Goal: Task Accomplishment & Management: Manage account settings

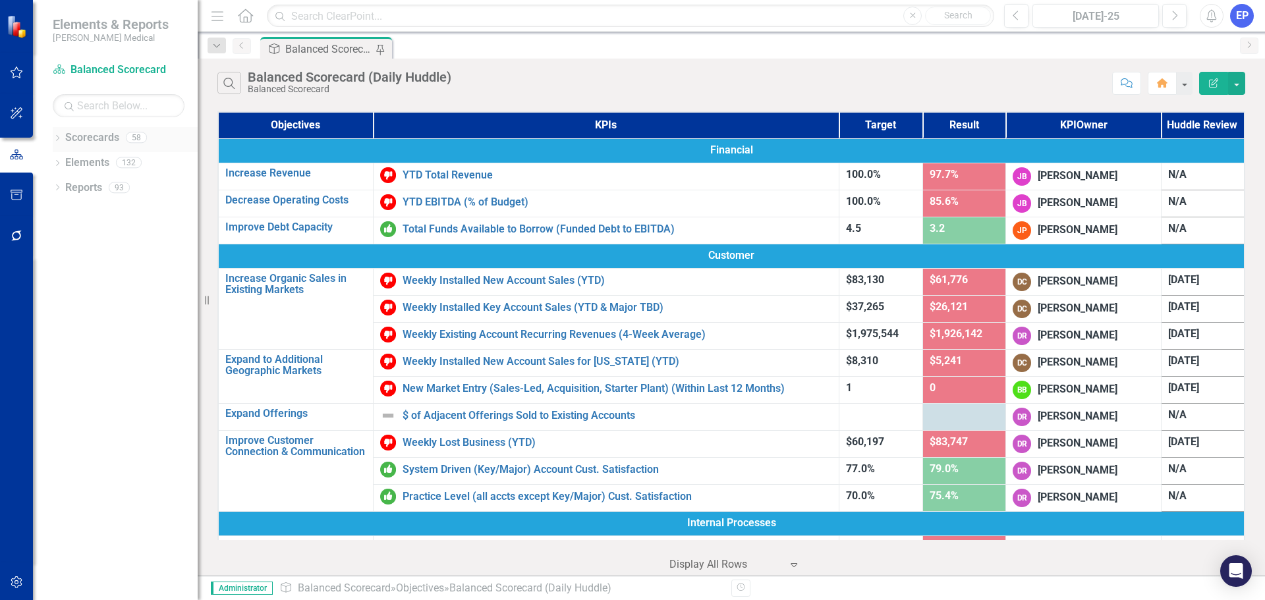
click at [59, 139] on icon "Dropdown" at bounding box center [57, 139] width 9 height 7
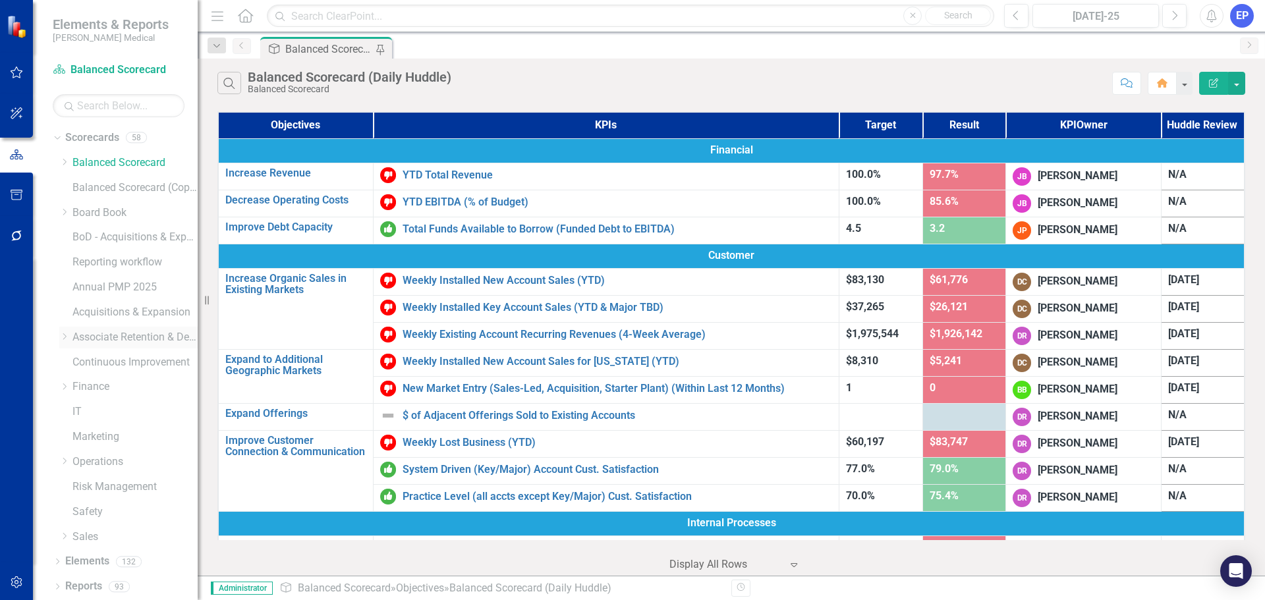
click at [65, 344] on div "Dropdown Associate Retention & Development" at bounding box center [128, 338] width 138 height 22
click at [63, 338] on icon "Dropdown" at bounding box center [64, 337] width 10 height 8
click at [76, 384] on icon "Dropdown" at bounding box center [77, 387] width 10 height 8
click at [109, 407] on link "[US_STATE] - HR" at bounding box center [148, 412] width 99 height 15
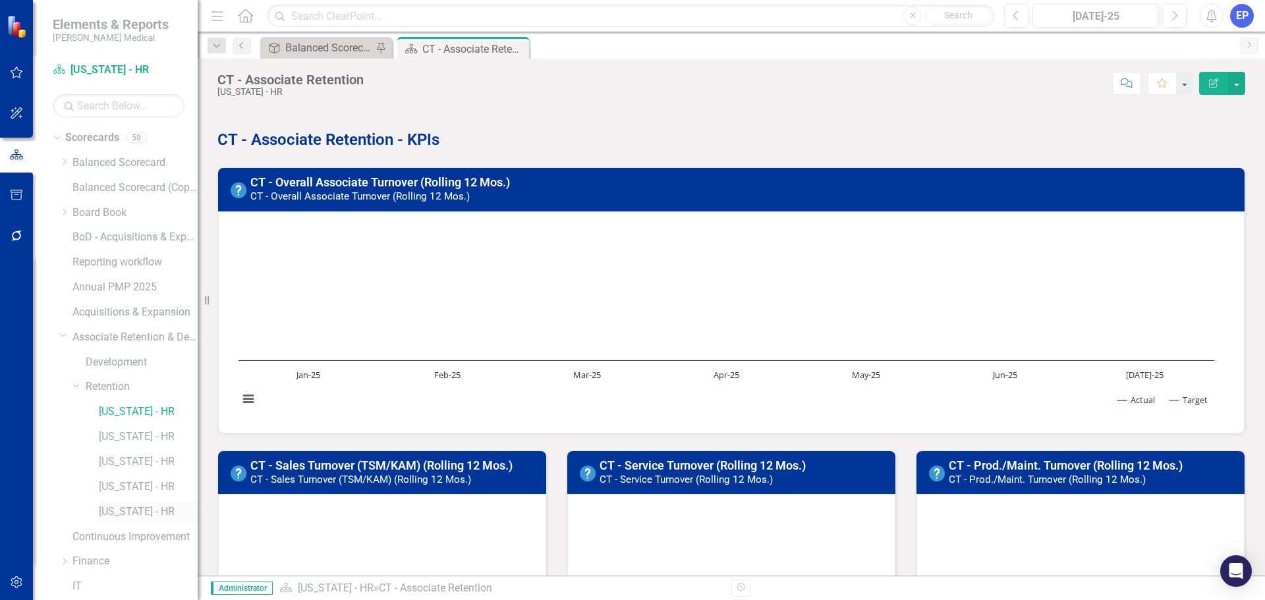
click at [119, 507] on link "[US_STATE] - HR" at bounding box center [148, 512] width 99 height 15
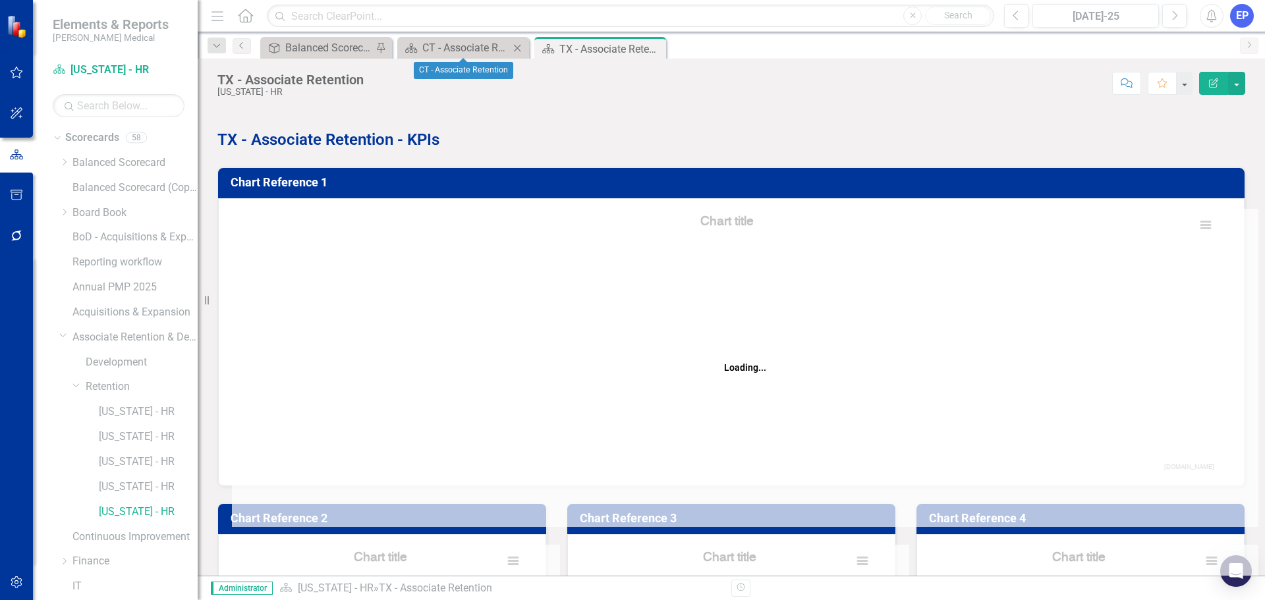
click at [517, 47] on icon at bounding box center [517, 47] width 7 height 7
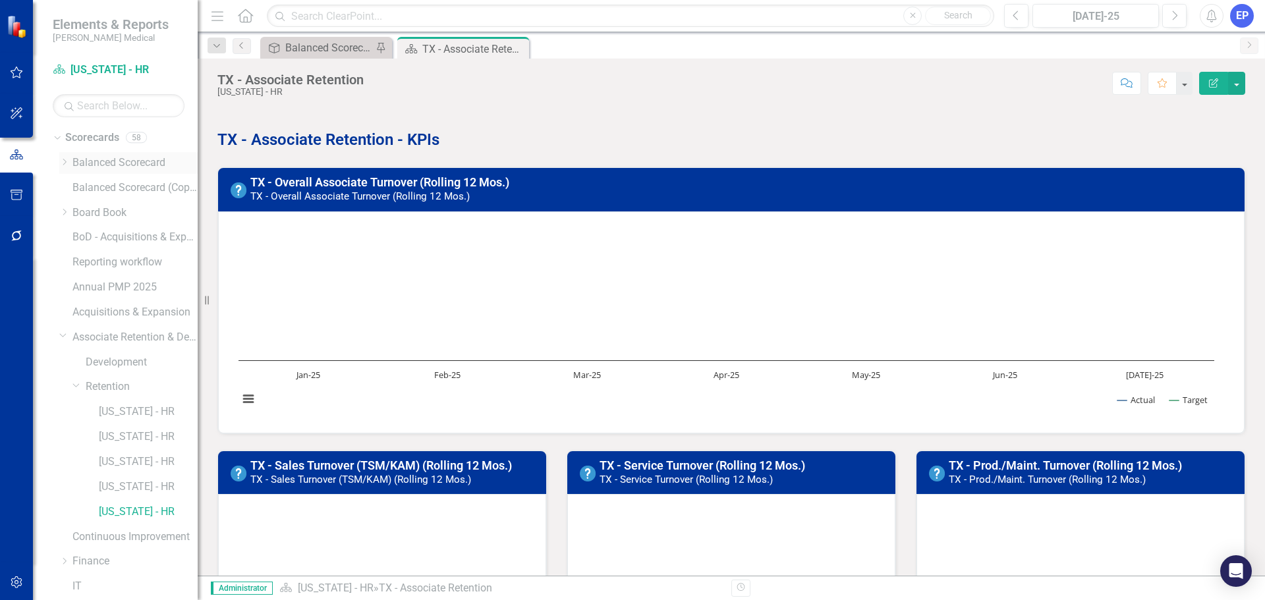
click at [107, 160] on link "Balanced Scorecard" at bounding box center [134, 163] width 125 height 15
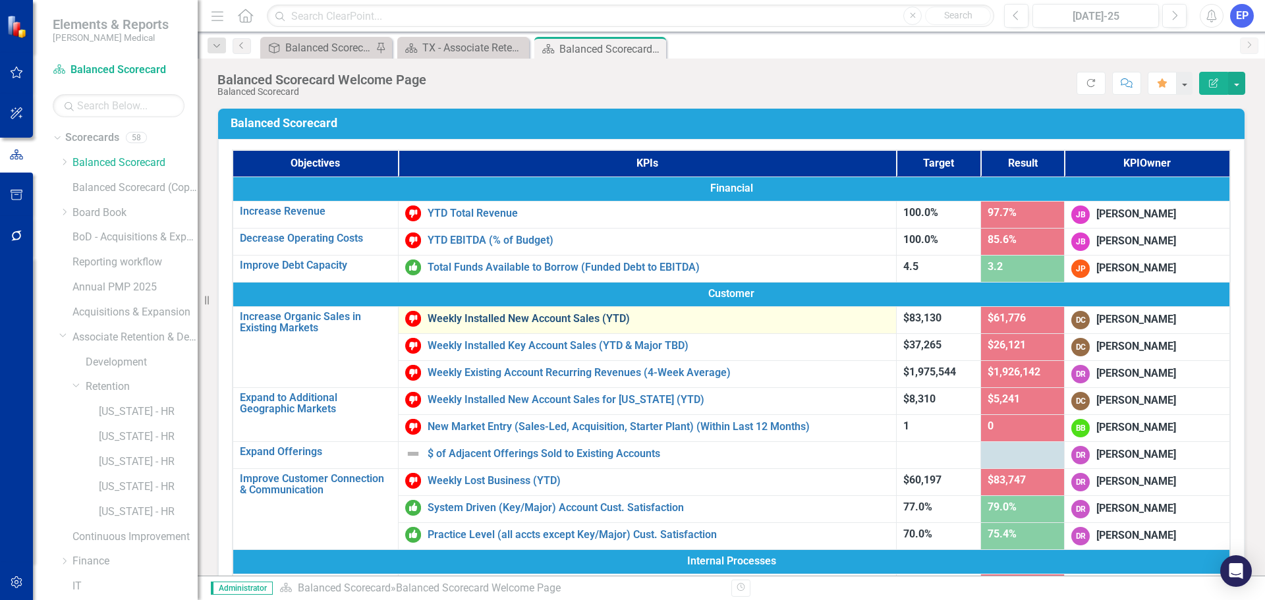
click at [548, 318] on link "Weekly Installed New Account Sales (YTD)" at bounding box center [659, 319] width 462 height 12
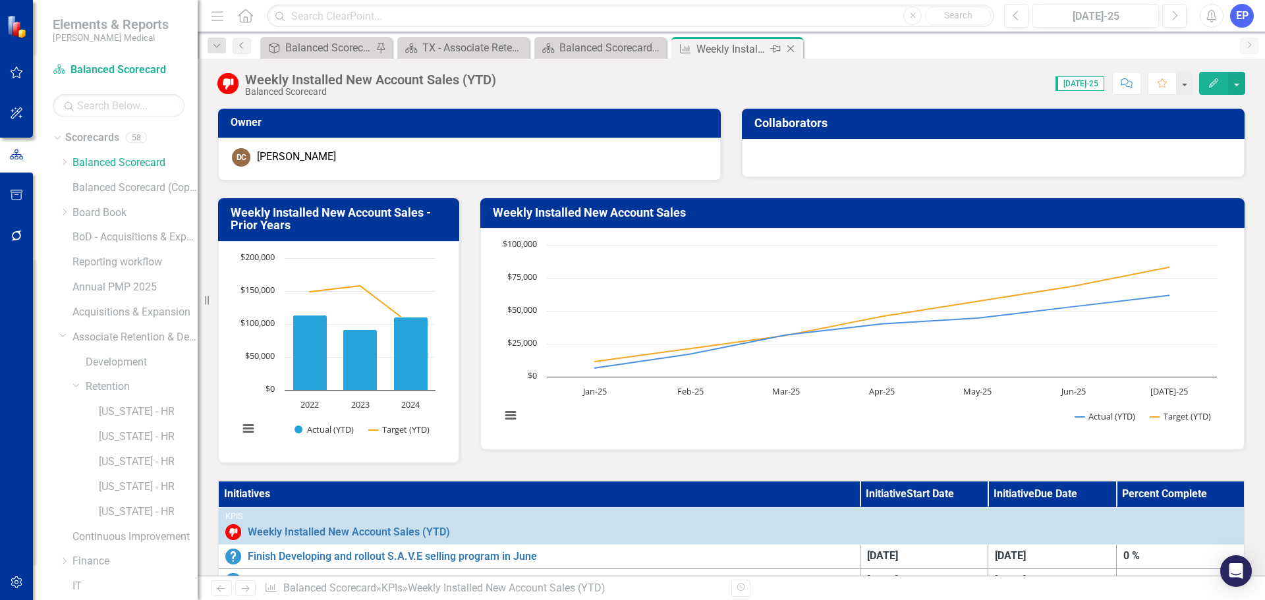
click at [791, 47] on icon "Close" at bounding box center [790, 48] width 13 height 11
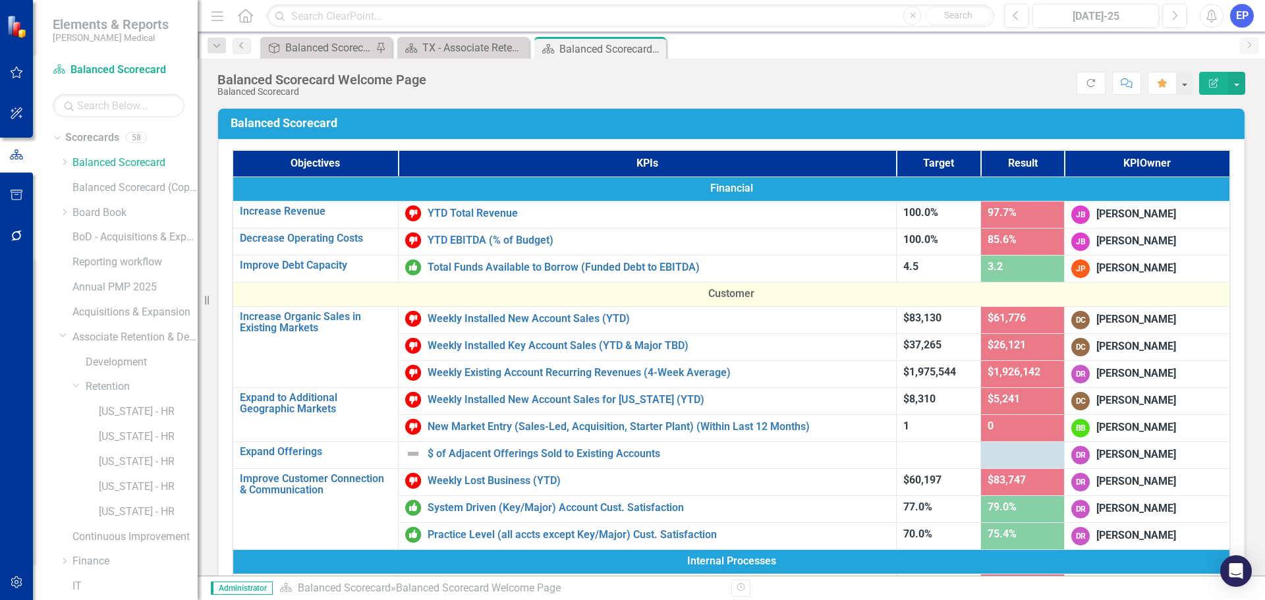
scroll to position [604, 0]
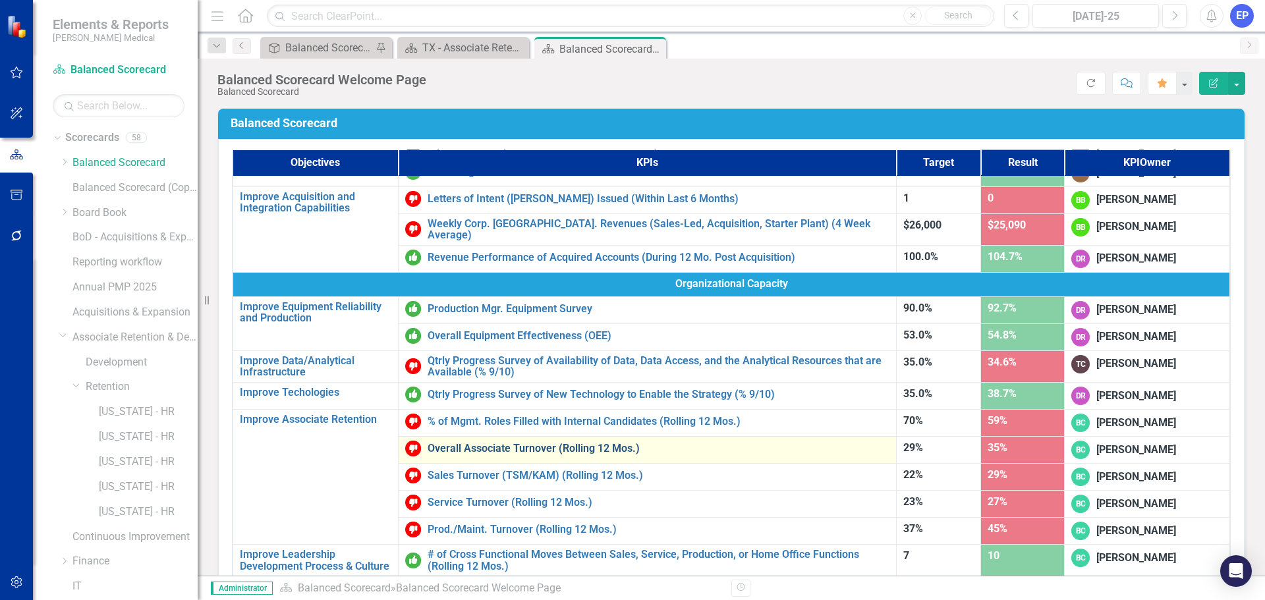
click at [495, 443] on link "Overall Associate Turnover (Rolling 12 Mos.)" at bounding box center [659, 449] width 462 height 12
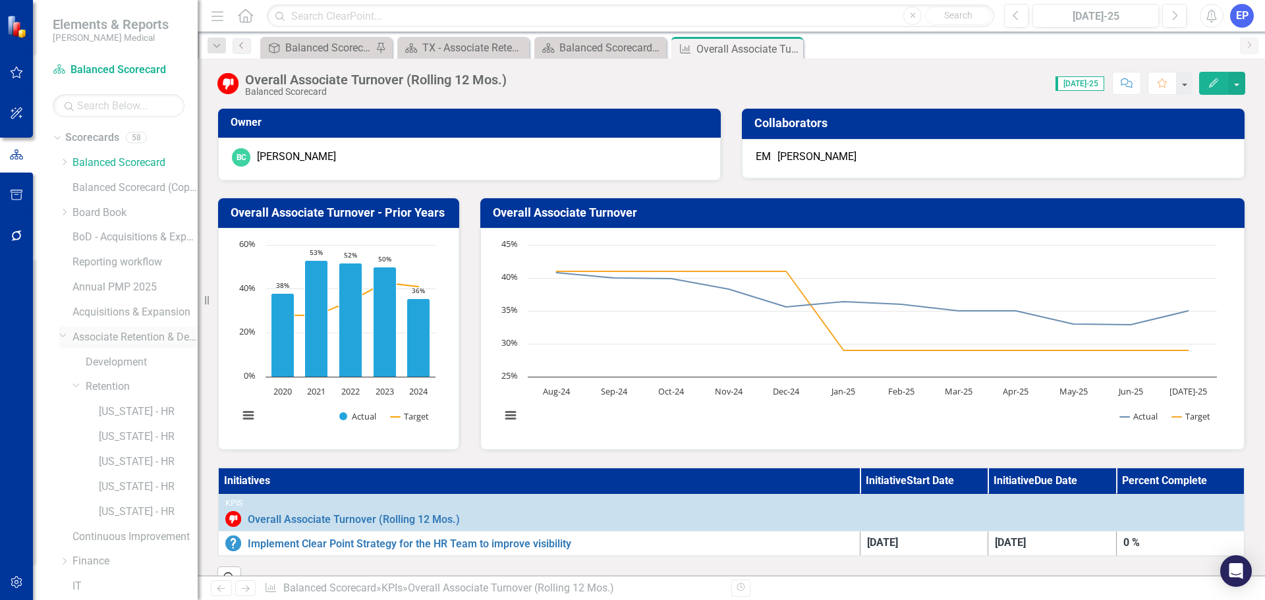
click at [98, 342] on link "Associate Retention & Development" at bounding box center [134, 337] width 125 height 15
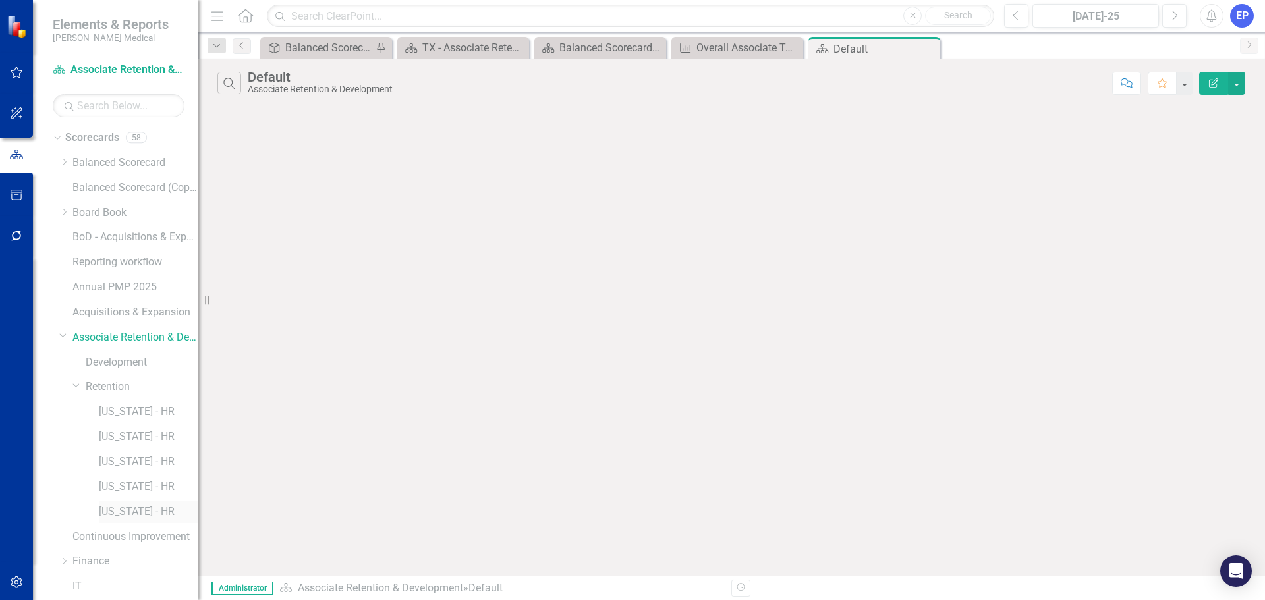
click at [110, 513] on link "[US_STATE] - HR" at bounding box center [148, 512] width 99 height 15
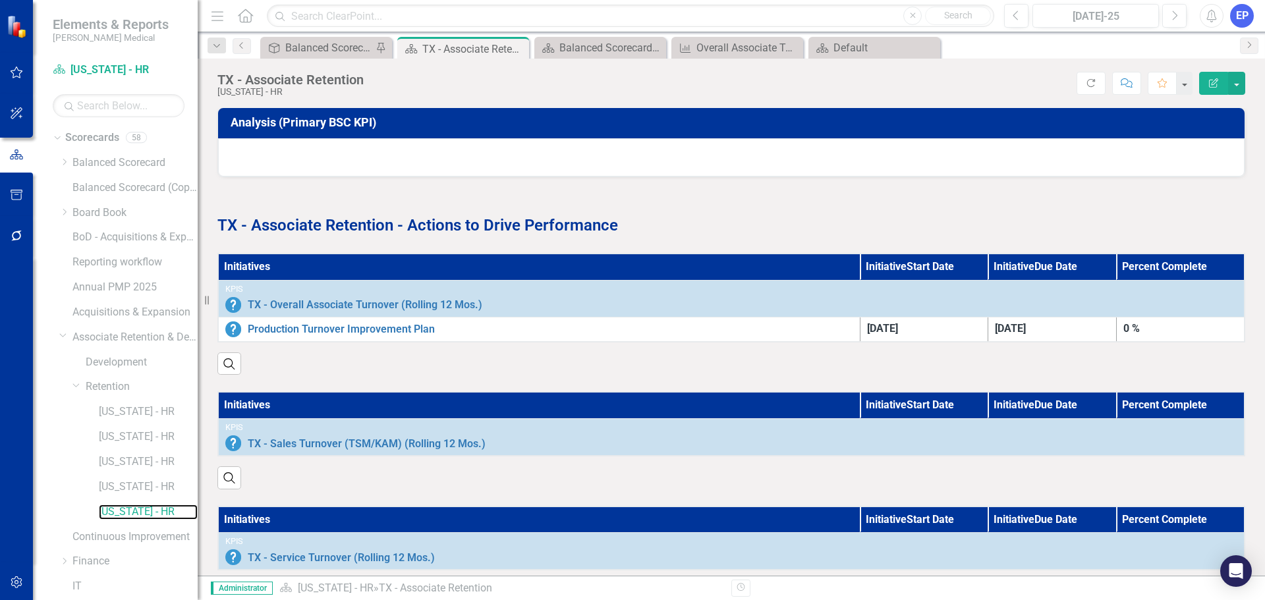
scroll to position [659, 0]
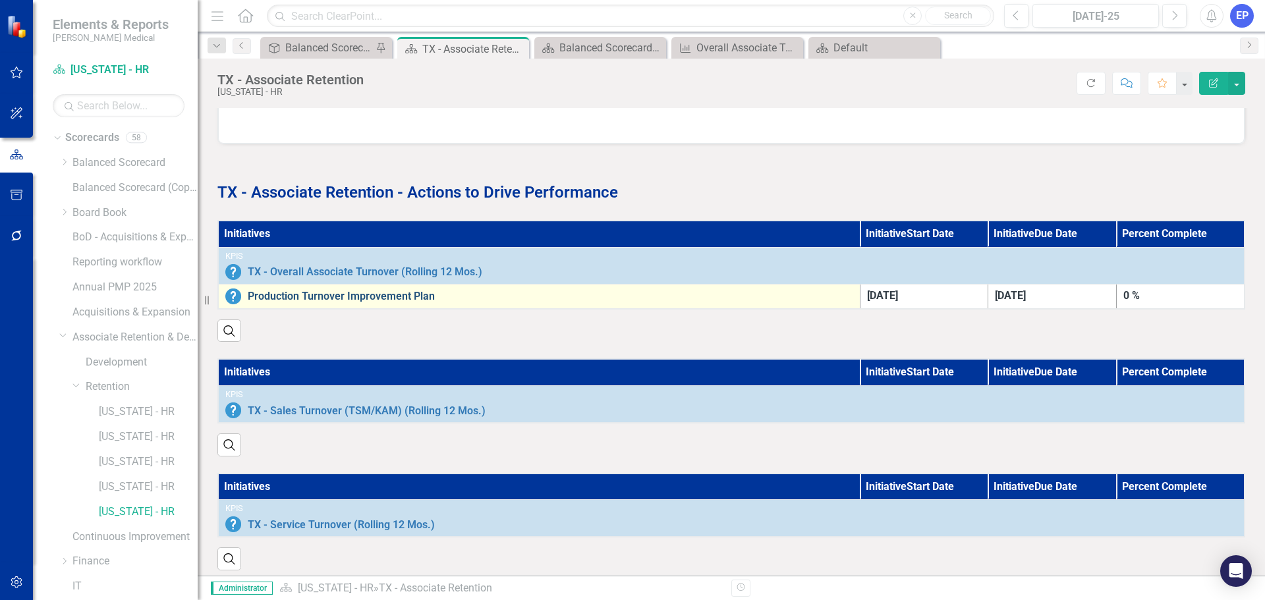
click at [322, 295] on link "Production Turnover Improvement Plan" at bounding box center [551, 297] width 606 height 12
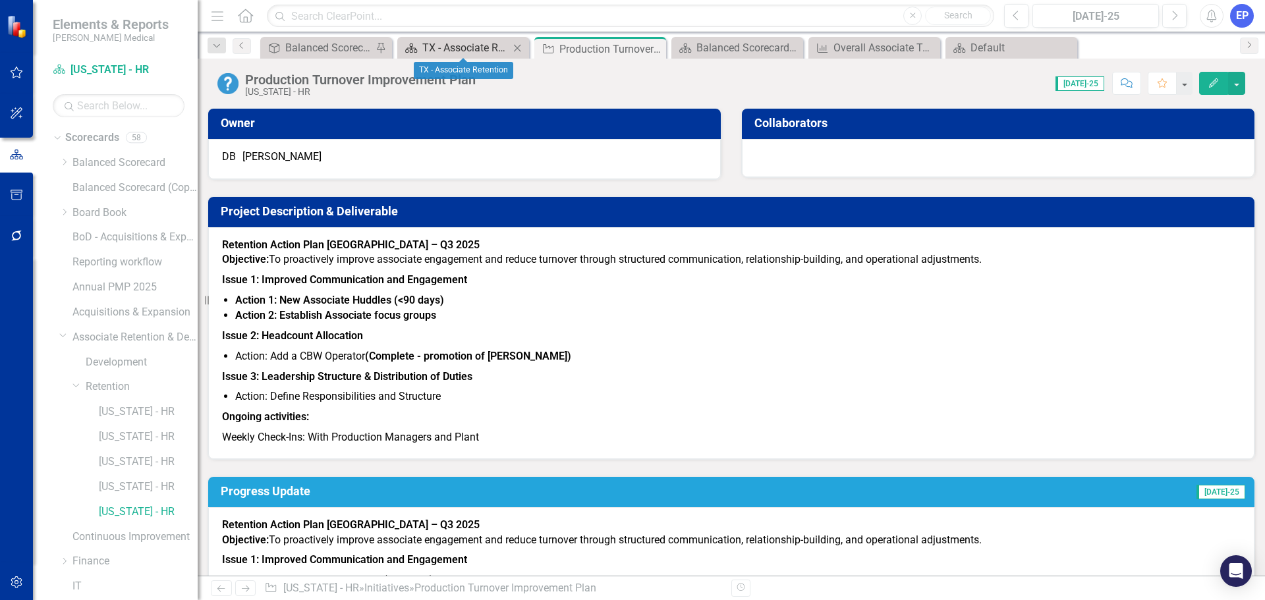
click at [490, 51] on div "TX - Associate Retention" at bounding box center [465, 48] width 87 height 16
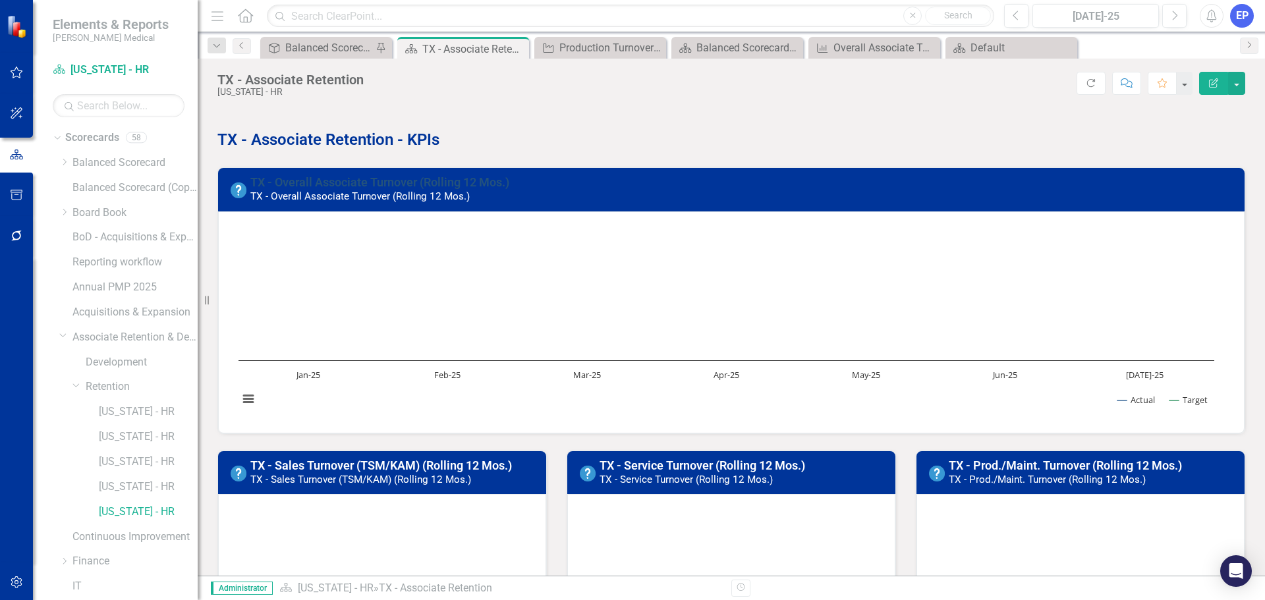
click at [372, 185] on link "TX - Overall Associate Turnover (Rolling 12 Mos.)" at bounding box center [379, 182] width 259 height 14
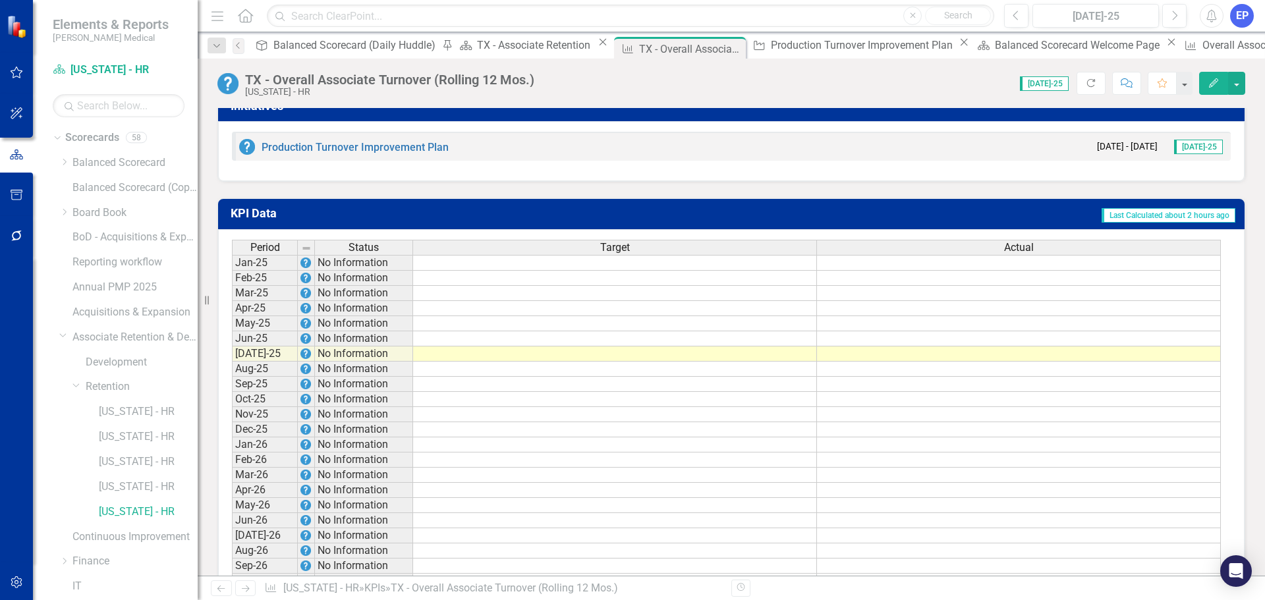
scroll to position [857, 0]
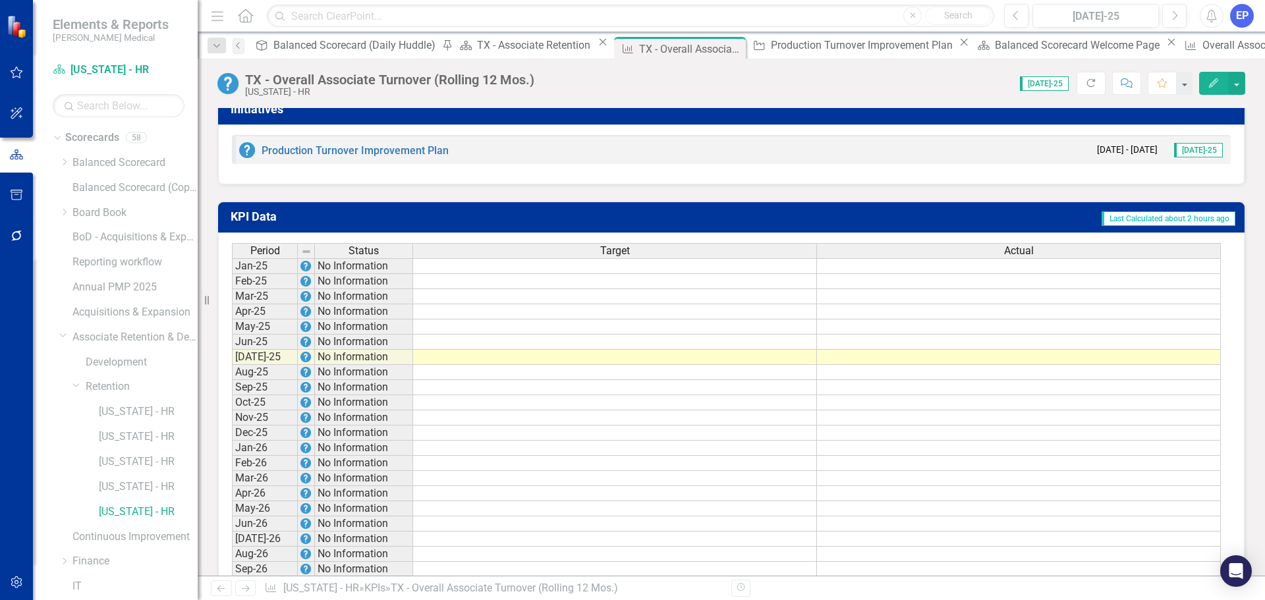
click at [628, 274] on td at bounding box center [615, 266] width 404 height 16
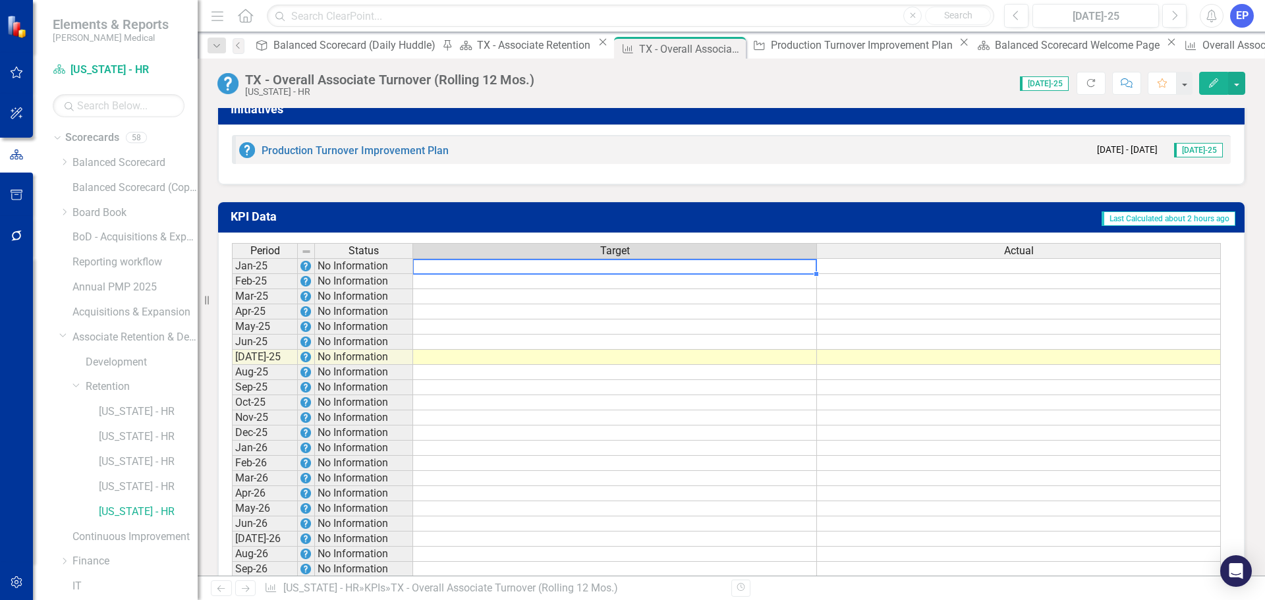
click at [847, 274] on td at bounding box center [1019, 266] width 404 height 16
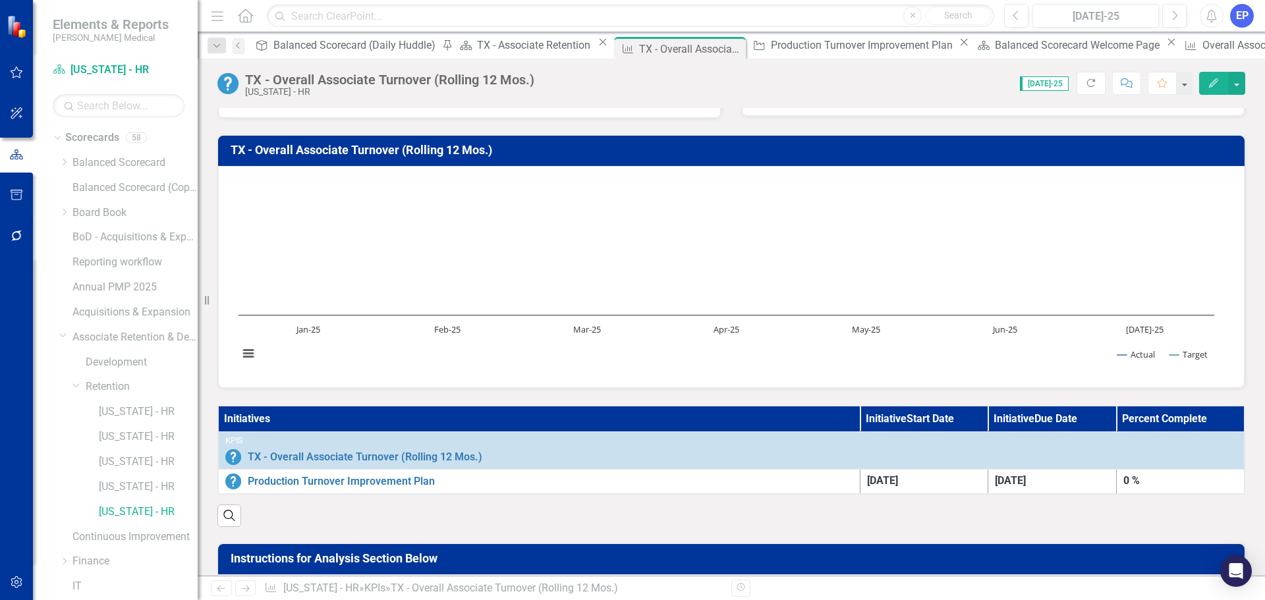
scroll to position [0, 0]
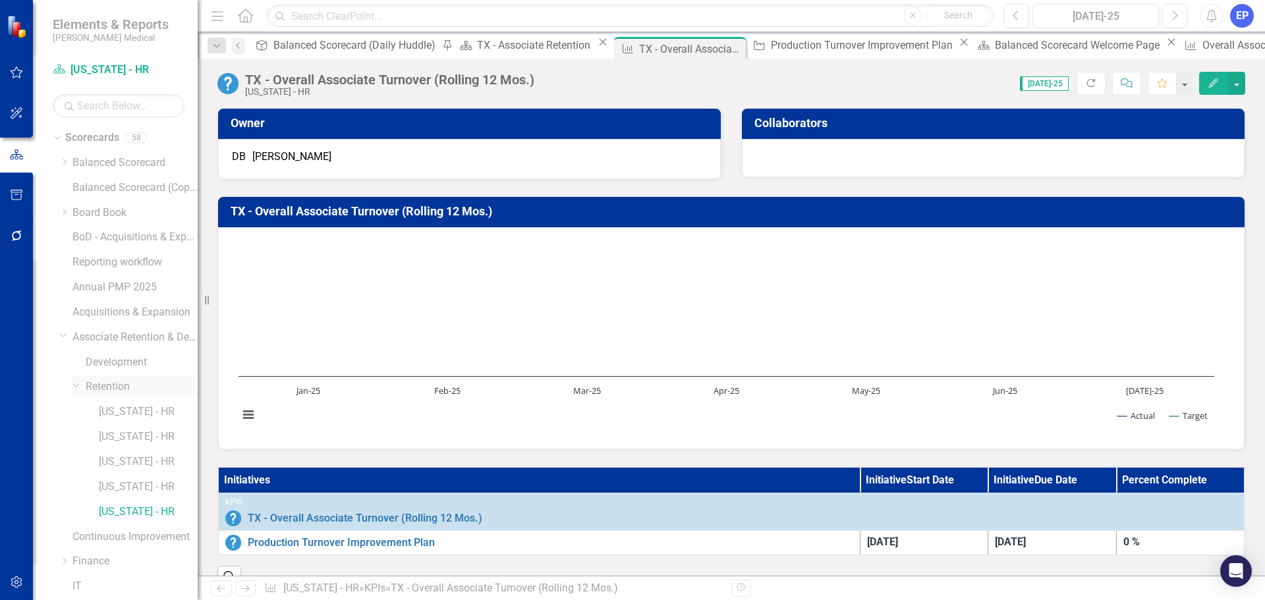
click at [125, 389] on link "Retention" at bounding box center [142, 387] width 112 height 15
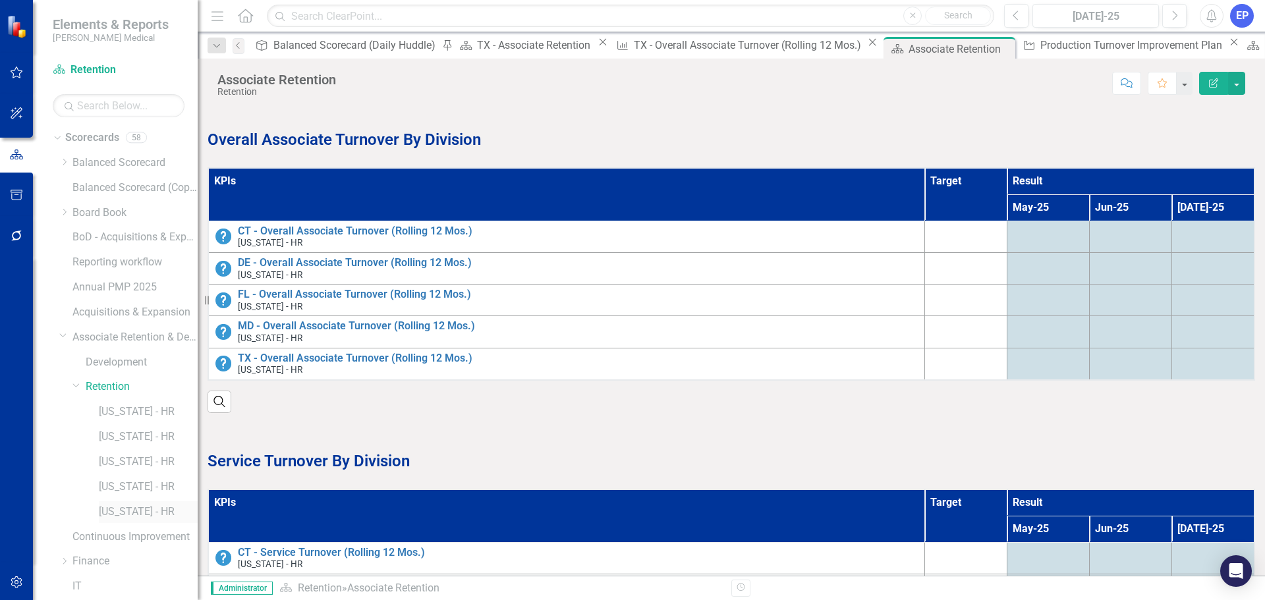
click at [125, 515] on link "[US_STATE] - HR" at bounding box center [148, 512] width 99 height 15
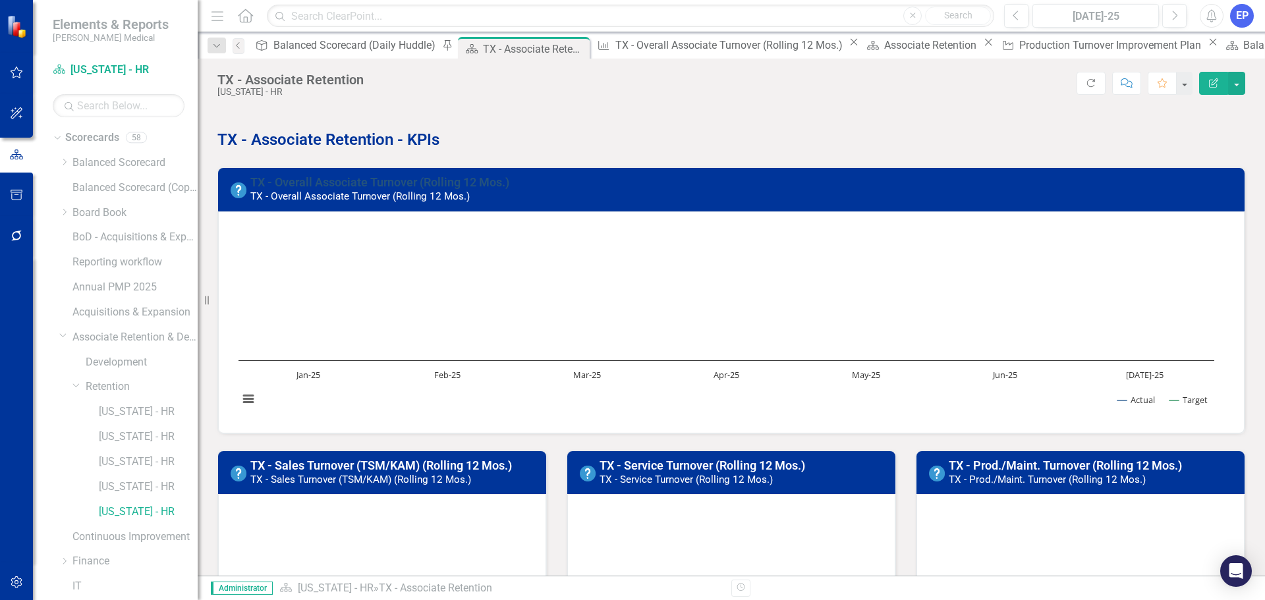
click at [304, 179] on link "TX - Overall Associate Turnover (Rolling 12 Mos.)" at bounding box center [379, 182] width 259 height 14
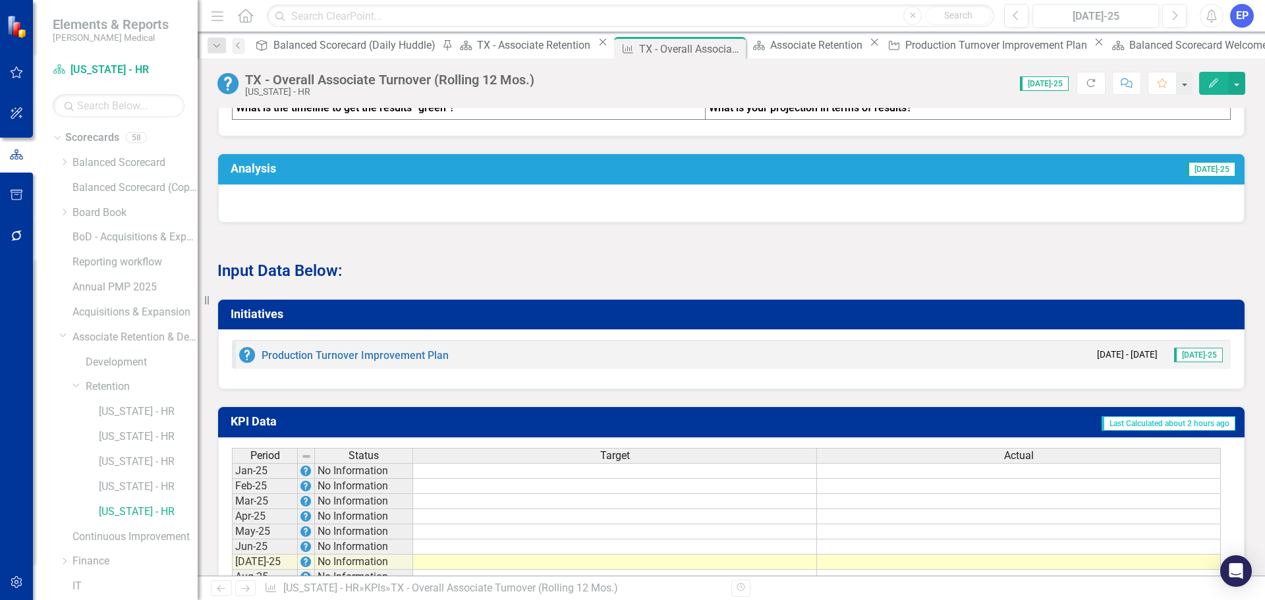
scroll to position [725, 0]
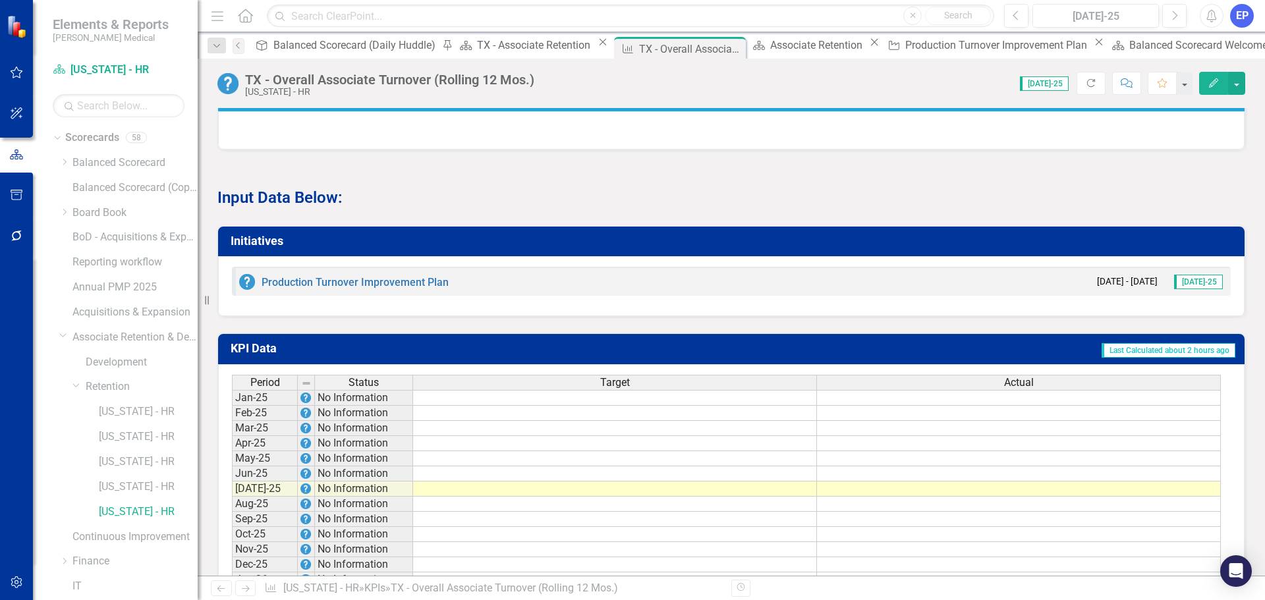
click at [1214, 80] on icon "Edit" at bounding box center [1214, 82] width 12 height 9
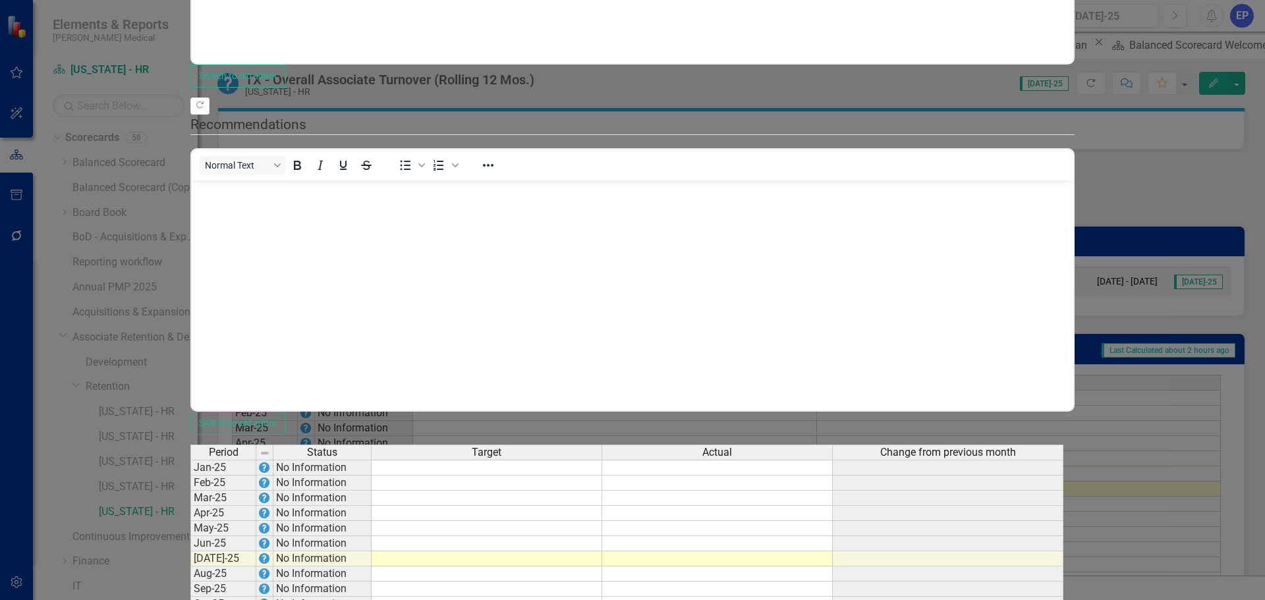
scroll to position [0, 0]
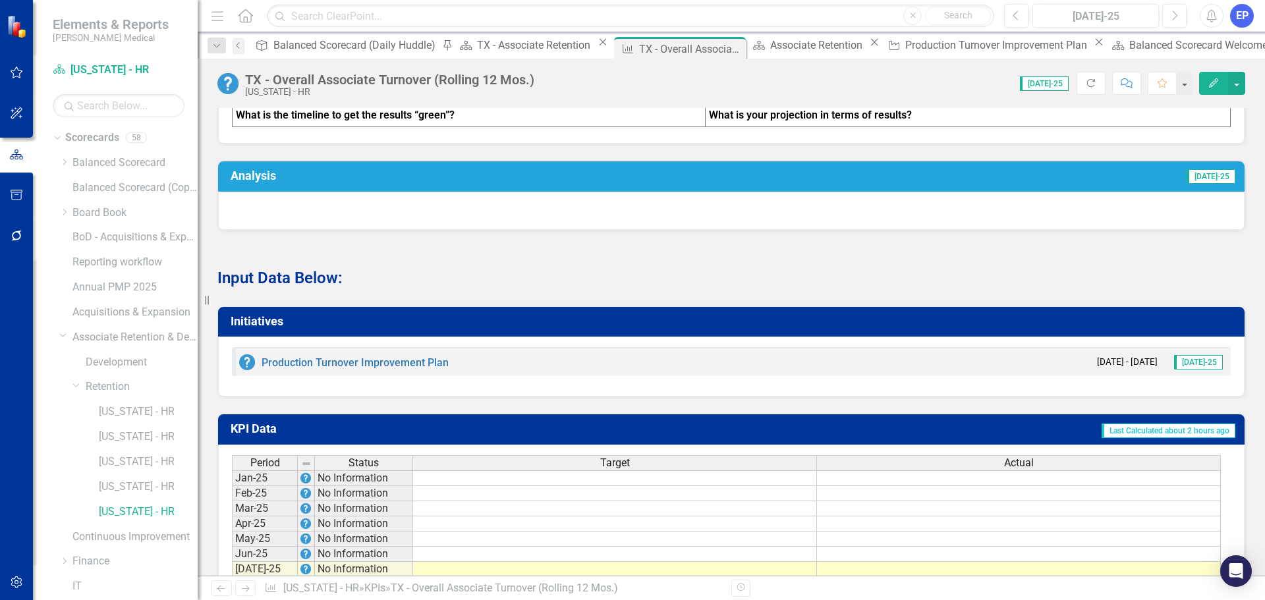
scroll to position [725, 0]
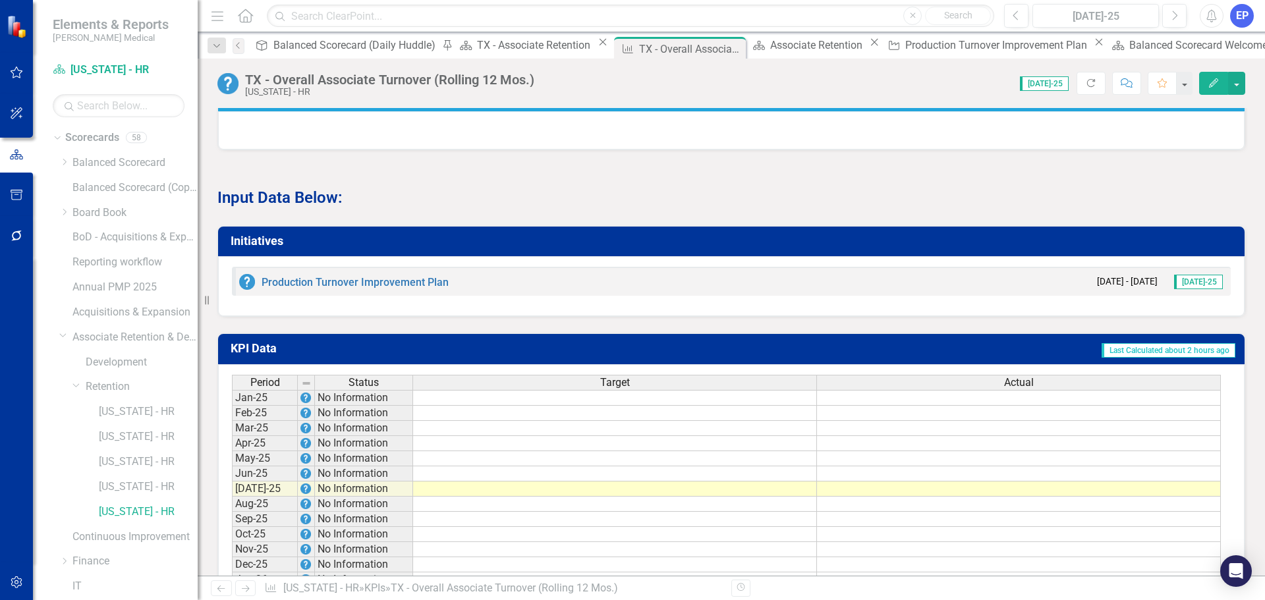
click at [720, 497] on td at bounding box center [615, 489] width 404 height 15
type textarea "80"
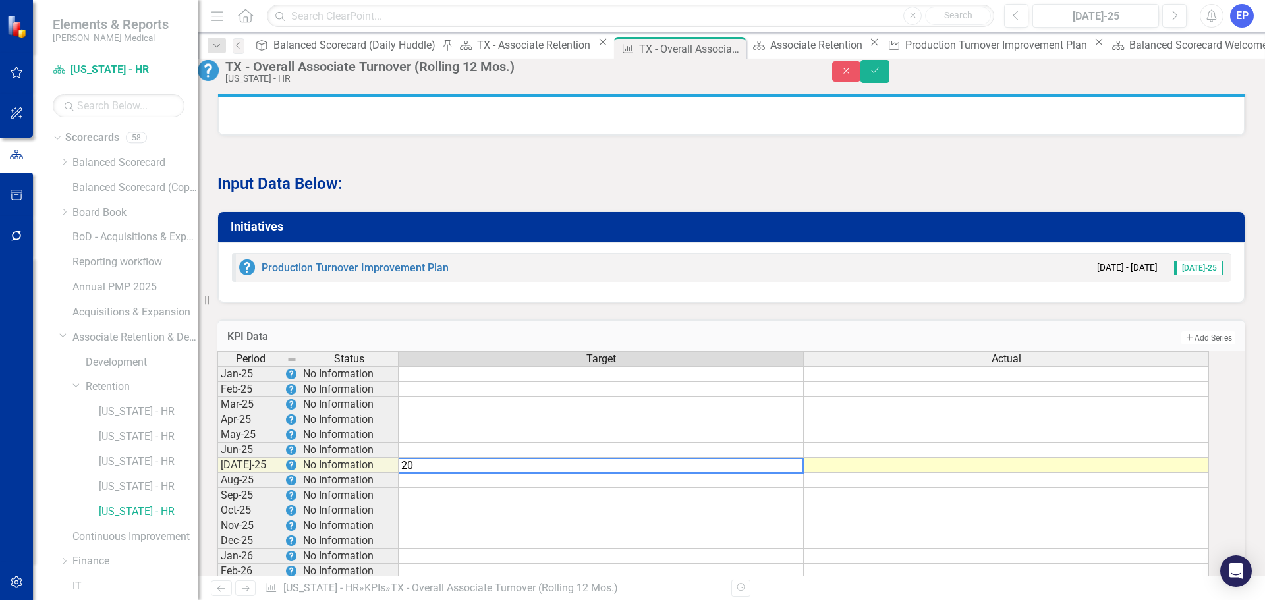
type textarea "2"
type textarea "30"
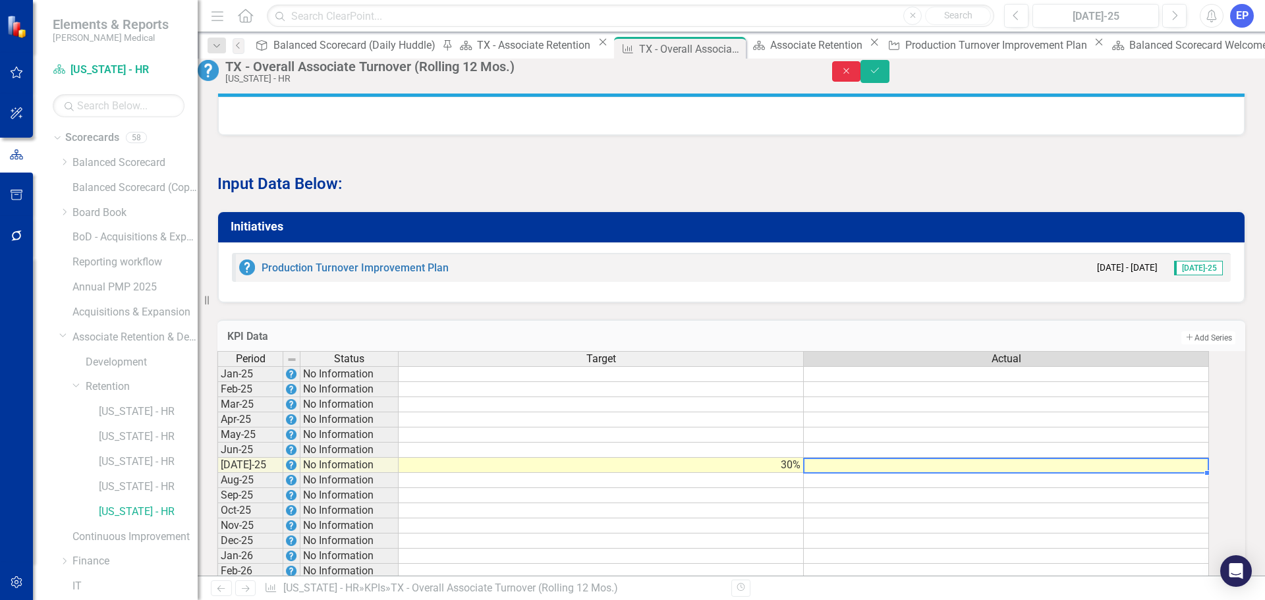
click at [853, 76] on icon "Close" at bounding box center [847, 71] width 12 height 9
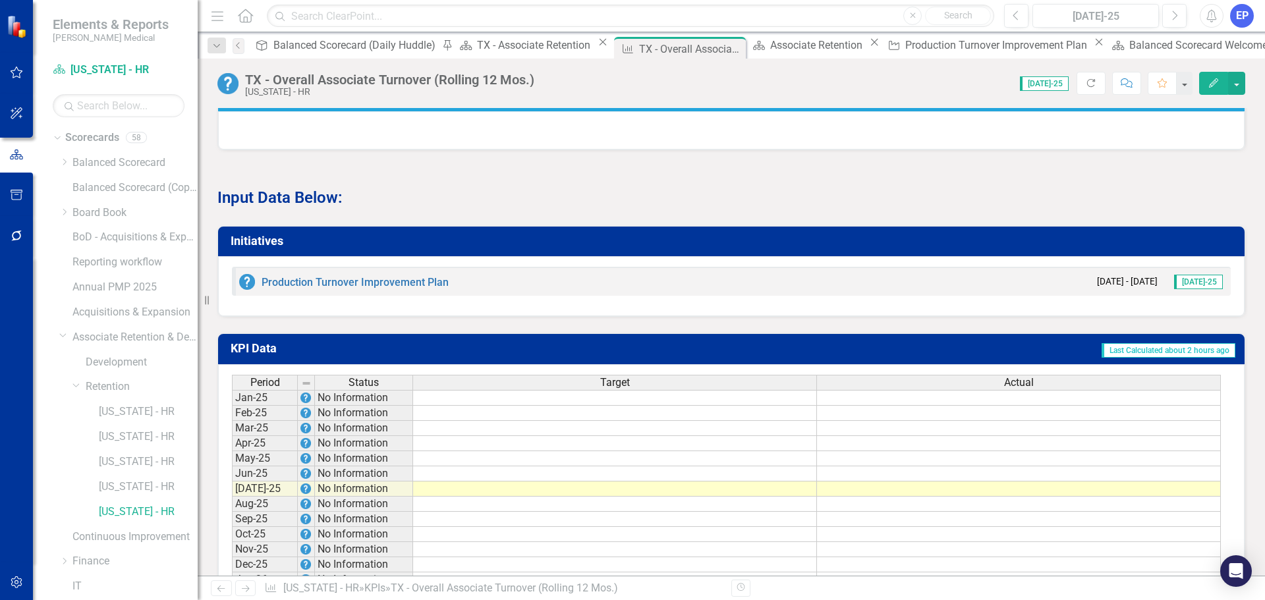
click at [642, 497] on td at bounding box center [615, 489] width 404 height 15
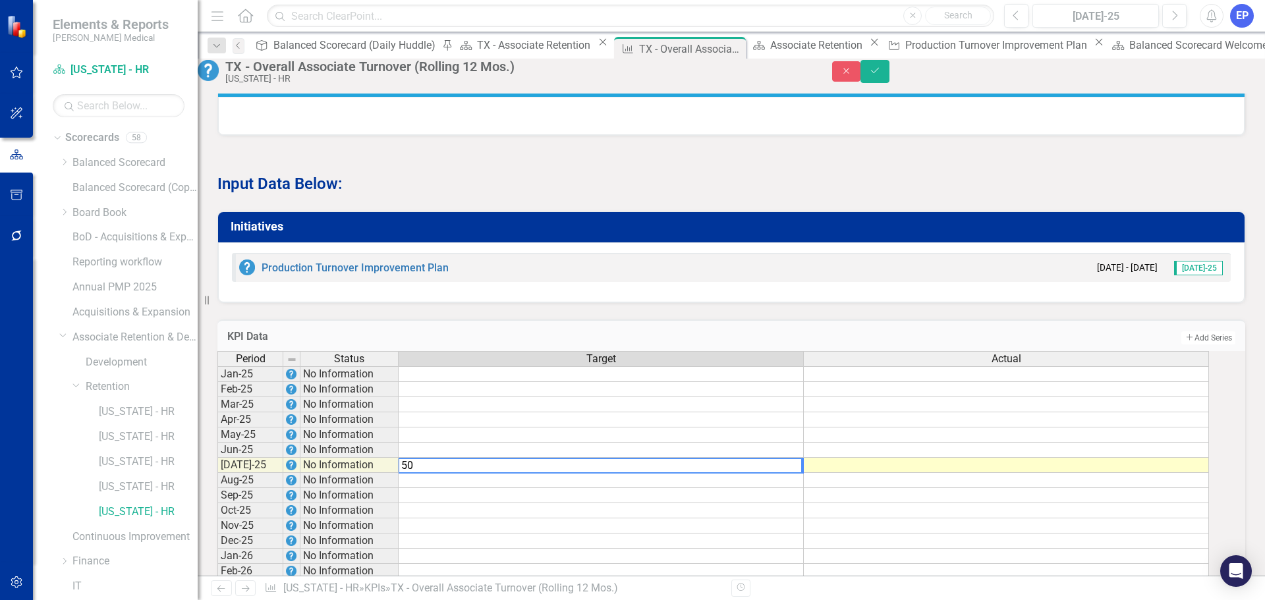
click at [838, 473] on td at bounding box center [1006, 465] width 405 height 15
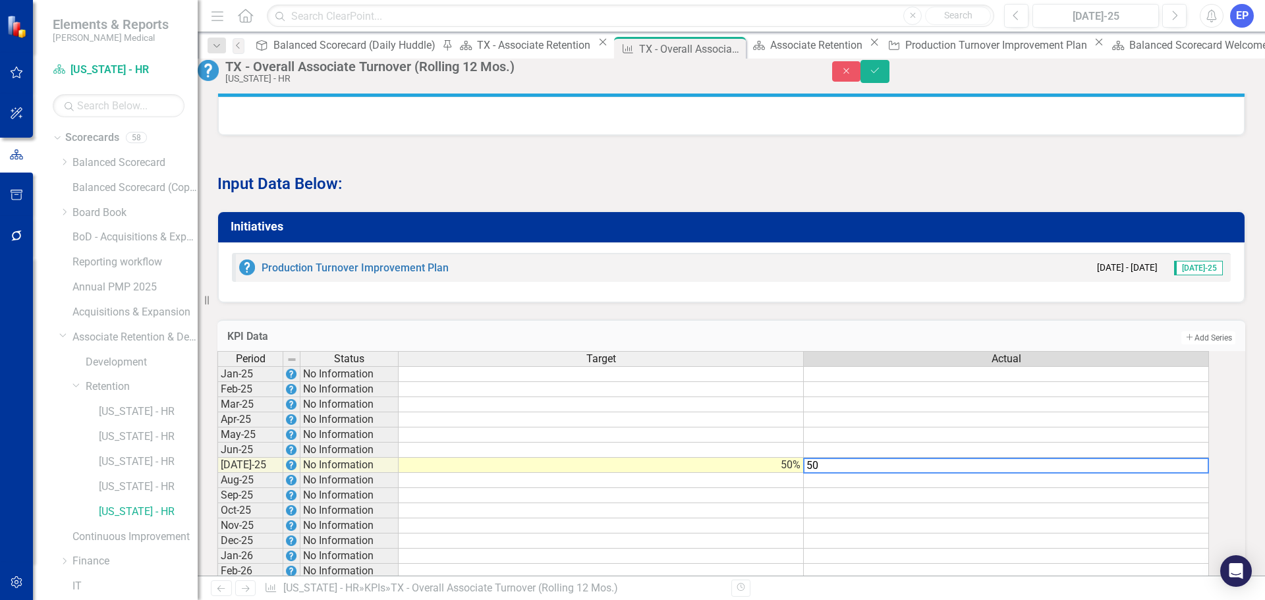
type textarea "50"
click at [782, 488] on td at bounding box center [601, 480] width 405 height 15
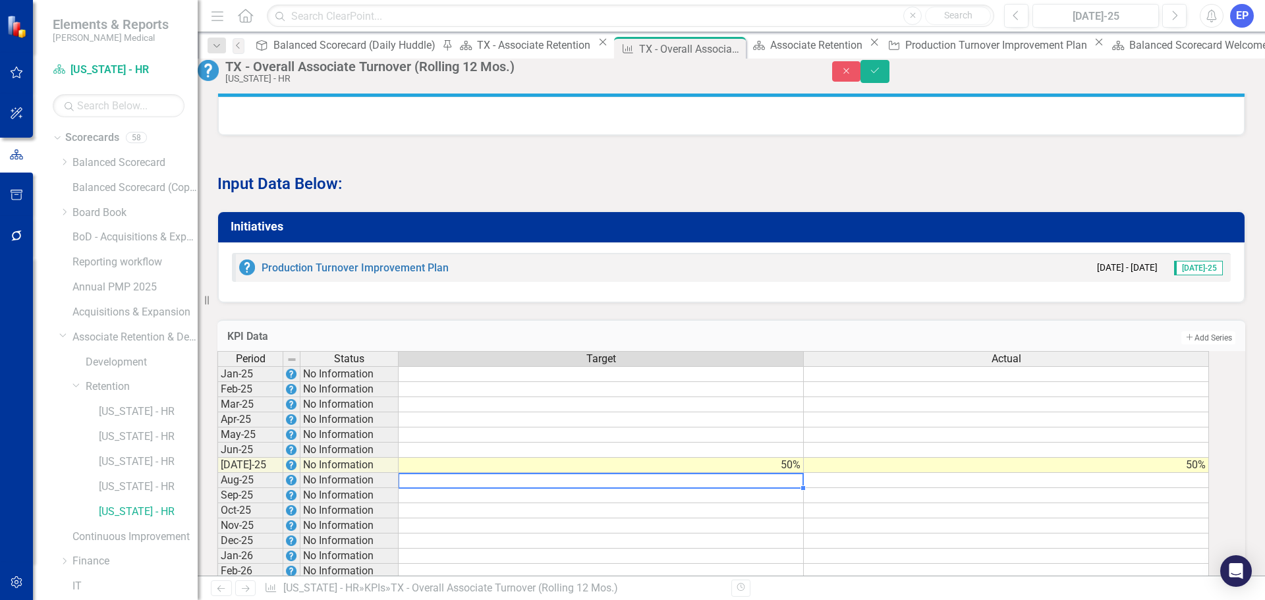
click at [892, 473] on td "50%" at bounding box center [1006, 465] width 405 height 15
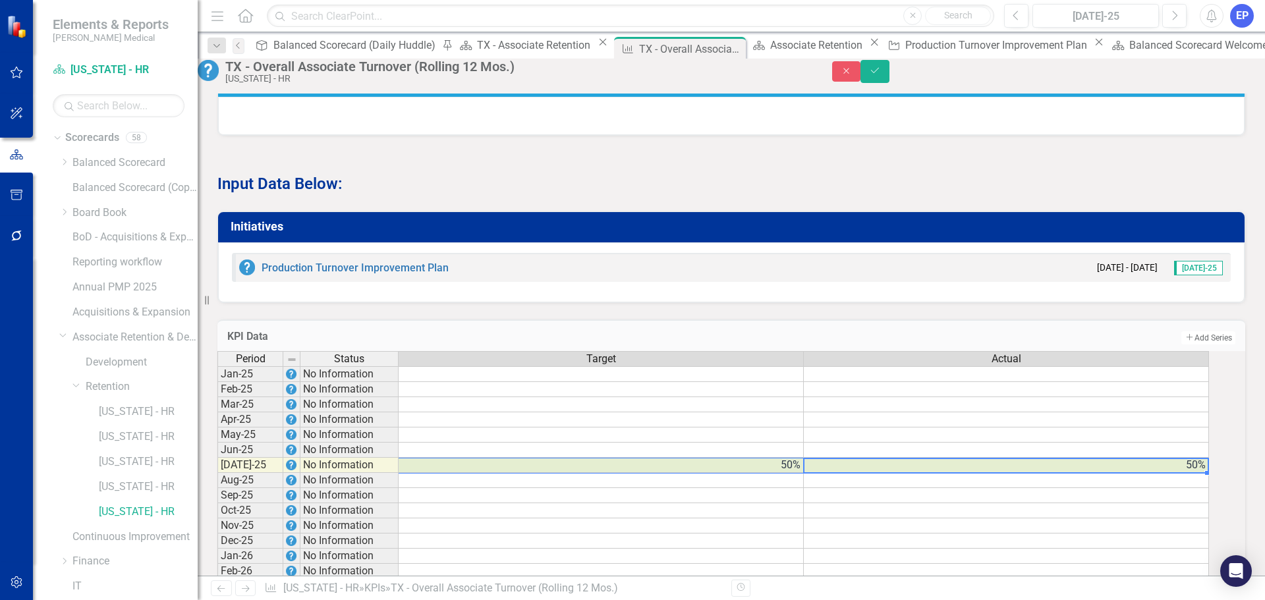
drag, startPoint x: 892, startPoint y: 503, endPoint x: 752, endPoint y: 504, distance: 140.4
click at [752, 473] on tr "Jul-25 No Information 50% 50%" at bounding box center [713, 465] width 992 height 15
click at [861, 79] on button "Close" at bounding box center [846, 71] width 29 height 20
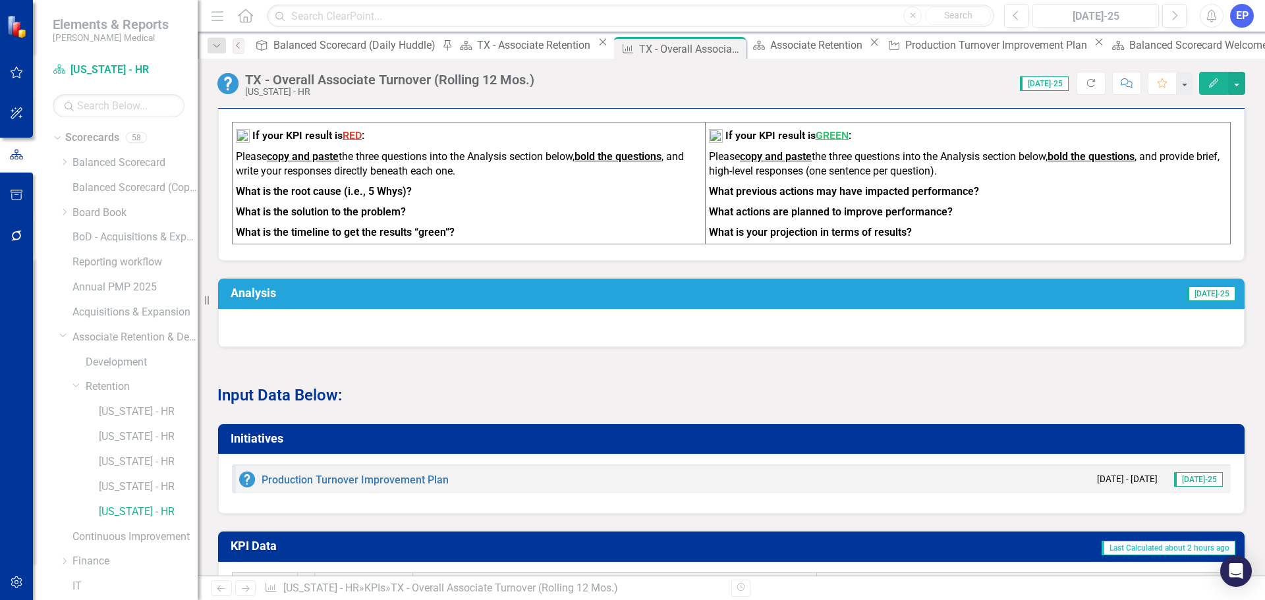
scroll to position [593, 0]
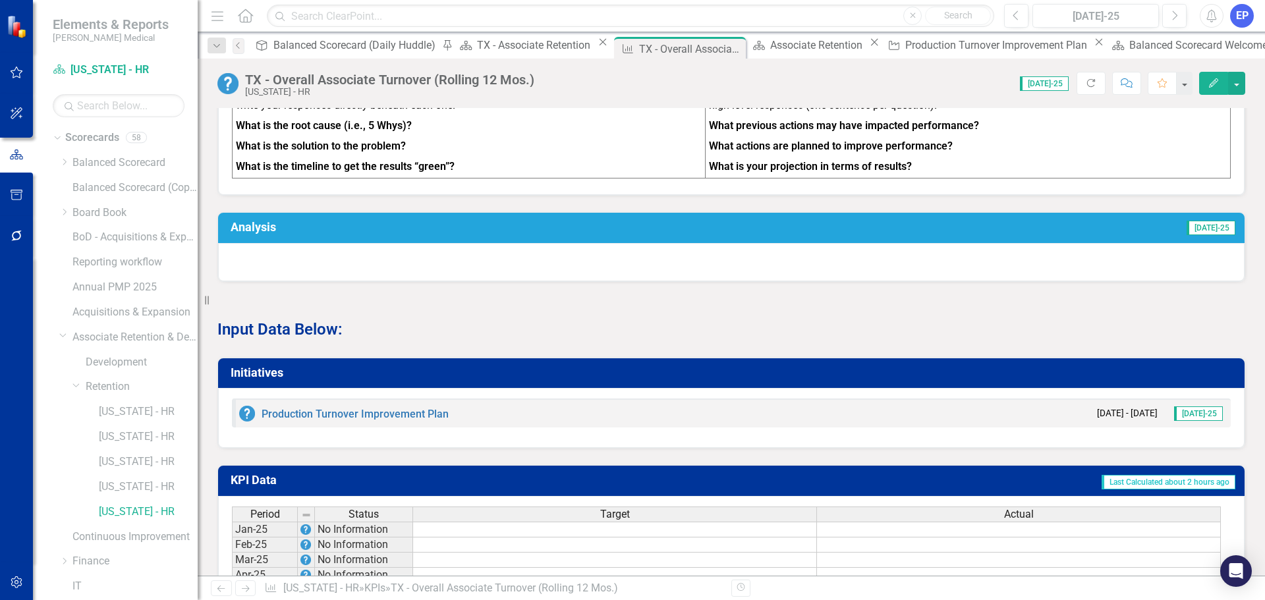
click at [675, 380] on h3 "Initiatives" at bounding box center [734, 372] width 1006 height 13
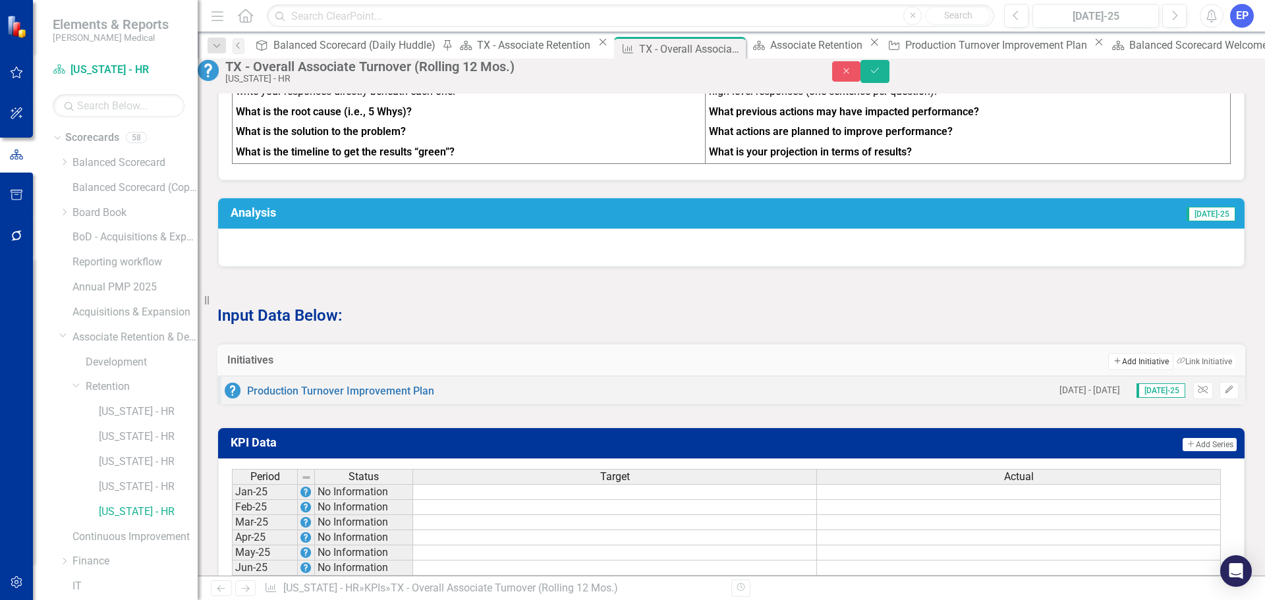
click at [1108, 370] on button "Add Add Initiative" at bounding box center [1140, 361] width 65 height 17
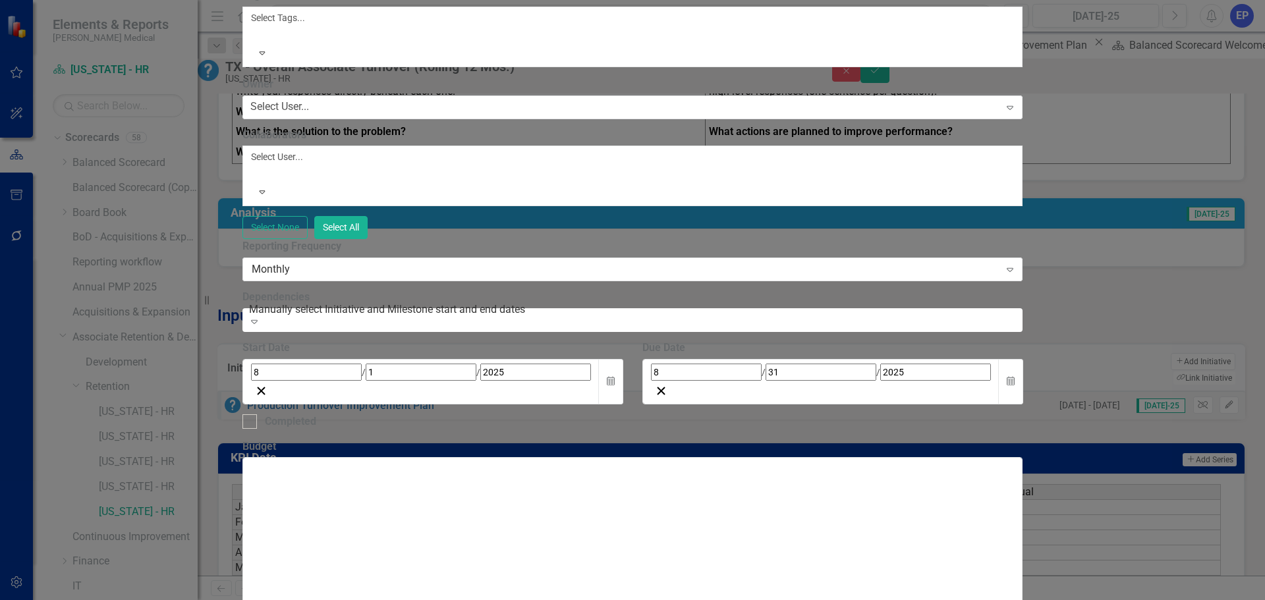
type input "Test"
click at [387, 118] on div "Owner Select User... Expand" at bounding box center [632, 97] width 781 height 41
click at [309, 115] on div "Select User..." at bounding box center [279, 107] width 59 height 15
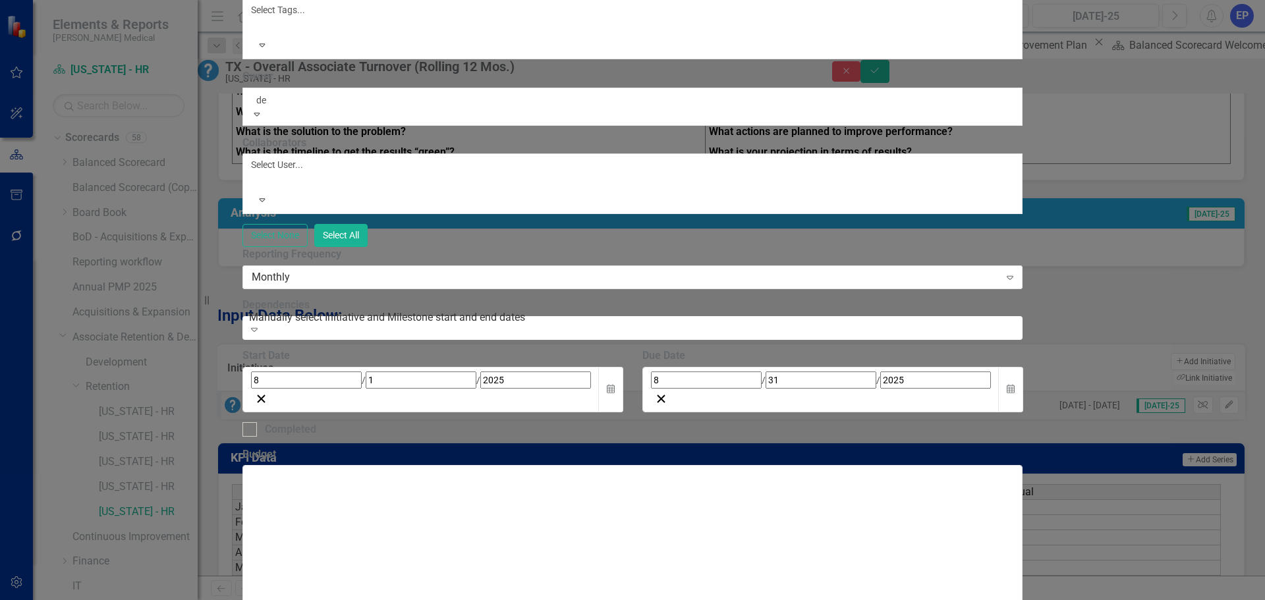
type input "dea"
click at [403, 600] on div "Dea nne Banton" at bounding box center [632, 607] width 1265 height 15
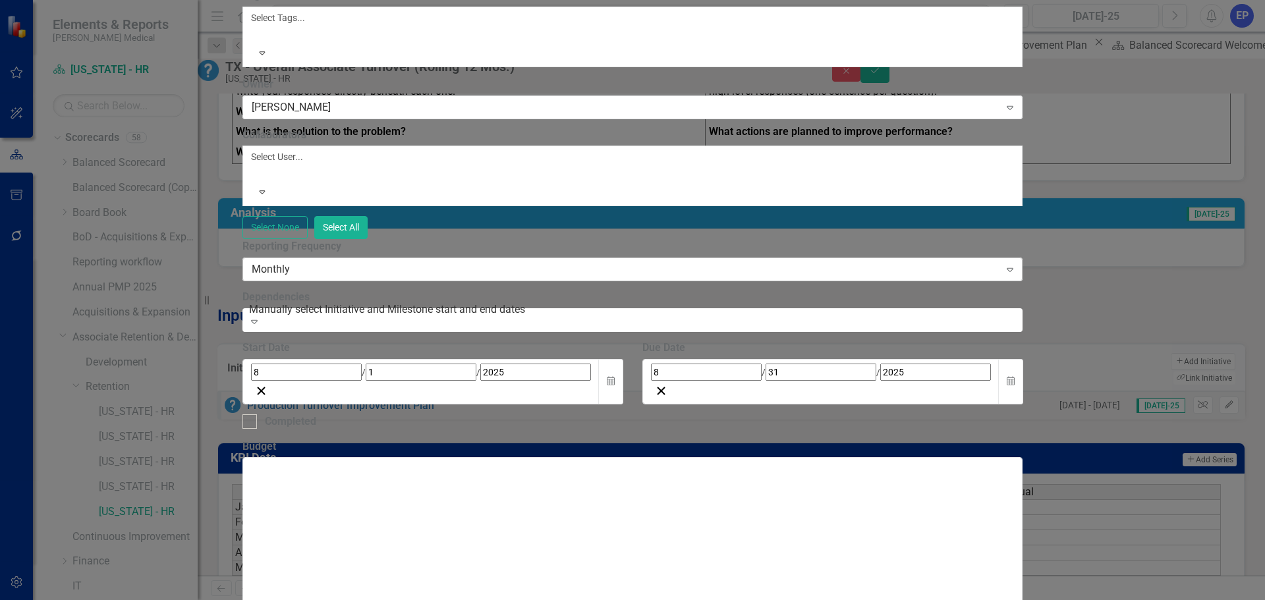
click at [416, 277] on div "Monthly" at bounding box center [626, 269] width 748 height 15
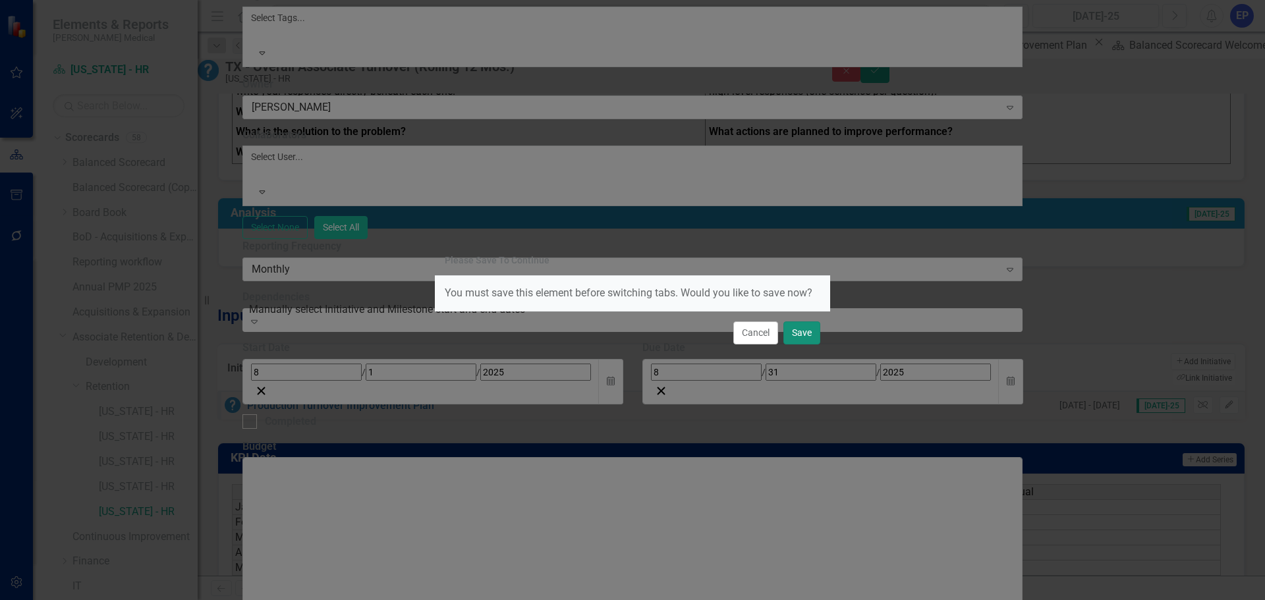
click at [794, 335] on button "Save" at bounding box center [802, 333] width 37 height 23
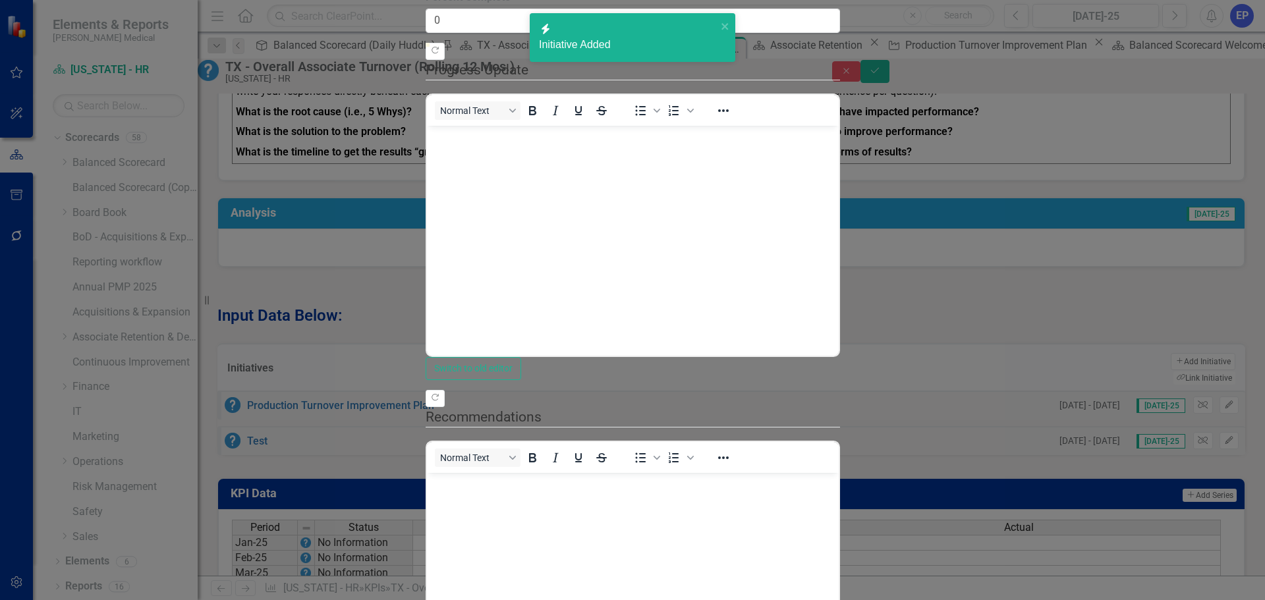
scroll to position [0, 0]
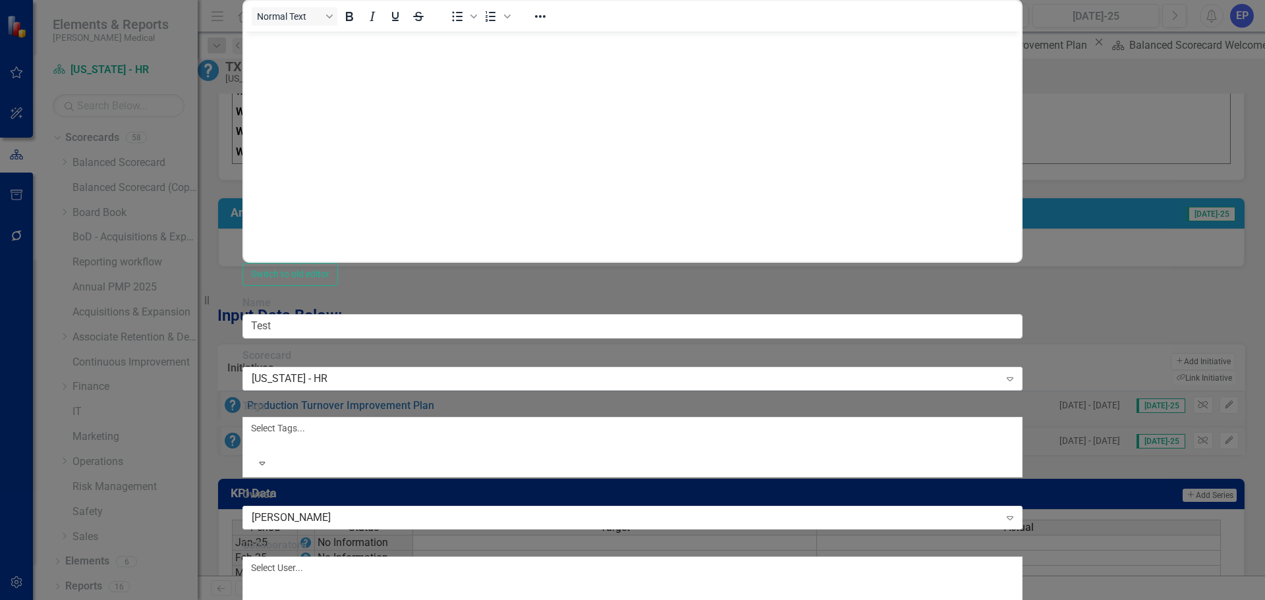
drag, startPoint x: 332, startPoint y: -270, endPoint x: 248, endPoint y: -306, distance: 91.2
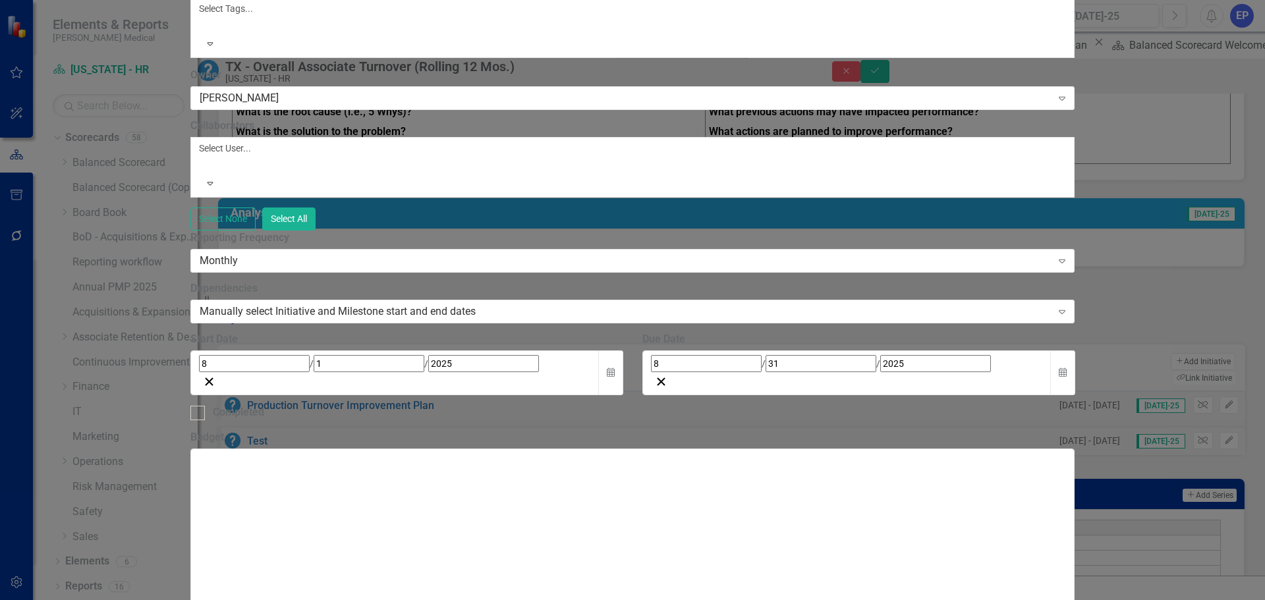
scroll to position [154, 0]
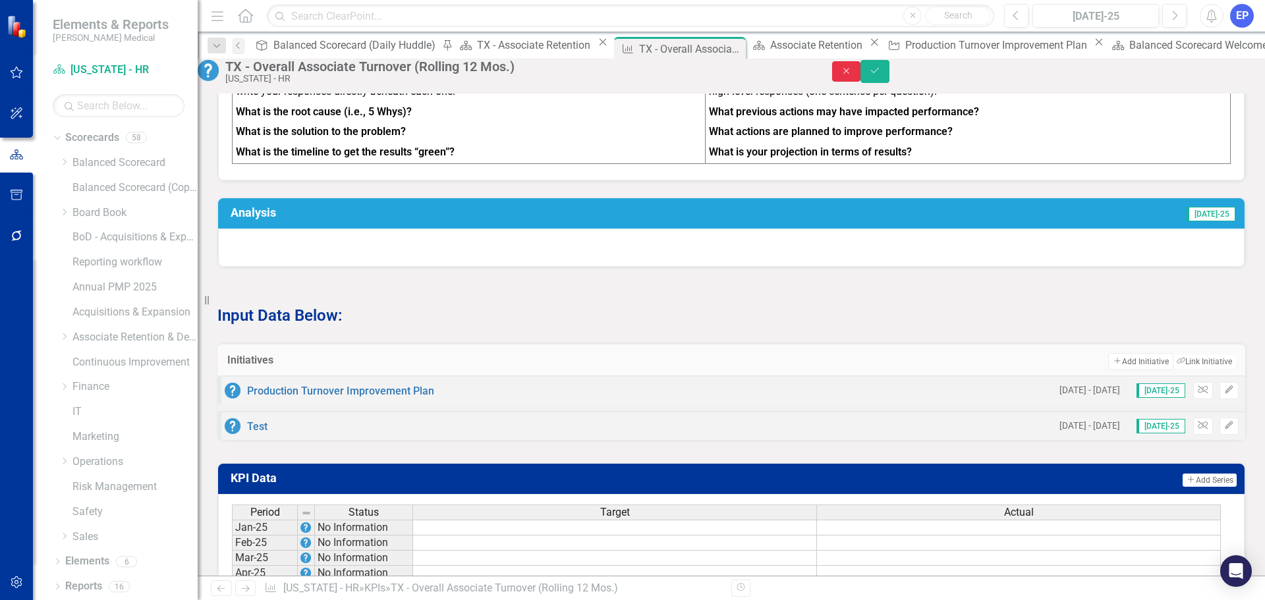
click at [861, 82] on button "Close" at bounding box center [846, 71] width 29 height 20
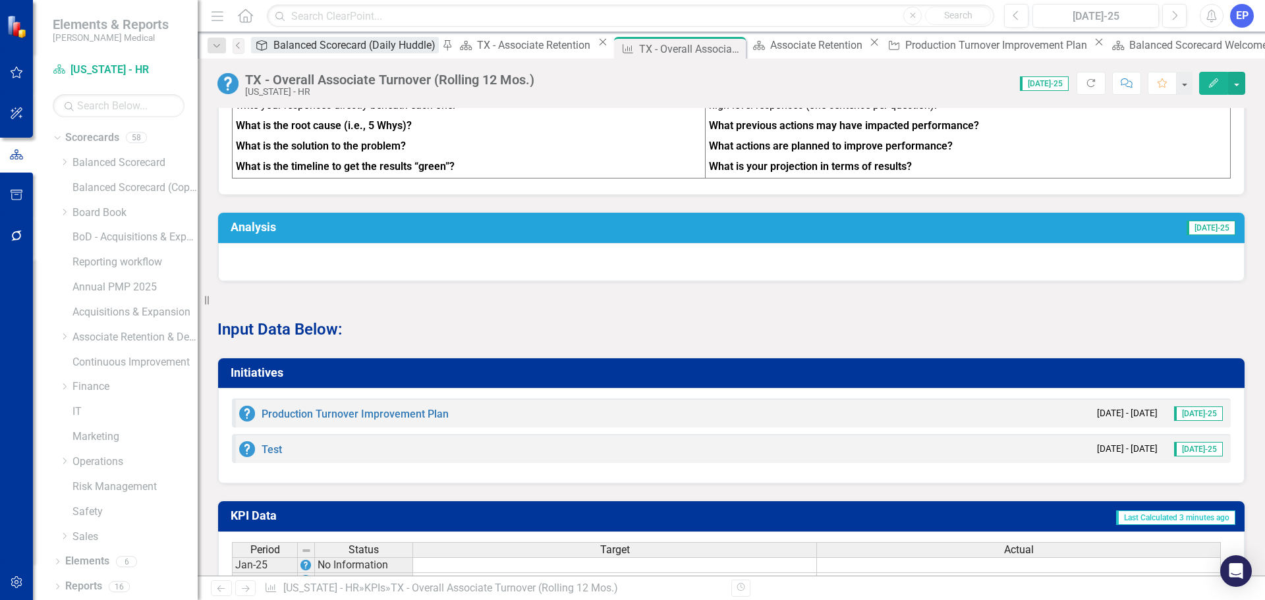
click at [302, 43] on div "Balanced Scorecard (Daily Huddle)" at bounding box center [355, 45] width 165 height 16
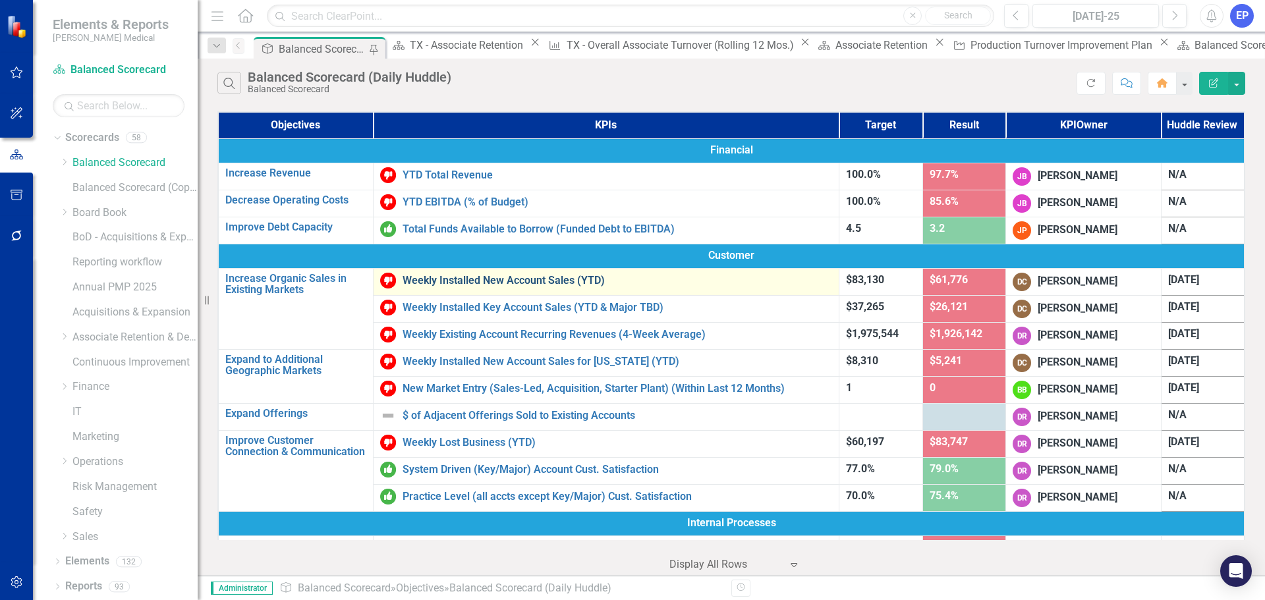
click at [429, 283] on link "Weekly Installed New Account Sales (YTD)" at bounding box center [618, 281] width 430 height 12
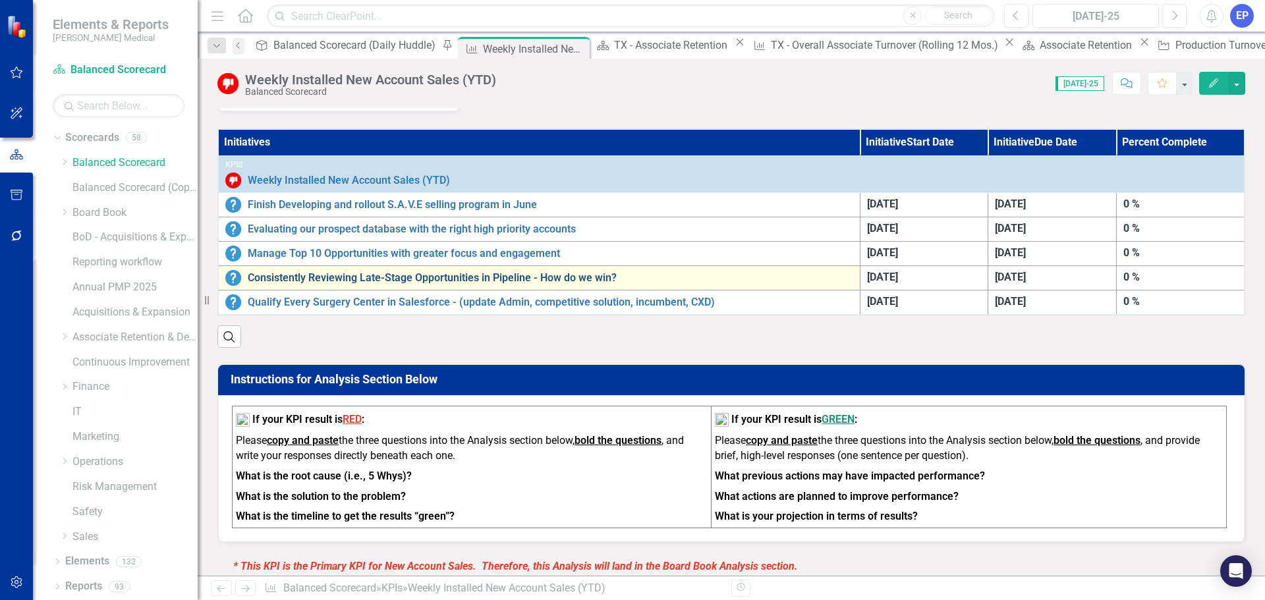
scroll to position [329, 0]
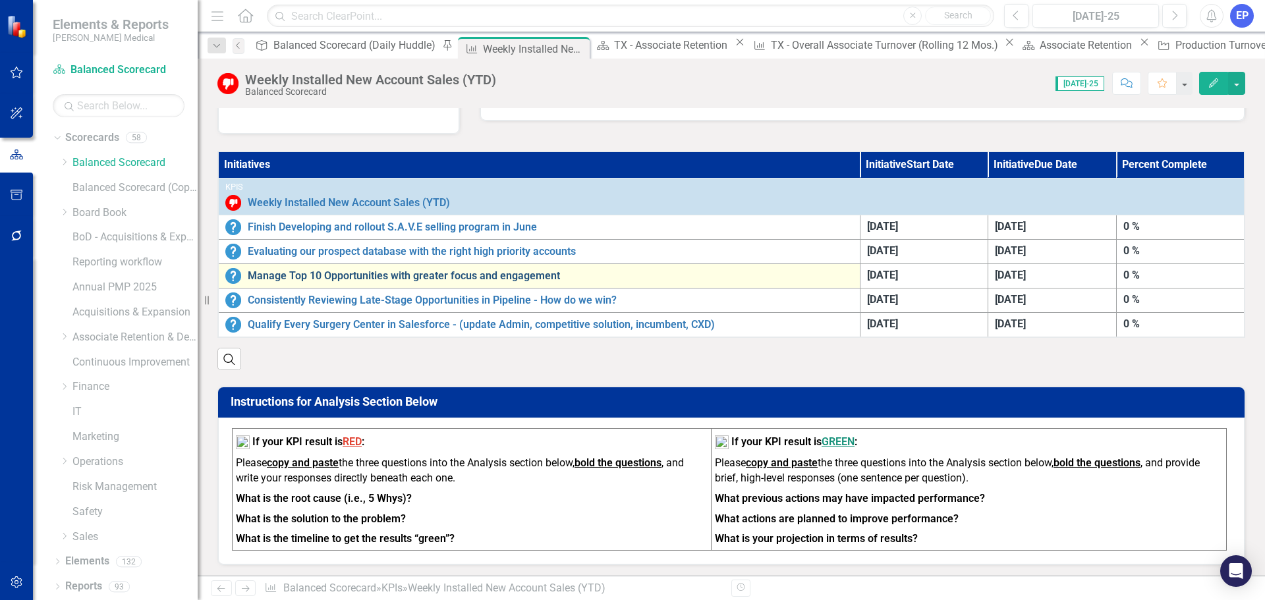
click at [456, 280] on link "Manage Top 10 Opportunities with greater focus and engagement" at bounding box center [551, 276] width 606 height 12
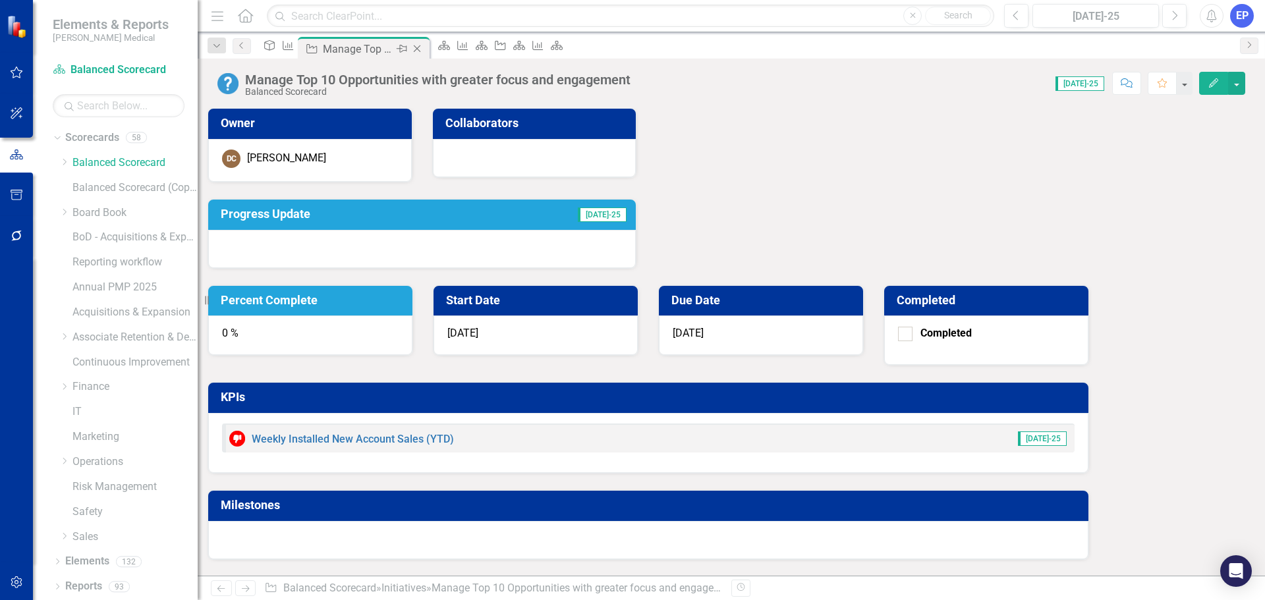
click at [424, 47] on icon "Close" at bounding box center [417, 48] width 13 height 11
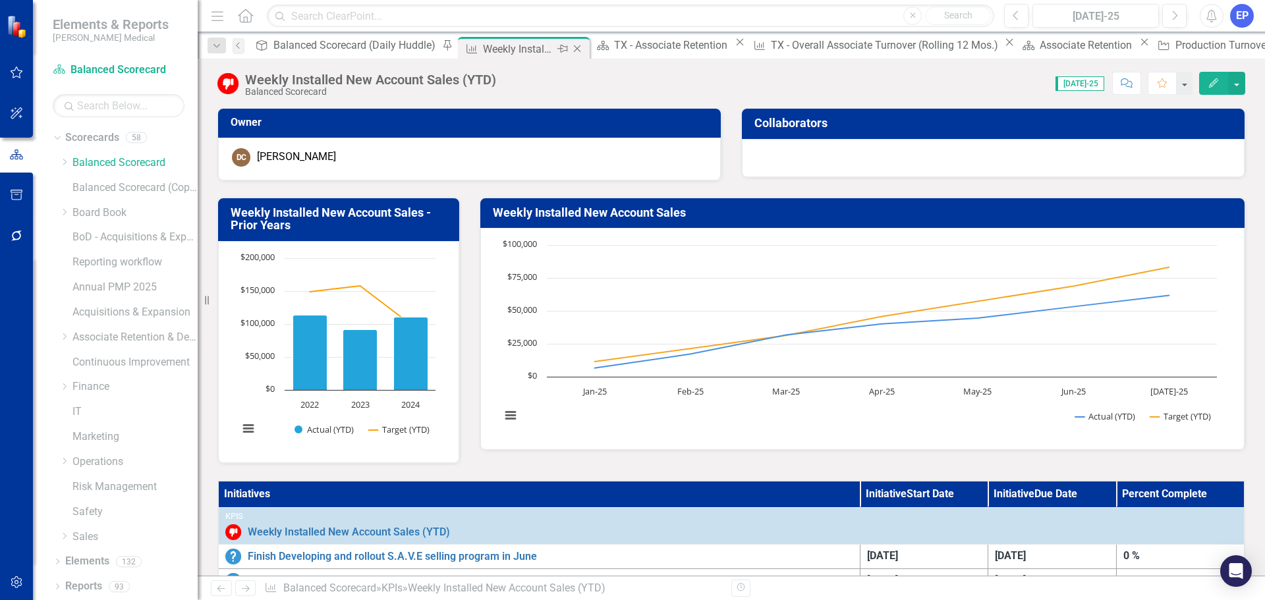
click at [574, 47] on icon at bounding box center [577, 48] width 7 height 7
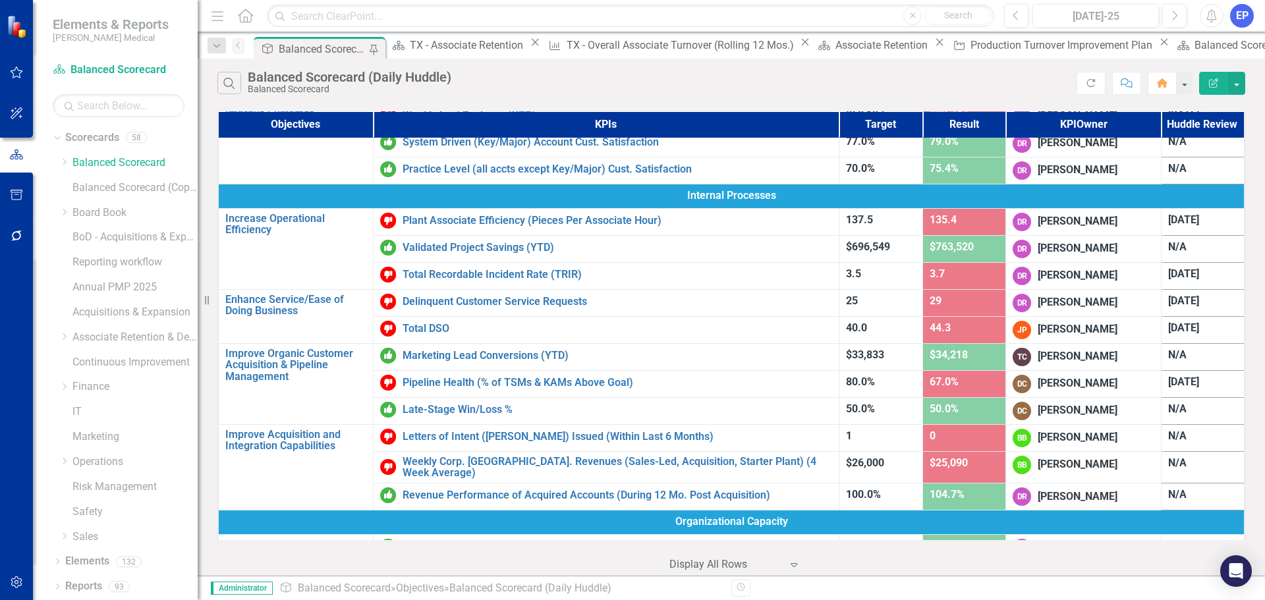
scroll to position [625, 0]
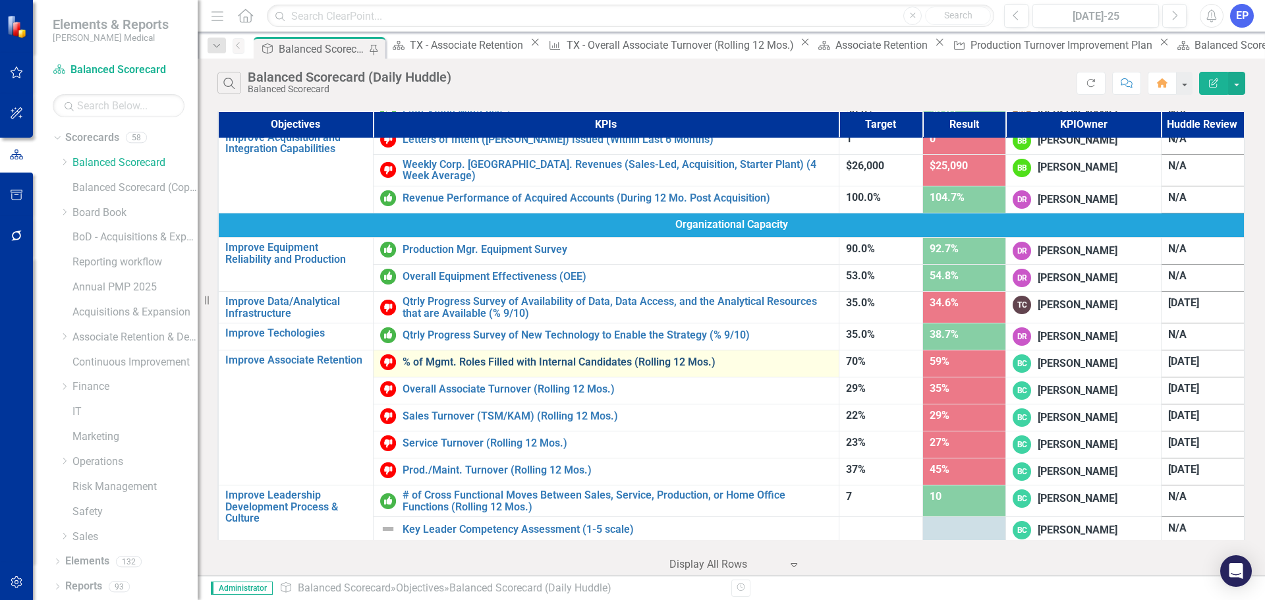
click at [473, 356] on link "% of Mgmt. Roles Filled with Internal Candidates (Rolling 12 Mos.)" at bounding box center [618, 362] width 430 height 12
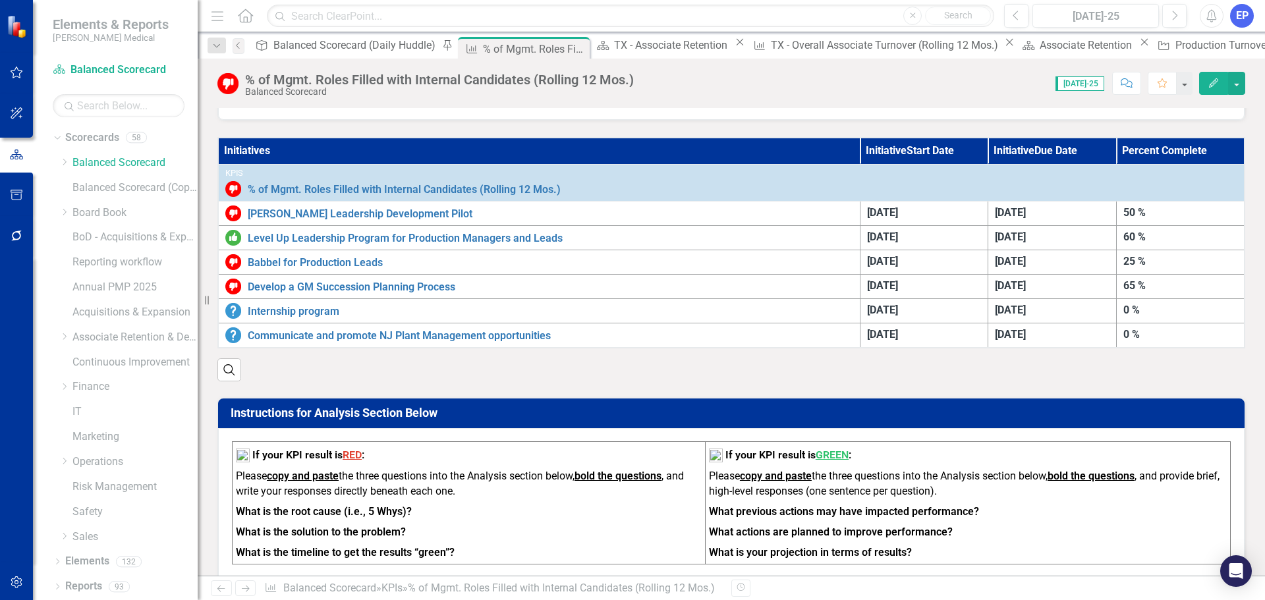
scroll to position [329, 0]
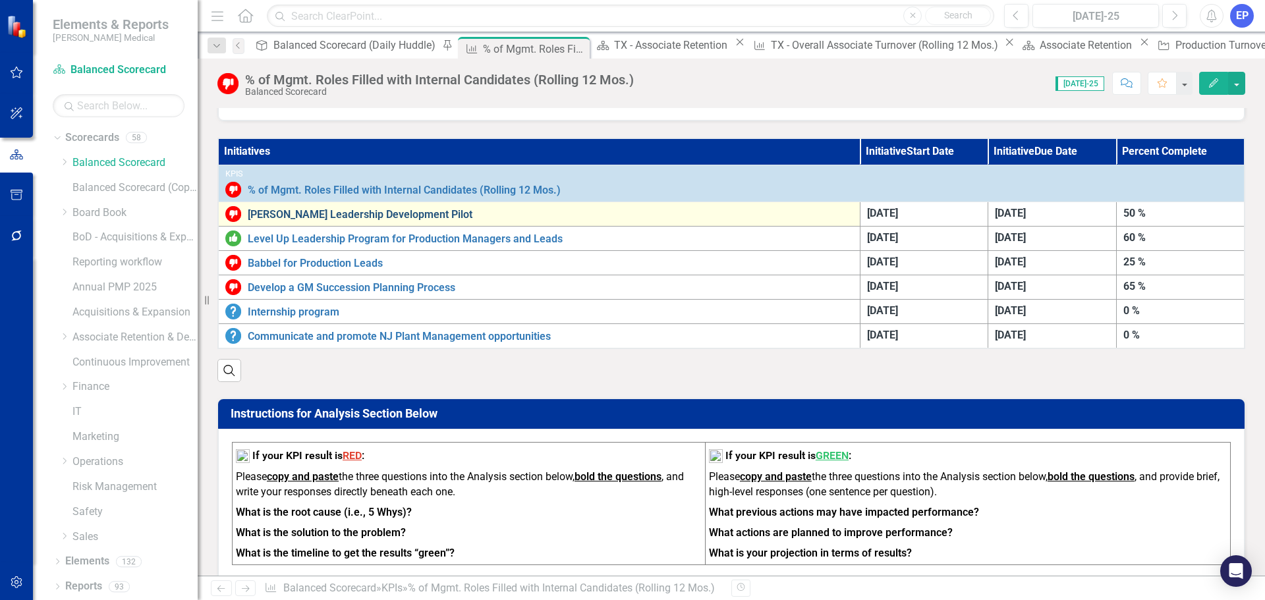
click at [260, 219] on link "[PERSON_NAME] Leadership Development Pilot" at bounding box center [551, 215] width 606 height 12
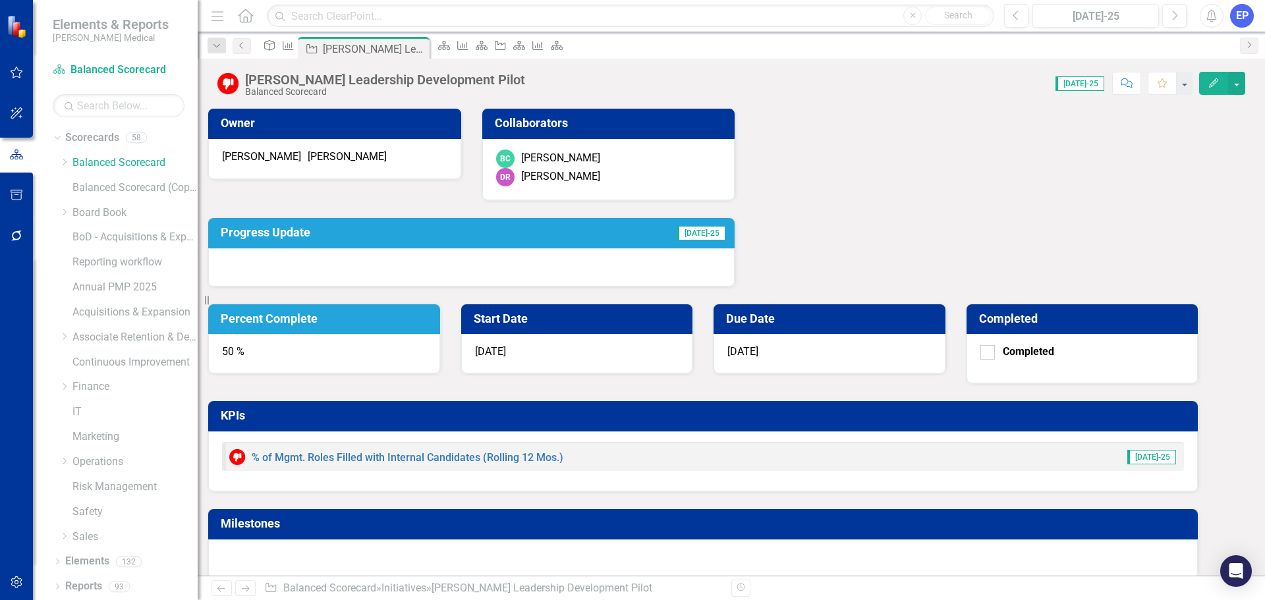
click at [1212, 89] on button "Edit" at bounding box center [1213, 83] width 29 height 23
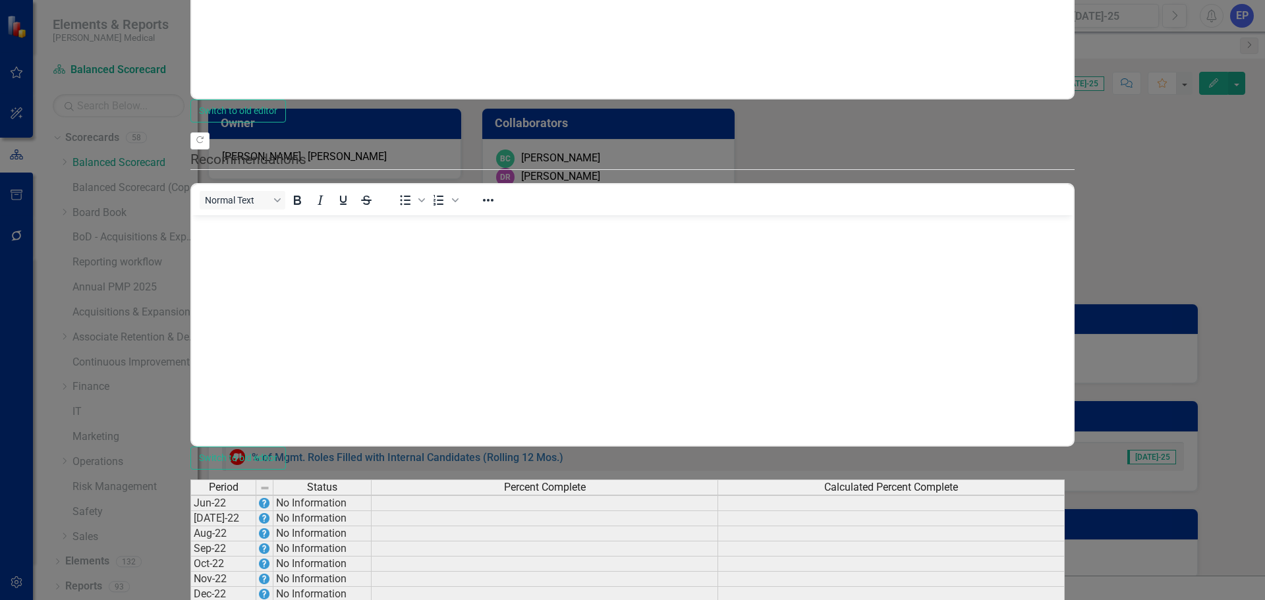
scroll to position [154, 0]
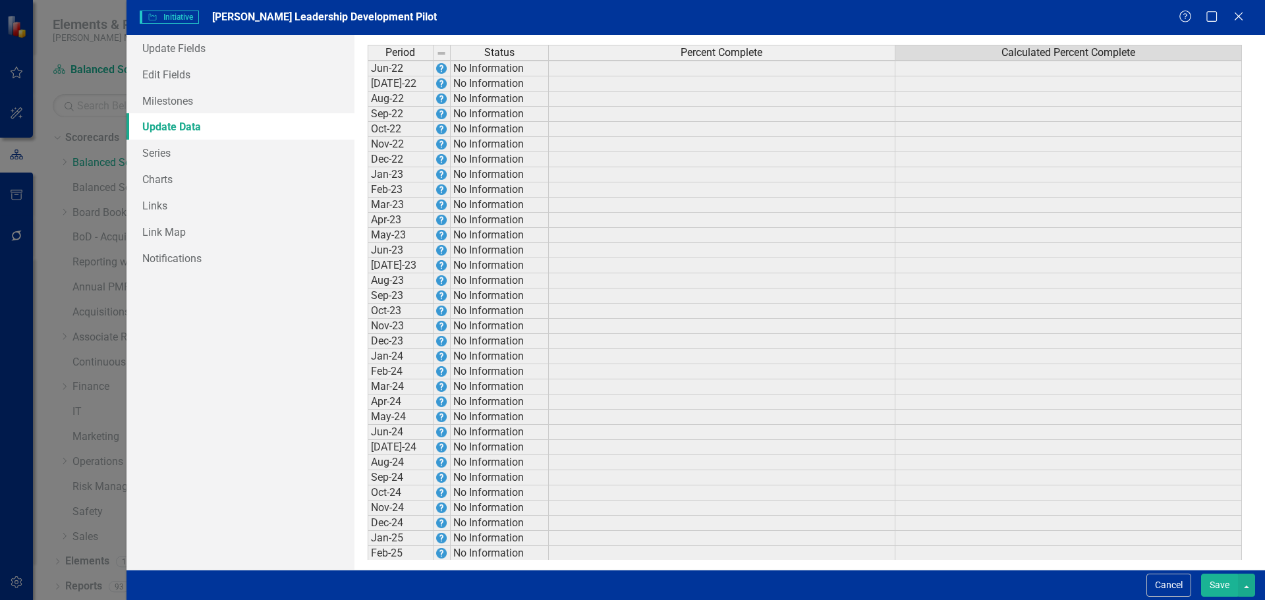
scroll to position [154, 0]
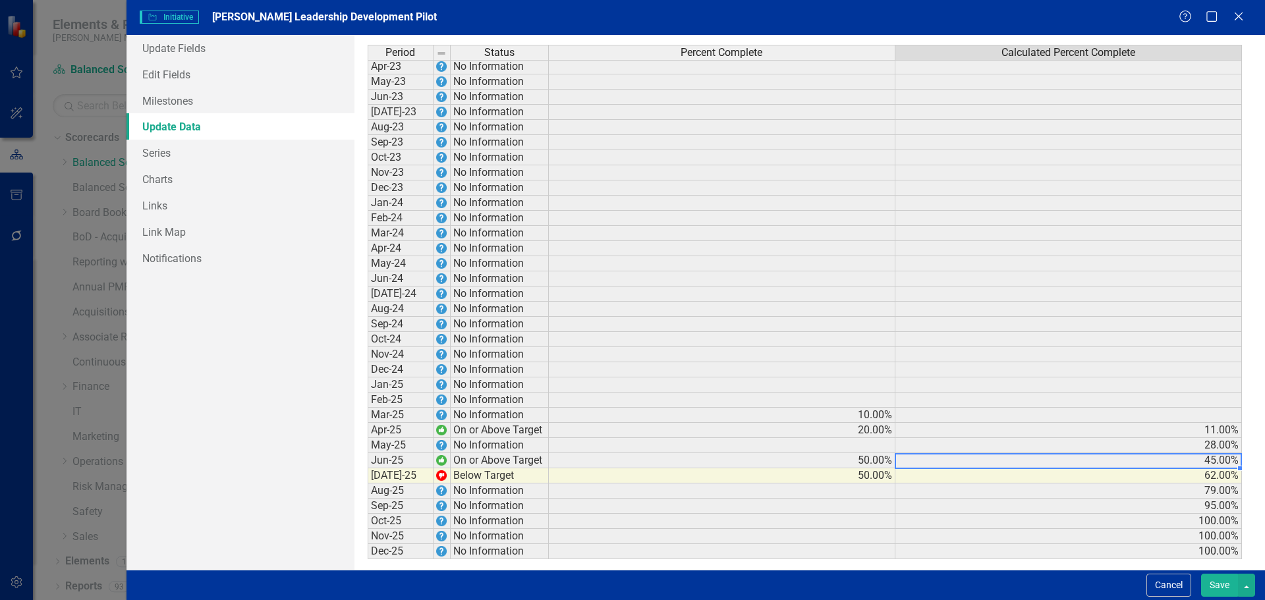
click at [1145, 525] on td "100.00%" at bounding box center [1069, 521] width 347 height 15
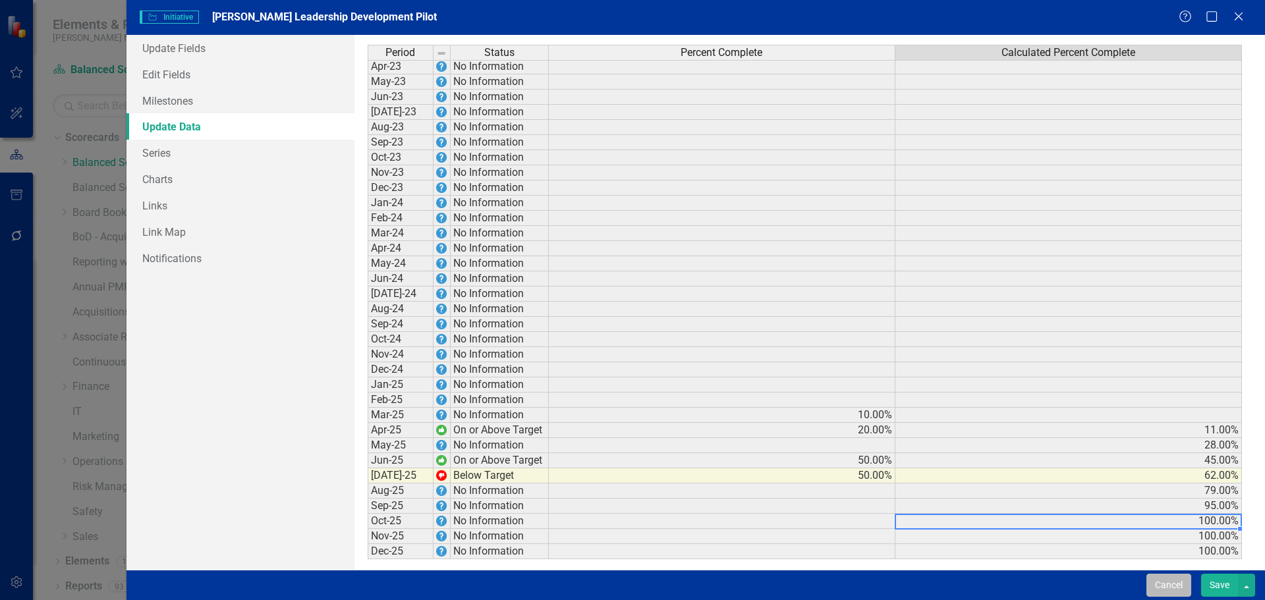
click at [1171, 585] on button "Cancel" at bounding box center [1169, 585] width 45 height 23
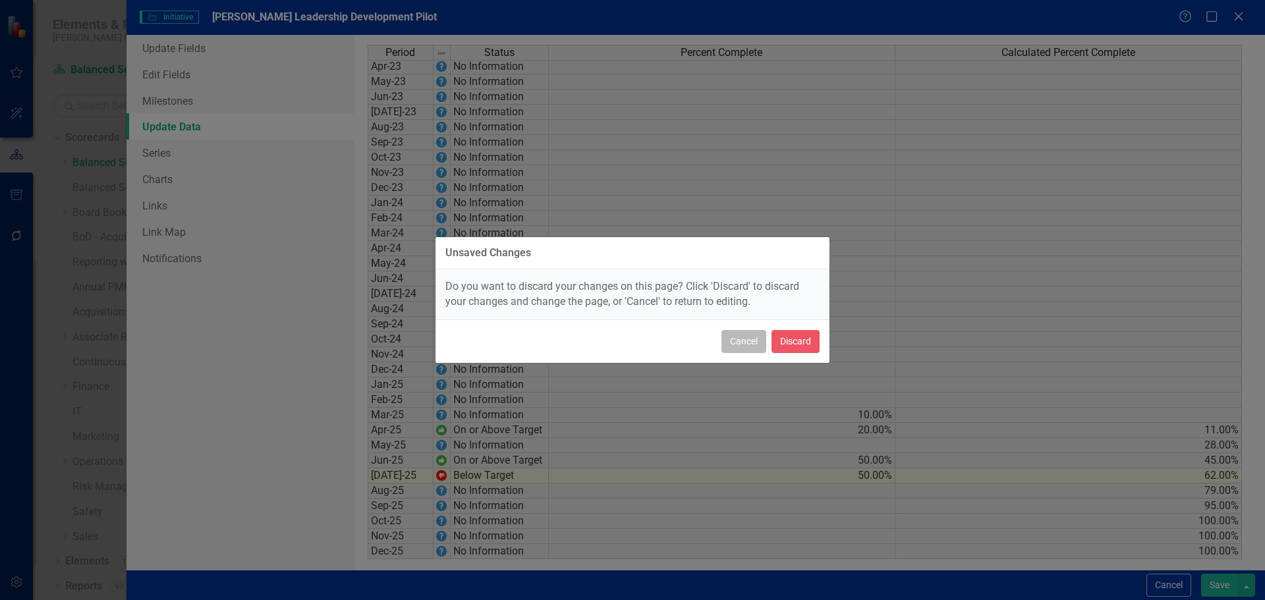
click at [740, 339] on button "Cancel" at bounding box center [744, 341] width 45 height 23
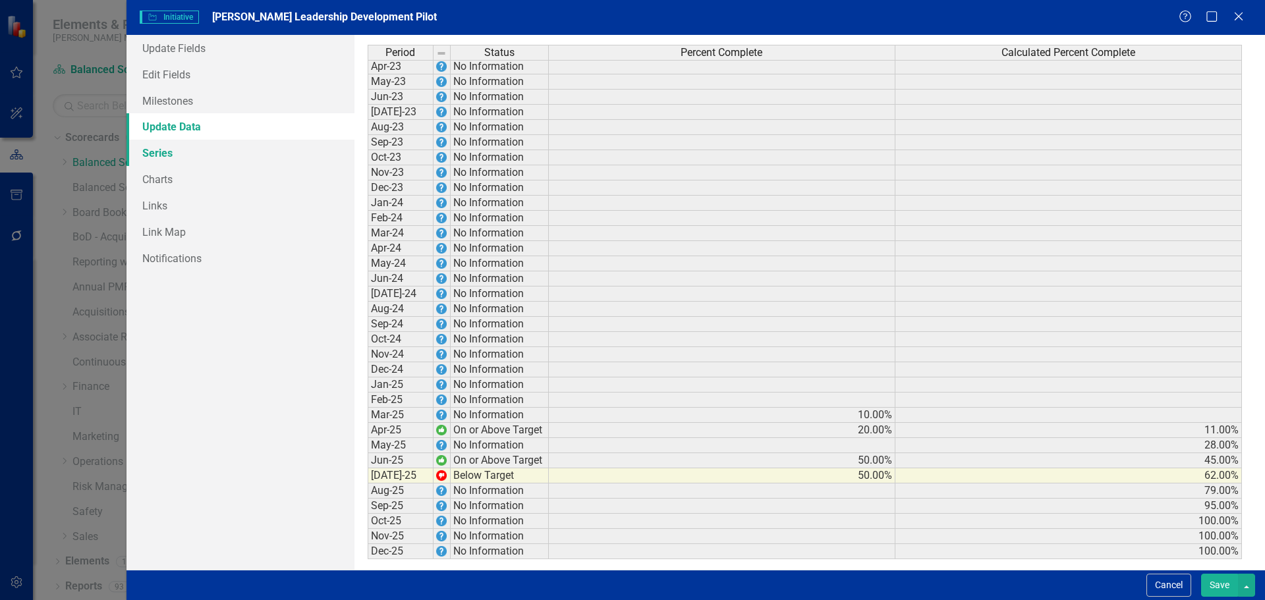
click at [165, 152] on link "Series" at bounding box center [241, 153] width 228 height 26
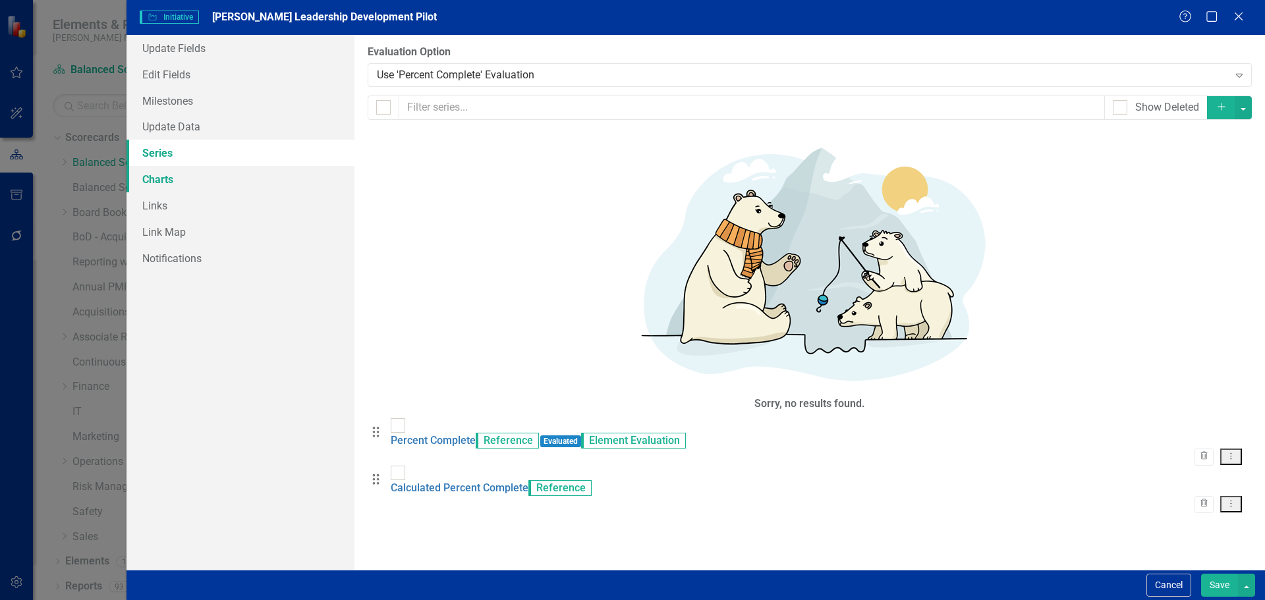
click at [166, 181] on link "Charts" at bounding box center [241, 179] width 228 height 26
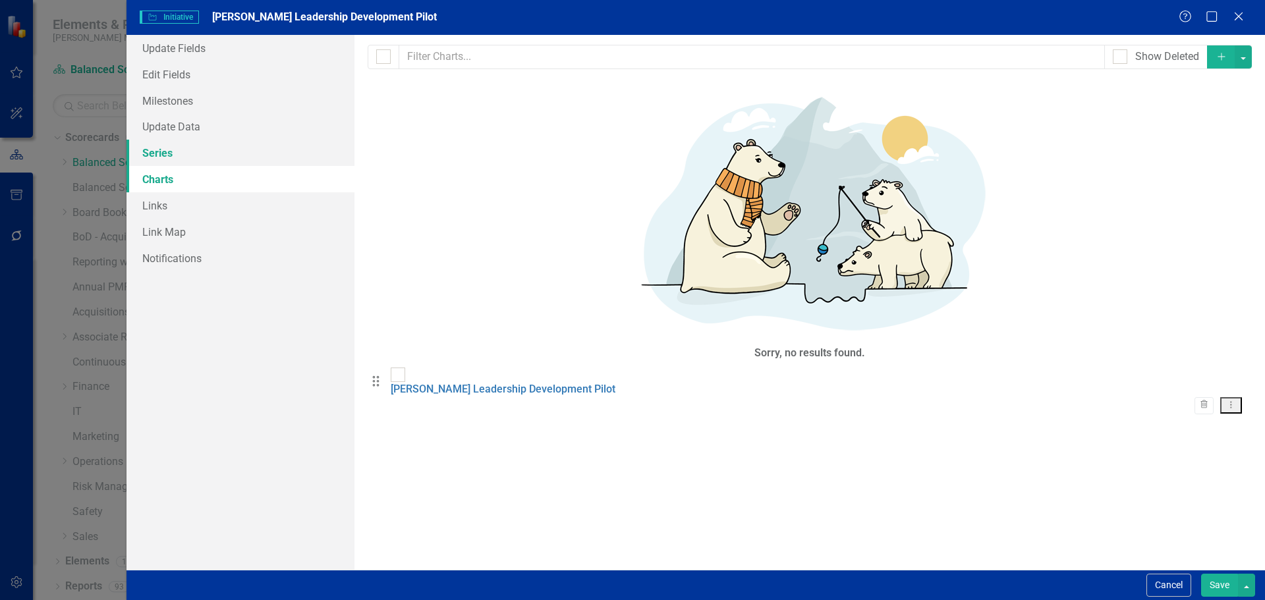
click at [166, 157] on link "Series" at bounding box center [241, 153] width 228 height 26
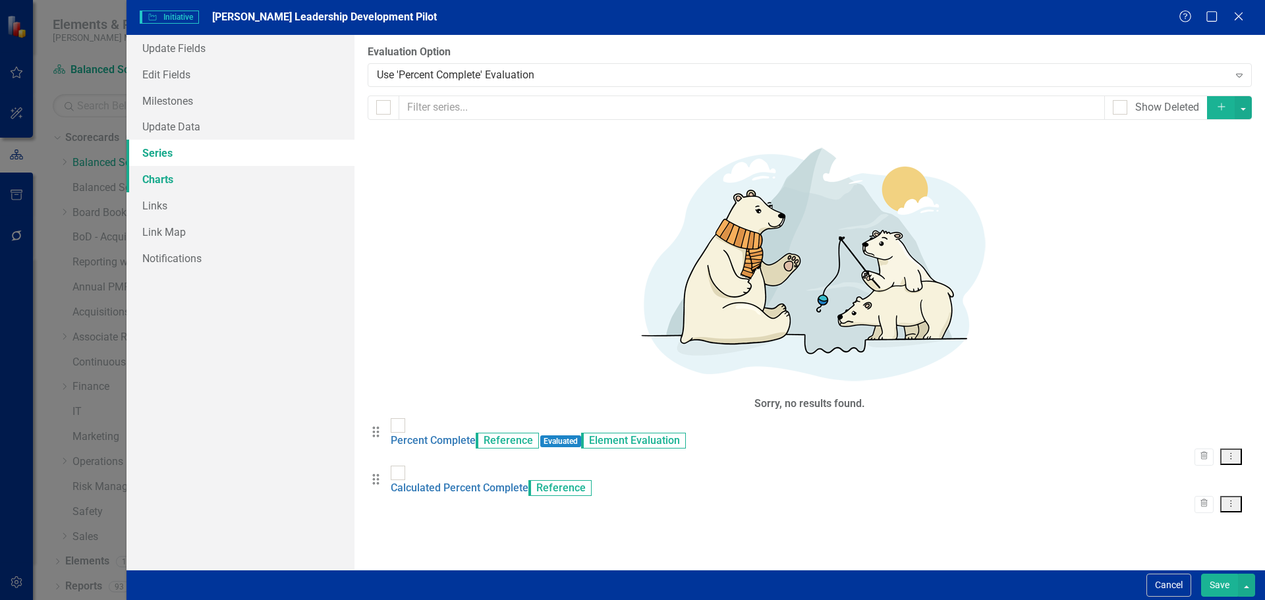
click at [167, 183] on link "Charts" at bounding box center [241, 179] width 228 height 26
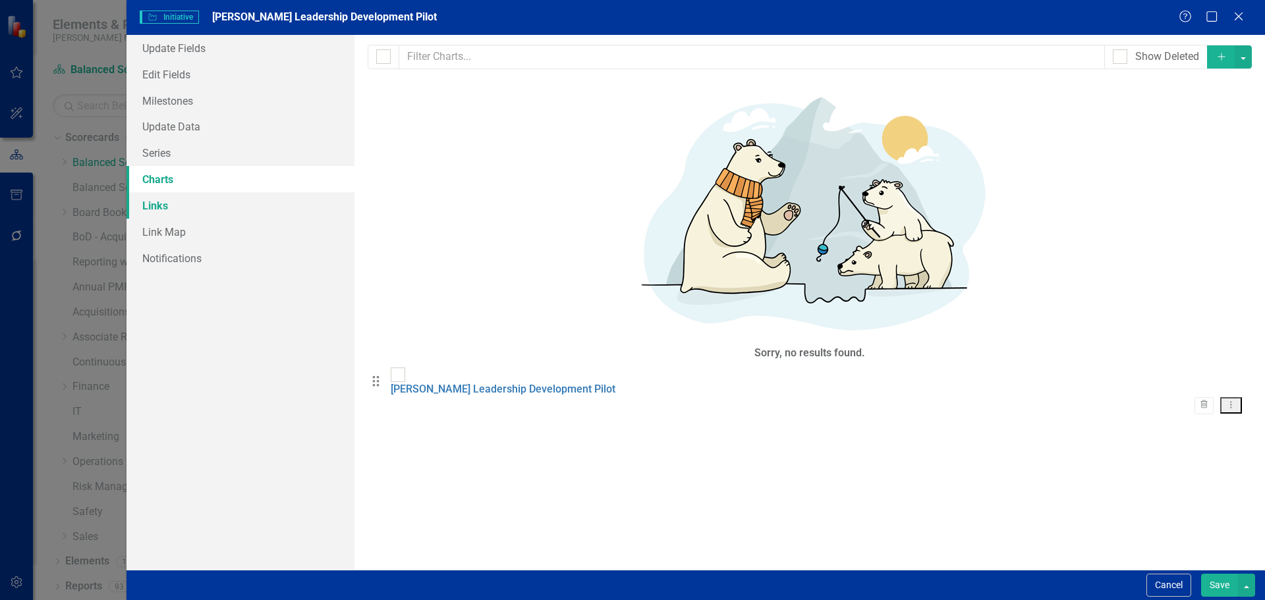
click at [168, 200] on link "Links" at bounding box center [241, 205] width 228 height 26
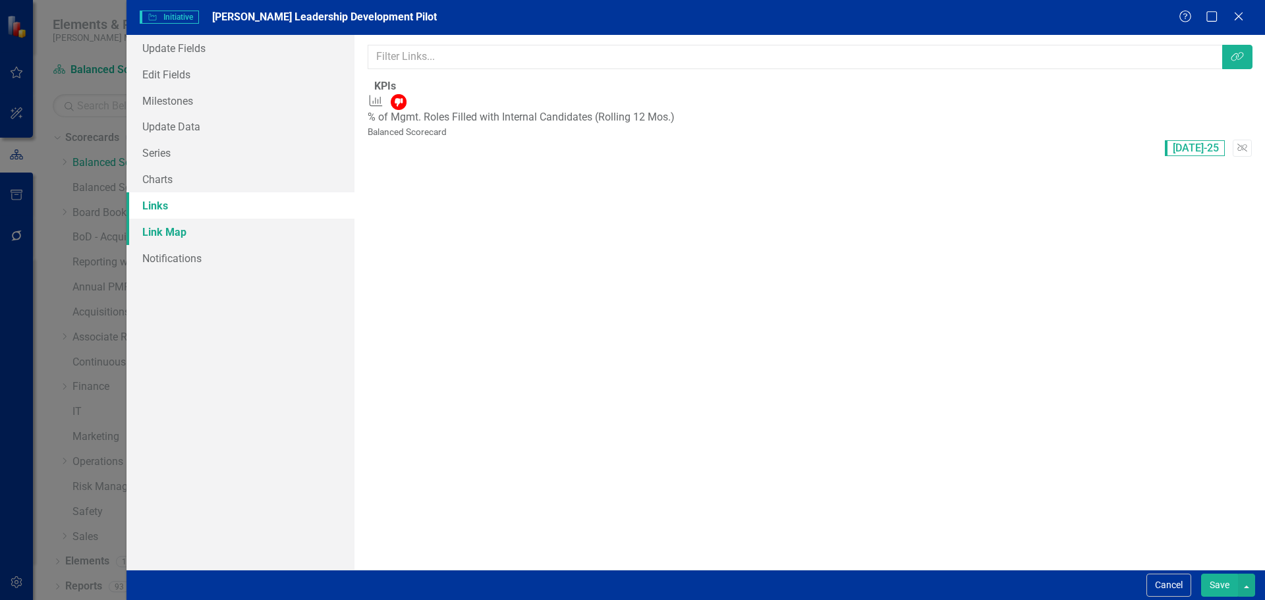
click at [183, 237] on link "Link Map" at bounding box center [241, 232] width 228 height 26
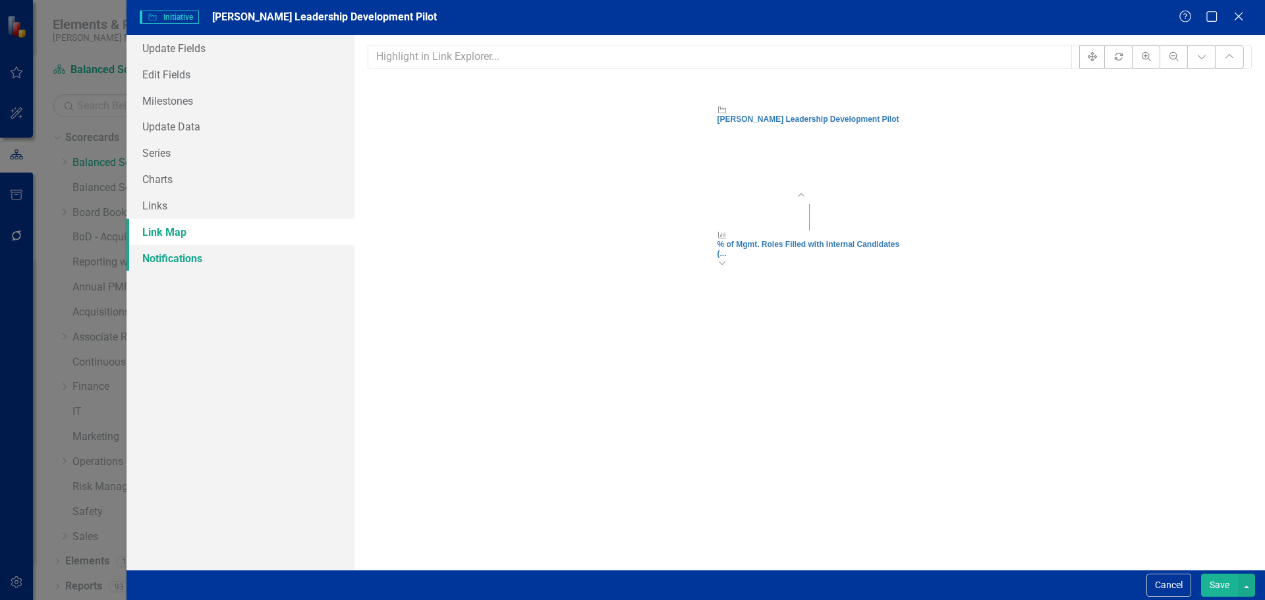
click at [143, 262] on link "Notifications" at bounding box center [241, 258] width 228 height 26
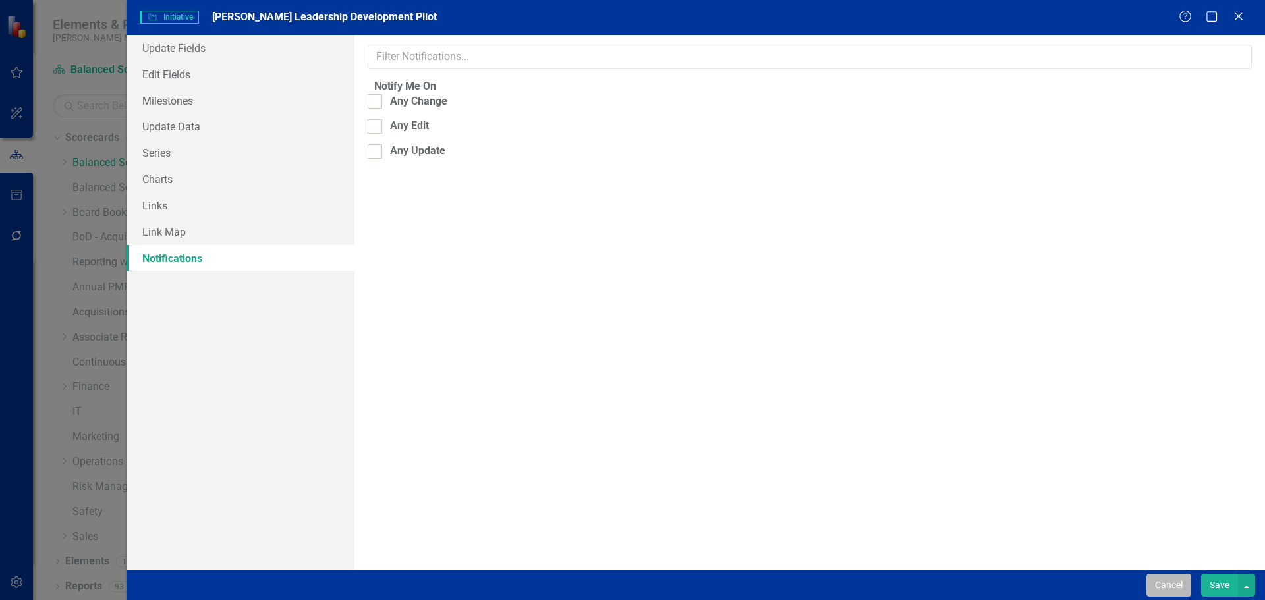
click at [1170, 581] on button "Cancel" at bounding box center [1169, 585] width 45 height 23
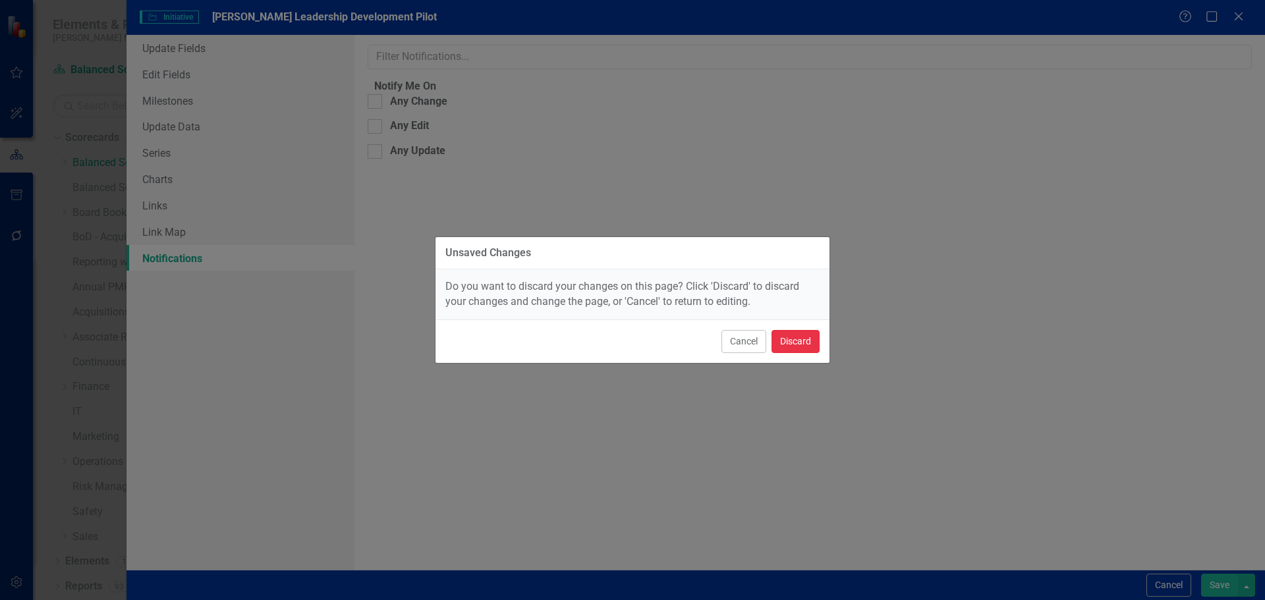
click at [791, 347] on button "Discard" at bounding box center [796, 341] width 48 height 23
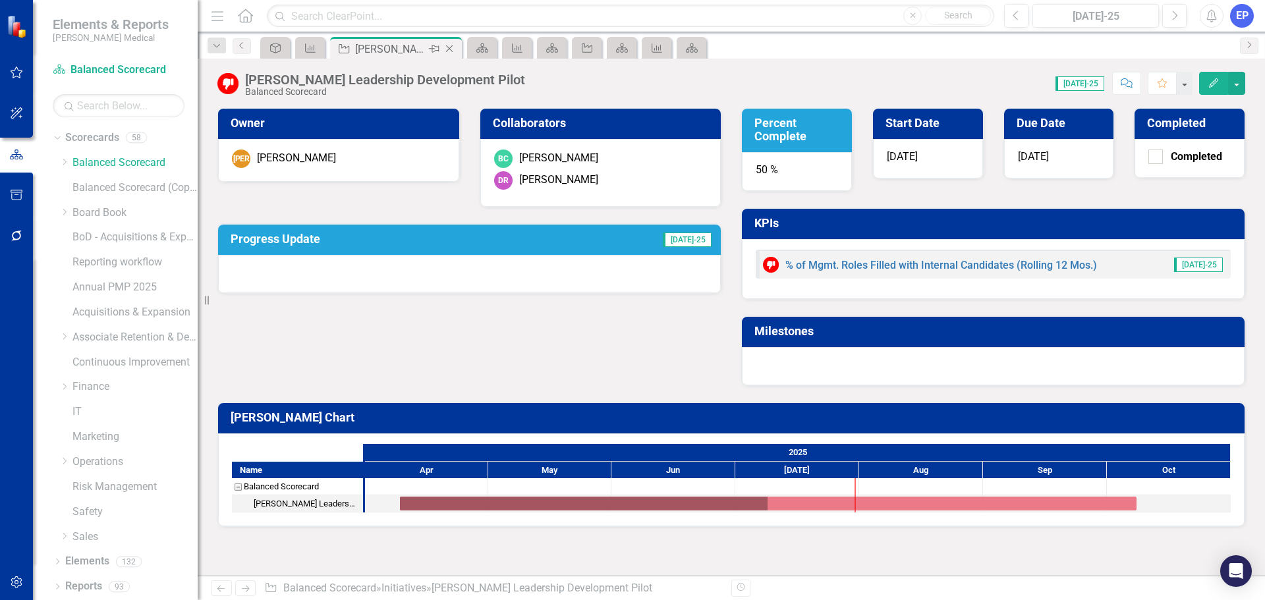
click at [451, 49] on icon "Close" at bounding box center [449, 48] width 13 height 11
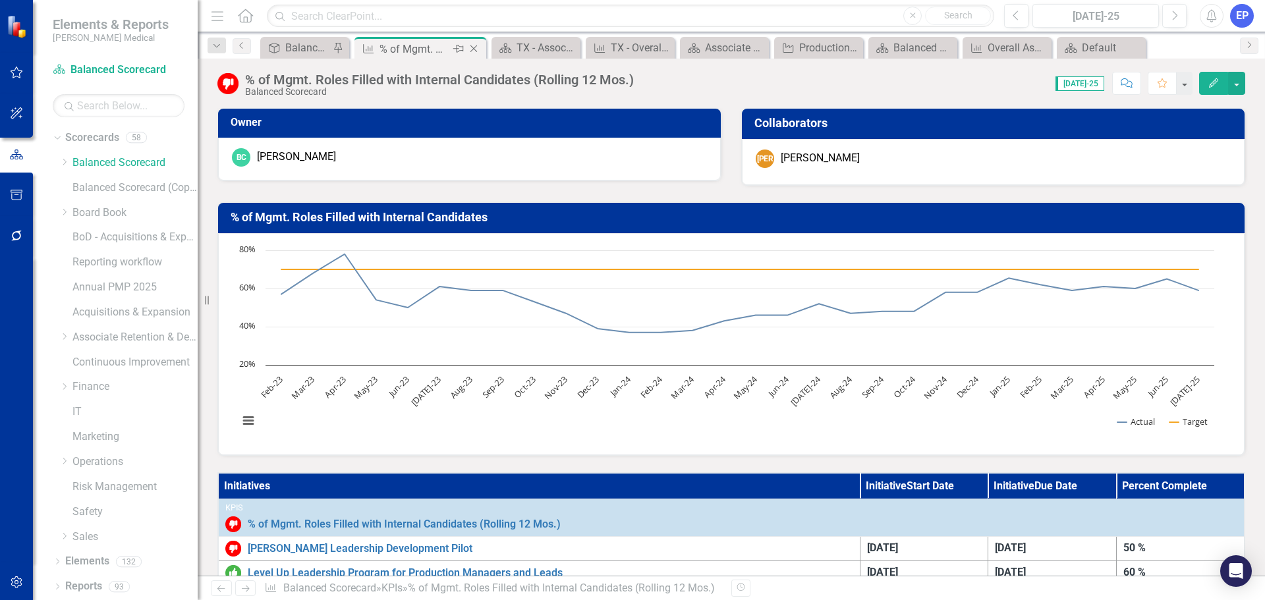
click at [472, 48] on icon "Close" at bounding box center [473, 48] width 13 height 11
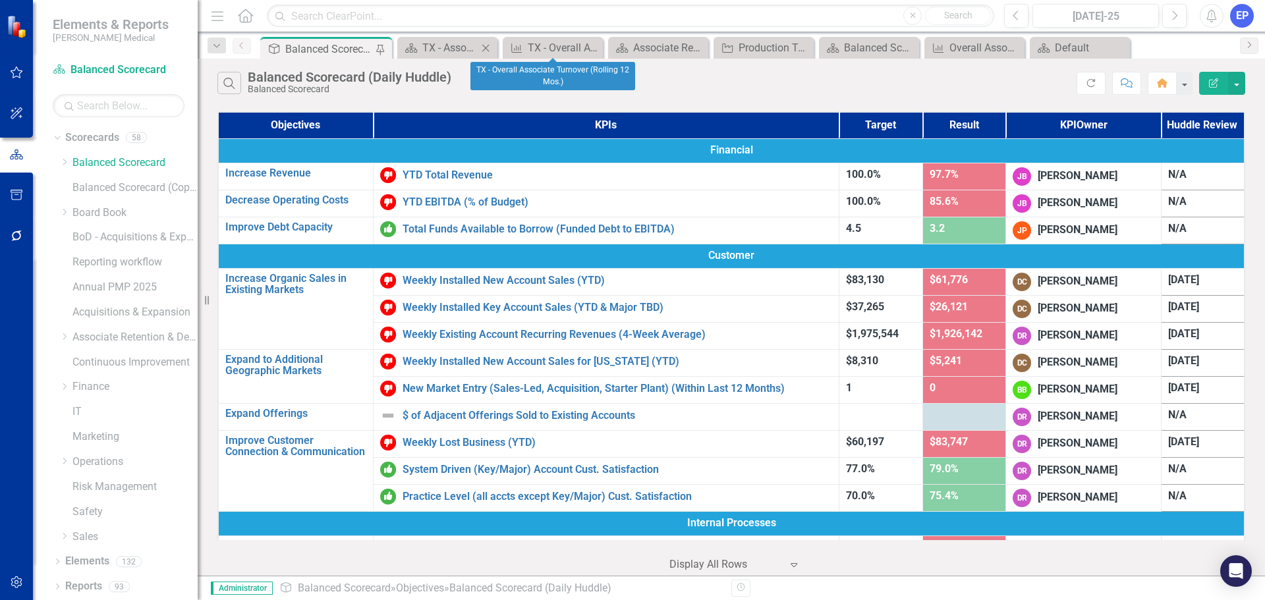
click at [488, 46] on icon "Close" at bounding box center [485, 48] width 13 height 11
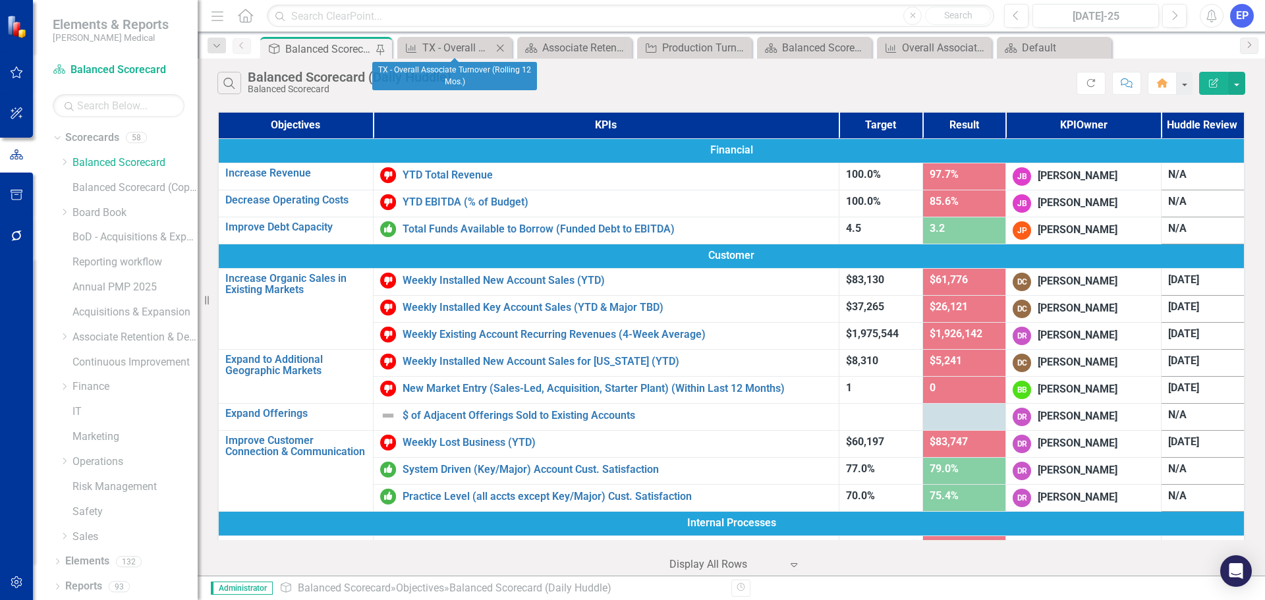
click at [503, 47] on icon "Close" at bounding box center [500, 48] width 13 height 11
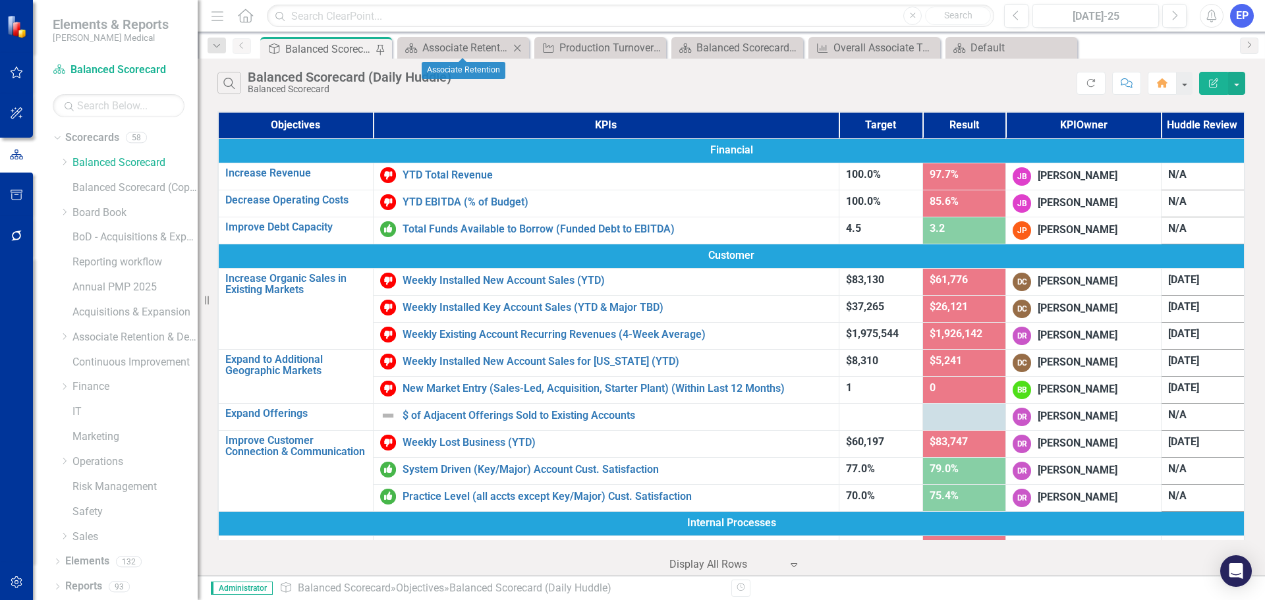
click at [517, 44] on icon "Close" at bounding box center [517, 48] width 13 height 11
click at [519, 47] on icon at bounding box center [517, 47] width 7 height 7
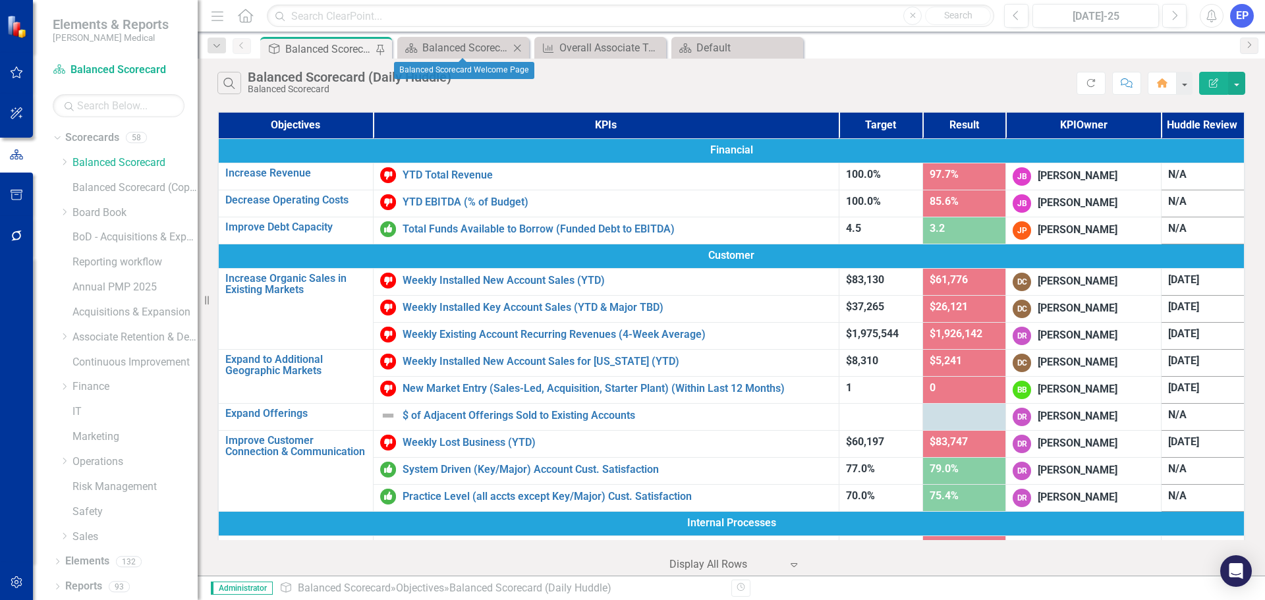
click at [518, 44] on icon "Close" at bounding box center [517, 48] width 13 height 11
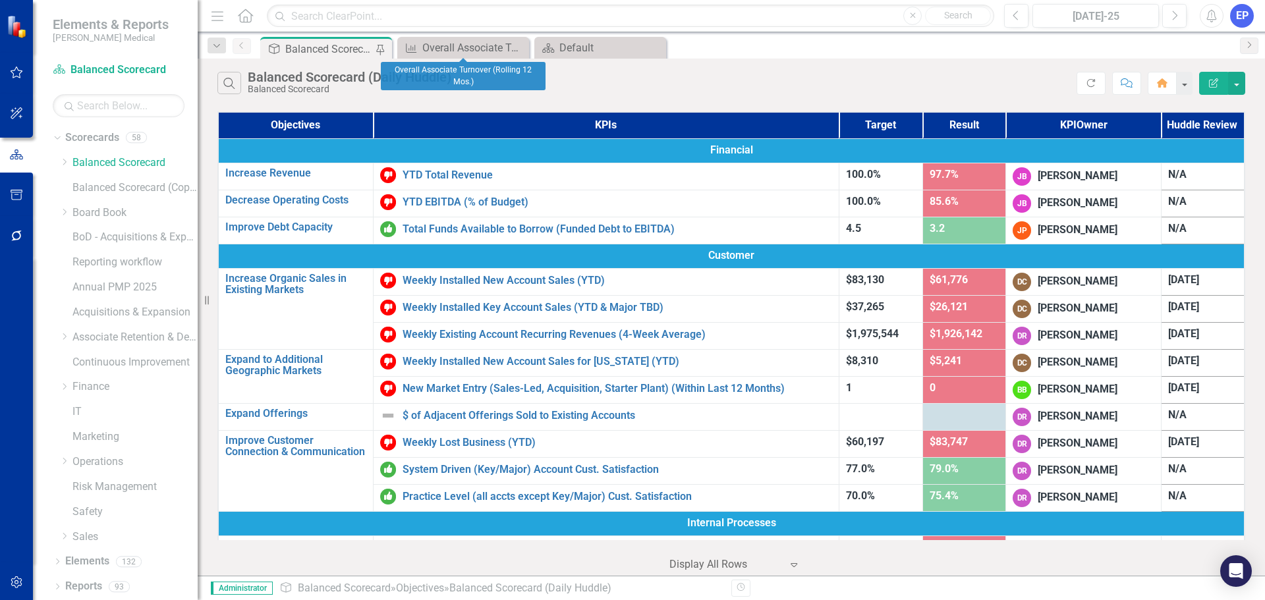
click at [0, 0] on icon "Close" at bounding box center [0, 0] width 0 height 0
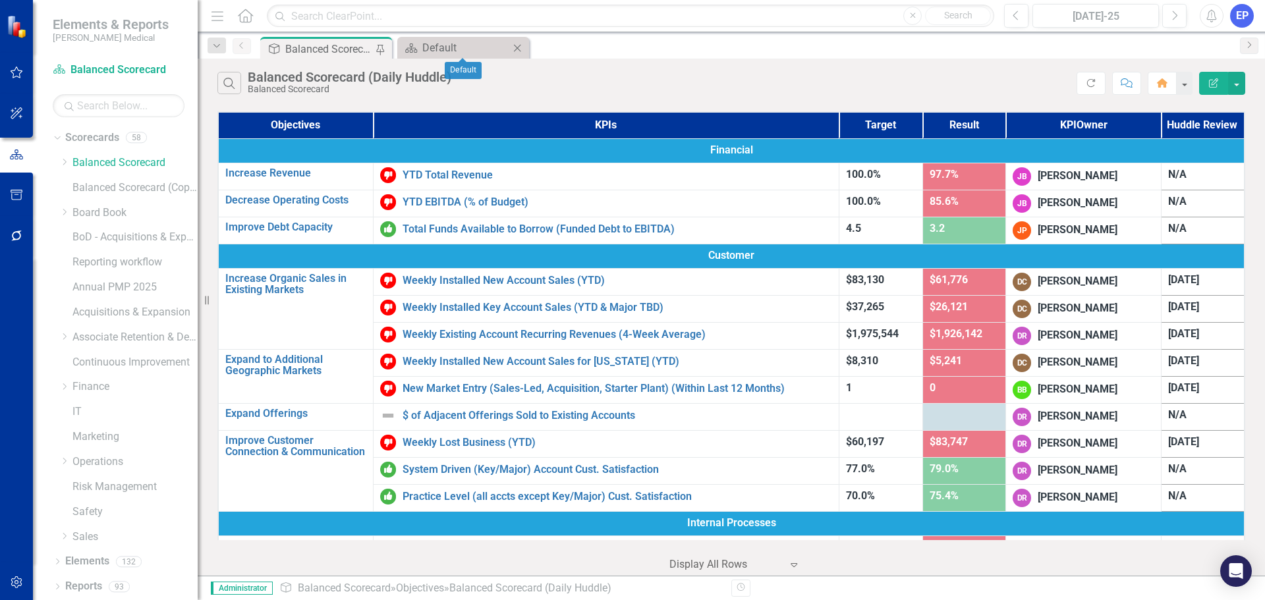
click at [519, 48] on icon "Close" at bounding box center [517, 48] width 13 height 11
click at [67, 337] on icon "Dropdown" at bounding box center [64, 337] width 10 height 8
click at [94, 381] on link "Retention" at bounding box center [142, 387] width 112 height 15
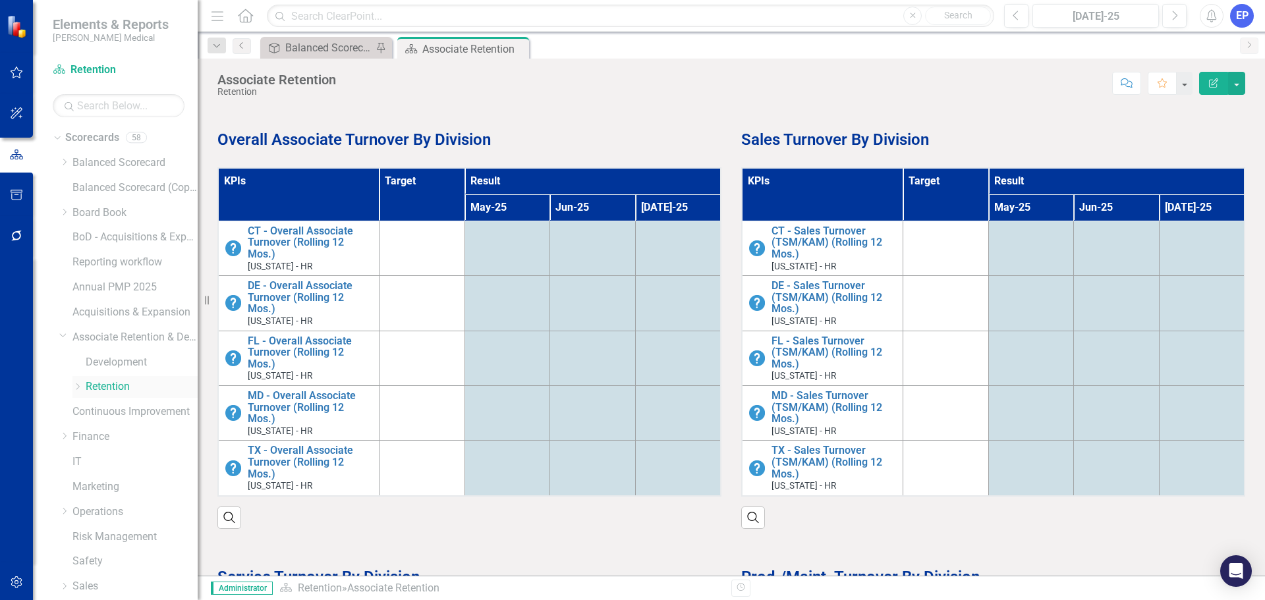
click at [76, 385] on icon "Dropdown" at bounding box center [77, 387] width 10 height 8
click at [119, 515] on link "[US_STATE] - HR" at bounding box center [148, 512] width 99 height 15
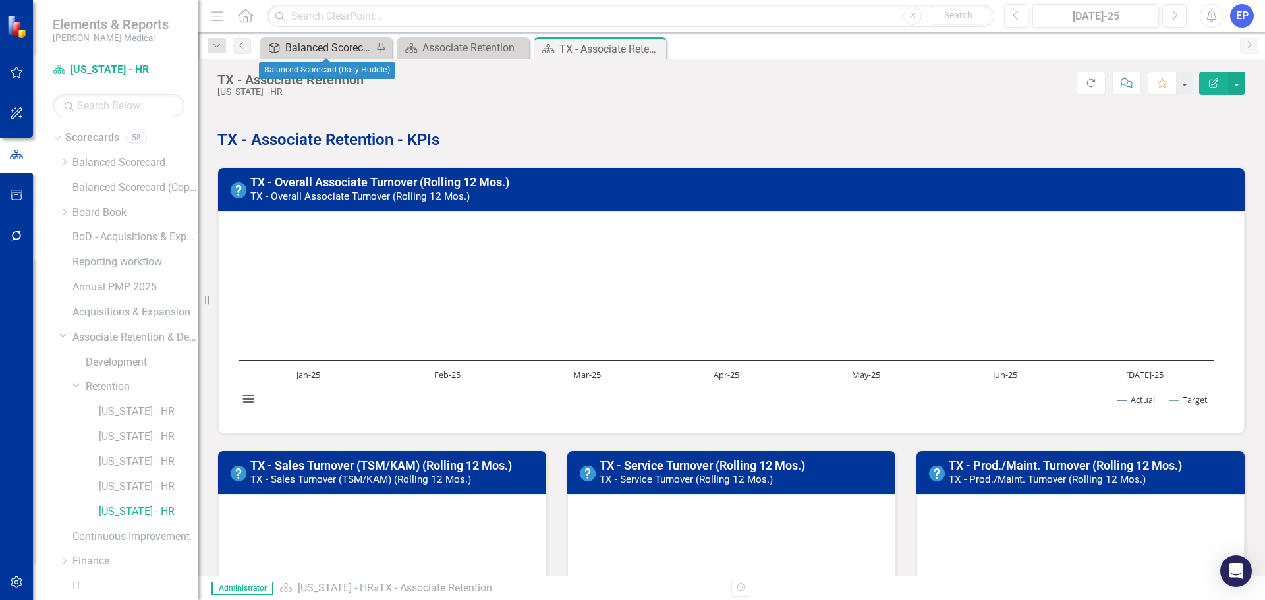
click at [304, 44] on div "Balanced Scorecard (Daily Huddle)" at bounding box center [328, 48] width 87 height 16
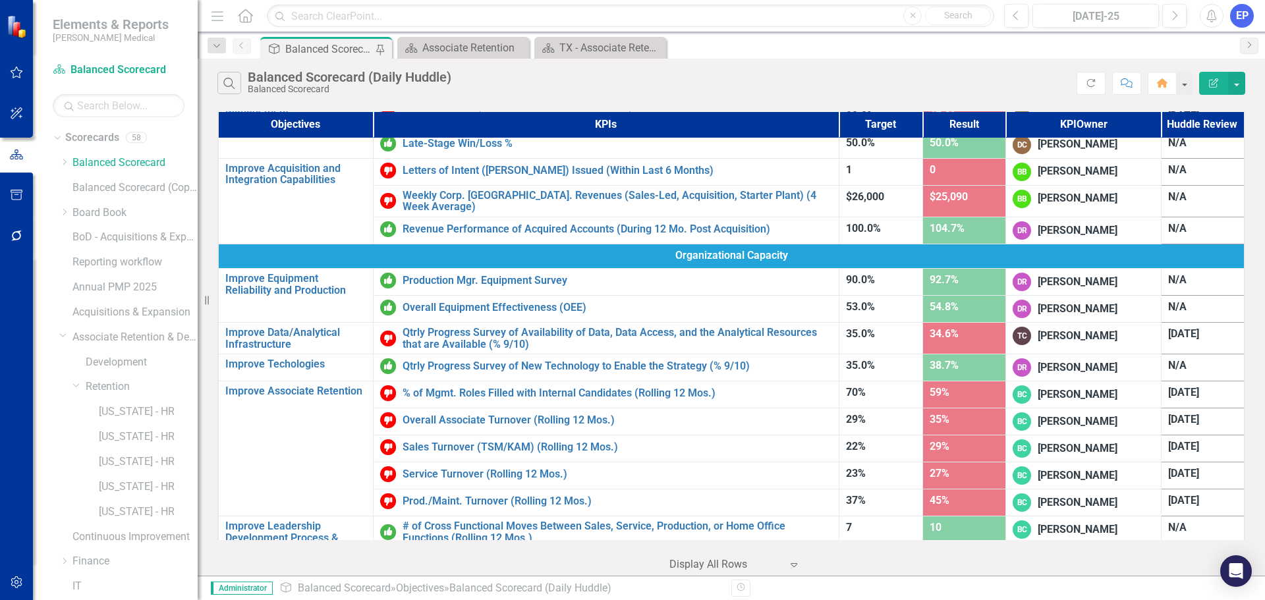
scroll to position [625, 0]
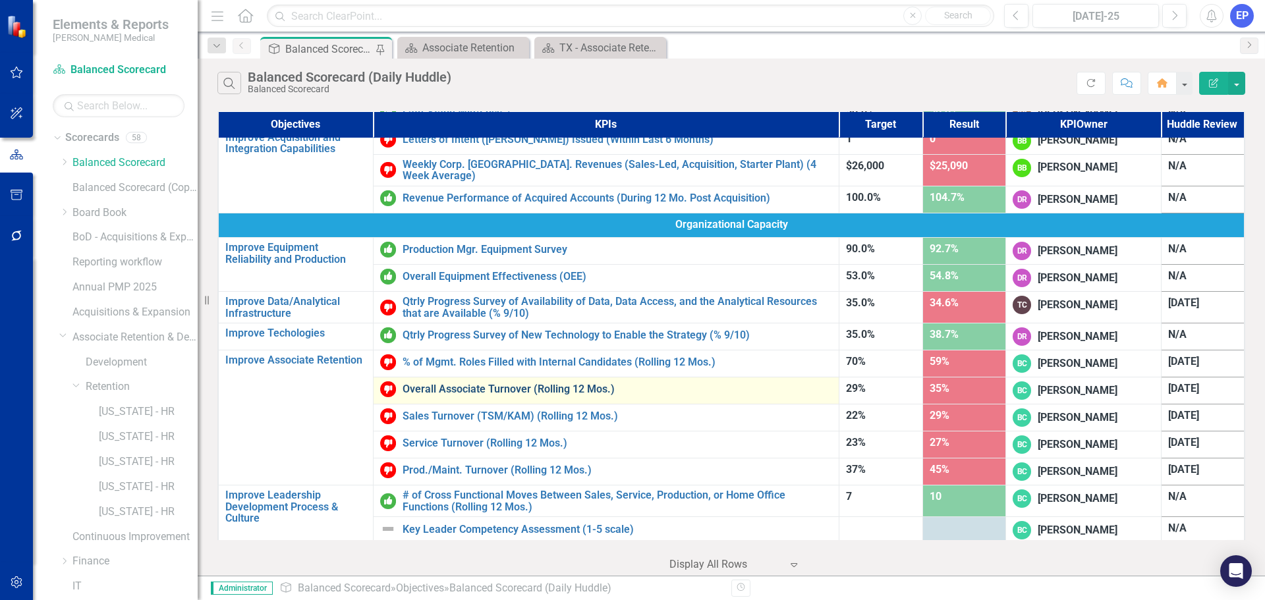
click at [425, 384] on link "Overall Associate Turnover (Rolling 12 Mos.)" at bounding box center [618, 390] width 430 height 12
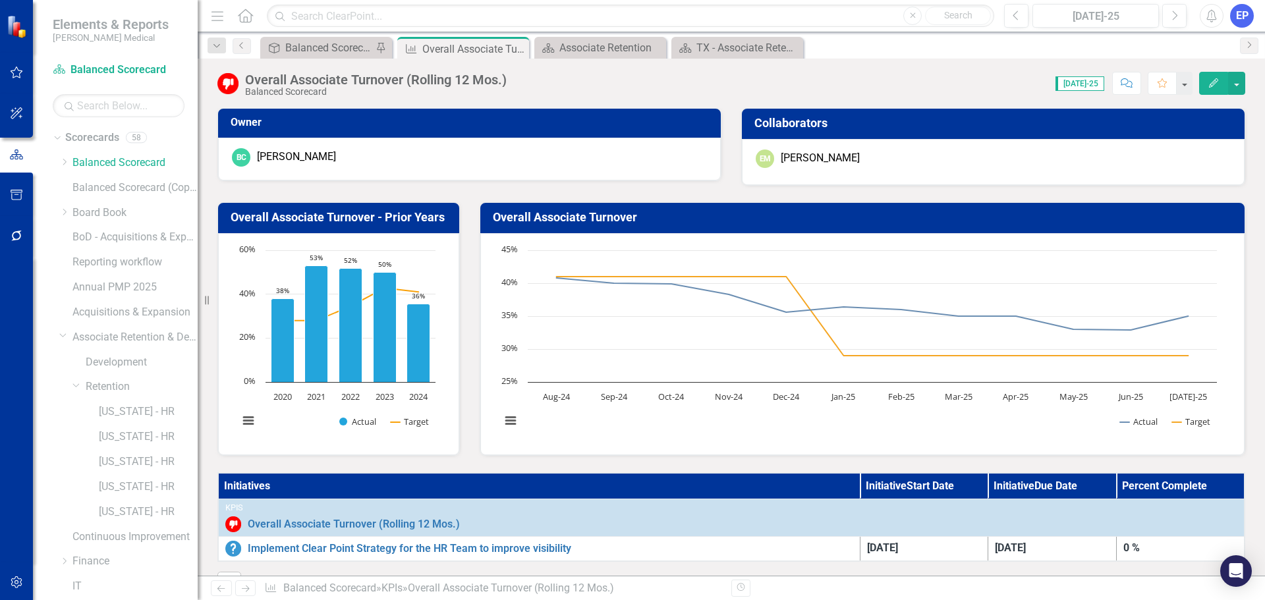
click at [1245, 11] on div "EP" at bounding box center [1242, 16] width 24 height 24
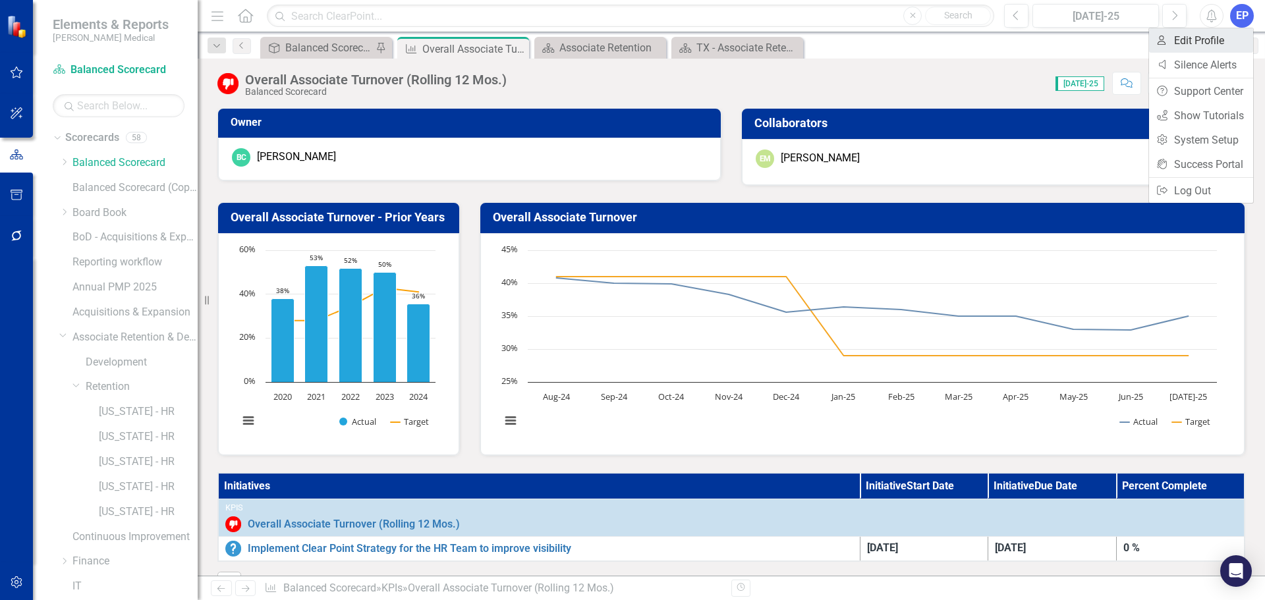
click at [1201, 43] on link "User Edit Profile" at bounding box center [1201, 40] width 104 height 24
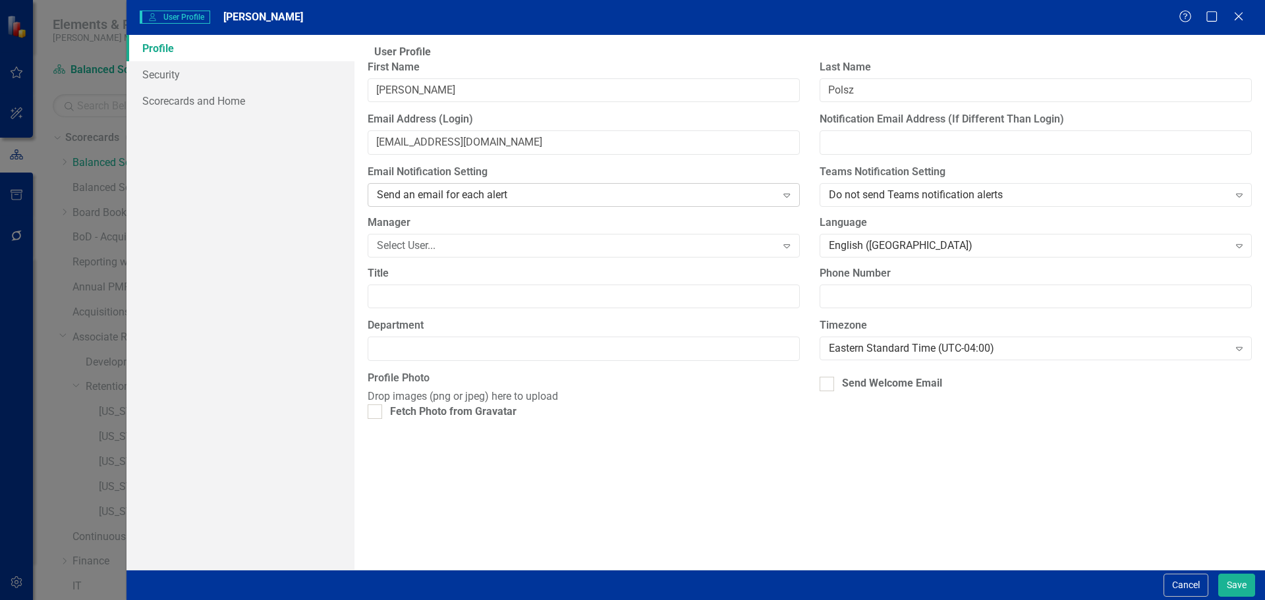
click at [420, 203] on div "Send an email for each alert" at bounding box center [577, 195] width 400 height 15
click at [809, 232] on fieldset "User Profile ClearPoint has a wealth of options to help you ensure that people …" at bounding box center [810, 238] width 884 height 387
click at [924, 203] on div "Do not send Teams notification alerts" at bounding box center [1029, 195] width 400 height 15
click at [816, 206] on div "Teams Notification Setting Do not send Teams notification alerts Expand" at bounding box center [1036, 190] width 452 height 51
click at [434, 360] on input "Department" at bounding box center [584, 349] width 432 height 24
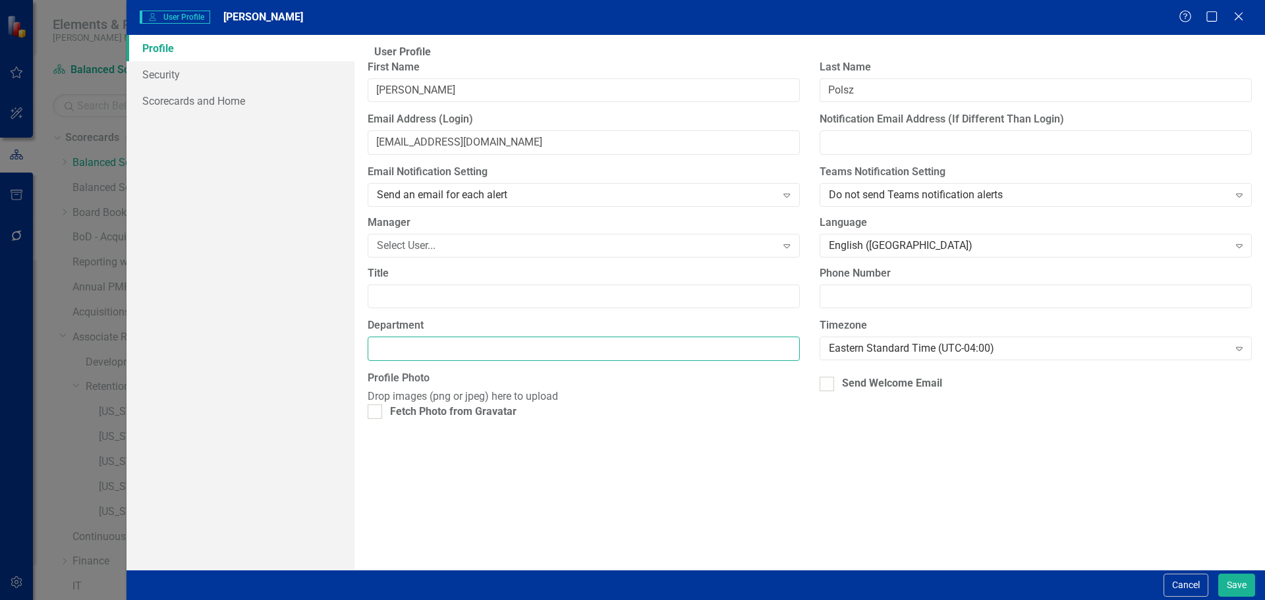
click at [473, 361] on input "Department" at bounding box center [584, 349] width 432 height 24
click at [696, 515] on div "User Profile ClearPoint has a wealth of options to help you ensure that people …" at bounding box center [810, 302] width 911 height 535
click at [175, 79] on link "Security" at bounding box center [241, 74] width 228 height 26
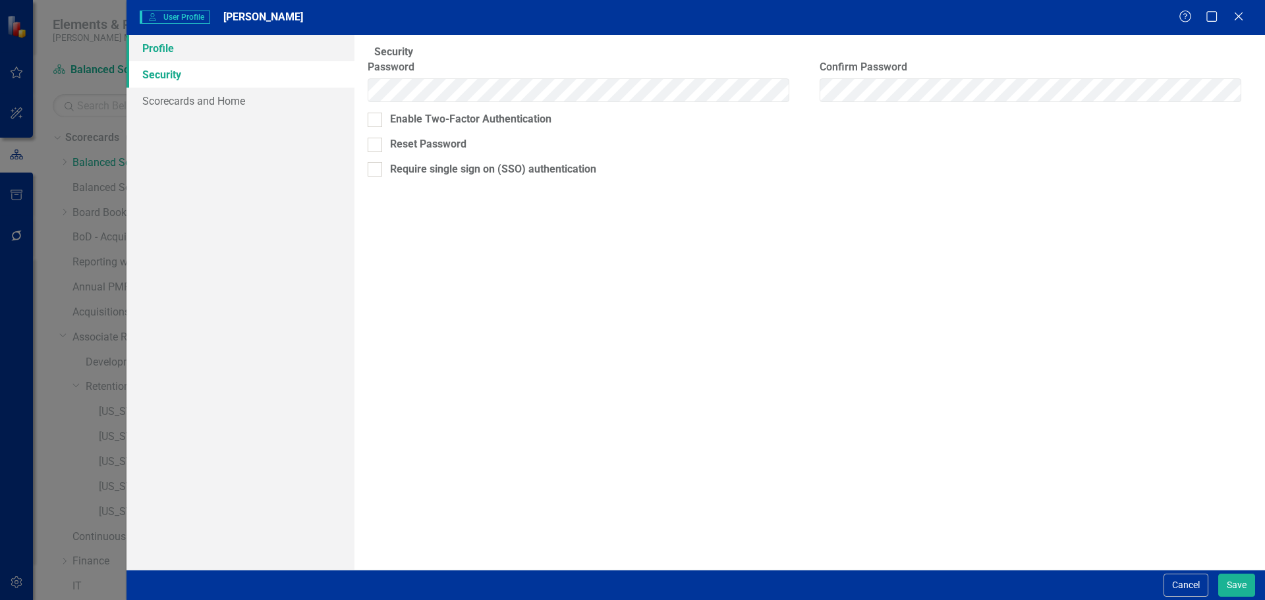
click at [175, 42] on link "Profile" at bounding box center [241, 48] width 228 height 26
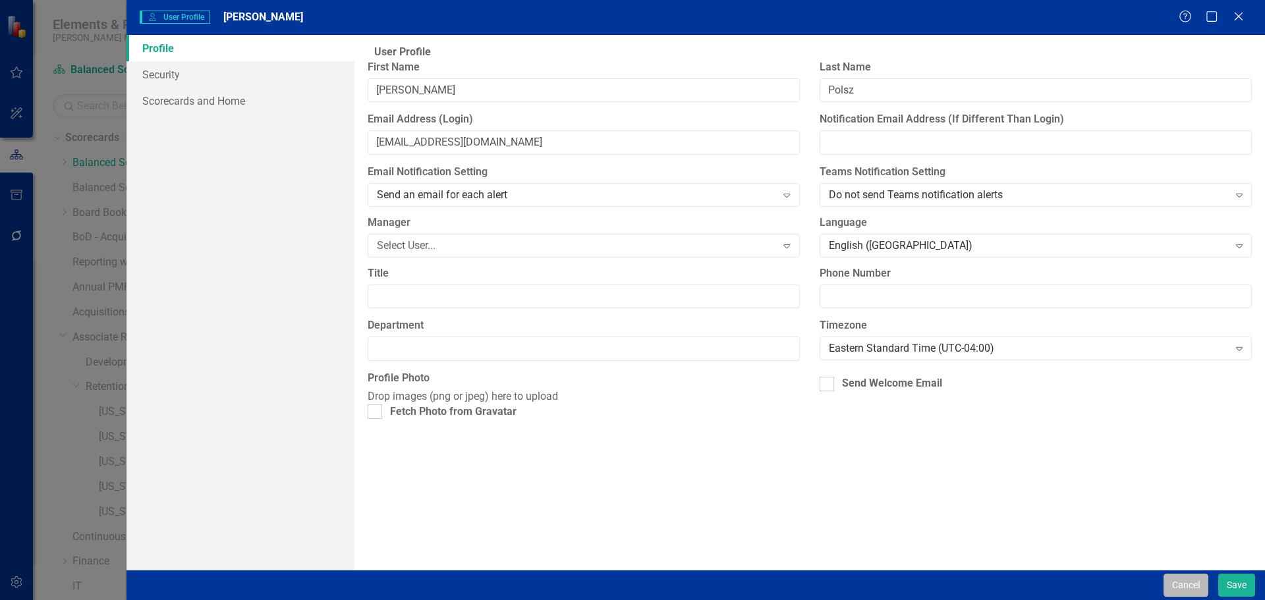
click at [1168, 584] on button "Cancel" at bounding box center [1186, 585] width 45 height 23
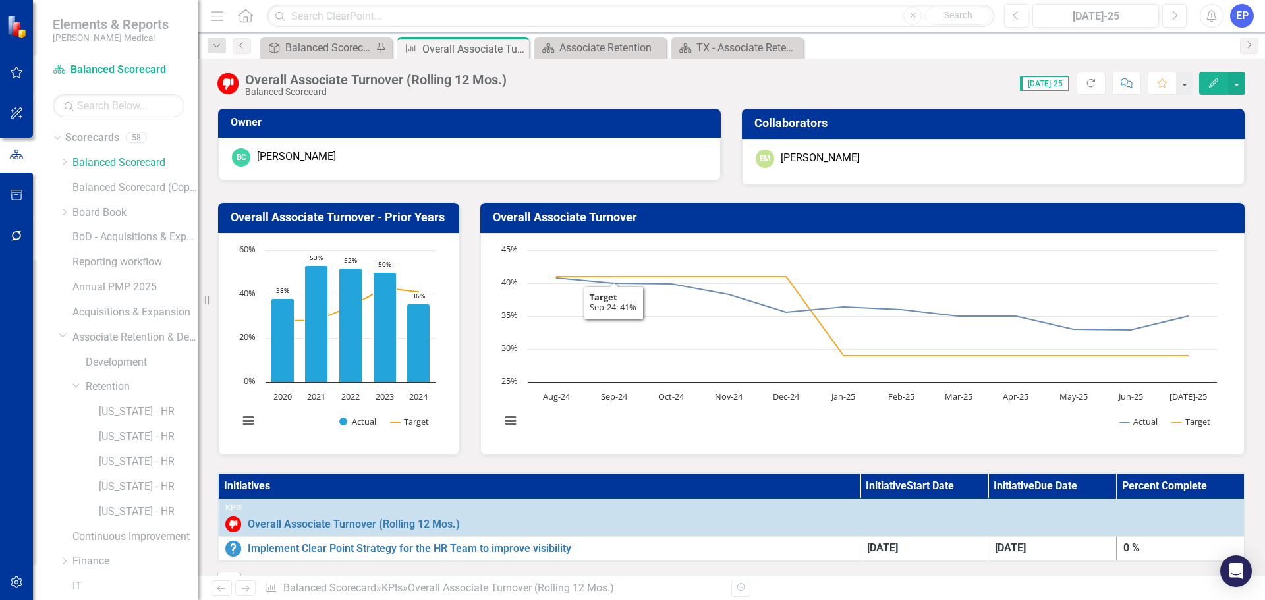
click at [465, 190] on div "Overall Associate Turnover - Prior Years Chart Combination chart with 2 data se…" at bounding box center [339, 321] width 262 height 270
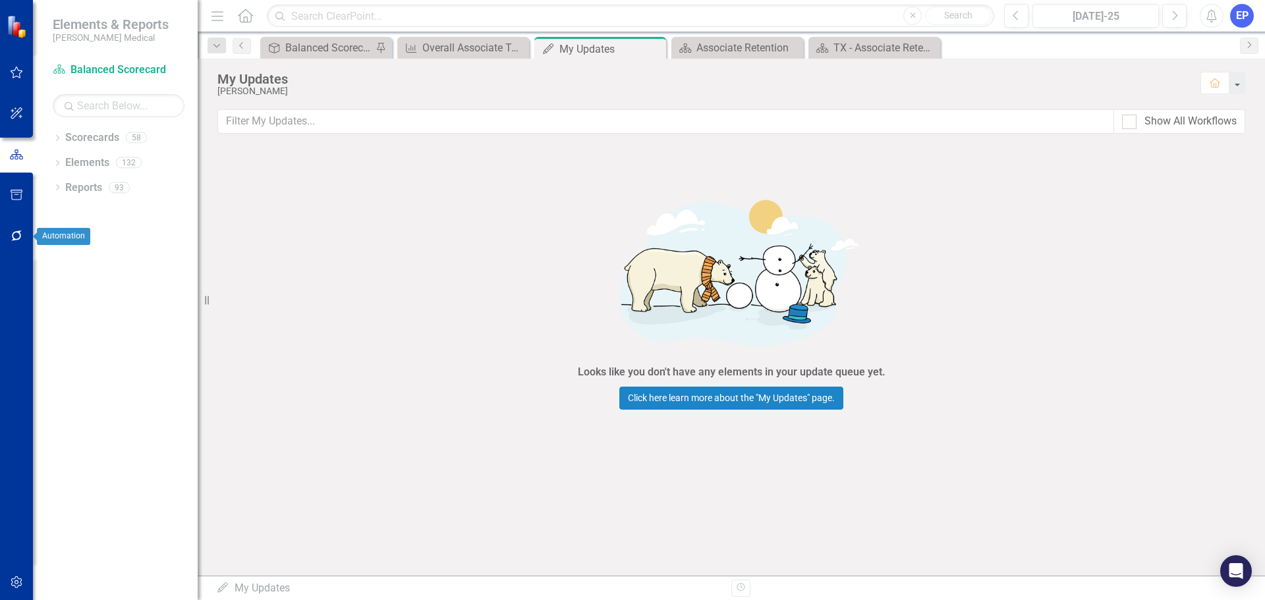
click at [14, 234] on icon "button" at bounding box center [17, 236] width 14 height 11
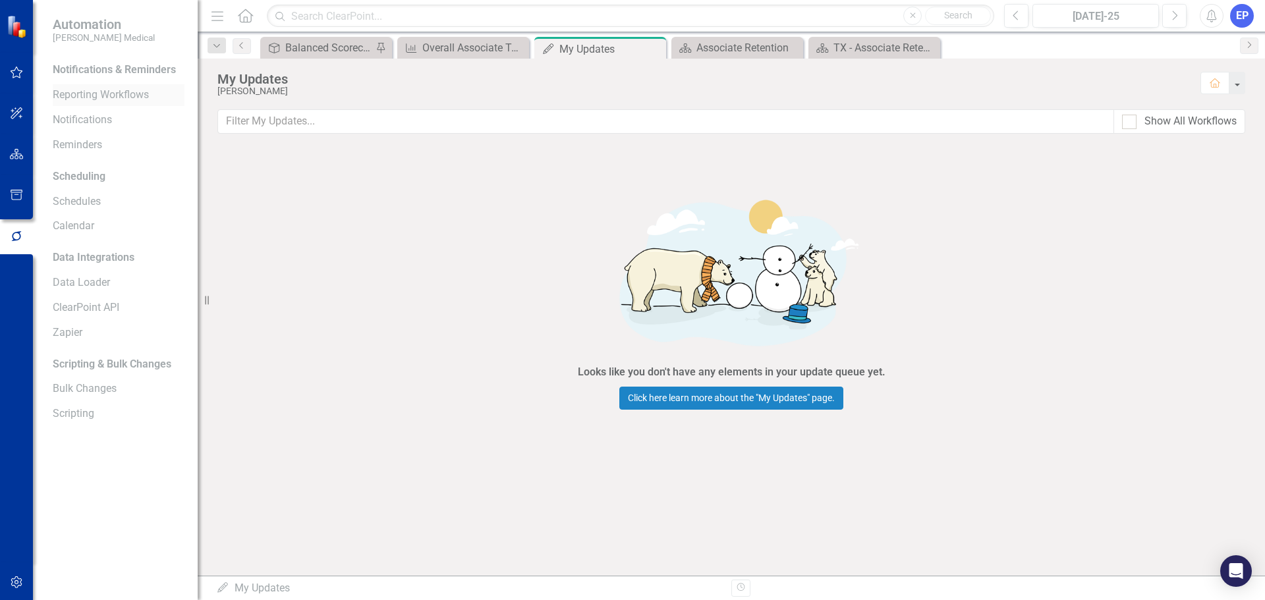
click at [86, 98] on link "Reporting Workflows" at bounding box center [119, 95] width 132 height 15
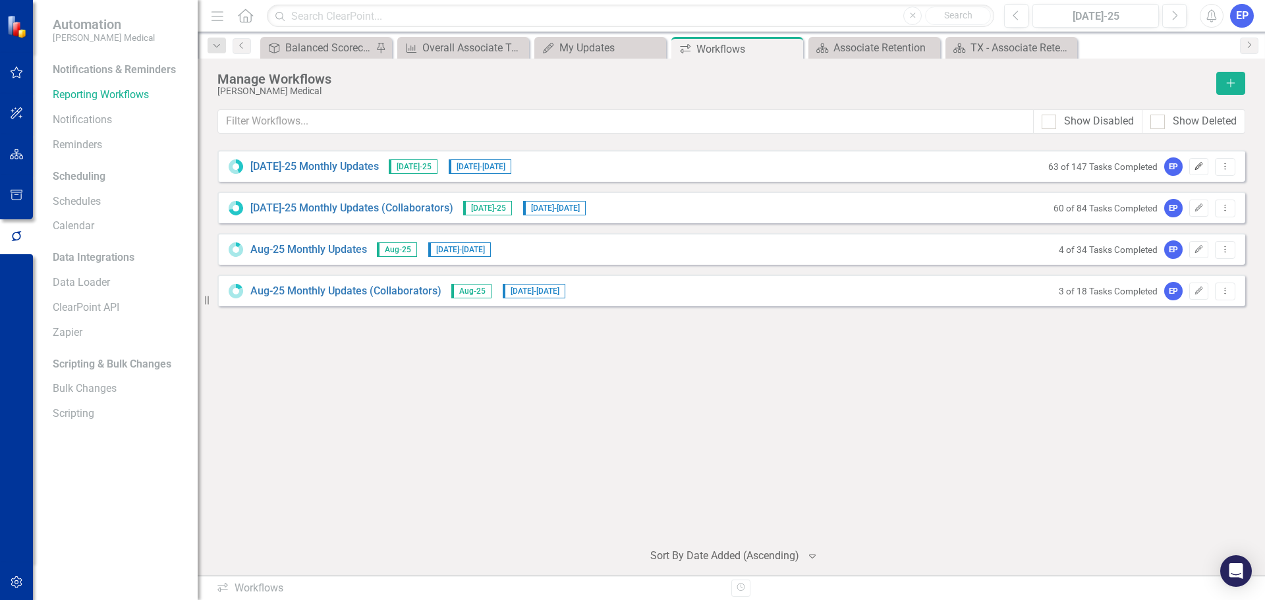
click at [1199, 169] on icon "Edit" at bounding box center [1199, 167] width 10 height 8
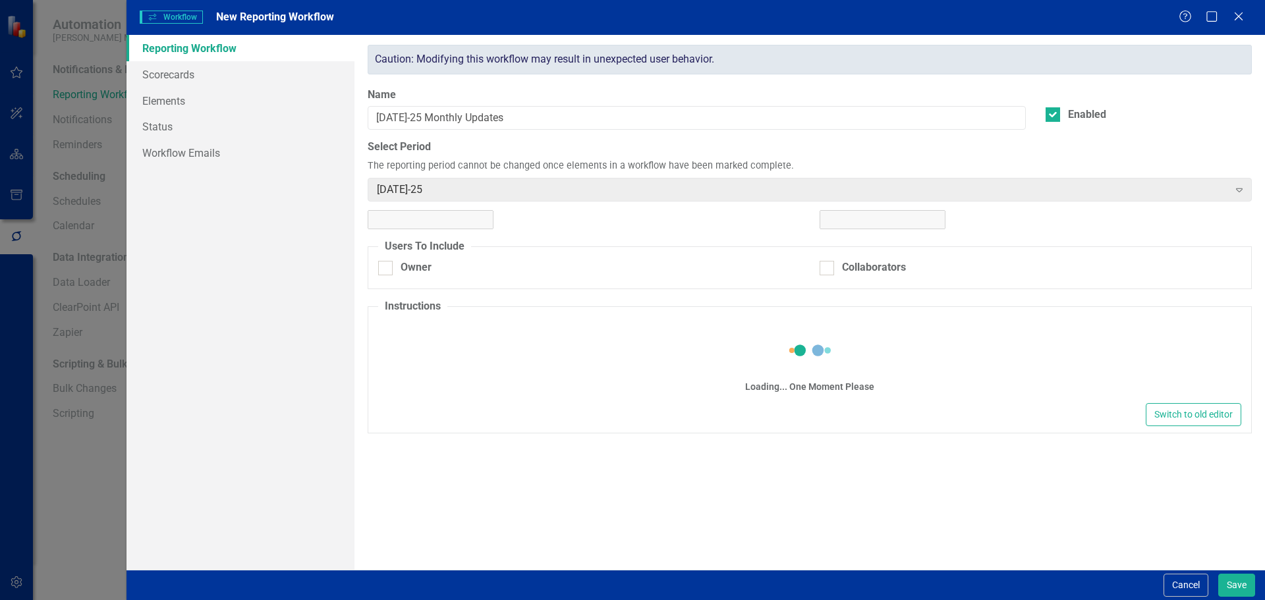
checkbox input "true"
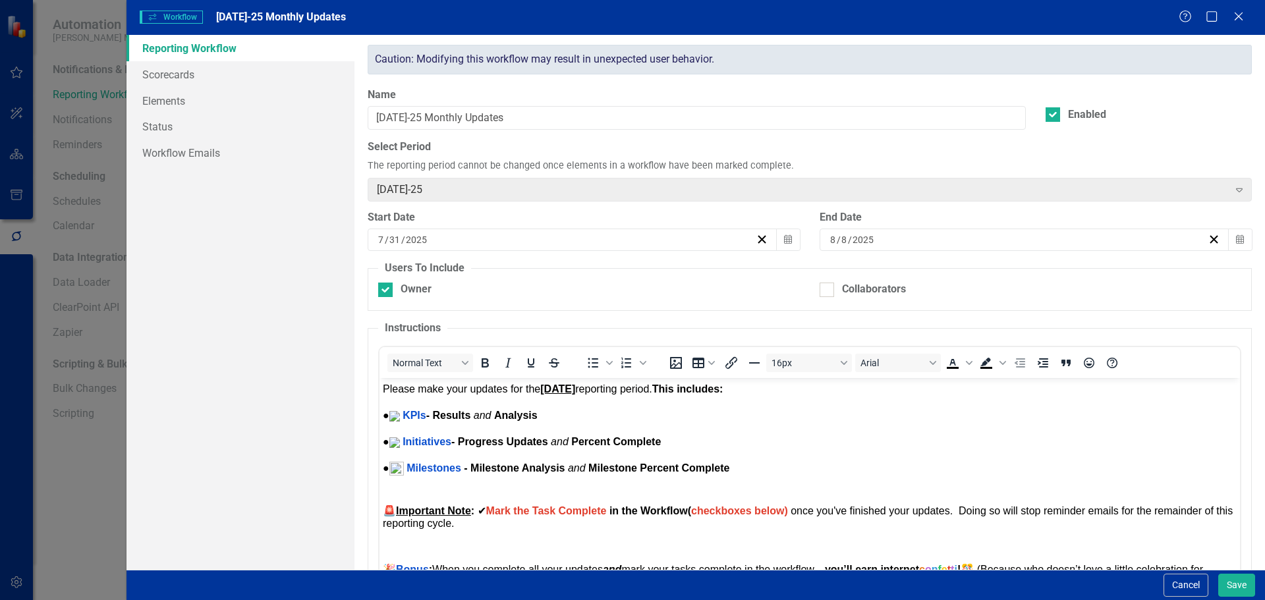
click at [899, 238] on div "8 / 8 / 2025" at bounding box center [1018, 239] width 380 height 13
click at [982, 362] on abbr "12" at bounding box center [984, 363] width 11 height 11
click at [1241, 587] on button "Save" at bounding box center [1236, 585] width 37 height 23
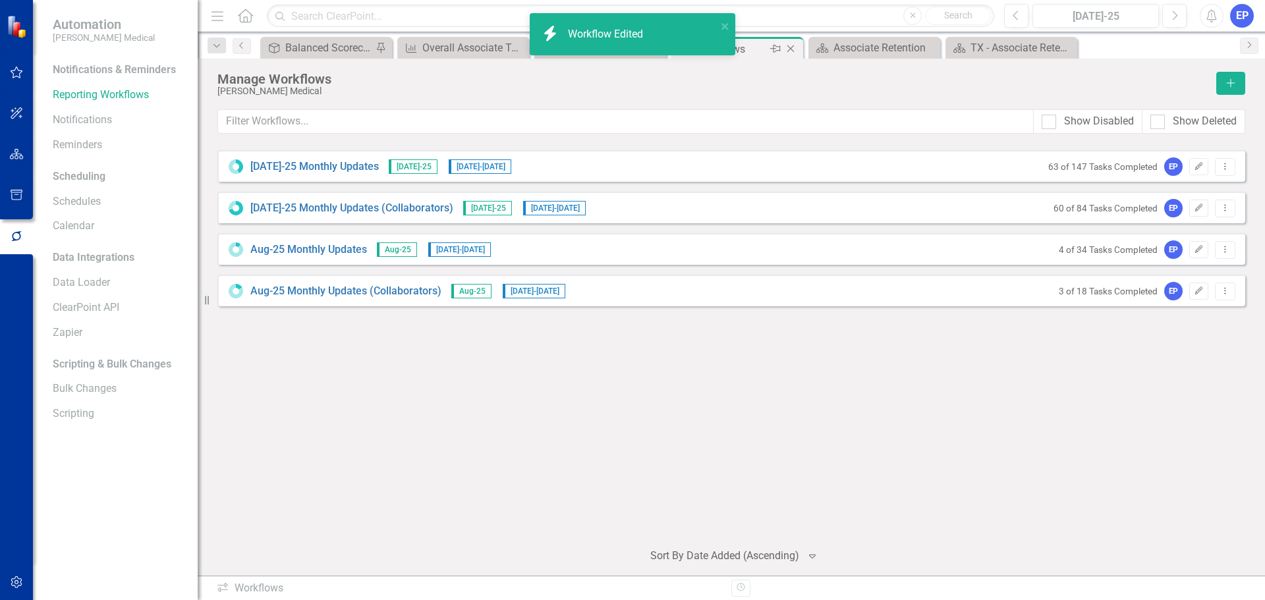
click at [792, 52] on icon "Close" at bounding box center [790, 48] width 13 height 11
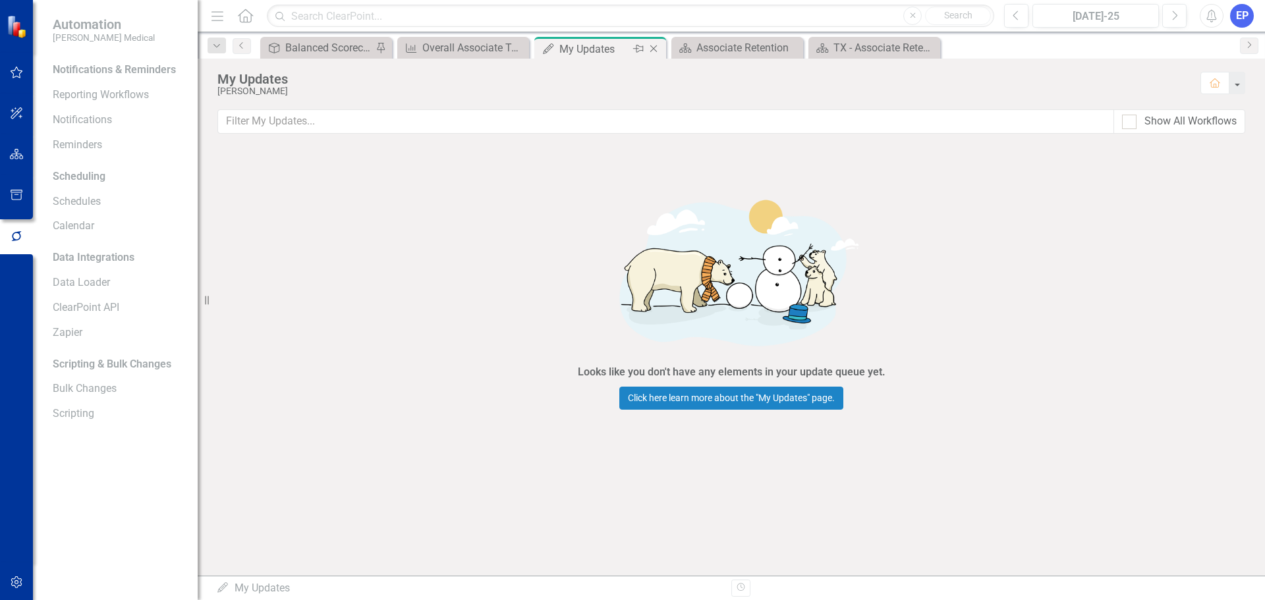
click at [655, 47] on icon "Close" at bounding box center [653, 48] width 13 height 11
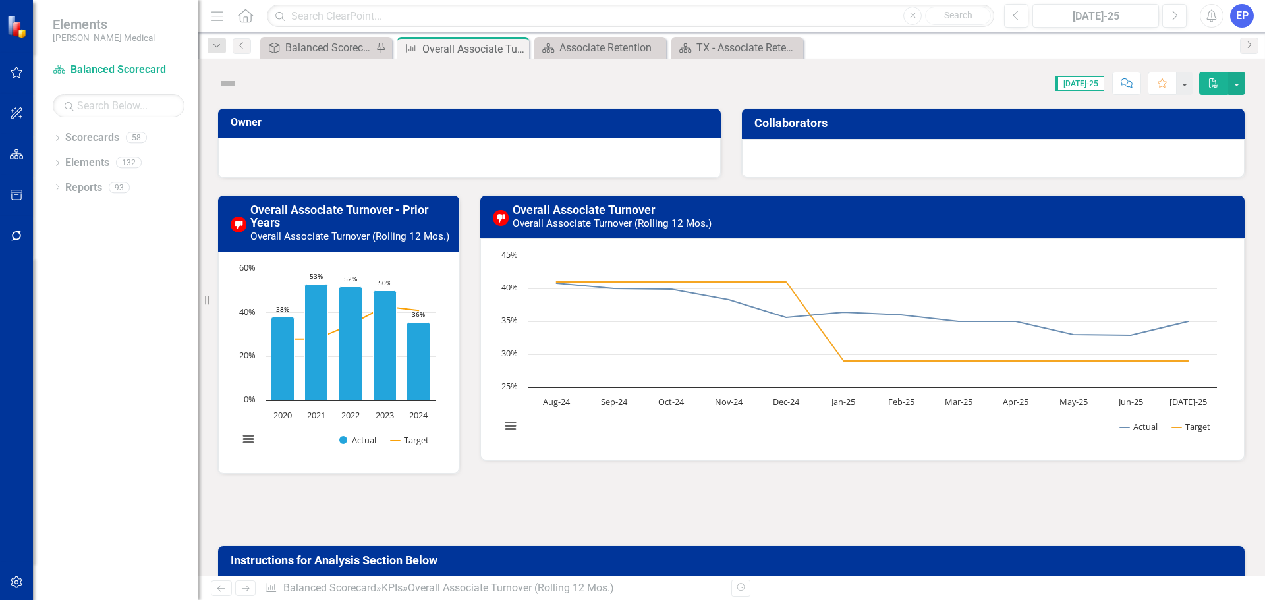
click at [18, 75] on icon "button" at bounding box center [17, 72] width 14 height 11
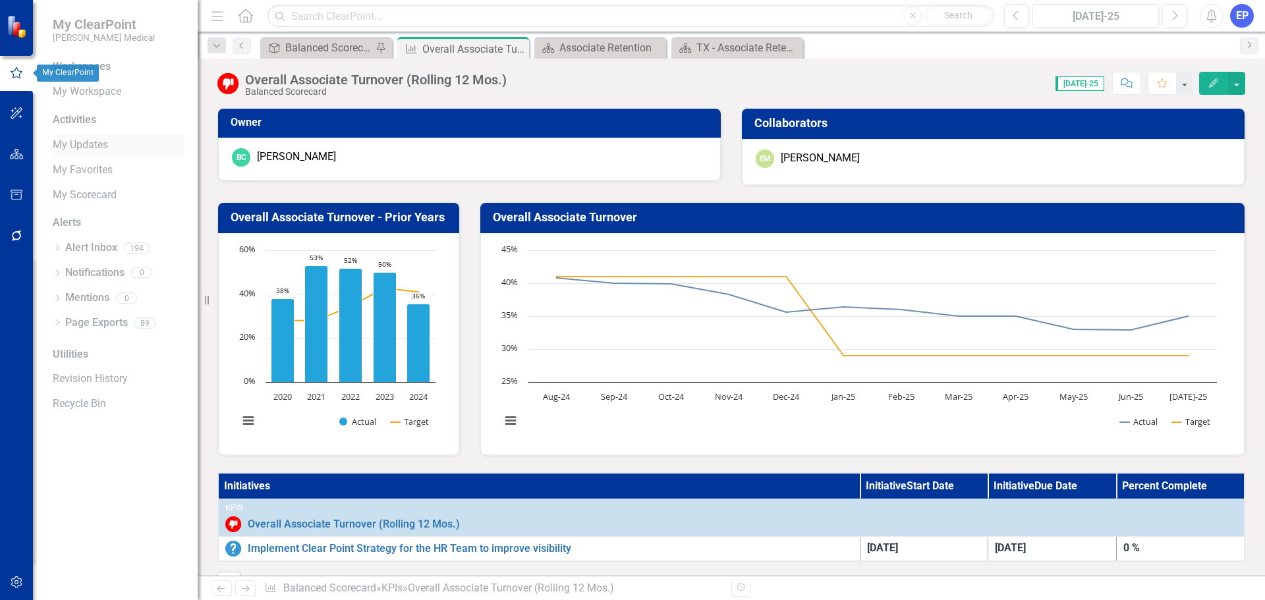
click at [90, 146] on link "My Updates" at bounding box center [119, 145] width 132 height 15
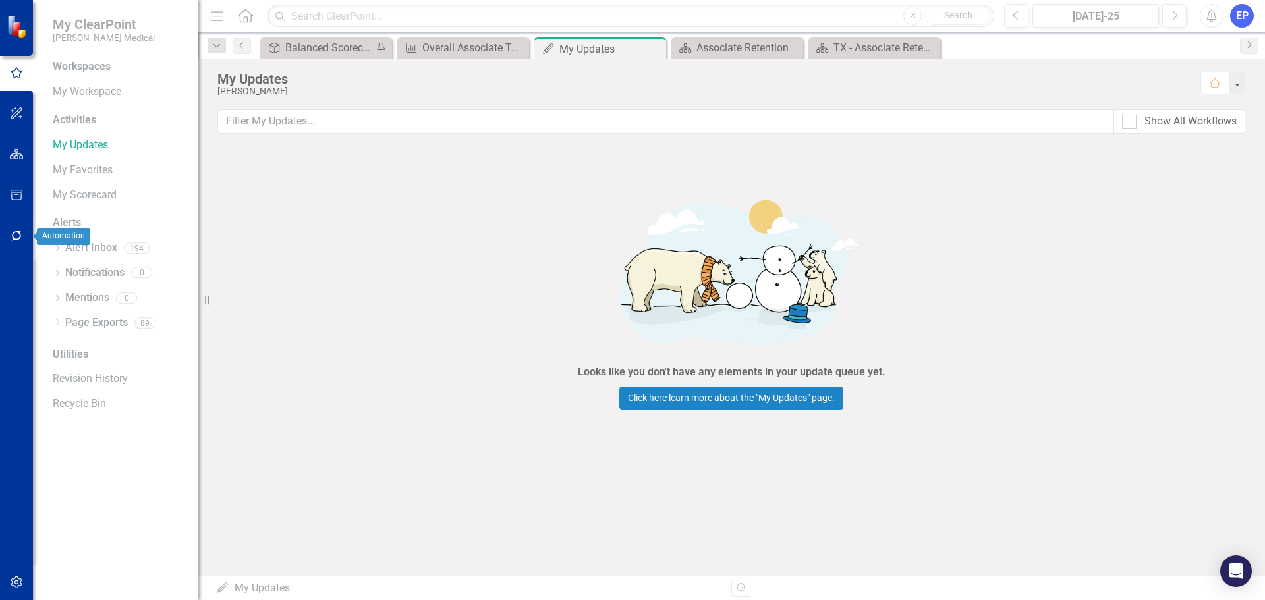
click at [19, 234] on icon "button" at bounding box center [16, 236] width 11 height 11
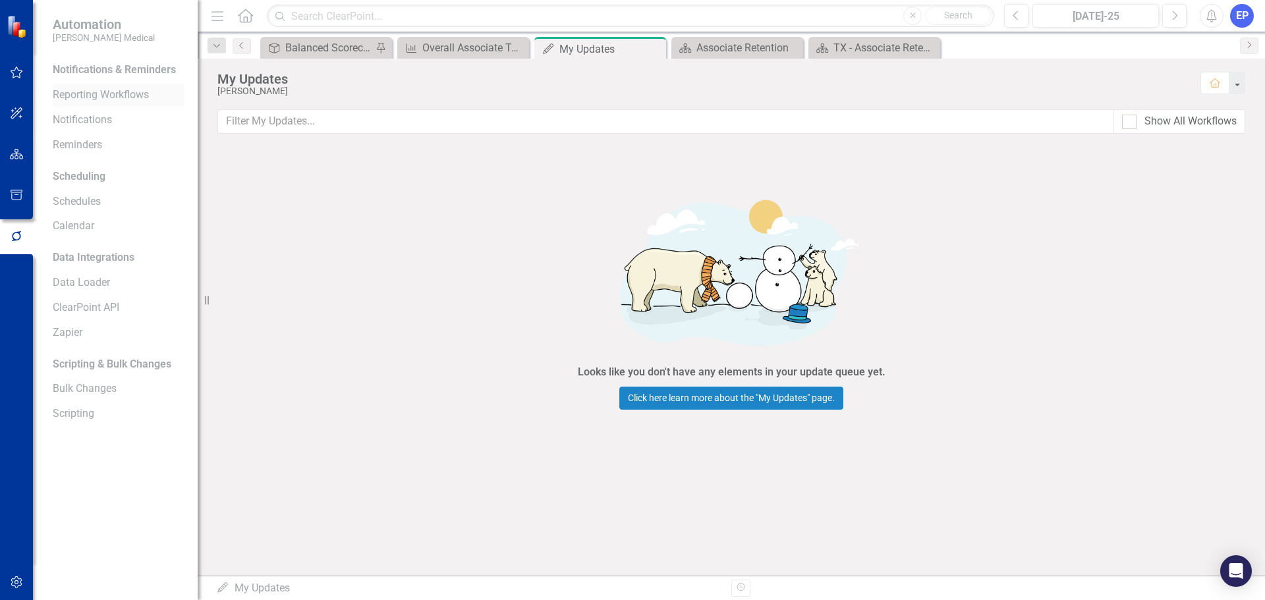
click at [72, 102] on link "Reporting Workflows" at bounding box center [119, 95] width 132 height 15
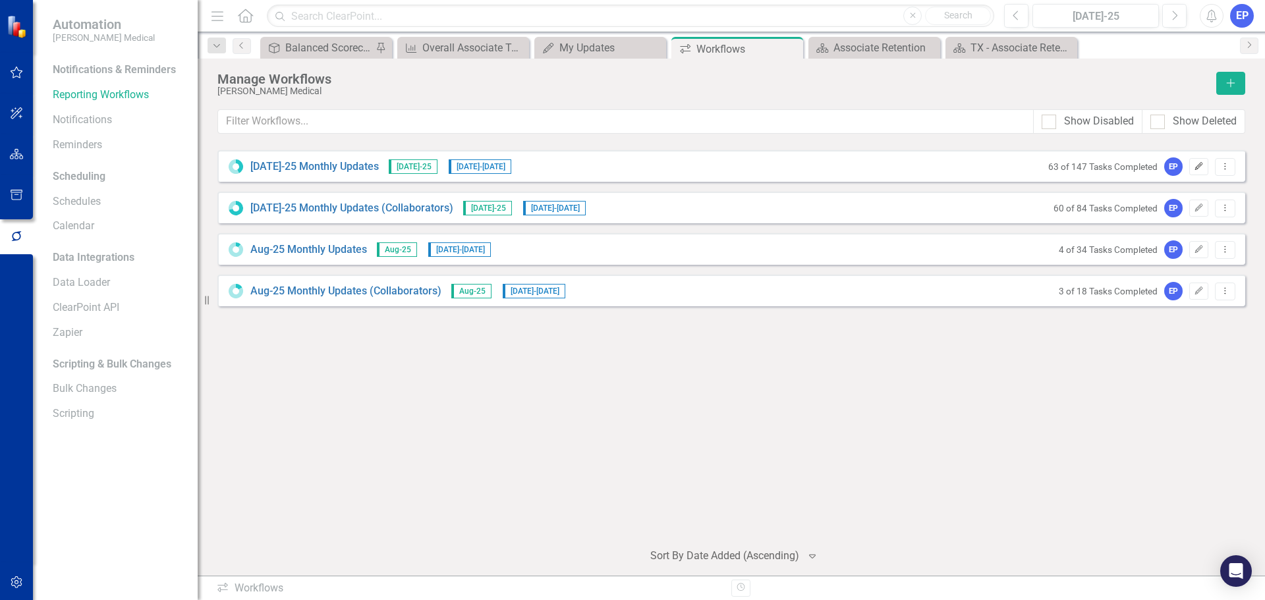
click at [1203, 164] on icon "Edit" at bounding box center [1199, 167] width 10 height 8
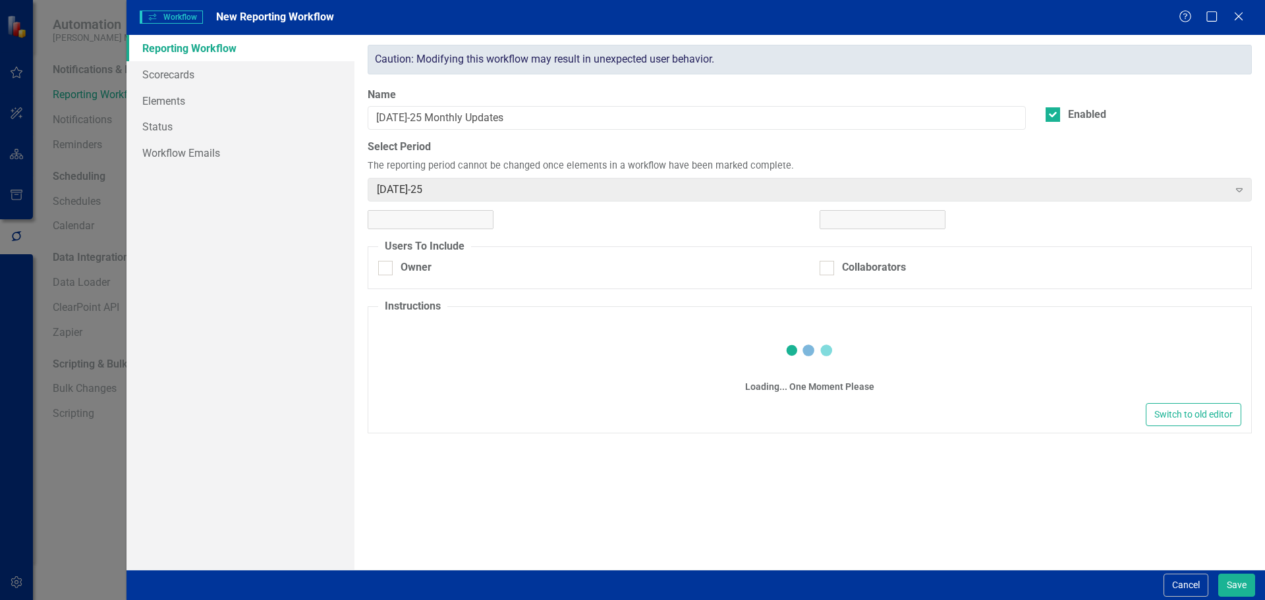
checkbox input "true"
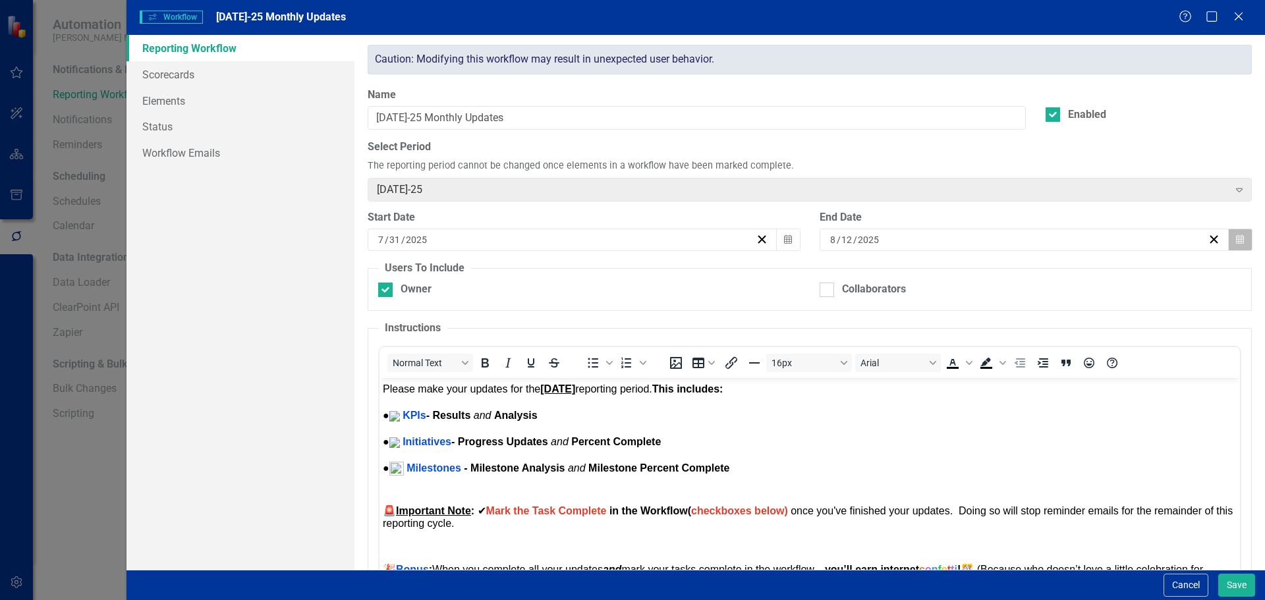
click at [1236, 242] on icon "Calendar" at bounding box center [1240, 239] width 8 height 9
click at [1027, 358] on button "13" at bounding box center [1016, 363] width 33 height 24
click at [1174, 583] on button "Cancel" at bounding box center [1186, 585] width 45 height 23
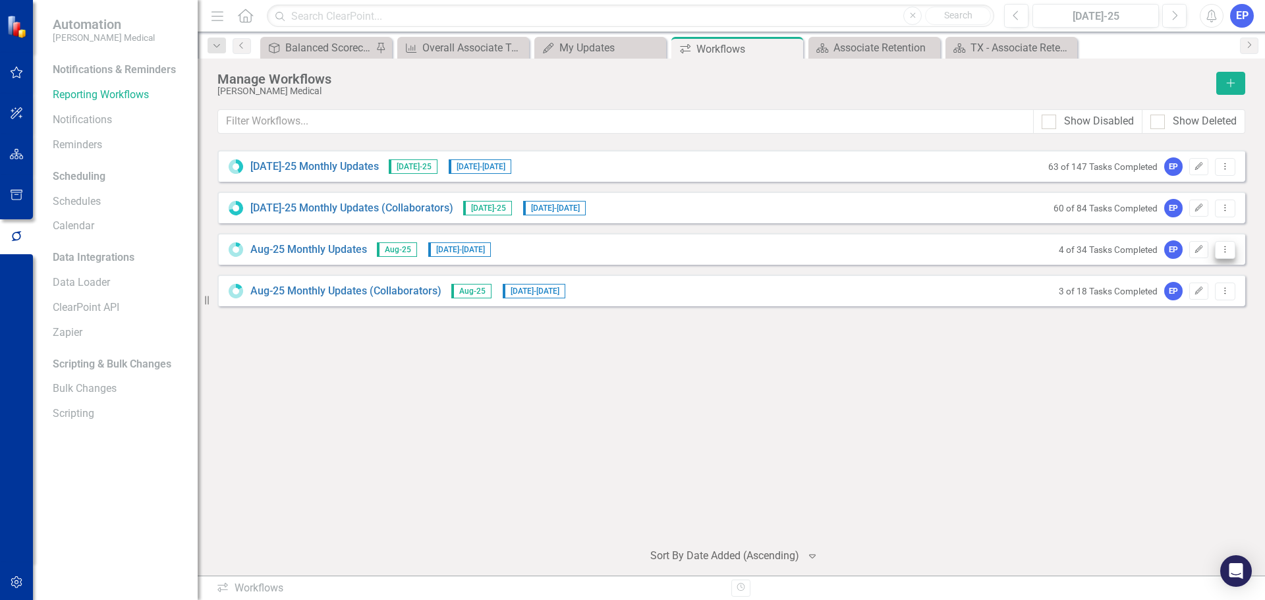
click at [1226, 245] on icon "Dropdown Menu" at bounding box center [1225, 249] width 11 height 9
click at [1158, 296] on link "Edit Edit Workflow" at bounding box center [1174, 296] width 122 height 24
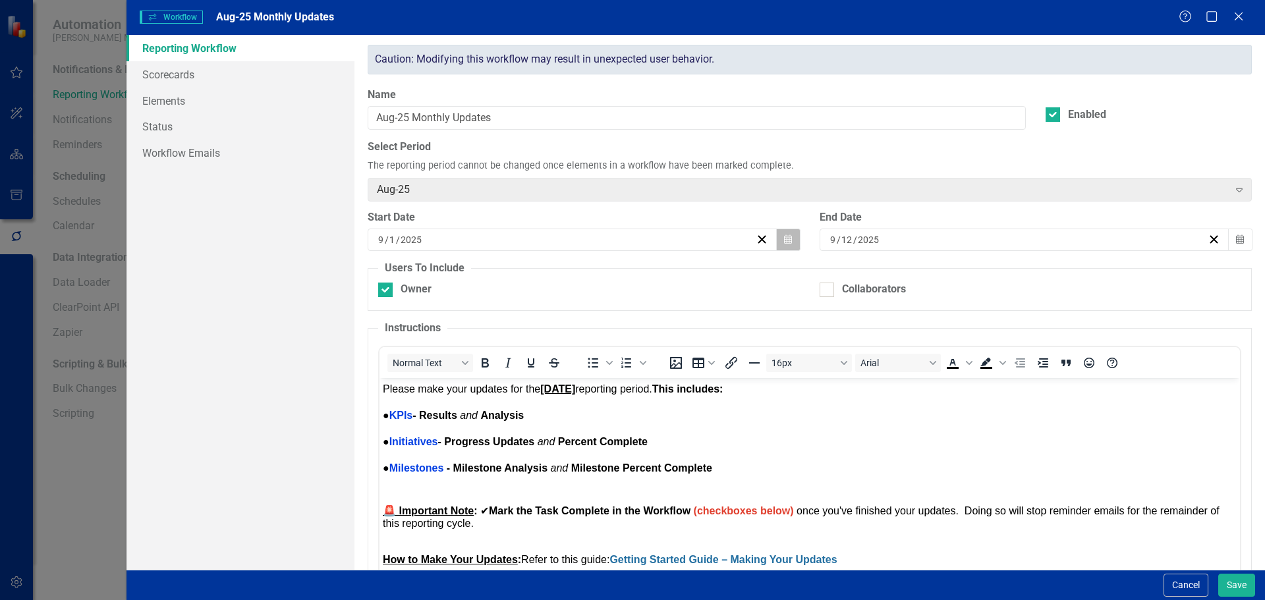
click at [788, 239] on button "Calendar" at bounding box center [788, 240] width 25 height 22
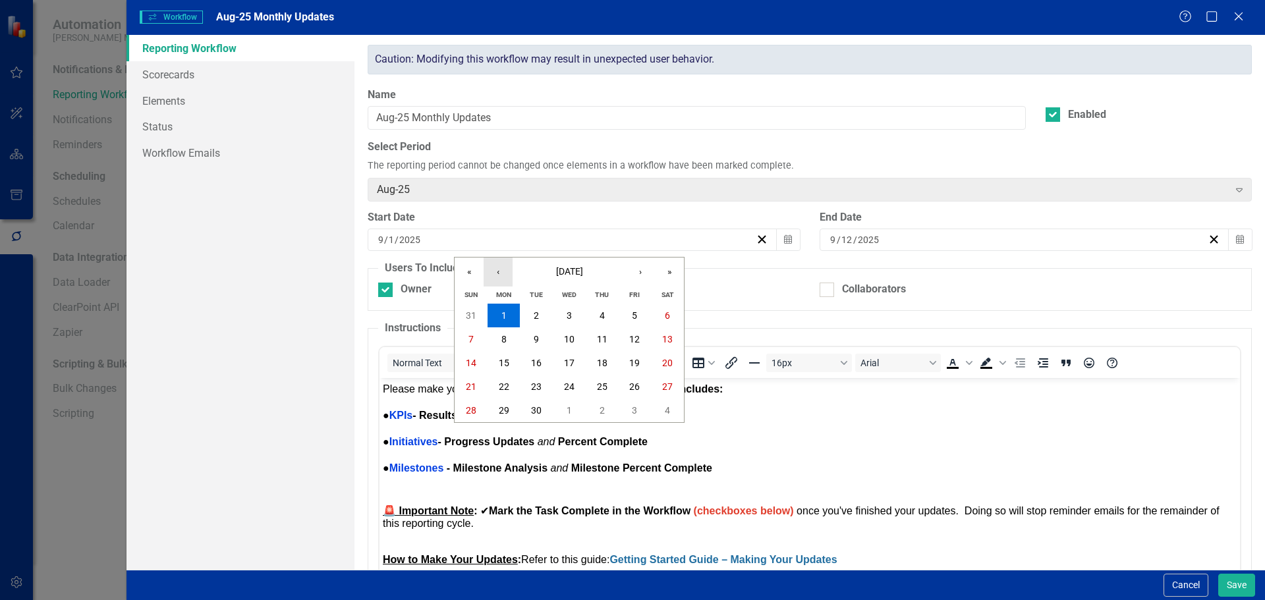
click at [495, 278] on button "‹" at bounding box center [498, 272] width 29 height 29
click at [530, 360] on button "12" at bounding box center [536, 363] width 33 height 24
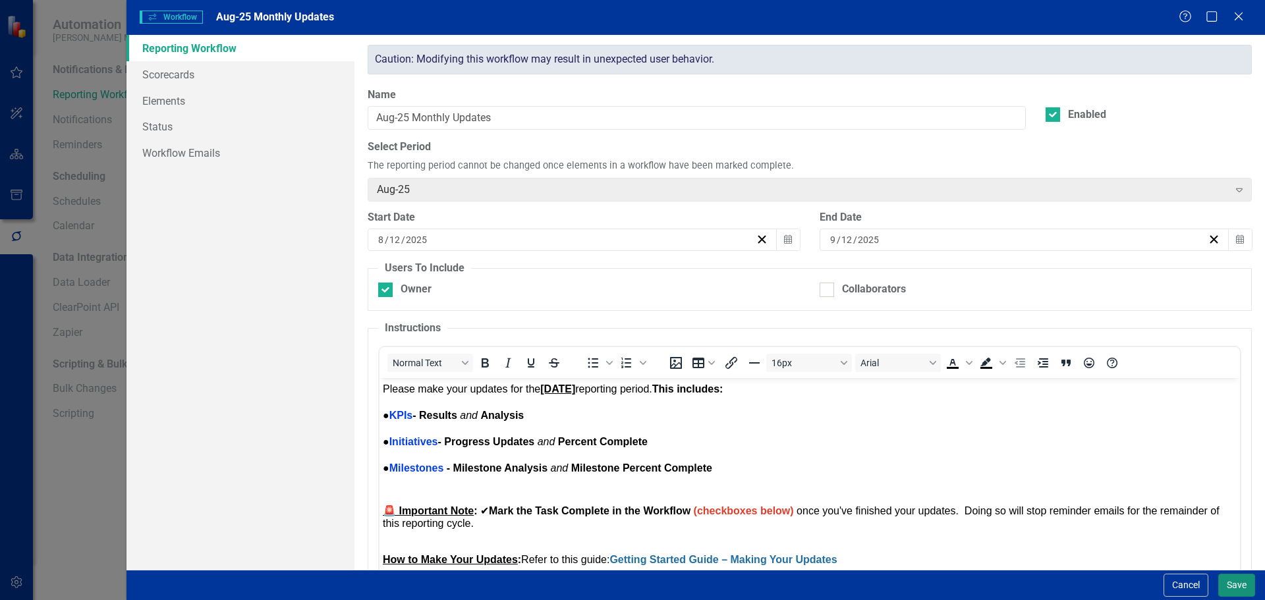
click at [1234, 580] on button "Save" at bounding box center [1236, 585] width 37 height 23
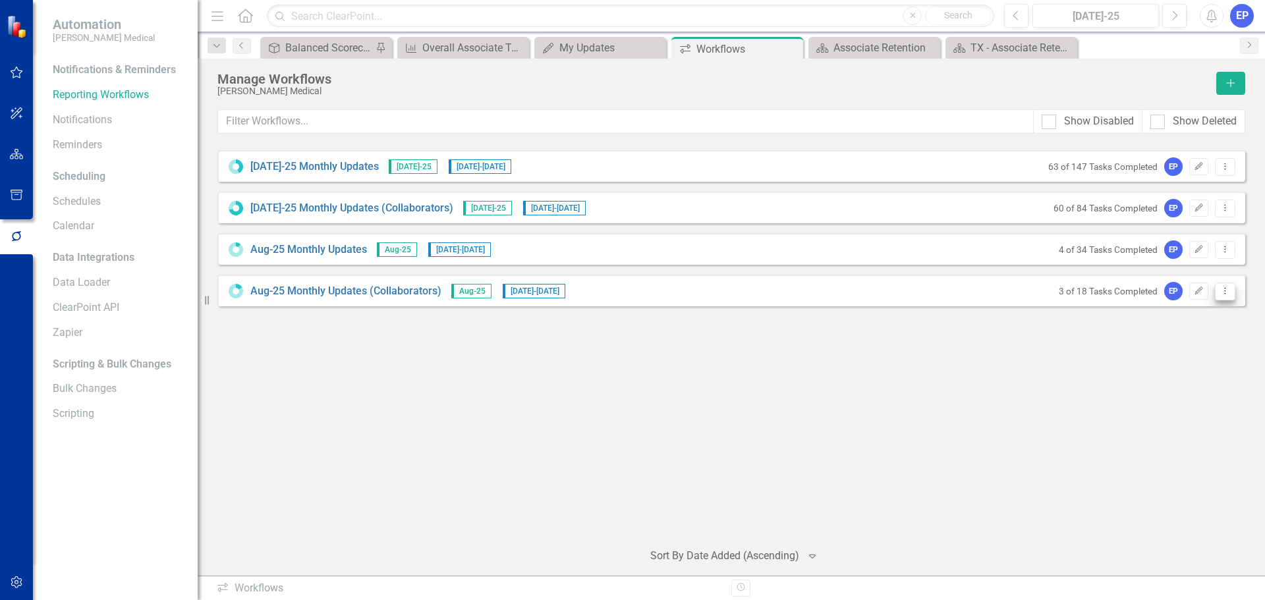
click at [1228, 291] on icon "Dropdown Menu" at bounding box center [1225, 291] width 11 height 9
click at [1185, 334] on link "Edit Edit Workflow" at bounding box center [1174, 338] width 122 height 24
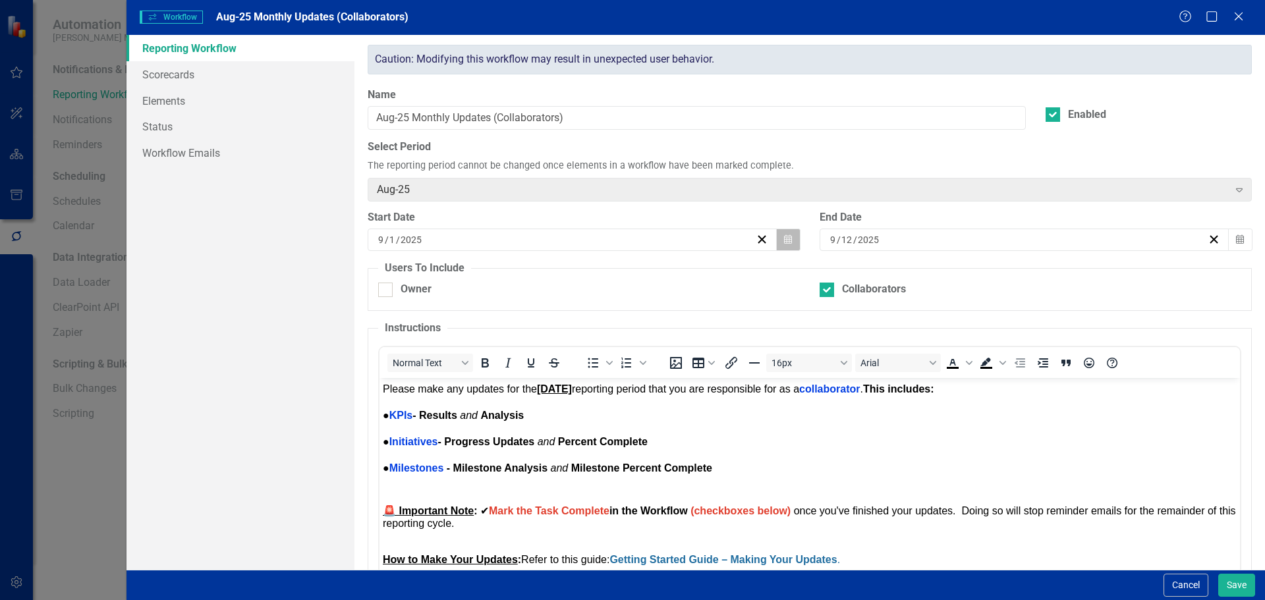
click at [784, 246] on button "Calendar" at bounding box center [788, 240] width 25 height 22
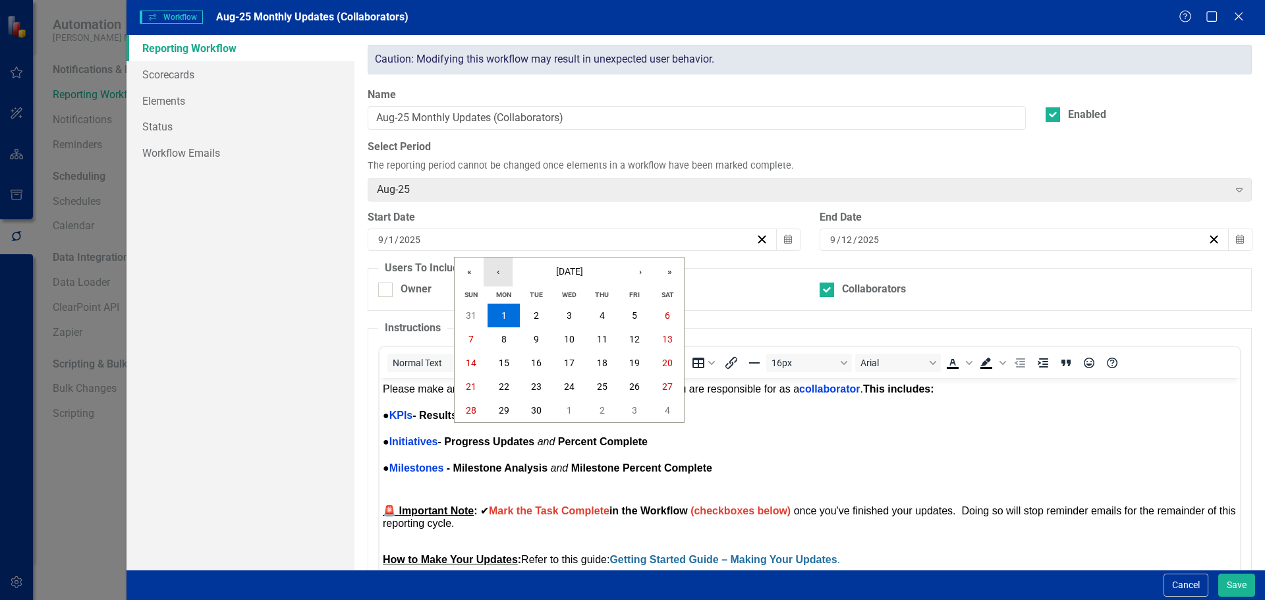
click at [509, 270] on button "‹" at bounding box center [498, 272] width 29 height 29
click at [547, 366] on button "12" at bounding box center [536, 363] width 33 height 24
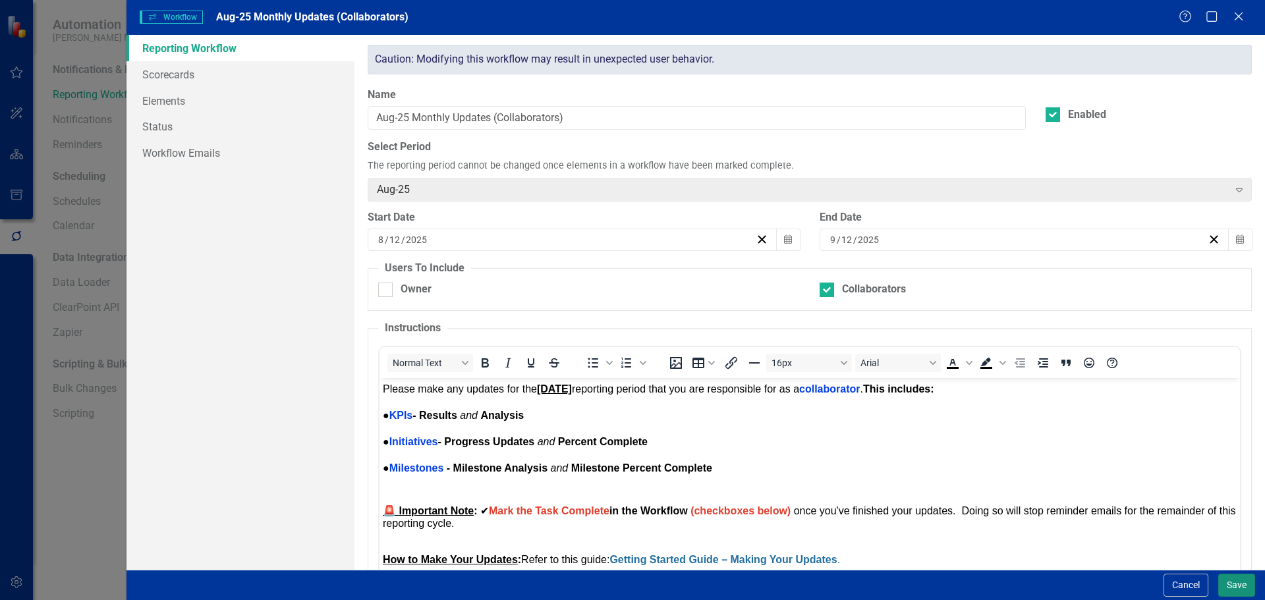
click at [1241, 577] on button "Save" at bounding box center [1236, 585] width 37 height 23
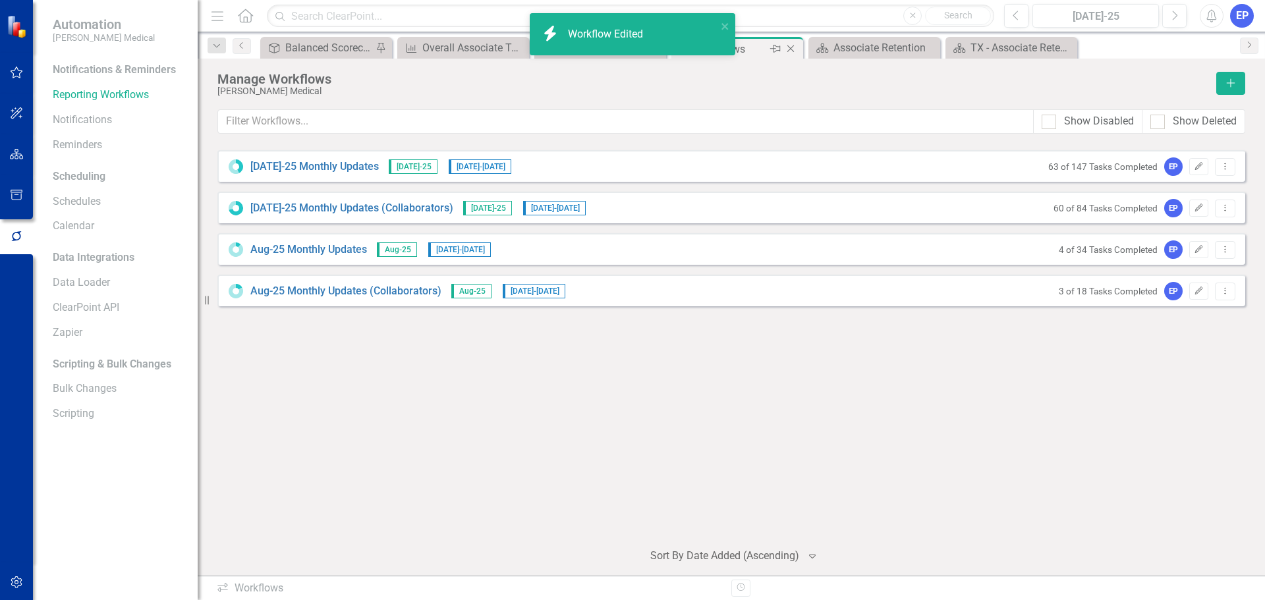
click at [794, 47] on icon "Close" at bounding box center [790, 48] width 13 height 11
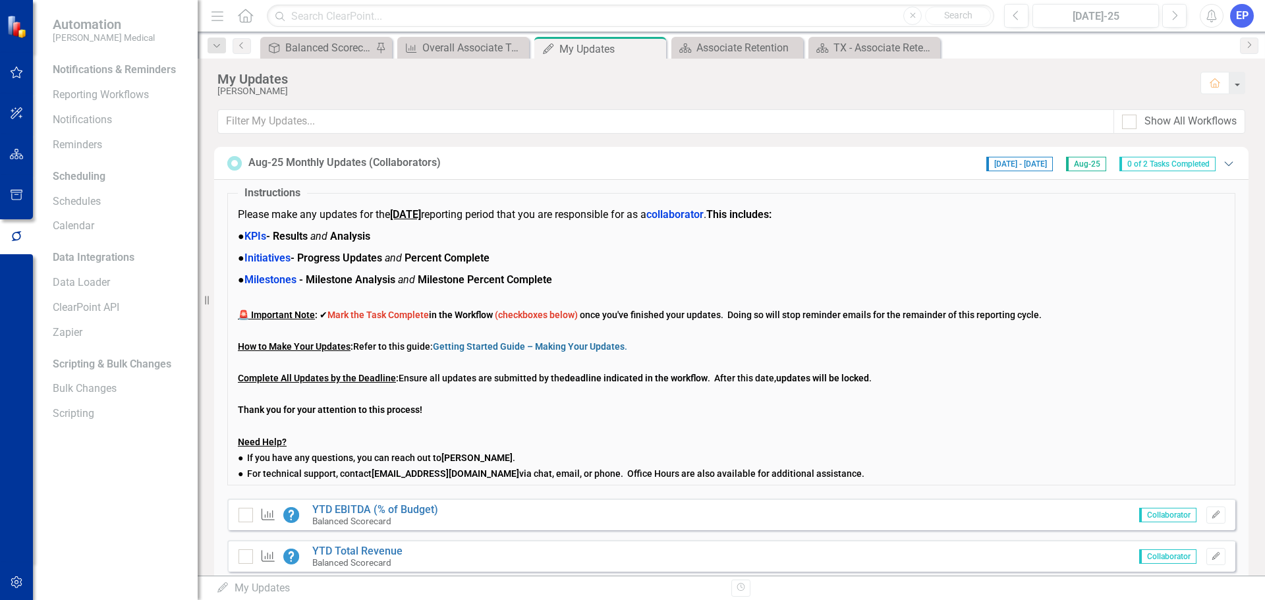
click at [1223, 160] on icon "Expanded" at bounding box center [1228, 163] width 13 height 11
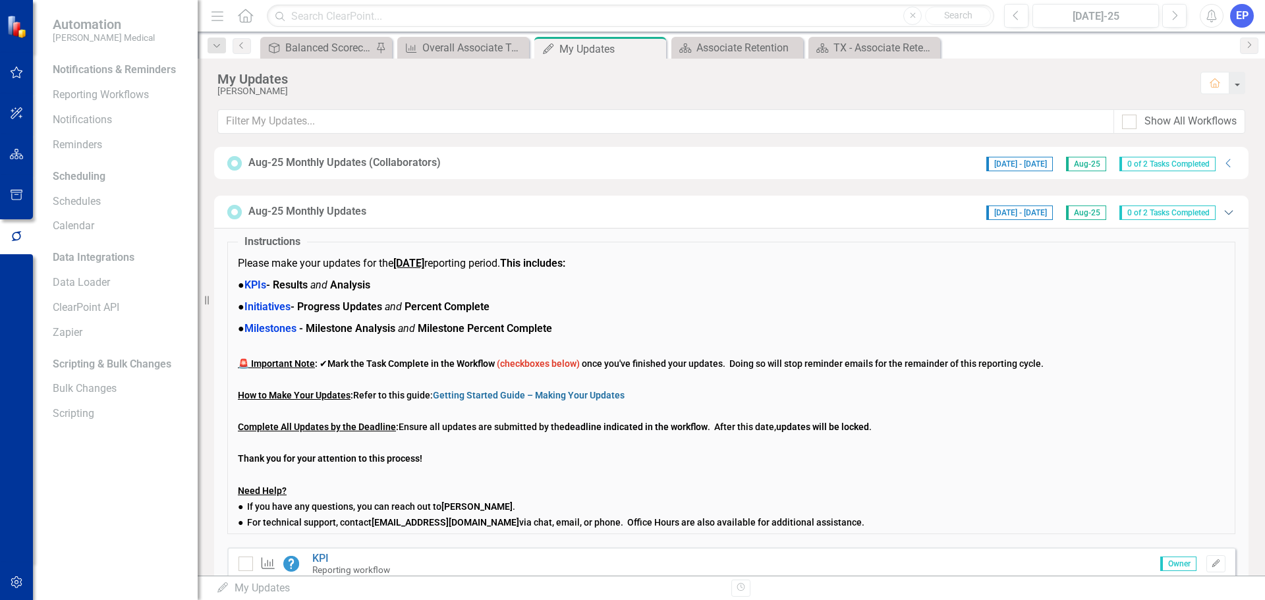
click at [1224, 212] on icon at bounding box center [1228, 212] width 9 height 5
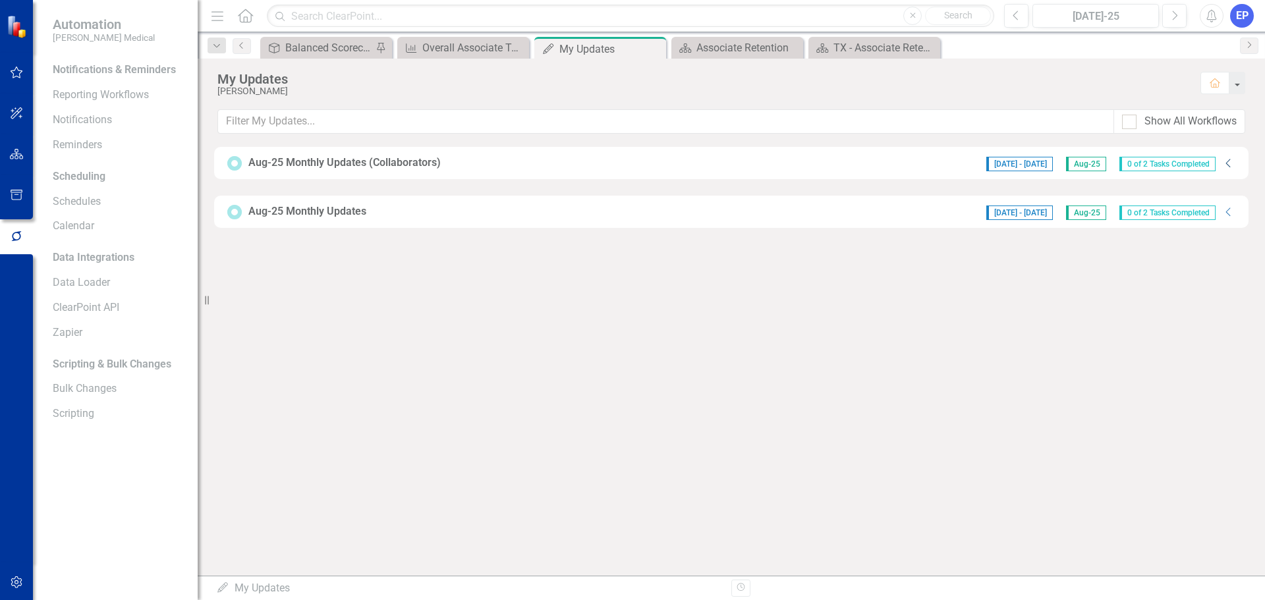
click at [1229, 165] on icon "Collapse" at bounding box center [1228, 163] width 13 height 11
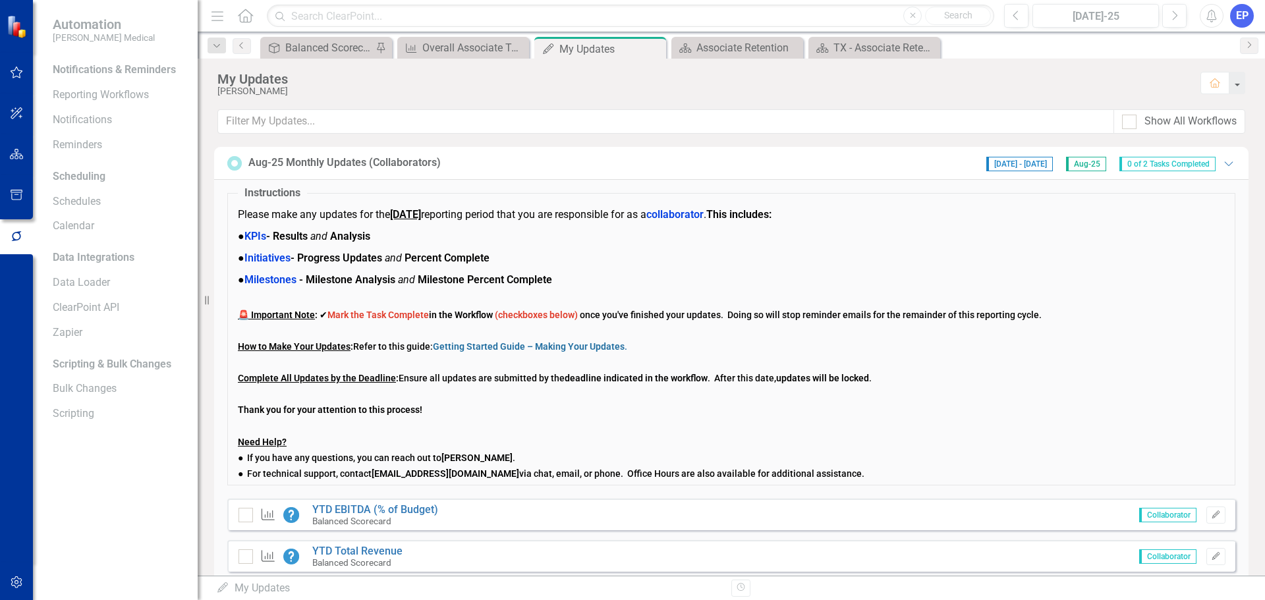
scroll to position [84, 0]
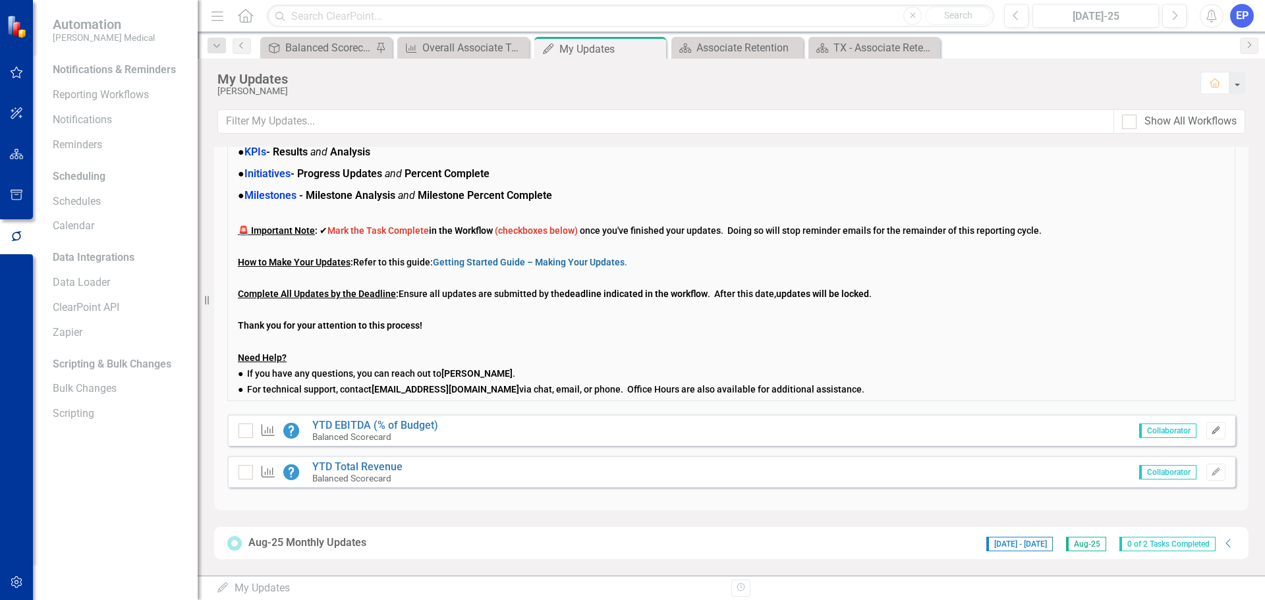
click at [1211, 431] on icon "Edit" at bounding box center [1216, 431] width 10 height 8
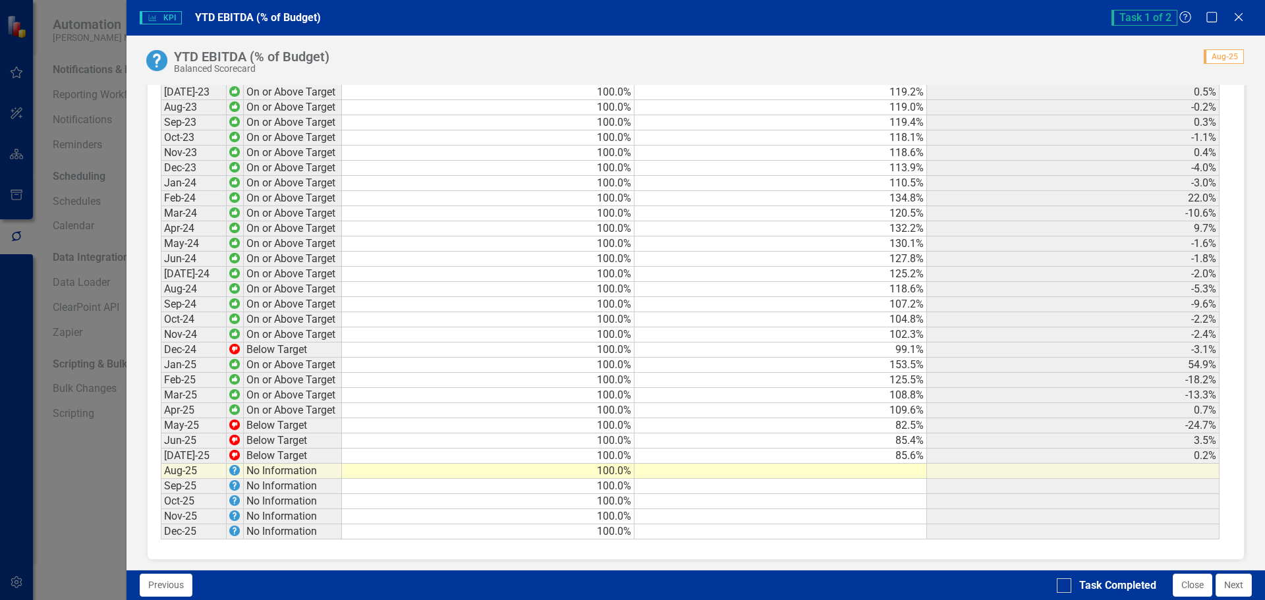
scroll to position [1007, 0]
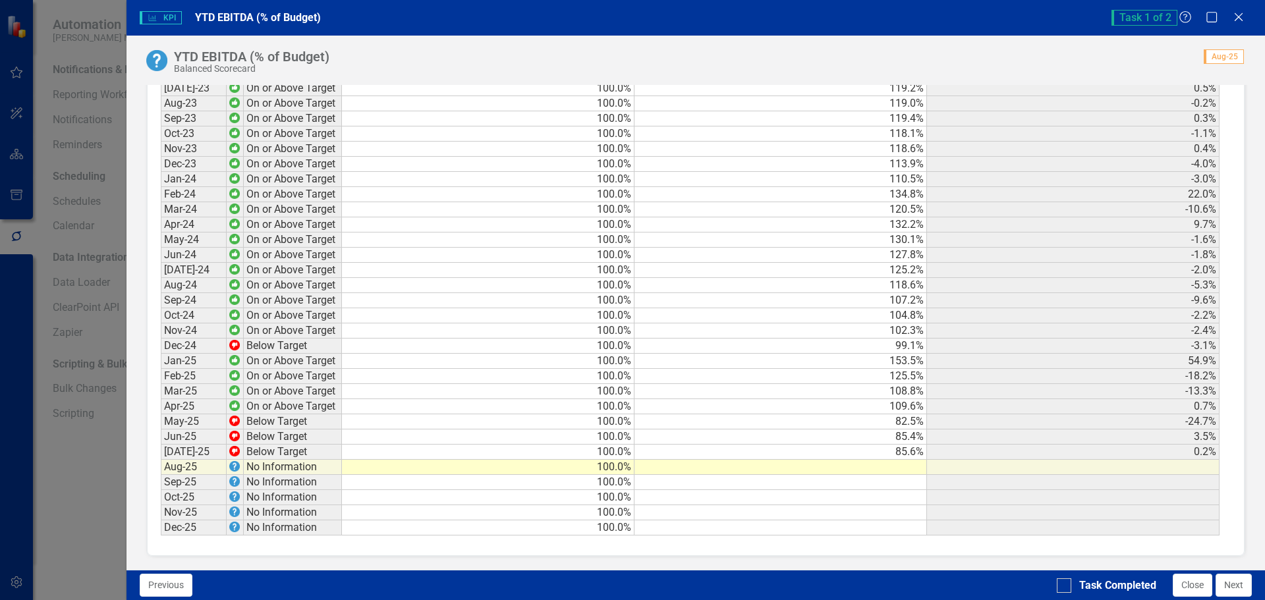
click at [782, 466] on td at bounding box center [781, 467] width 293 height 15
click at [1065, 583] on input "Task Completed" at bounding box center [1061, 583] width 9 height 9
checkbox input "true"
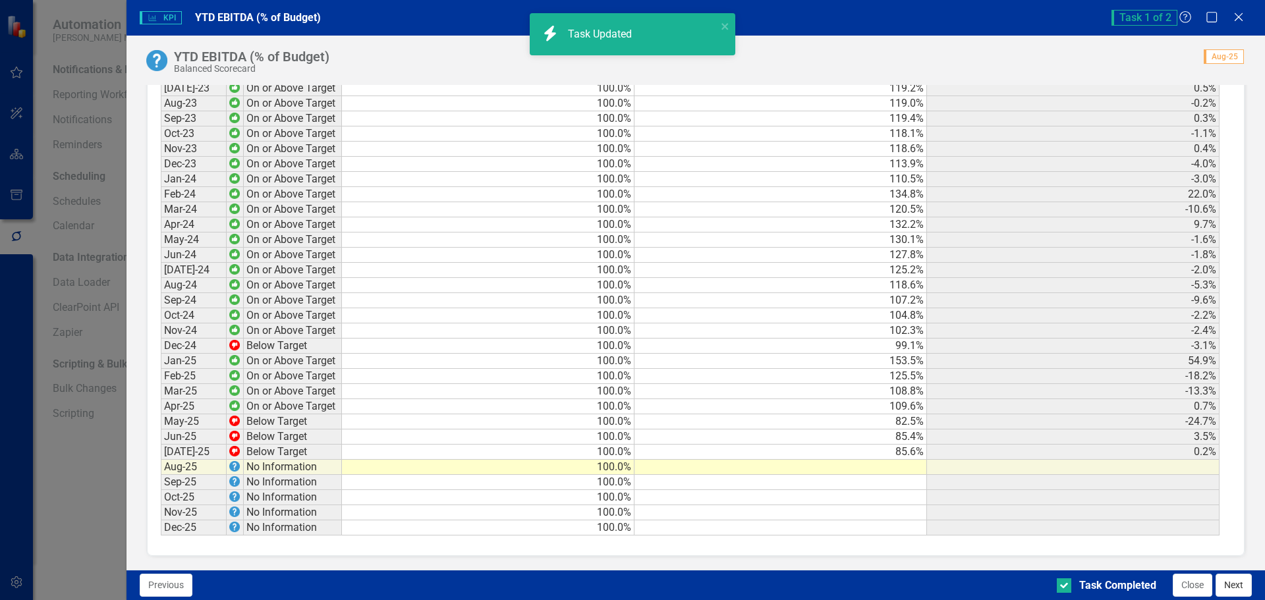
click at [1232, 584] on button "Next" at bounding box center [1234, 585] width 36 height 23
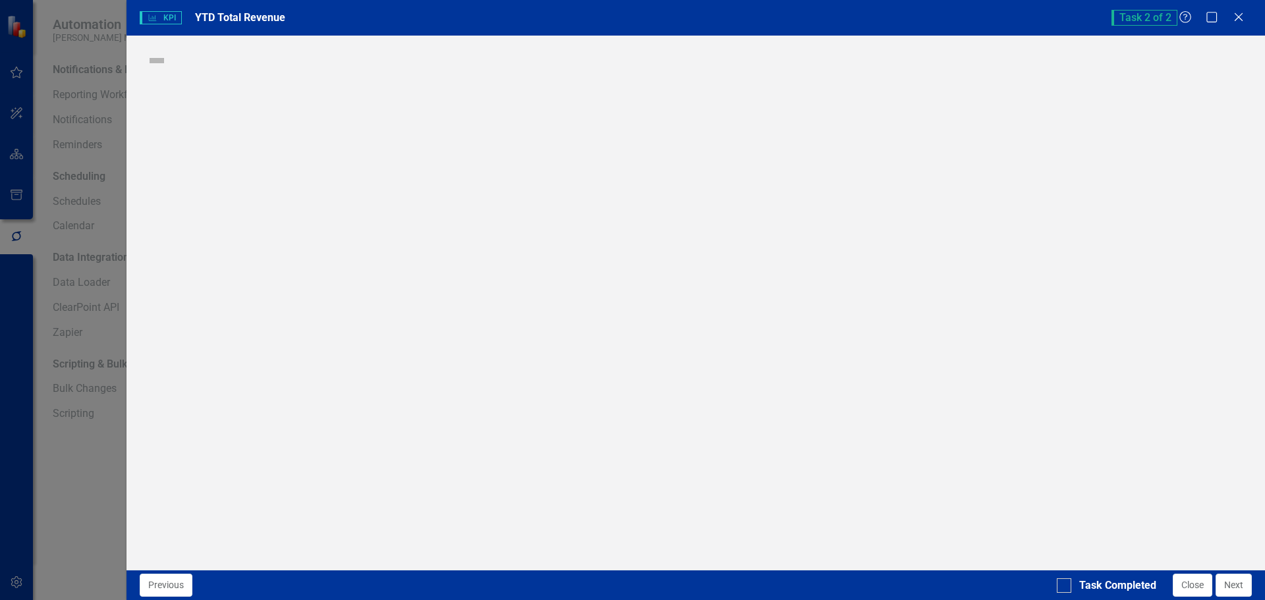
checkbox input "true"
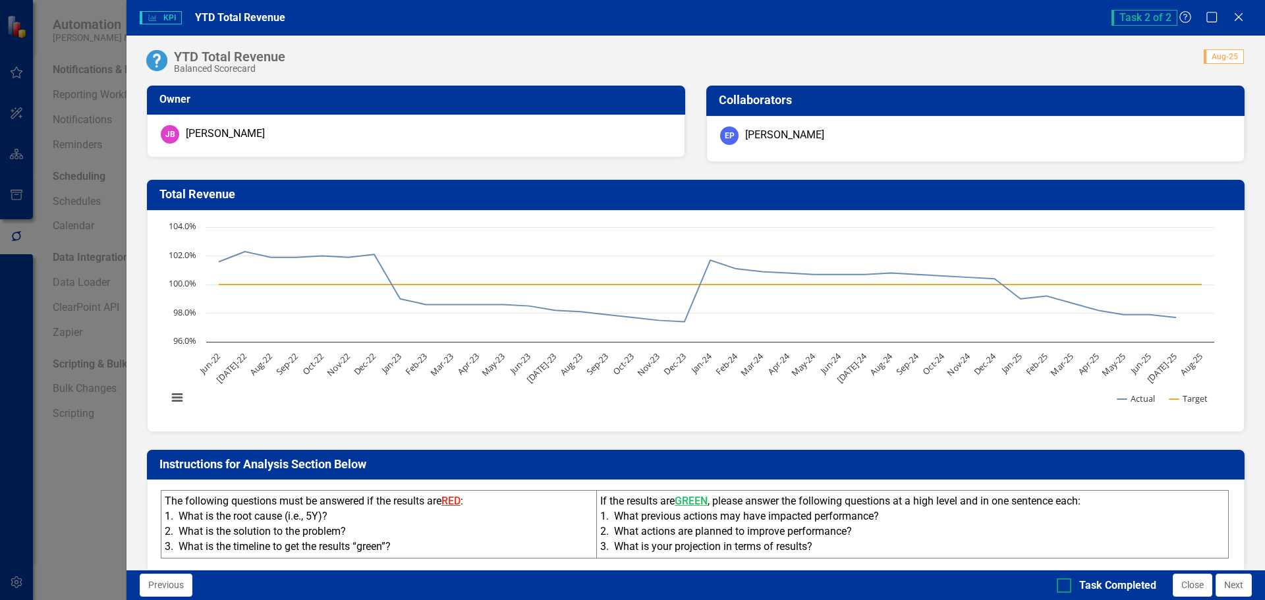
click at [1064, 585] on input "Task Completed" at bounding box center [1061, 583] width 9 height 9
checkbox input "true"
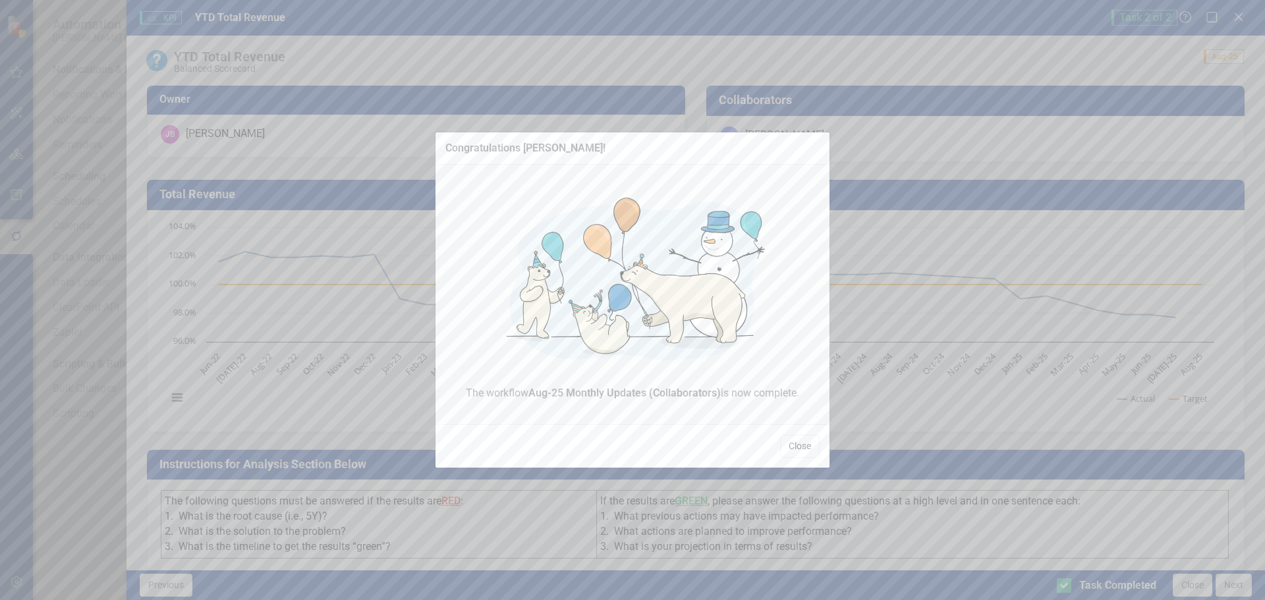
click at [801, 445] on button "Close" at bounding box center [800, 446] width 40 height 23
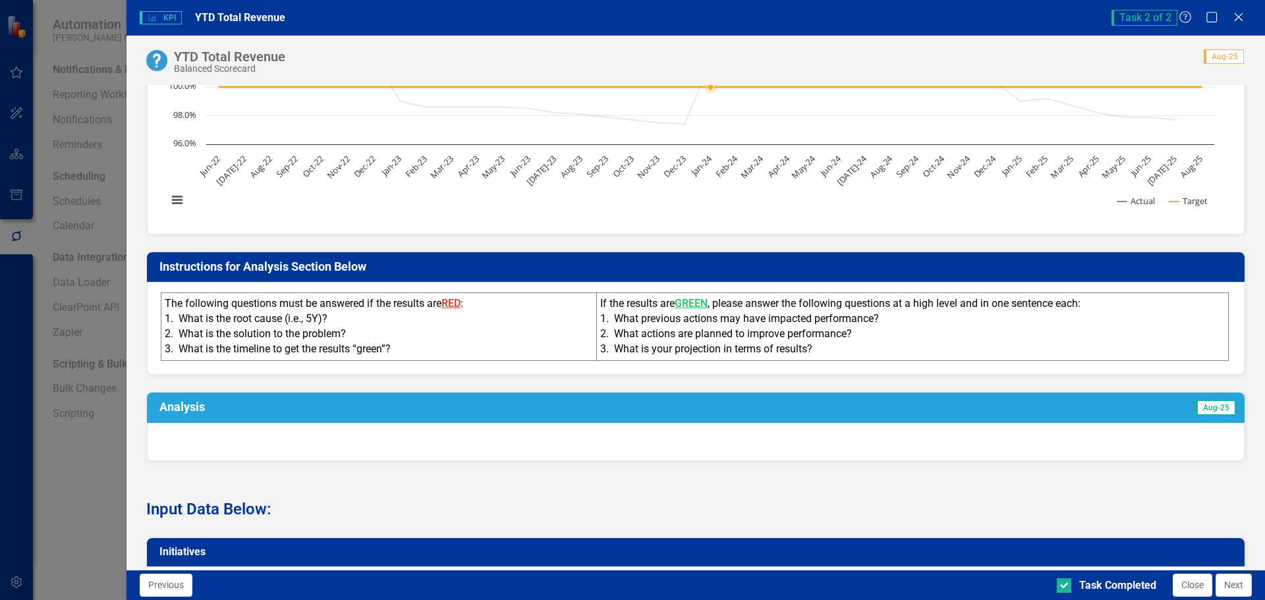
scroll to position [264, 0]
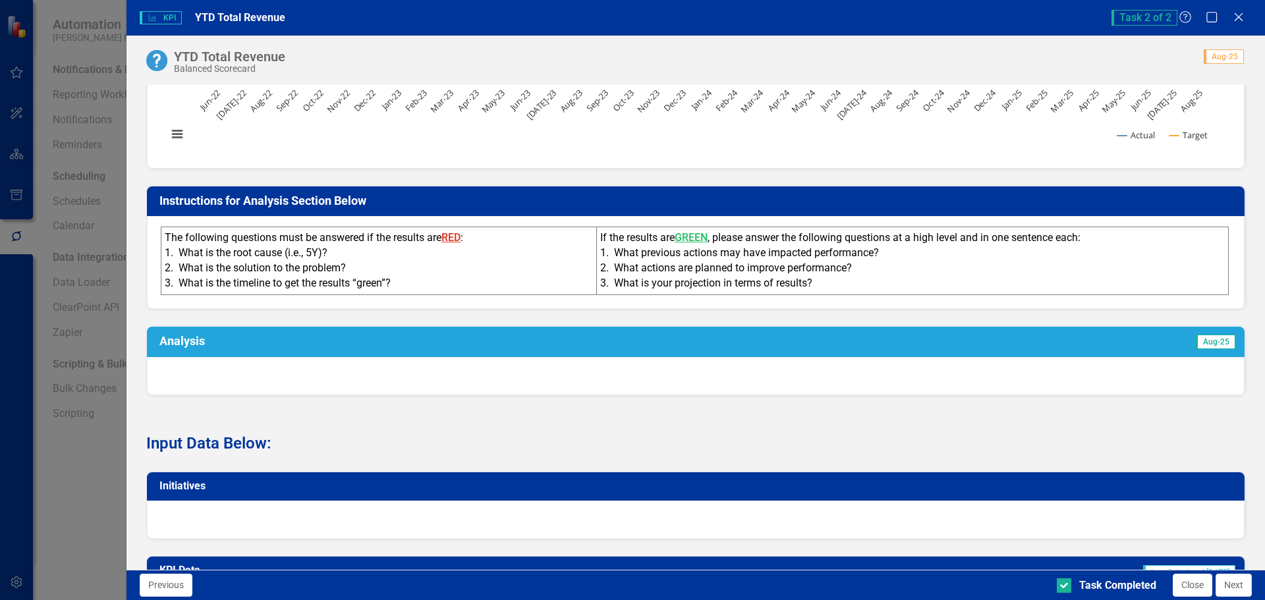
click at [320, 382] on div at bounding box center [696, 376] width 1098 height 38
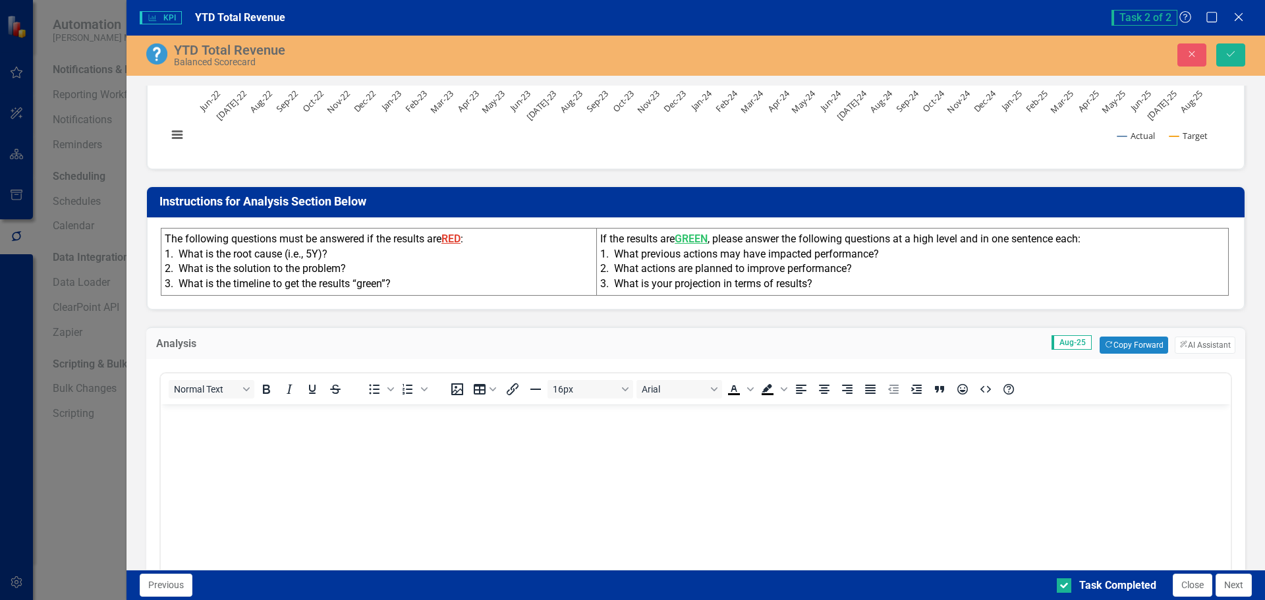
scroll to position [0, 0]
click at [344, 416] on p "Rich Text Area. Press ALT-0 for help." at bounding box center [696, 416] width 1064 height 16
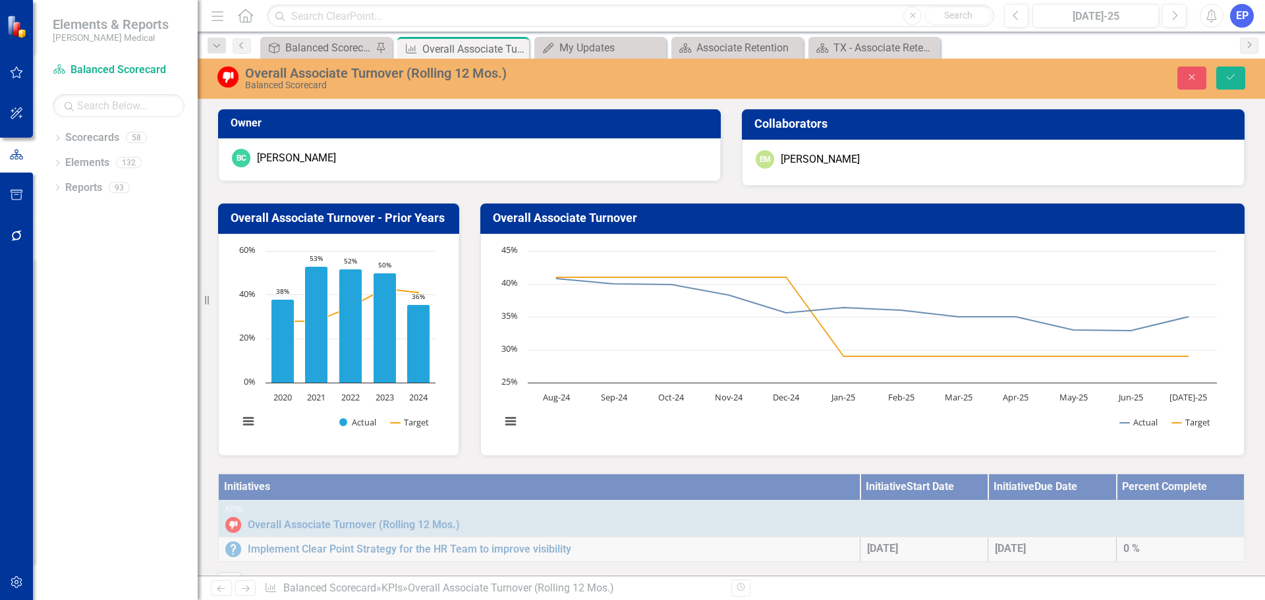
scroll to position [61, 0]
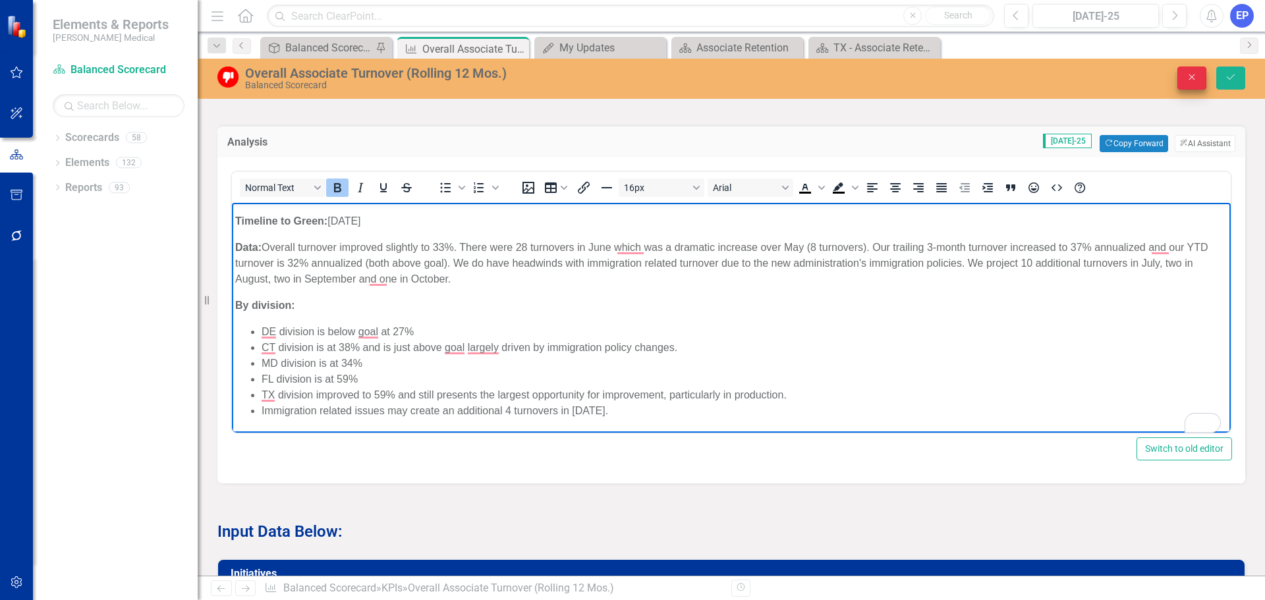
click at [1197, 82] on icon "Close" at bounding box center [1192, 76] width 12 height 9
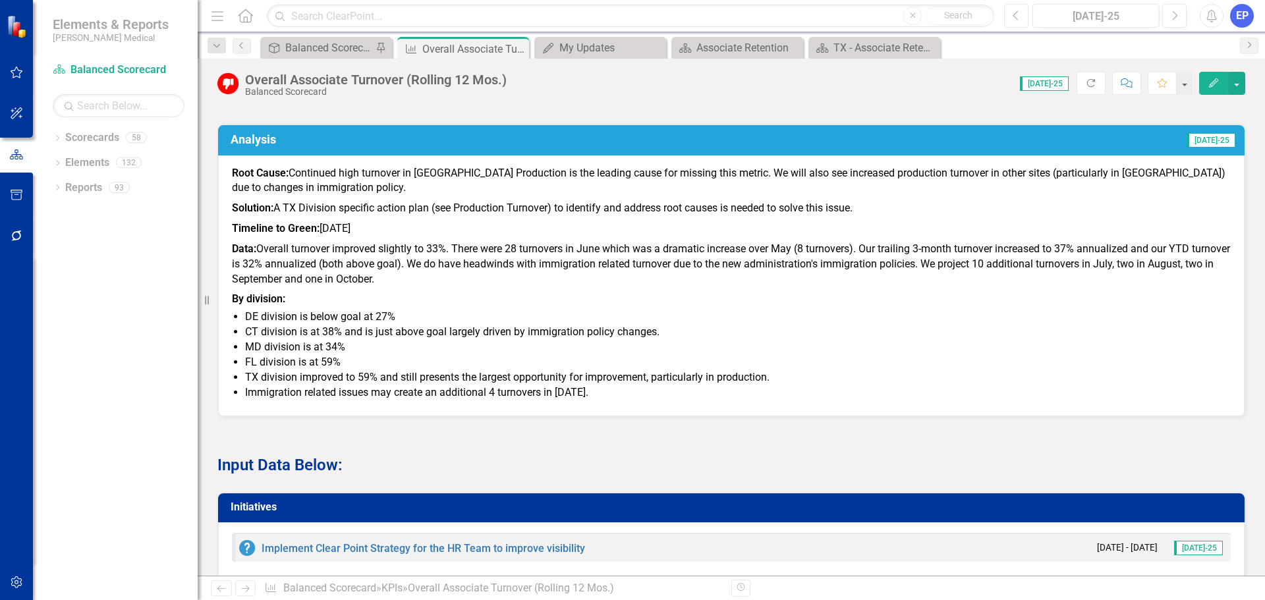
click at [1013, 18] on icon "Previous" at bounding box center [1016, 16] width 7 height 12
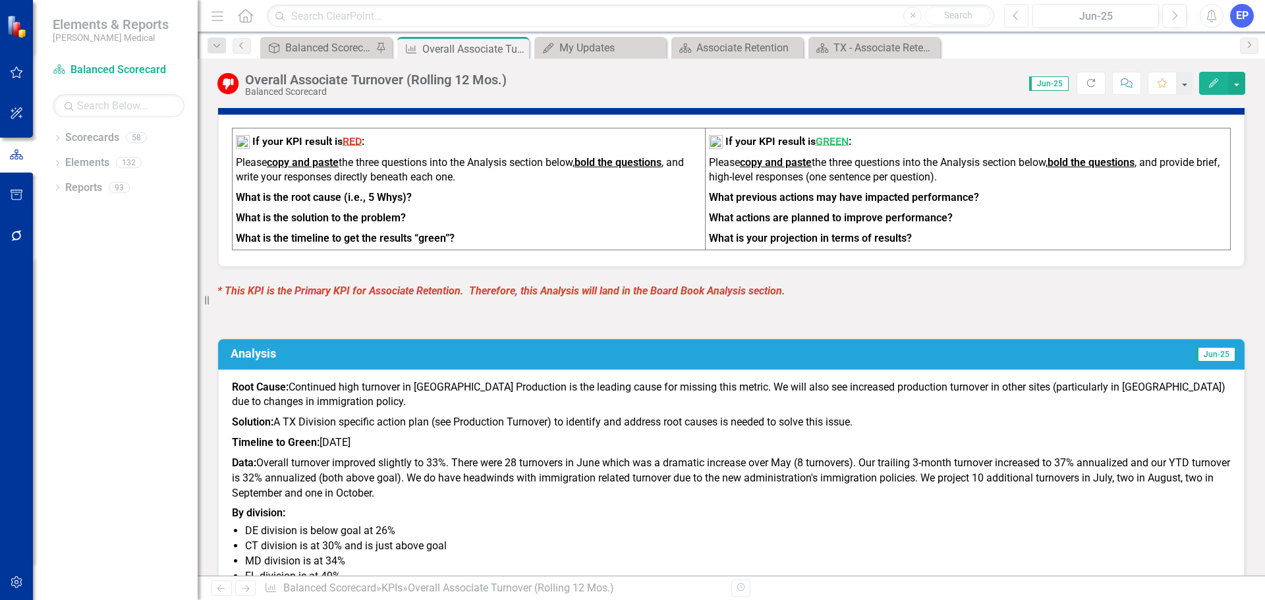
scroll to position [593, 0]
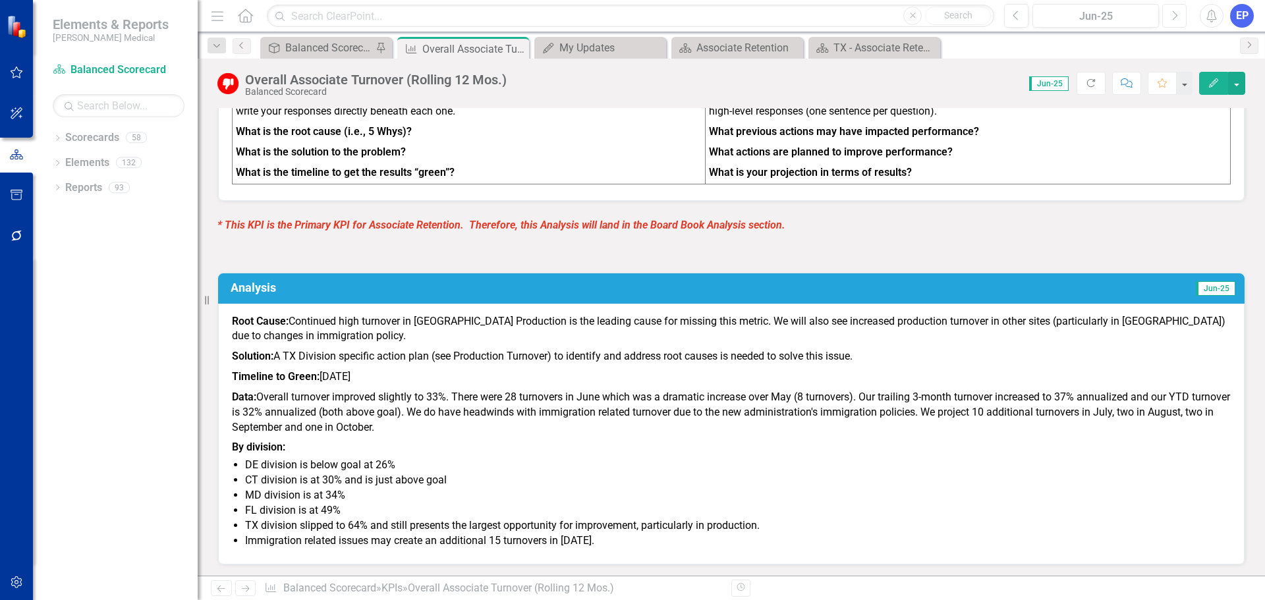
click at [1176, 20] on icon "Next" at bounding box center [1174, 16] width 7 height 12
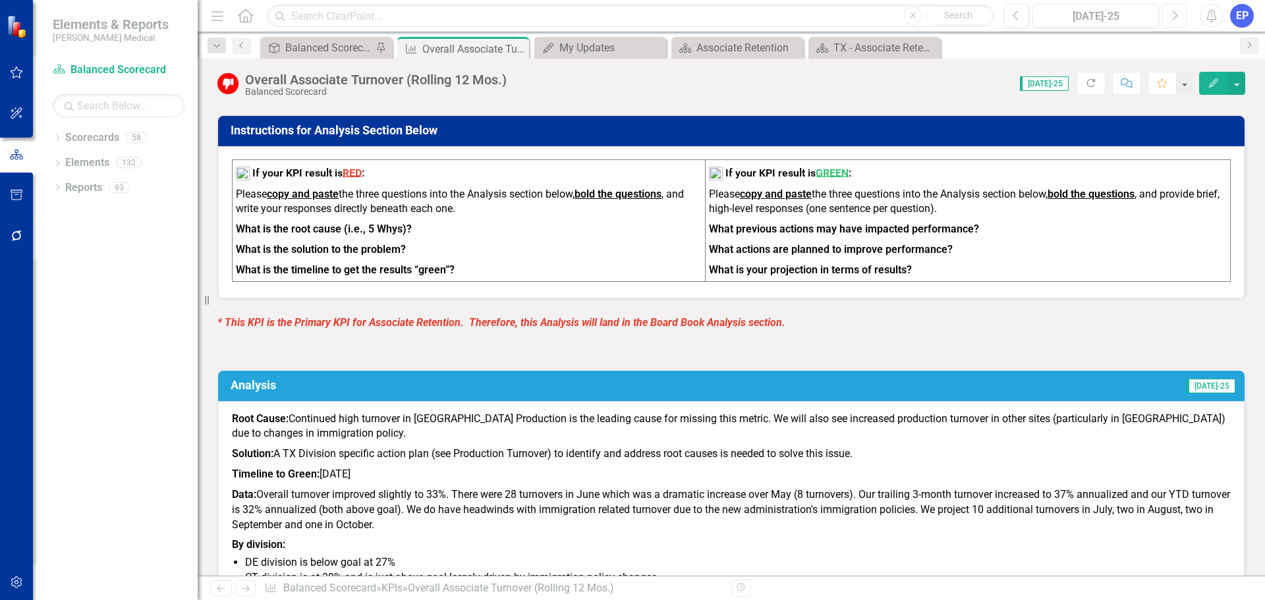
scroll to position [527, 0]
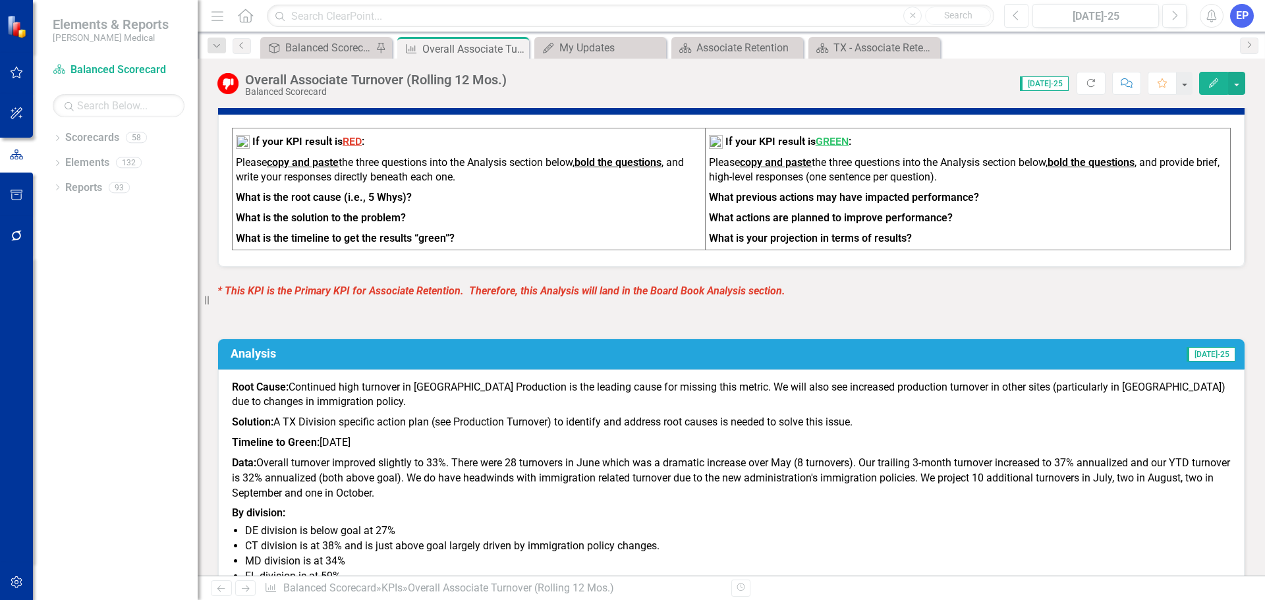
click at [1015, 20] on icon "Previous" at bounding box center [1016, 16] width 7 height 12
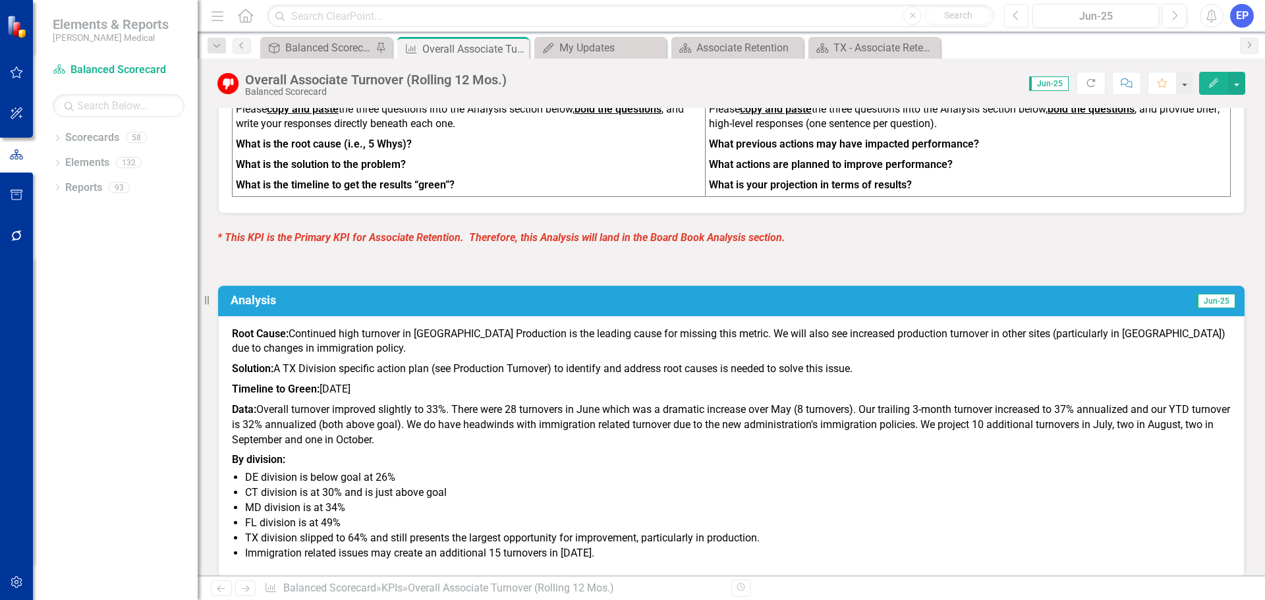
scroll to position [527, 0]
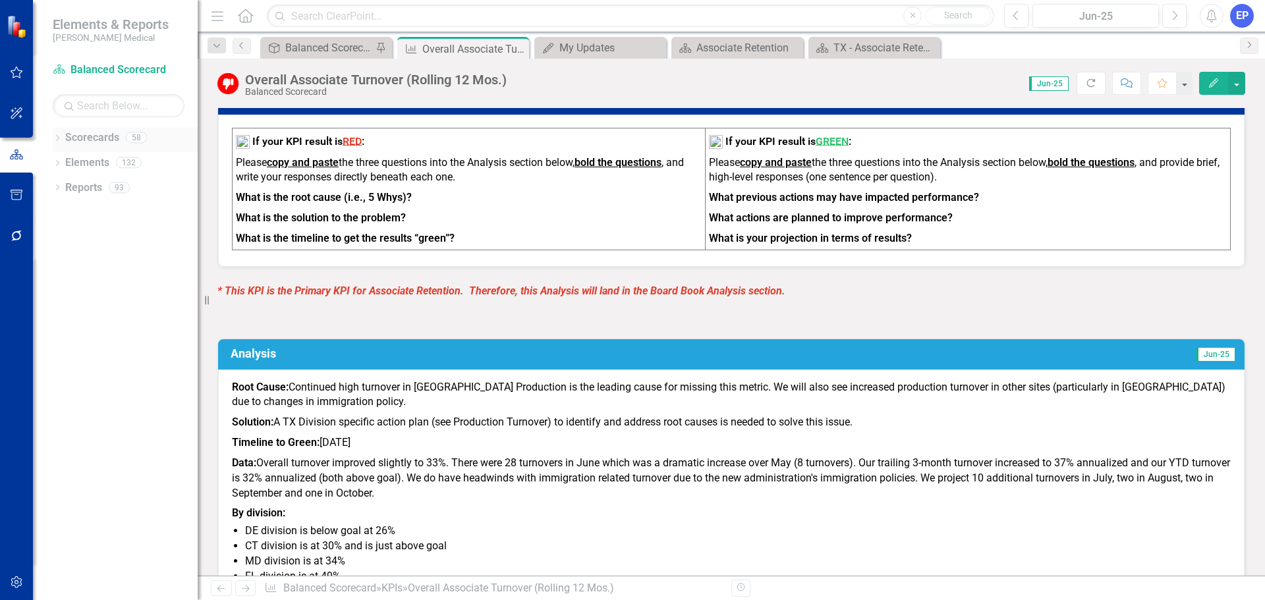
click at [58, 134] on div "Dropdown" at bounding box center [57, 139] width 9 height 11
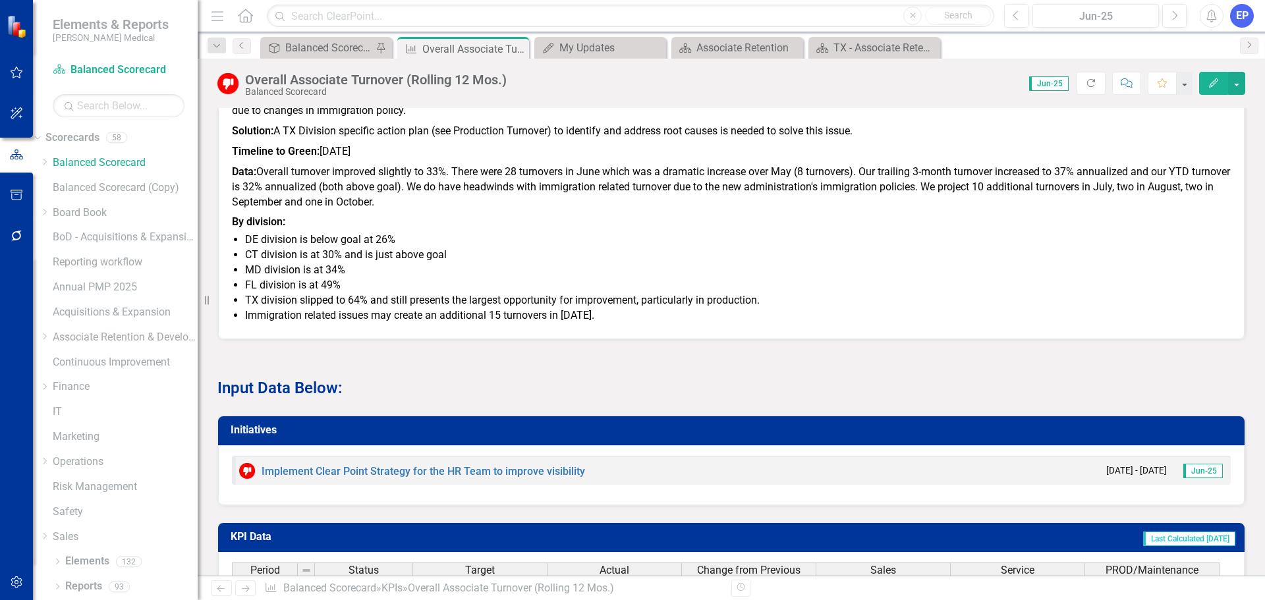
scroll to position [857, 0]
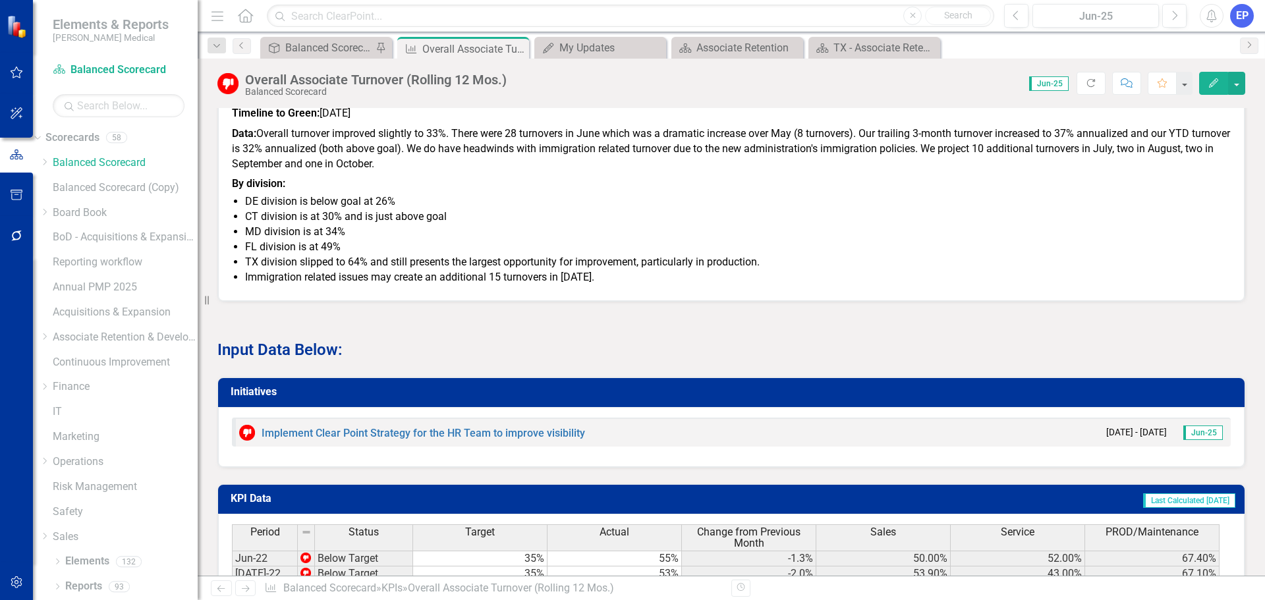
click at [692, 398] on h3 "Initiatives" at bounding box center [734, 392] width 1006 height 12
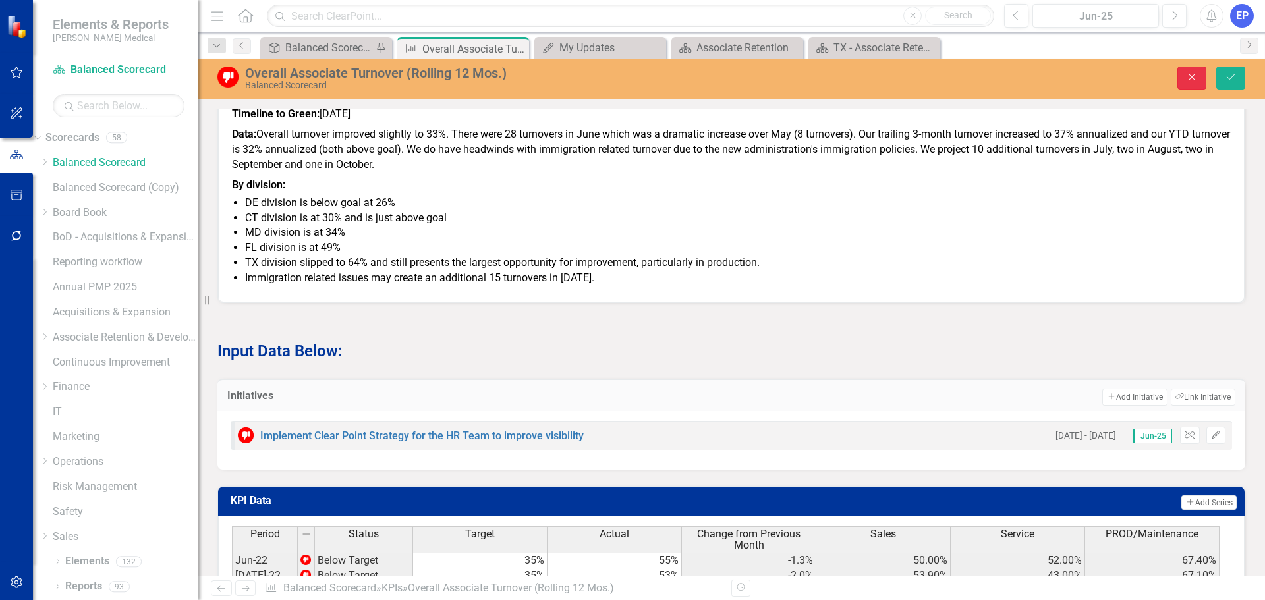
click at [1191, 75] on icon "Close" at bounding box center [1192, 76] width 12 height 9
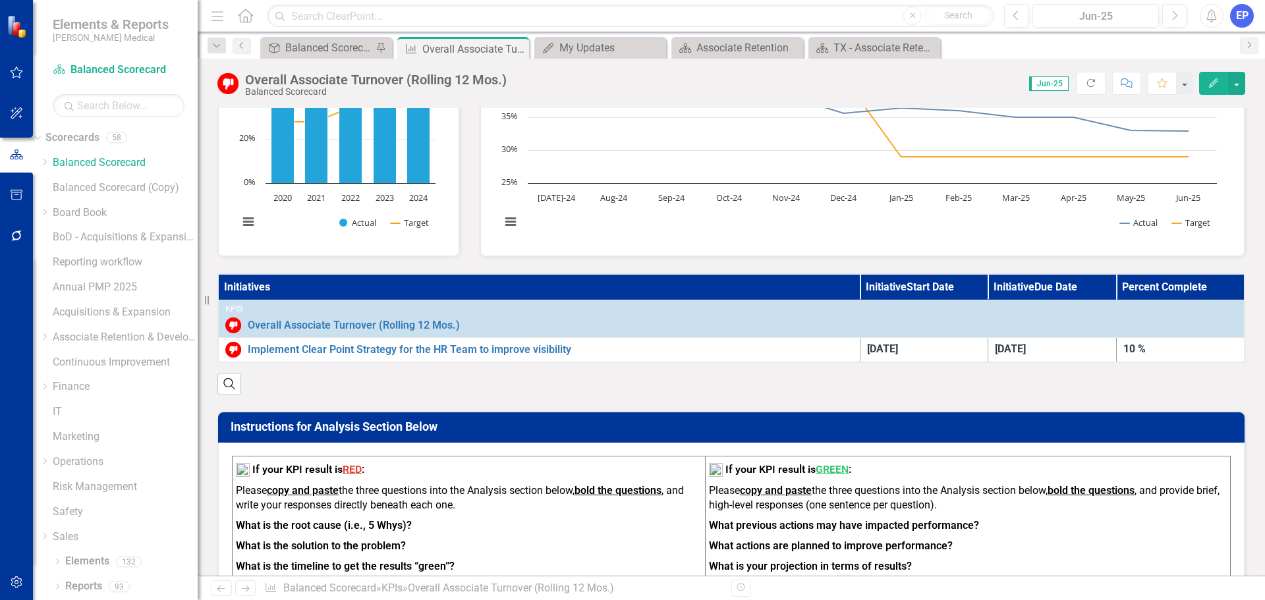
scroll to position [198, 0]
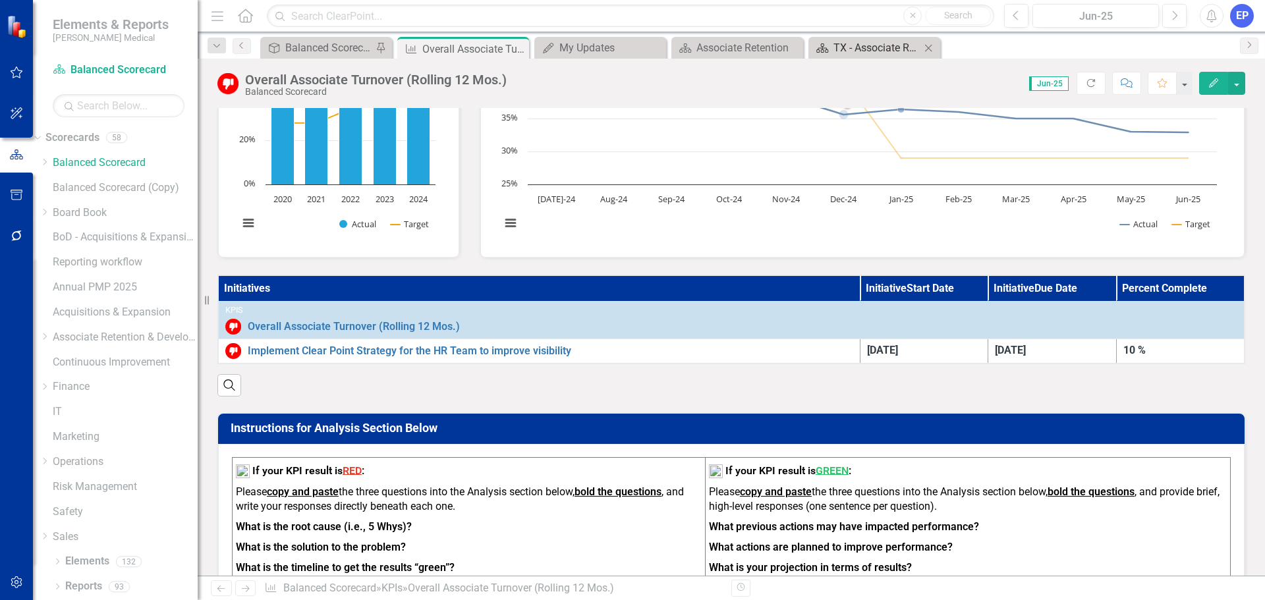
click at [868, 49] on div "TX - Associate Retention" at bounding box center [877, 48] width 87 height 16
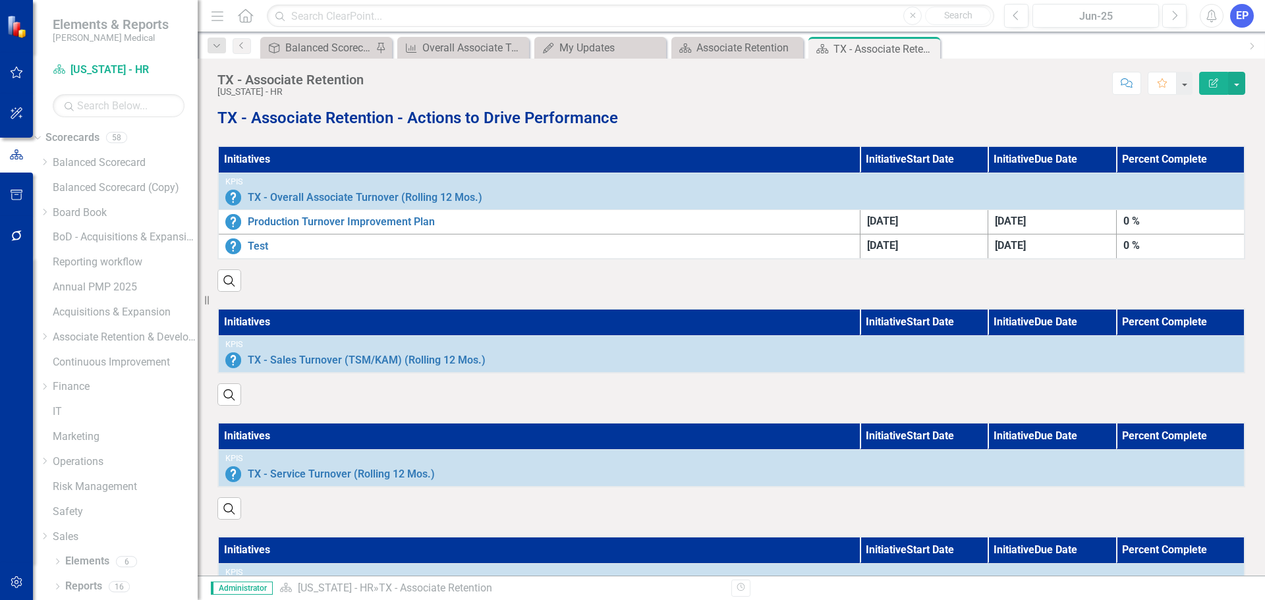
scroll to position [845, 0]
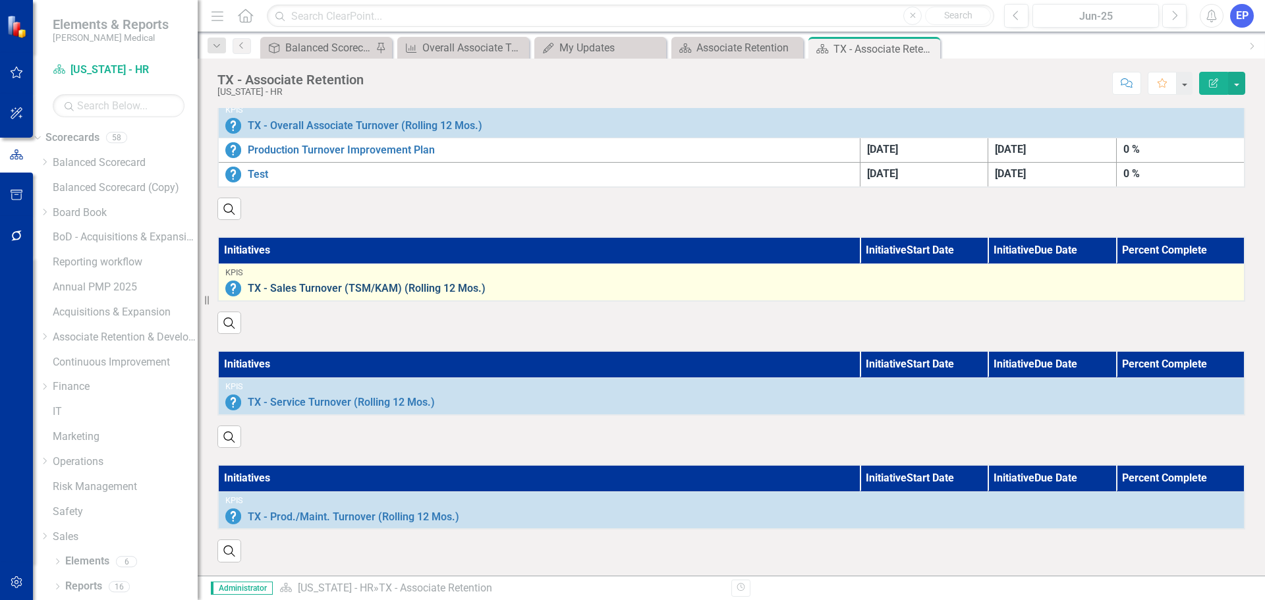
click at [294, 283] on link "TX - Sales Turnover (TSM/KAM) (Rolling 12 Mos.)" at bounding box center [743, 289] width 990 height 12
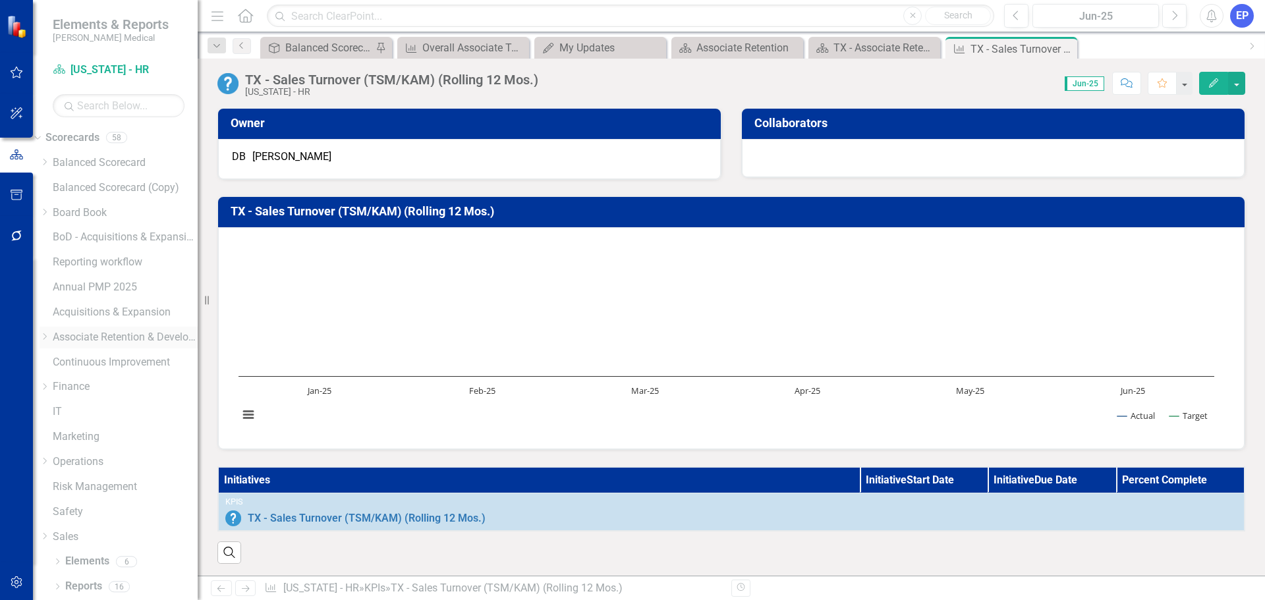
click at [49, 335] on icon "Dropdown" at bounding box center [45, 337] width 10 height 8
click at [49, 376] on icon "Dropdown" at bounding box center [45, 372] width 10 height 8
click at [136, 464] on link "[US_STATE] - HR" at bounding box center [125, 456] width 145 height 15
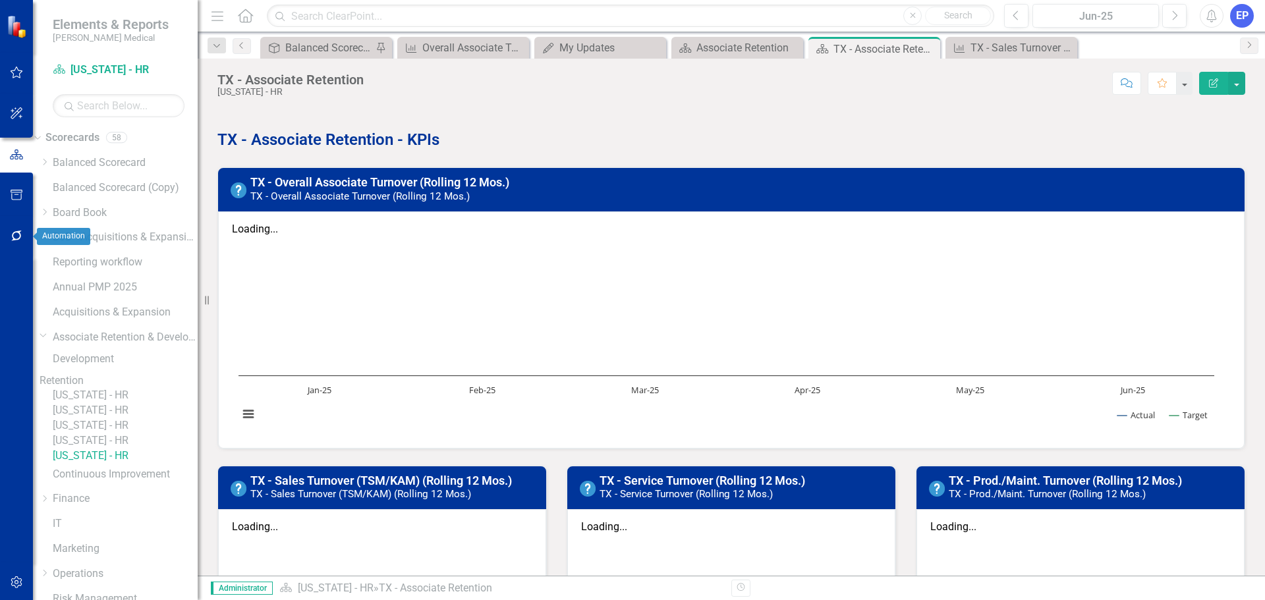
click at [13, 238] on icon "button" at bounding box center [16, 236] width 11 height 11
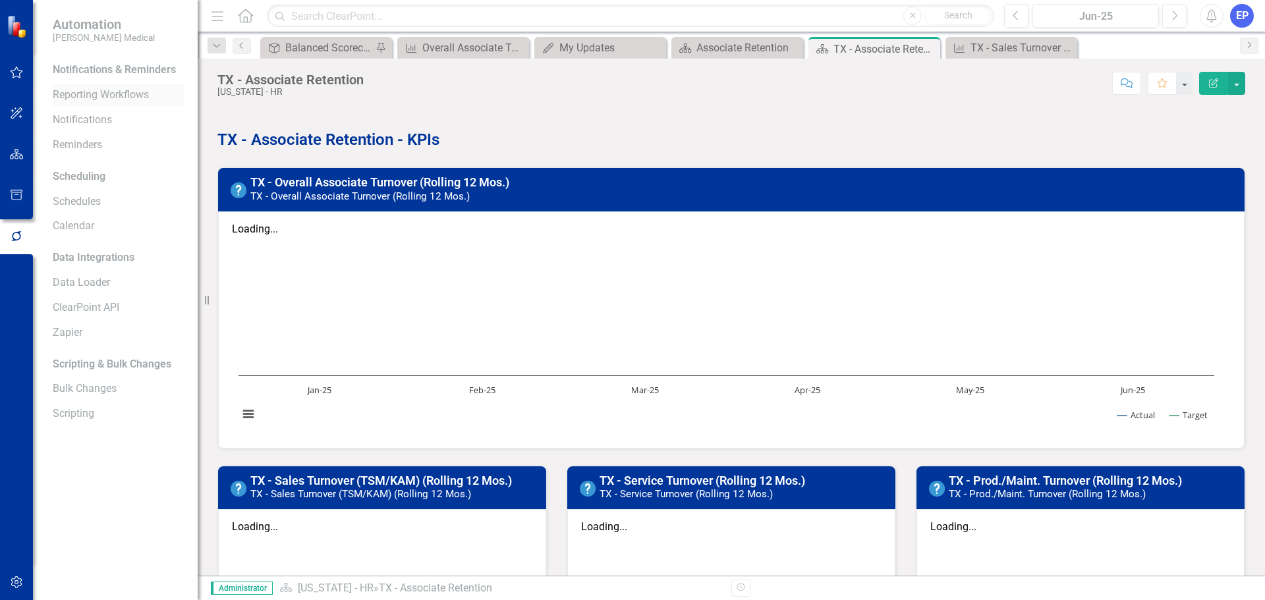
click at [119, 94] on link "Reporting Workflows" at bounding box center [119, 95] width 132 height 15
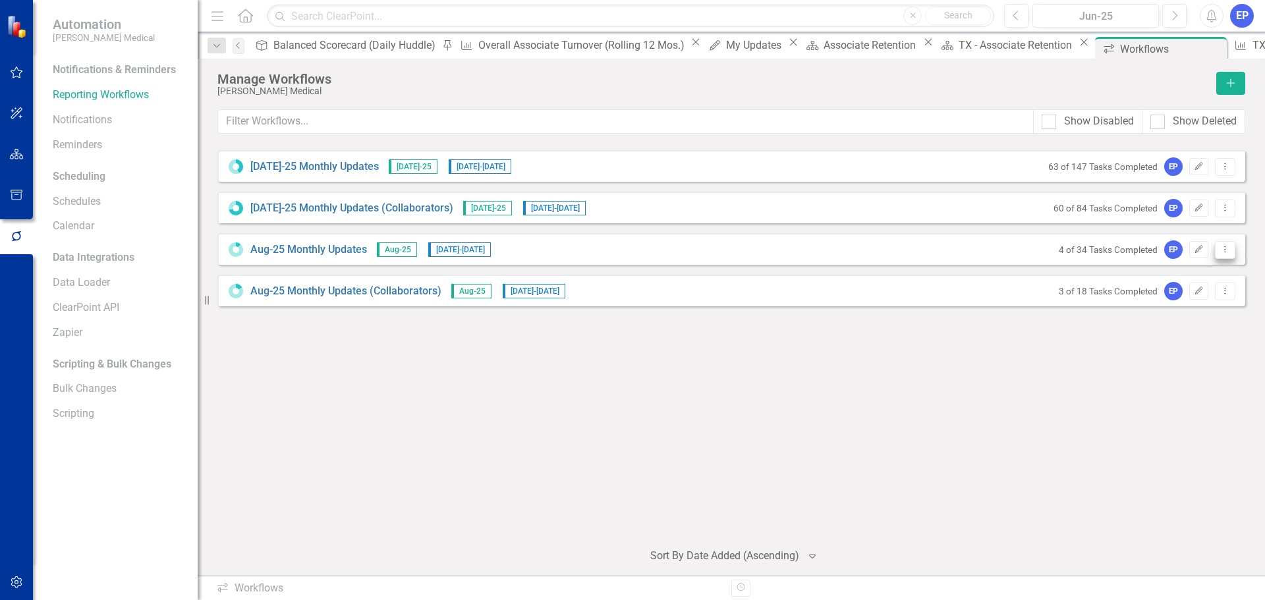
click at [1225, 252] on icon "Dropdown Menu" at bounding box center [1225, 249] width 11 height 9
click at [1189, 287] on link "Edit Edit Workflow" at bounding box center [1174, 296] width 122 height 24
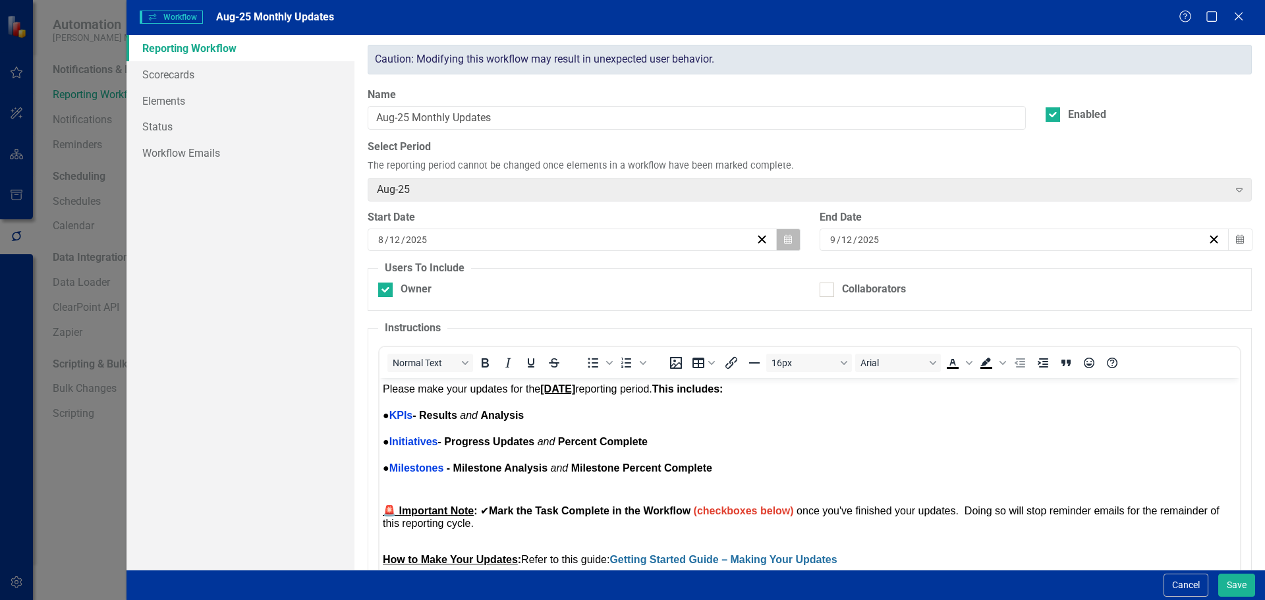
click at [784, 237] on icon "button" at bounding box center [788, 239] width 8 height 9
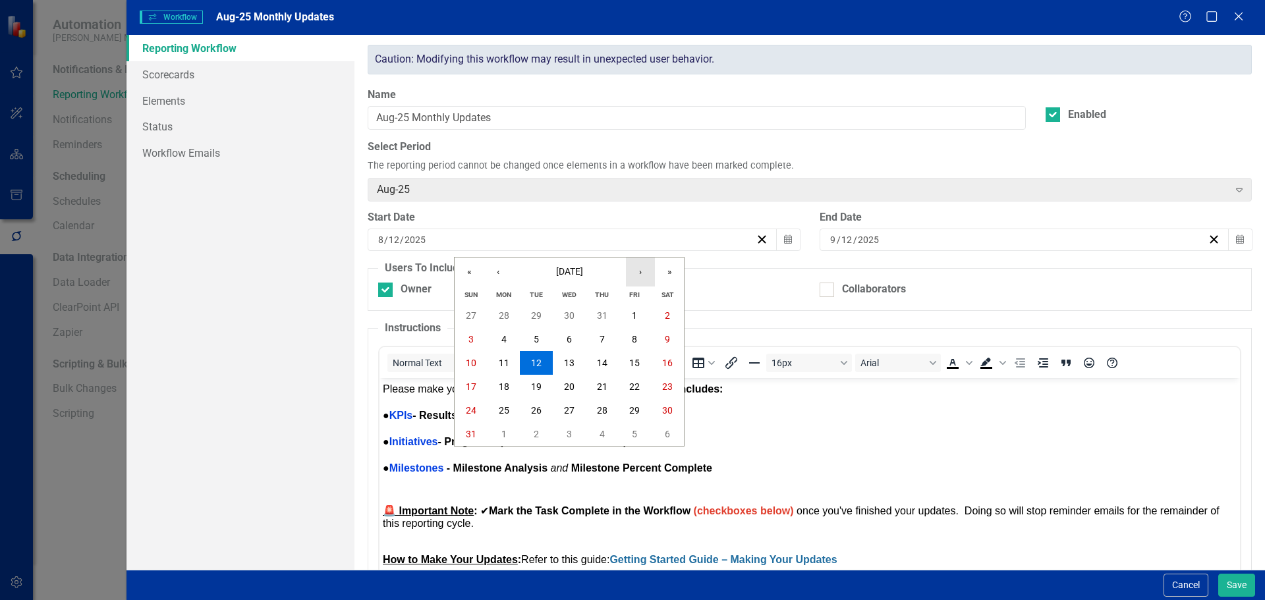
click at [642, 277] on button "›" at bounding box center [640, 272] width 29 height 29
click at [541, 316] on button "2" at bounding box center [536, 316] width 33 height 24
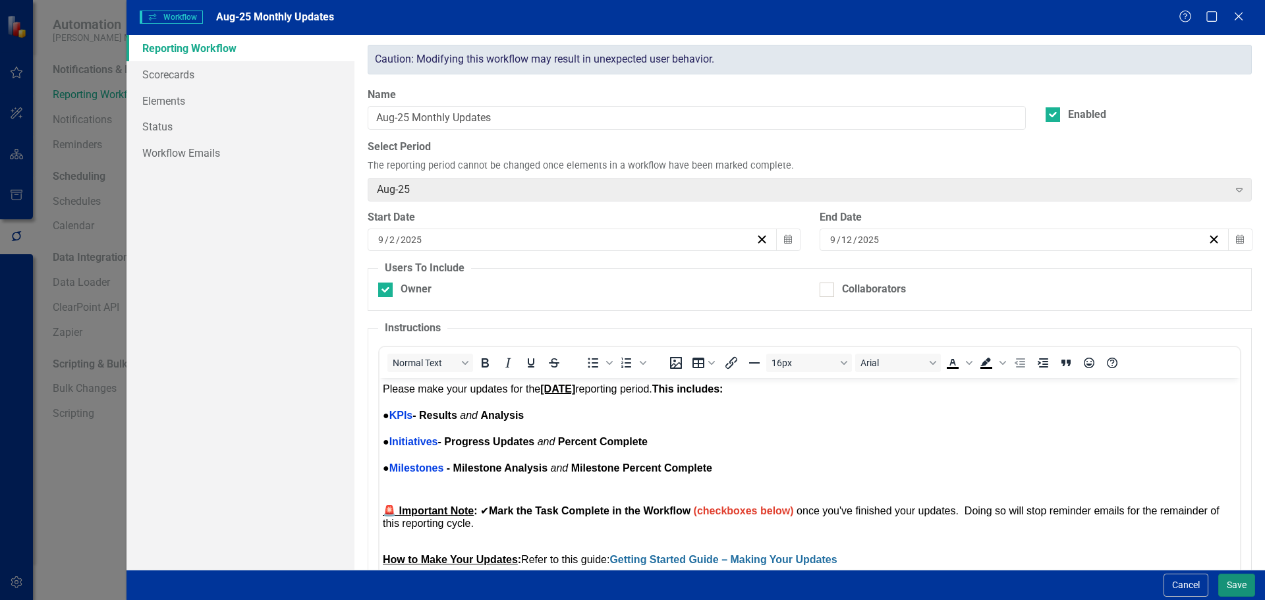
click at [1224, 581] on button "Save" at bounding box center [1236, 585] width 37 height 23
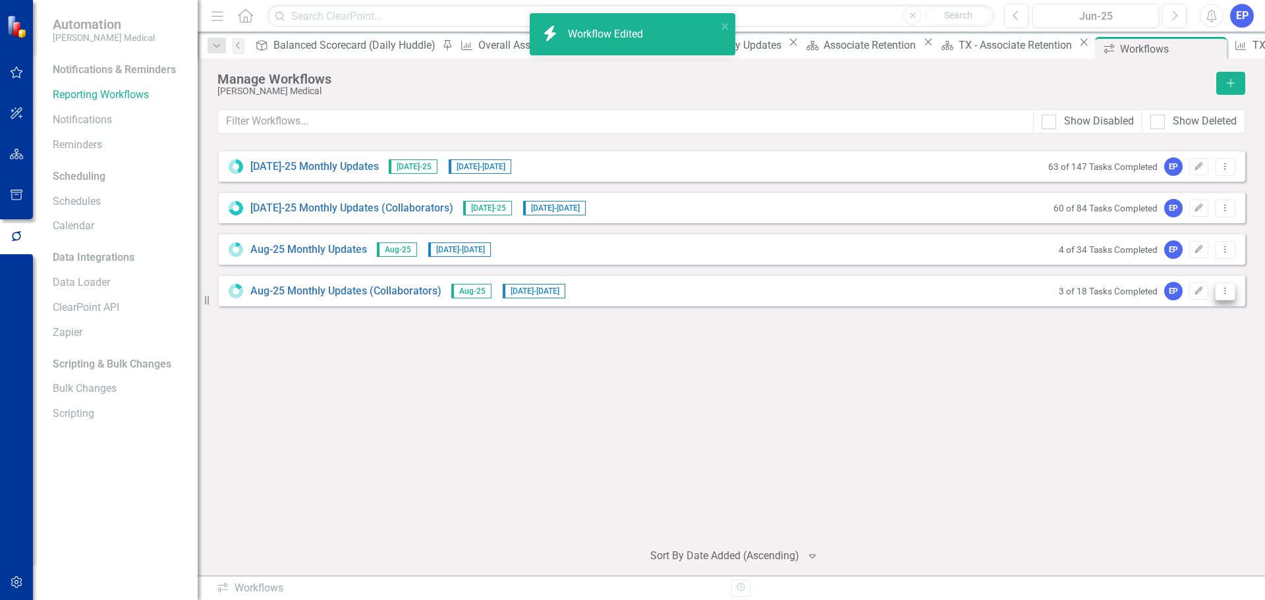
click at [1230, 295] on icon "Dropdown Menu" at bounding box center [1225, 291] width 11 height 9
click at [1200, 328] on link "Edit Edit Workflow" at bounding box center [1174, 338] width 122 height 24
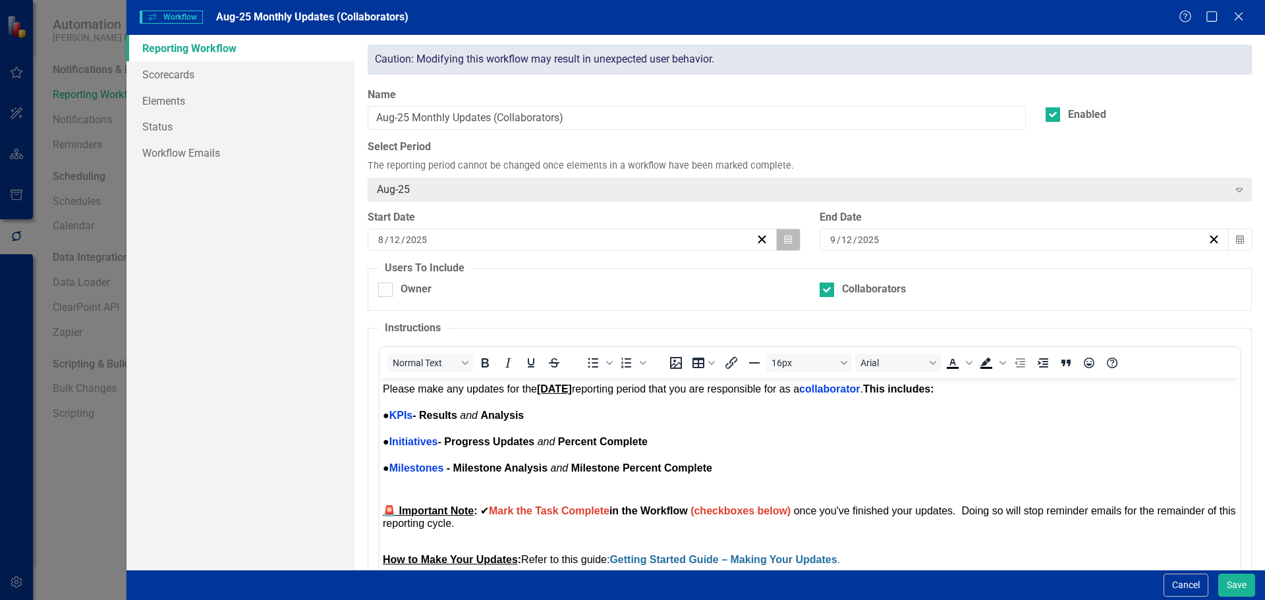
click at [778, 239] on button "Calendar" at bounding box center [788, 240] width 25 height 22
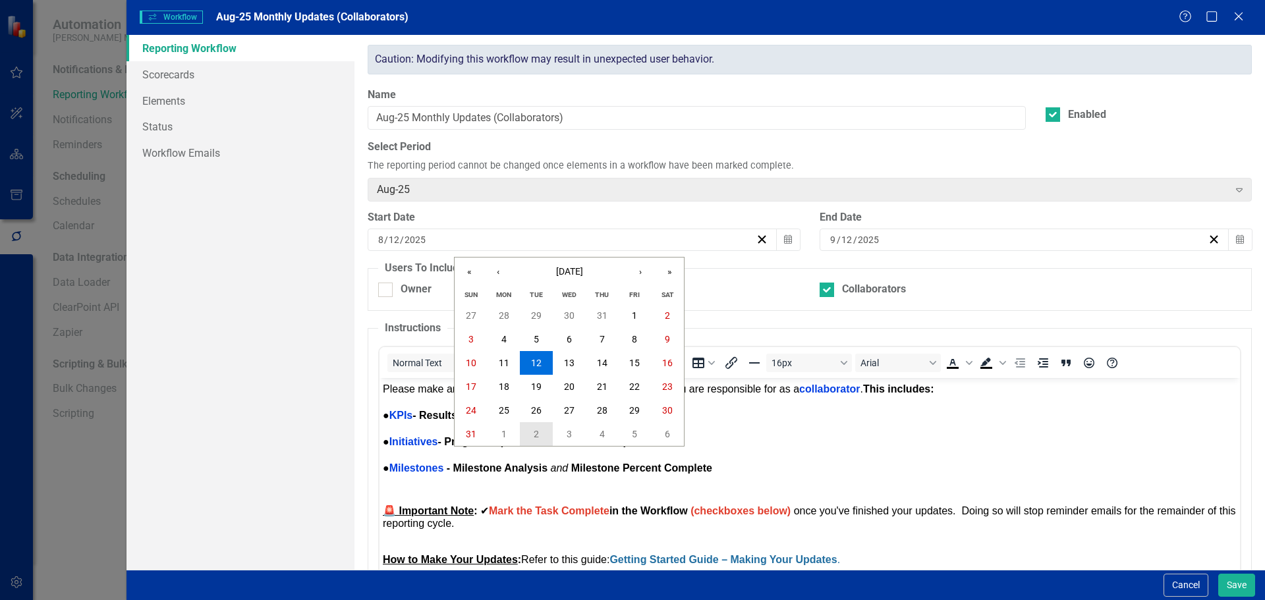
click at [540, 432] on button "2" at bounding box center [536, 434] width 33 height 24
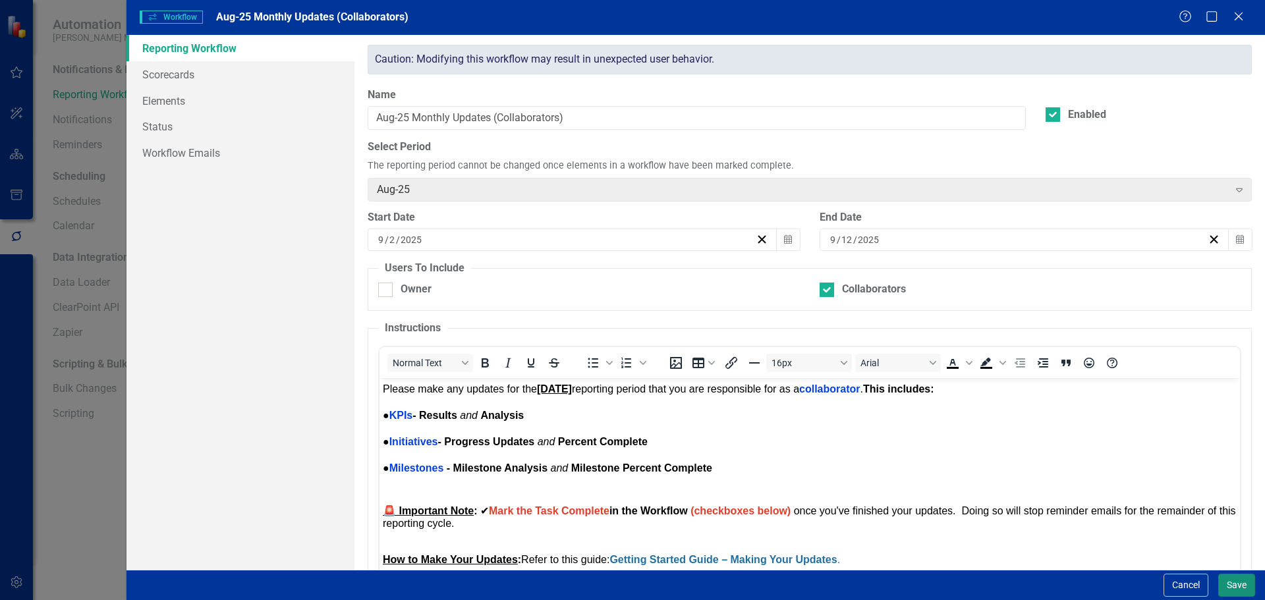
click at [1251, 585] on button "Save" at bounding box center [1236, 585] width 37 height 23
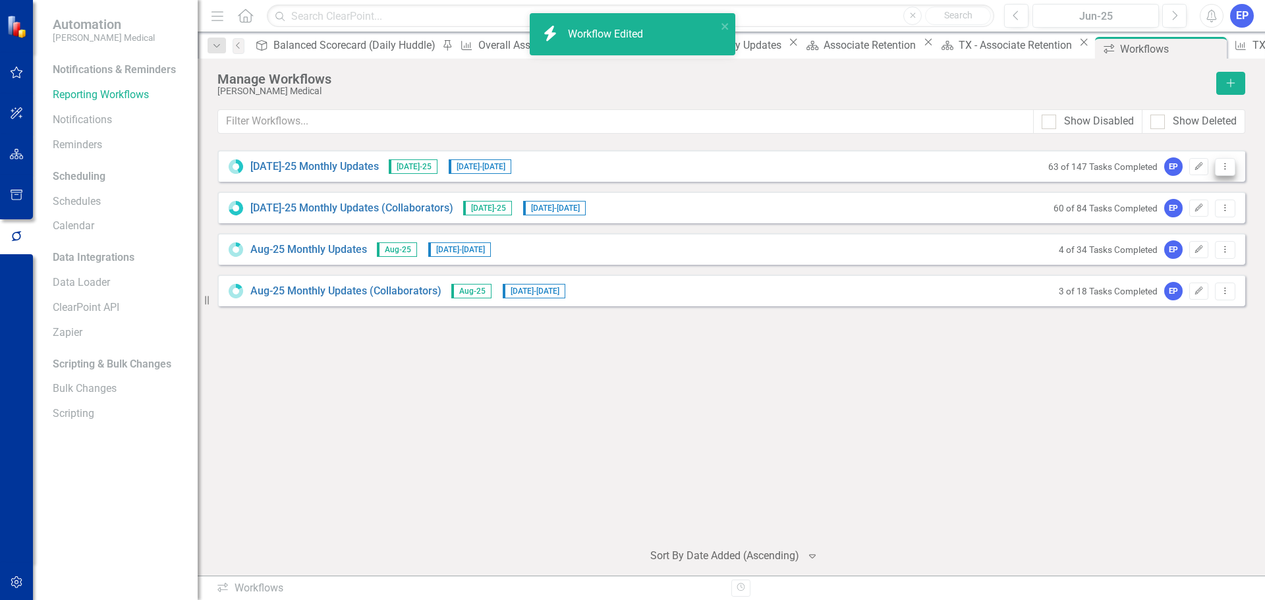
click at [1224, 165] on icon "Dropdown Menu" at bounding box center [1225, 166] width 11 height 9
click at [1198, 209] on link "Edit Edit Workflow" at bounding box center [1174, 213] width 122 height 24
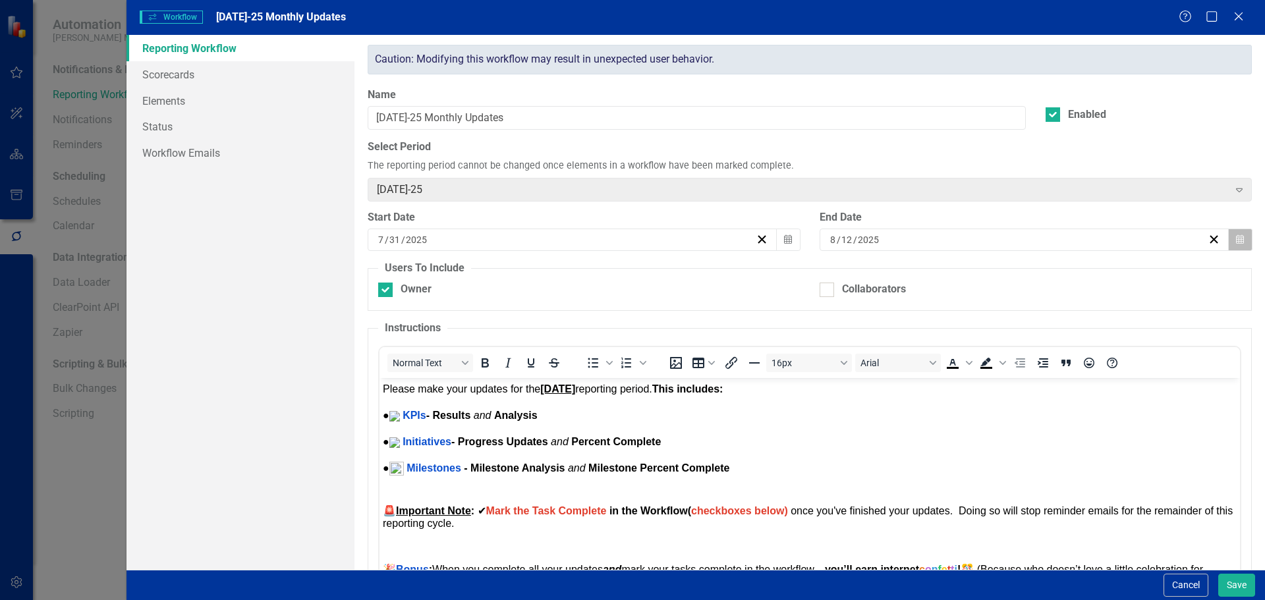
click at [1236, 239] on icon "Calendar" at bounding box center [1240, 239] width 8 height 9
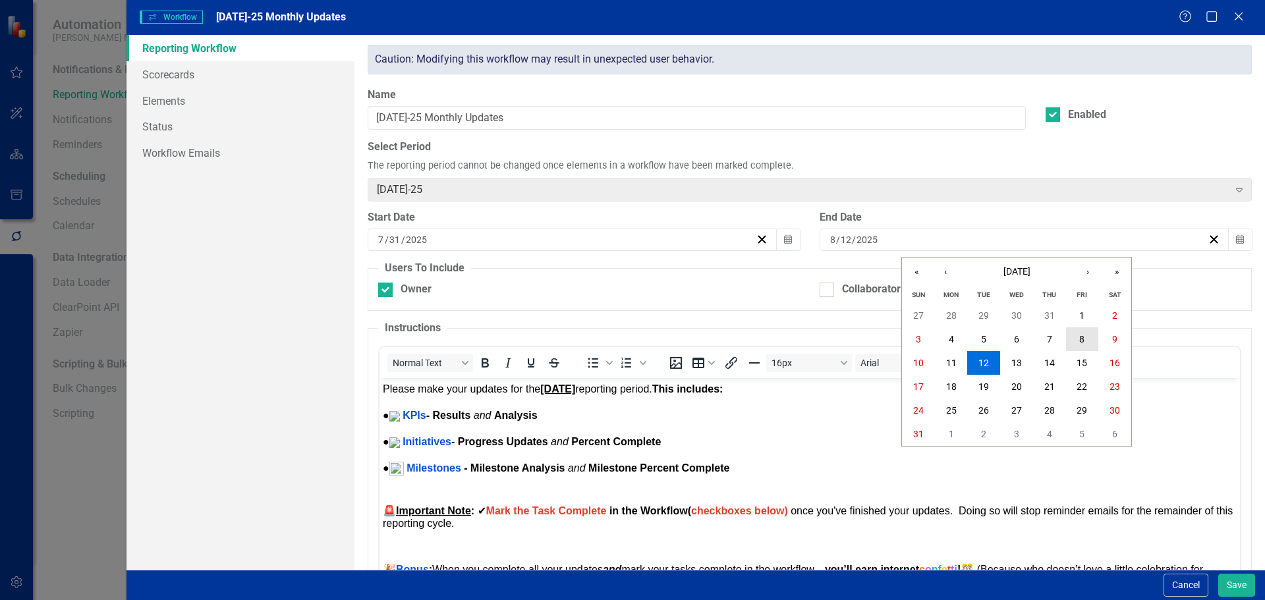
click at [1083, 339] on abbr "8" at bounding box center [1081, 339] width 5 height 11
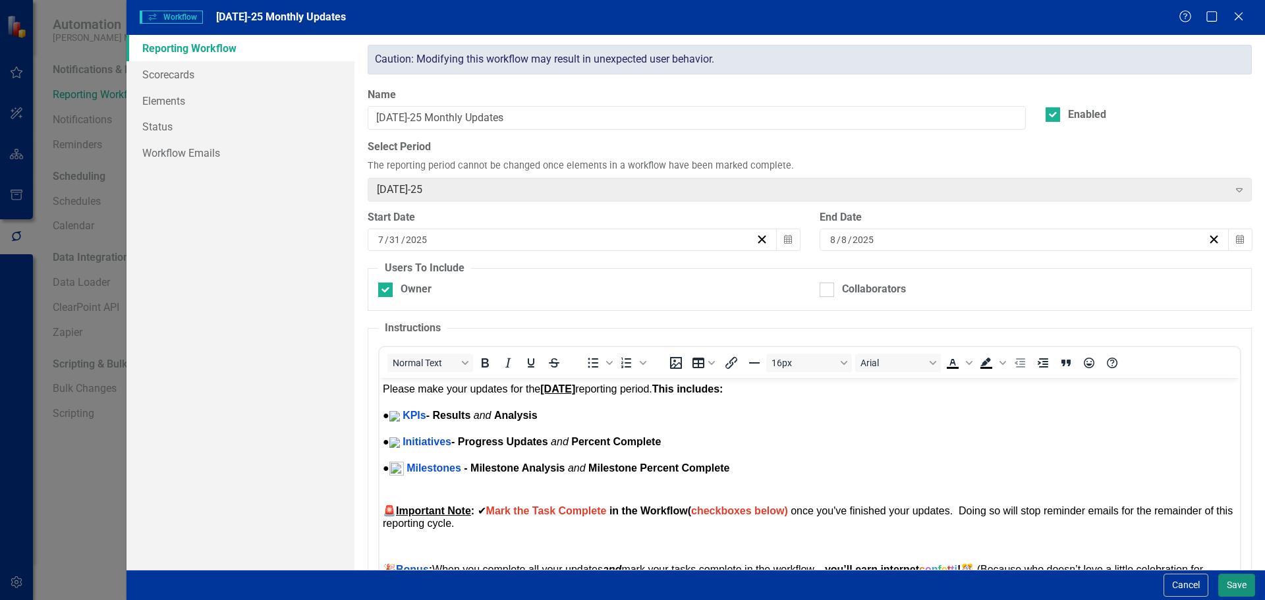
click at [1227, 579] on button "Save" at bounding box center [1236, 585] width 37 height 23
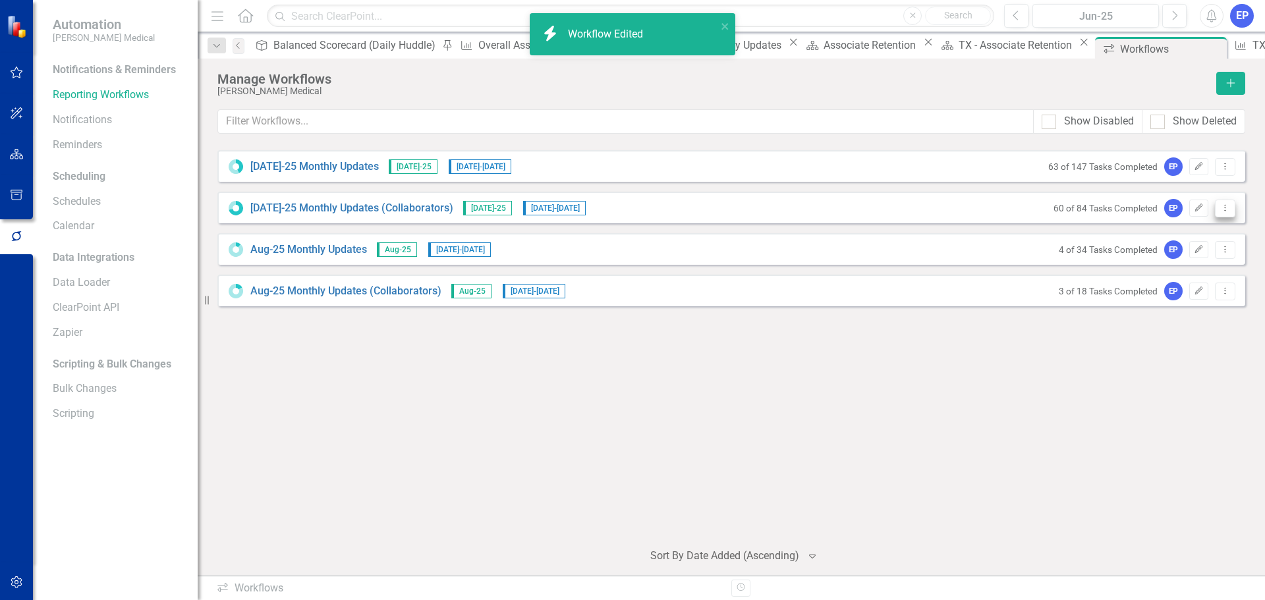
click at [1225, 211] on icon "Dropdown Menu" at bounding box center [1225, 208] width 11 height 9
click at [1193, 248] on link "Edit Edit Workflow" at bounding box center [1174, 254] width 122 height 24
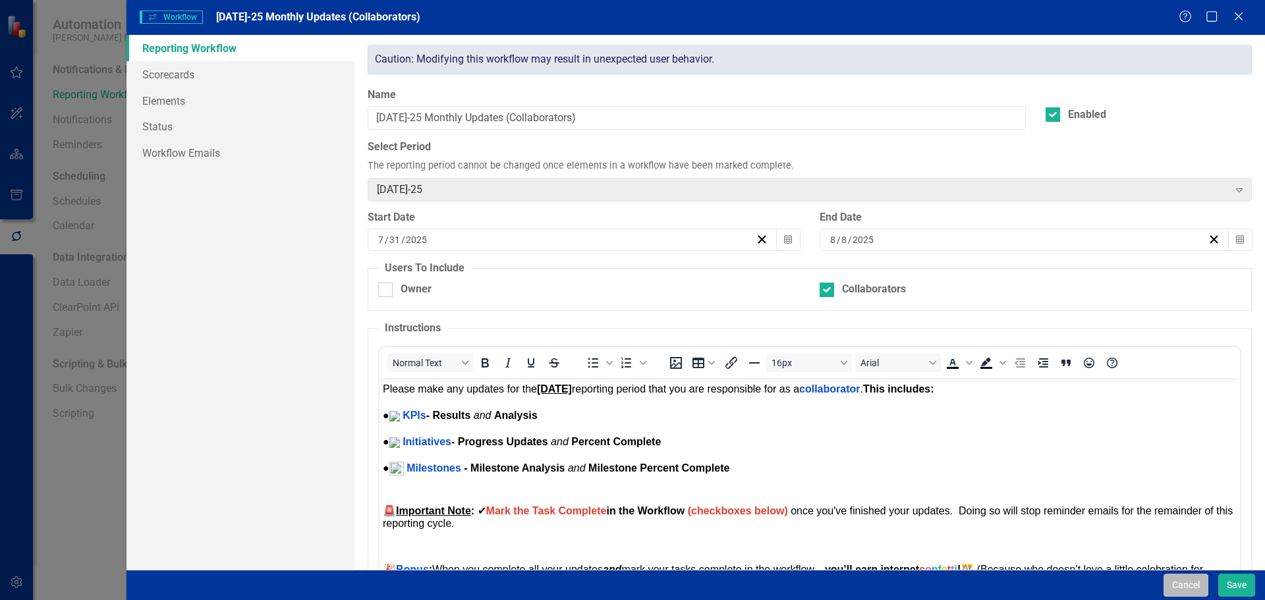
click at [1185, 584] on button "Cancel" at bounding box center [1186, 585] width 45 height 23
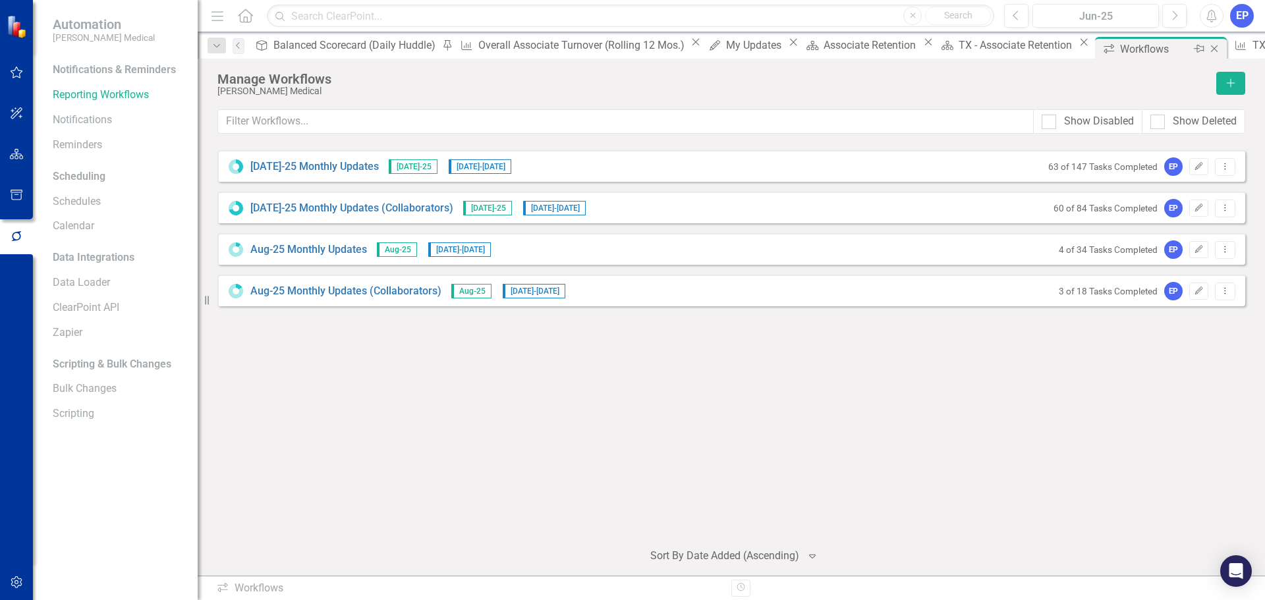
click at [1208, 47] on icon "Close" at bounding box center [1214, 48] width 13 height 11
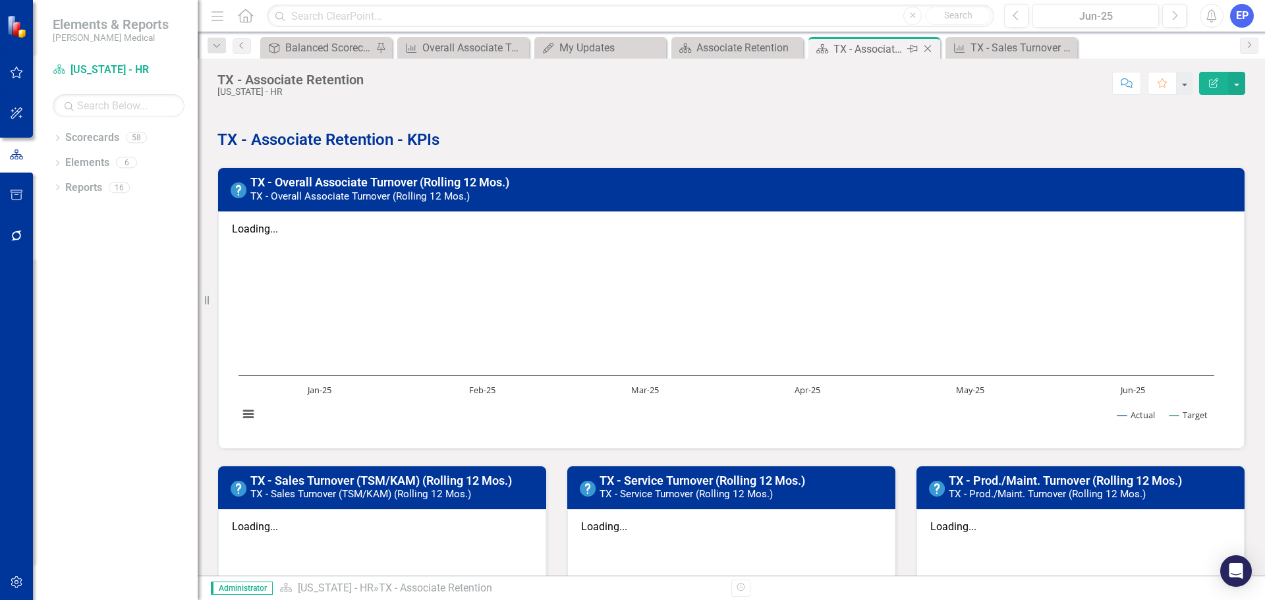
click at [932, 47] on icon "Close" at bounding box center [927, 48] width 13 height 11
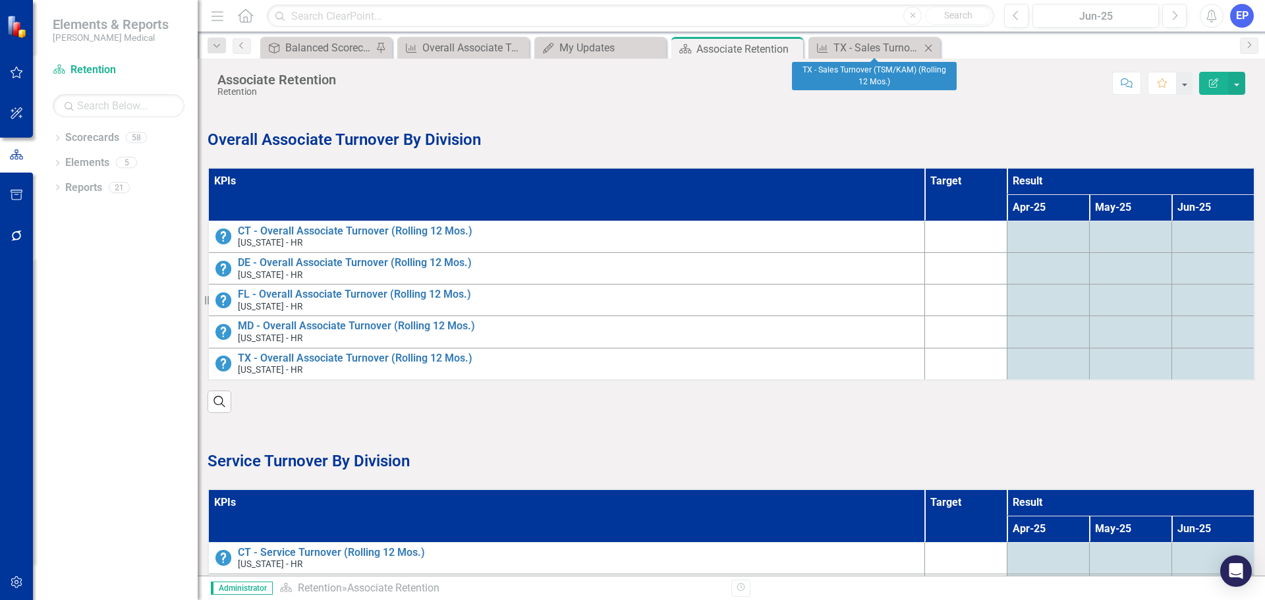
click at [932, 47] on icon "Close" at bounding box center [928, 48] width 13 height 11
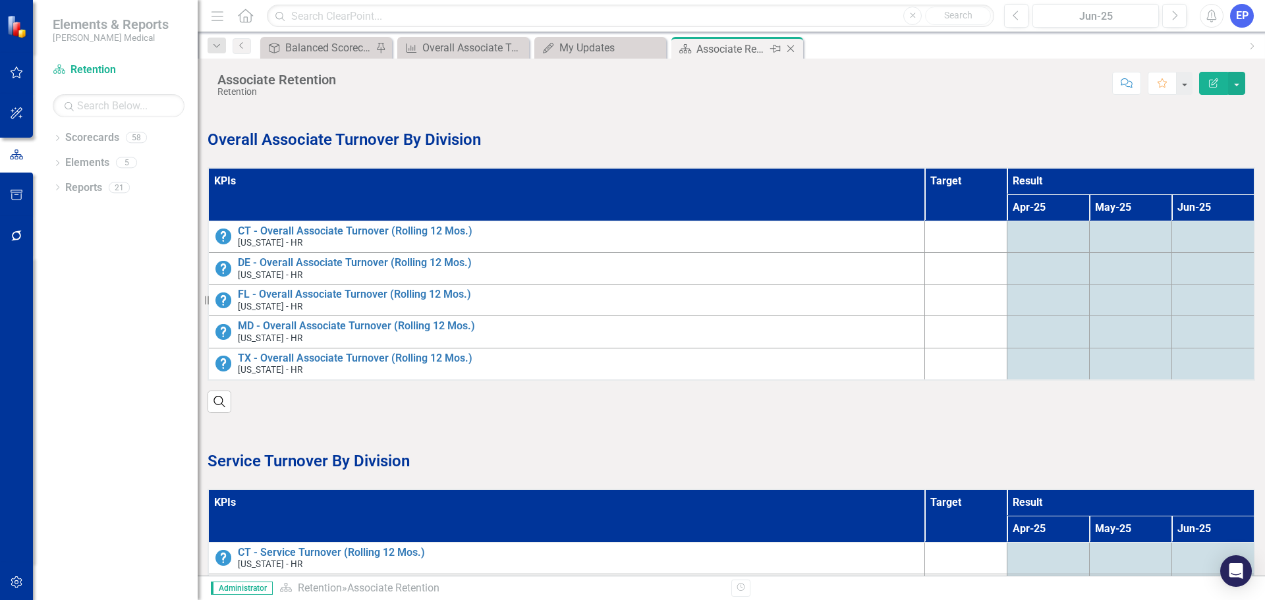
click at [790, 45] on icon "Close" at bounding box center [790, 48] width 13 height 11
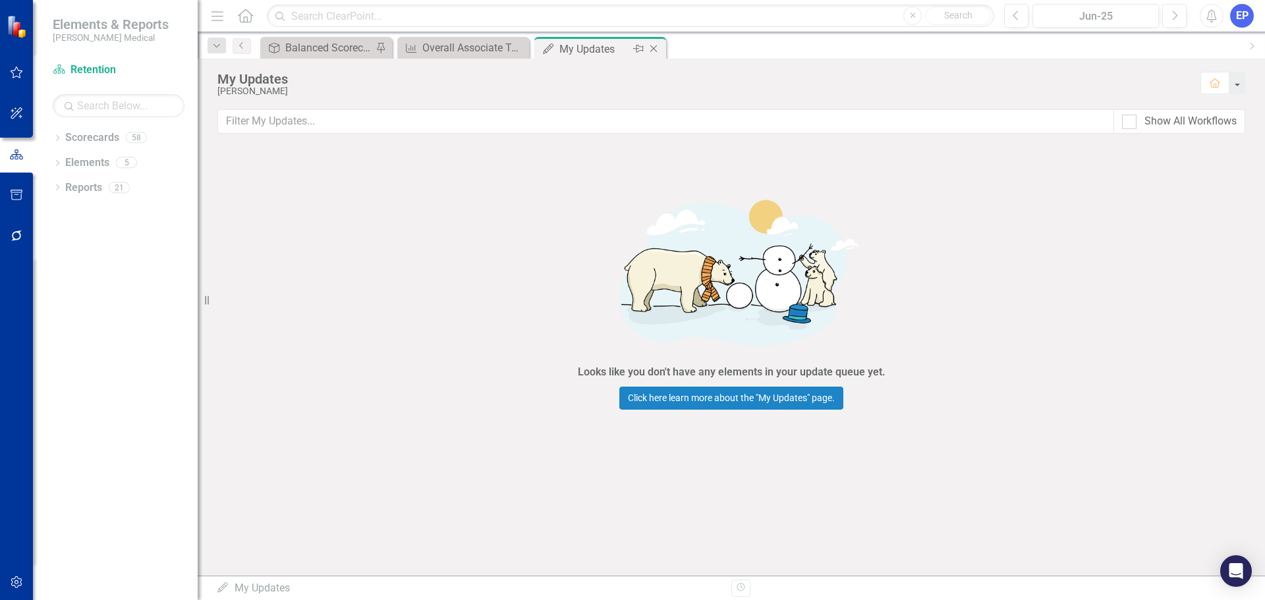
click at [650, 47] on icon "Close" at bounding box center [653, 48] width 13 height 11
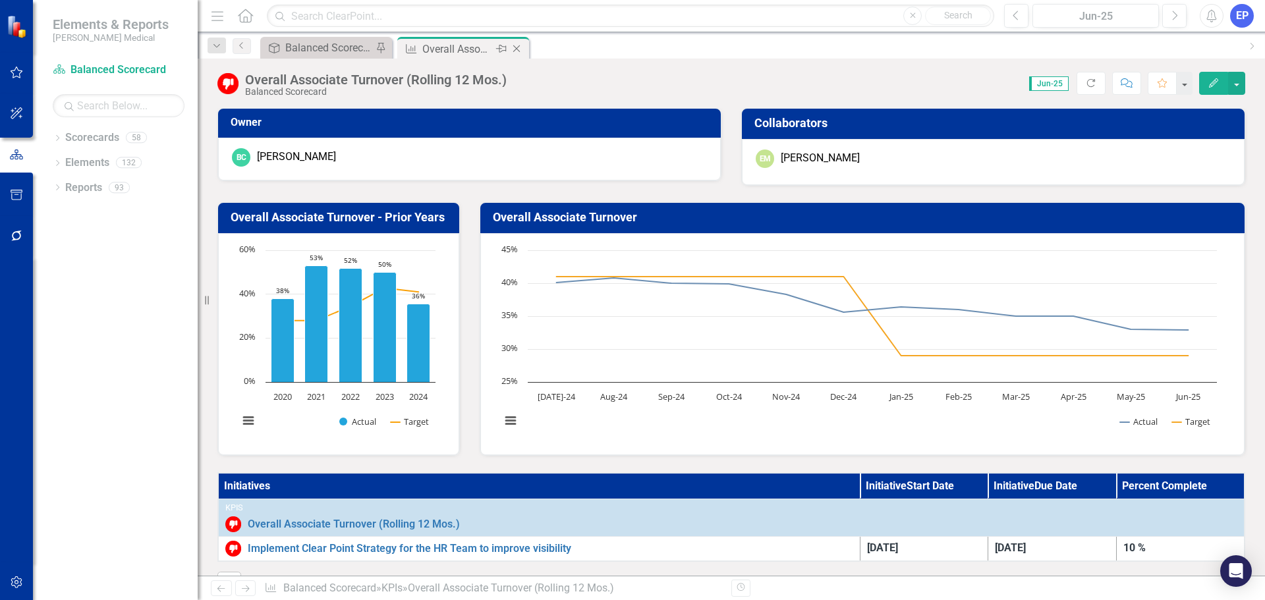
click at [521, 47] on icon "Close" at bounding box center [516, 48] width 13 height 11
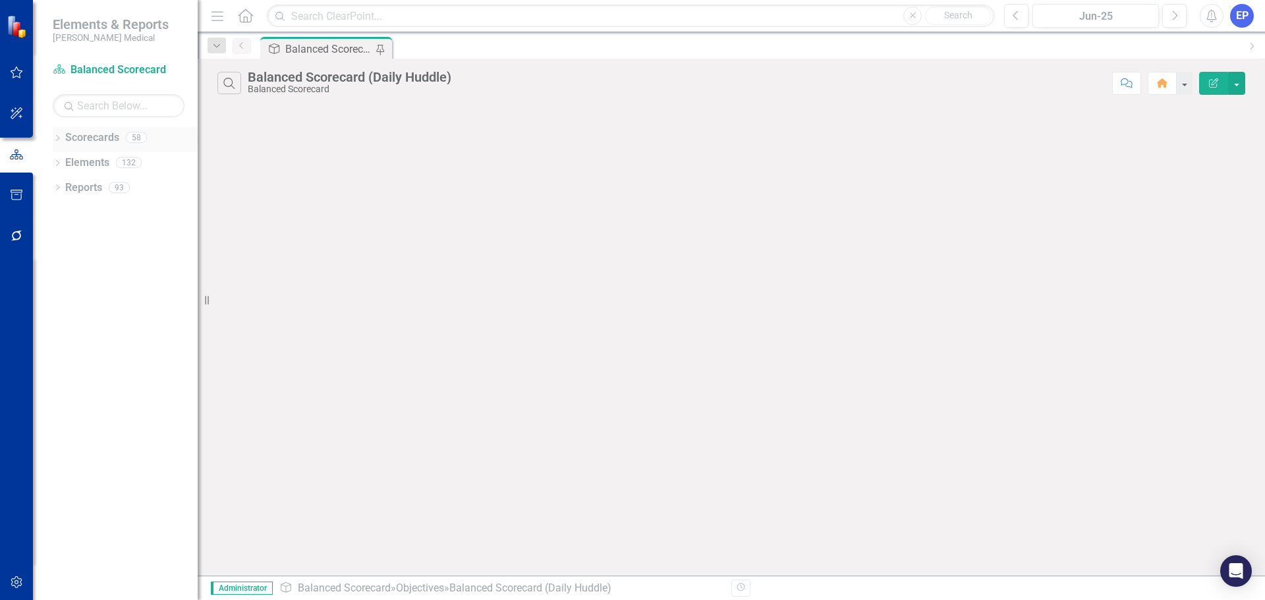
click at [58, 136] on icon "Dropdown" at bounding box center [57, 139] width 9 height 7
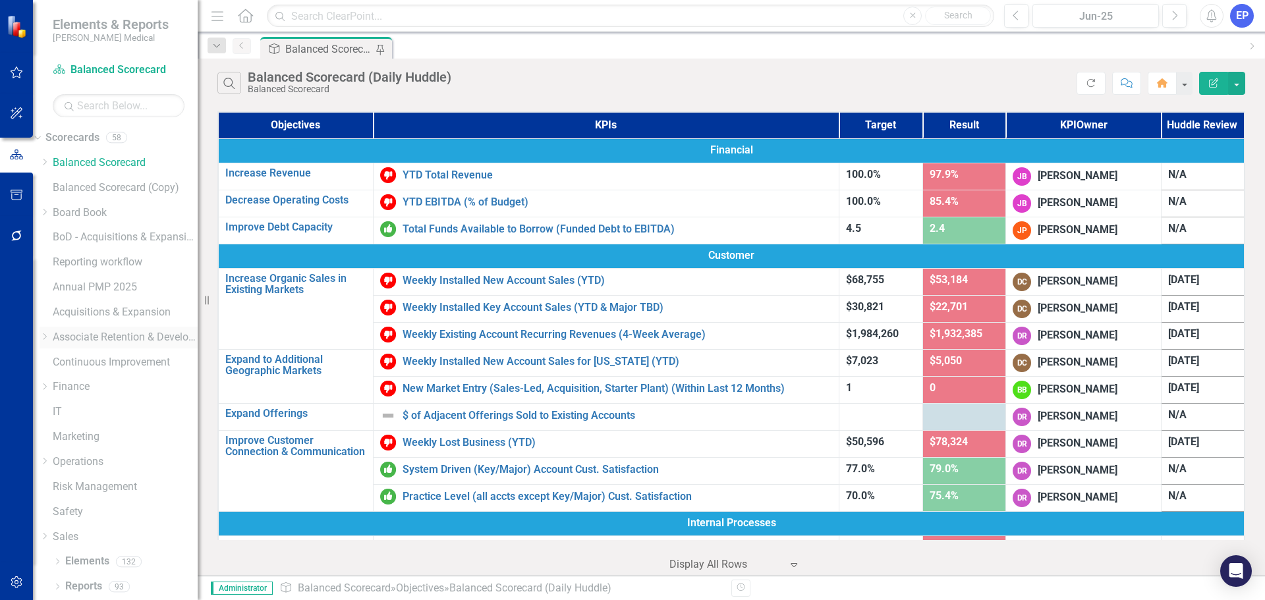
click at [49, 339] on icon "Dropdown" at bounding box center [45, 337] width 10 height 8
click at [49, 376] on icon "Dropdown" at bounding box center [45, 372] width 10 height 8
click at [110, 464] on link "[US_STATE] - HR" at bounding box center [125, 456] width 145 height 15
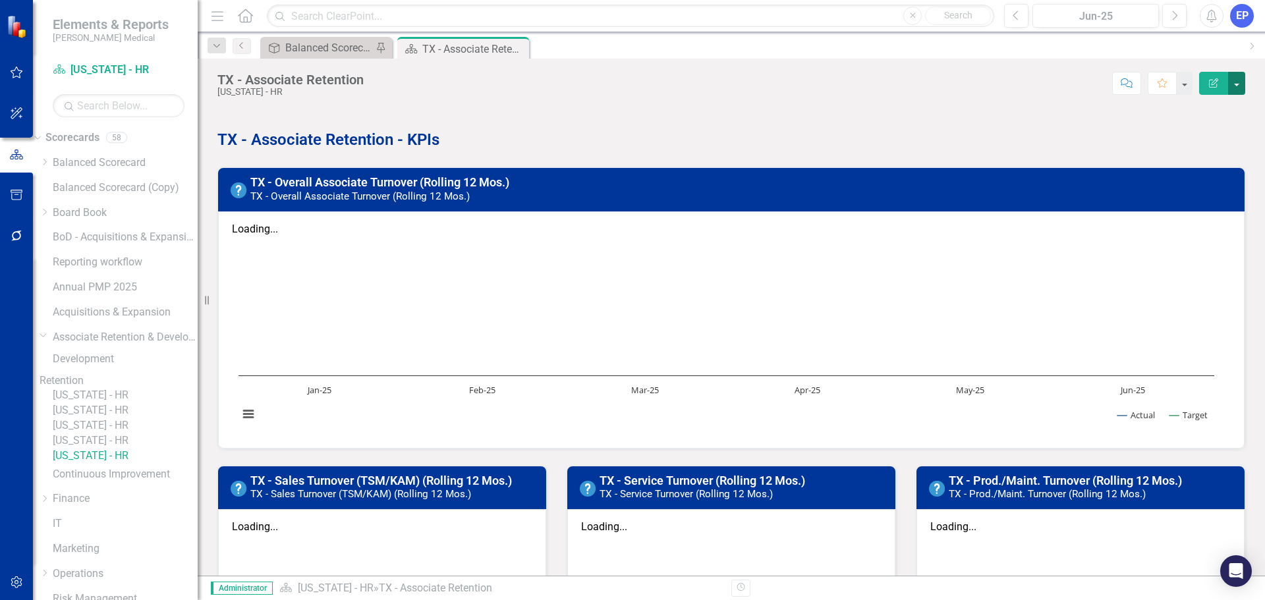
click at [1241, 85] on button "button" at bounding box center [1236, 83] width 17 height 23
click at [1210, 126] on link "Edit Report Edit Layout" at bounding box center [1191, 132] width 107 height 24
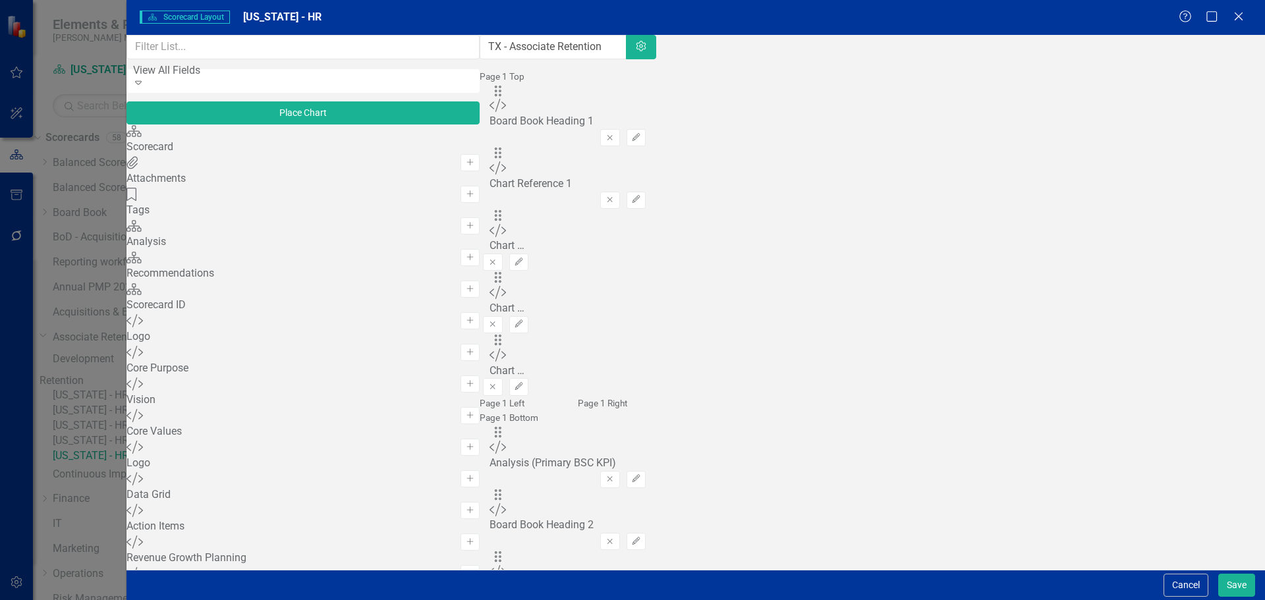
scroll to position [72, 0]
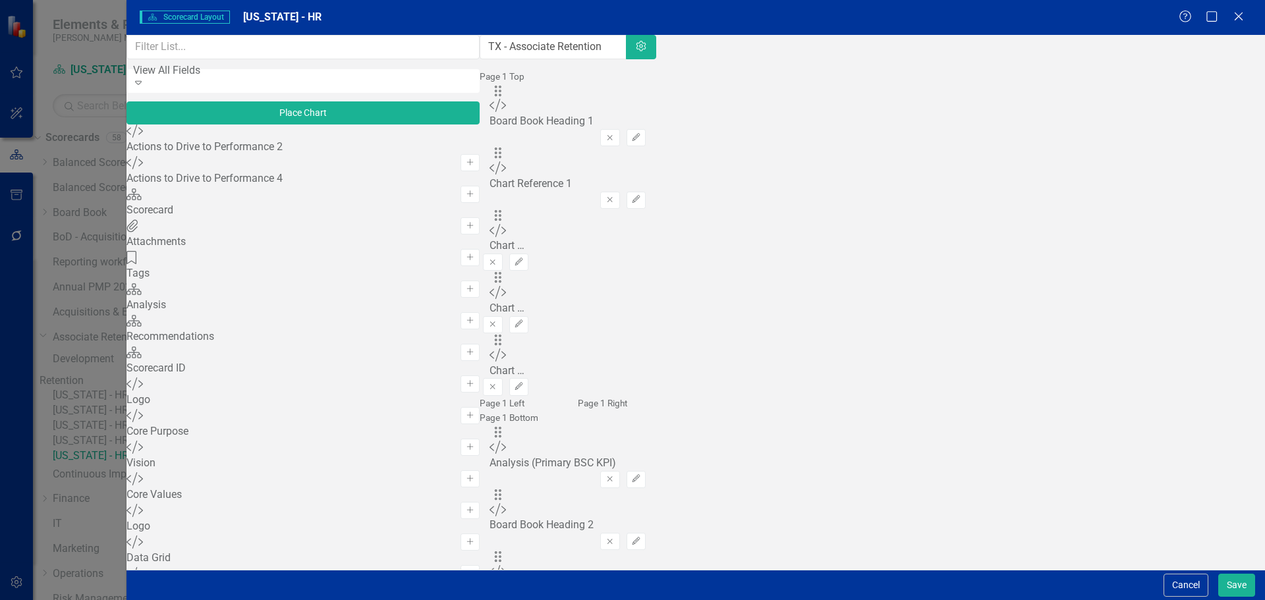
click at [1230, 583] on button "Save" at bounding box center [1236, 585] width 37 height 23
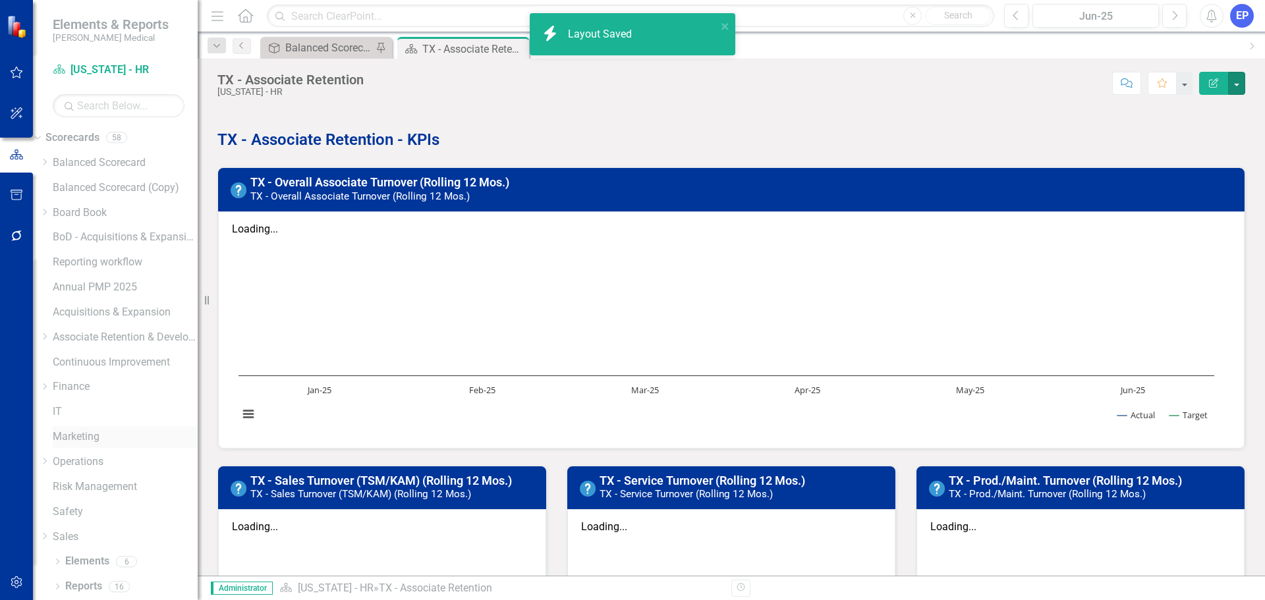
scroll to position [1, 0]
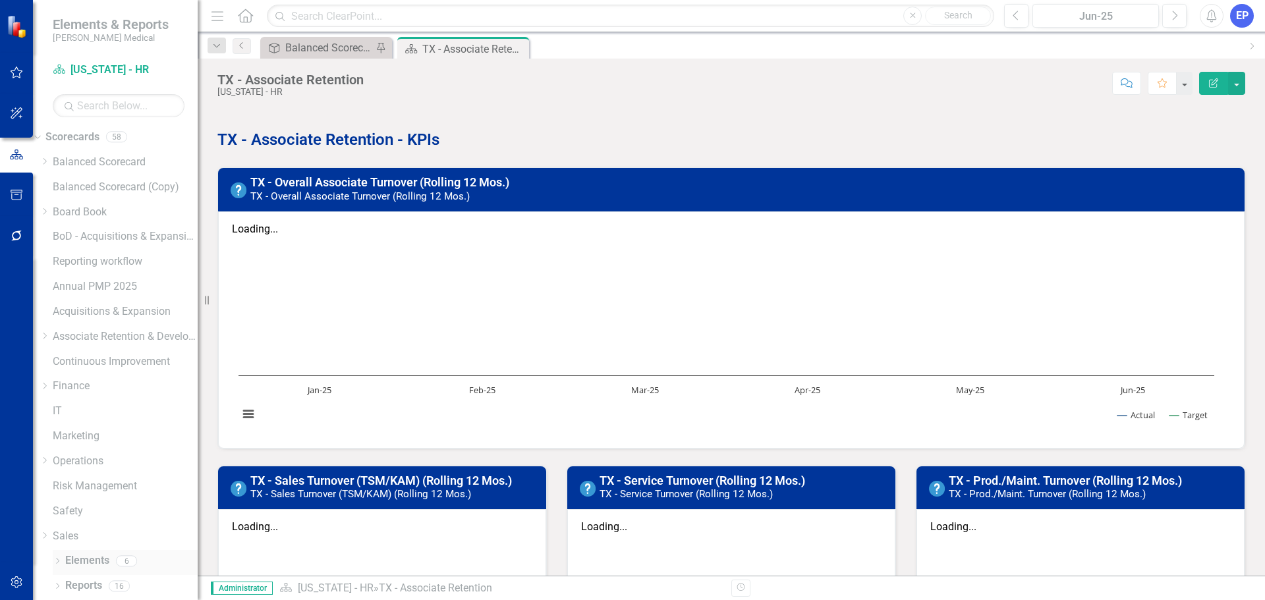
click at [59, 561] on icon at bounding box center [57, 561] width 3 height 6
click at [98, 563] on link "Initiative Initiatives" at bounding box center [84, 561] width 64 height 15
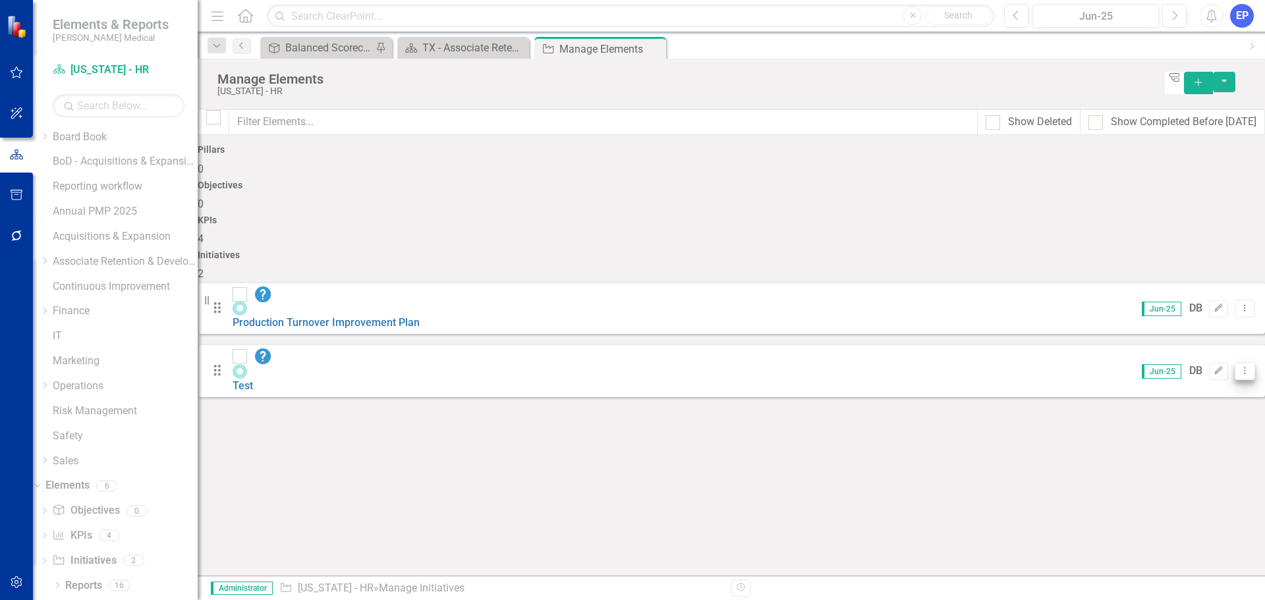
click at [1235, 362] on button "Dropdown Menu" at bounding box center [1245, 371] width 20 height 18
click at [1182, 391] on link "Trash Delete Initiative" at bounding box center [1176, 391] width 118 height 24
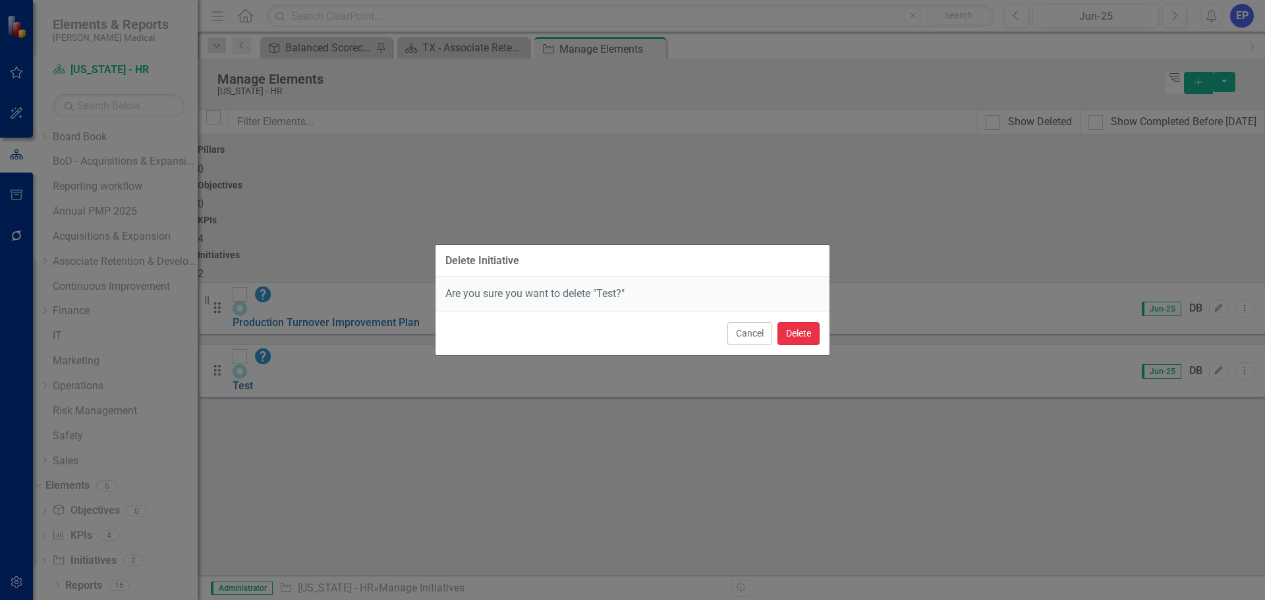
click at [799, 331] on button "Delete" at bounding box center [799, 333] width 42 height 23
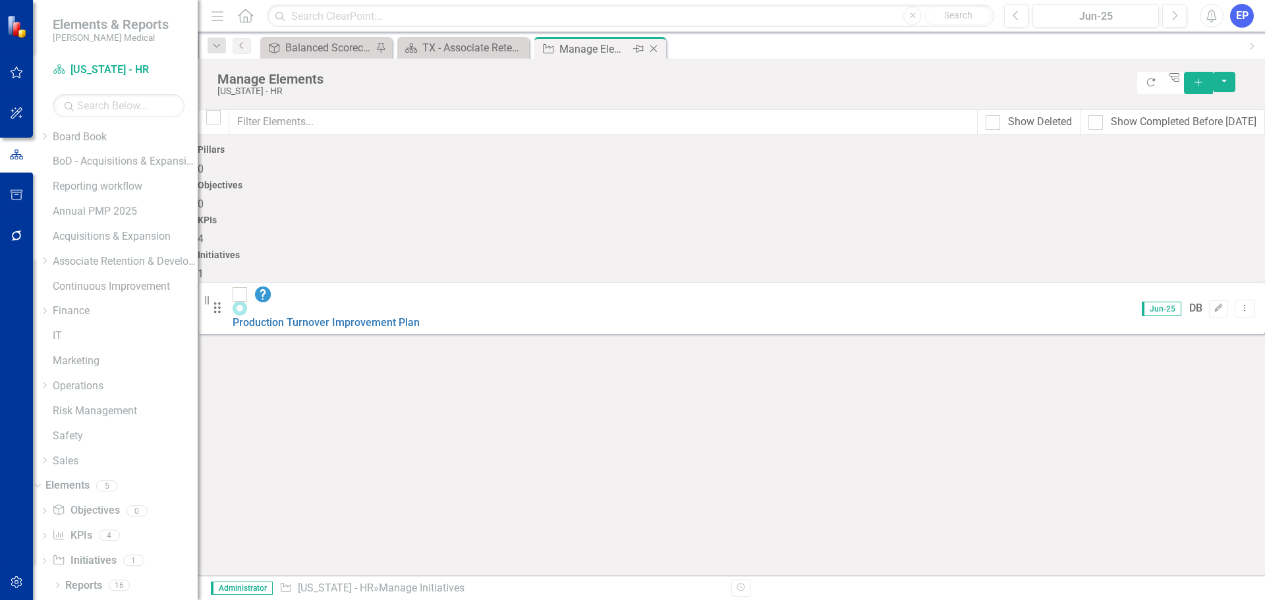
click at [656, 49] on icon "Close" at bounding box center [653, 48] width 13 height 11
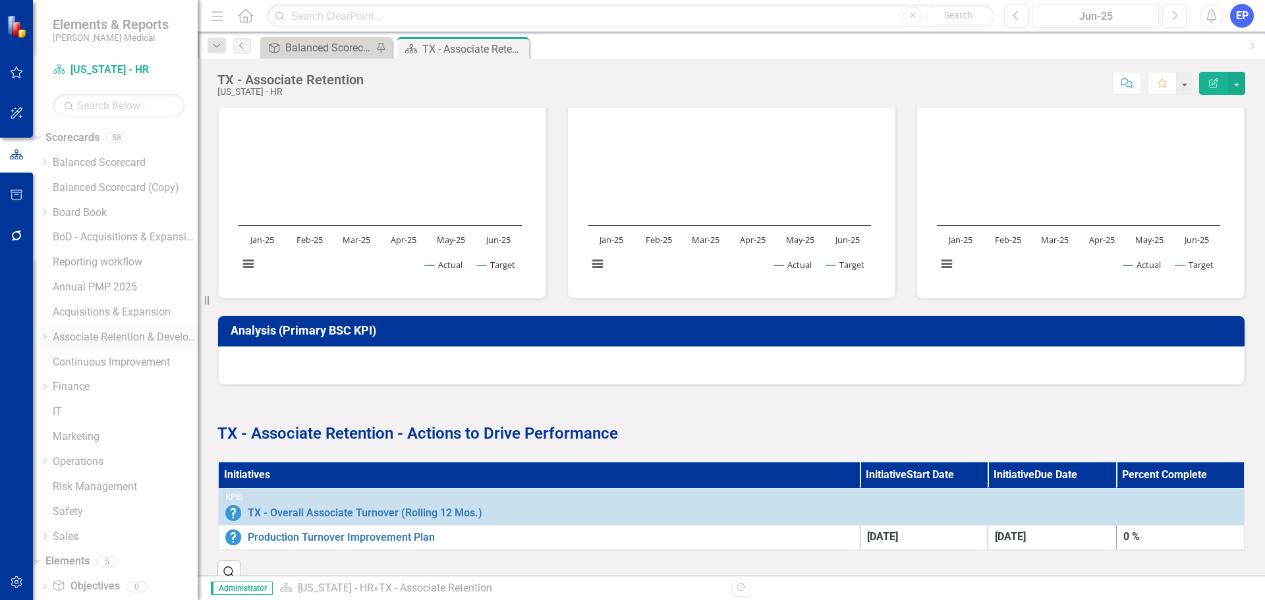
click at [49, 339] on icon "Dropdown" at bounding box center [45, 337] width 10 height 8
click at [49, 376] on icon "Dropdown" at bounding box center [45, 372] width 10 height 8
click at [111, 449] on link "[US_STATE] - HR" at bounding box center [125, 441] width 145 height 15
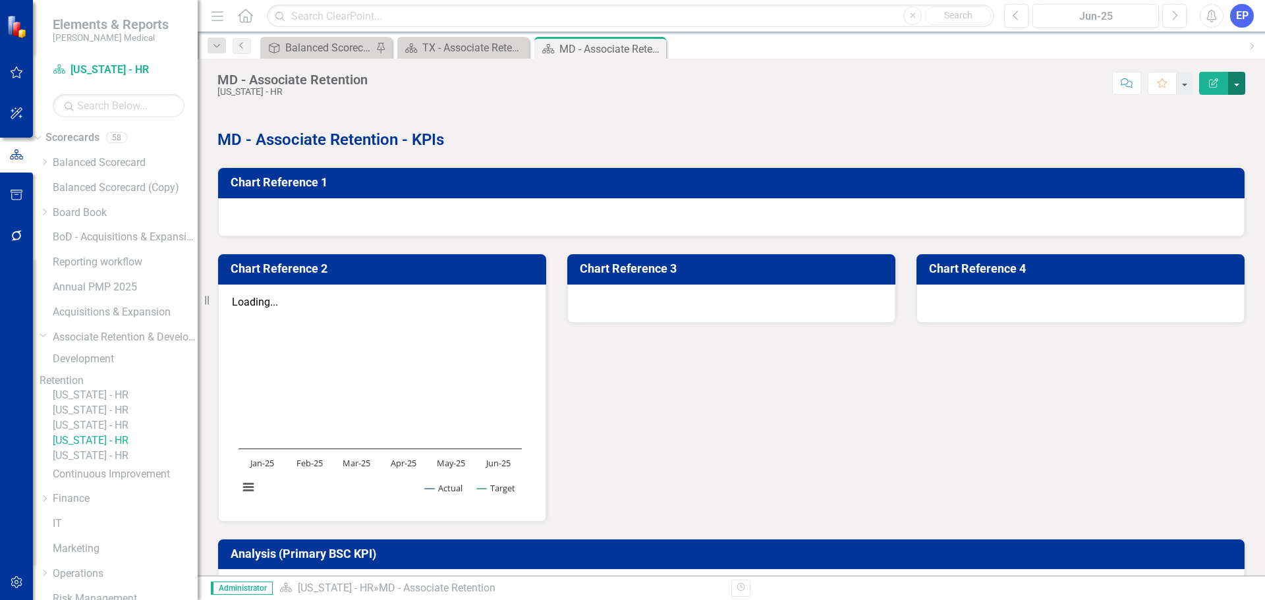
click at [1238, 84] on button "button" at bounding box center [1236, 83] width 17 height 23
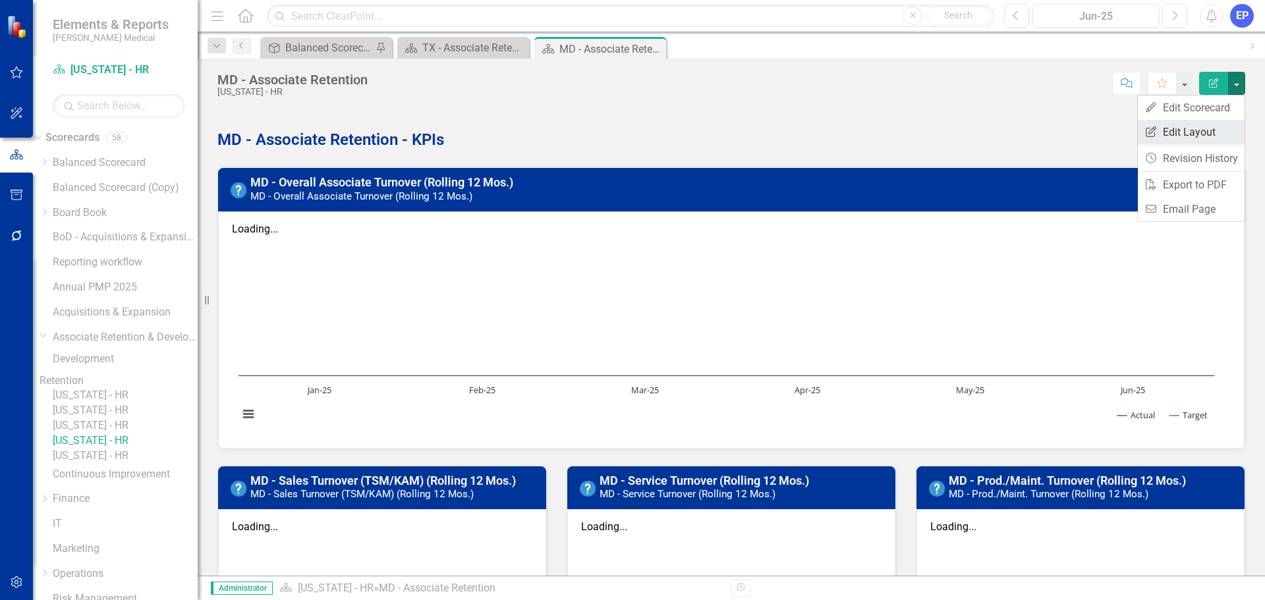
click at [1205, 136] on link "Edit Report Edit Layout" at bounding box center [1191, 132] width 107 height 24
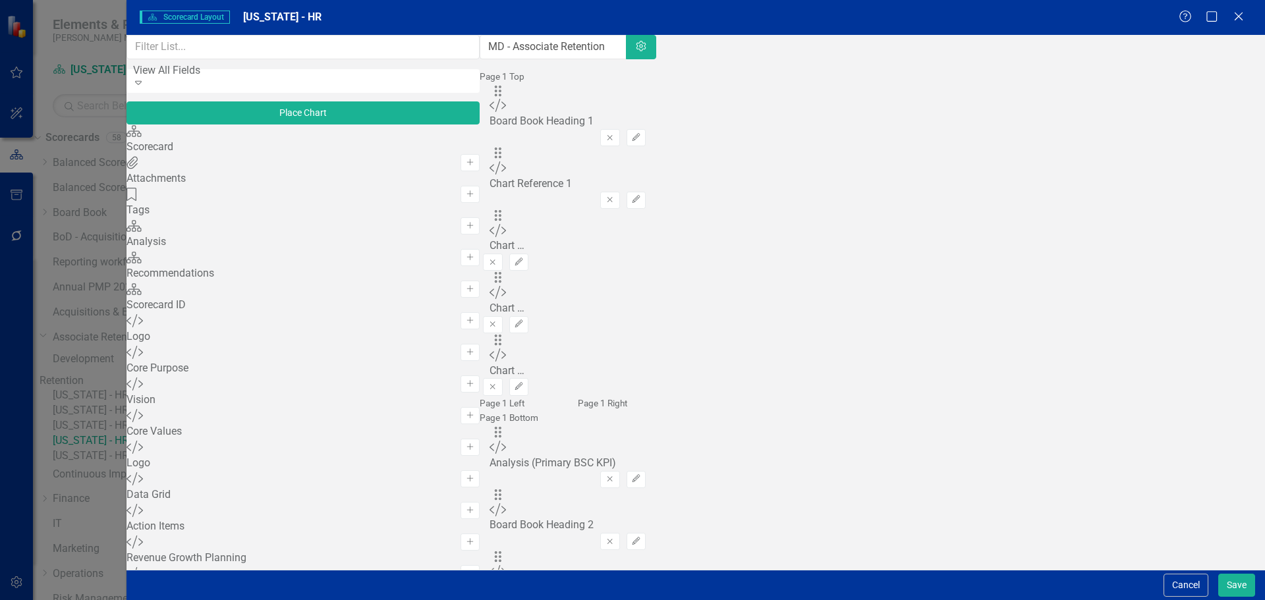
scroll to position [72, 0]
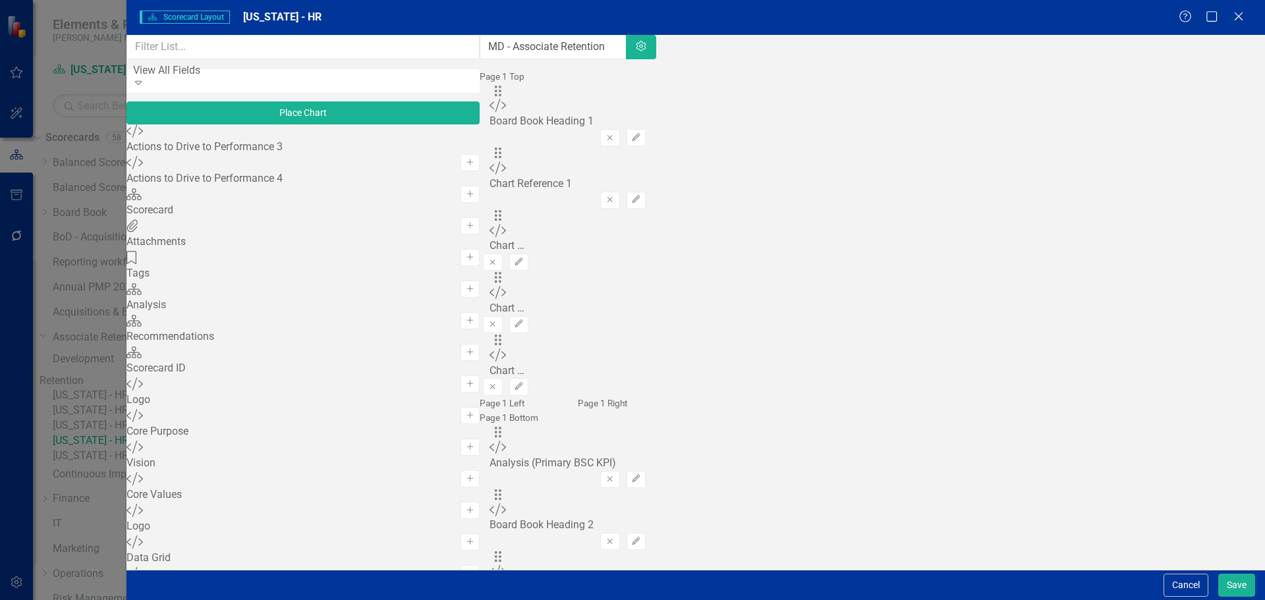
click at [1230, 583] on button "Save" at bounding box center [1236, 585] width 37 height 23
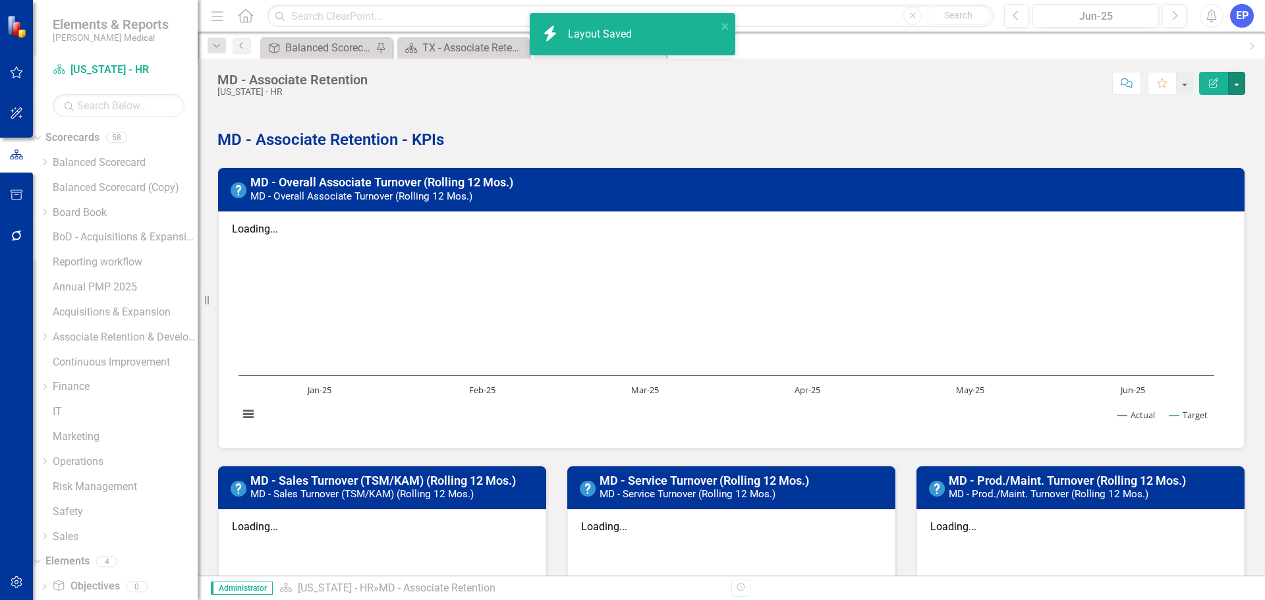
scroll to position [424, 0]
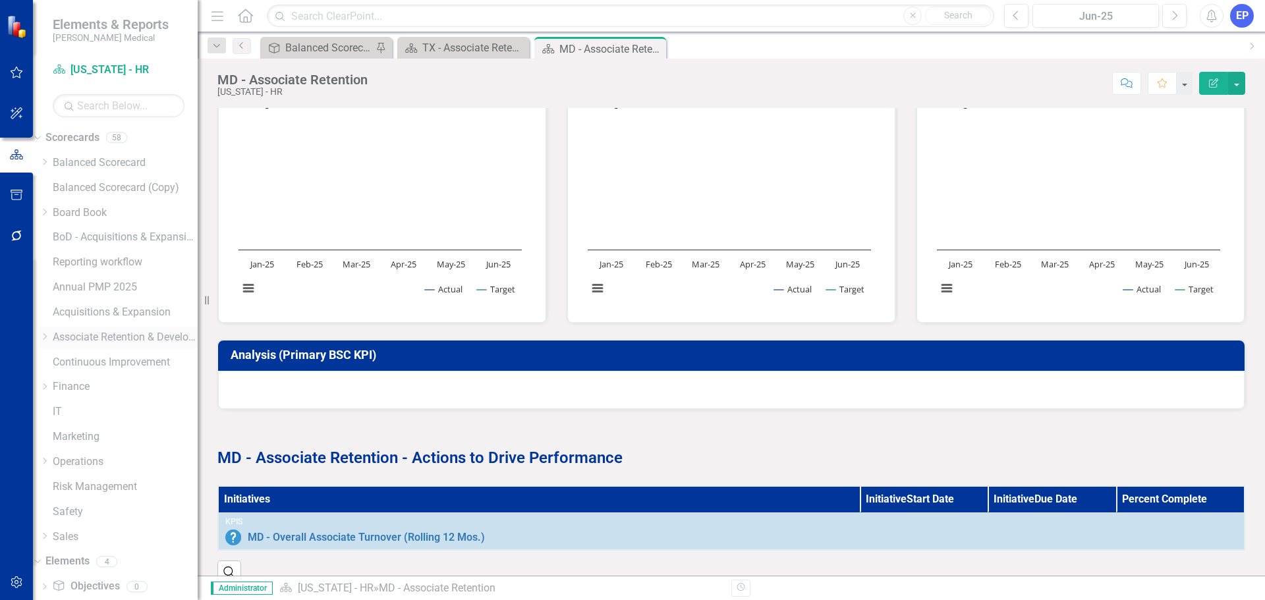
click at [47, 338] on icon at bounding box center [44, 336] width 3 height 7
click at [49, 376] on icon "Dropdown" at bounding box center [45, 372] width 10 height 8
click at [107, 434] on link "[US_STATE] - HR" at bounding box center [125, 425] width 145 height 15
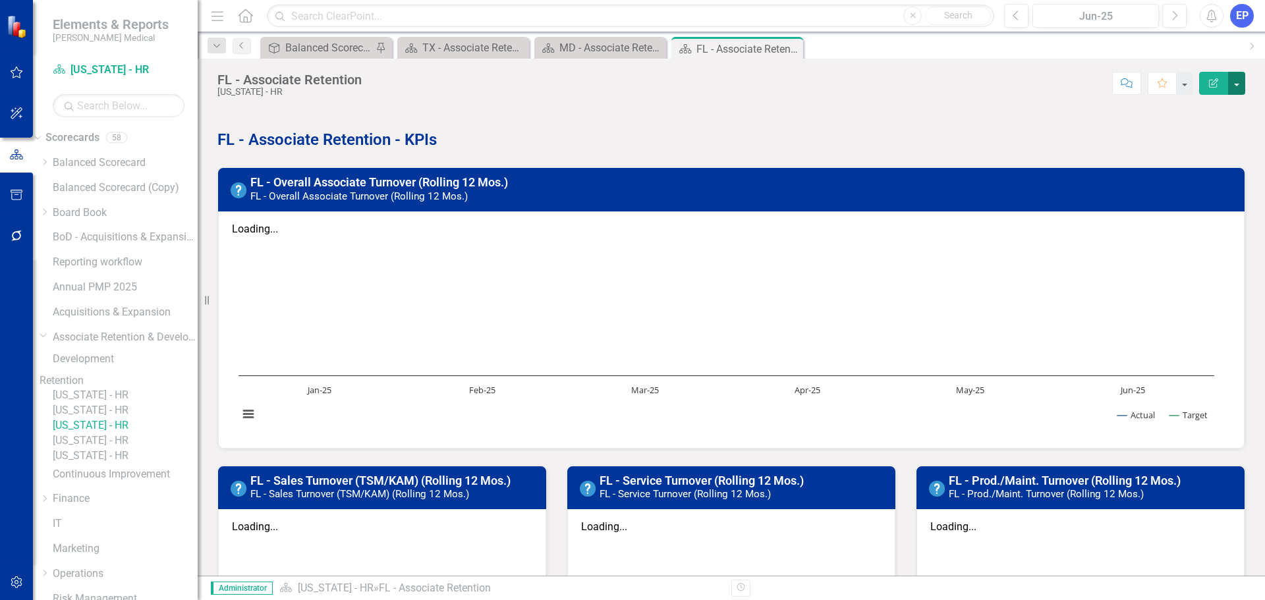
click at [1235, 90] on button "button" at bounding box center [1236, 83] width 17 height 23
click at [1216, 138] on link "Edit Report Edit Layout" at bounding box center [1191, 132] width 107 height 24
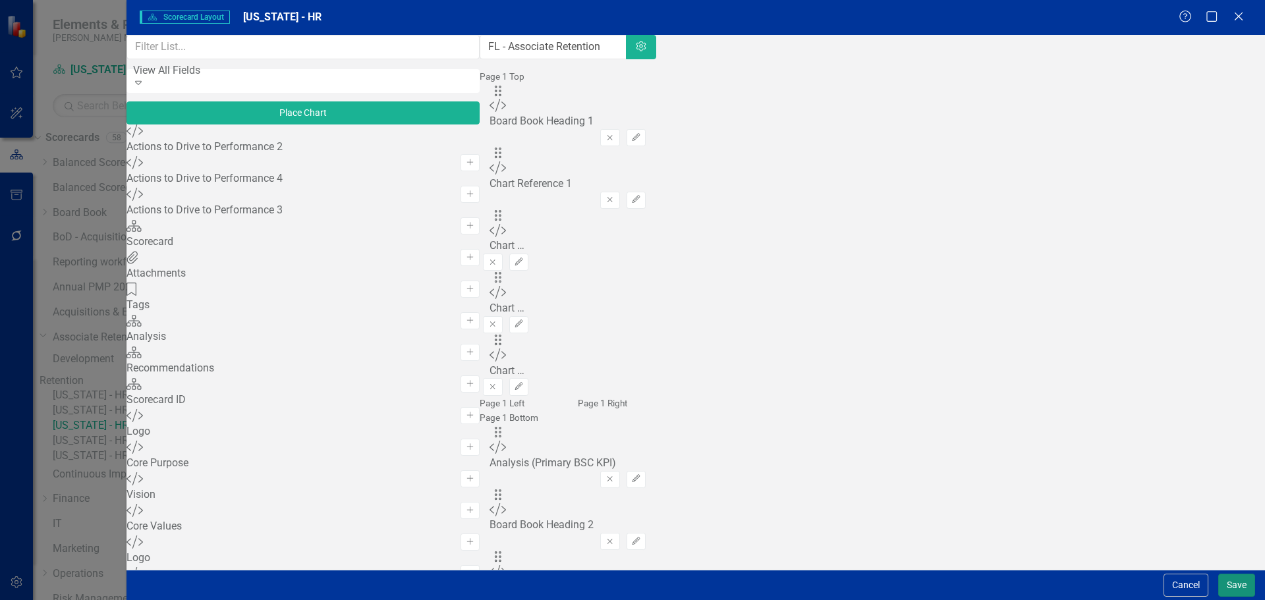
click at [1227, 587] on button "Save" at bounding box center [1236, 585] width 37 height 23
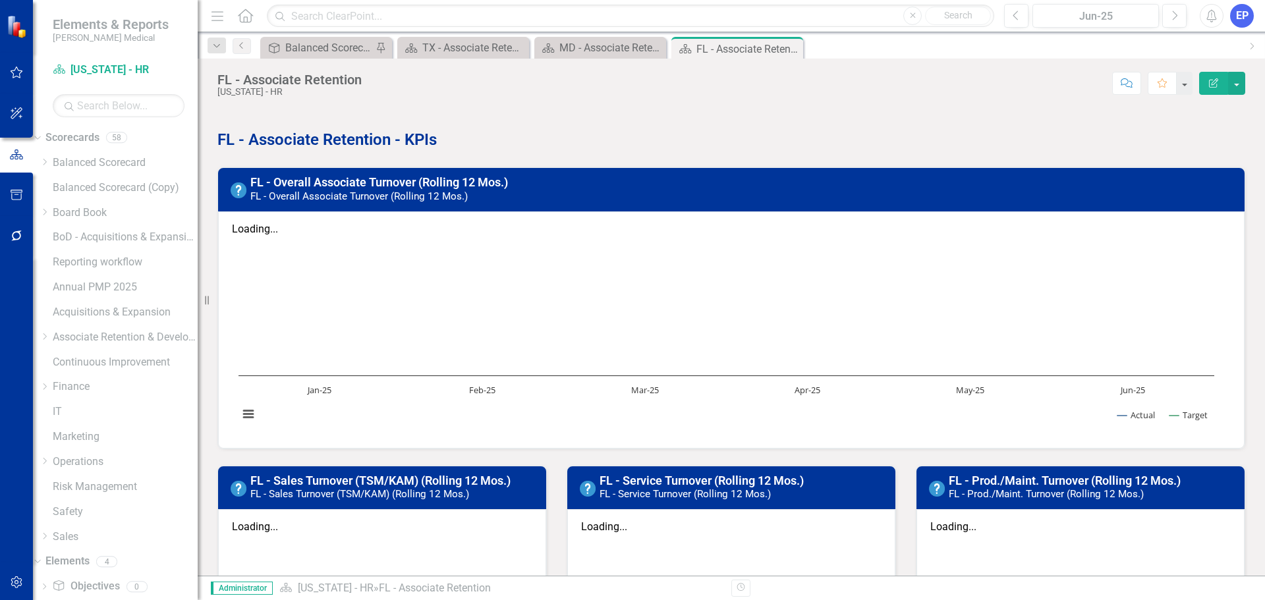
drag, startPoint x: 793, startPoint y: 49, endPoint x: 763, endPoint y: 79, distance: 41.9
click at [0, 0] on icon "Close" at bounding box center [0, 0] width 0 height 0
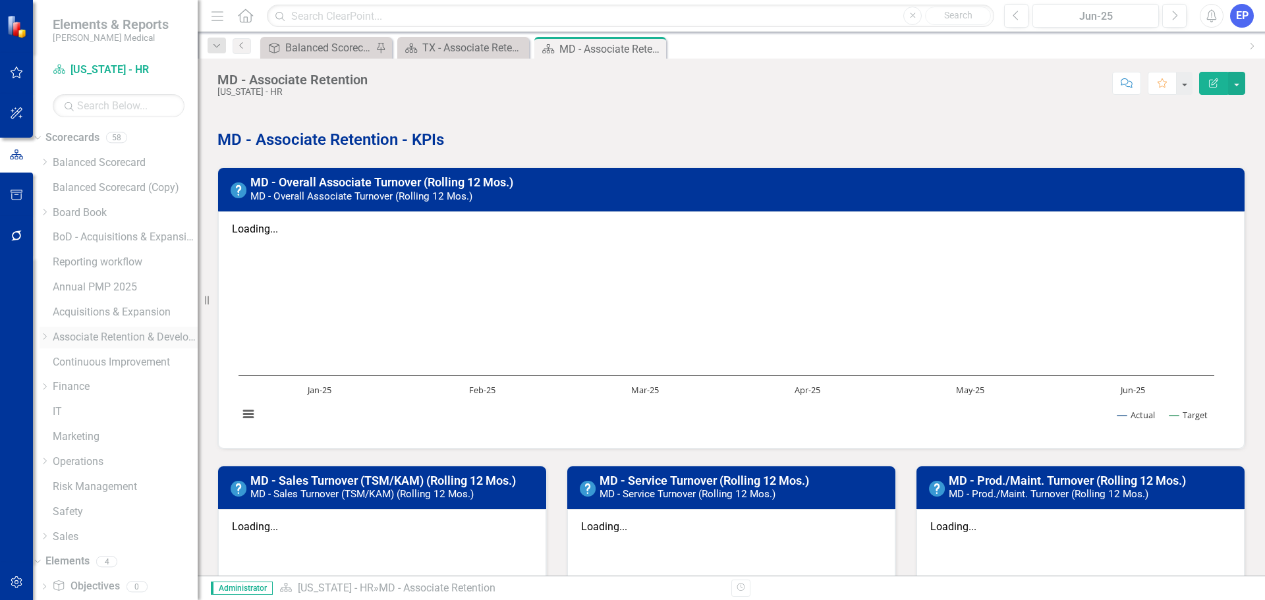
click at [47, 335] on icon at bounding box center [44, 336] width 3 height 7
click at [76, 381] on div "Dropdown Retention" at bounding box center [119, 379] width 158 height 26
click at [47, 375] on icon at bounding box center [44, 371] width 3 height 7
click at [128, 418] on link "[US_STATE] - HR" at bounding box center [125, 410] width 145 height 15
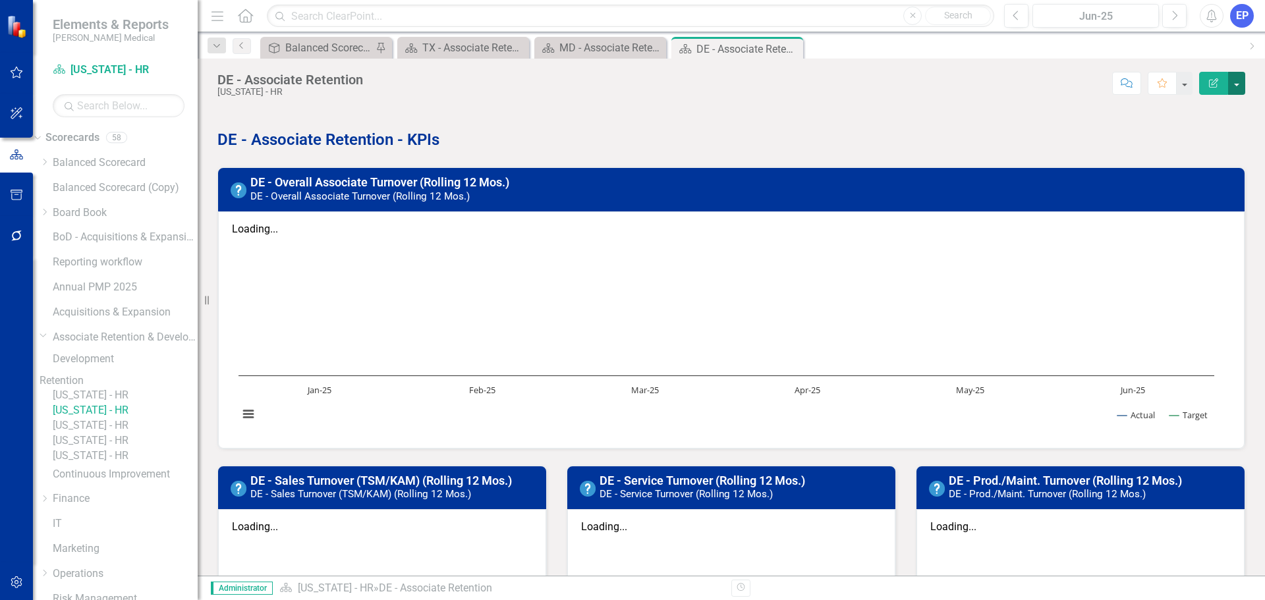
click at [1243, 82] on button "button" at bounding box center [1236, 83] width 17 height 23
click at [1196, 137] on link "Edit Report Edit Layout" at bounding box center [1191, 132] width 107 height 24
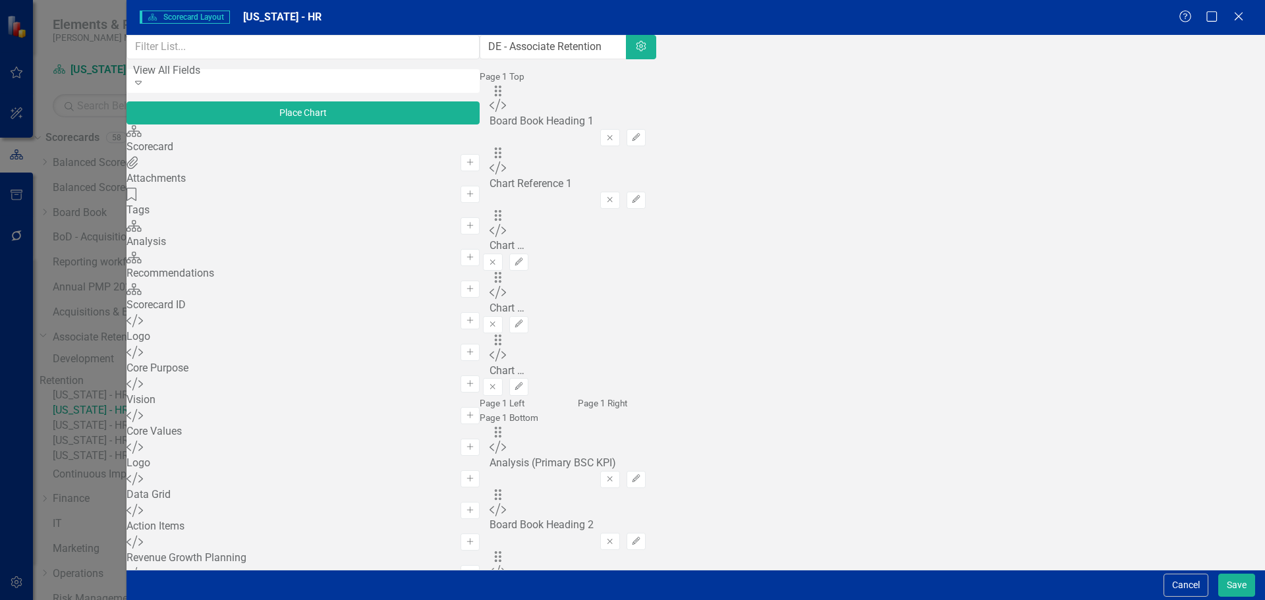
scroll to position [72, 0]
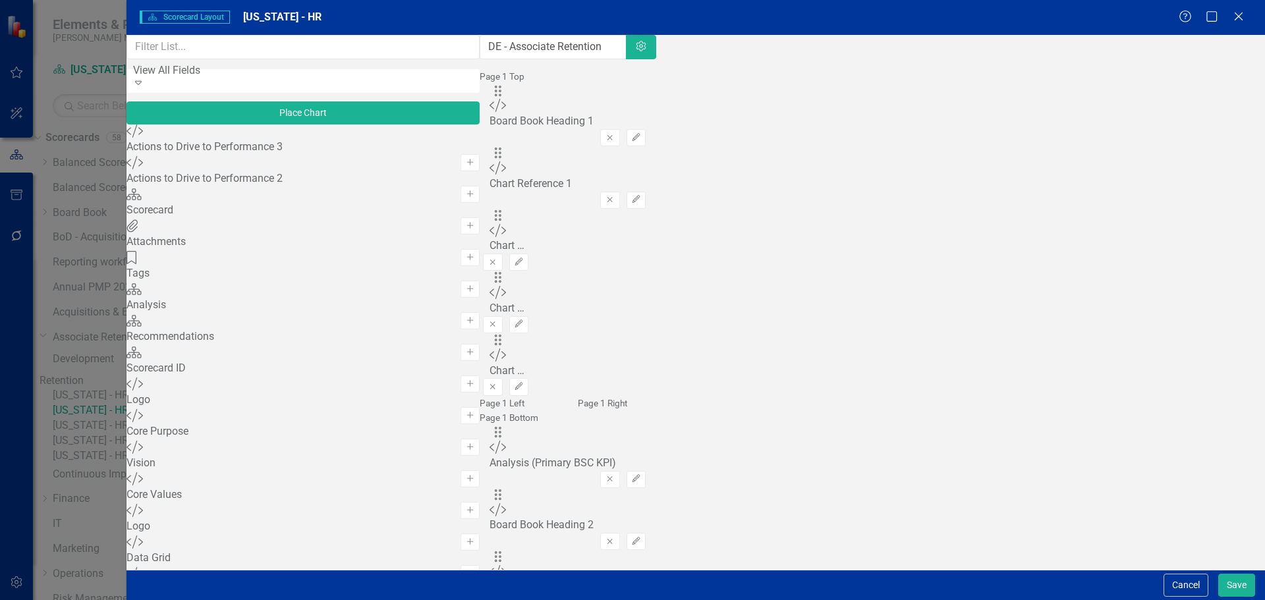
click at [1233, 586] on button "Save" at bounding box center [1236, 585] width 37 height 23
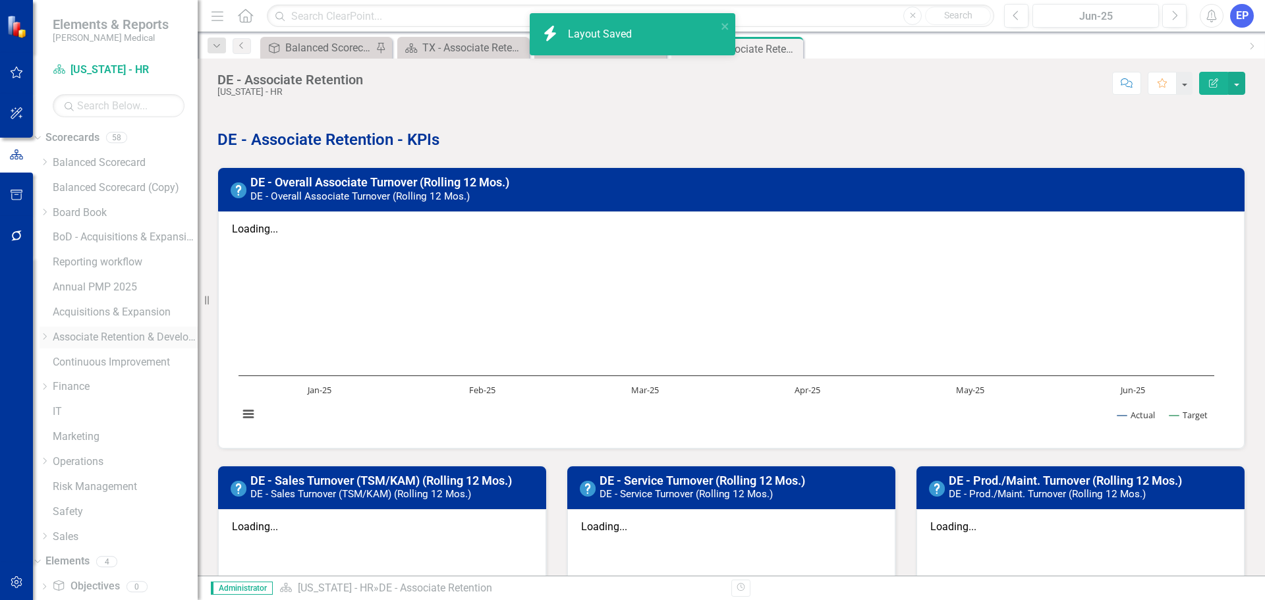
click at [49, 336] on icon "Dropdown" at bounding box center [45, 337] width 10 height 8
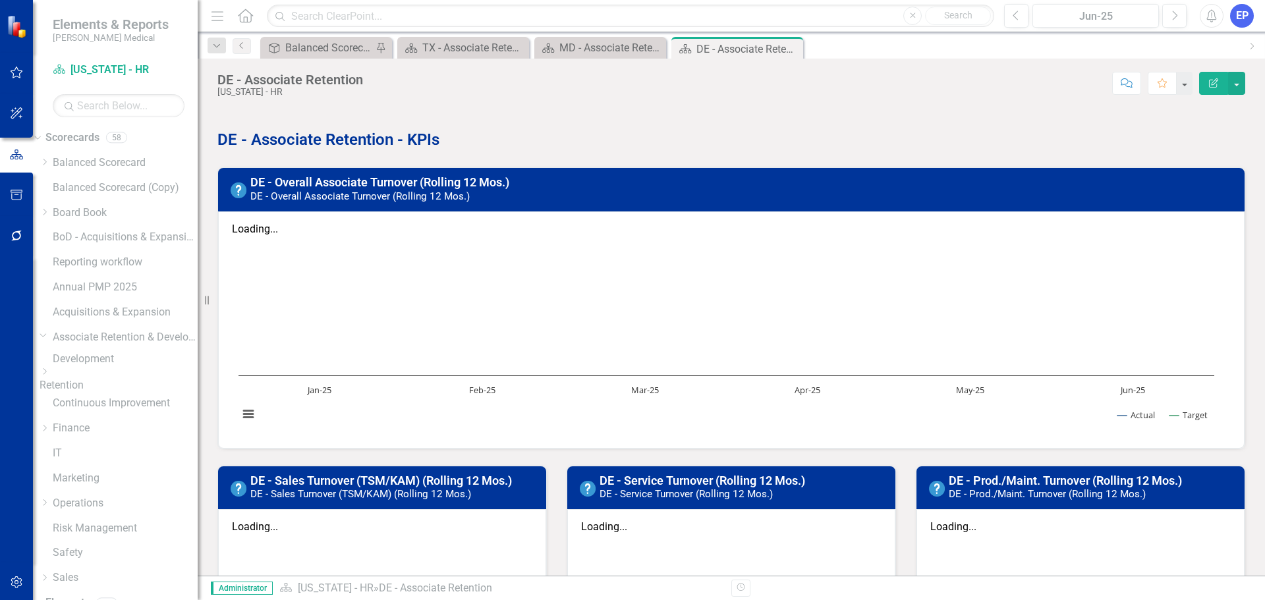
click at [49, 376] on icon "Dropdown" at bounding box center [45, 372] width 10 height 8
click at [111, 403] on link "[US_STATE] - HR" at bounding box center [125, 395] width 145 height 15
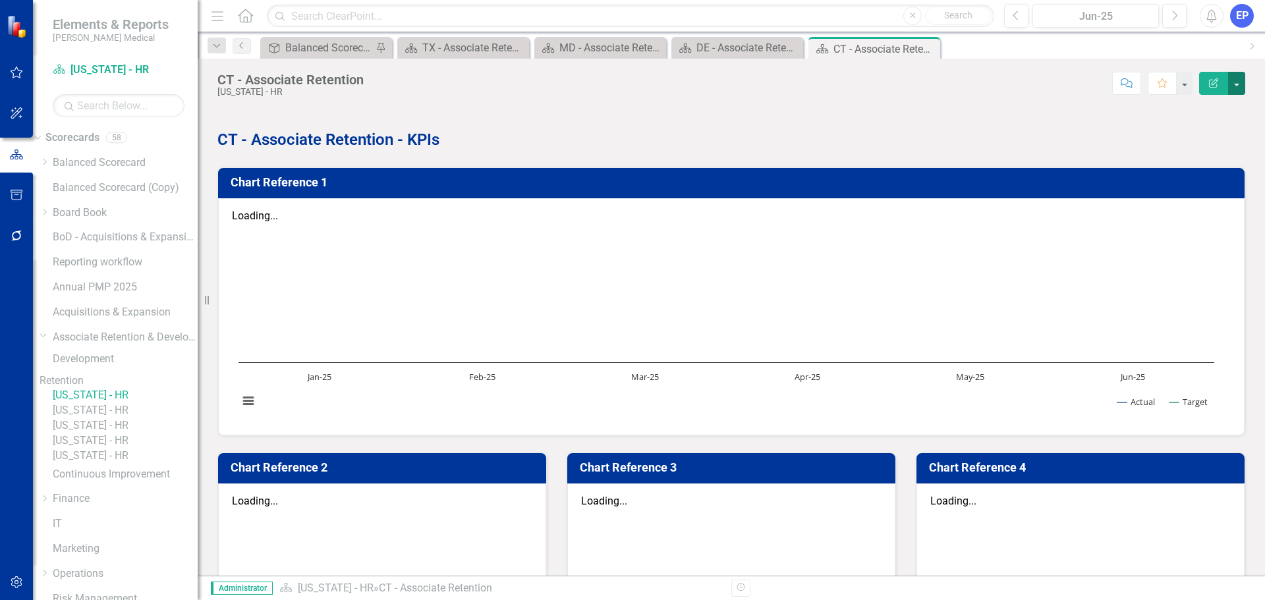
click at [1236, 84] on button "button" at bounding box center [1236, 83] width 17 height 23
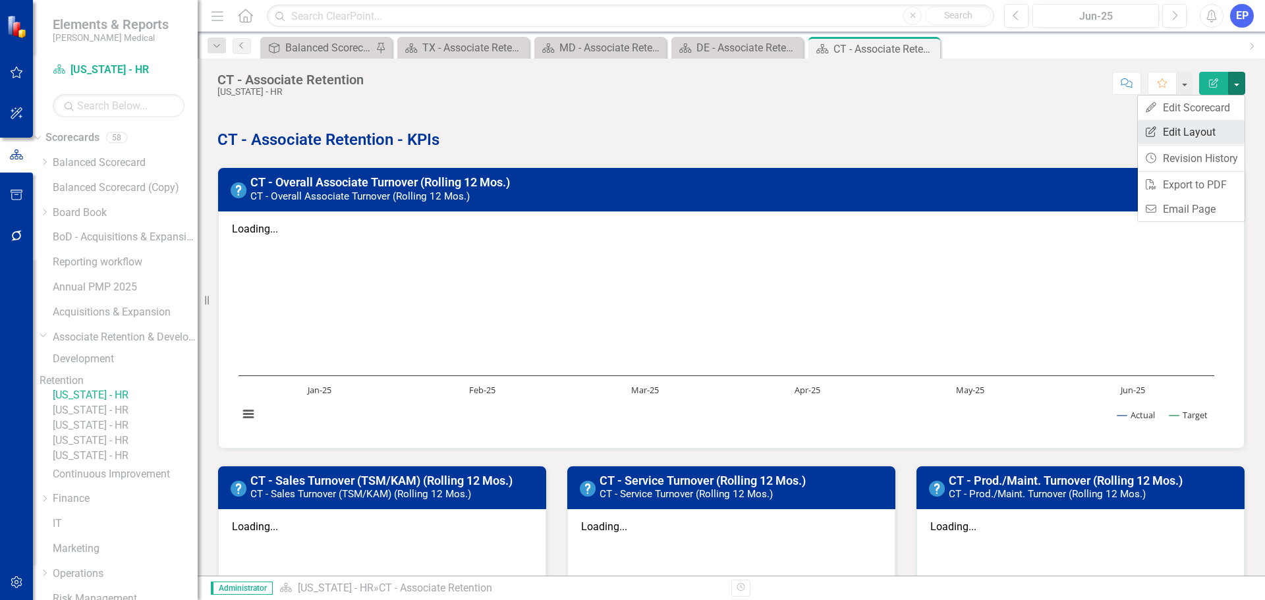
click at [1211, 127] on link "Edit Report Edit Layout" at bounding box center [1191, 132] width 107 height 24
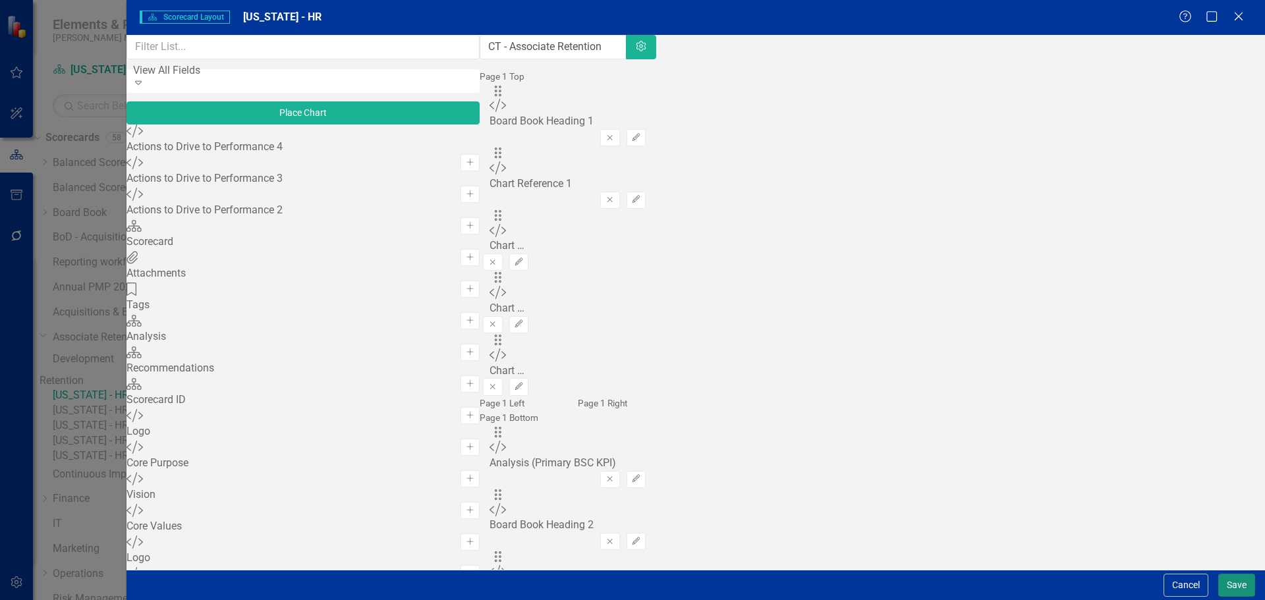
click at [1232, 583] on button "Save" at bounding box center [1236, 585] width 37 height 23
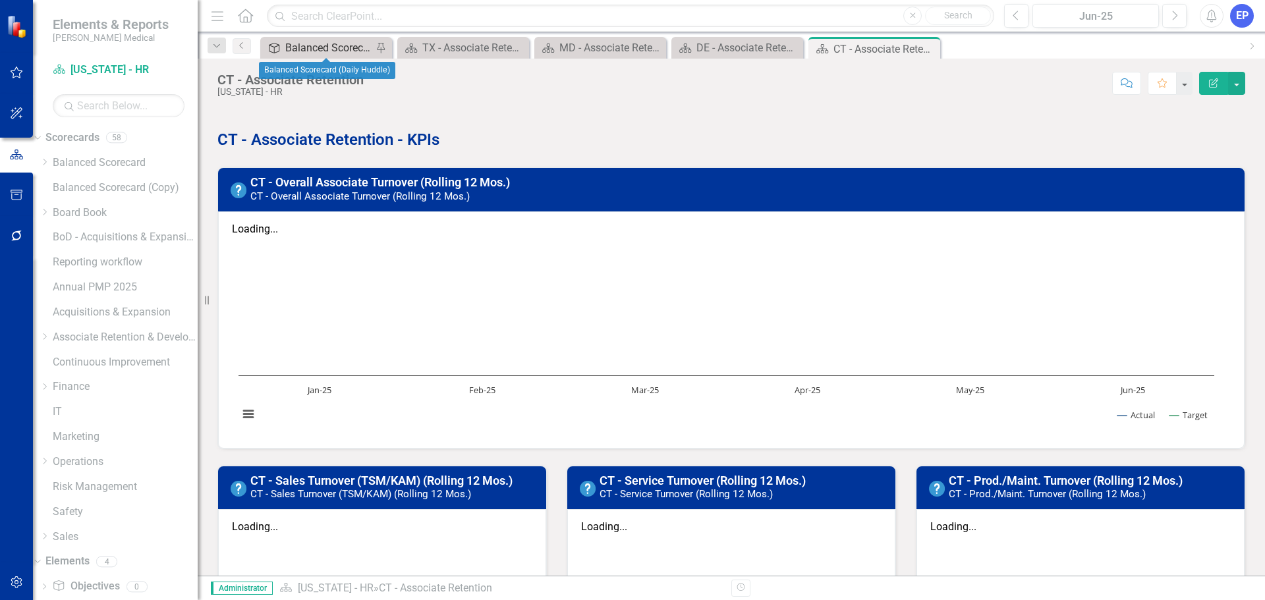
click at [326, 47] on div "Balanced Scorecard (Daily Huddle)" at bounding box center [328, 48] width 87 height 16
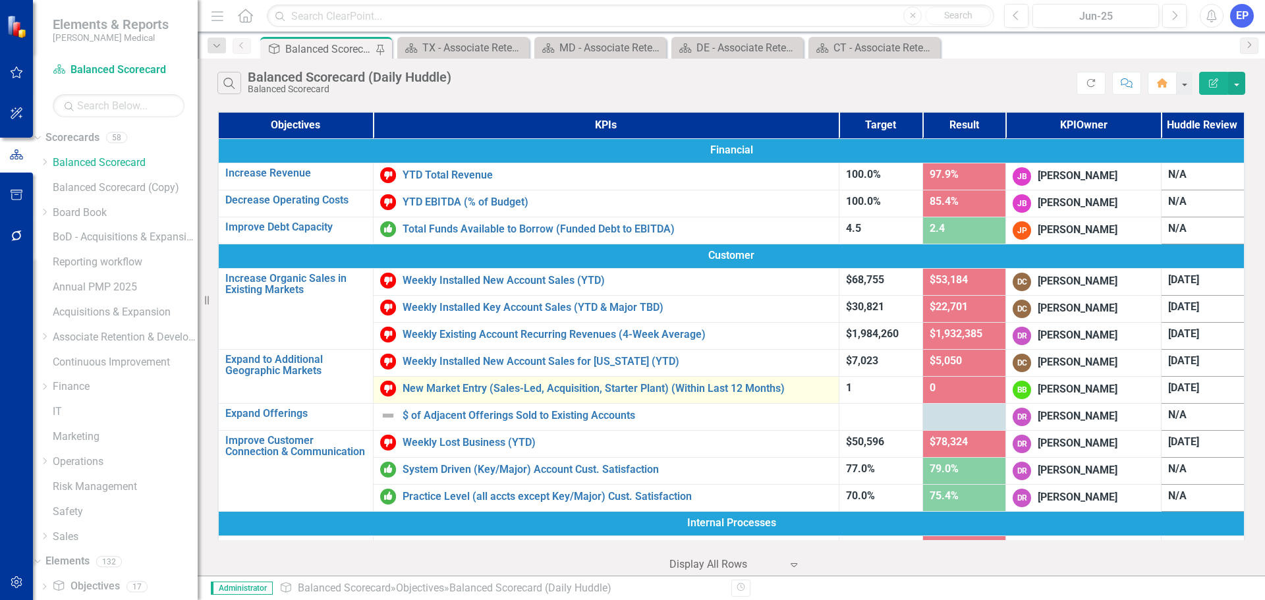
scroll to position [625, 0]
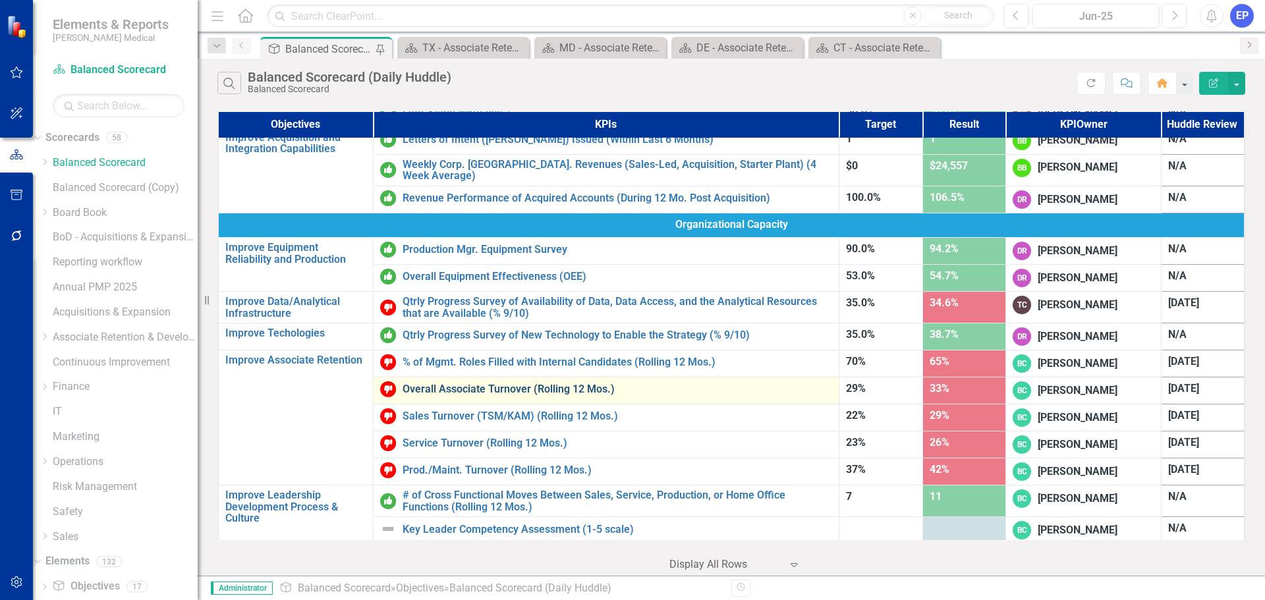
click at [481, 384] on link "Overall Associate Turnover (Rolling 12 Mos.)" at bounding box center [618, 390] width 430 height 12
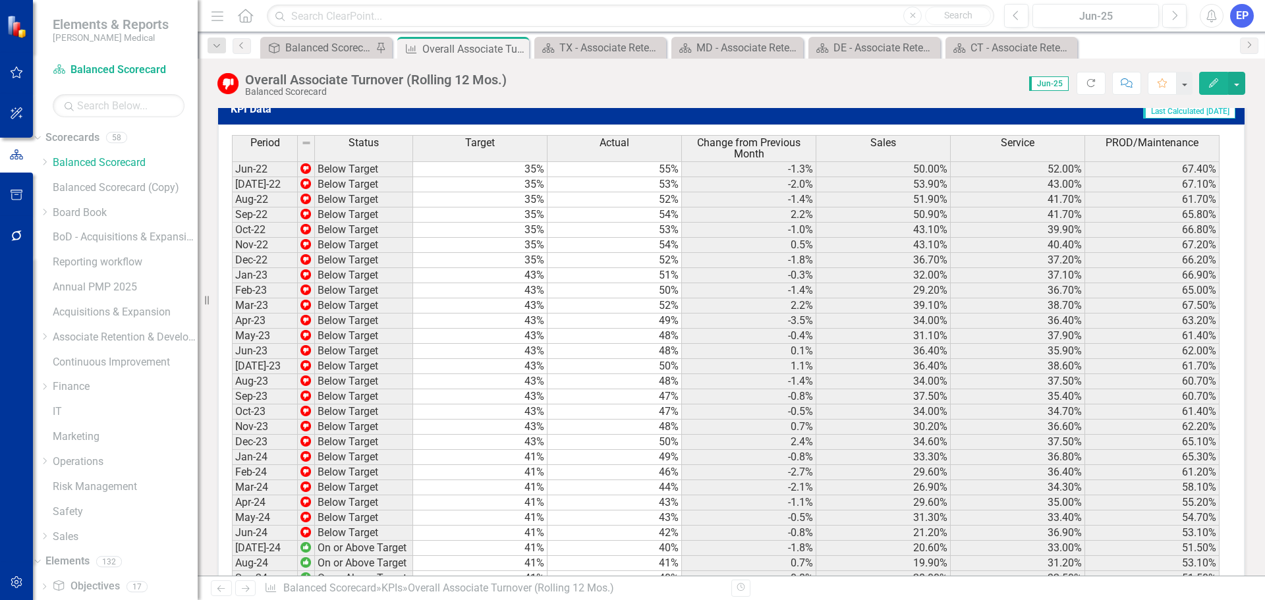
scroll to position [1120, 0]
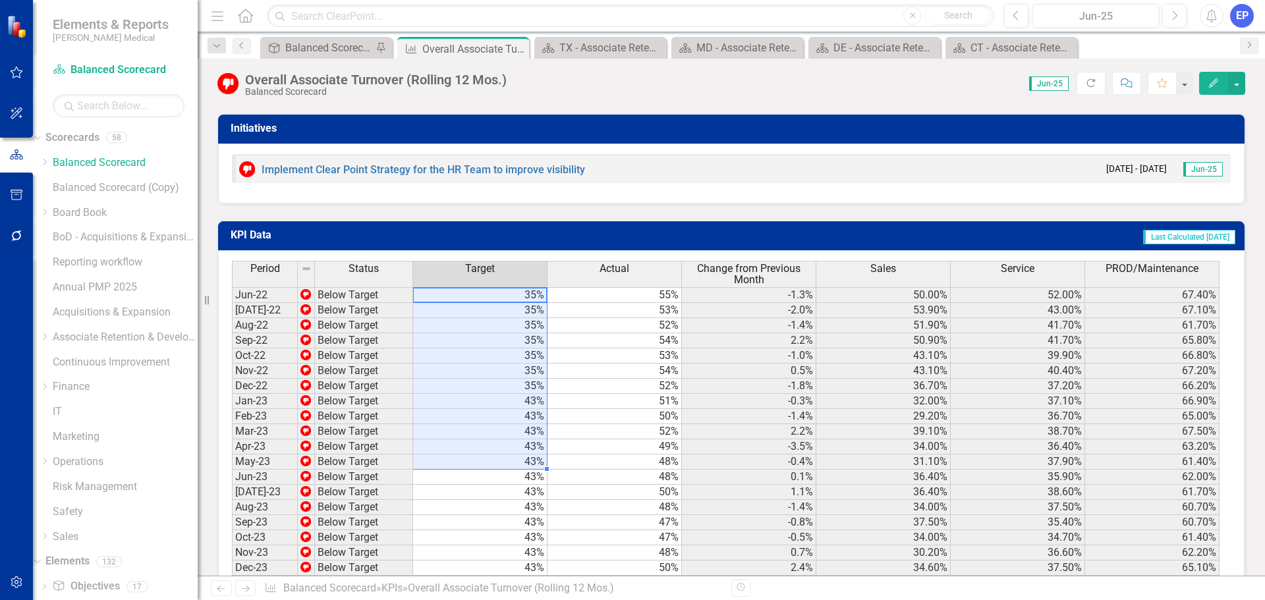
drag, startPoint x: 507, startPoint y: 305, endPoint x: 501, endPoint y: 467, distance: 162.2
click at [501, 467] on td "43%" at bounding box center [480, 462] width 134 height 15
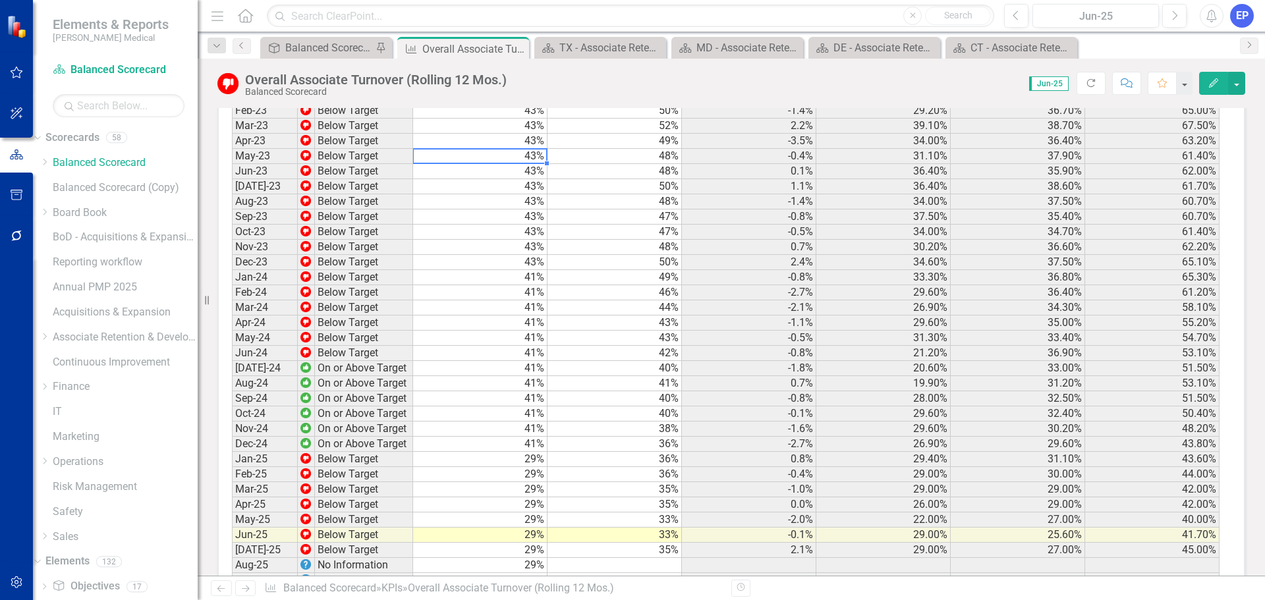
scroll to position [1450, 0]
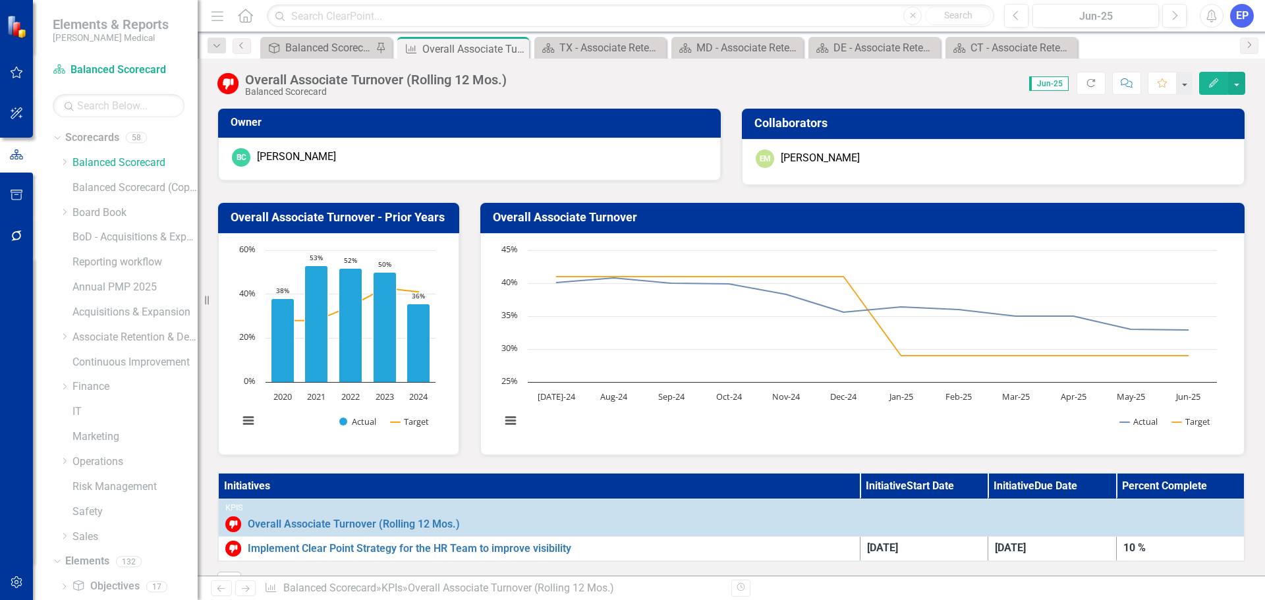
scroll to position [1450, 0]
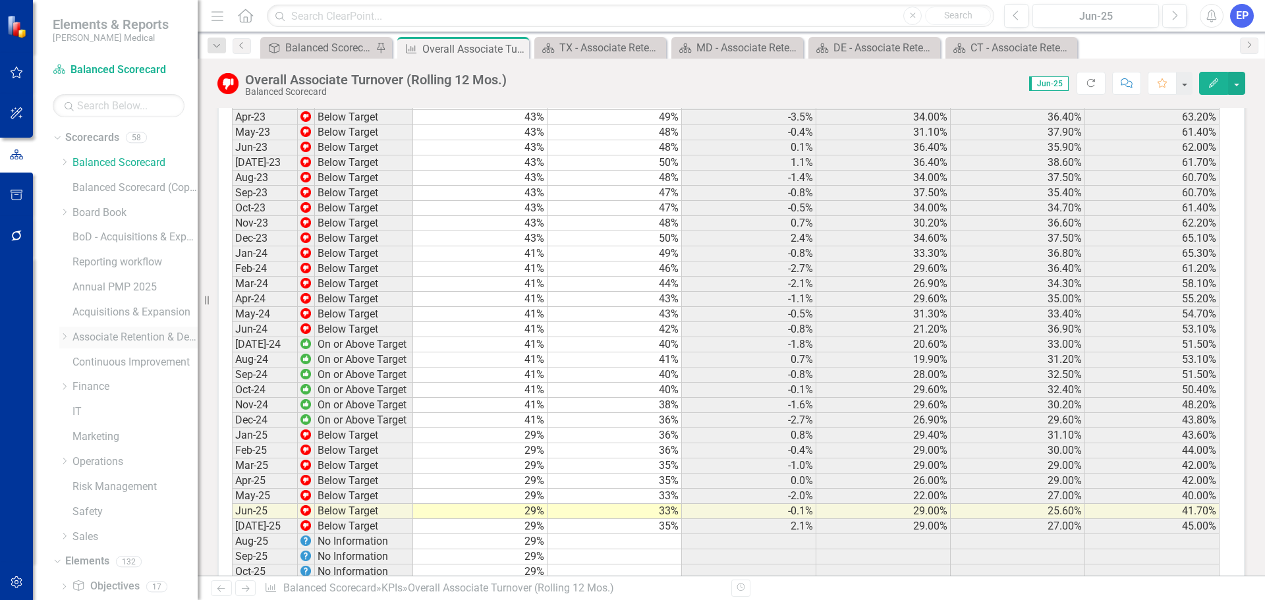
click at [65, 337] on icon "Dropdown" at bounding box center [64, 337] width 10 height 8
click at [78, 390] on icon "Dropdown" at bounding box center [77, 387] width 10 height 8
click at [104, 453] on div "[US_STATE] - HR" at bounding box center [148, 462] width 99 height 22
click at [125, 462] on link "[US_STATE] - HR" at bounding box center [148, 462] width 99 height 15
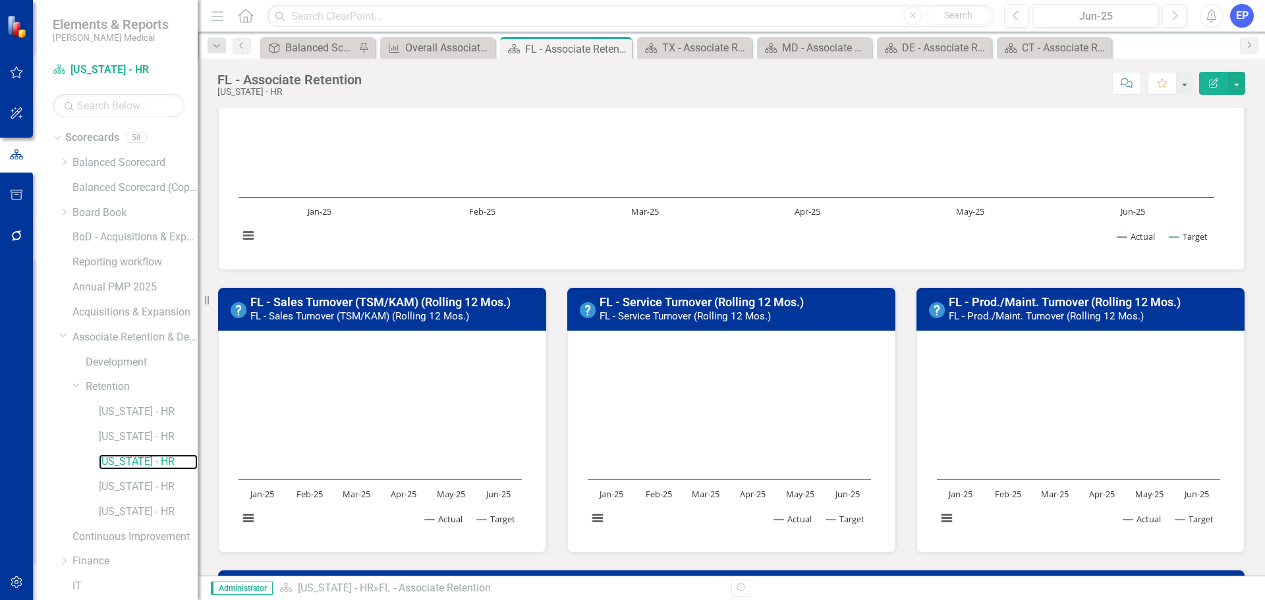
scroll to position [424, 0]
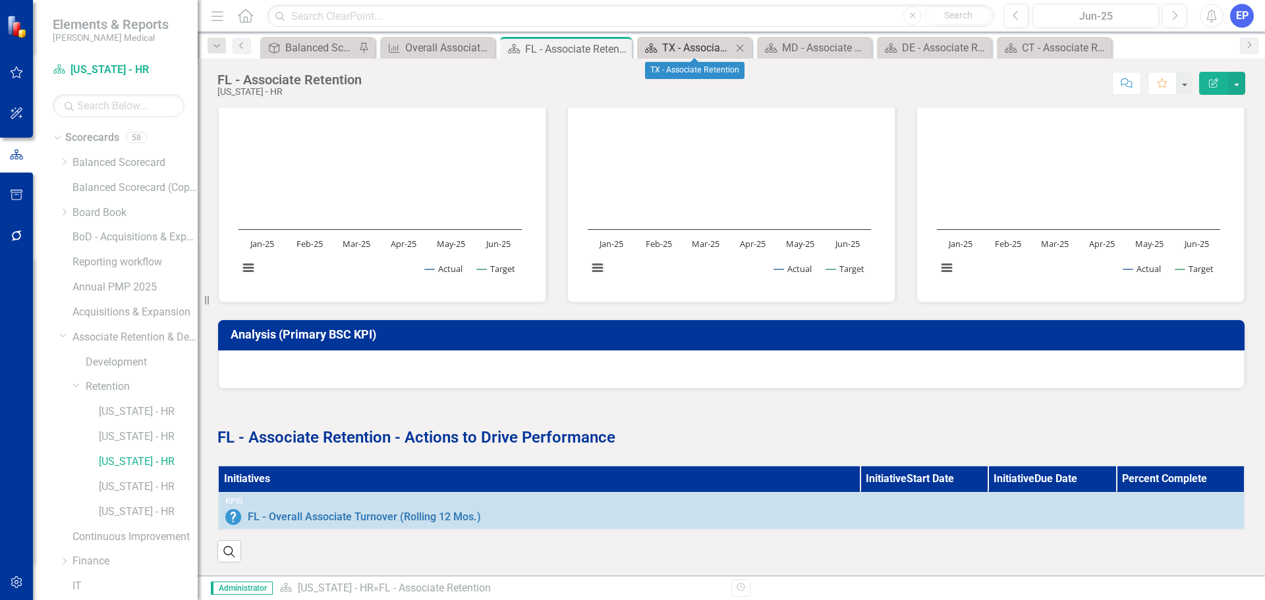
click at [708, 46] on div "TX - Associate Retention" at bounding box center [697, 48] width 70 height 16
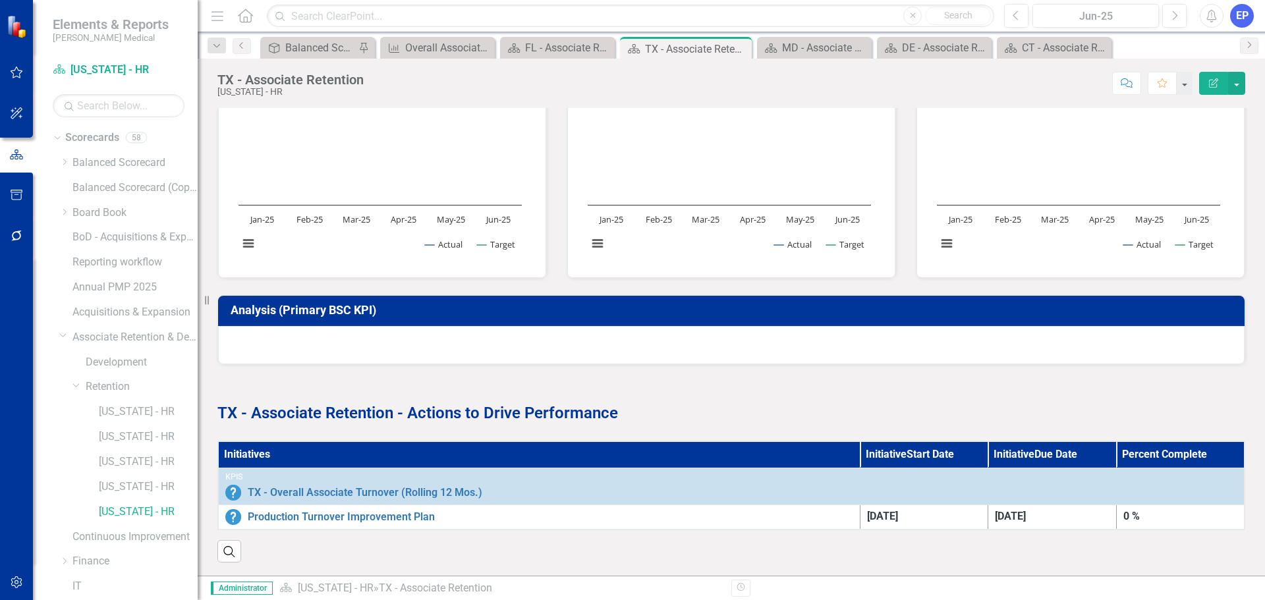
scroll to position [448, 0]
click at [823, 47] on div "MD - Associate Retention" at bounding box center [817, 48] width 70 height 16
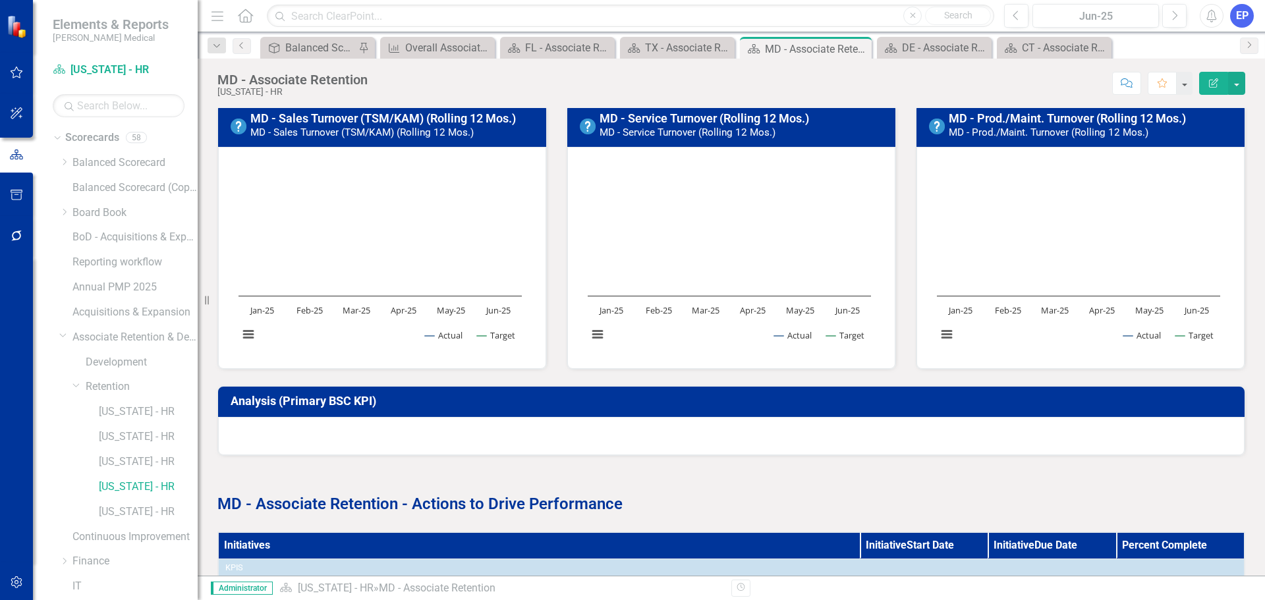
scroll to position [424, 0]
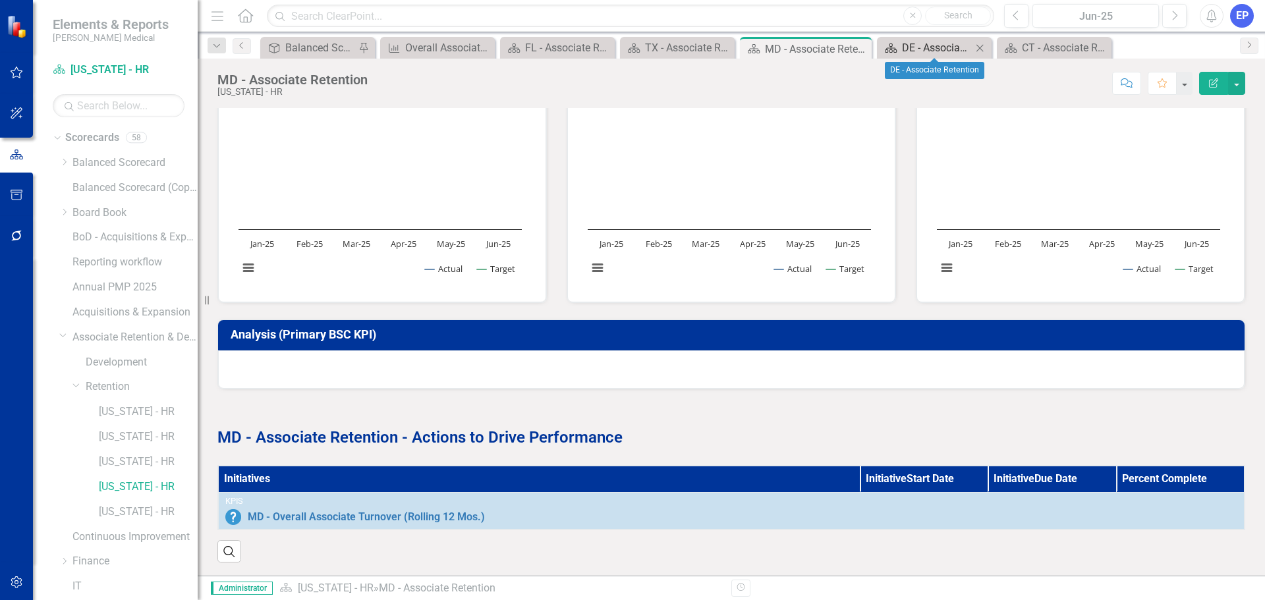
click at [948, 42] on div "DE - Associate Retention" at bounding box center [937, 48] width 70 height 16
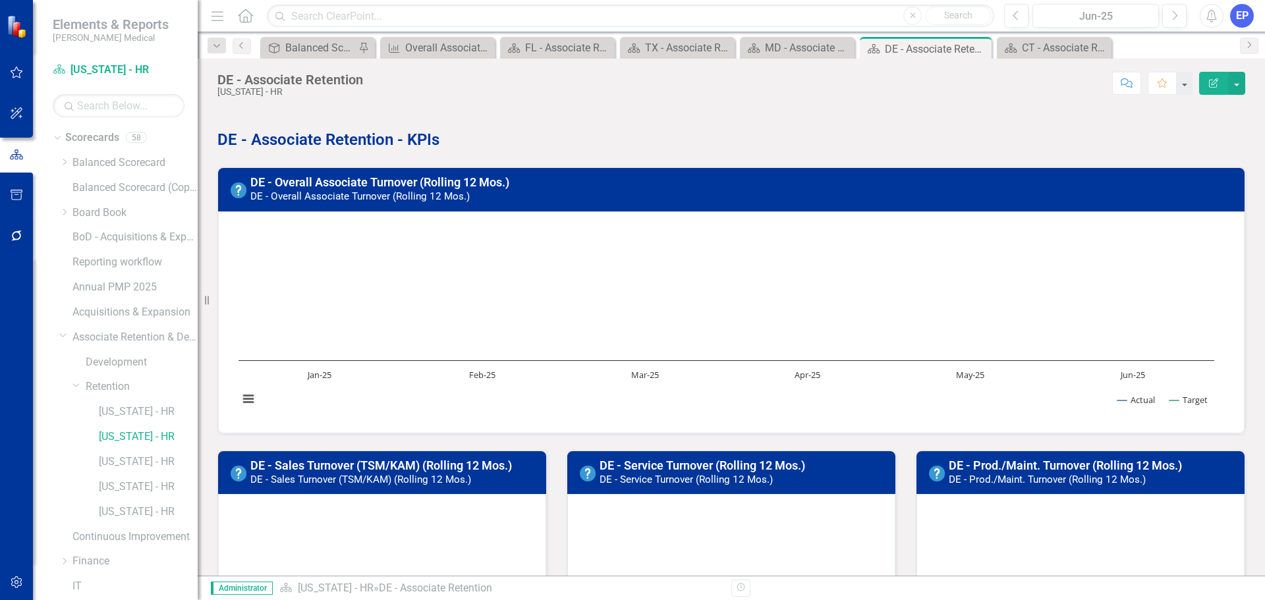
scroll to position [424, 0]
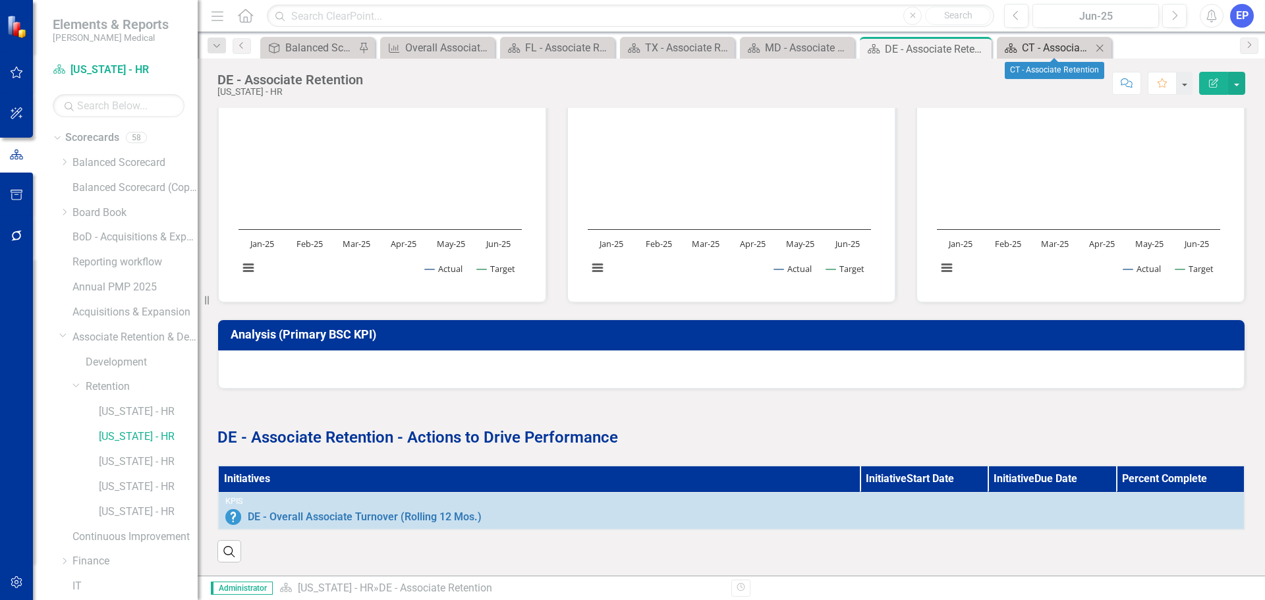
click at [1060, 49] on div "CT - Associate Retention" at bounding box center [1057, 48] width 70 height 16
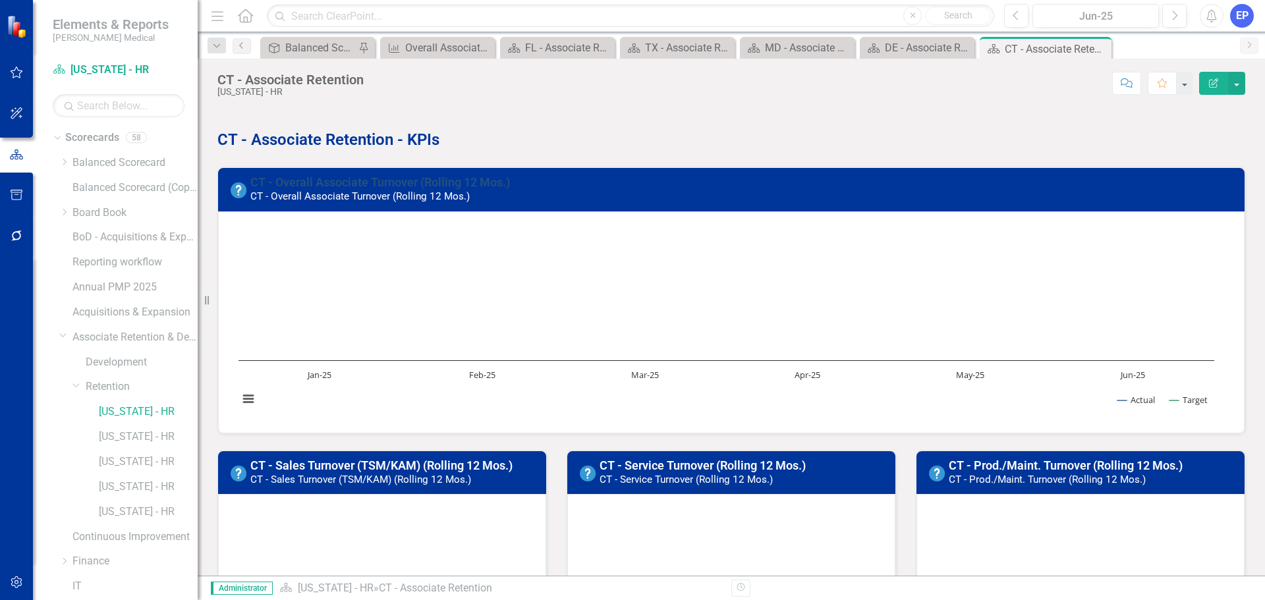
click at [455, 182] on link "CT - Overall Associate Turnover (Rolling 12 Mos.)" at bounding box center [380, 182] width 260 height 14
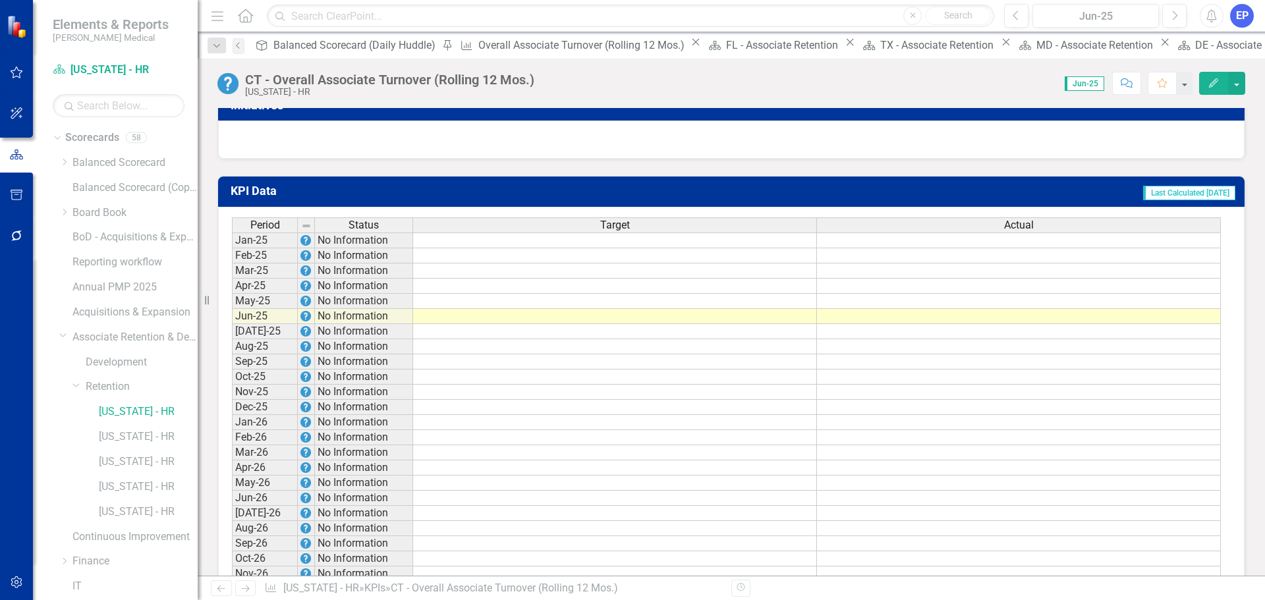
scroll to position [791, 0]
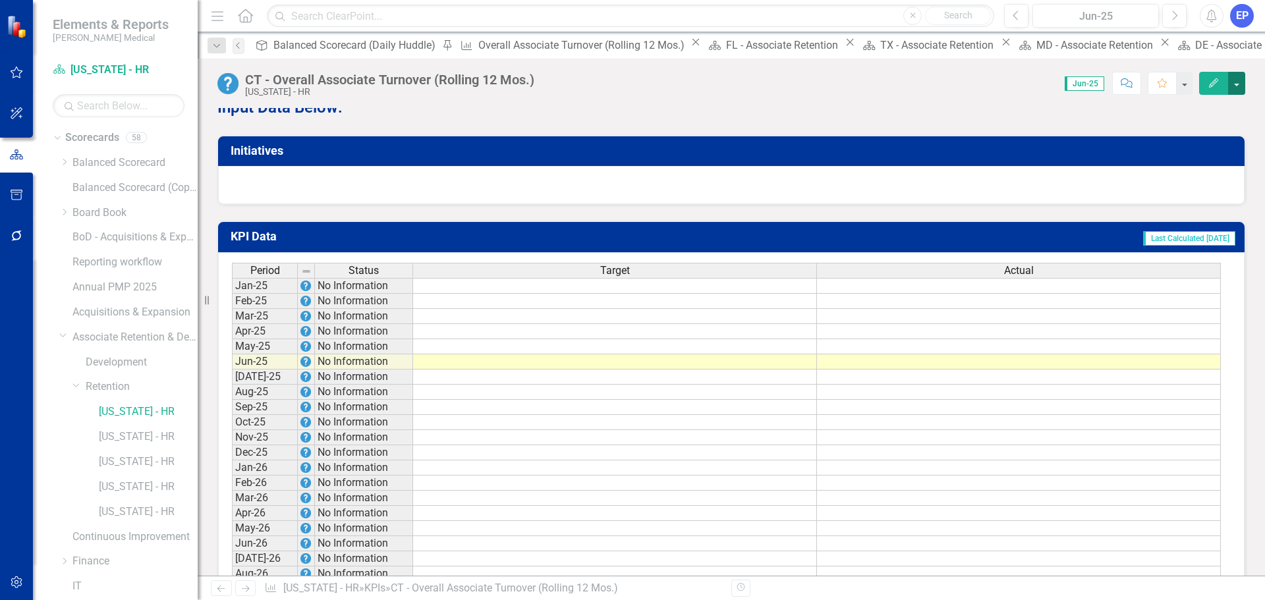
click at [1239, 90] on button "button" at bounding box center [1236, 83] width 17 height 23
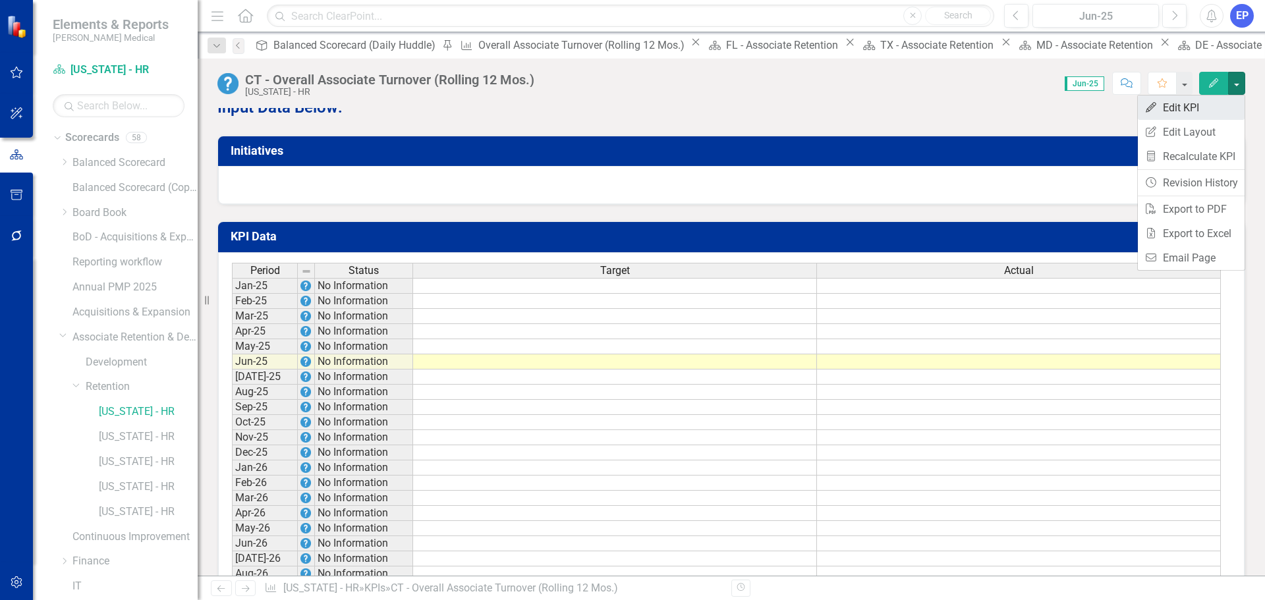
click at [1213, 107] on link "Edit Edit KPI" at bounding box center [1191, 108] width 107 height 24
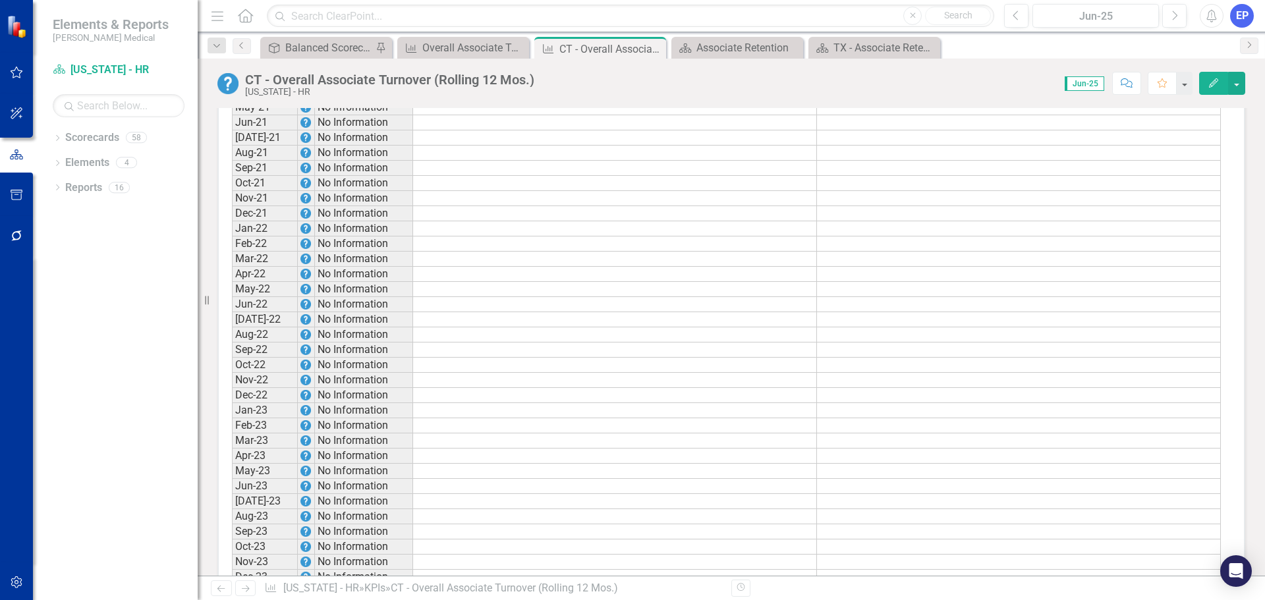
scroll to position [1256, 0]
click at [475, 50] on div "Overall Associate Turnover (Rolling 12 Mos.)" at bounding box center [465, 48] width 87 height 16
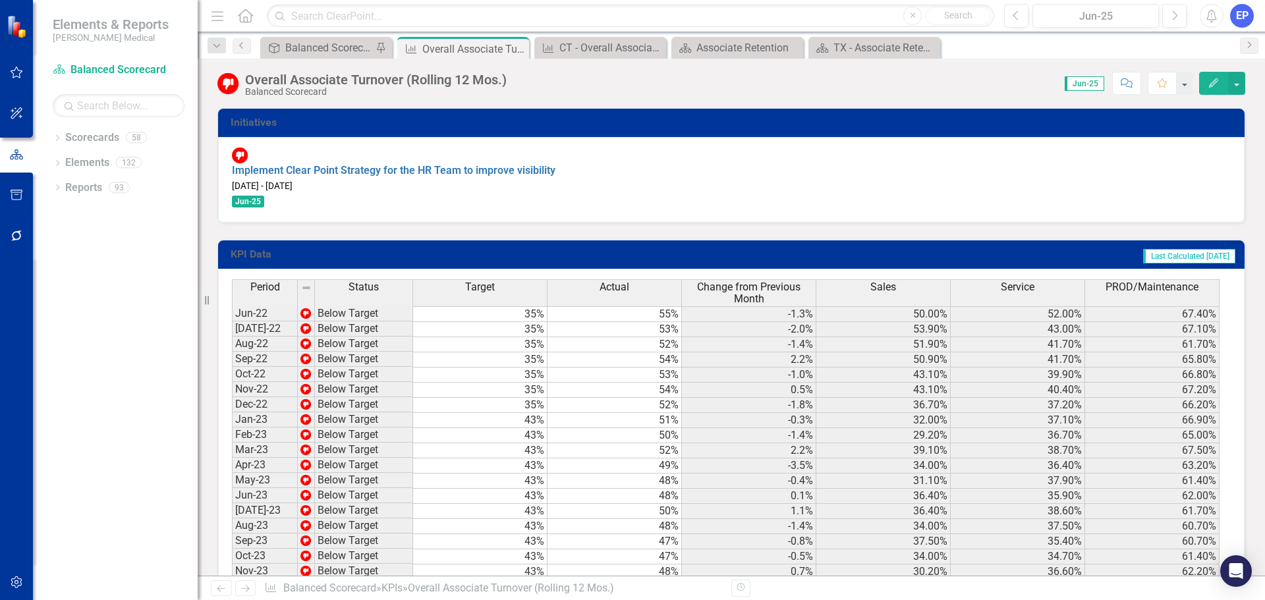
scroll to position [1214, 0]
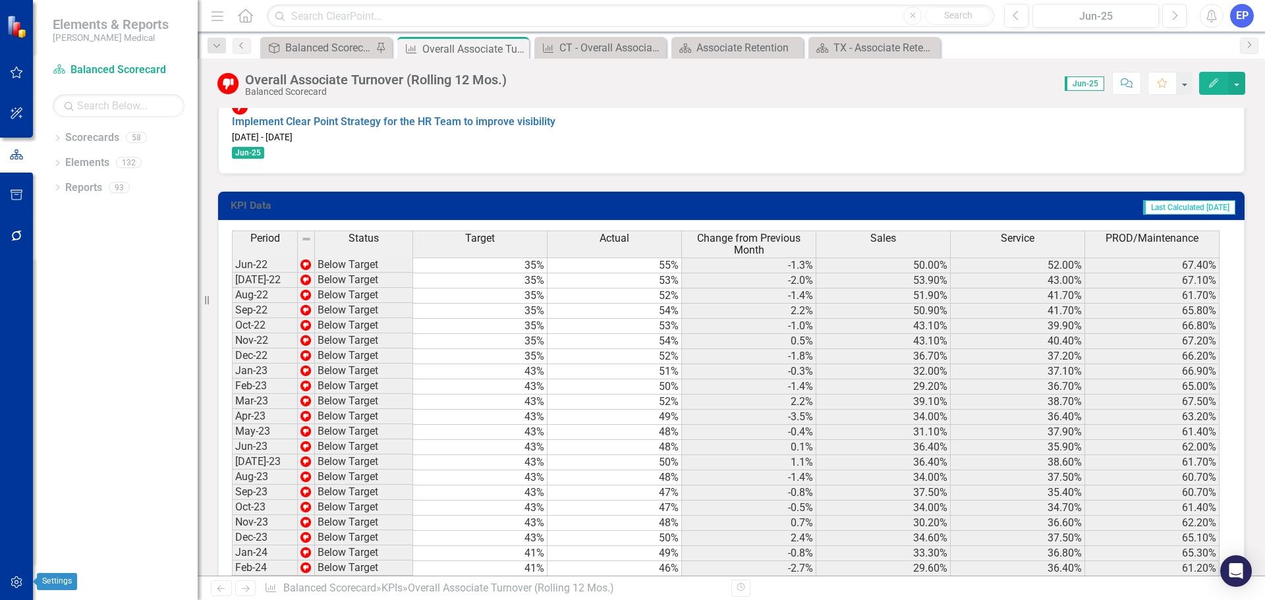
click at [13, 581] on icon "button" at bounding box center [17, 582] width 14 height 11
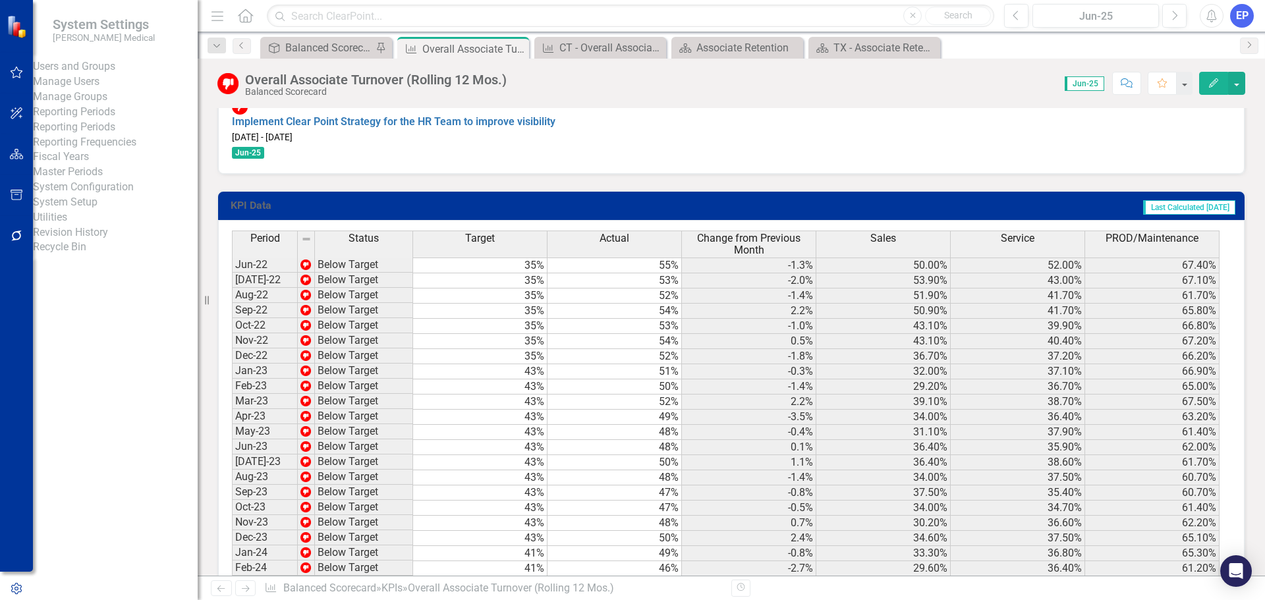
click at [84, 210] on link "System Setup" at bounding box center [115, 202] width 165 height 15
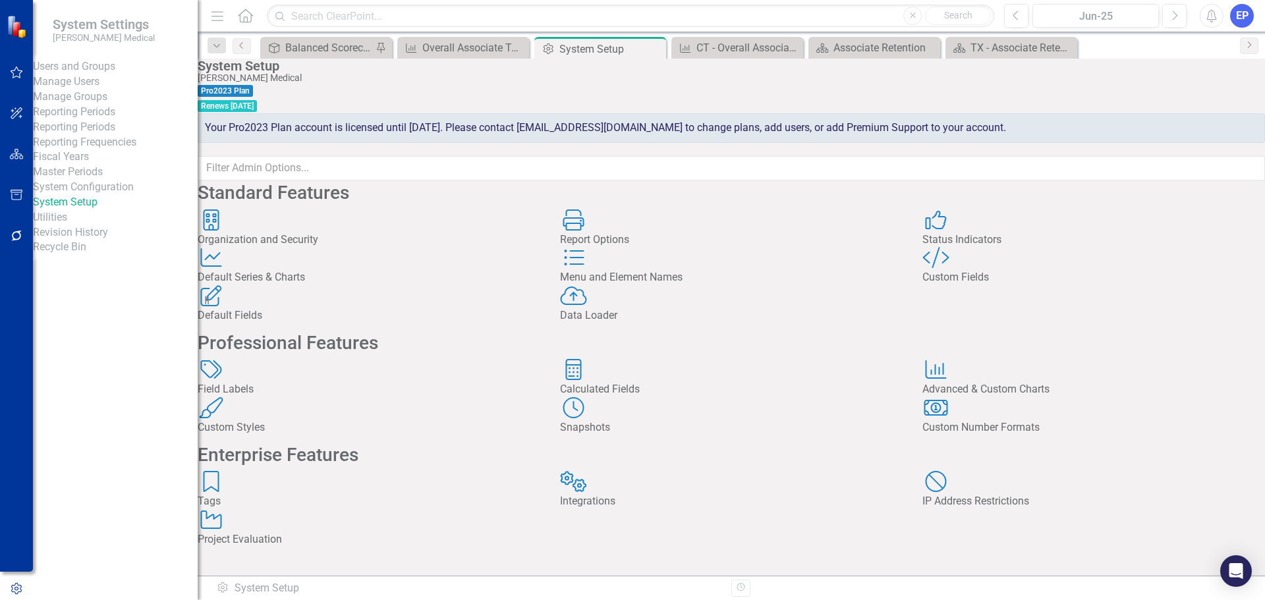
click at [100, 150] on link "Reporting Frequencies" at bounding box center [115, 142] width 165 height 15
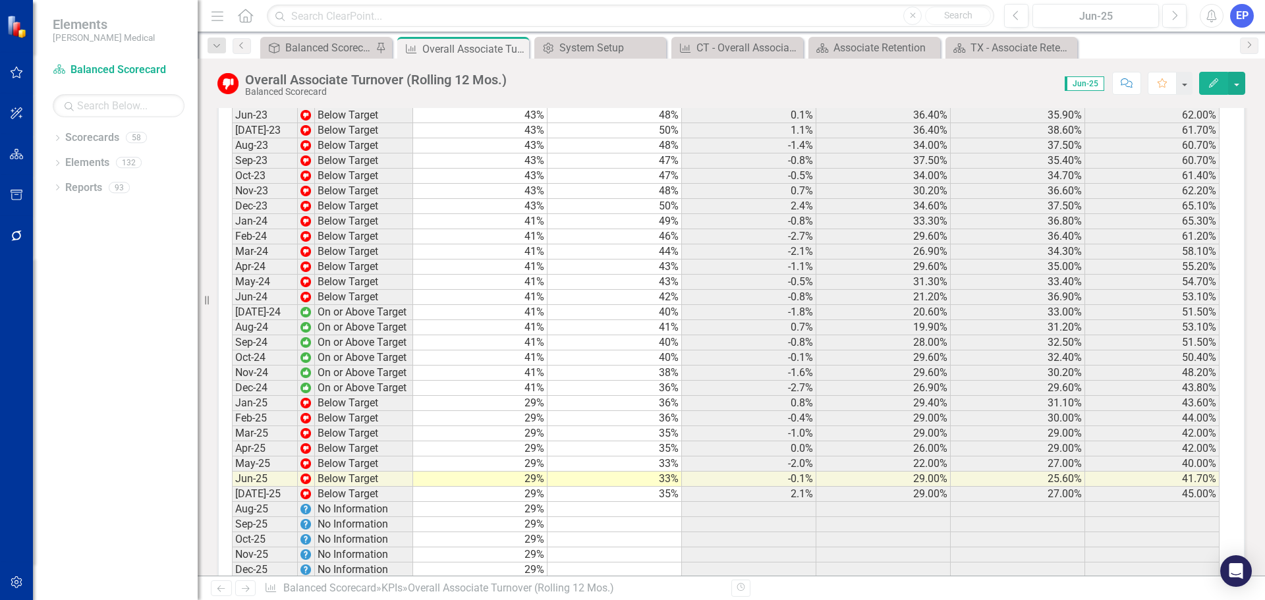
scroll to position [1967, 0]
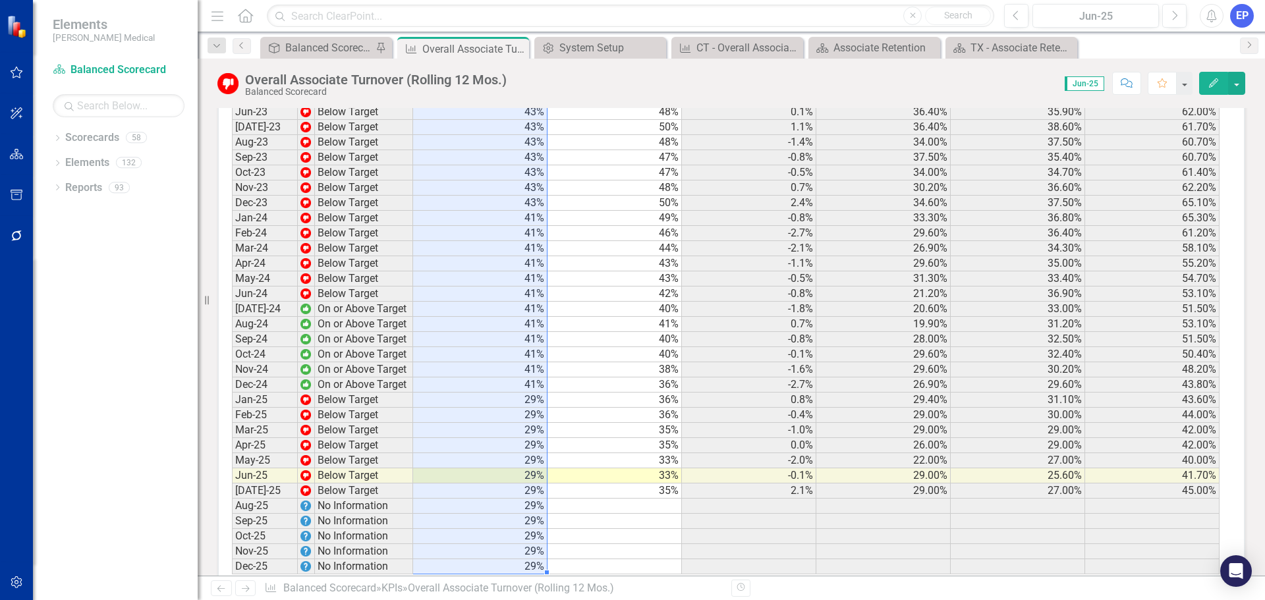
drag, startPoint x: 525, startPoint y: 418, endPoint x: 511, endPoint y: 538, distance: 120.7
click at [511, 538] on tbody "Jan-20 Below Target 25% 37% Feb-20 Below Target 25% 37% 0.3% Mar-20 Below Targe…" at bounding box center [726, 29] width 988 height 1092
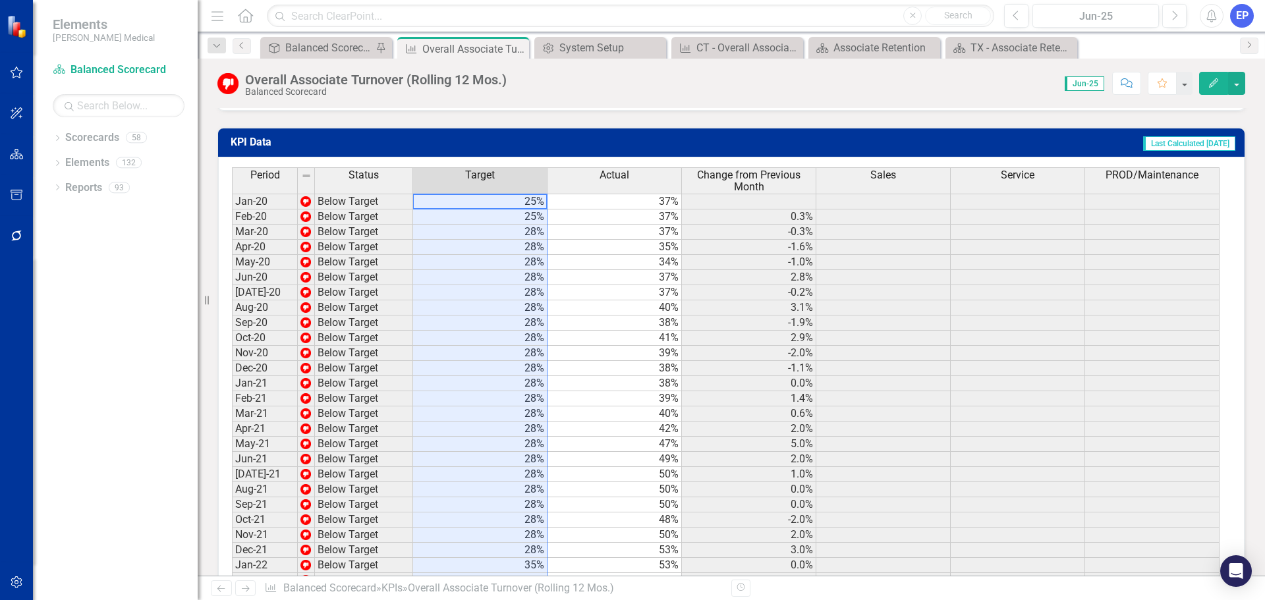
scroll to position [979, 0]
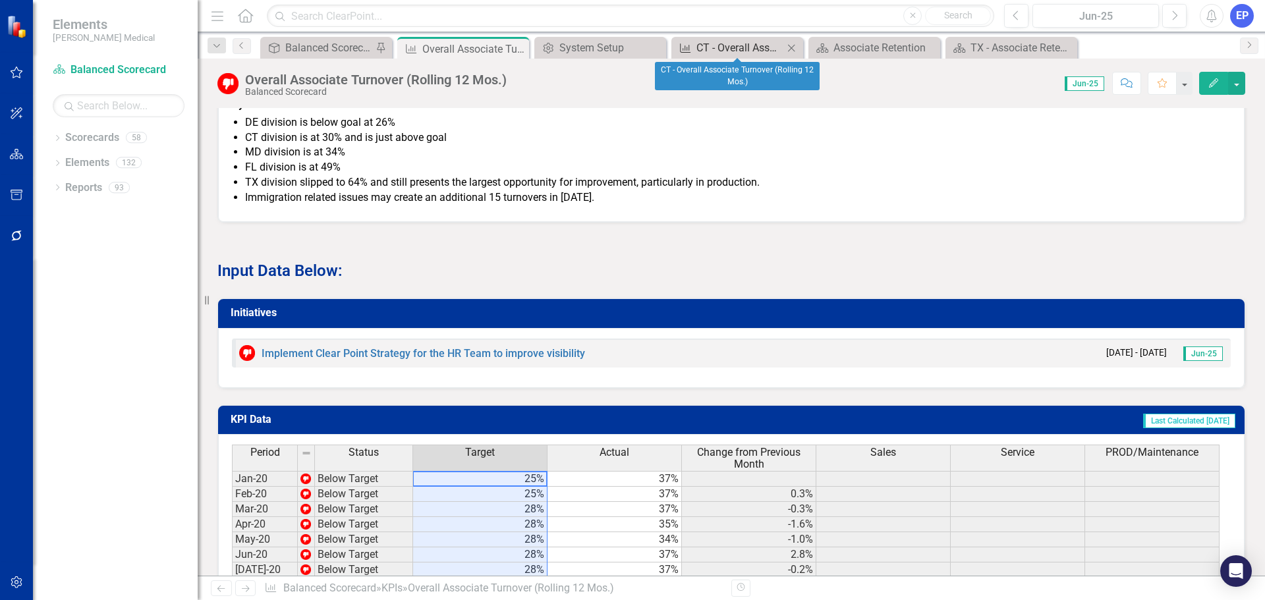
click at [735, 51] on div "CT - Overall Associate Turnover (Rolling 12 Mos.)" at bounding box center [740, 48] width 87 height 16
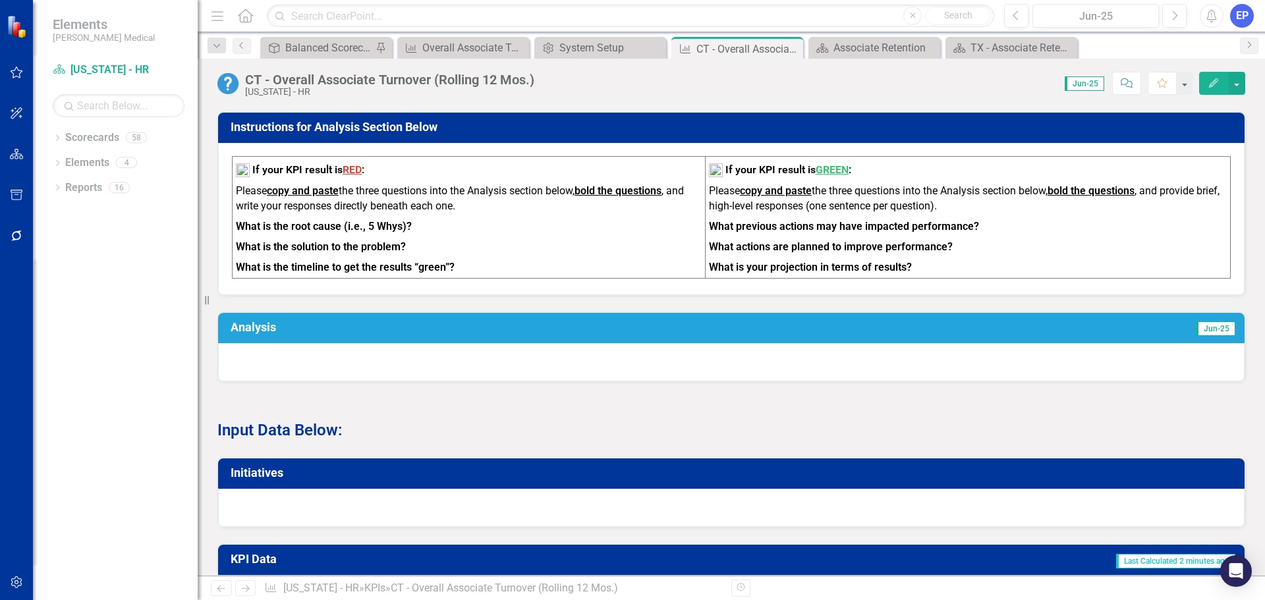
scroll to position [593, 0]
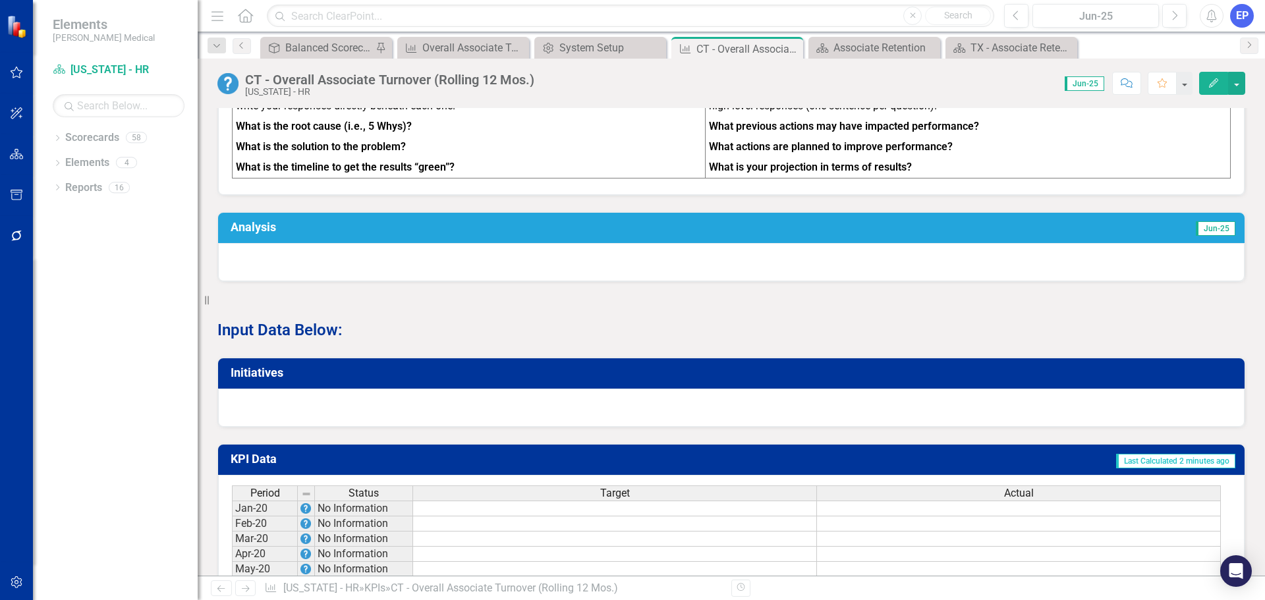
click at [536, 501] on td at bounding box center [615, 509] width 404 height 16
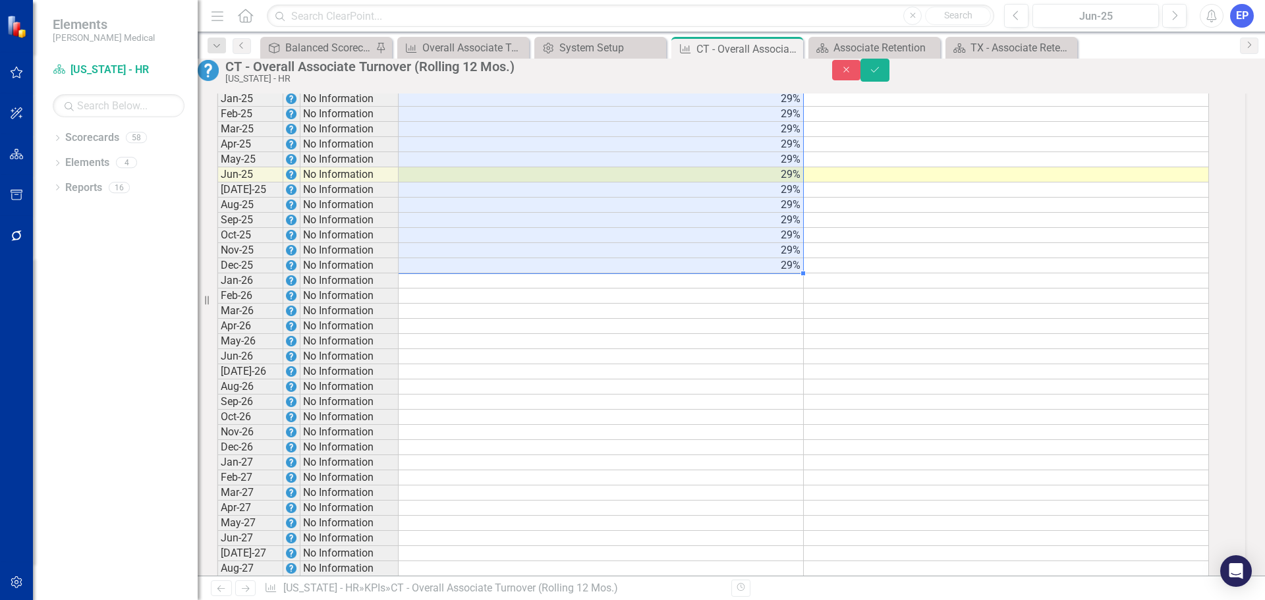
scroll to position [1911, 0]
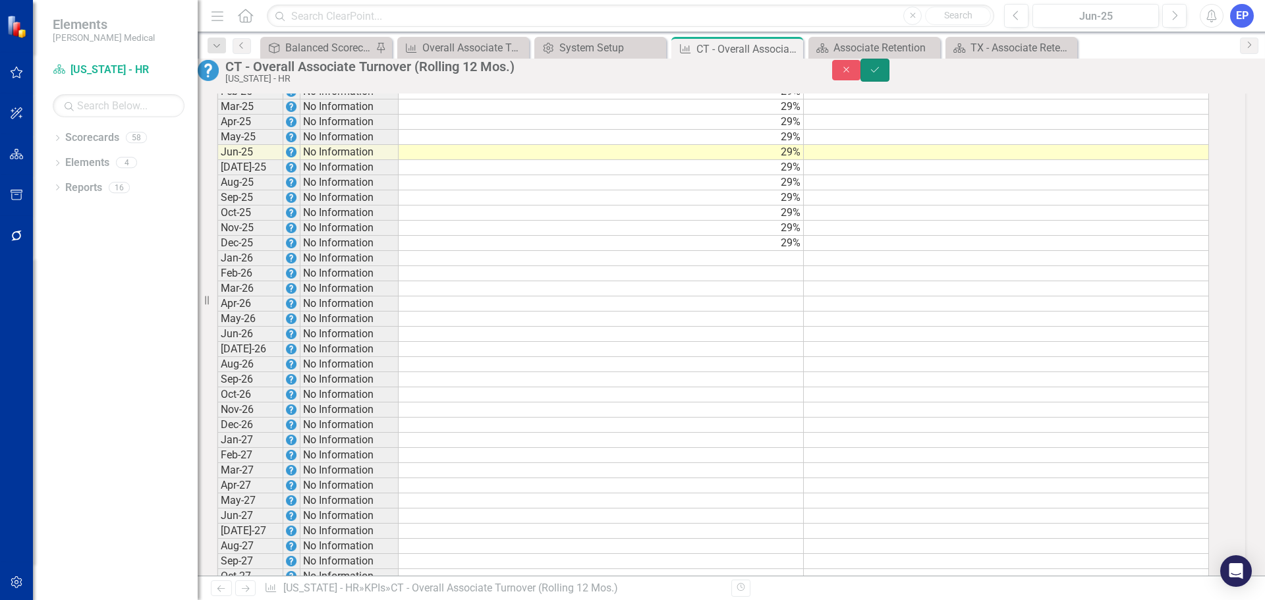
click at [881, 74] on icon "Save" at bounding box center [875, 69] width 12 height 9
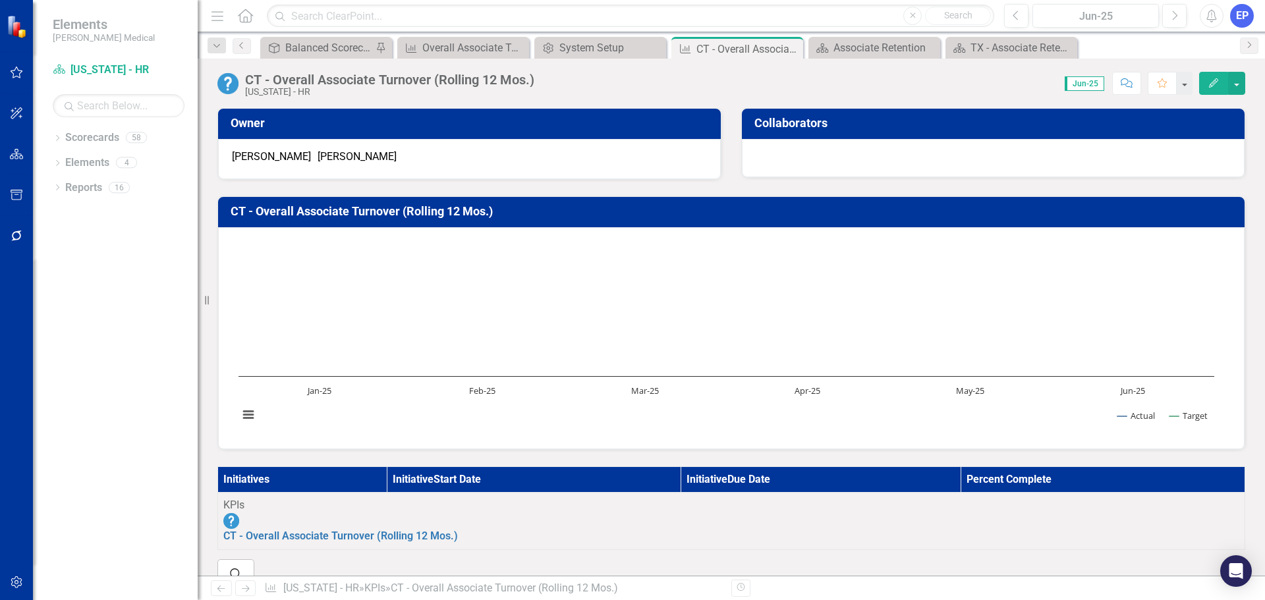
scroll to position [413, 0]
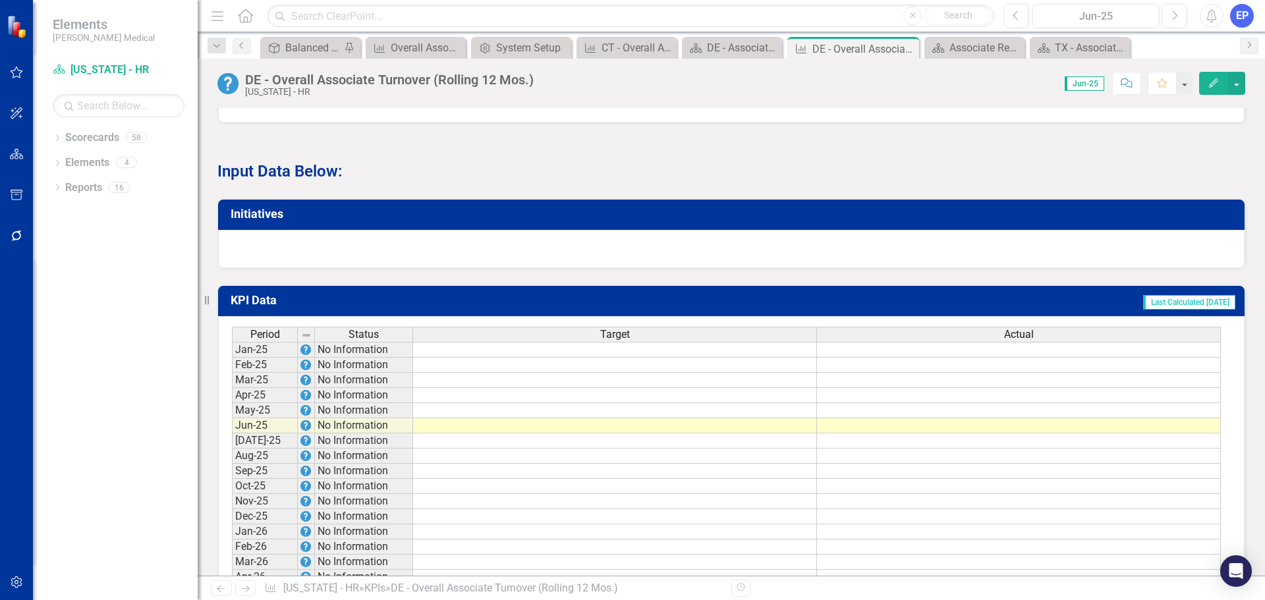
scroll to position [791, 0]
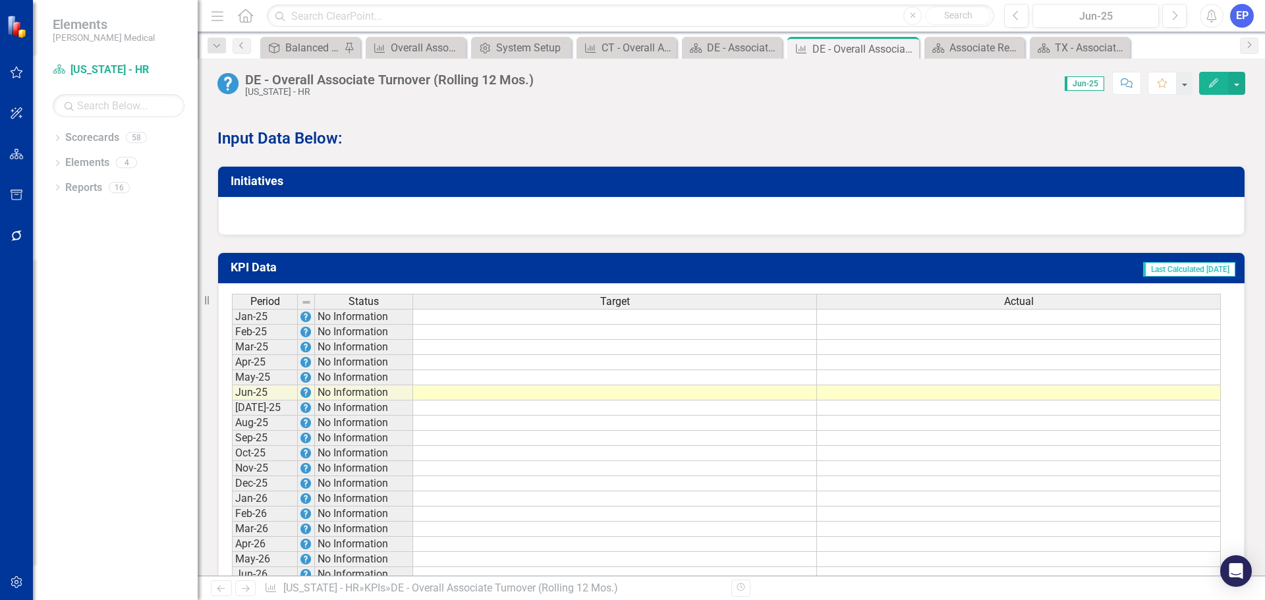
click at [1212, 84] on icon "Edit" at bounding box center [1214, 82] width 12 height 9
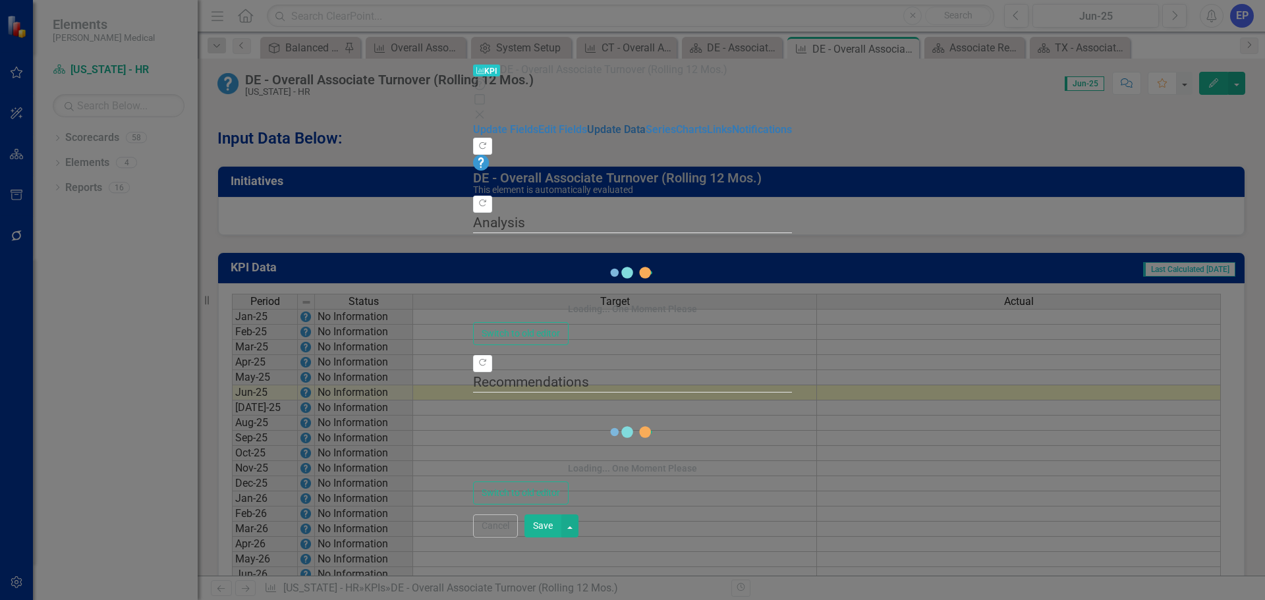
click at [587, 123] on link "Update Data" at bounding box center [616, 129] width 59 height 13
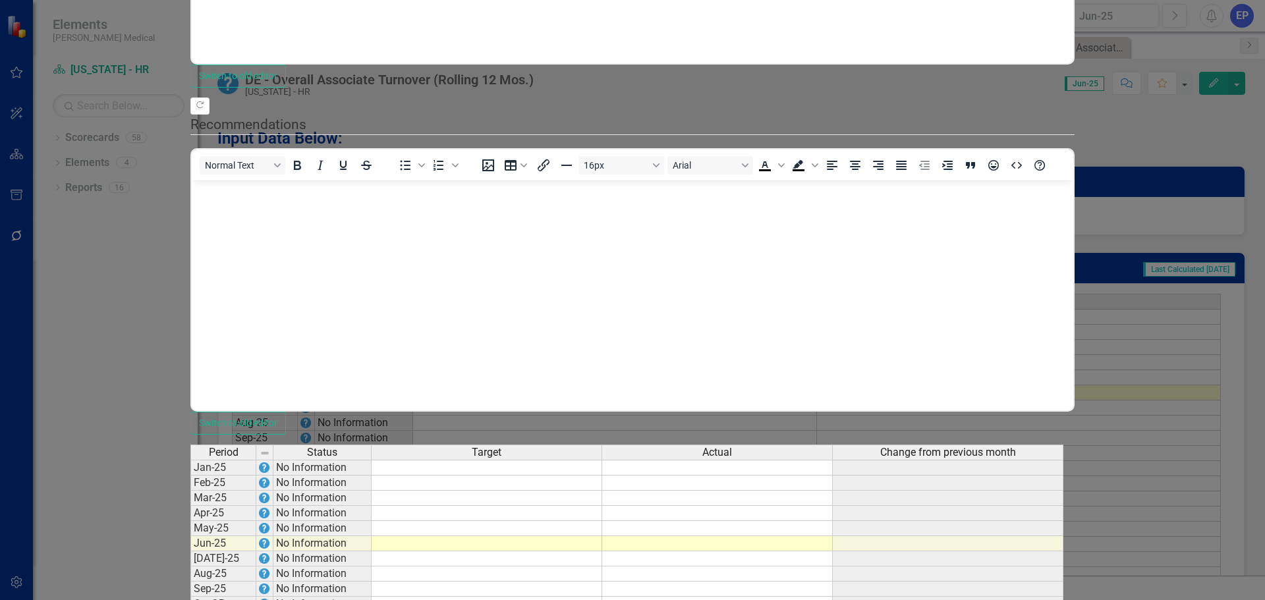
scroll to position [0, 0]
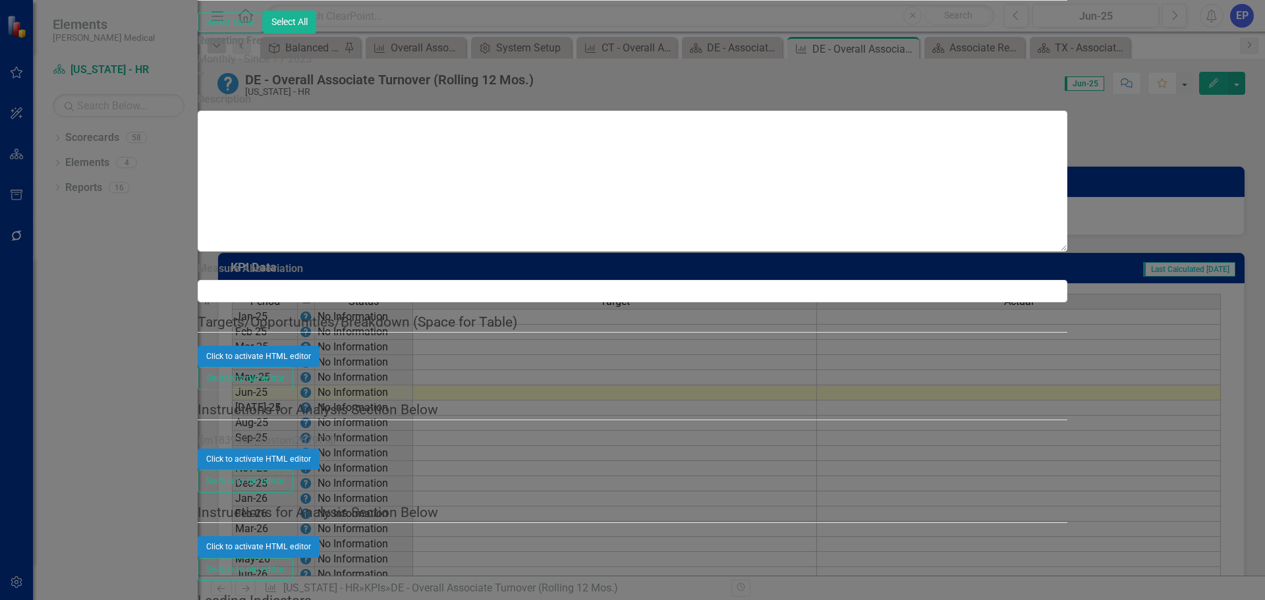
click at [465, 67] on div "Monthly - Since 1 / 2025" at bounding box center [633, 59] width 870 height 15
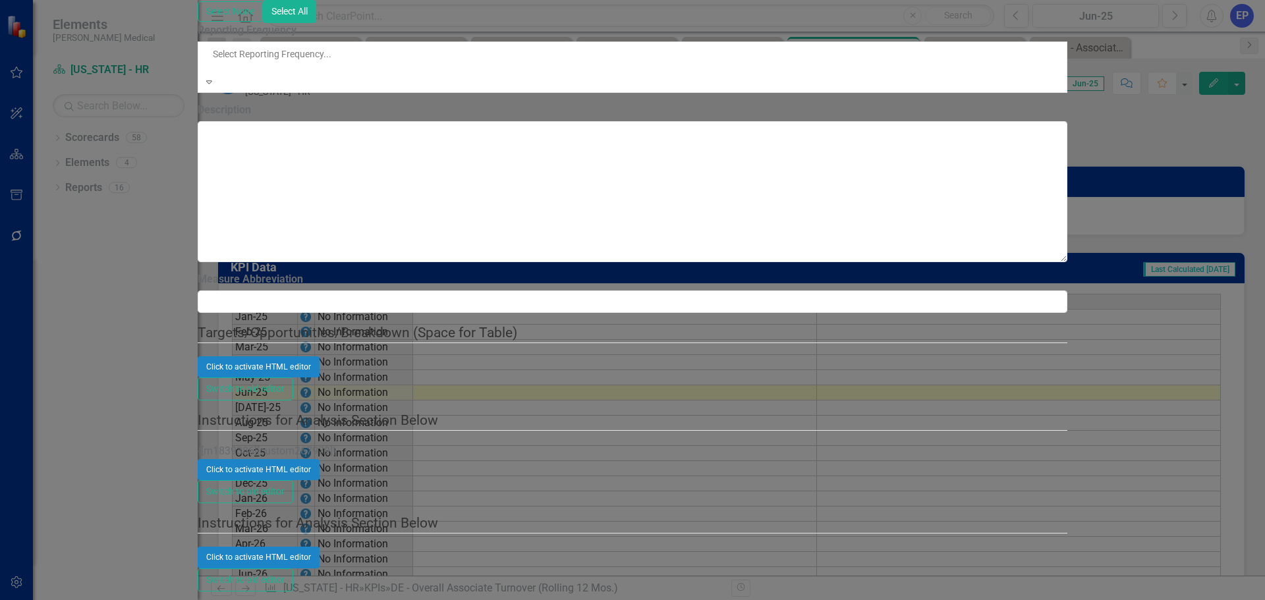
click at [452, 600] on div "All Periods" at bounding box center [632, 607] width 1265 height 15
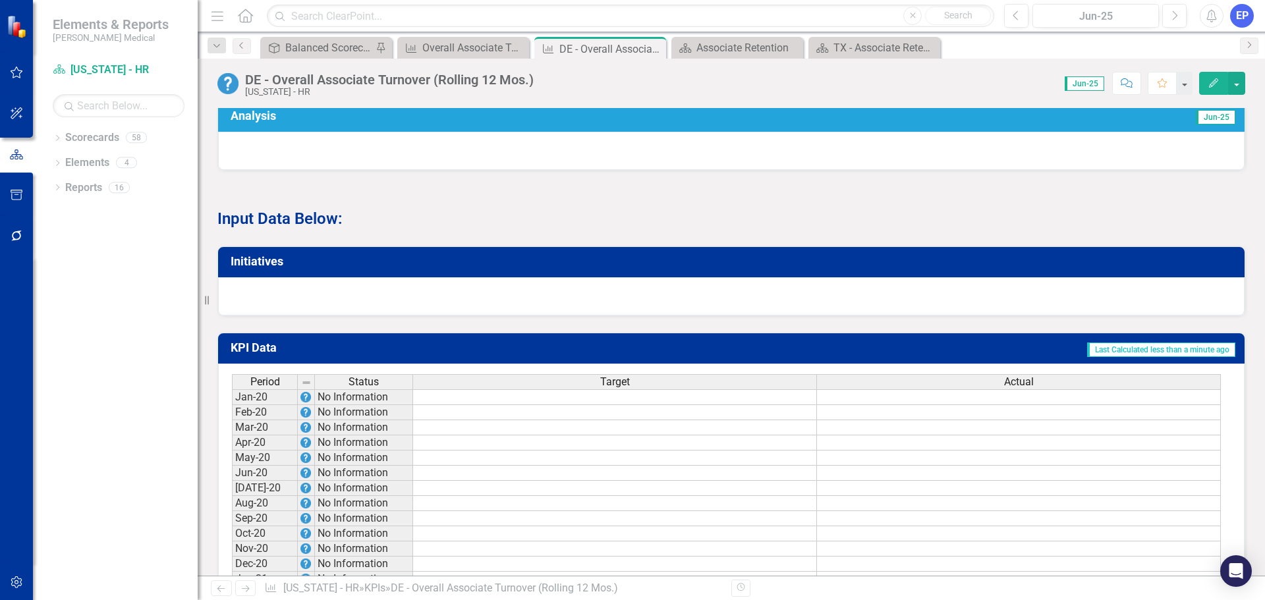
scroll to position [725, 0]
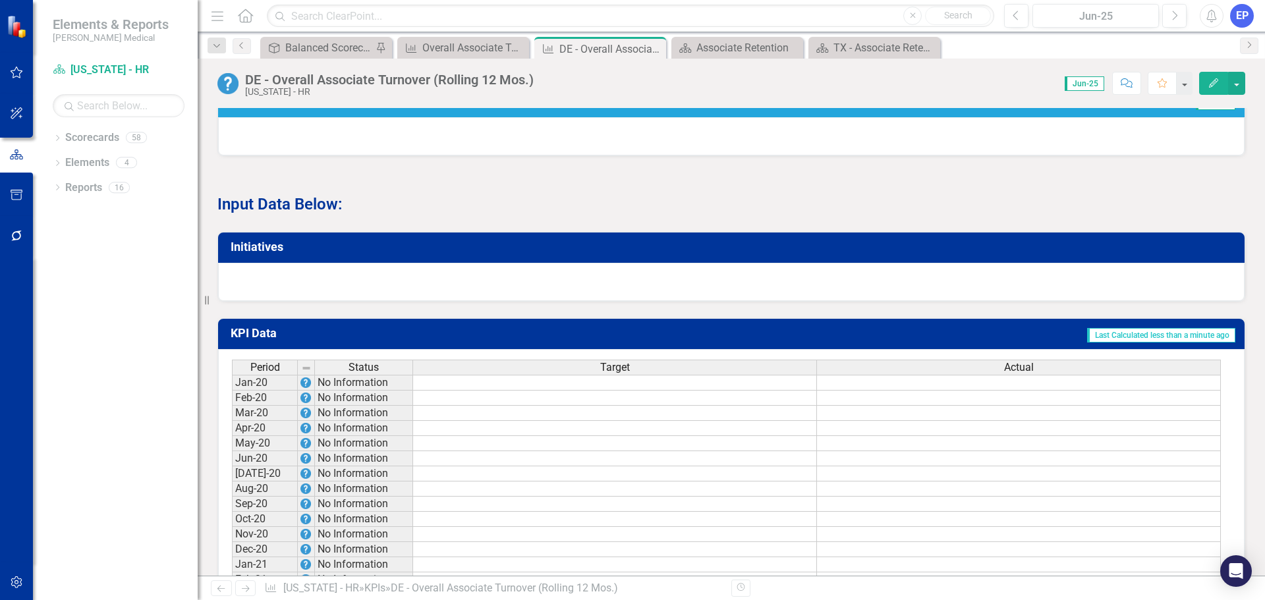
click at [580, 375] on td at bounding box center [615, 383] width 404 height 16
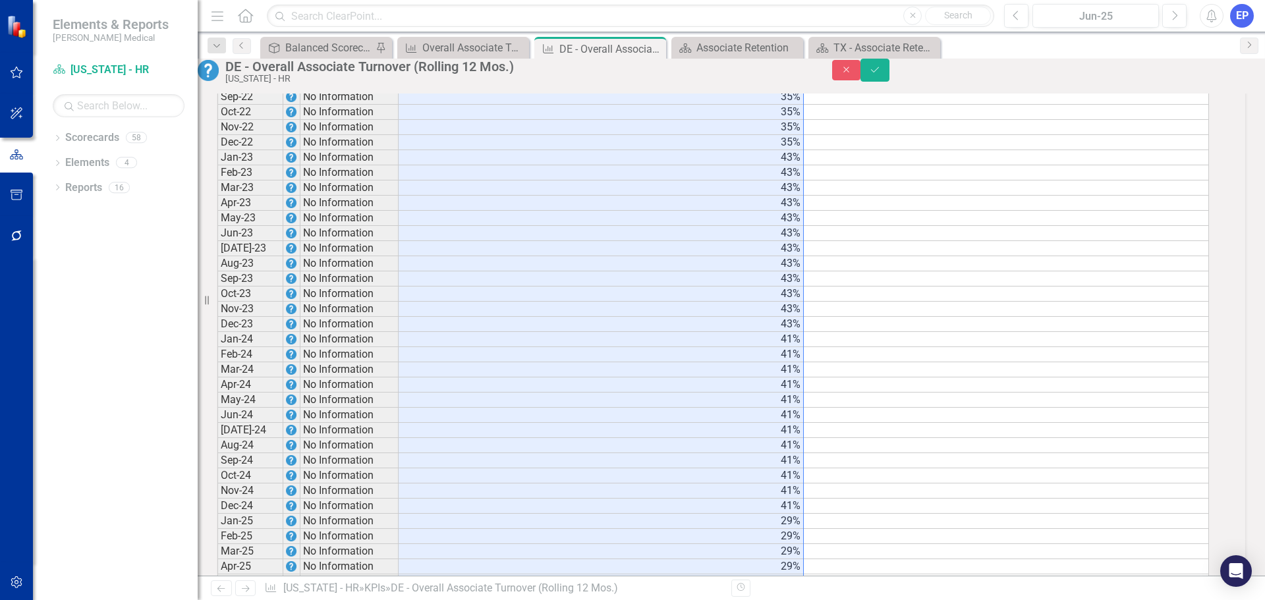
scroll to position [1995, 0]
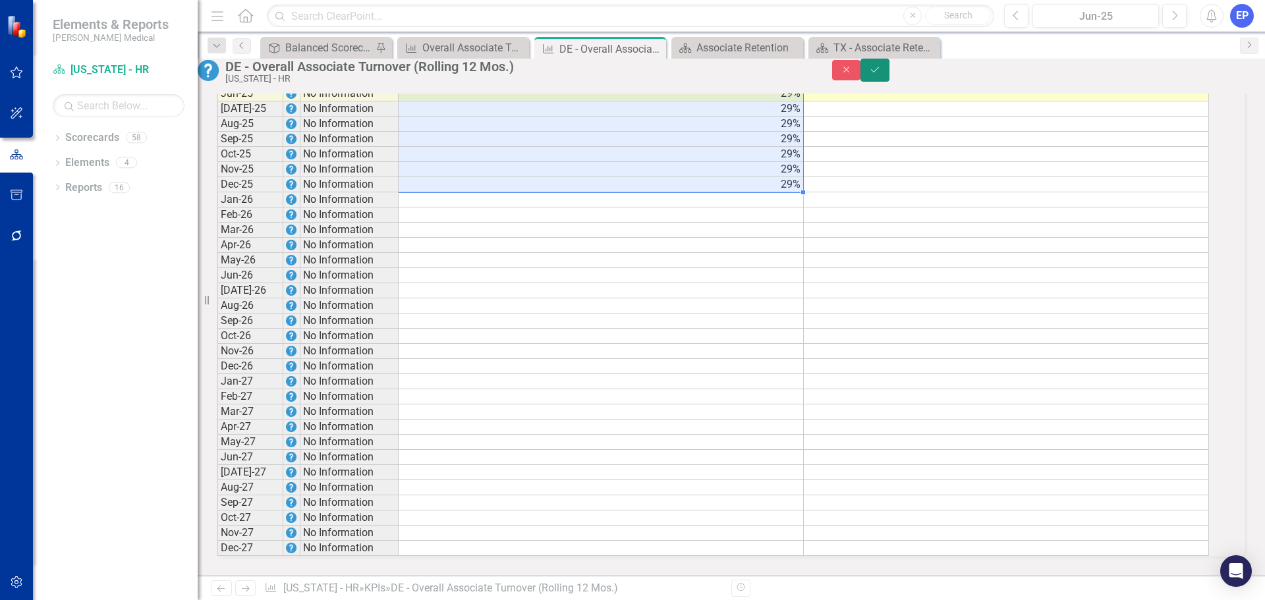
click at [890, 81] on button "Save" at bounding box center [875, 70] width 29 height 23
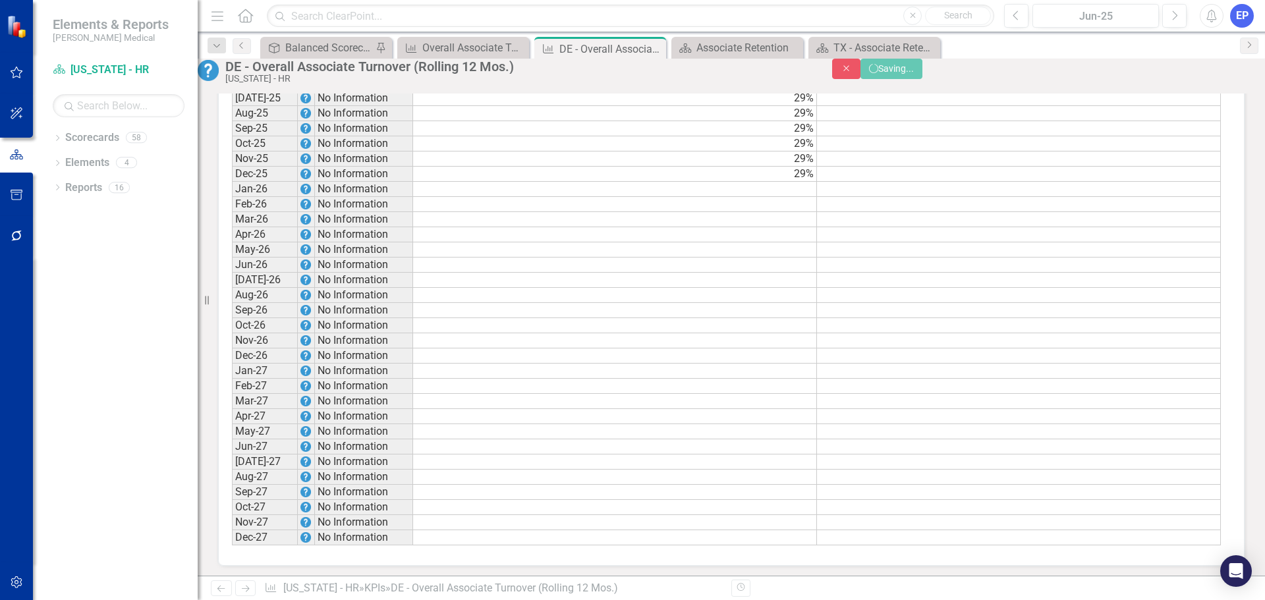
scroll to position [0, 0]
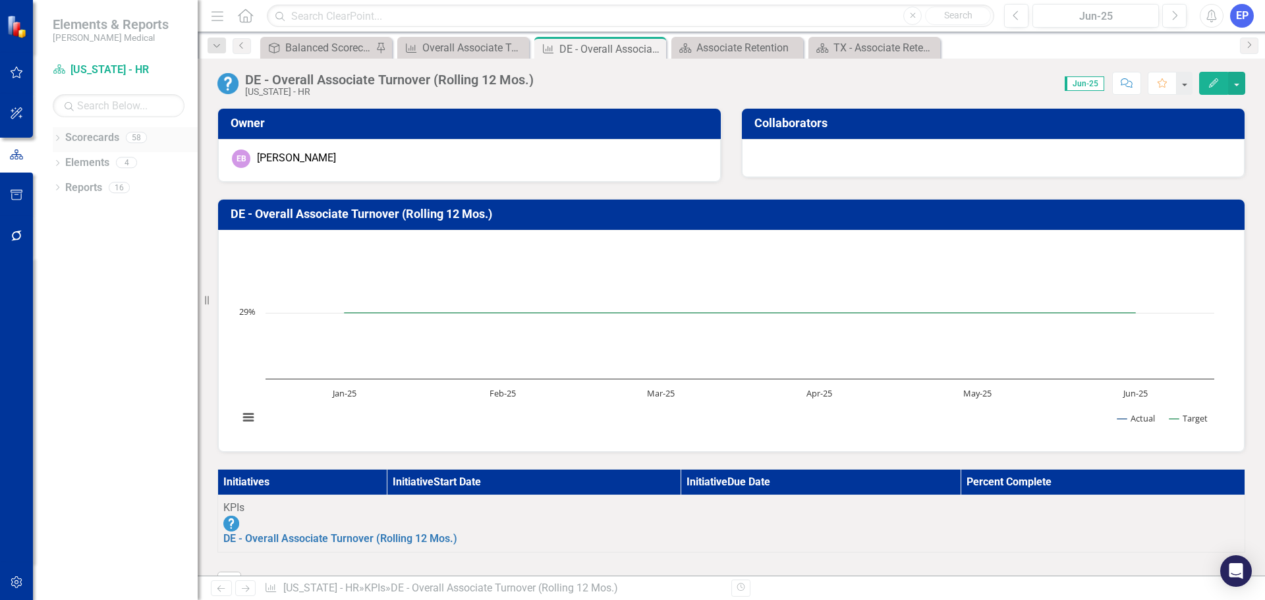
click at [63, 136] on div "Dropdown Scorecards 58" at bounding box center [125, 139] width 145 height 25
click at [59, 136] on icon "Dropdown" at bounding box center [57, 139] width 9 height 7
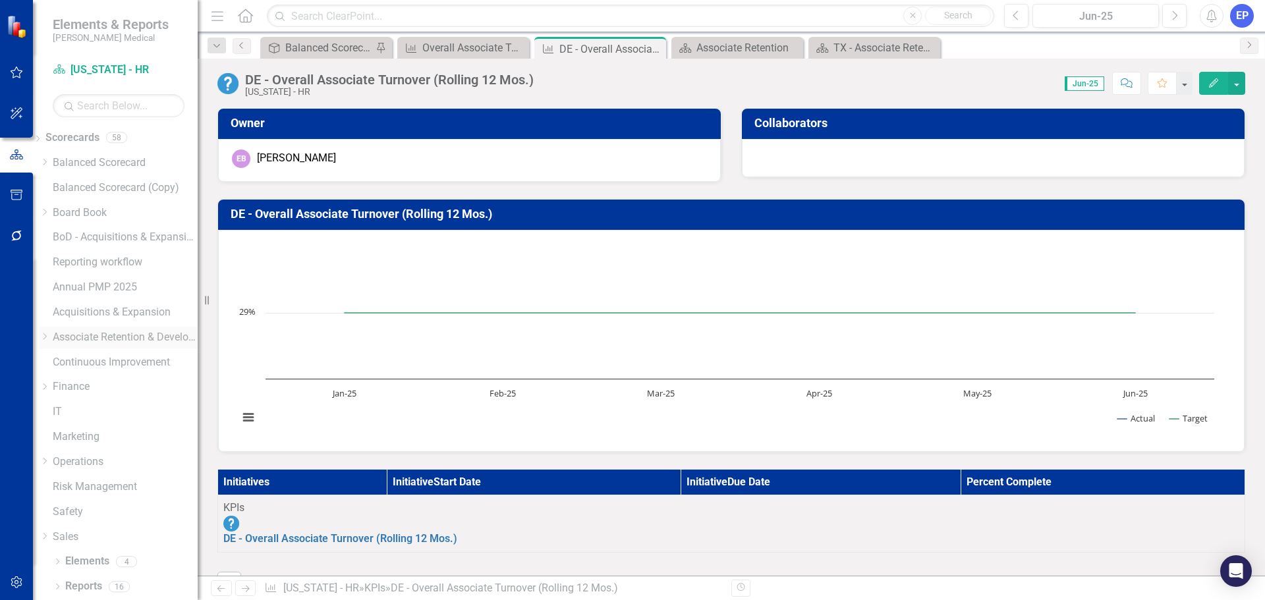
click at [49, 339] on icon "Dropdown" at bounding box center [45, 337] width 10 height 8
click at [49, 376] on icon "Dropdown" at bounding box center [45, 372] width 10 height 8
click at [117, 442] on link "[US_STATE] - HR" at bounding box center [125, 434] width 145 height 15
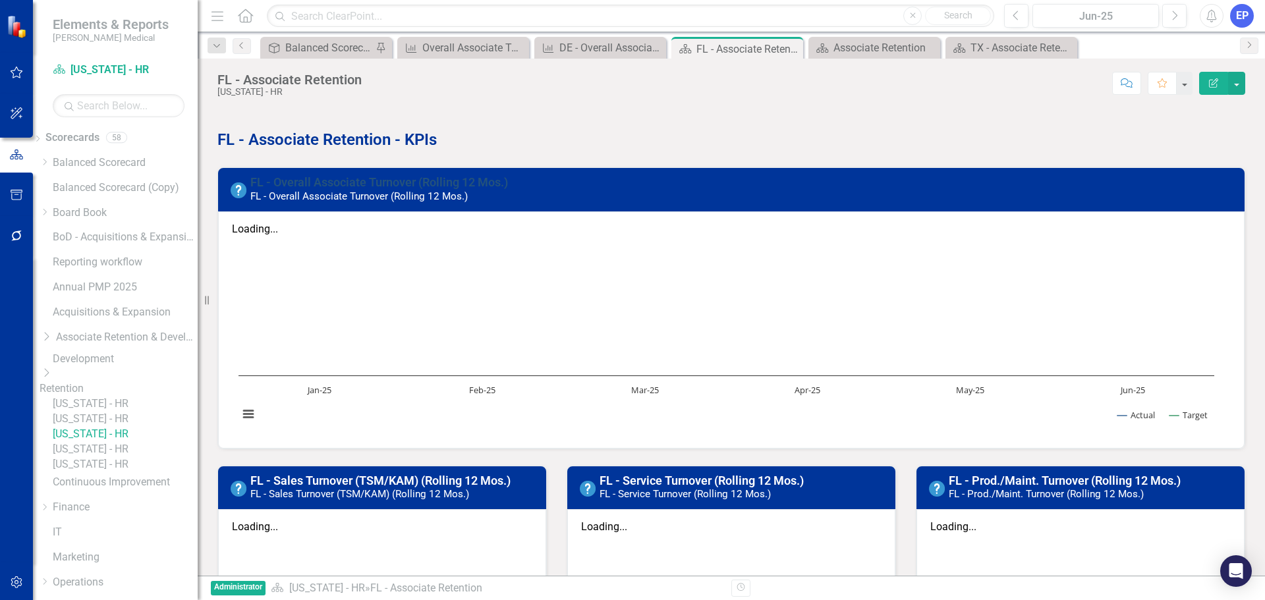
click at [331, 181] on link "FL - Overall Associate Turnover (Rolling 12 Mos.)" at bounding box center [379, 182] width 258 height 14
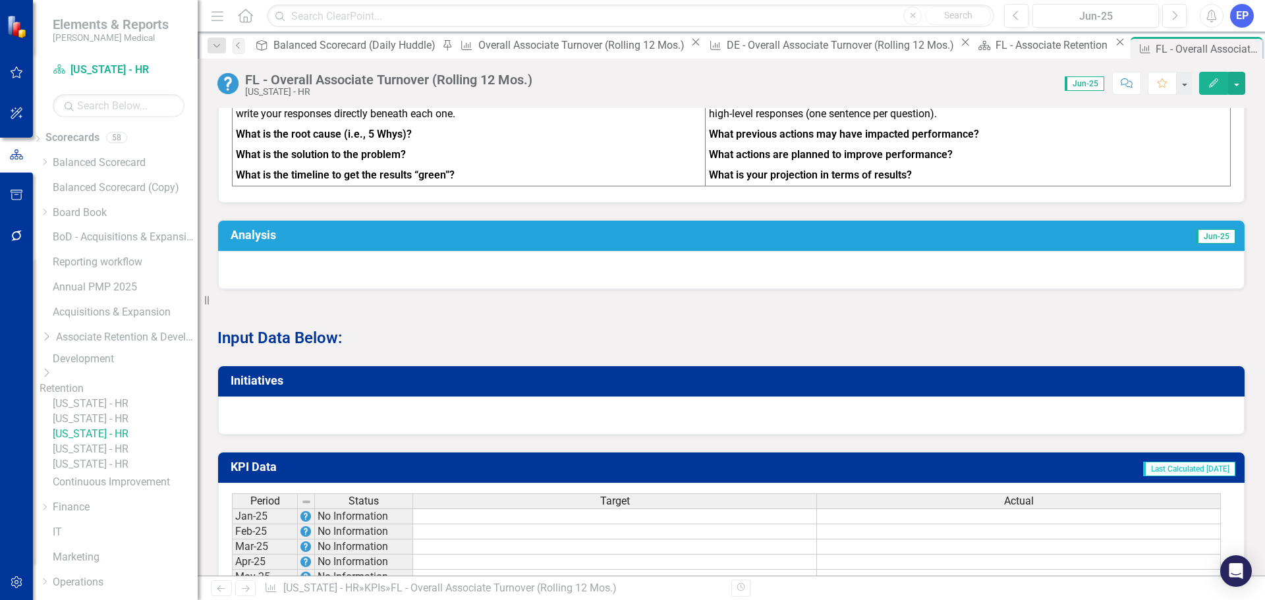
scroll to position [725, 0]
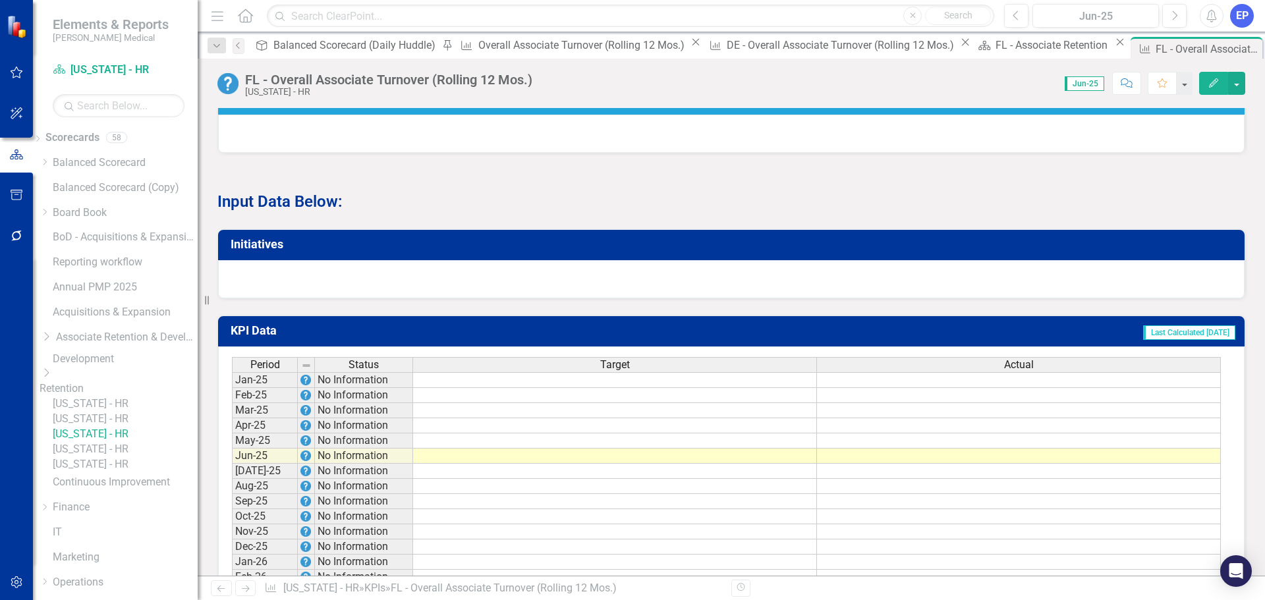
click at [1211, 88] on button "Edit" at bounding box center [1213, 83] width 29 height 23
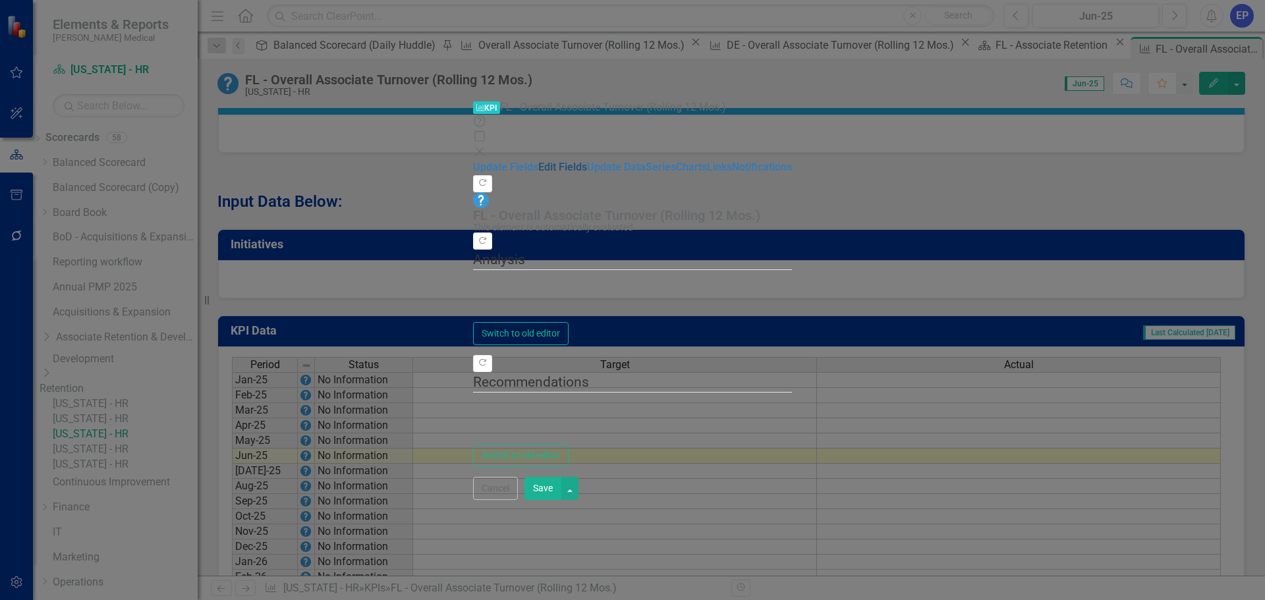
click at [538, 161] on link "Edit Fields" at bounding box center [562, 167] width 49 height 13
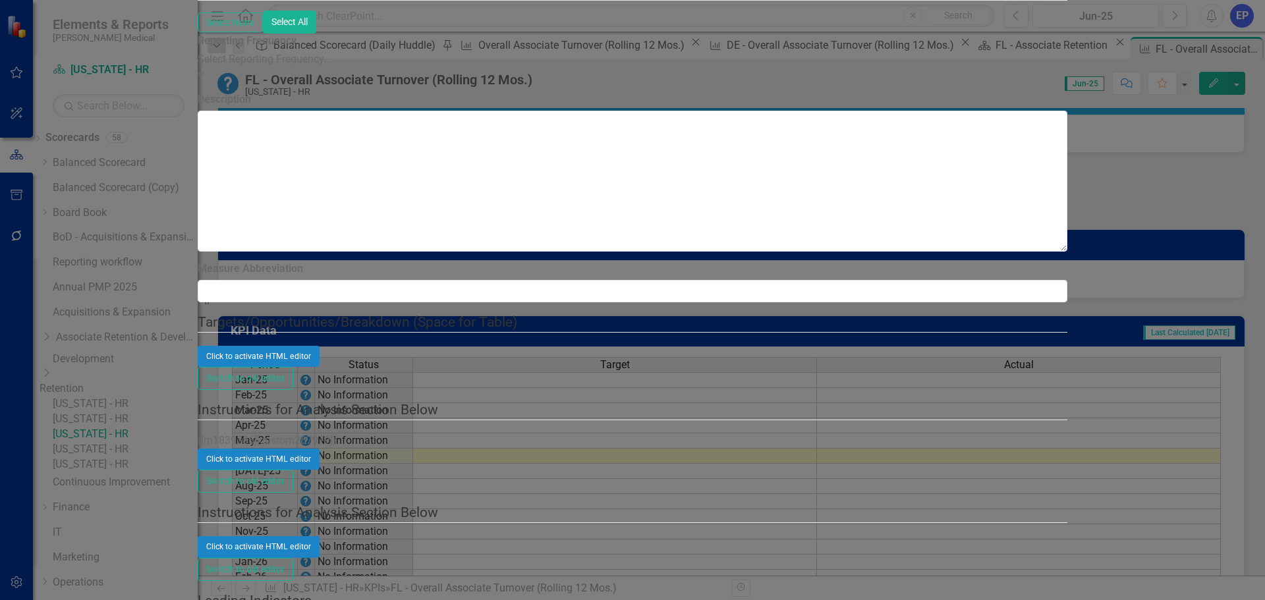
click at [400, 67] on div "Select Reporting Frequency..." at bounding box center [633, 59] width 870 height 15
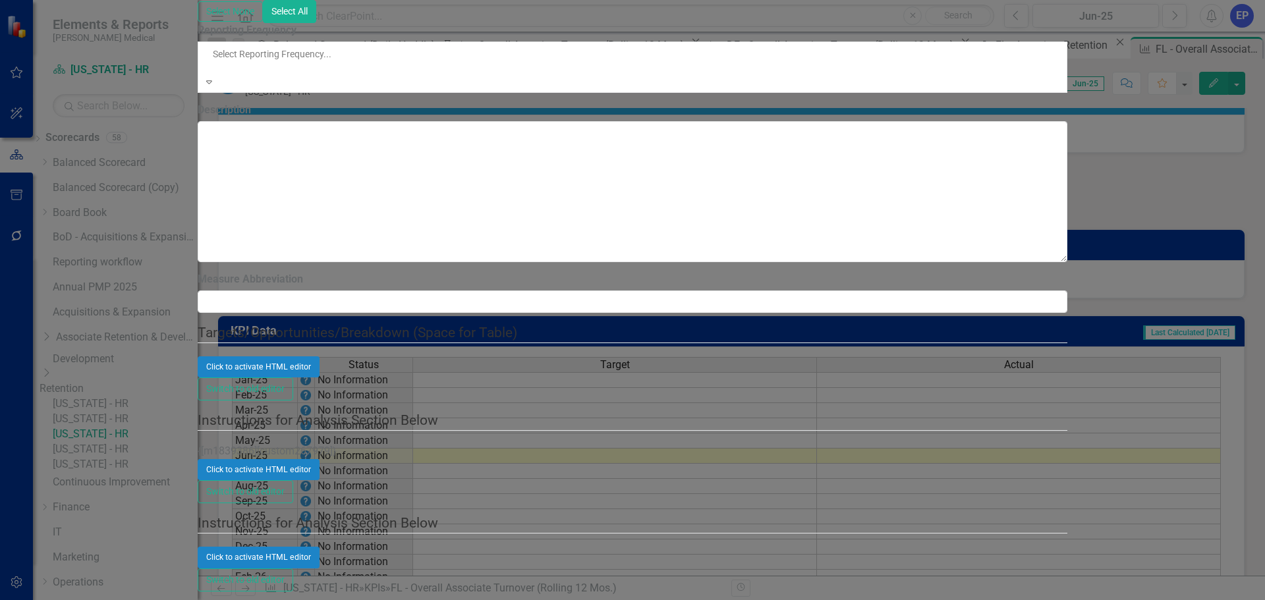
scroll to position [0, 0]
click at [402, 600] on div "All Periods" at bounding box center [632, 607] width 1265 height 15
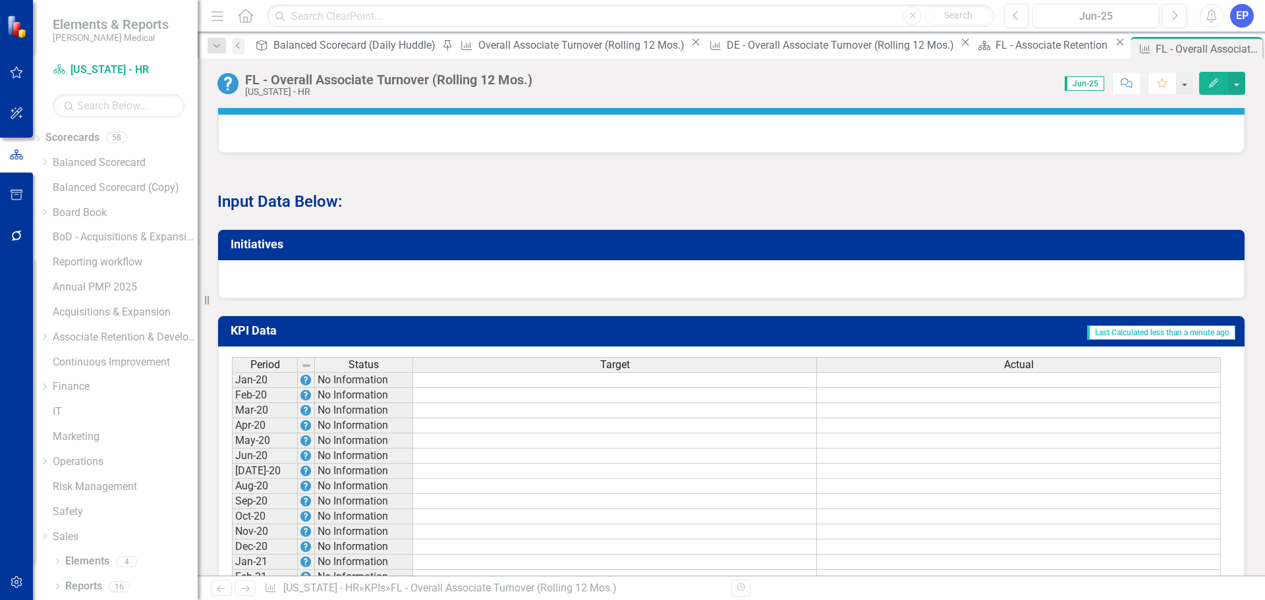
click at [703, 372] on td at bounding box center [615, 380] width 404 height 16
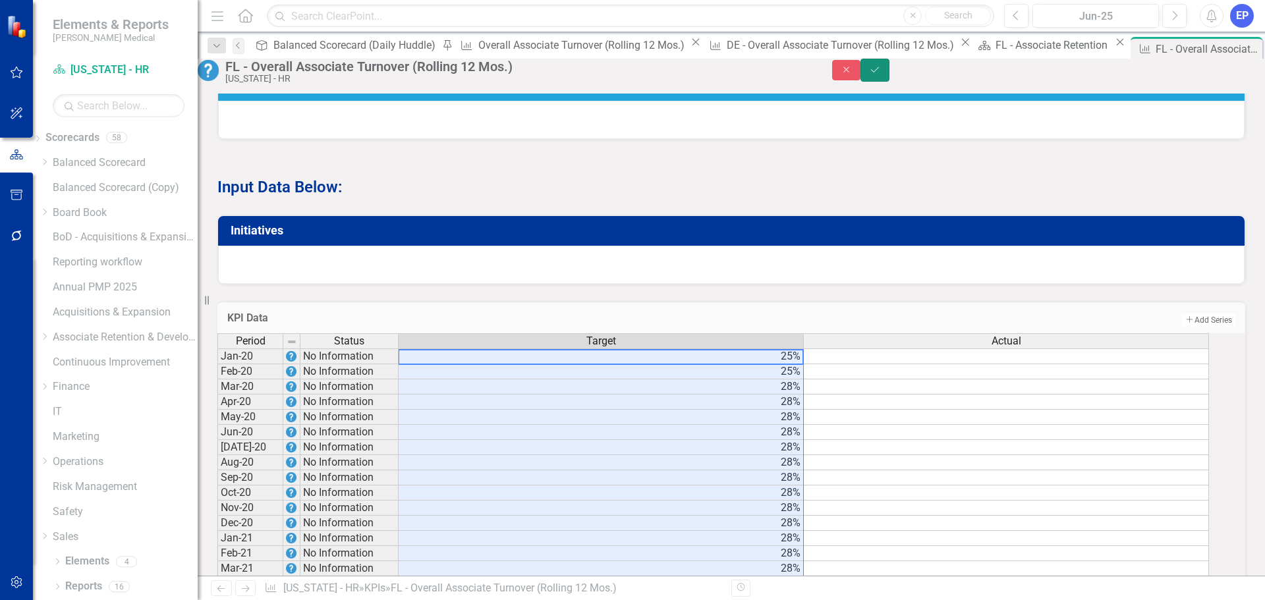
click at [890, 67] on button "Save" at bounding box center [875, 70] width 29 height 23
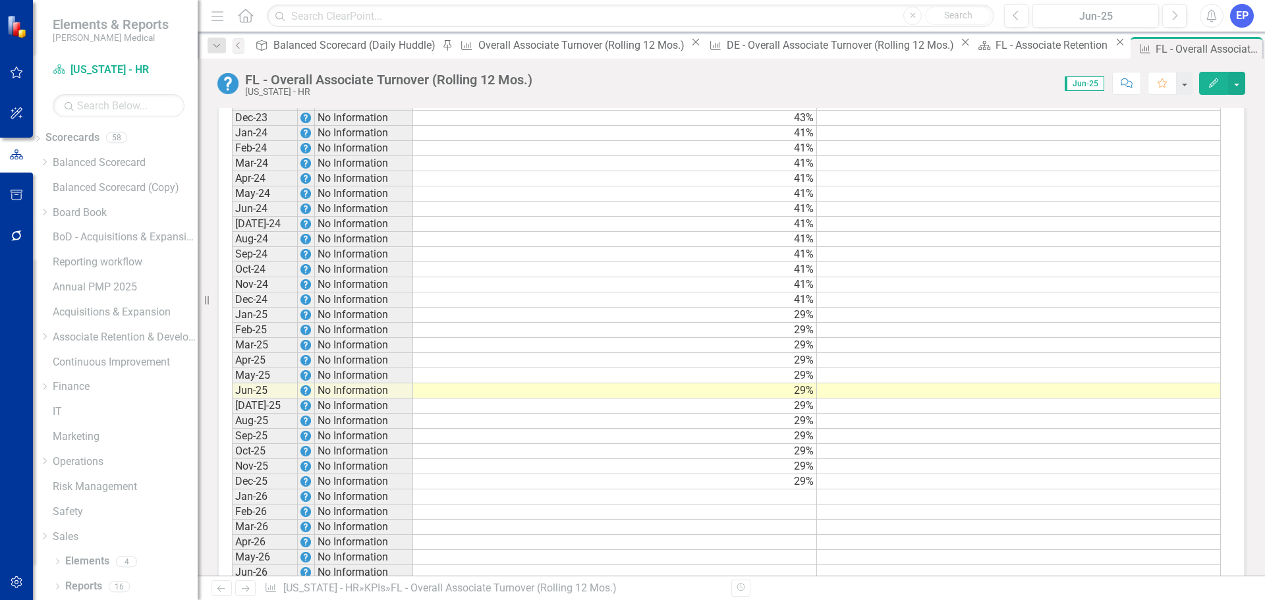
scroll to position [1779, 0]
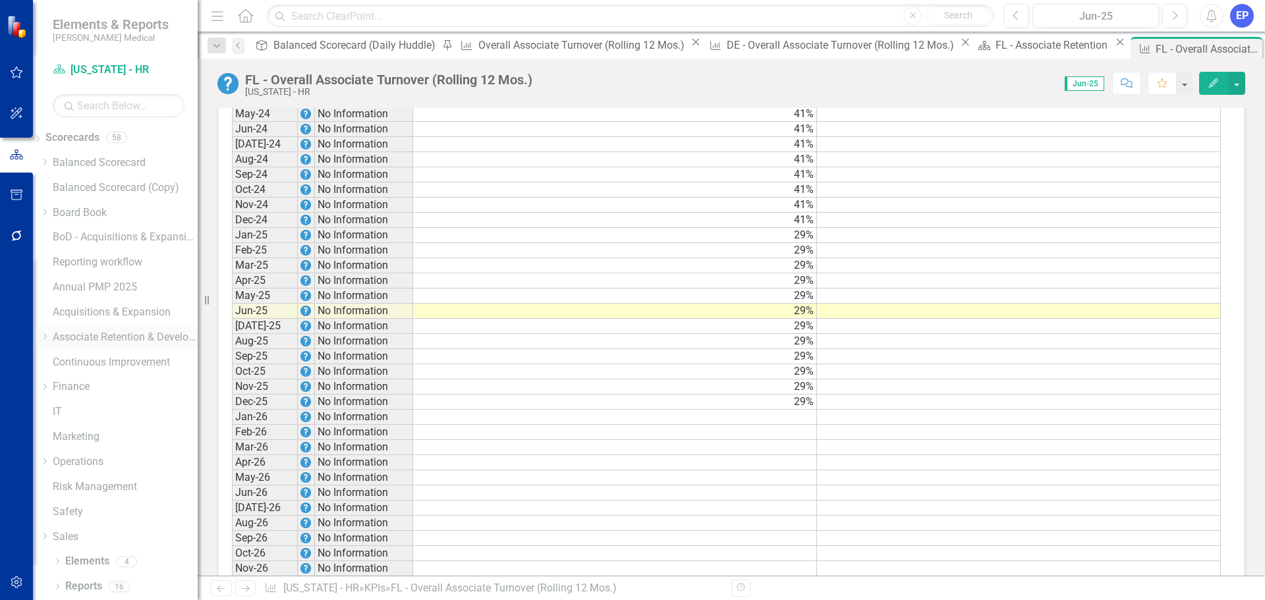
click at [49, 340] on icon "Dropdown" at bounding box center [45, 337] width 10 height 8
click at [49, 376] on icon "Dropdown" at bounding box center [45, 372] width 10 height 8
click at [116, 457] on link "[US_STATE] - HR" at bounding box center [125, 449] width 145 height 15
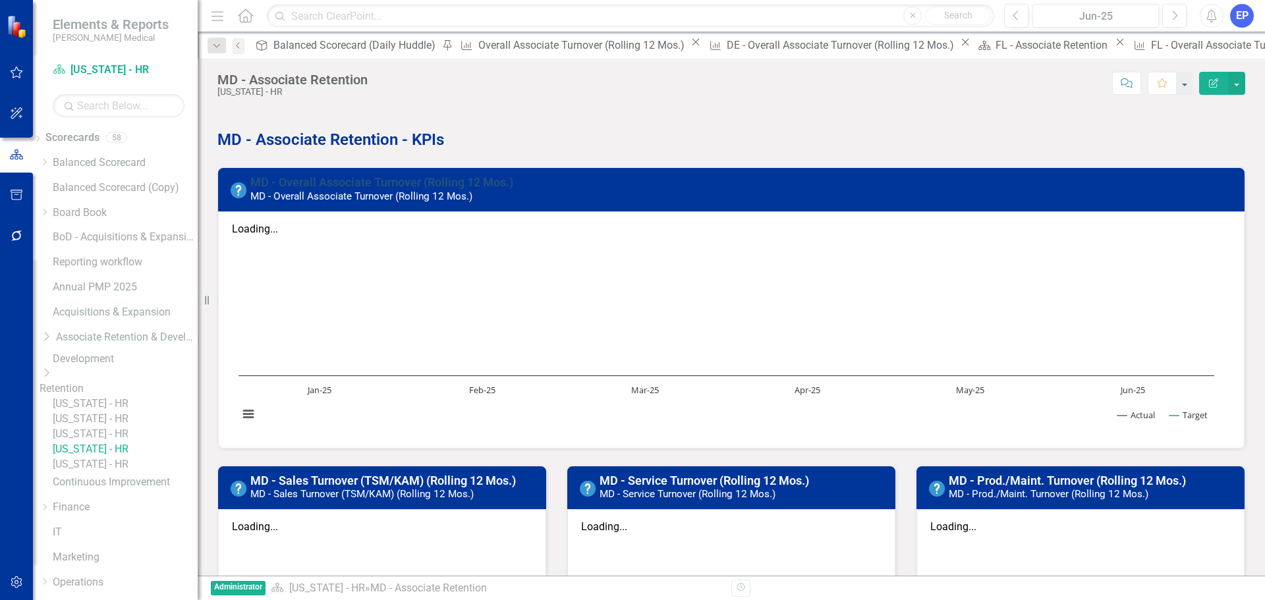
click at [337, 181] on link "MD - Overall Associate Turnover (Rolling 12 Mos.)" at bounding box center [381, 182] width 263 height 14
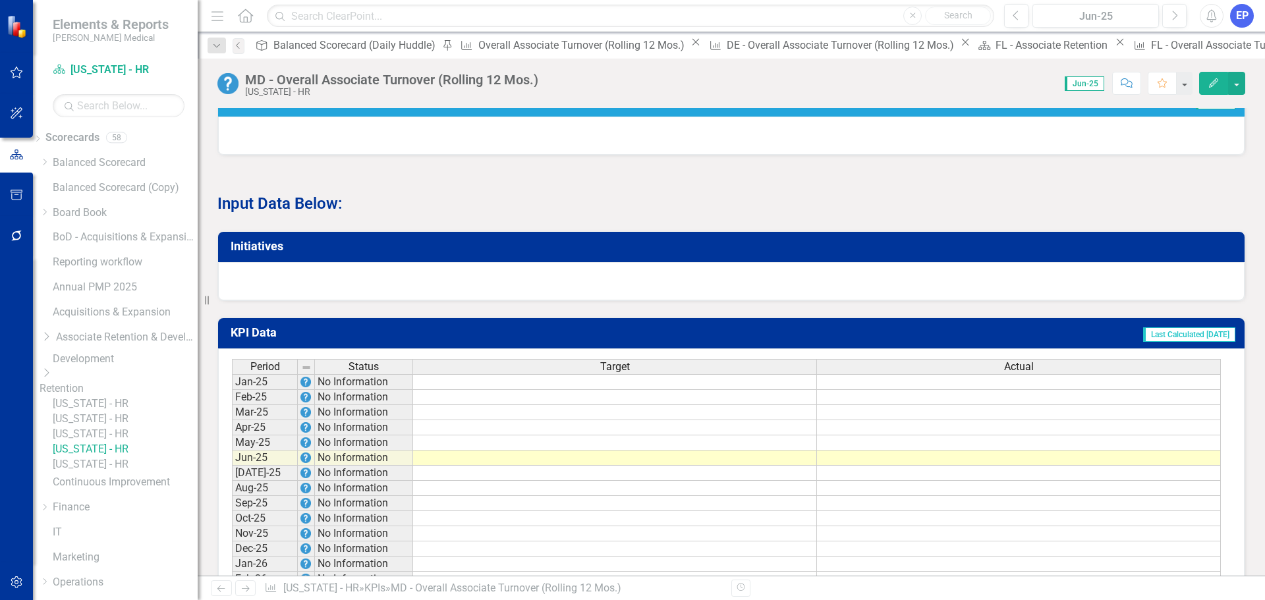
scroll to position [725, 0]
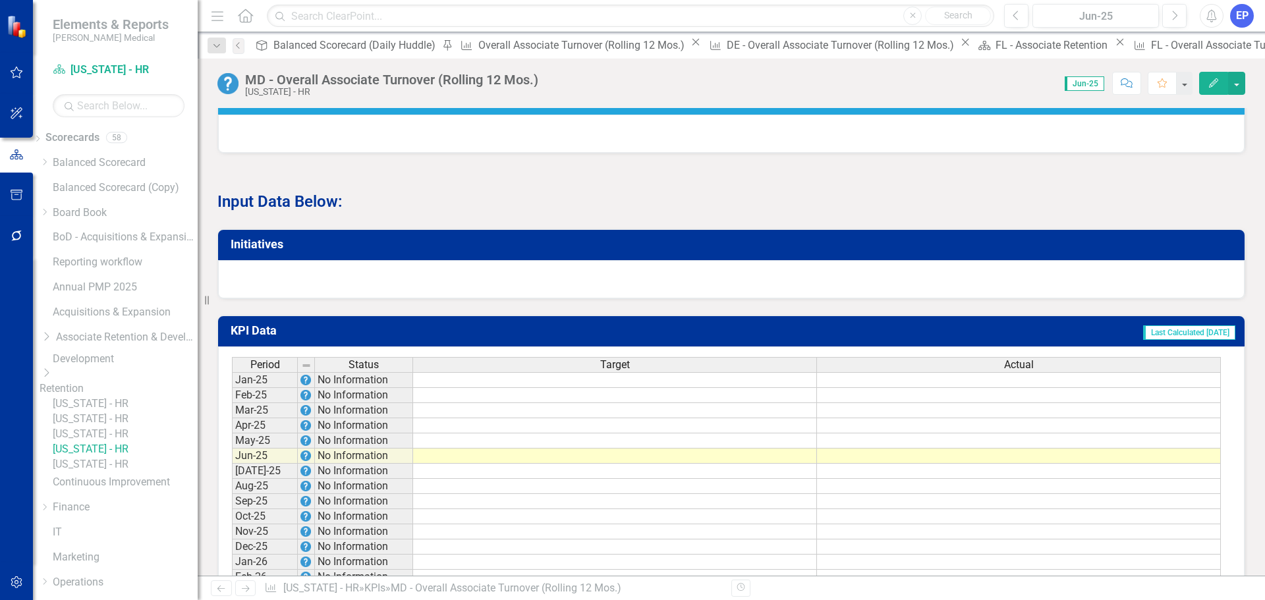
click at [1218, 85] on icon "Edit" at bounding box center [1214, 82] width 12 height 9
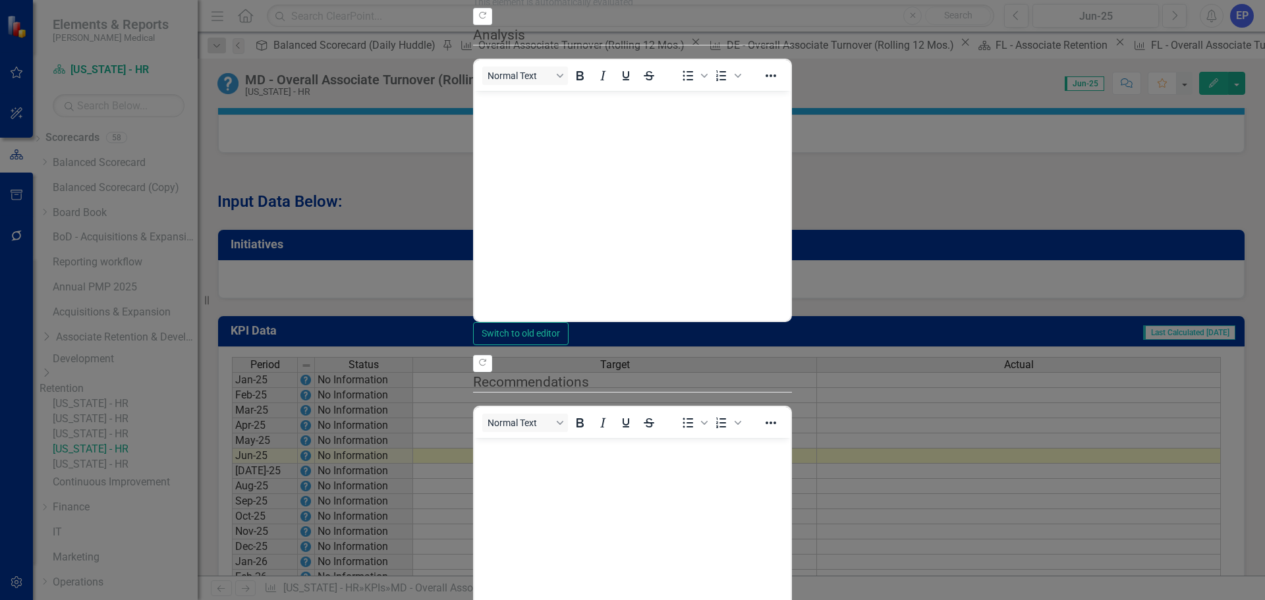
scroll to position [0, 0]
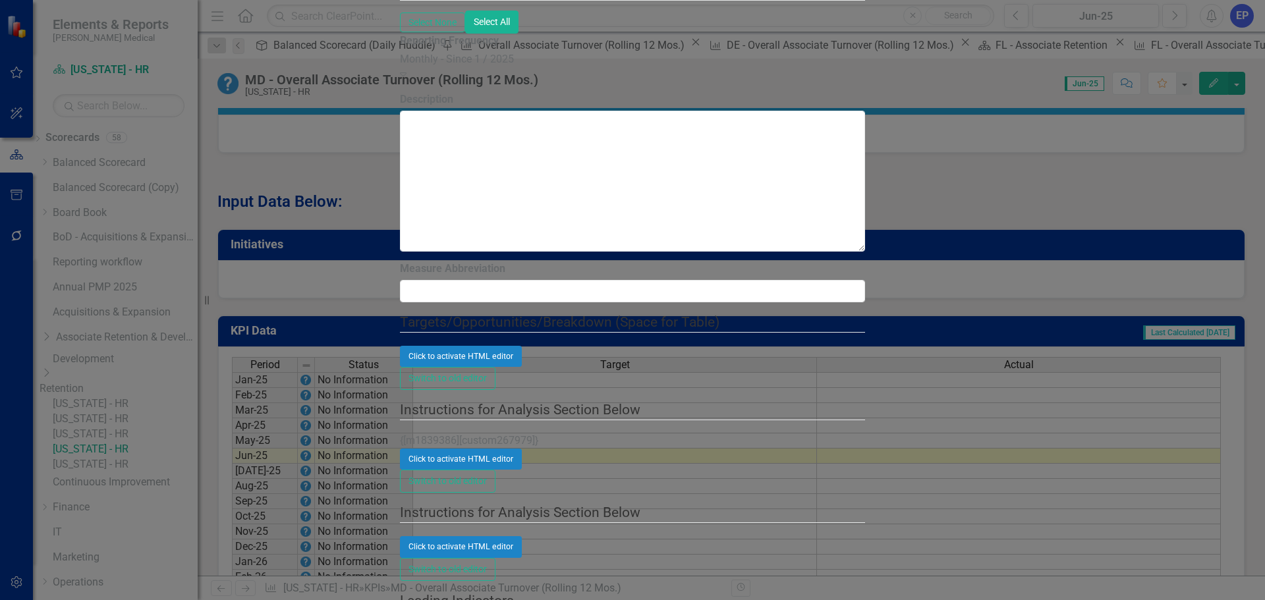
click at [417, 67] on div "Monthly - Since 1 / 2025" at bounding box center [632, 59] width 465 height 15
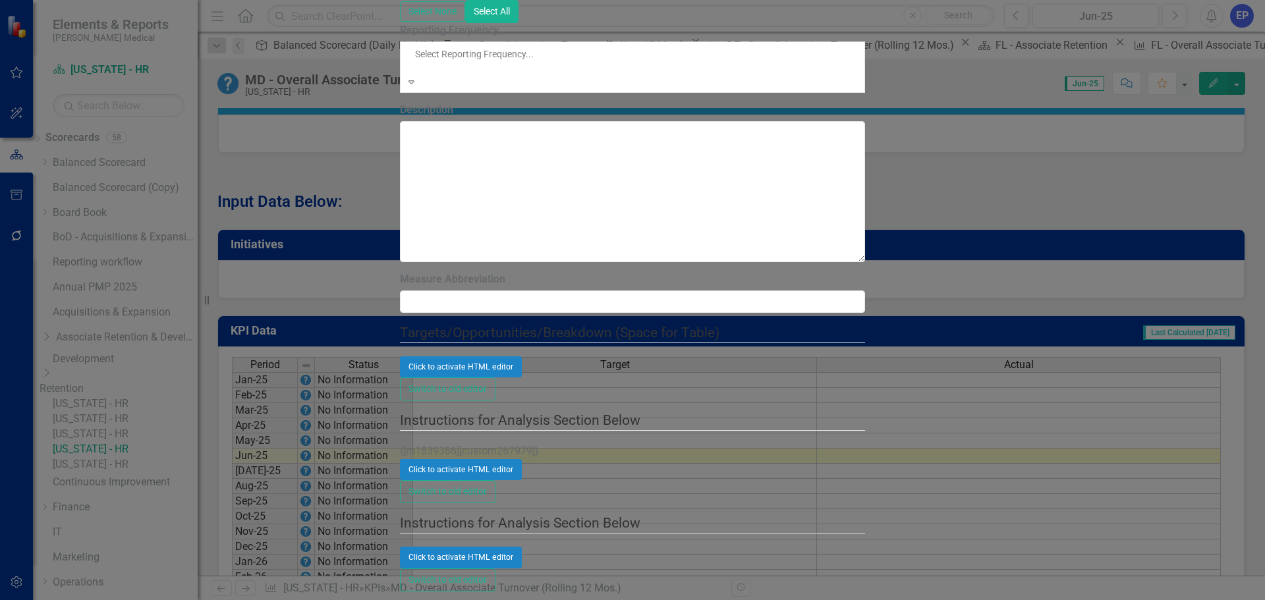
click at [418, 600] on div "All Periods" at bounding box center [632, 607] width 1265 height 15
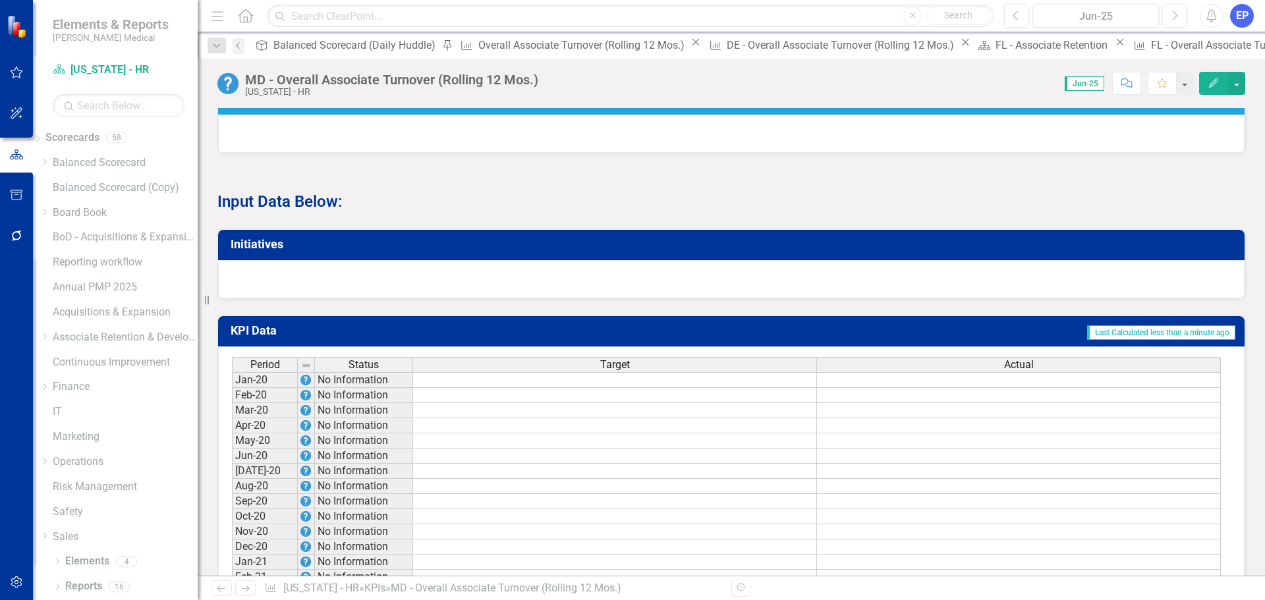
click at [598, 372] on td at bounding box center [615, 380] width 404 height 16
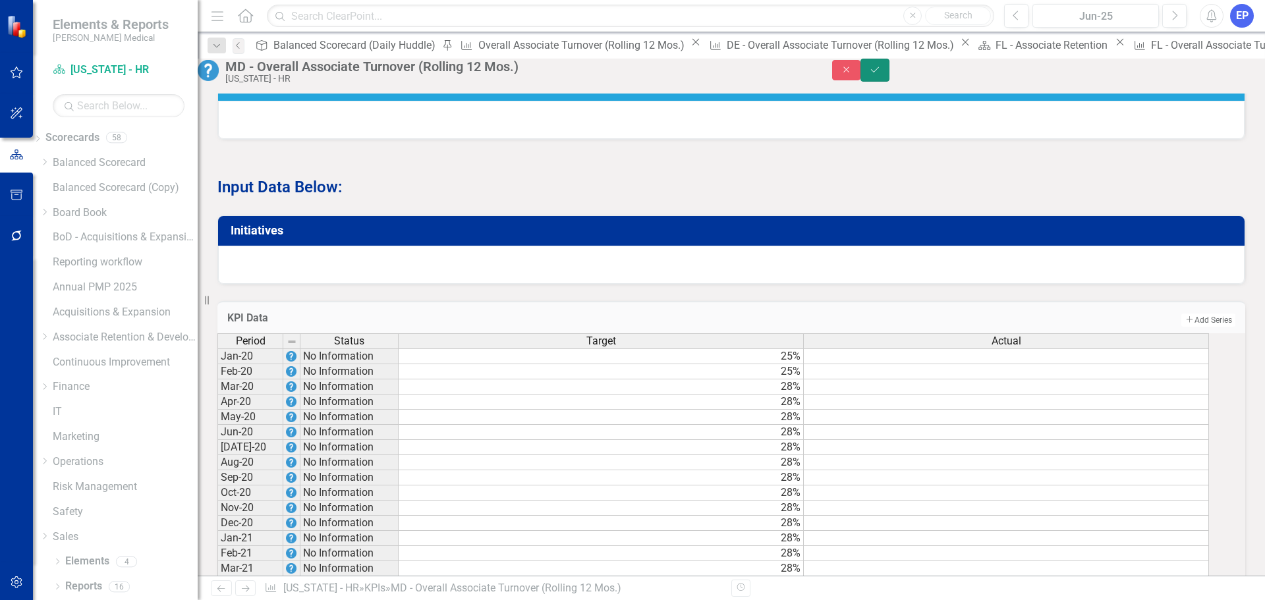
click at [879, 72] on icon "submit" at bounding box center [875, 69] width 8 height 5
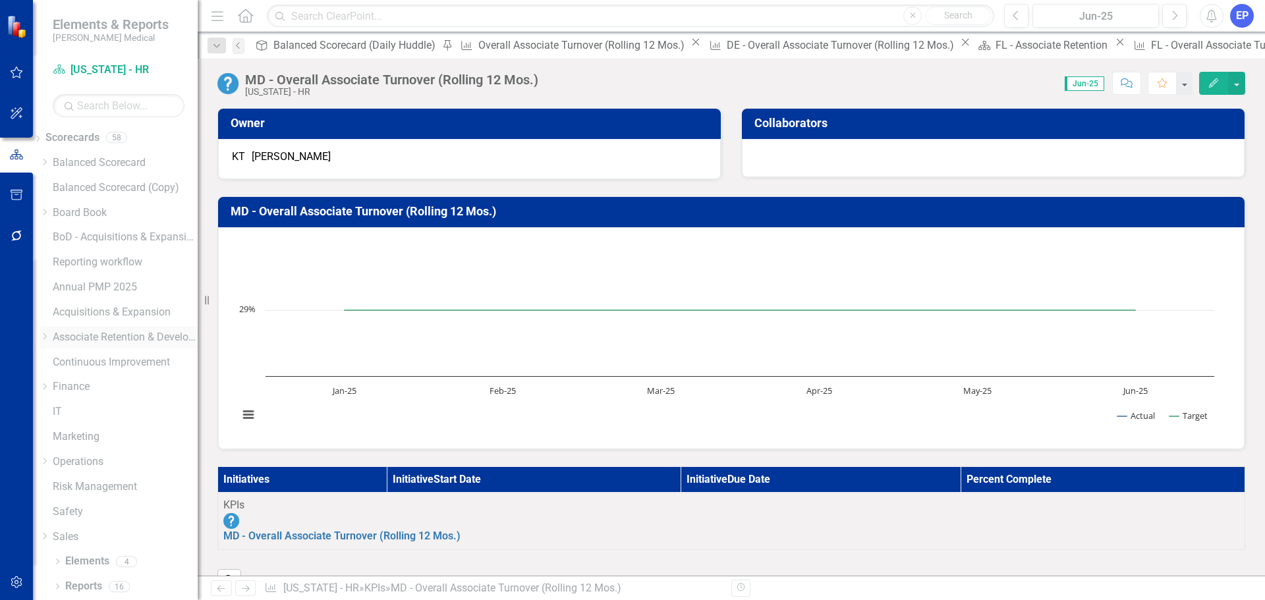
click at [49, 333] on icon "Dropdown" at bounding box center [45, 337] width 10 height 8
click at [49, 376] on icon "Dropdown" at bounding box center [45, 372] width 10 height 8
click at [108, 472] on link "[US_STATE] - HR" at bounding box center [125, 464] width 145 height 15
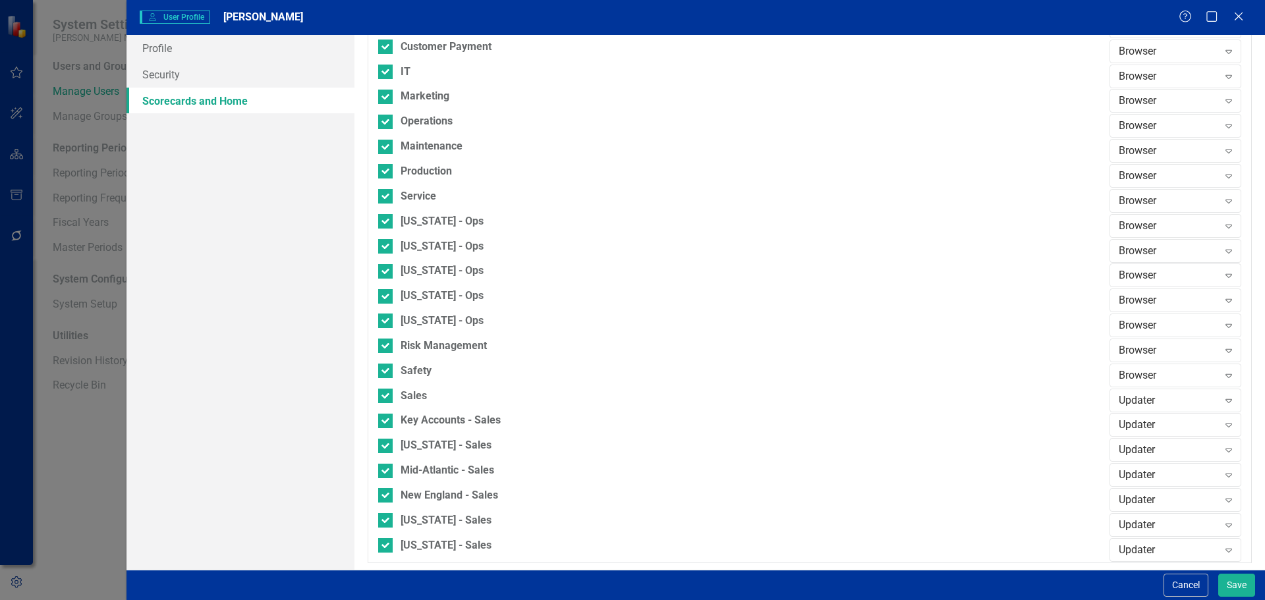
scroll to position [1064, 0]
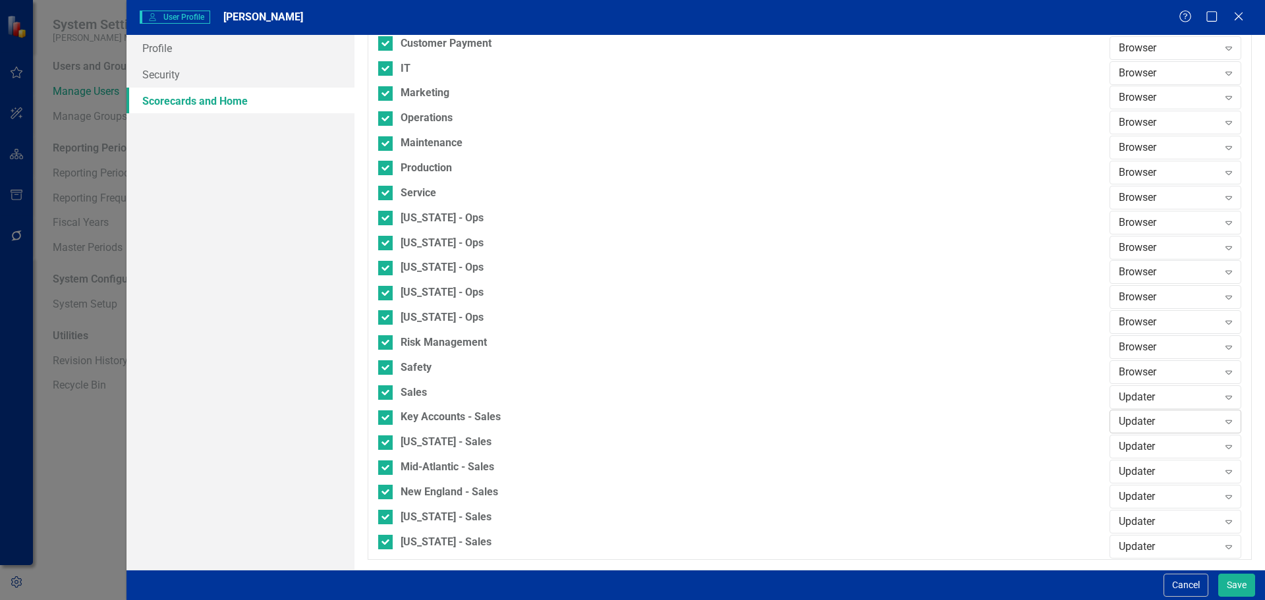
click at [1119, 419] on div "Updater" at bounding box center [1169, 421] width 100 height 15
click at [1122, 600] on div "Browser" at bounding box center [635, 611] width 1244 height 15
click at [1130, 395] on div "Updater" at bounding box center [1169, 396] width 100 height 15
click at [1131, 600] on div "Browser" at bounding box center [635, 611] width 1244 height 15
click at [1131, 443] on div "Updater" at bounding box center [1169, 447] width 100 height 15
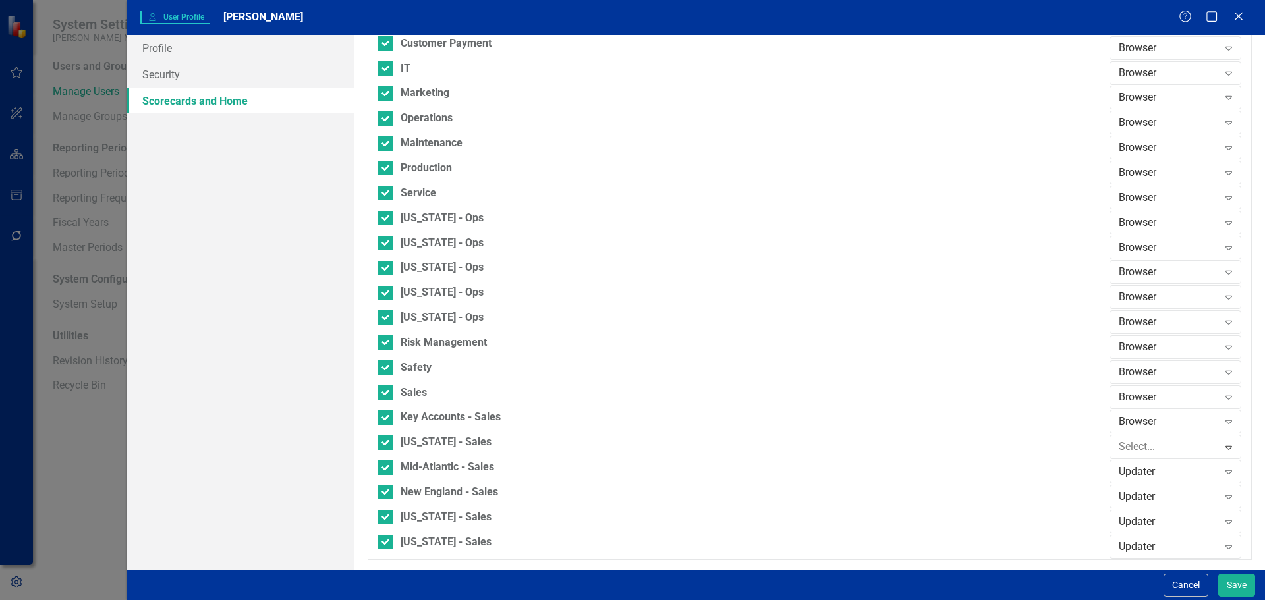
click at [1131, 600] on div "Browser" at bounding box center [635, 611] width 1244 height 15
click at [1131, 474] on div "Updater" at bounding box center [1169, 472] width 100 height 15
click at [1133, 370] on div "Browser" at bounding box center [1169, 371] width 100 height 15
click at [1128, 500] on div "Updater" at bounding box center [1169, 497] width 100 height 15
click at [1137, 600] on div "Browser" at bounding box center [635, 611] width 1244 height 15
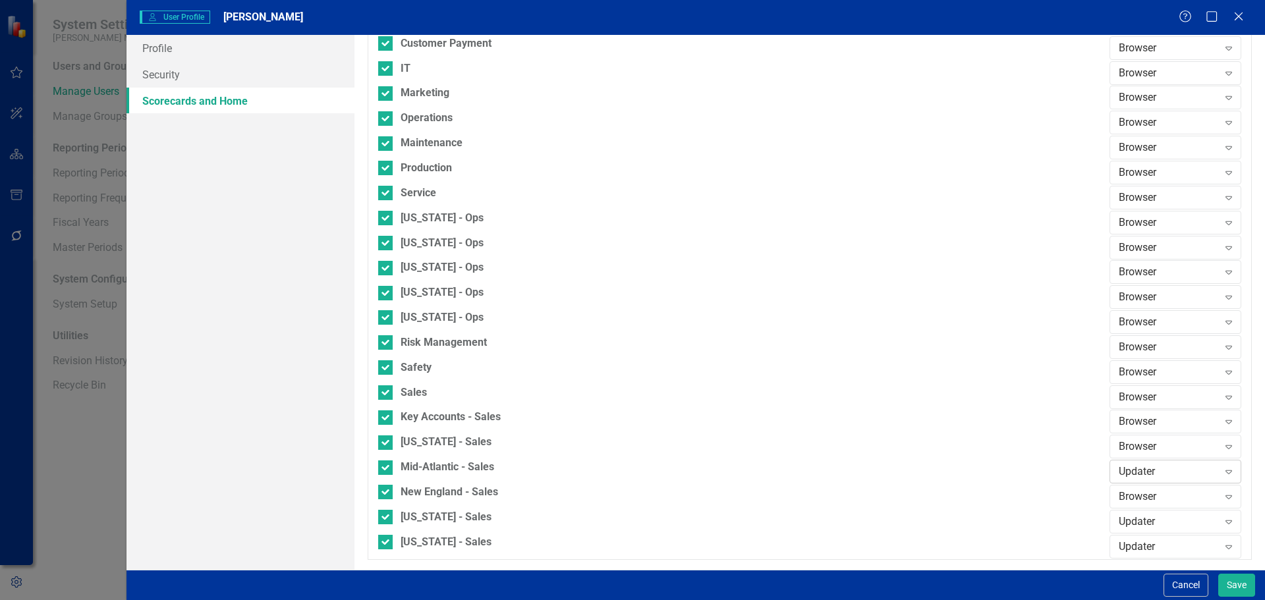
click at [1129, 470] on div "Updater" at bounding box center [1169, 472] width 100 height 15
click at [1132, 600] on div "Browser" at bounding box center [635, 611] width 1244 height 15
click at [1133, 517] on div "Updater" at bounding box center [1169, 521] width 100 height 15
click at [1133, 600] on div "Browser" at bounding box center [635, 611] width 1244 height 15
click at [1130, 554] on div "Updater Expand" at bounding box center [1176, 547] width 132 height 24
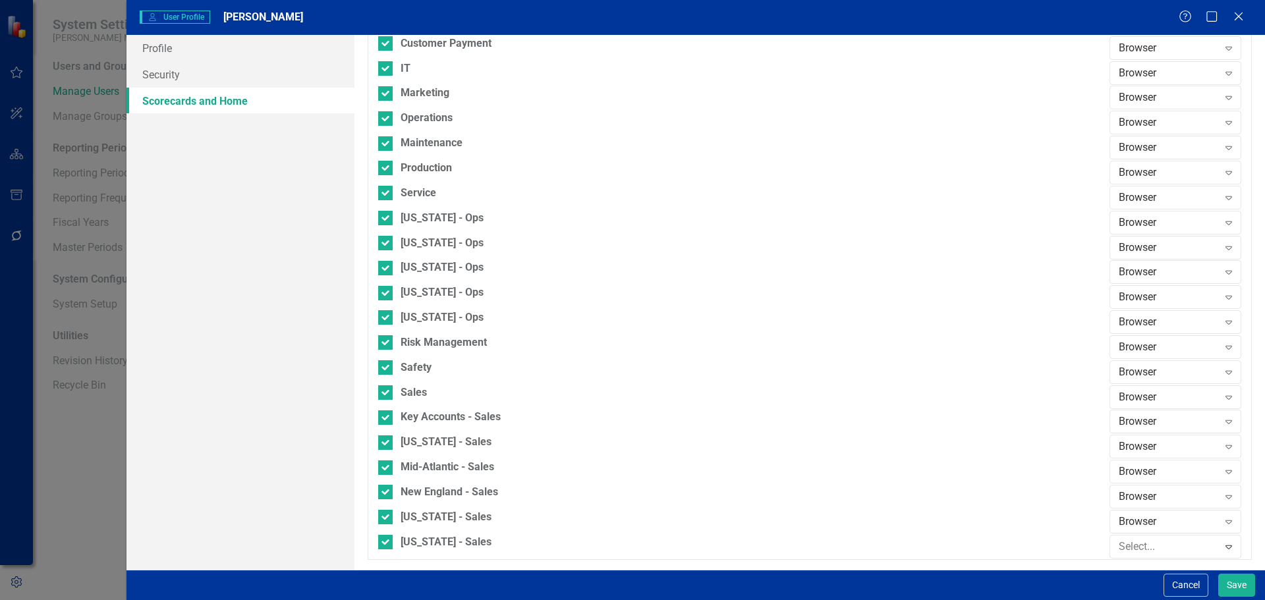
click at [1136, 600] on div "Browser" at bounding box center [635, 611] width 1244 height 15
click at [1227, 583] on button "Save" at bounding box center [1236, 585] width 37 height 23
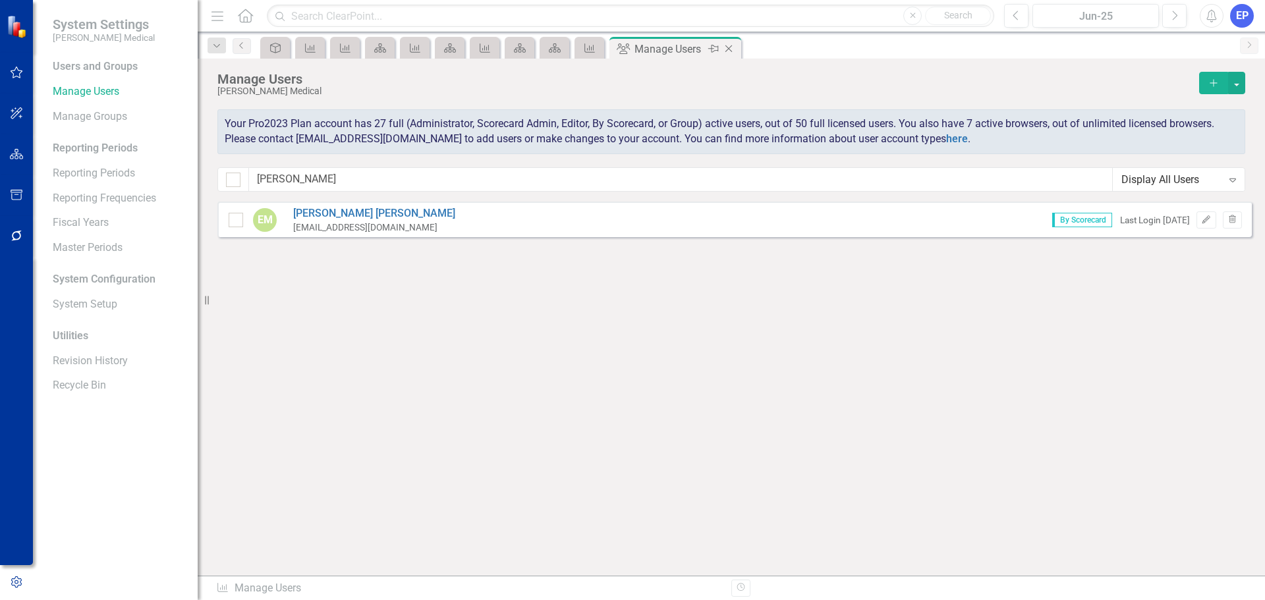
click at [730, 47] on icon "Close" at bounding box center [728, 48] width 13 height 11
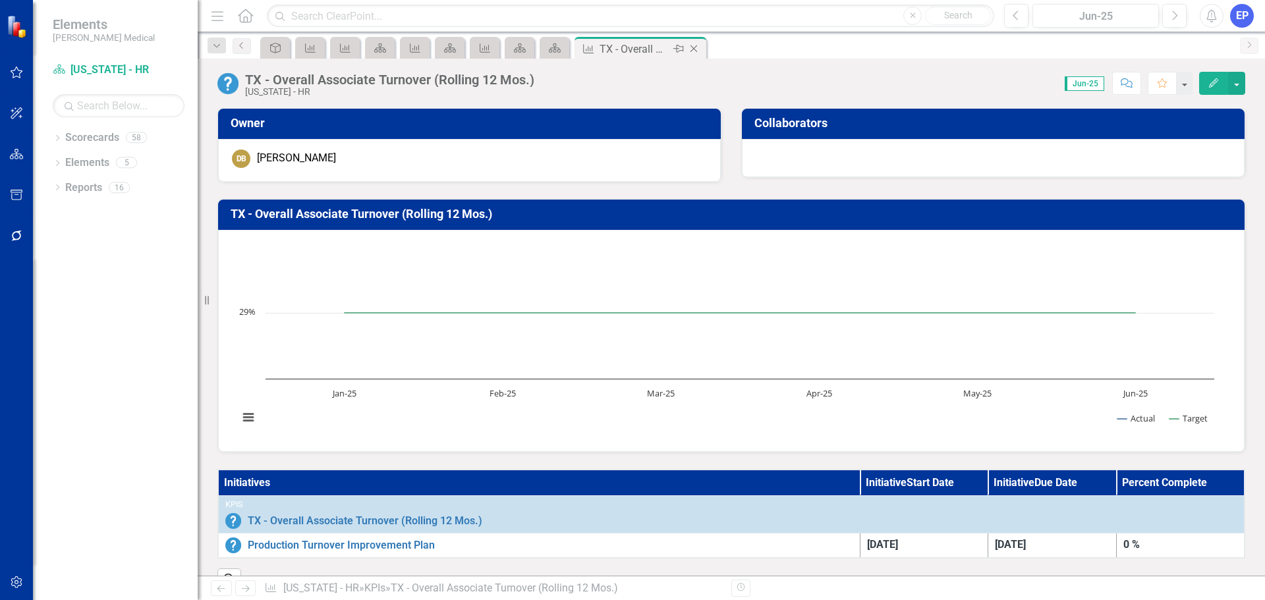
click at [698, 49] on icon "Close" at bounding box center [693, 48] width 13 height 11
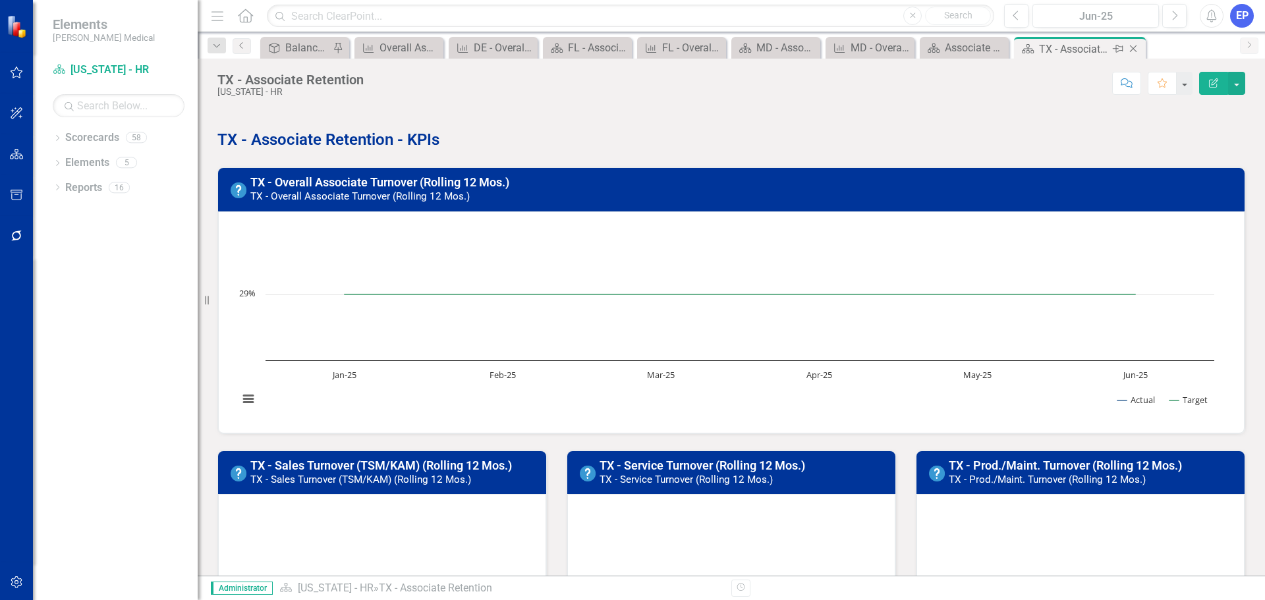
click at [1136, 44] on icon "Close" at bounding box center [1133, 48] width 13 height 11
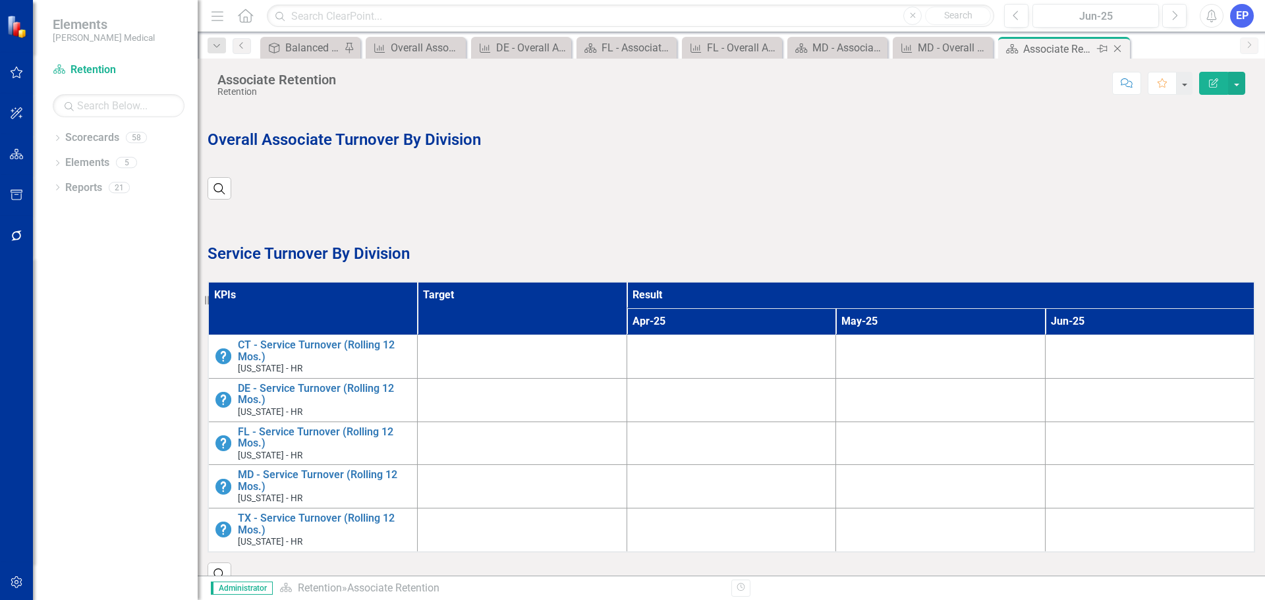
click at [1117, 45] on icon "Close" at bounding box center [1117, 48] width 13 height 11
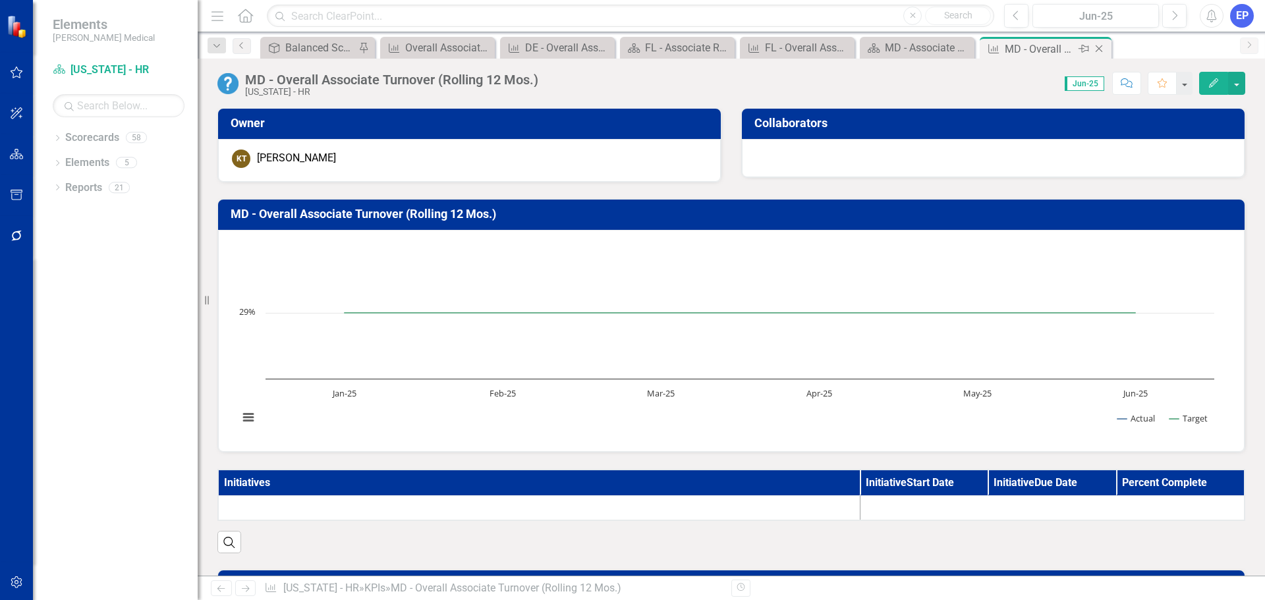
click at [1097, 45] on icon "Close" at bounding box center [1099, 48] width 13 height 11
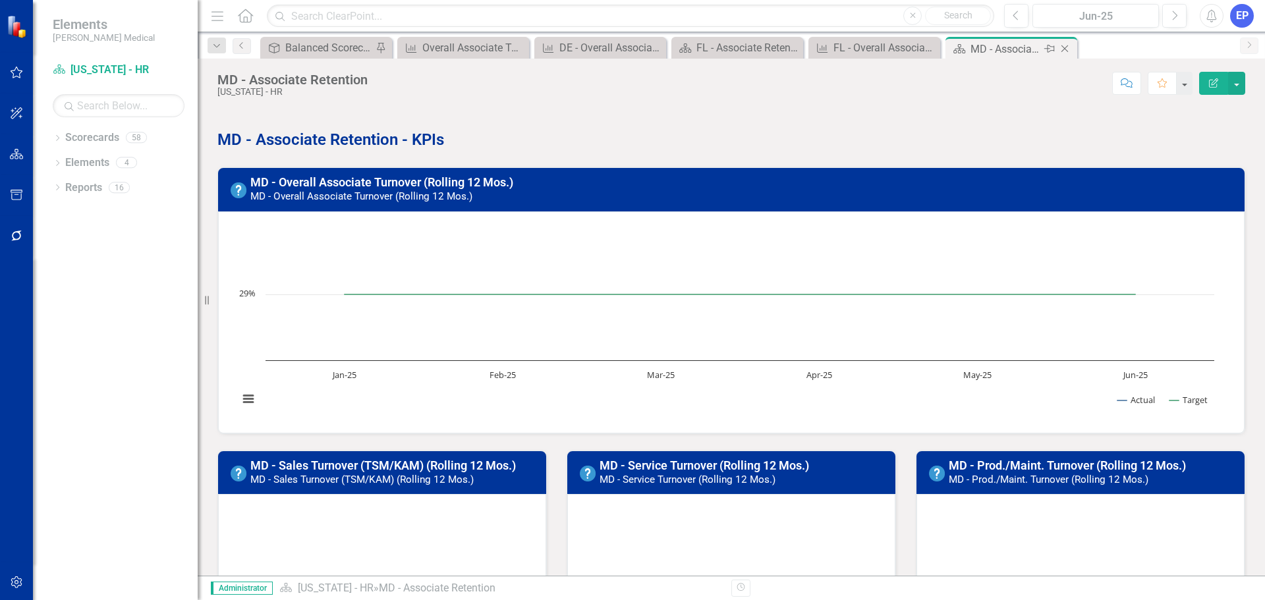
click at [1068, 46] on icon at bounding box center [1065, 48] width 7 height 7
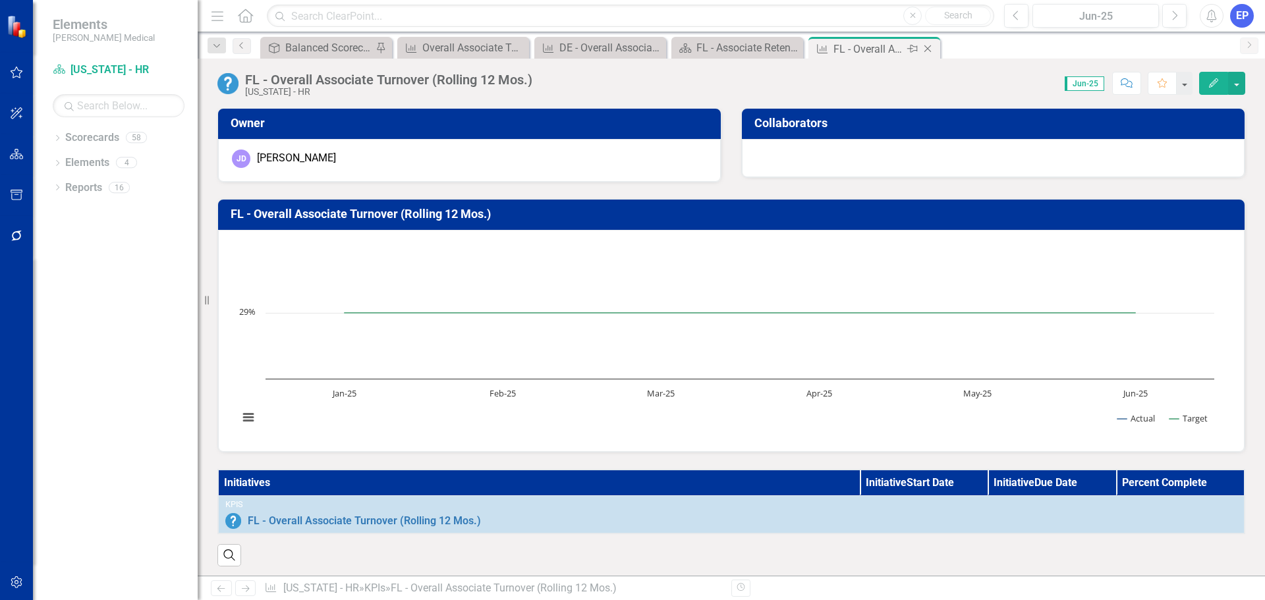
click at [925, 49] on icon "Close" at bounding box center [927, 48] width 13 height 11
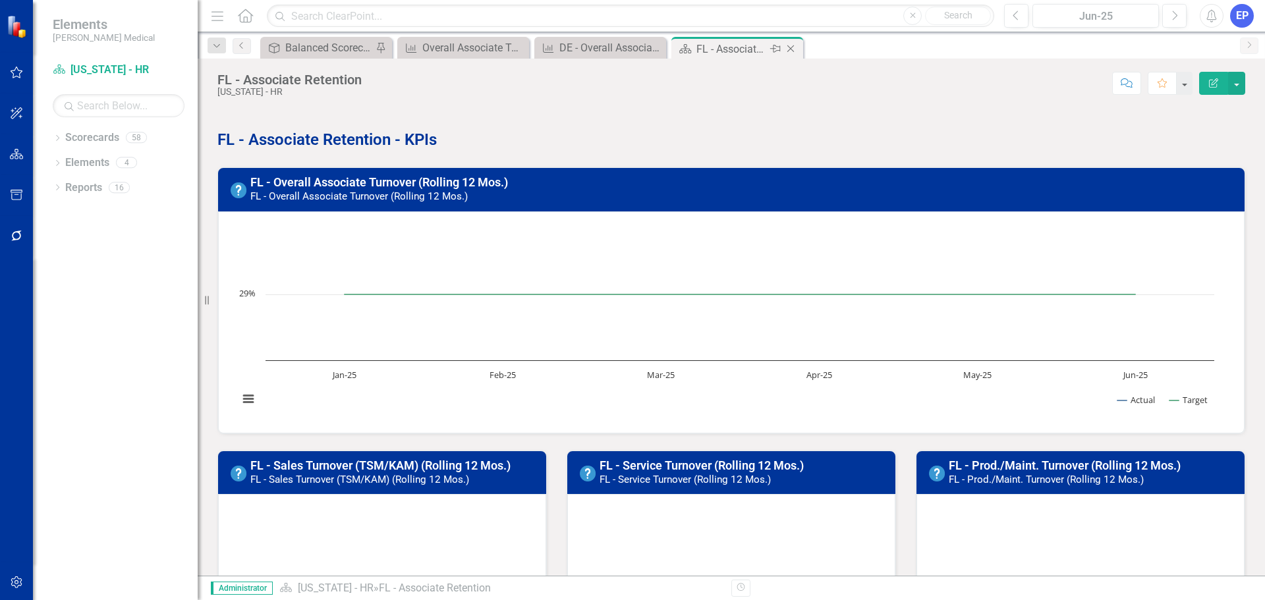
click at [793, 48] on icon "Close" at bounding box center [790, 48] width 13 height 11
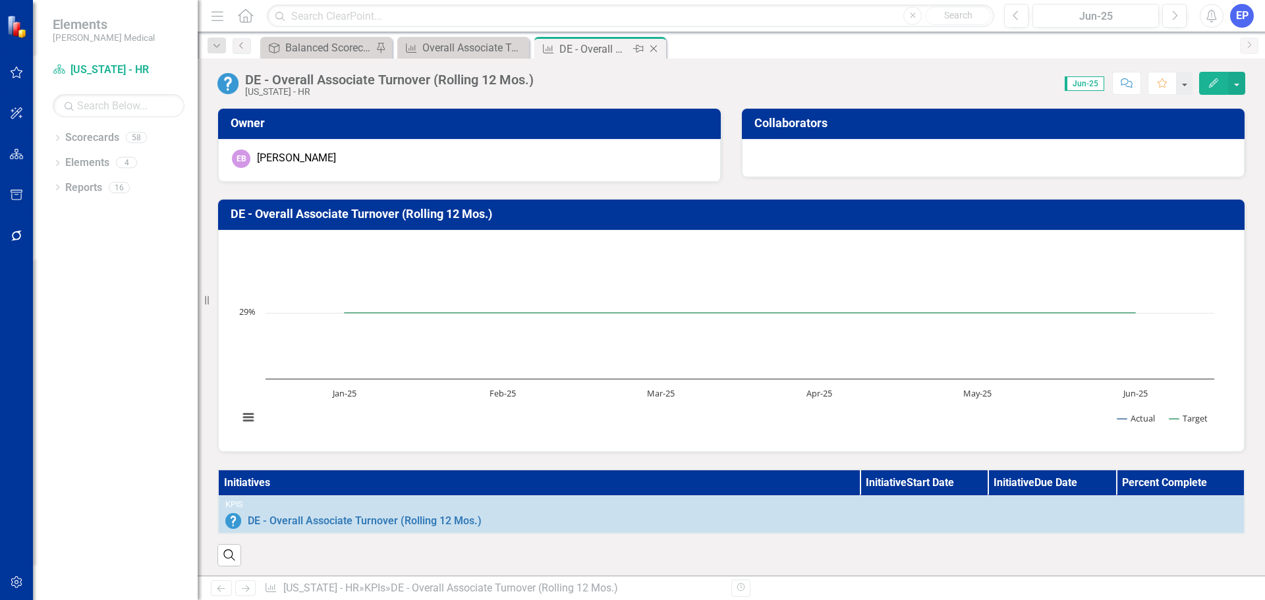
click at [658, 46] on icon "Close" at bounding box center [653, 48] width 13 height 11
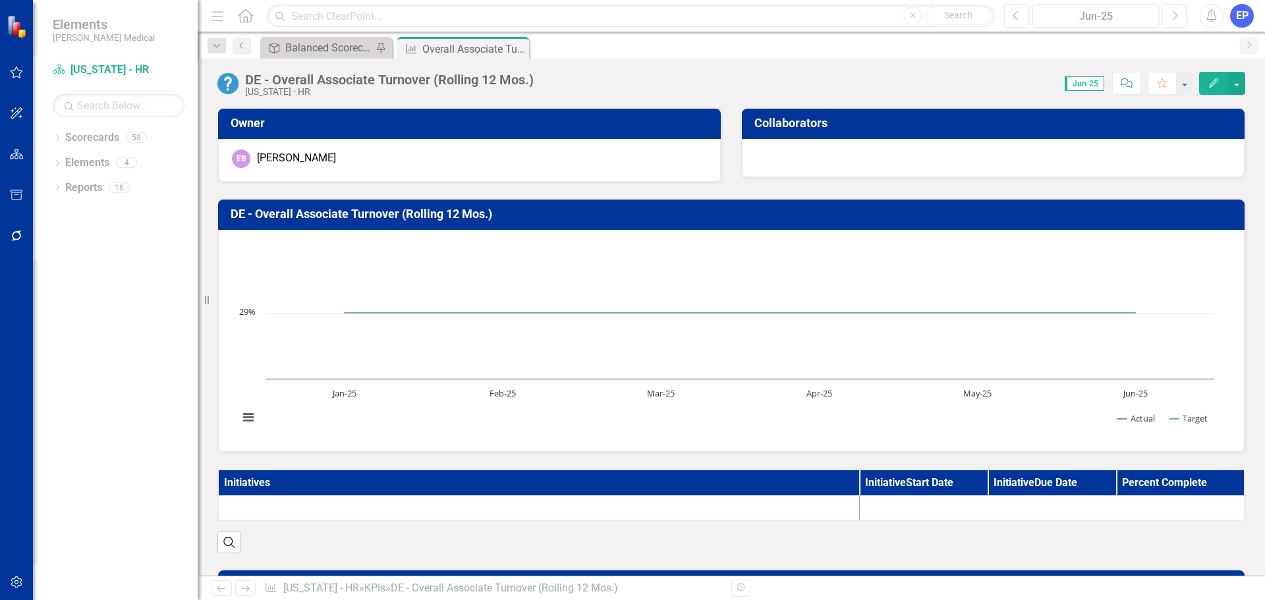
click at [656, 46] on div "Objective Balanced Scorecard (Daily Huddle) Pin KPI Overall Associate Turnover …" at bounding box center [746, 47] width 976 height 21
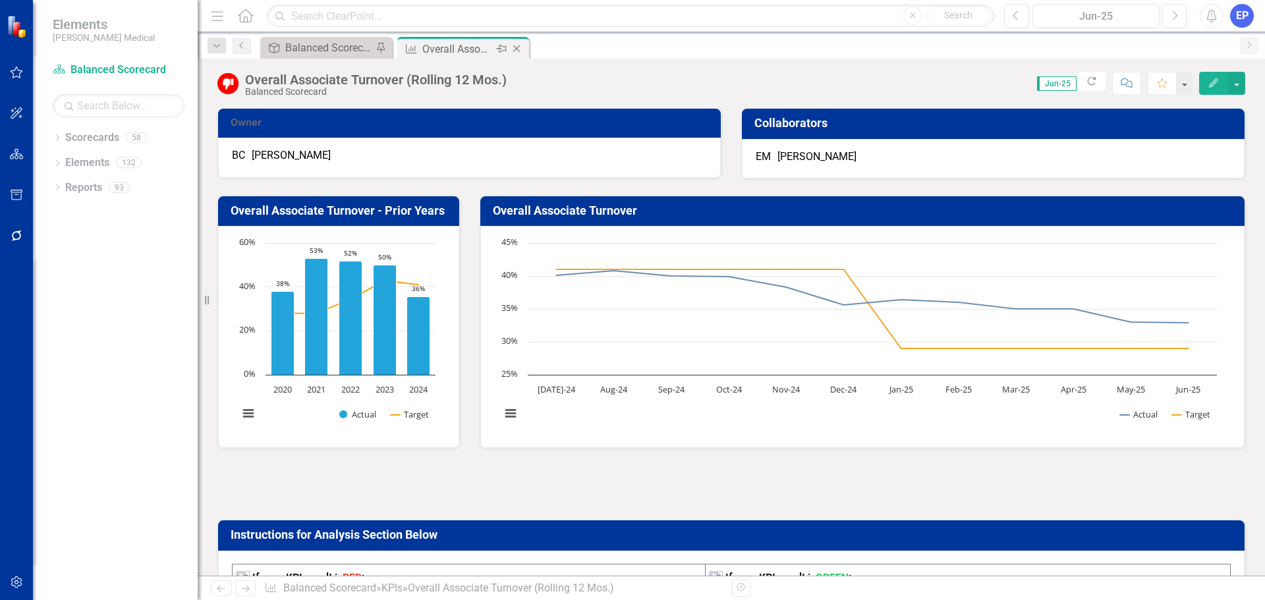
click at [517, 48] on icon at bounding box center [516, 48] width 7 height 7
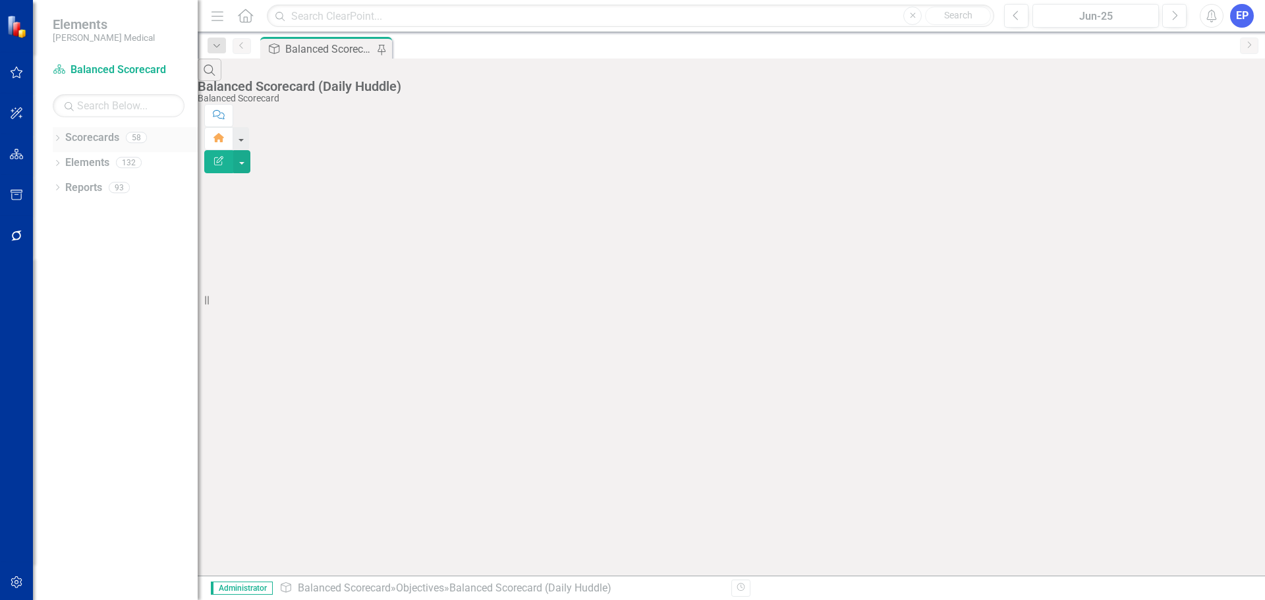
click at [59, 134] on div "Dropdown" at bounding box center [57, 139] width 9 height 11
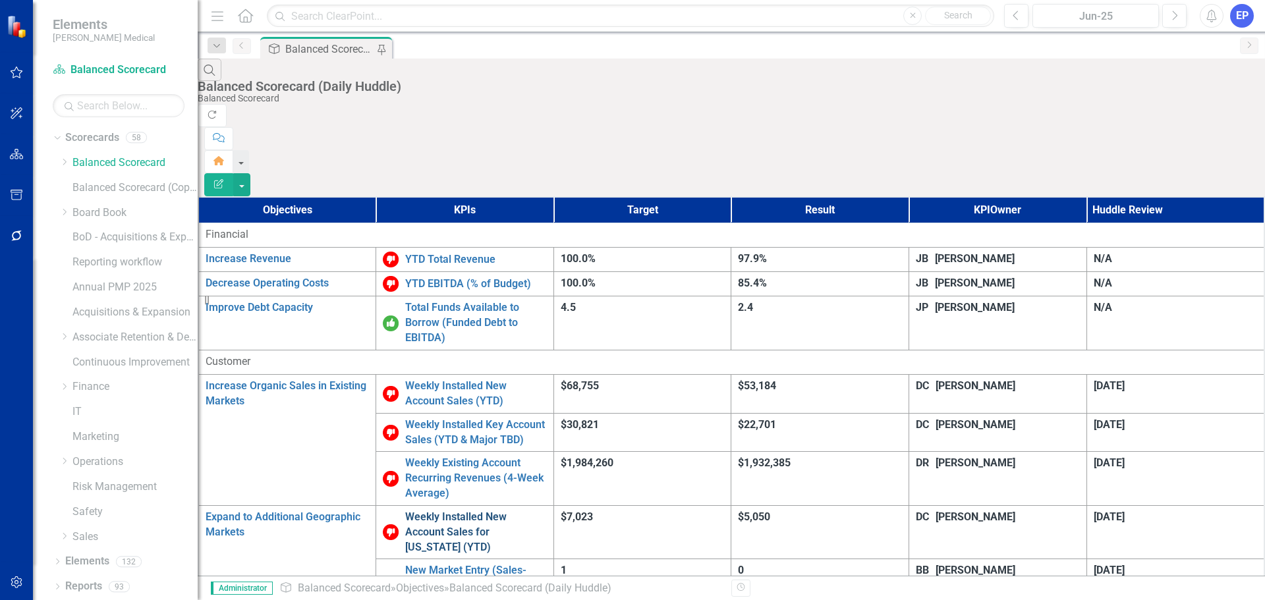
scroll to position [625, 0]
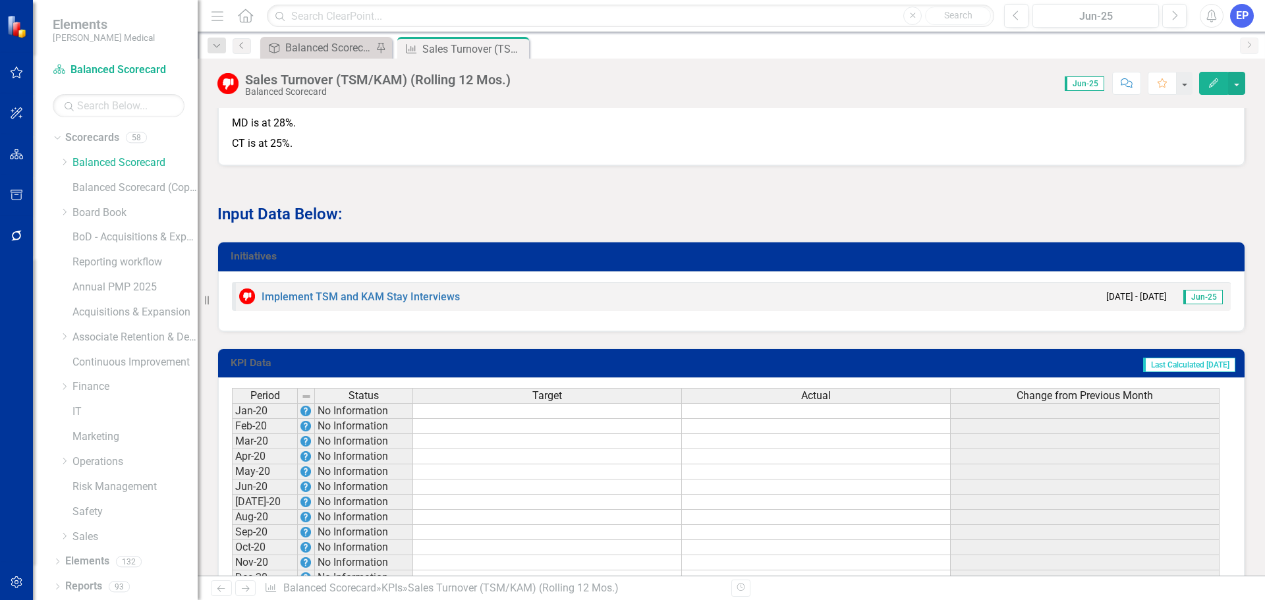
scroll to position [857, 0]
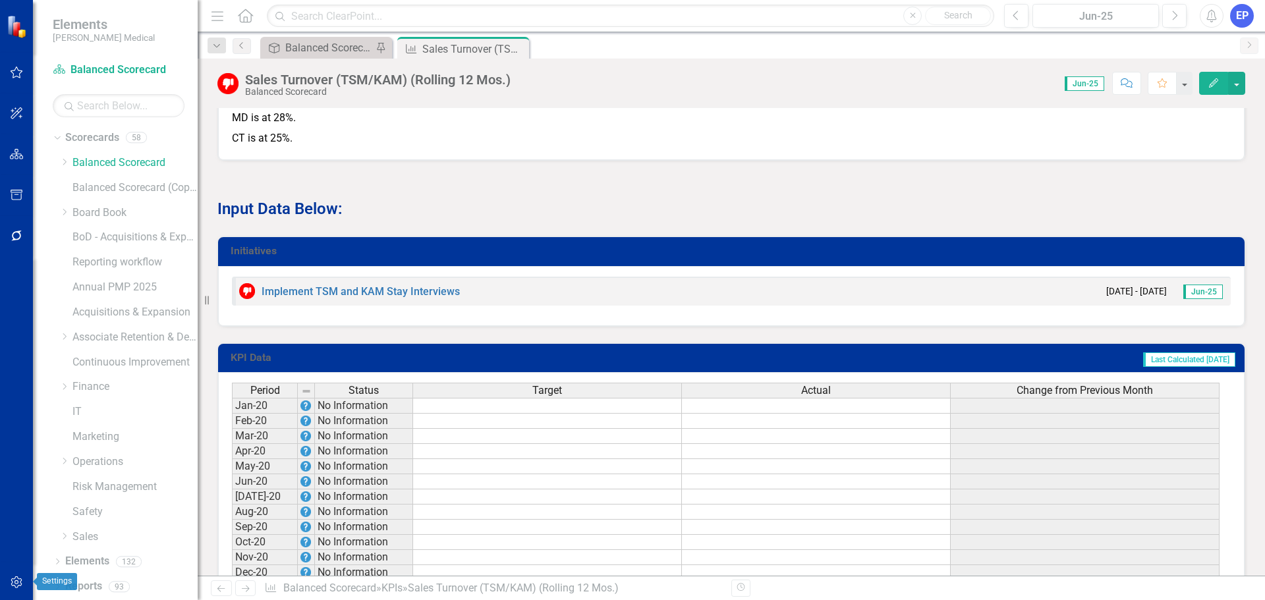
click at [18, 583] on icon "button" at bounding box center [16, 583] width 11 height 12
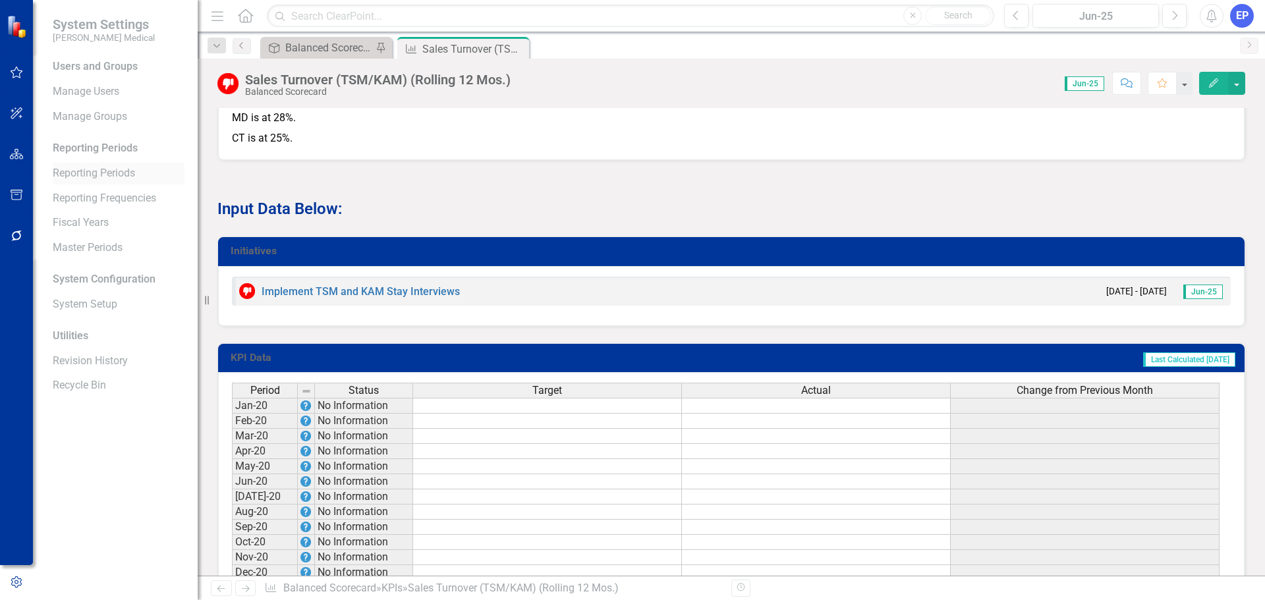
click at [92, 178] on link "Reporting Periods" at bounding box center [119, 173] width 132 height 15
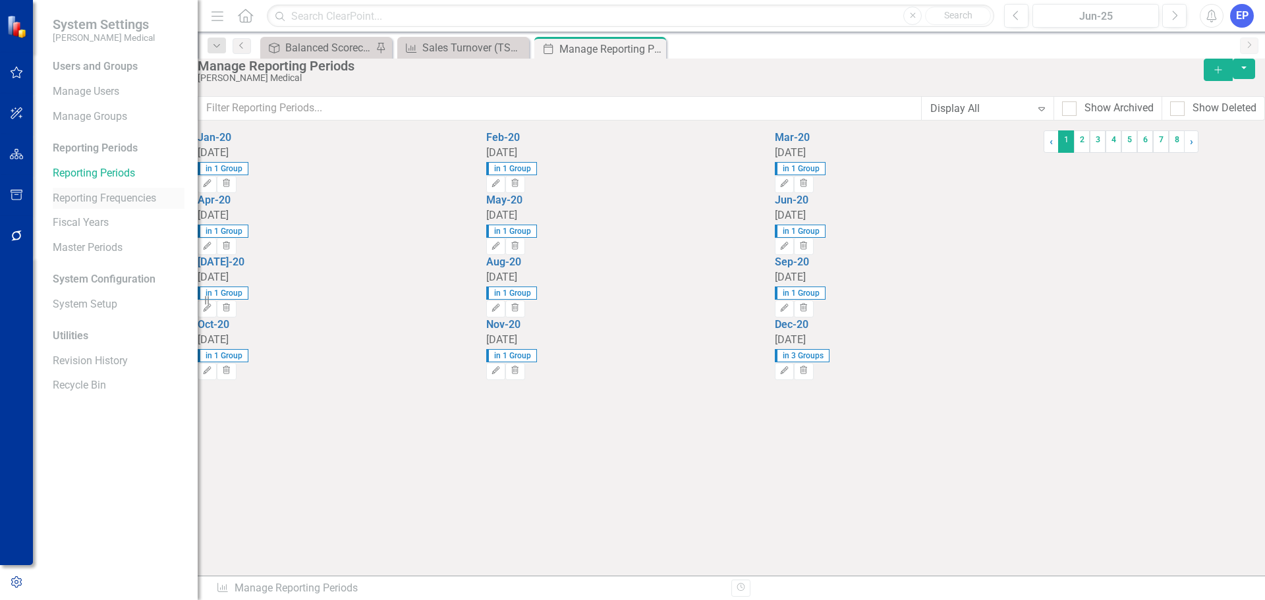
click at [92, 197] on link "Reporting Frequencies" at bounding box center [119, 198] width 132 height 15
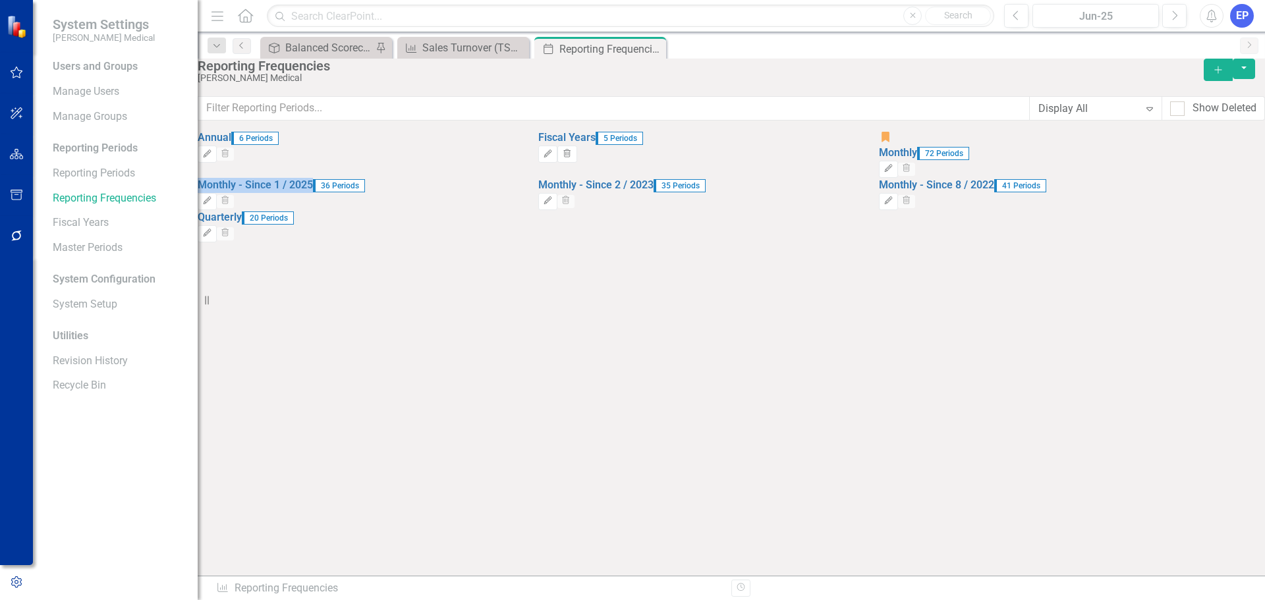
drag, startPoint x: 355, startPoint y: 238, endPoint x: 226, endPoint y: 232, distance: 129.3
click at [226, 193] on div "Monthly - Since 1 / 2025 36 Periods" at bounding box center [358, 185] width 321 height 15
copy link "Monthly - Since 1 / 2025"
click at [1212, 74] on icon "Add" at bounding box center [1218, 69] width 12 height 9
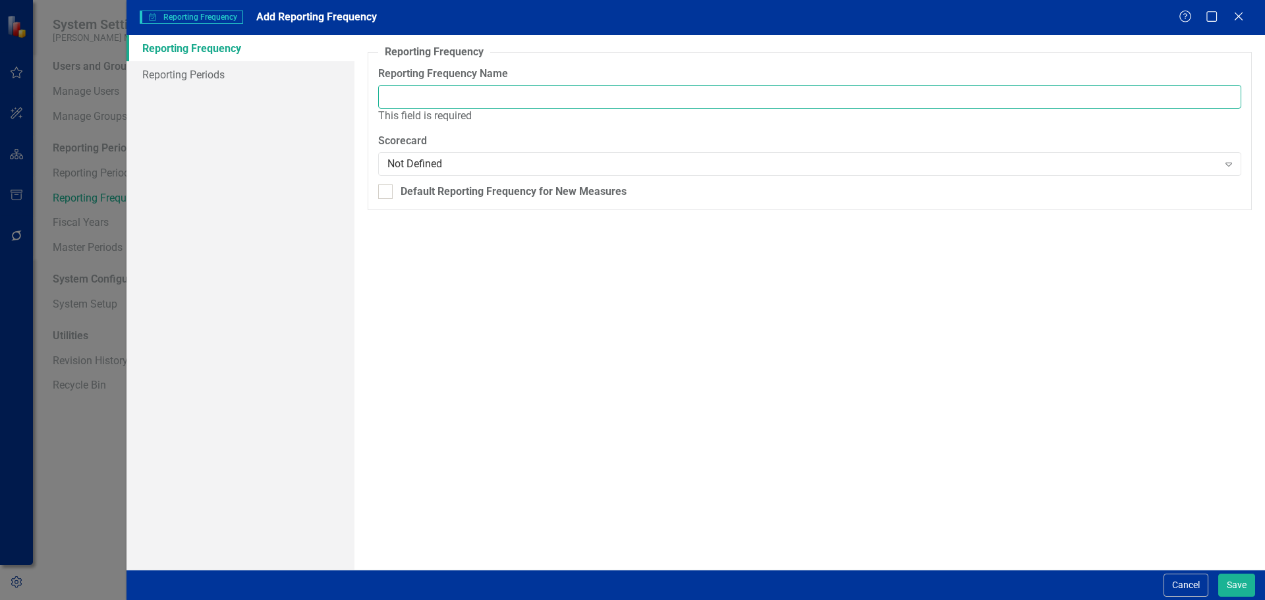
click at [666, 96] on input "Reporting Frequency Name" at bounding box center [809, 97] width 863 height 24
paste input "Monthly - Since 1 / 2025"
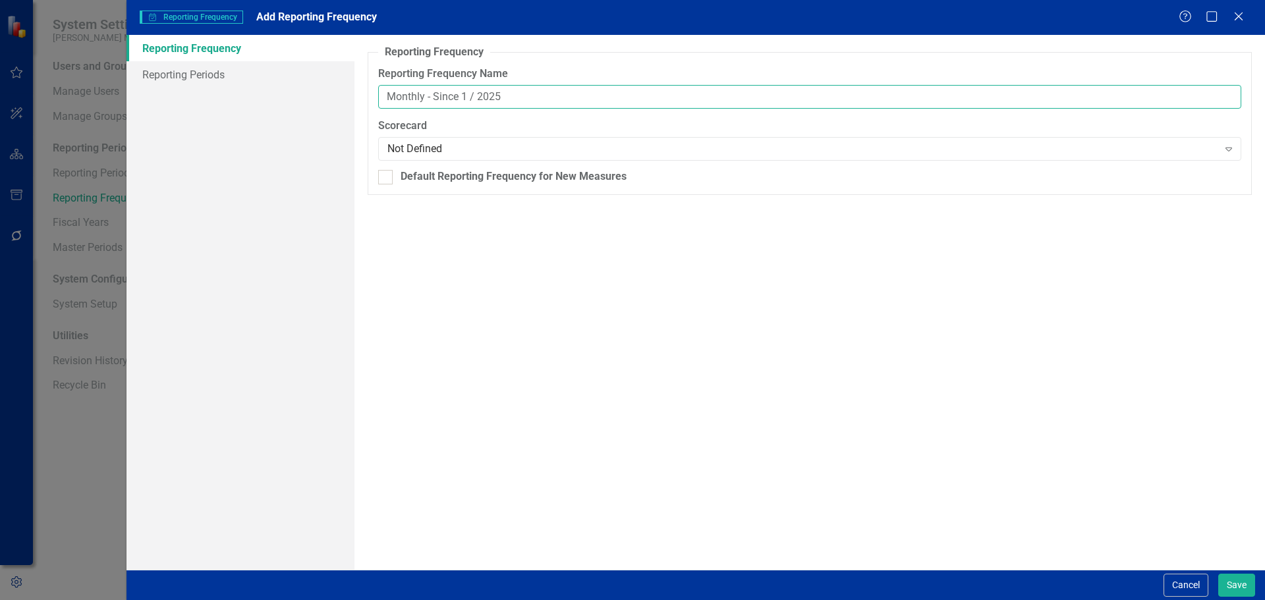
click at [463, 97] on input "Monthly - Since 1 / 2025" at bounding box center [809, 97] width 863 height 24
type input "Monthly - Since 6 / 2022"
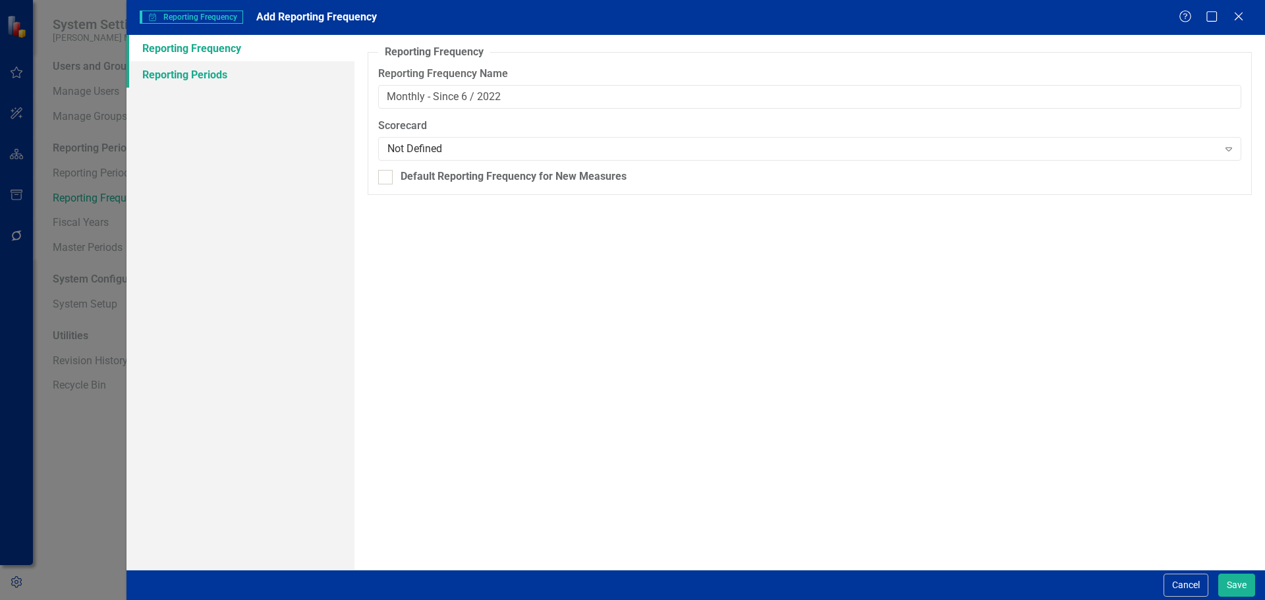
click at [212, 68] on link "Reporting Periods" at bounding box center [241, 74] width 228 height 26
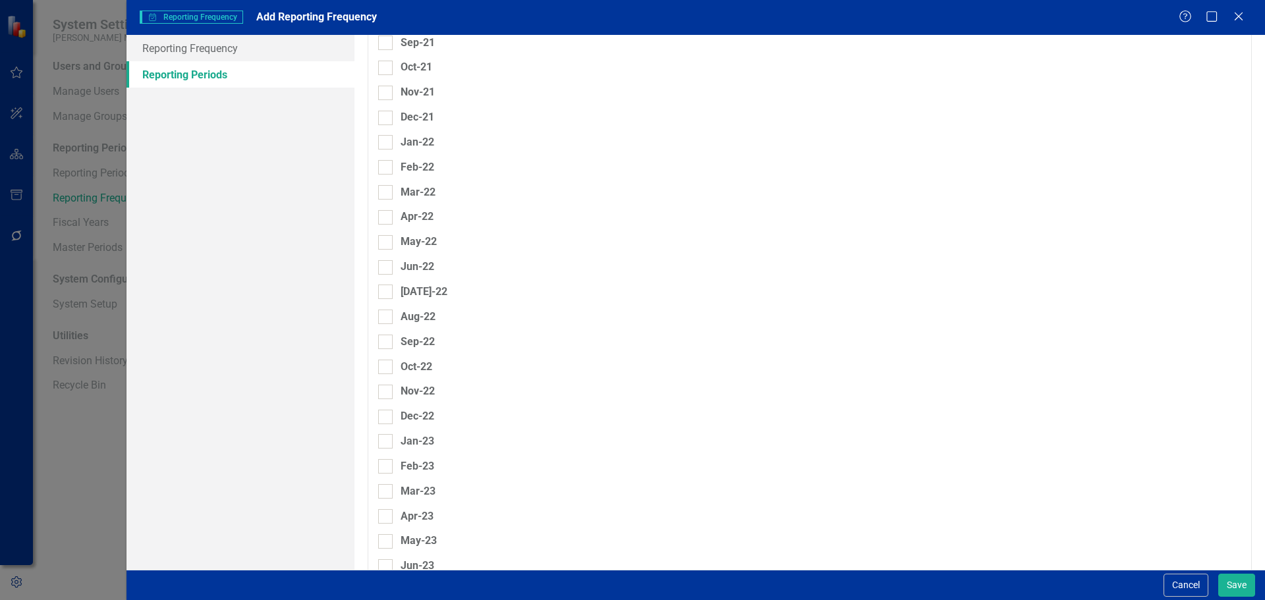
scroll to position [593, 0]
click at [386, 231] on input "Jun-22" at bounding box center [382, 235] width 9 height 9
checkbox input "true"
click at [385, 265] on input "[DATE]-22" at bounding box center [382, 269] width 9 height 9
checkbox input "true"
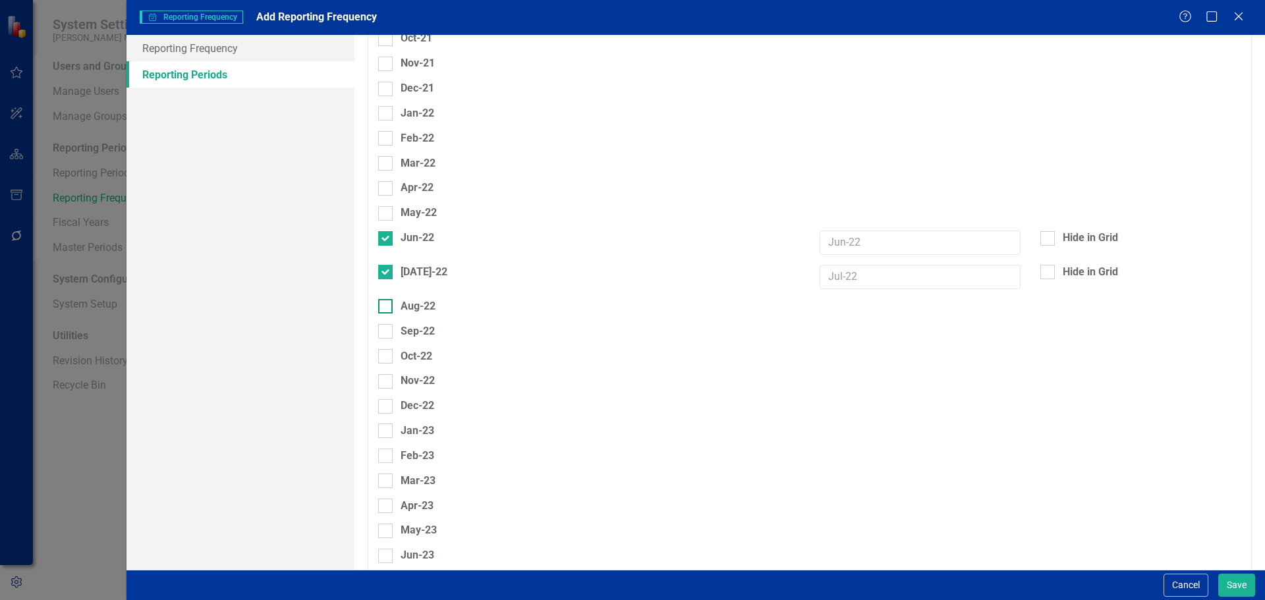
click at [385, 299] on input "Aug-22" at bounding box center [382, 303] width 9 height 9
checkbox input "true"
click at [384, 333] on div at bounding box center [385, 340] width 14 height 14
click at [384, 333] on input "Sep-22" at bounding box center [382, 337] width 9 height 9
checkbox input "true"
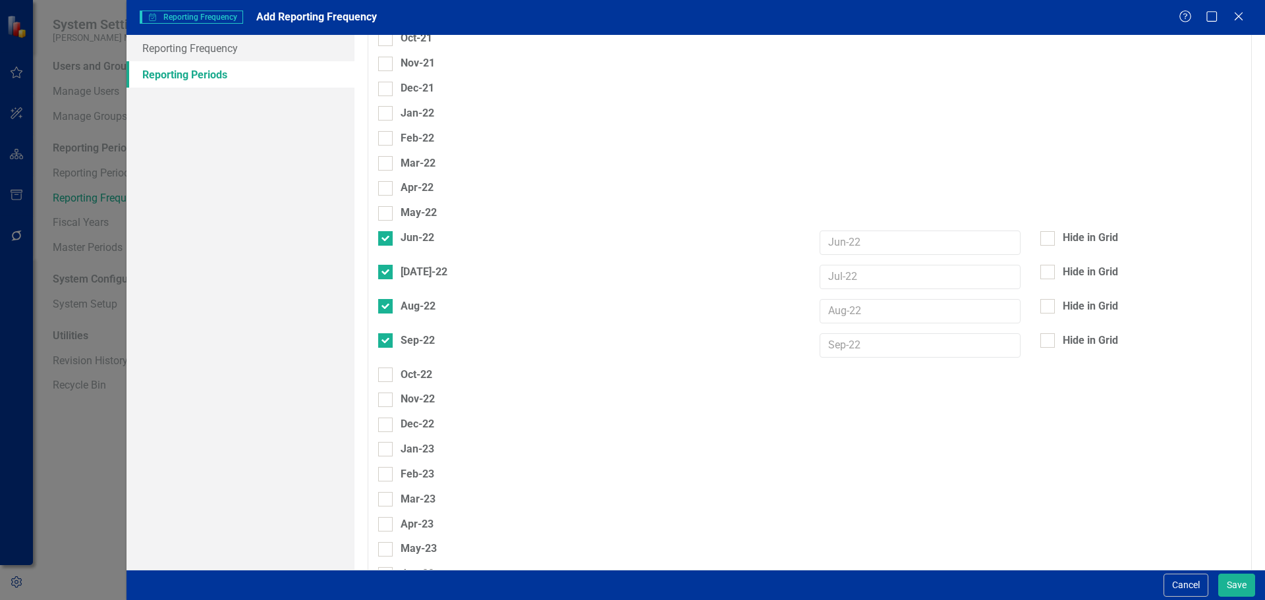
click at [384, 368] on div "Oct-22" at bounding box center [589, 375] width 422 height 15
click at [384, 368] on div at bounding box center [385, 375] width 14 height 14
click at [384, 368] on input "Oct-22" at bounding box center [382, 372] width 9 height 9
checkbox input "true"
click at [382, 402] on input "Nov-22" at bounding box center [382, 406] width 9 height 9
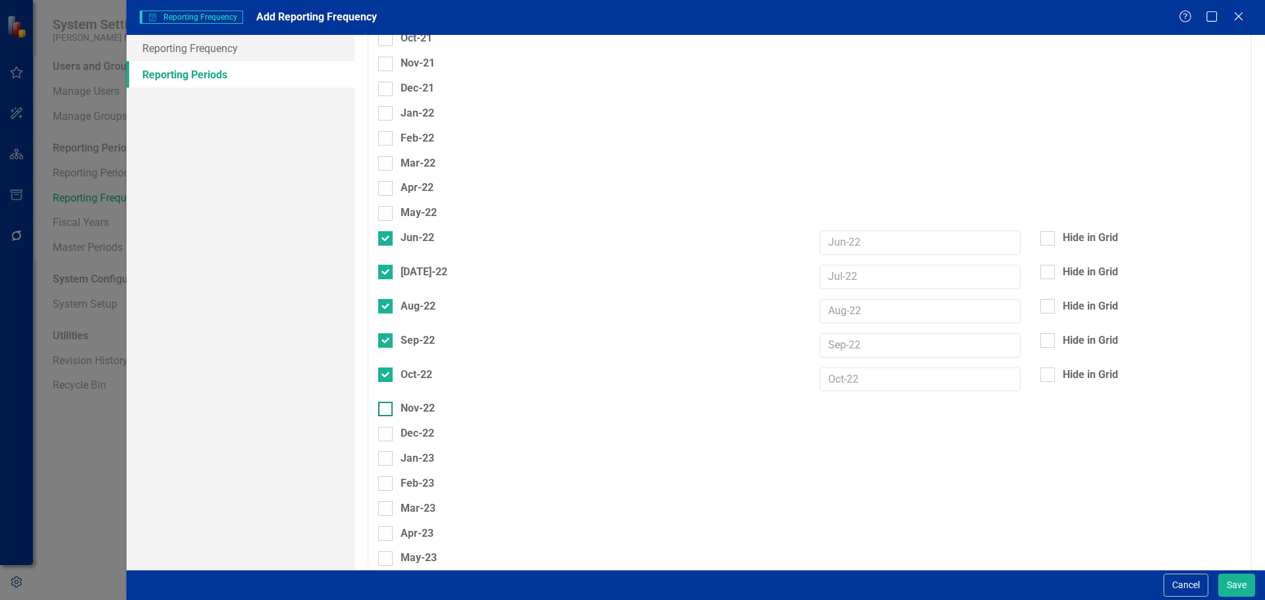
checkbox input "true"
click at [384, 436] on div at bounding box center [385, 443] width 14 height 14
click at [384, 436] on input "Dec-22" at bounding box center [382, 440] width 9 height 9
checkbox input "true"
click at [385, 470] on div at bounding box center [385, 477] width 14 height 14
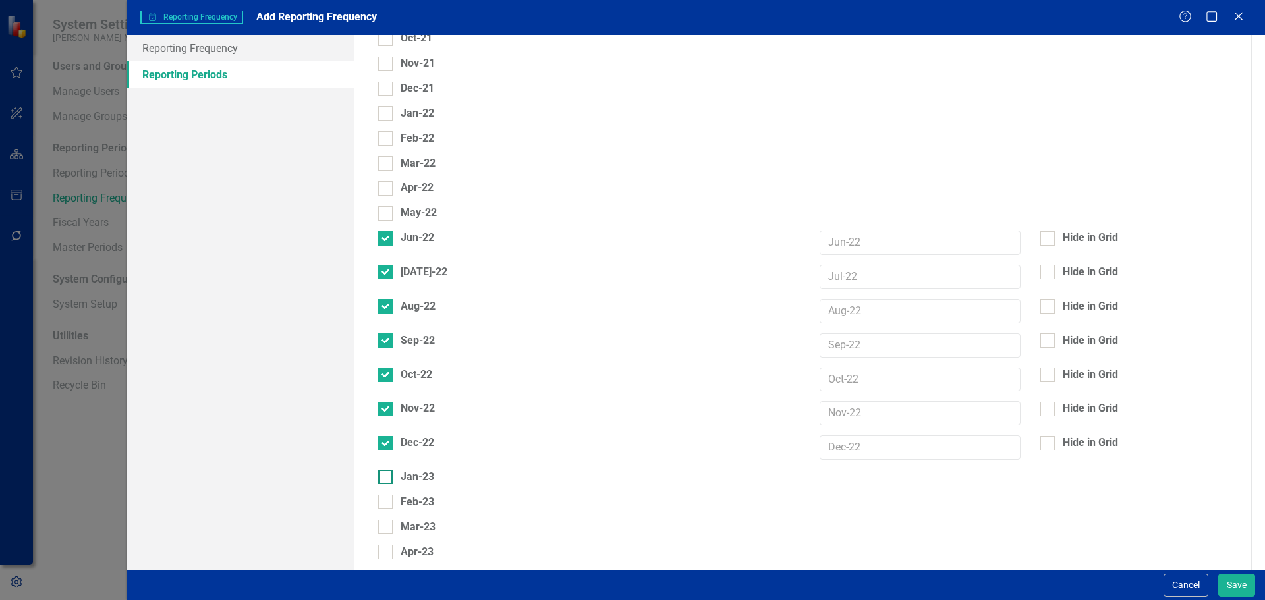
click at [385, 470] on input "Jan-23" at bounding box center [382, 474] width 9 height 9
checkbox input "true"
click at [385, 504] on div at bounding box center [385, 511] width 14 height 14
click at [385, 504] on input "Feb-23" at bounding box center [382, 508] width 9 height 9
checkbox input "true"
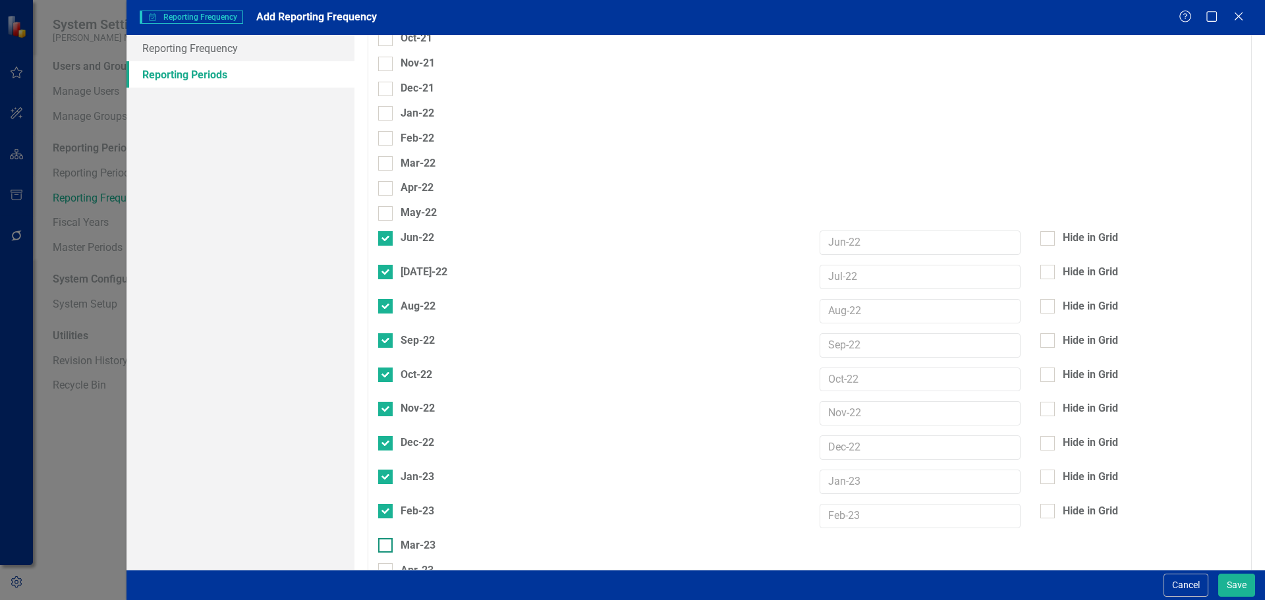
click at [382, 538] on input "Mar-23" at bounding box center [382, 542] width 9 height 9
checkbox input "true"
click at [383, 573] on input "Apr-23" at bounding box center [382, 577] width 9 height 9
checkbox input "true"
click at [383, 600] on input "May-23" at bounding box center [382, 611] width 9 height 9
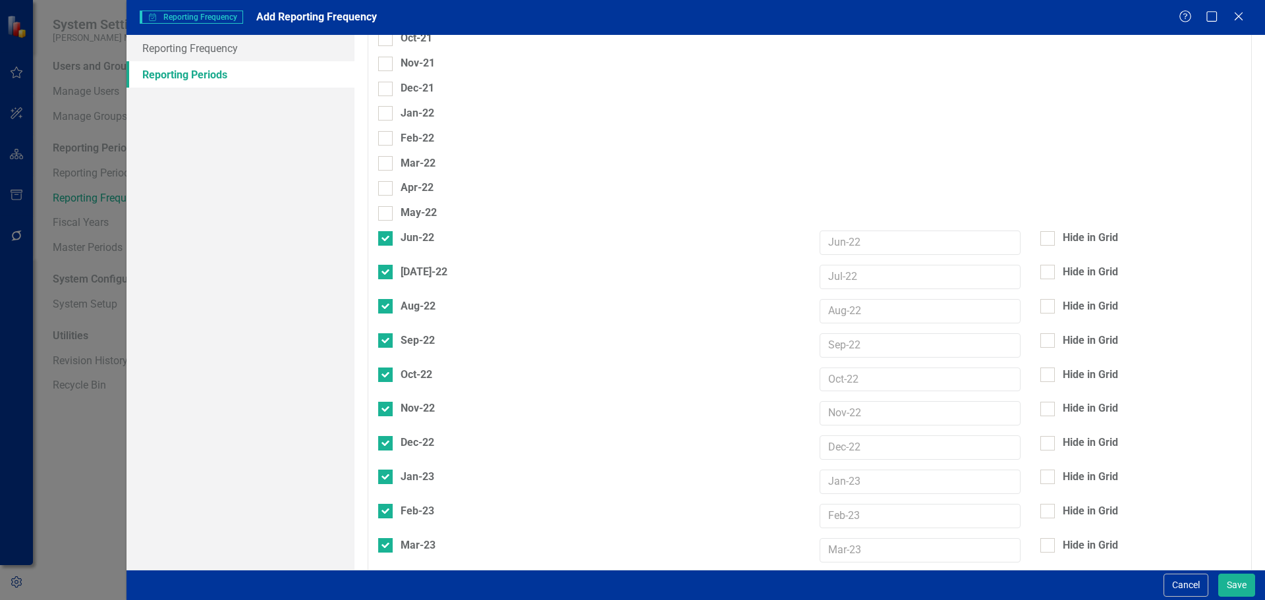
checkbox input "true"
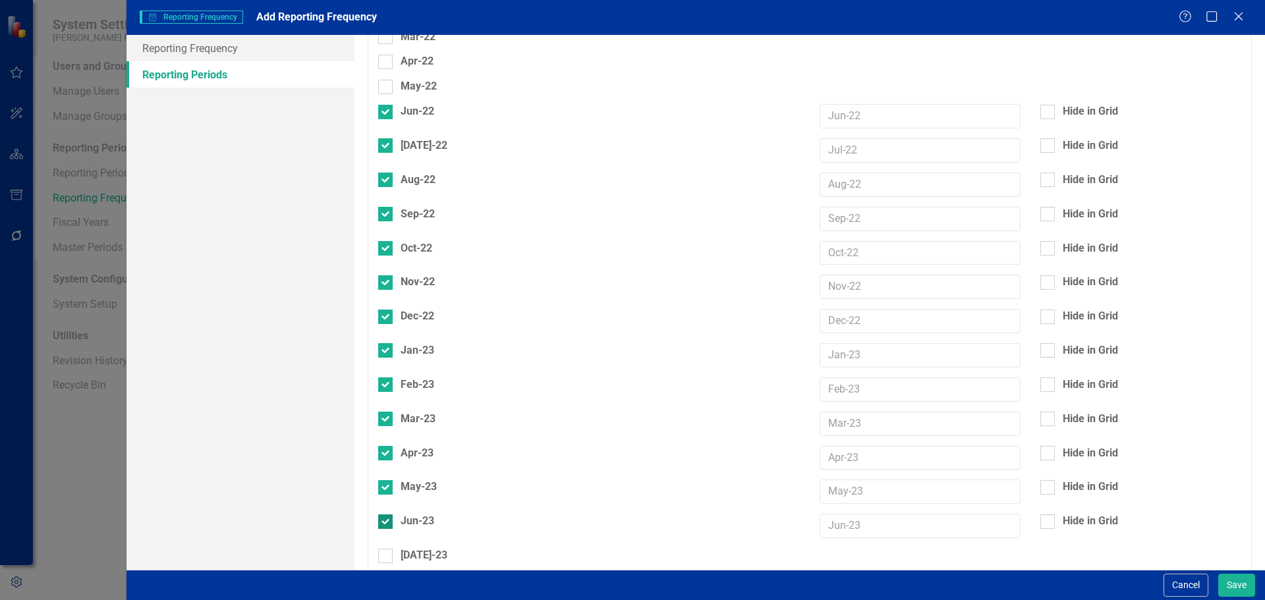
scroll to position [725, 0]
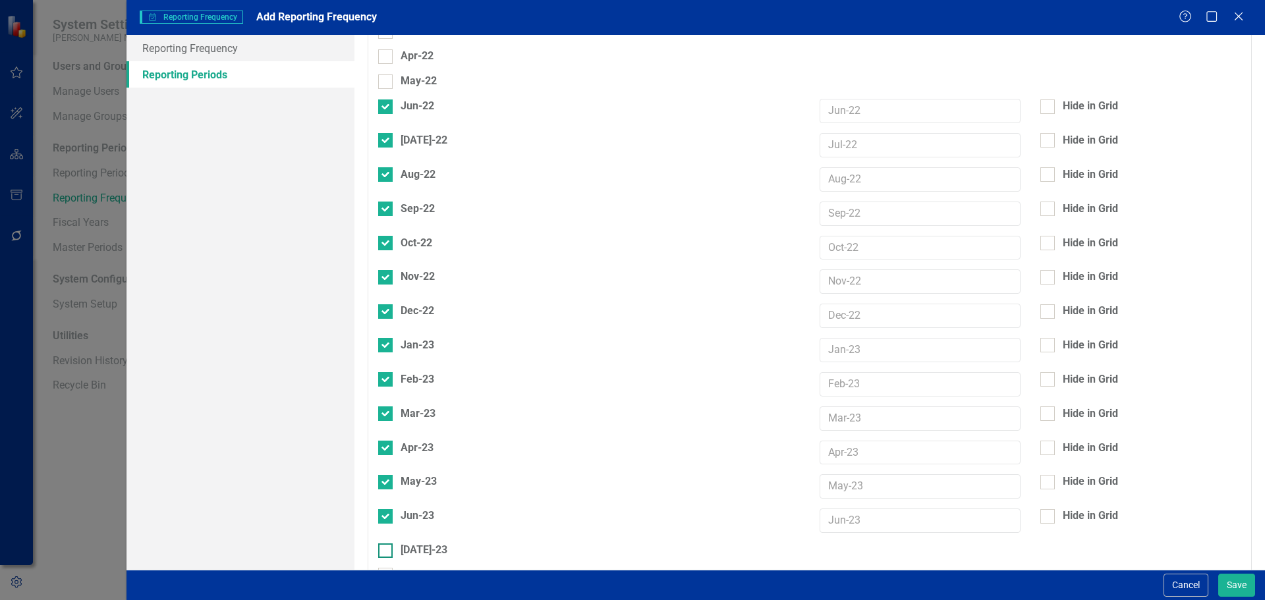
click at [389, 544] on div at bounding box center [385, 551] width 14 height 14
click at [387, 544] on input "[DATE]-23" at bounding box center [382, 548] width 9 height 9
checkbox input "true"
click at [387, 577] on div at bounding box center [385, 584] width 14 height 14
click at [387, 577] on input "Aug-23" at bounding box center [382, 581] width 9 height 9
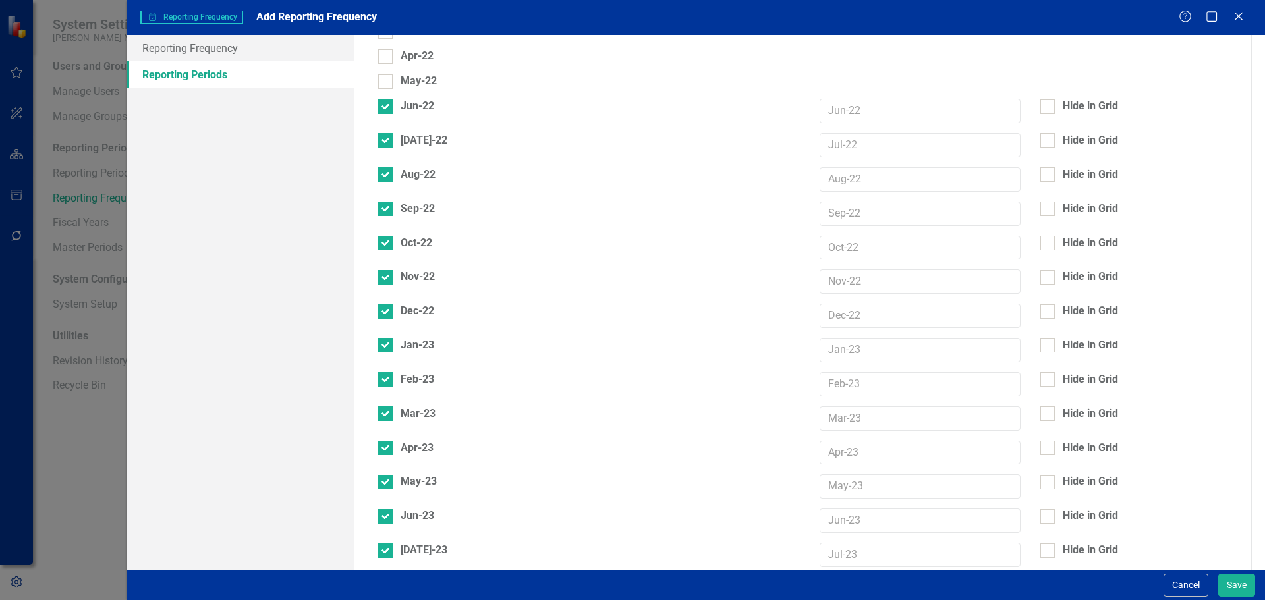
checkbox input "true"
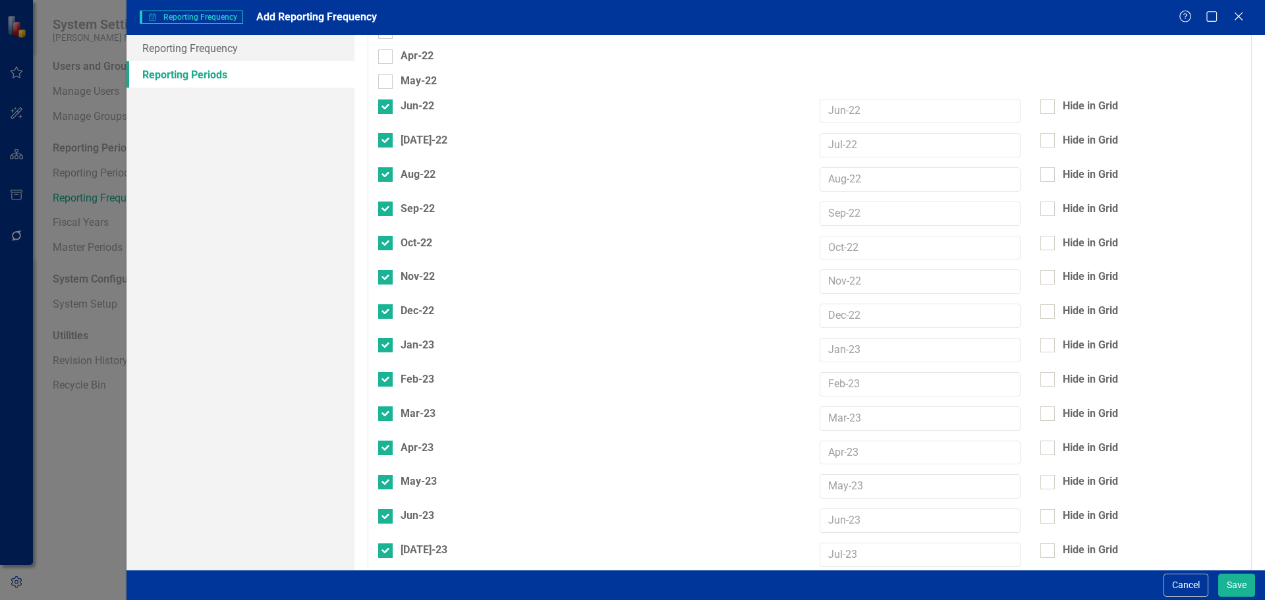
checkbox input "true"
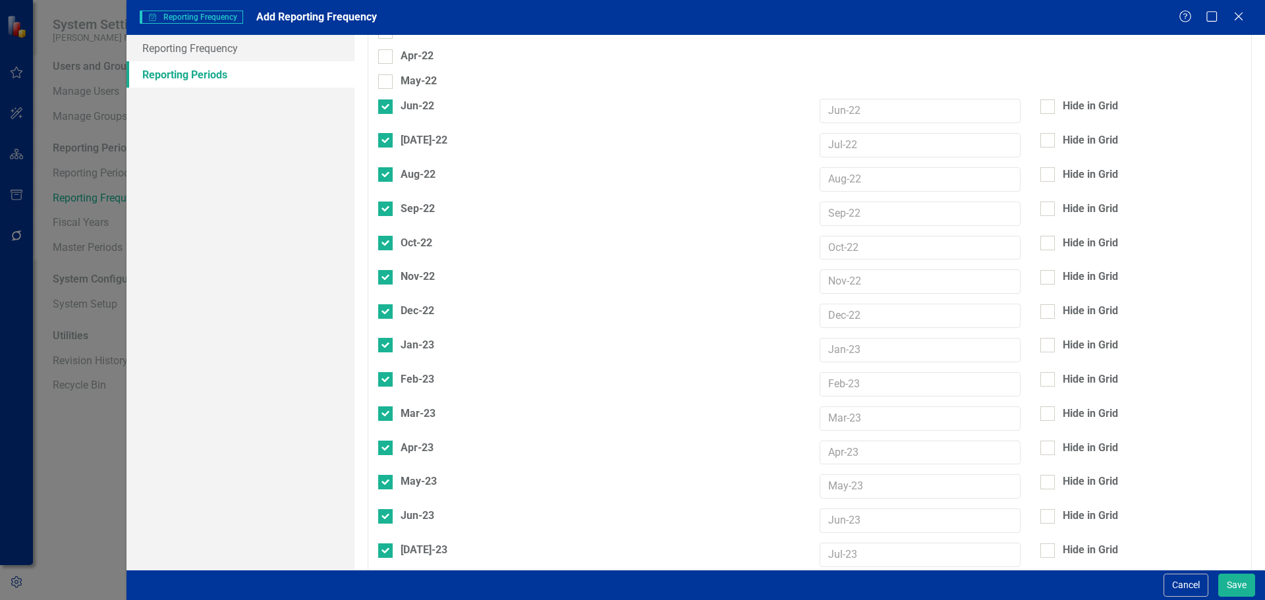
checkbox input "true"
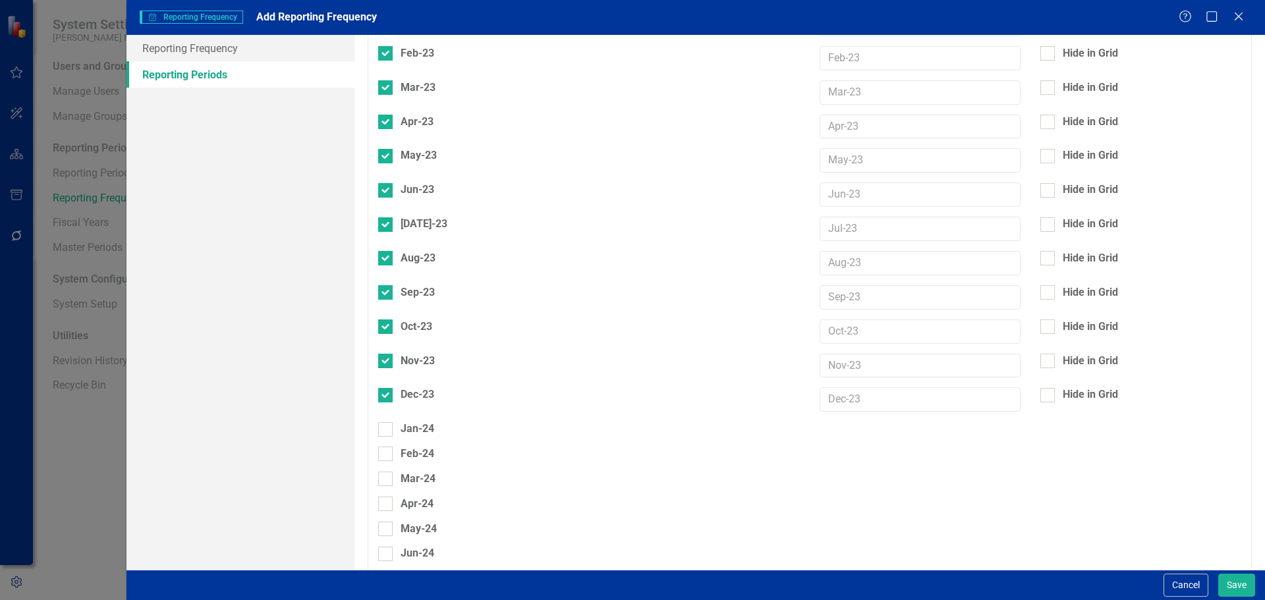
scroll to position [1054, 0]
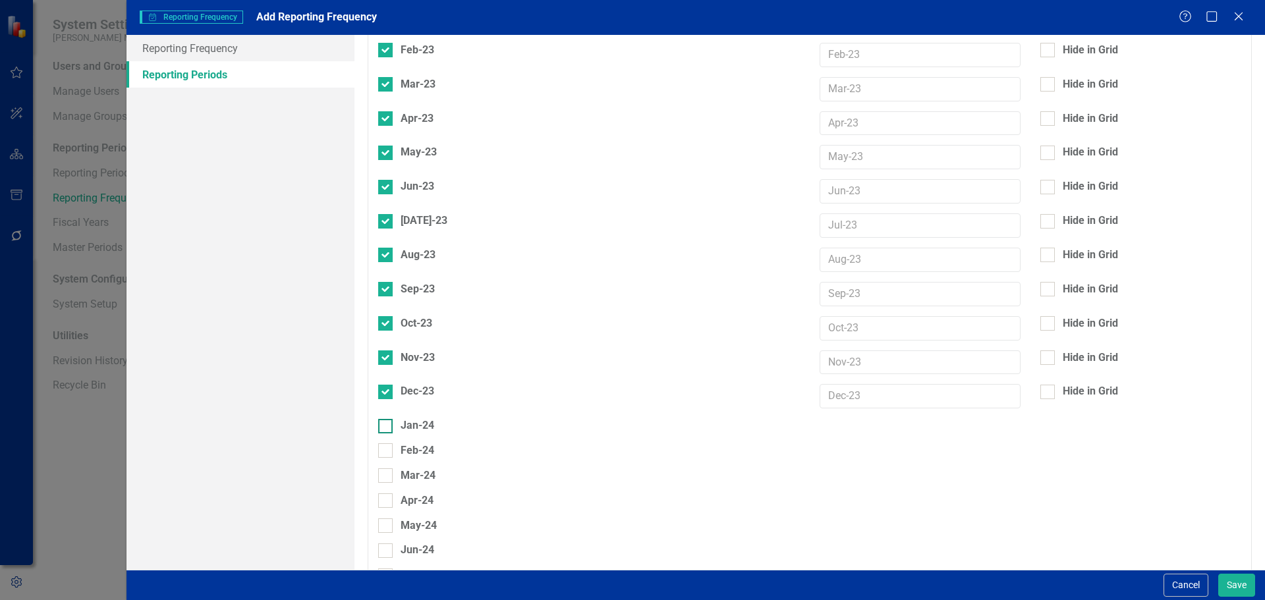
click at [382, 419] on div at bounding box center [385, 426] width 14 height 14
click at [382, 419] on input "Jan-24" at bounding box center [382, 423] width 9 height 9
checkbox input "true"
click at [386, 453] on input "Feb-24" at bounding box center [382, 457] width 9 height 9
checkbox input "true"
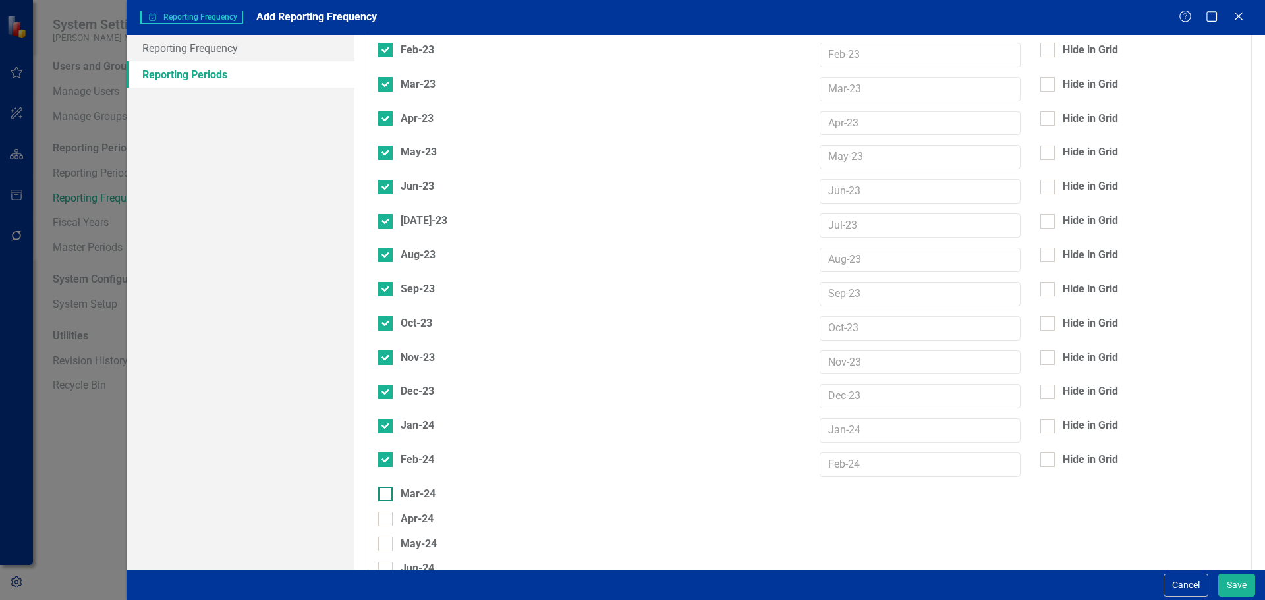
click at [383, 487] on input "Mar-24" at bounding box center [382, 491] width 9 height 9
checkbox input "true"
click at [380, 521] on input "Apr-24" at bounding box center [382, 525] width 9 height 9
checkbox input "true"
click at [380, 556] on div at bounding box center [385, 563] width 14 height 14
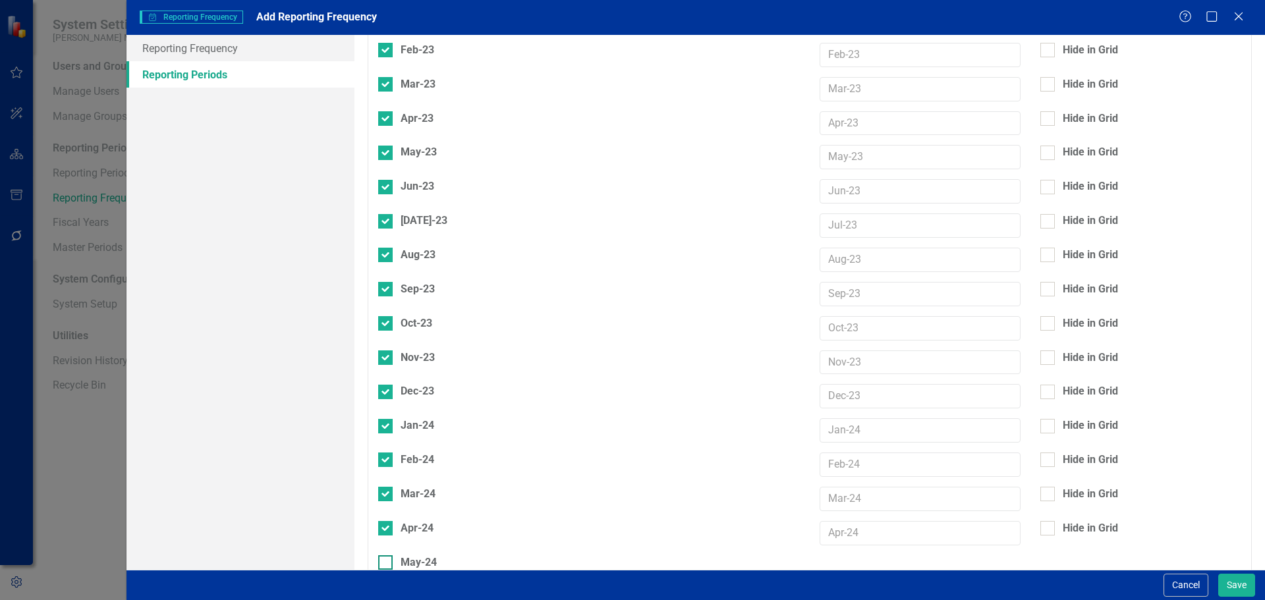
click at [380, 556] on input "May-24" at bounding box center [382, 560] width 9 height 9
checkbox input "true"
click at [382, 590] on div at bounding box center [385, 597] width 14 height 14
click at [382, 590] on input "Jun-24" at bounding box center [382, 594] width 9 height 9
checkbox input "true"
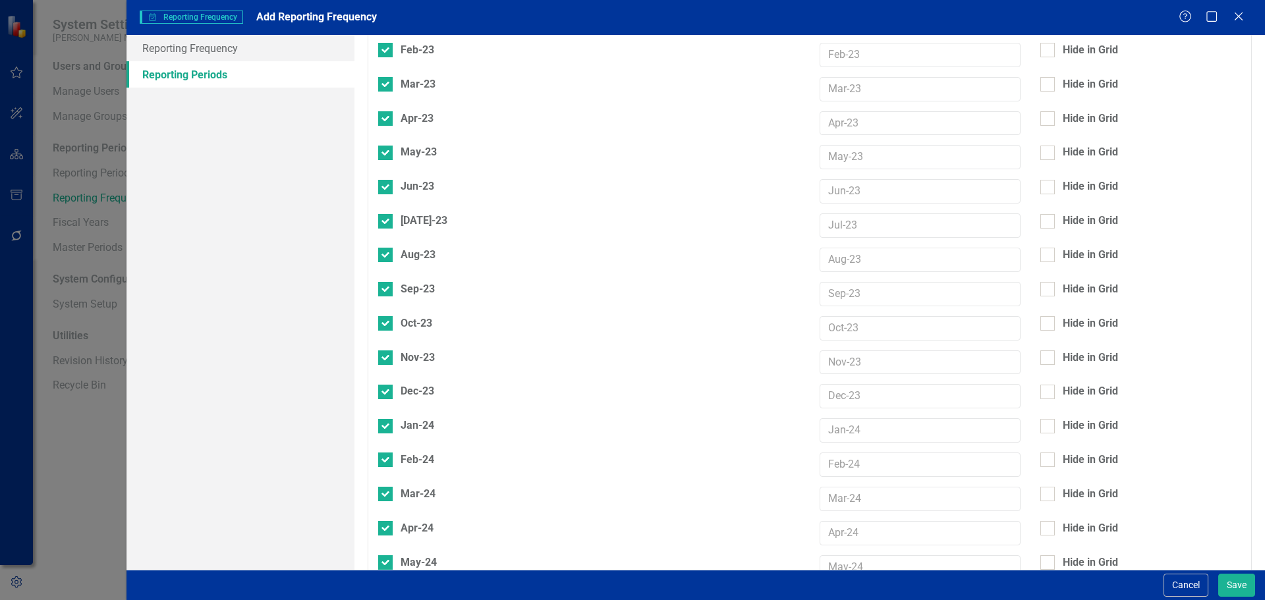
checkbox input "true"
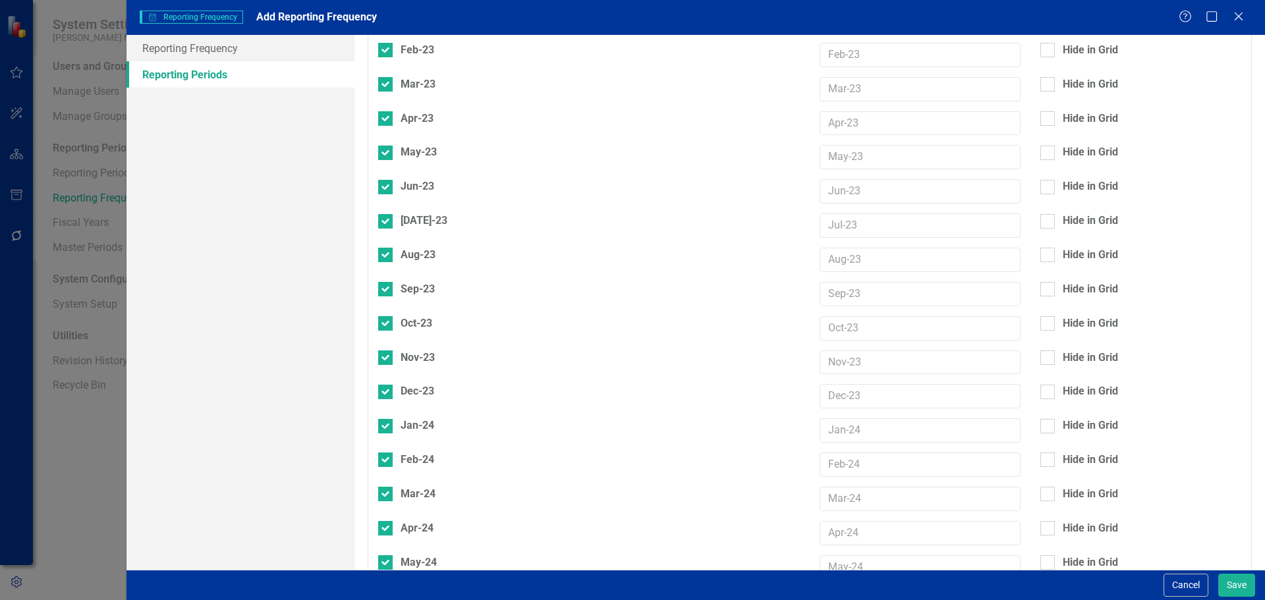
checkbox input "true"
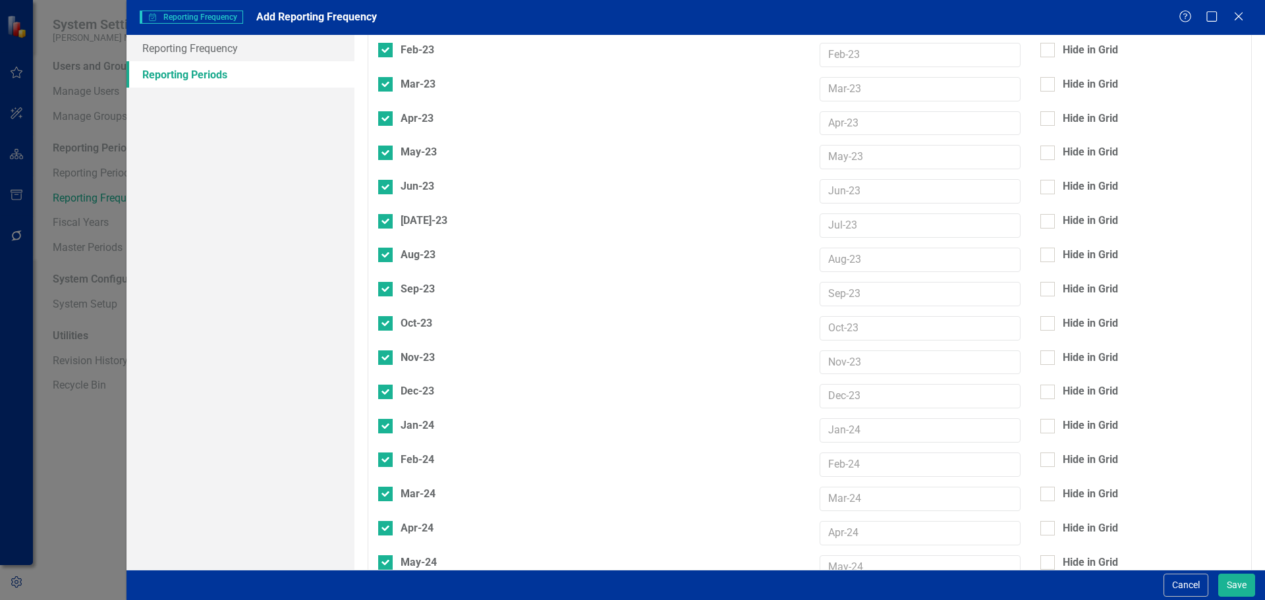
checkbox input "true"
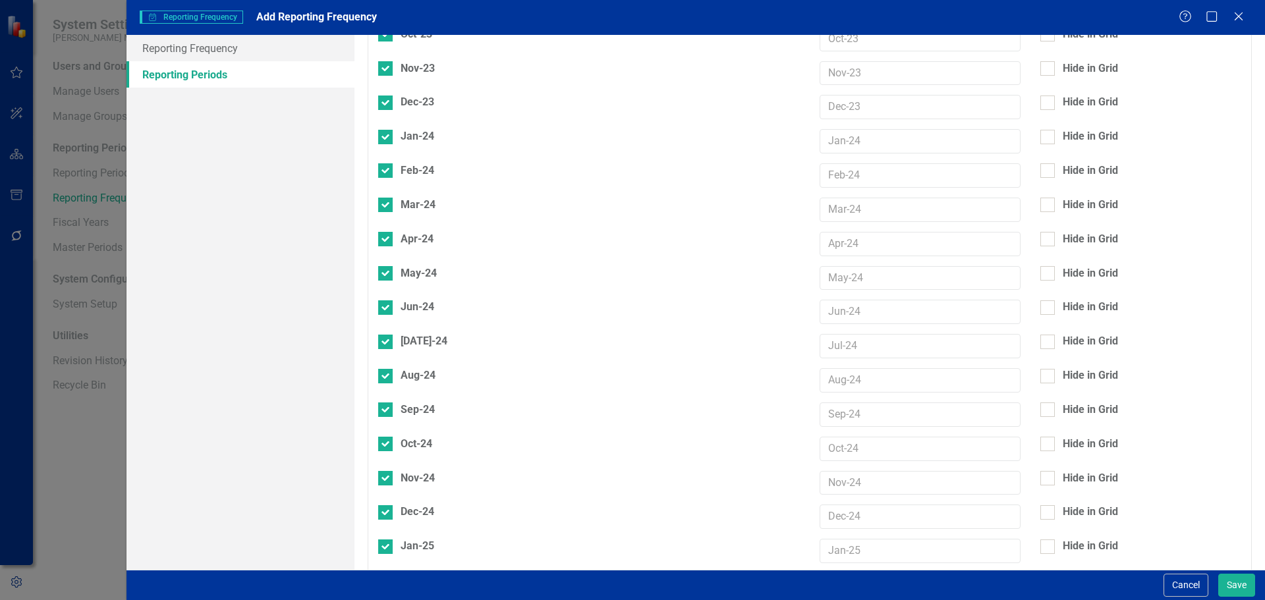
scroll to position [1384, 0]
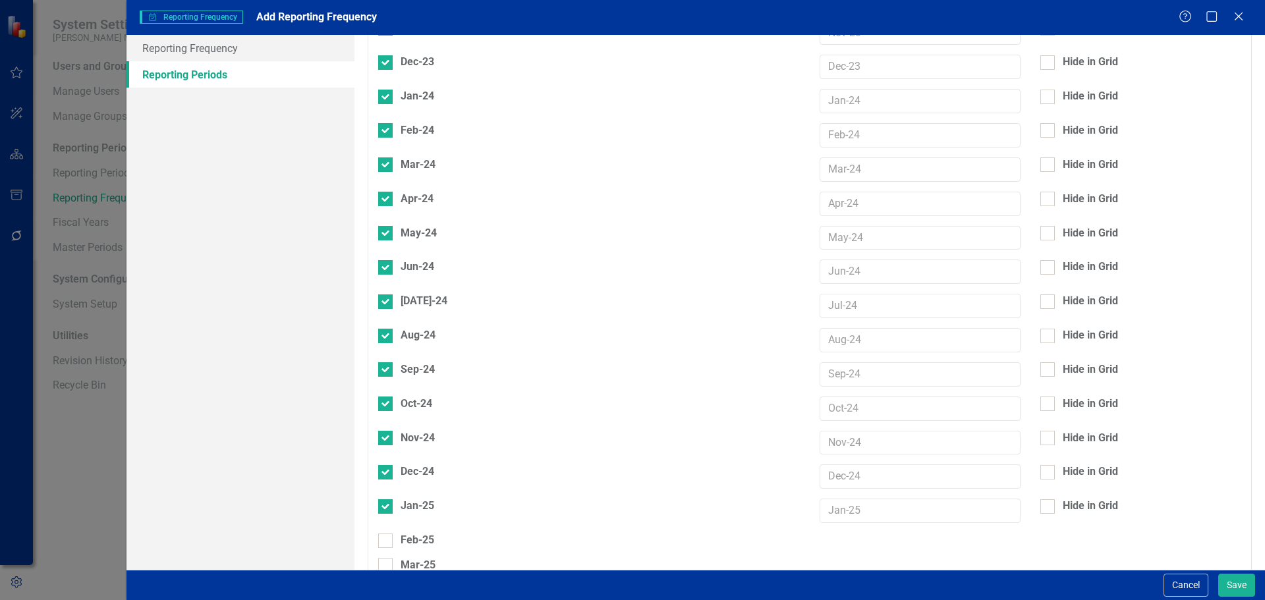
checkbox input "true"
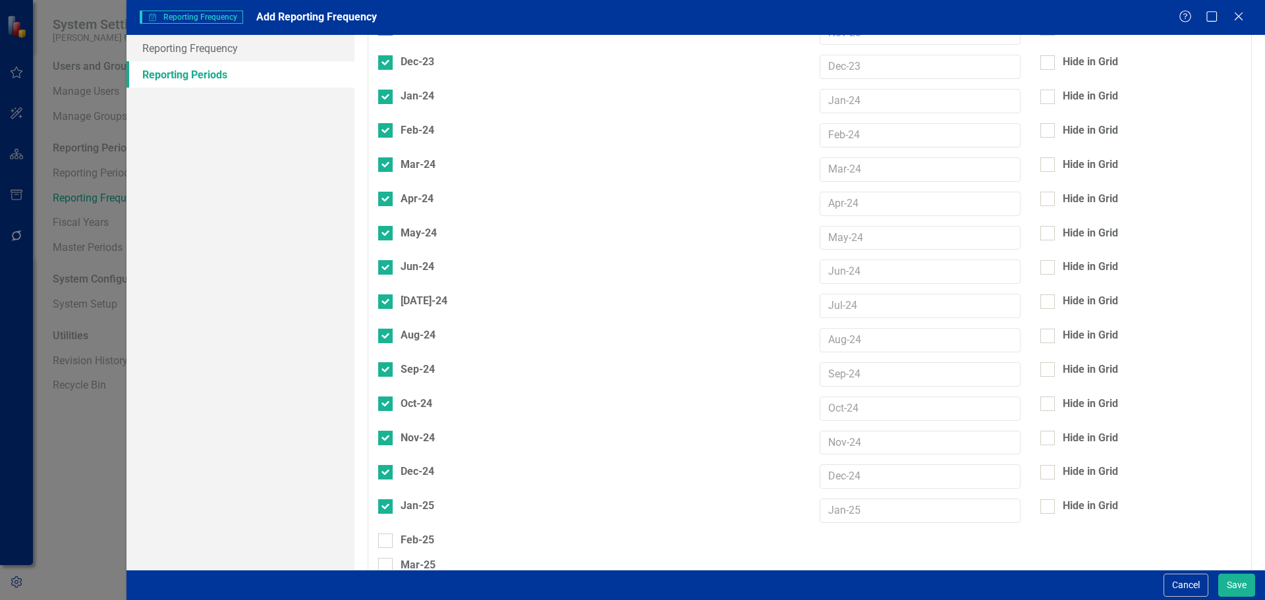
checkbox input "true"
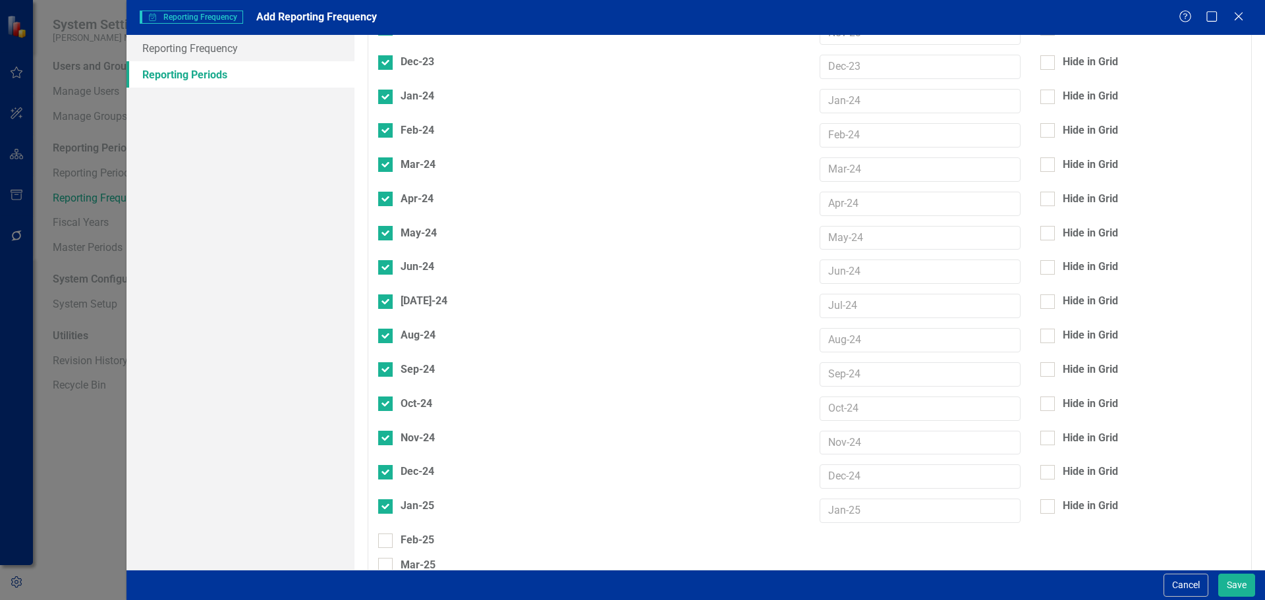
checkbox input "true"
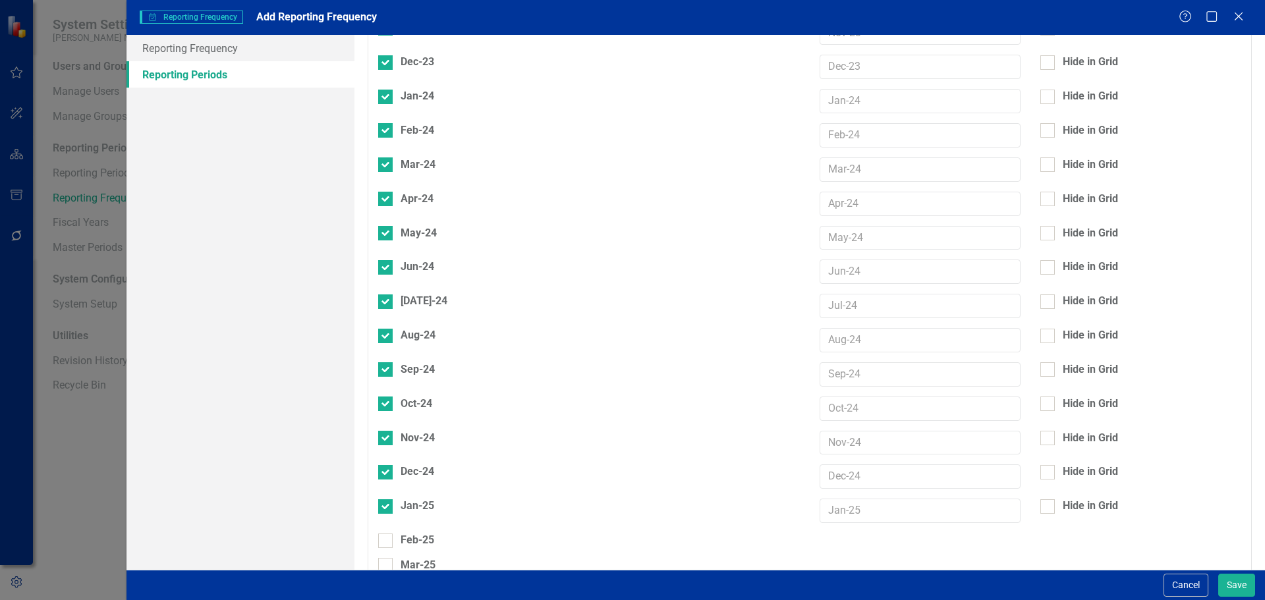
checkbox input "true"
click at [388, 583] on div "Apr-25" at bounding box center [589, 590] width 422 height 15
click at [387, 583] on input "Apr-25" at bounding box center [382, 587] width 9 height 9
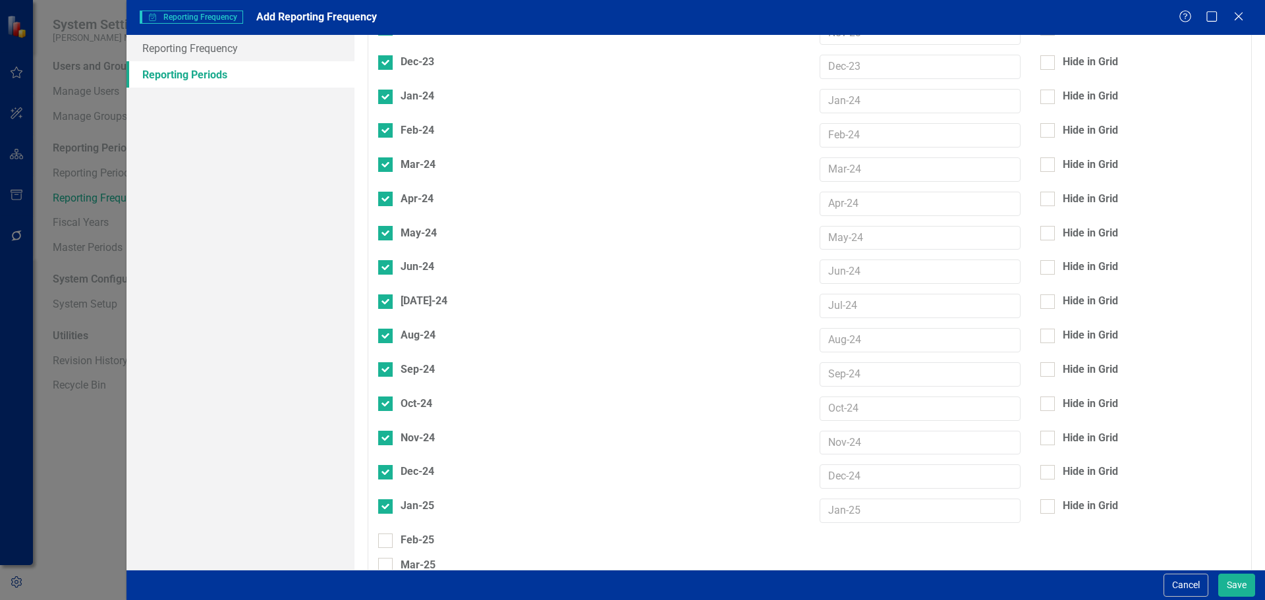
checkbox input "true"
click at [385, 558] on input "Mar-25" at bounding box center [382, 562] width 9 height 9
checkbox input "true"
click at [386, 534] on input "Feb-25" at bounding box center [382, 538] width 9 height 9
checkbox input "true"
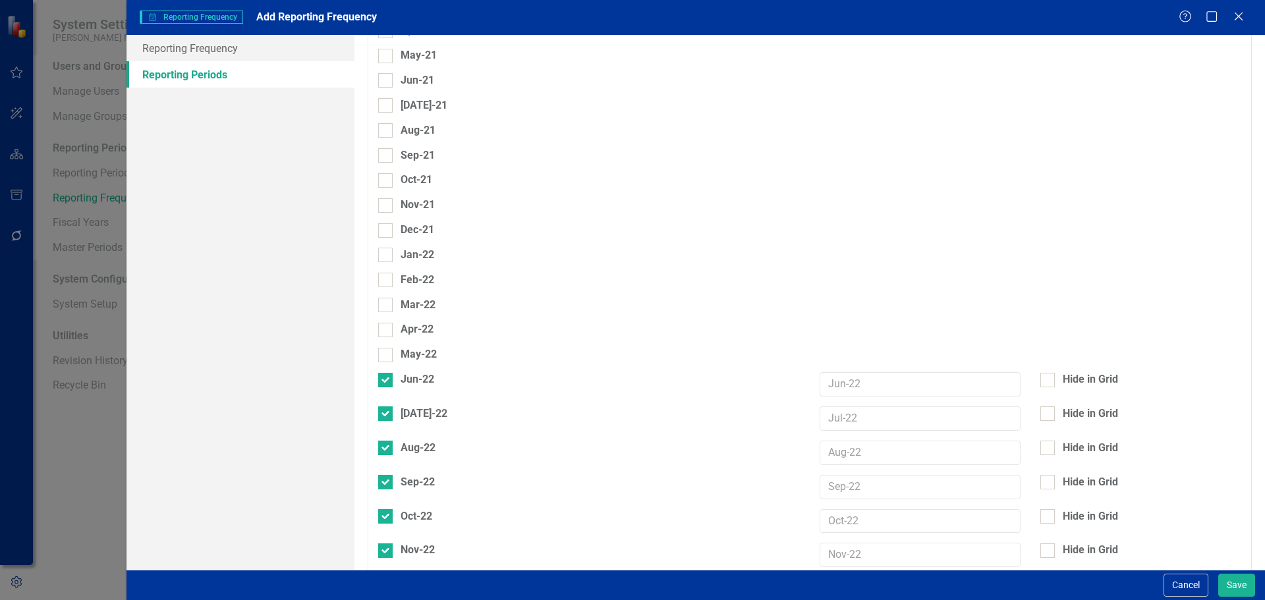
scroll to position [395, 0]
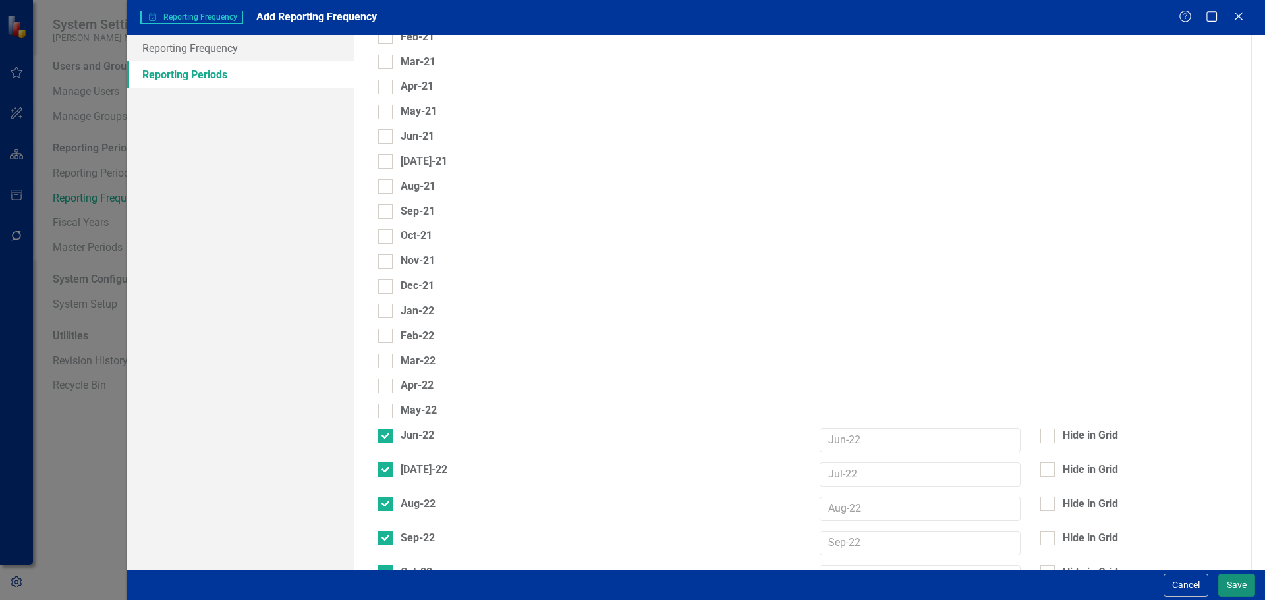
click at [1232, 582] on button "Save" at bounding box center [1236, 585] width 37 height 23
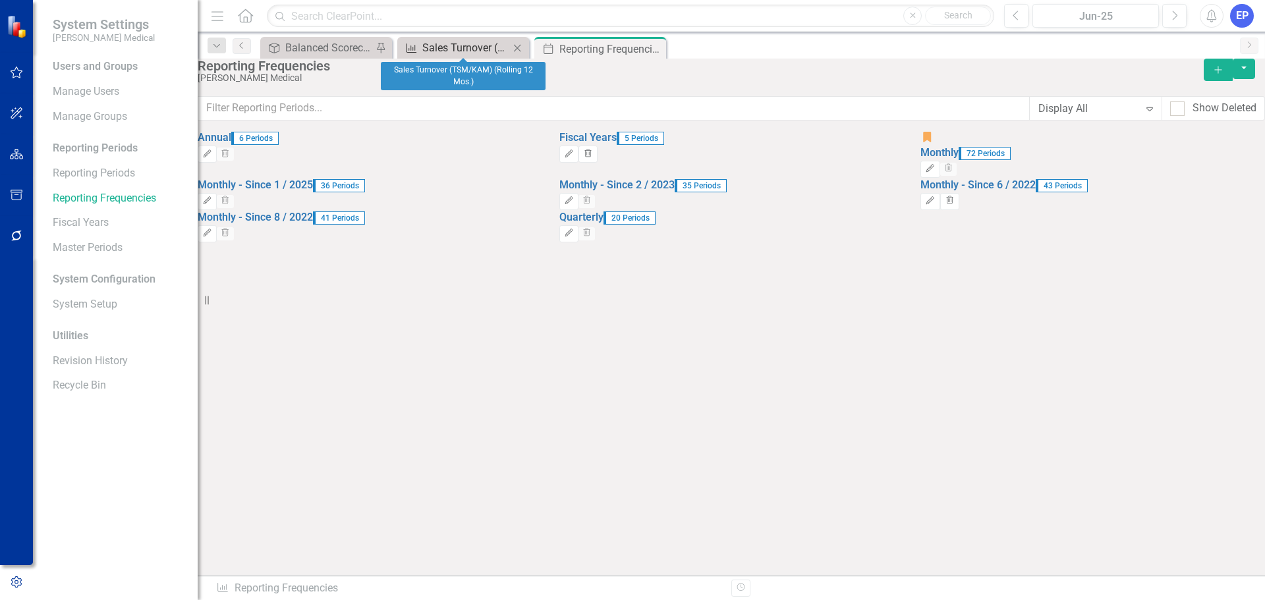
click at [464, 42] on div "Sales Turnover (TSM/KAM) (Rolling 12 Mos.)" at bounding box center [465, 48] width 87 height 16
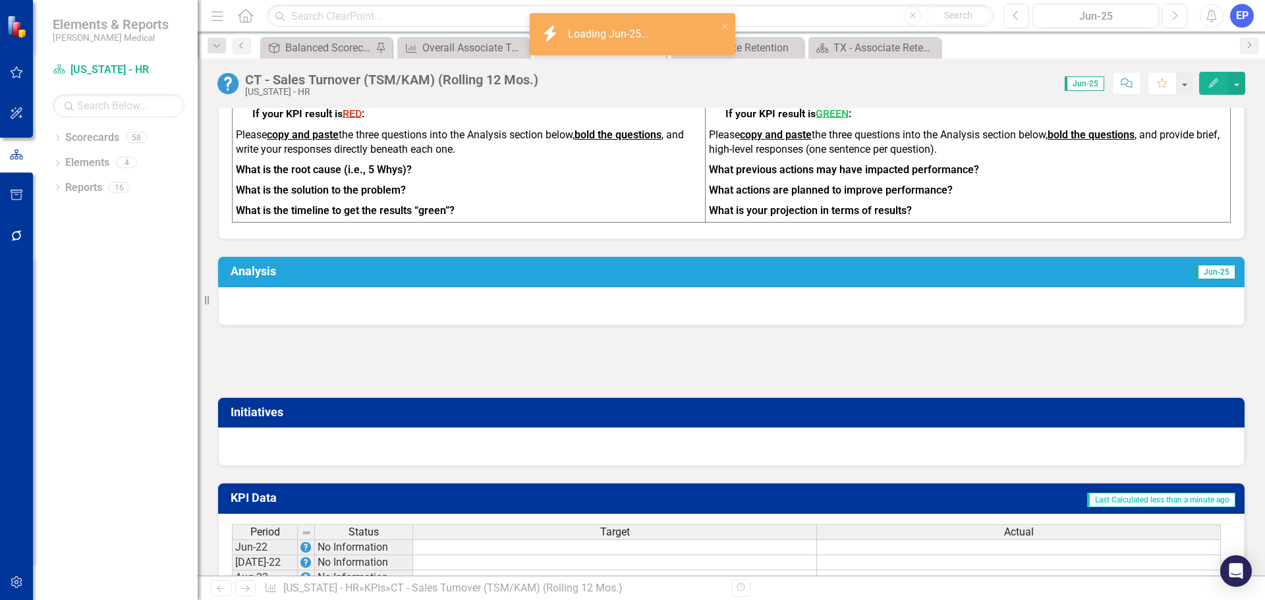
scroll to position [596, 0]
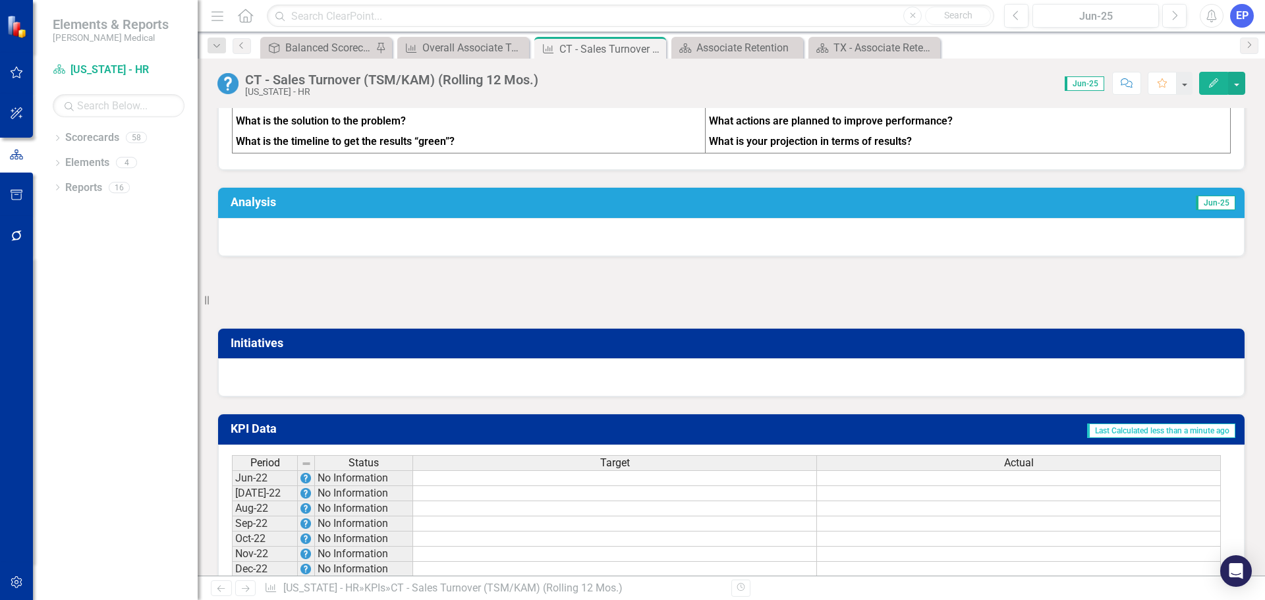
click at [592, 486] on td at bounding box center [615, 478] width 404 height 16
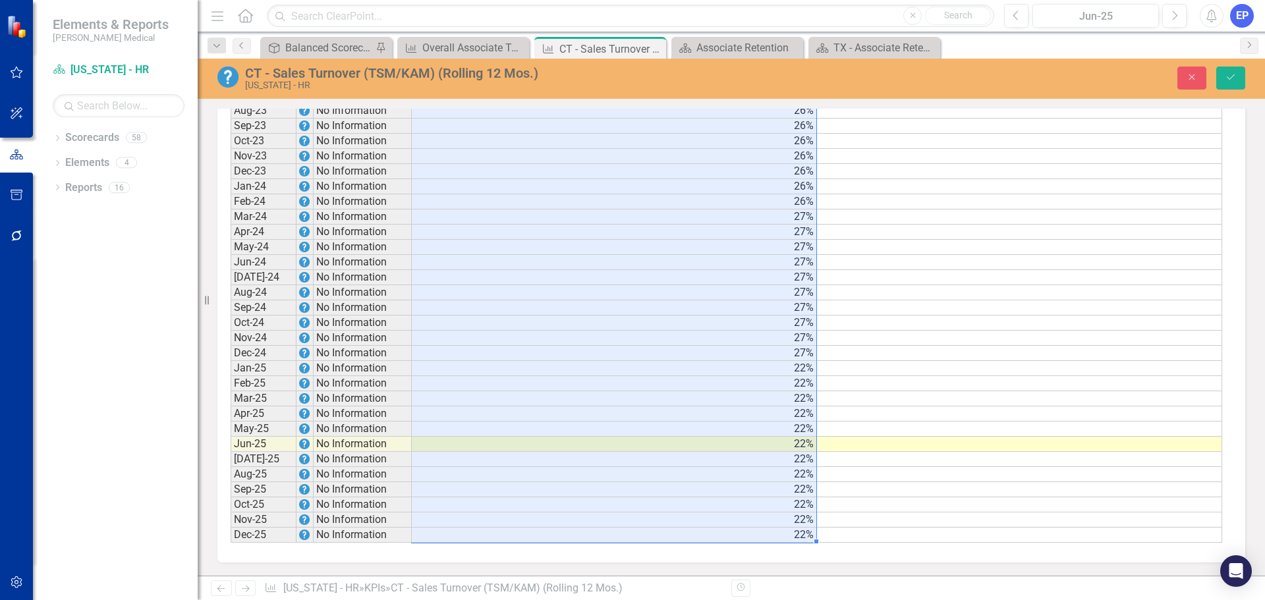
scroll to position [1187, 0]
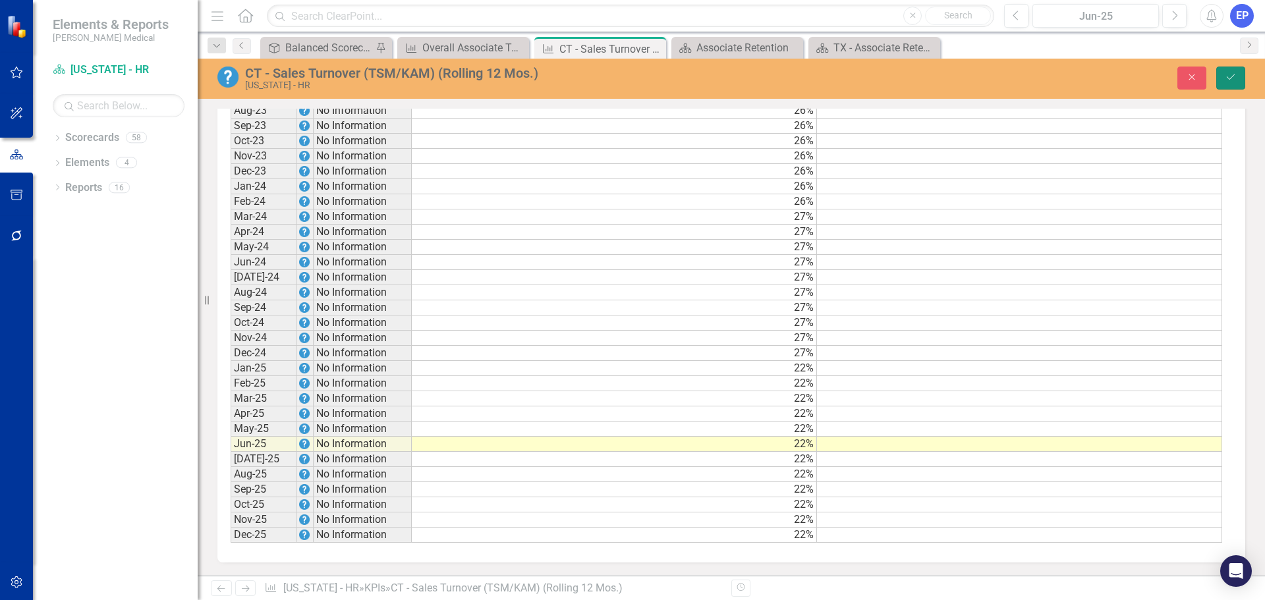
click at [1230, 76] on icon "Save" at bounding box center [1231, 76] width 12 height 9
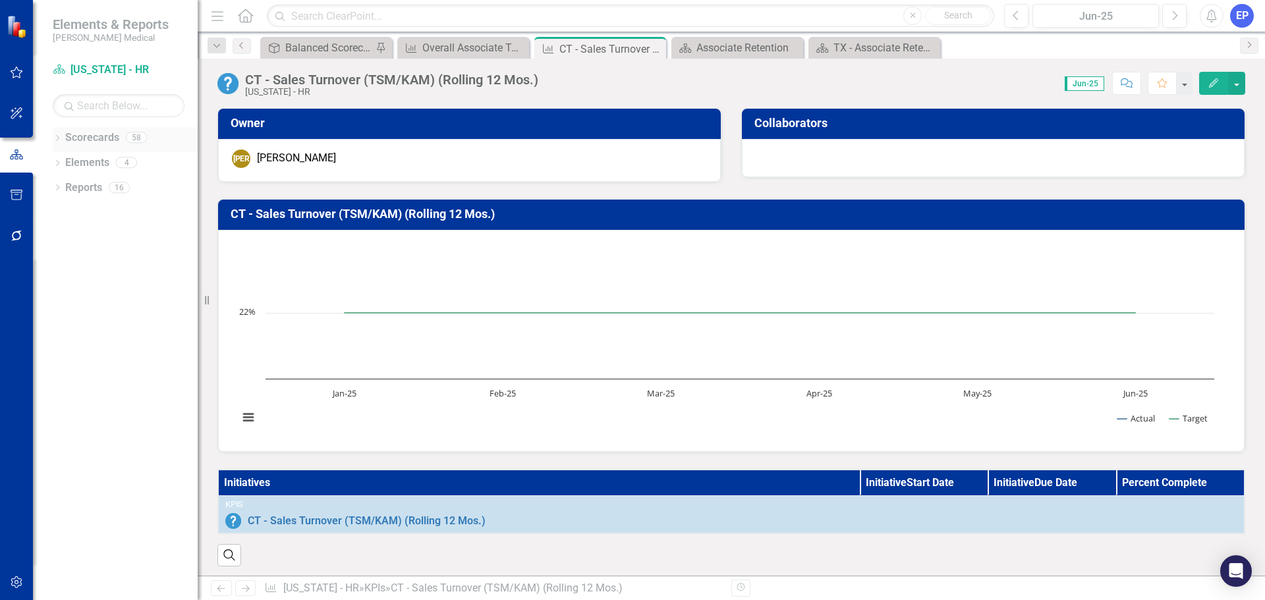
click at [59, 137] on icon at bounding box center [57, 138] width 3 height 6
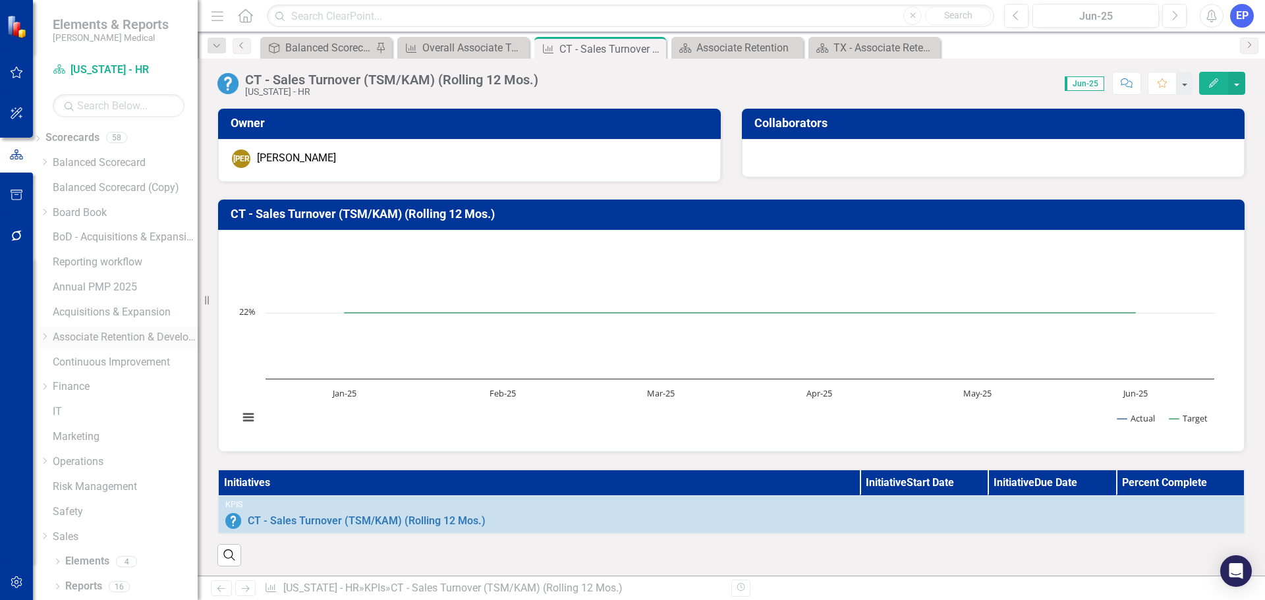
click at [49, 337] on icon "Dropdown" at bounding box center [45, 337] width 10 height 8
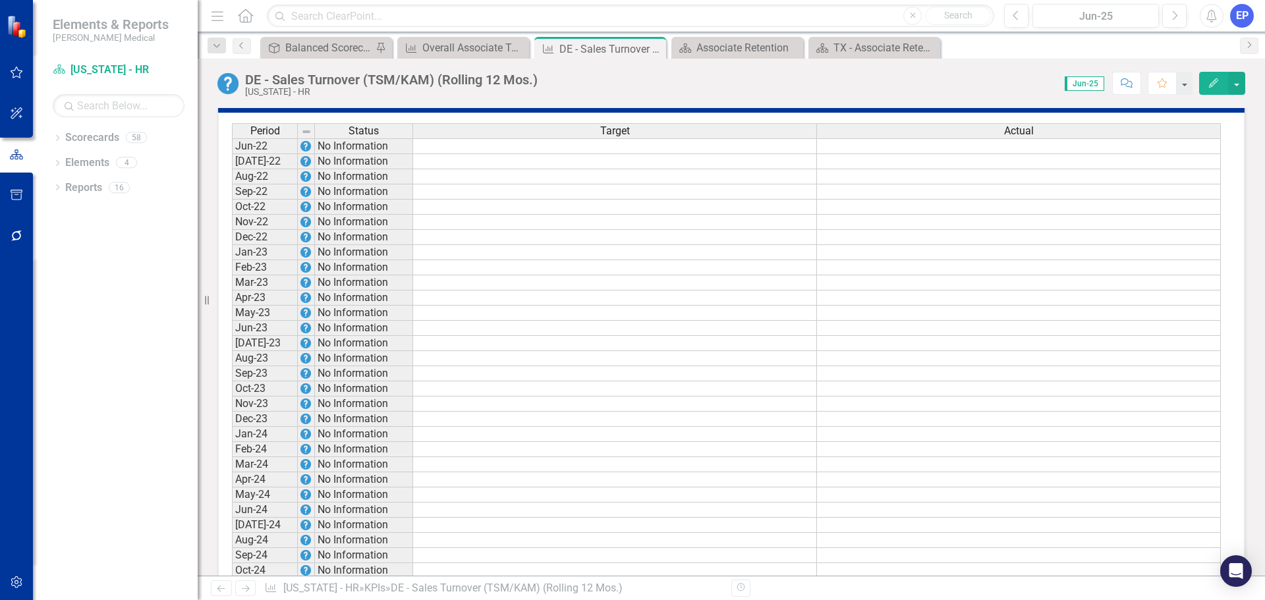
scroll to position [794, 0]
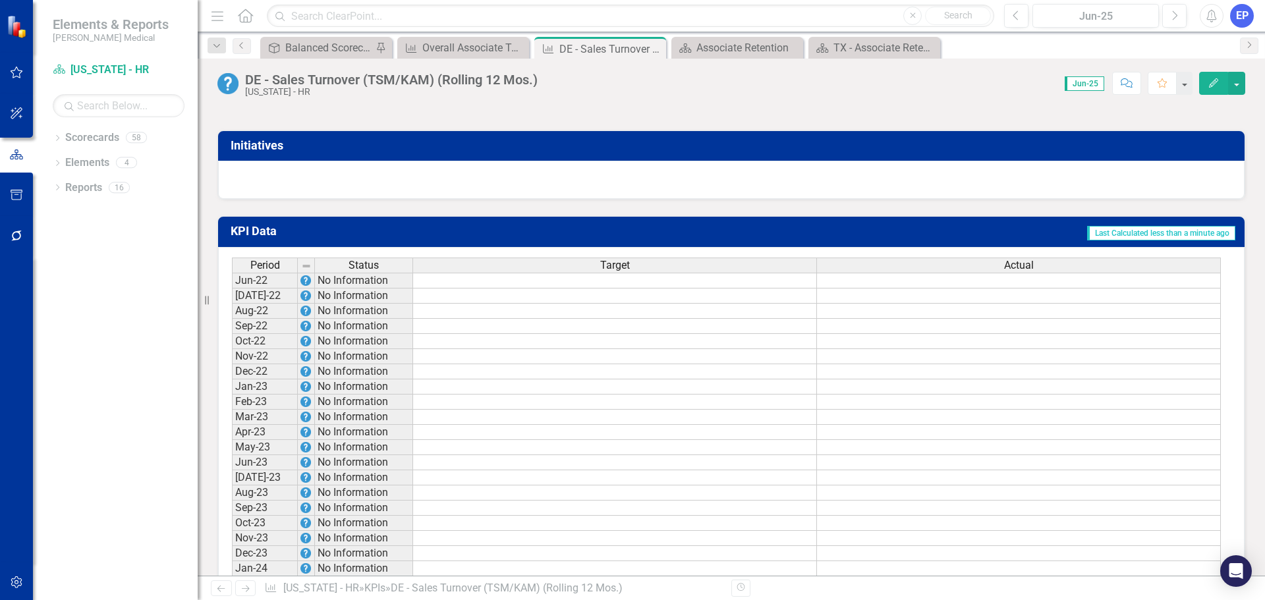
click at [629, 289] on td at bounding box center [615, 281] width 404 height 16
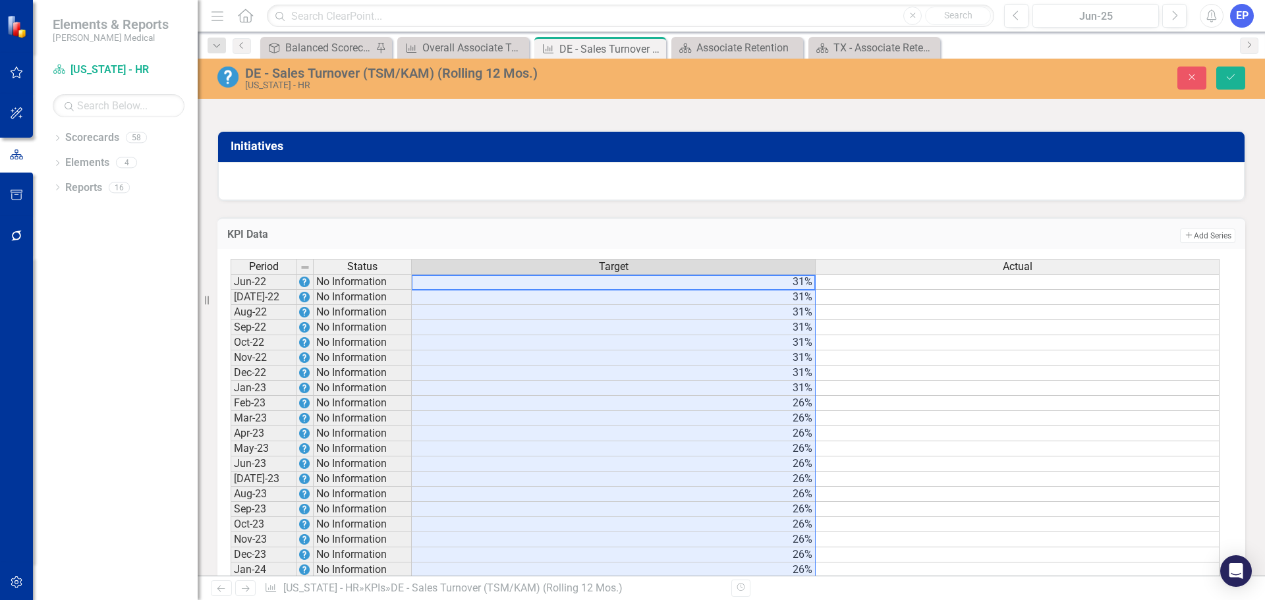
type textarea "31"
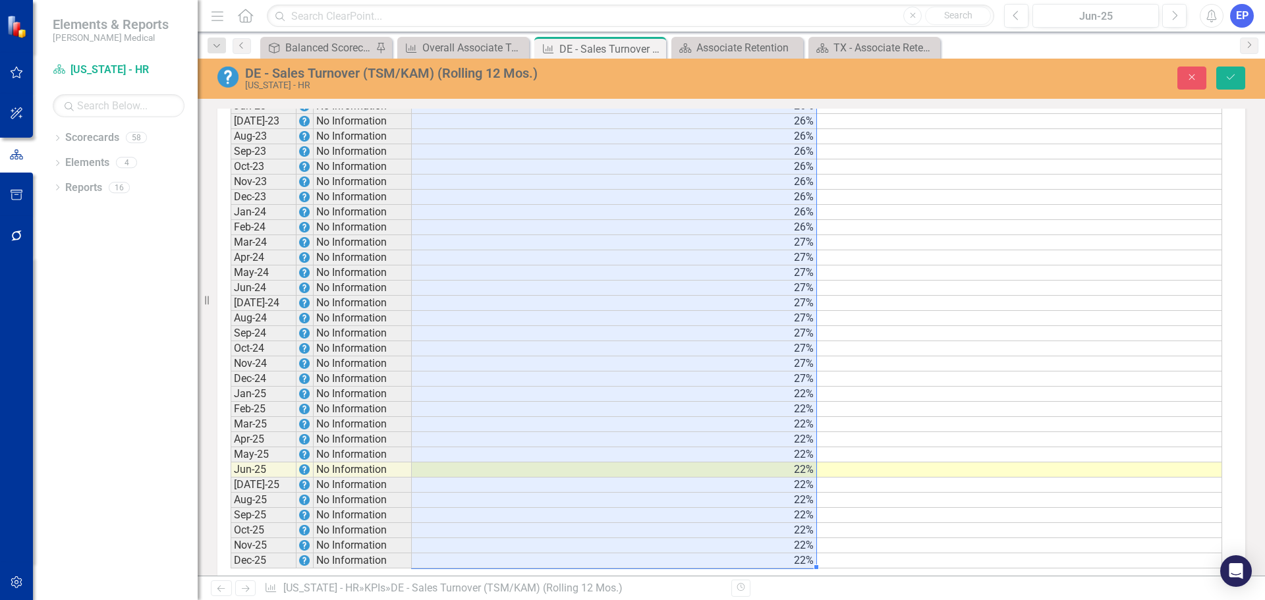
scroll to position [1187, 0]
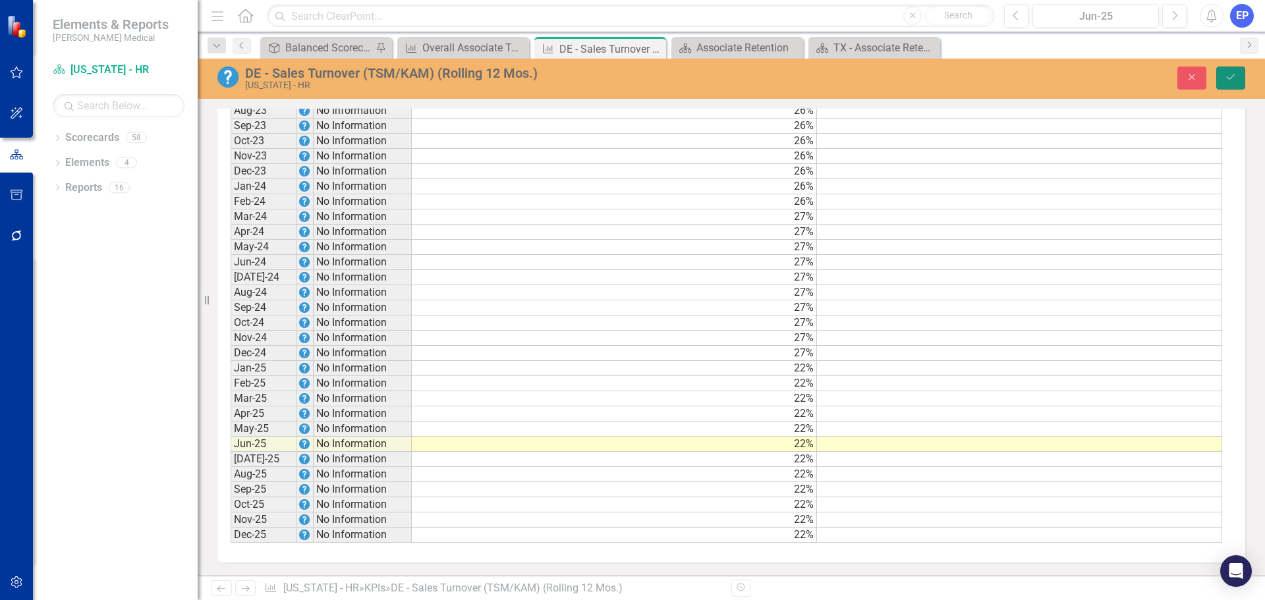
click at [1232, 74] on icon "Save" at bounding box center [1231, 76] width 12 height 9
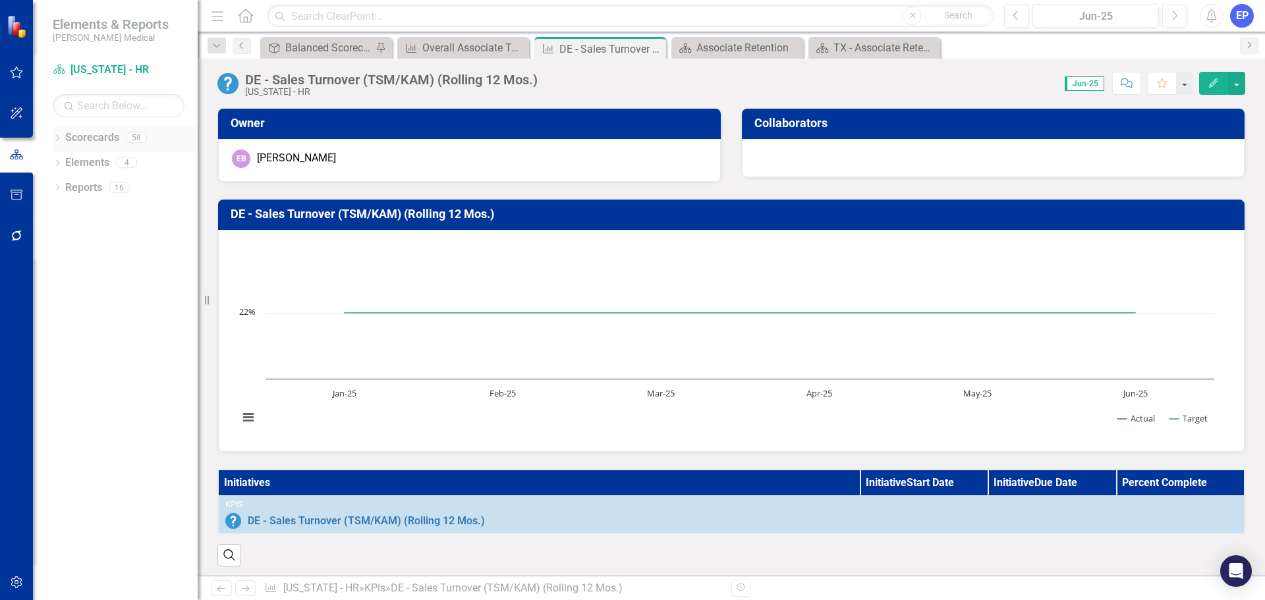
click at [54, 137] on icon "Dropdown" at bounding box center [57, 139] width 9 height 7
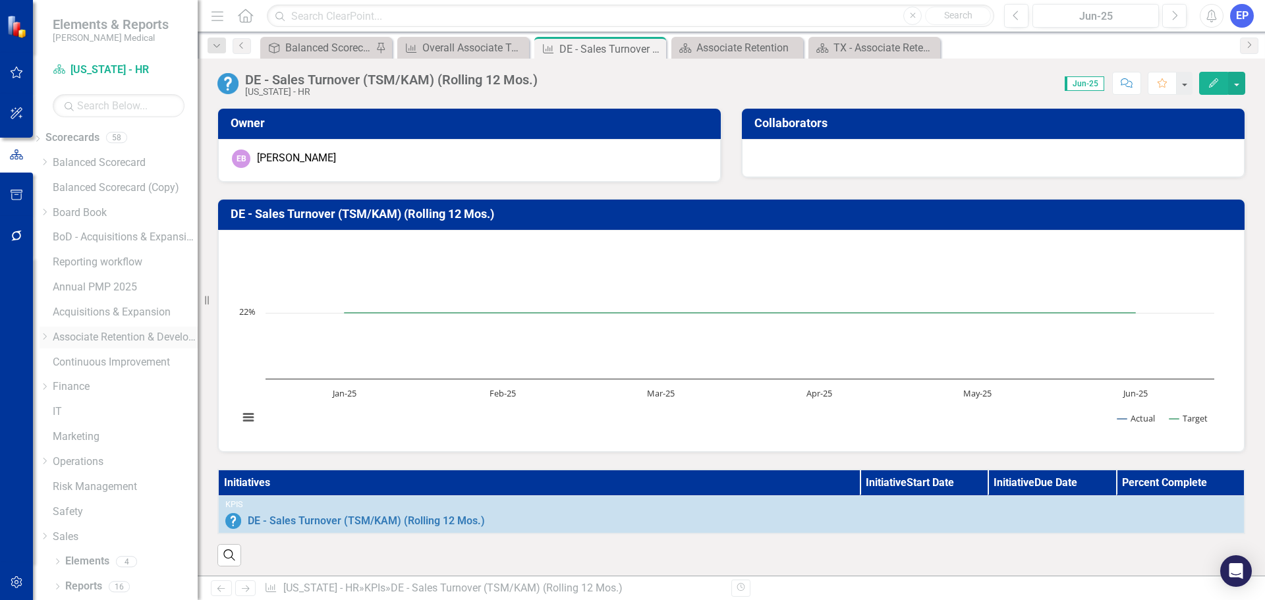
click at [49, 332] on div "Dropdown" at bounding box center [45, 337] width 10 height 11
click at [47, 375] on icon at bounding box center [44, 371] width 3 height 7
click at [115, 442] on link "[US_STATE] - HR" at bounding box center [125, 434] width 145 height 15
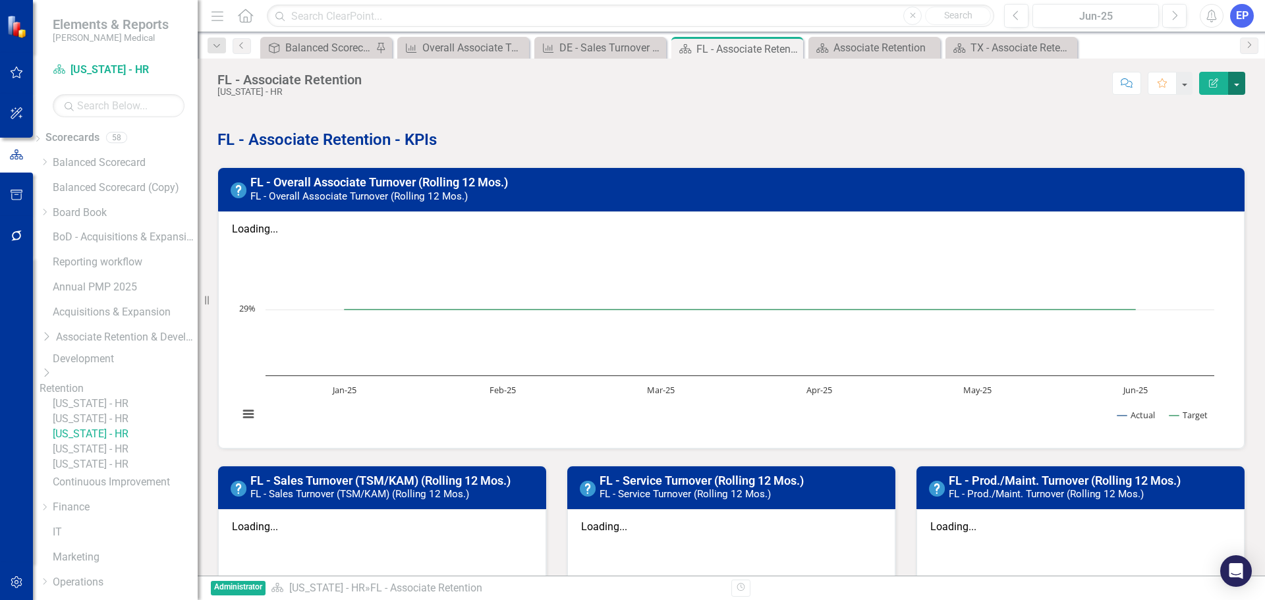
click at [1239, 88] on button "button" at bounding box center [1236, 83] width 17 height 23
click at [1173, 113] on link "Edit Edit Scorecard" at bounding box center [1191, 108] width 107 height 24
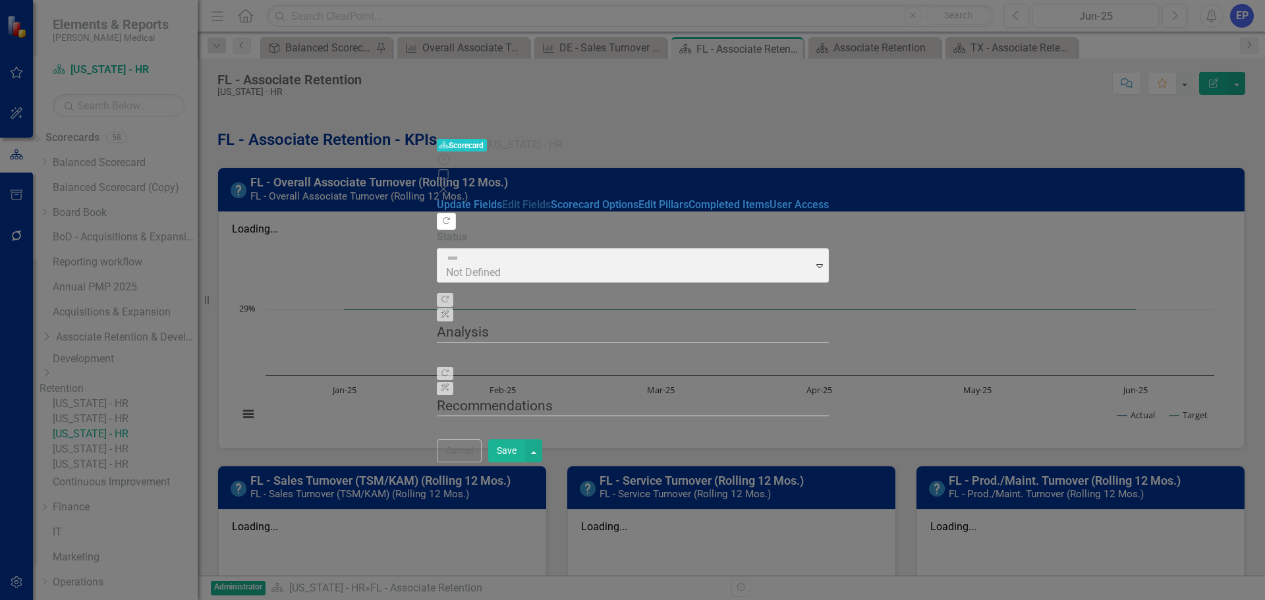
click at [502, 198] on link "Edit Fields" at bounding box center [526, 204] width 49 height 13
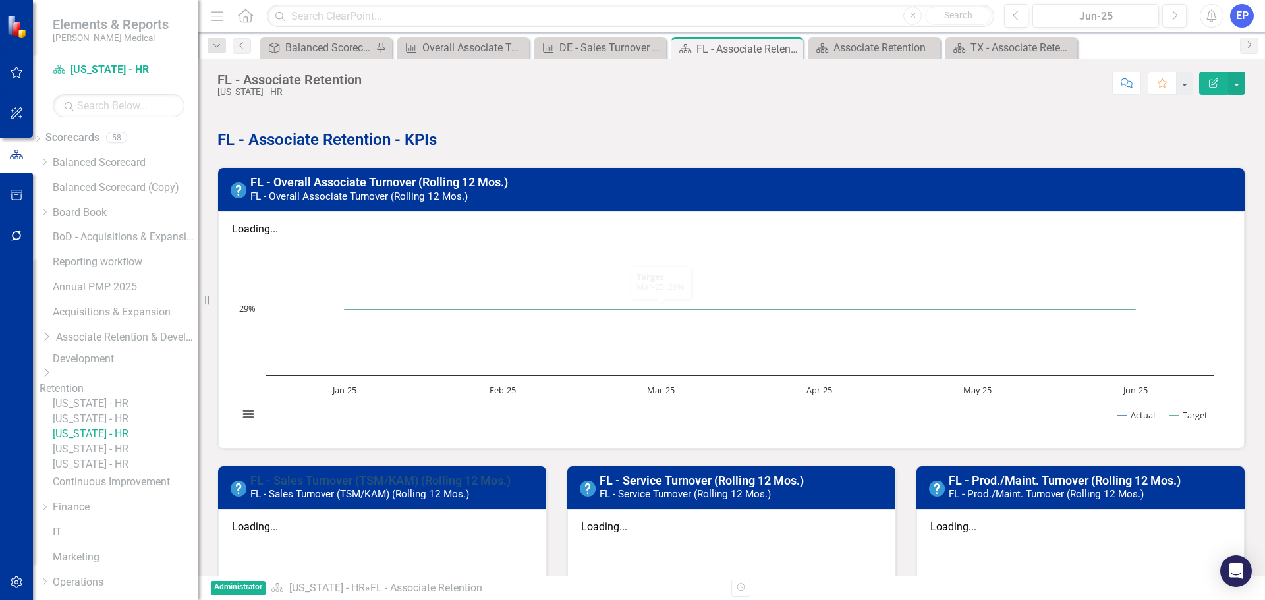
click at [424, 474] on link "FL - Sales Turnover (TSM/KAM) (Rolling 12 Mos.)" at bounding box center [380, 481] width 260 height 14
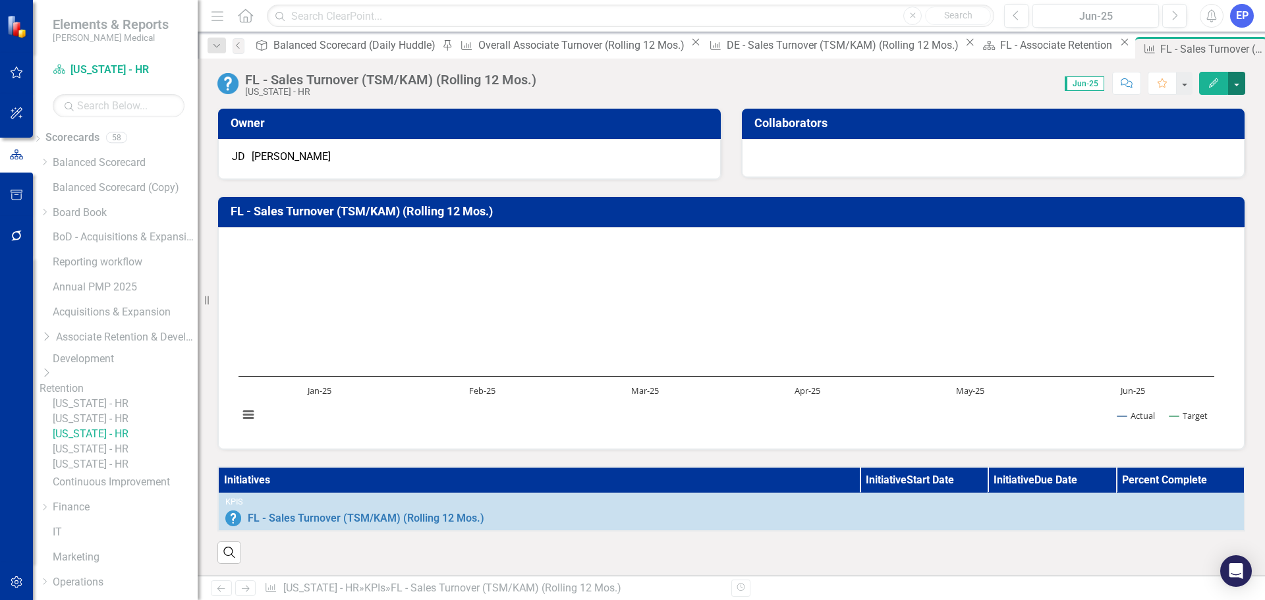
click at [1238, 82] on button "button" at bounding box center [1236, 83] width 17 height 23
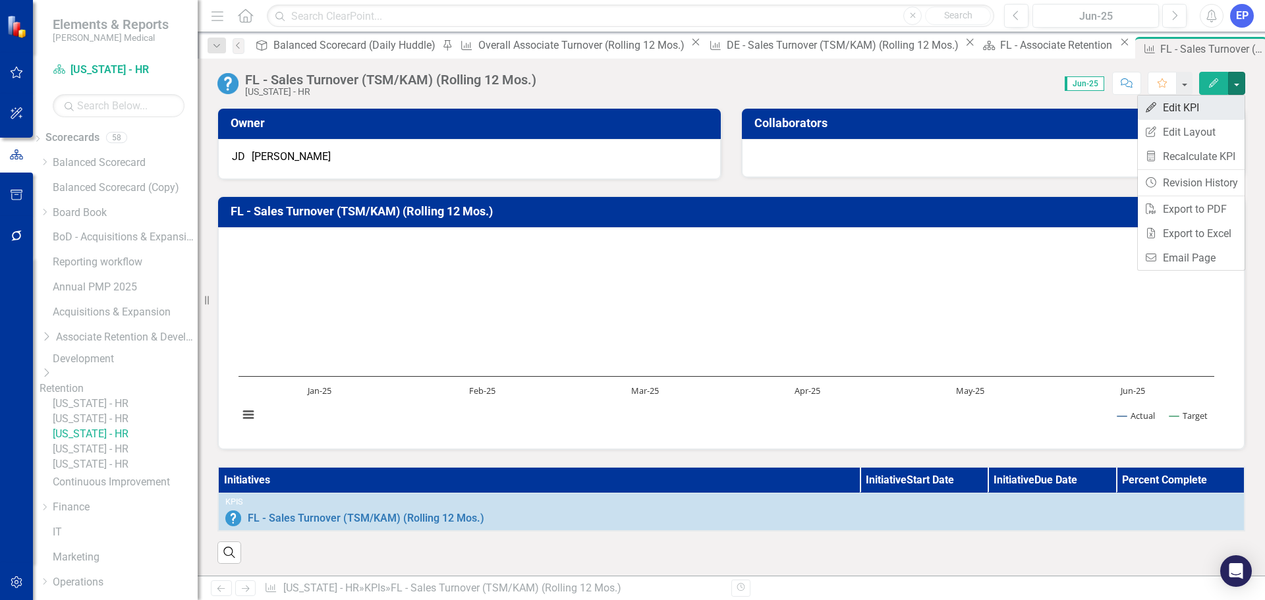
click at [1203, 106] on link "Edit Edit KPI" at bounding box center [1191, 108] width 107 height 24
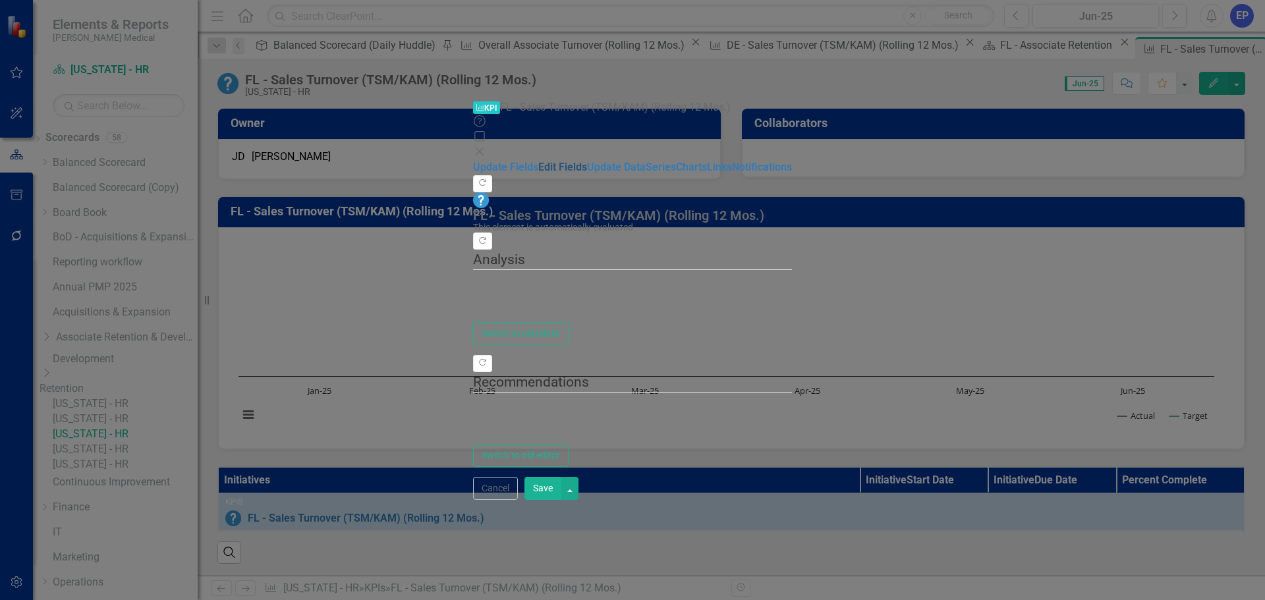
click at [538, 161] on link "Edit Fields" at bounding box center [562, 167] width 49 height 13
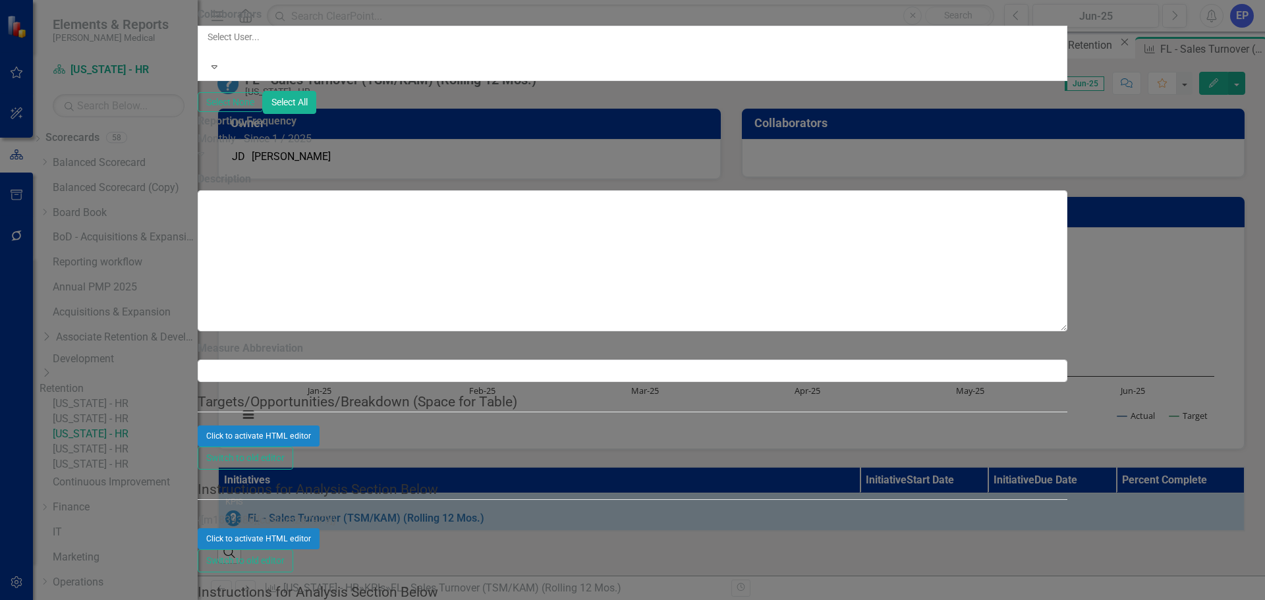
click at [401, 147] on div "Monthly - Since 1 / 2025" at bounding box center [633, 139] width 870 height 15
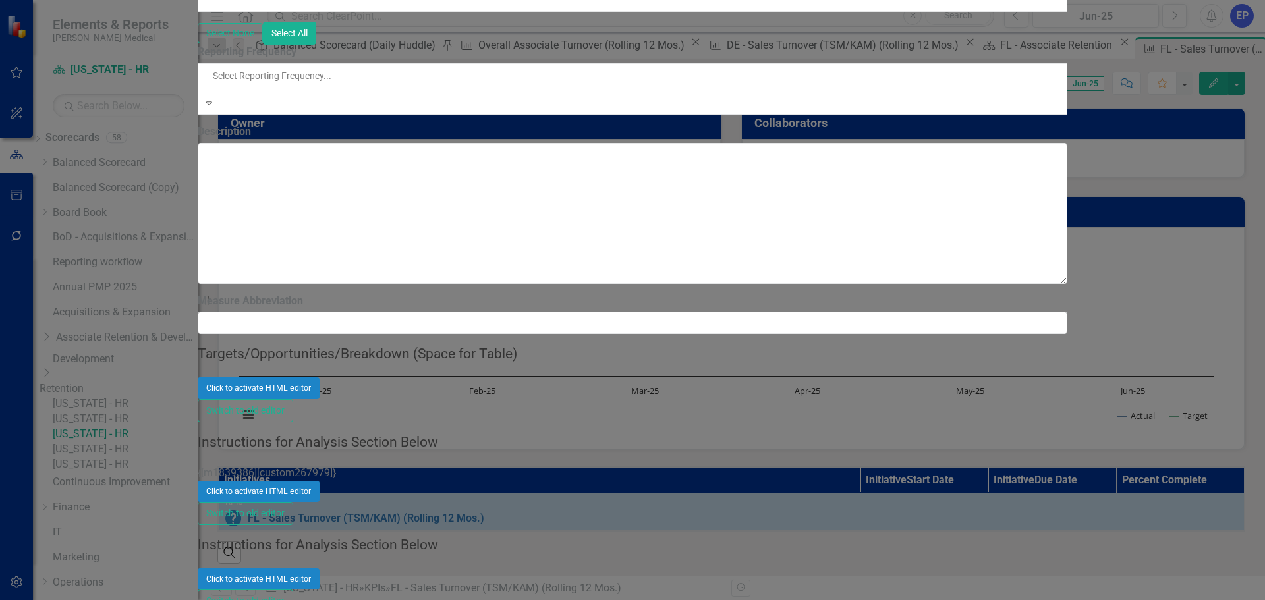
scroll to position [18, 0]
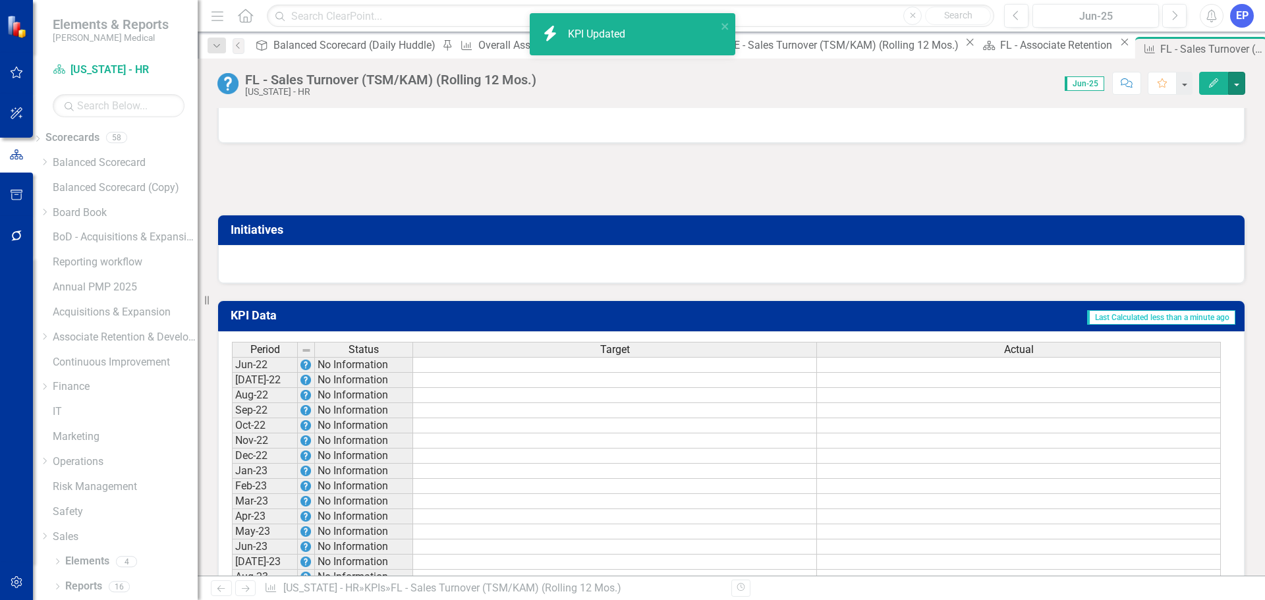
scroll to position [791, 0]
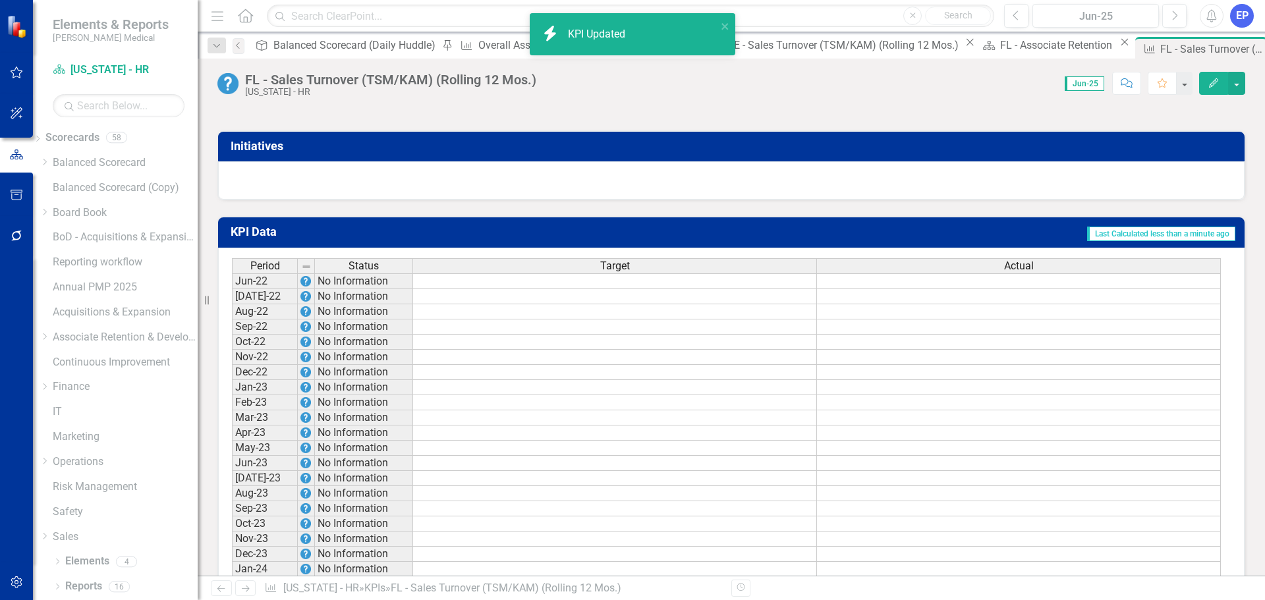
click at [592, 289] on td at bounding box center [615, 281] width 404 height 16
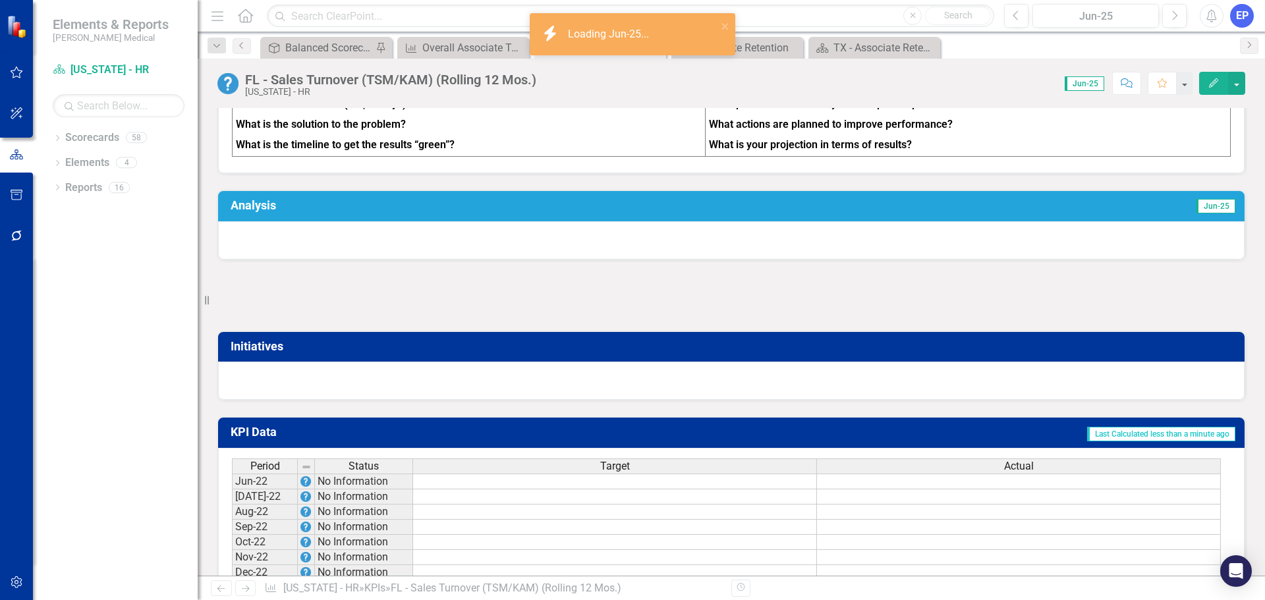
scroll to position [663, 0]
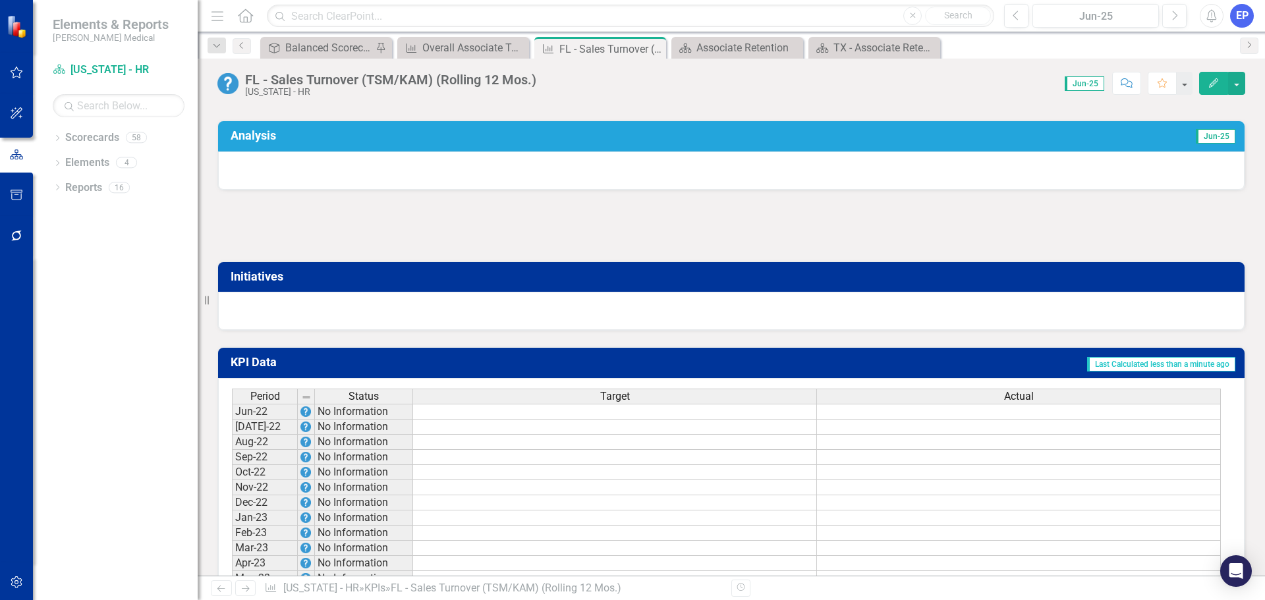
click at [603, 420] on td at bounding box center [615, 412] width 404 height 16
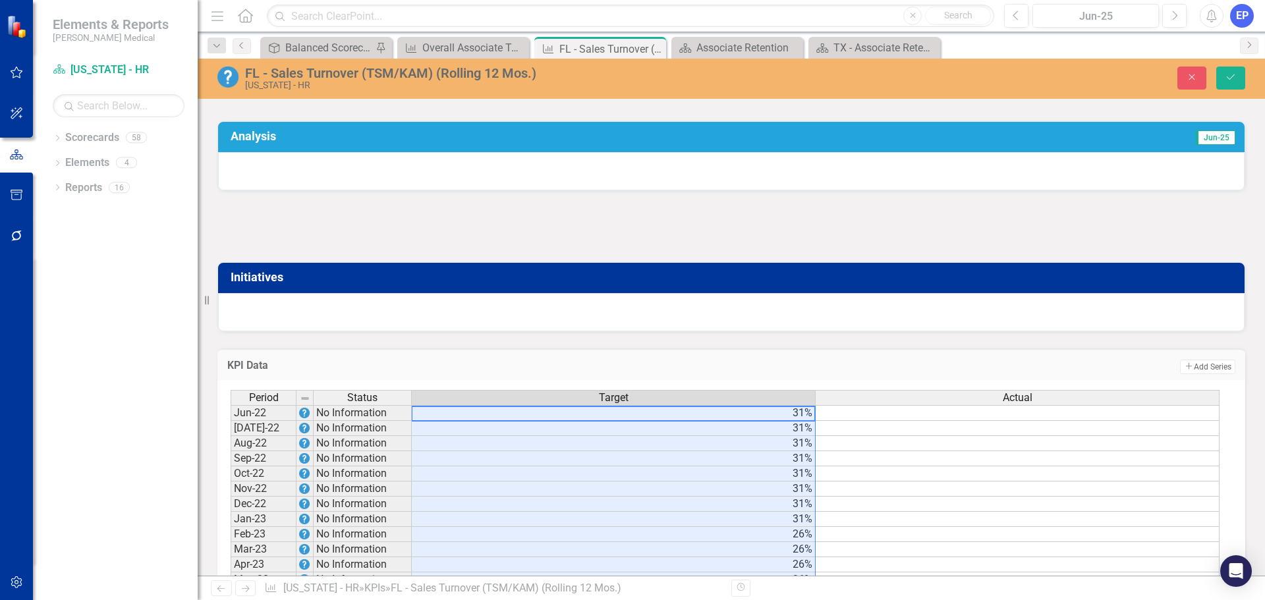
type textarea "31"
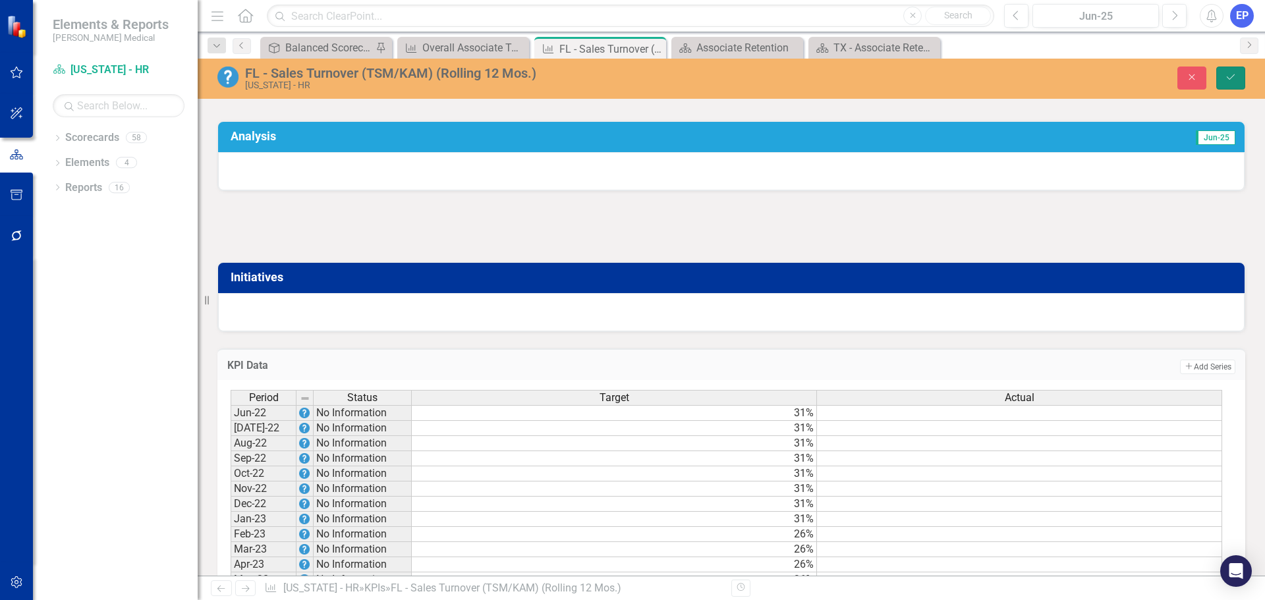
click at [1223, 83] on button "Save" at bounding box center [1230, 78] width 29 height 23
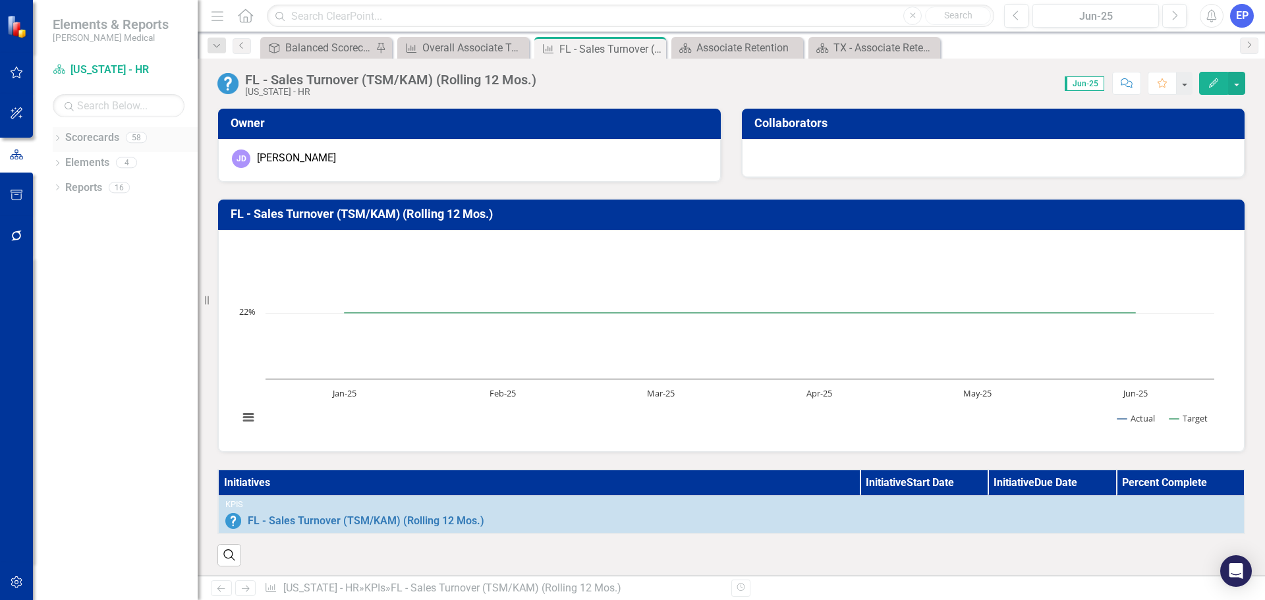
click at [57, 134] on div "Dropdown" at bounding box center [57, 139] width 9 height 11
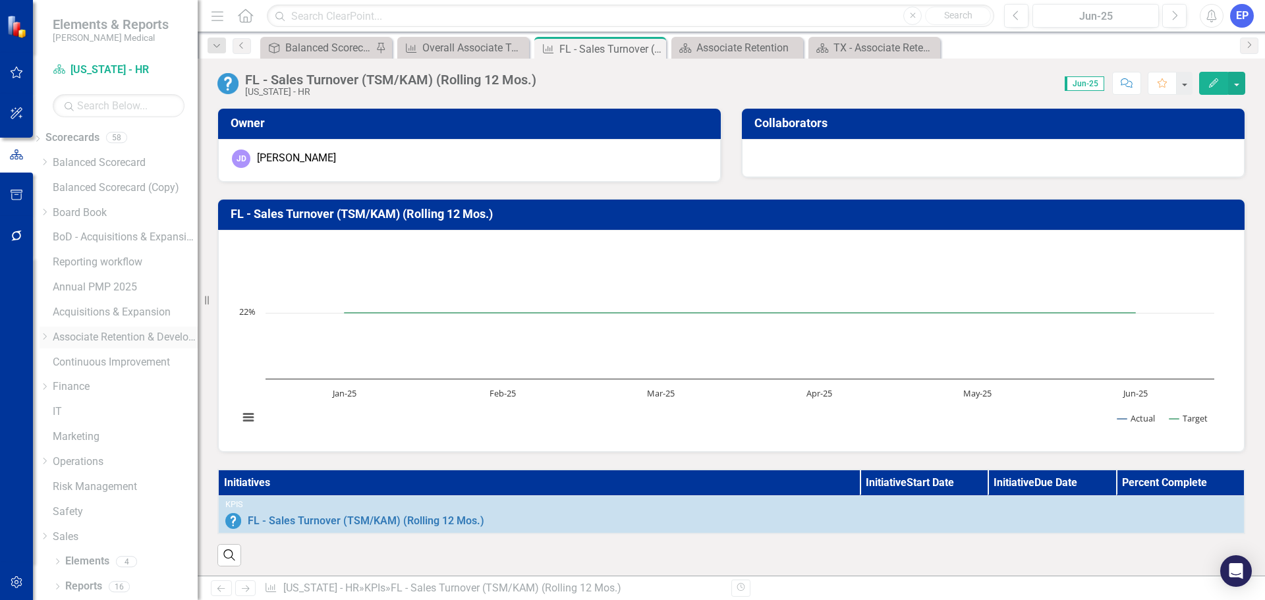
click at [49, 334] on icon "Dropdown" at bounding box center [45, 337] width 10 height 8
click at [49, 376] on icon "Dropdown" at bounding box center [45, 372] width 10 height 8
click at [115, 457] on link "[US_STATE] - HR" at bounding box center [125, 449] width 145 height 15
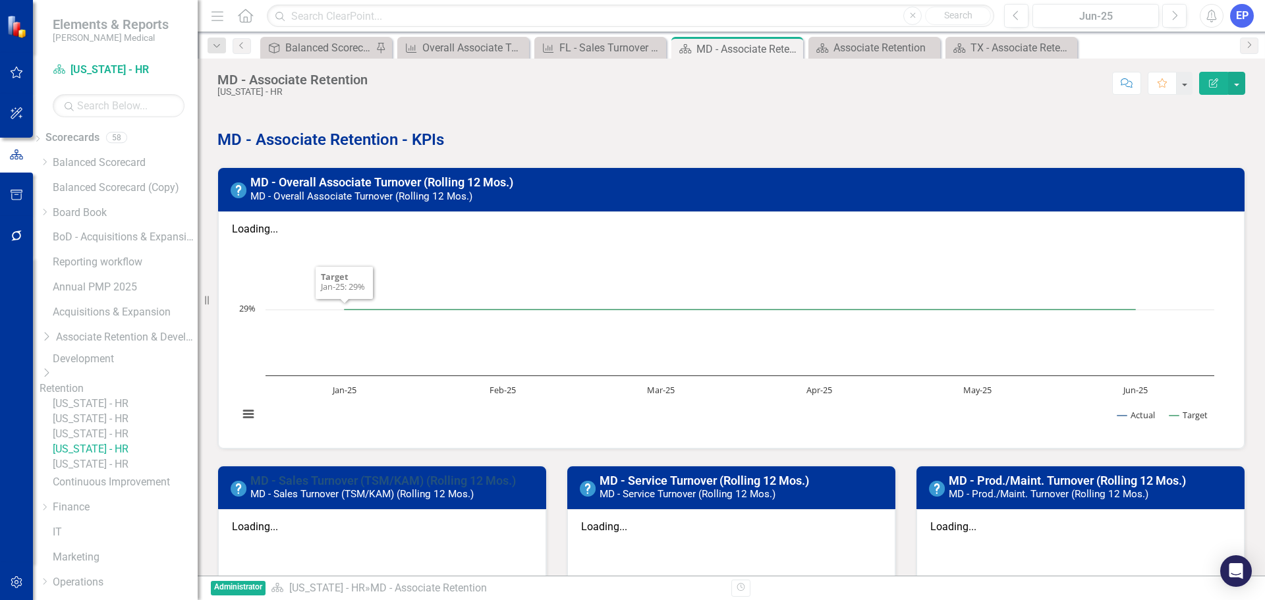
click at [311, 474] on link "MD - Sales Turnover (TSM/KAM) (Rolling 12 Mos.)" at bounding box center [383, 481] width 266 height 14
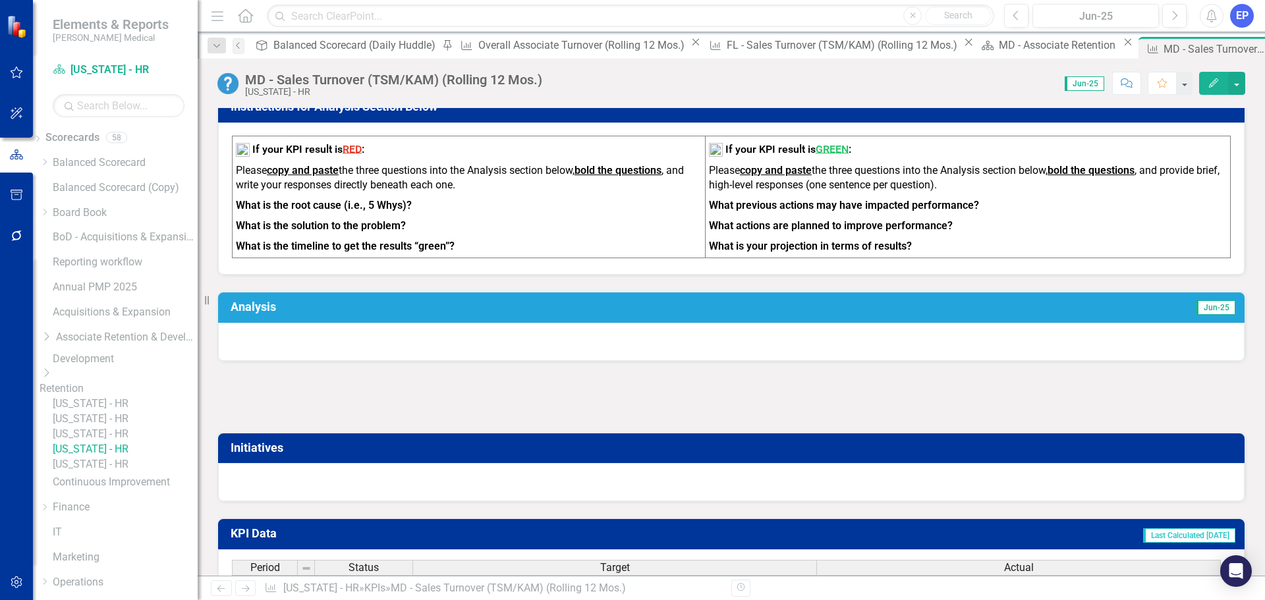
scroll to position [659, 0]
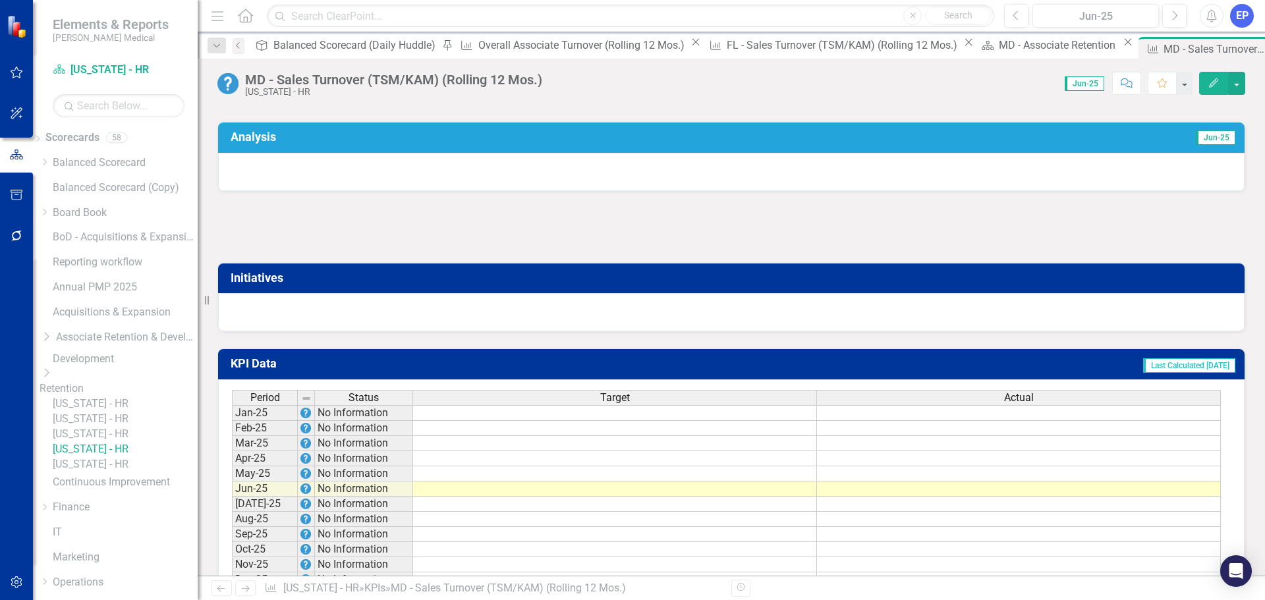
click at [1211, 83] on icon "Edit" at bounding box center [1214, 82] width 12 height 9
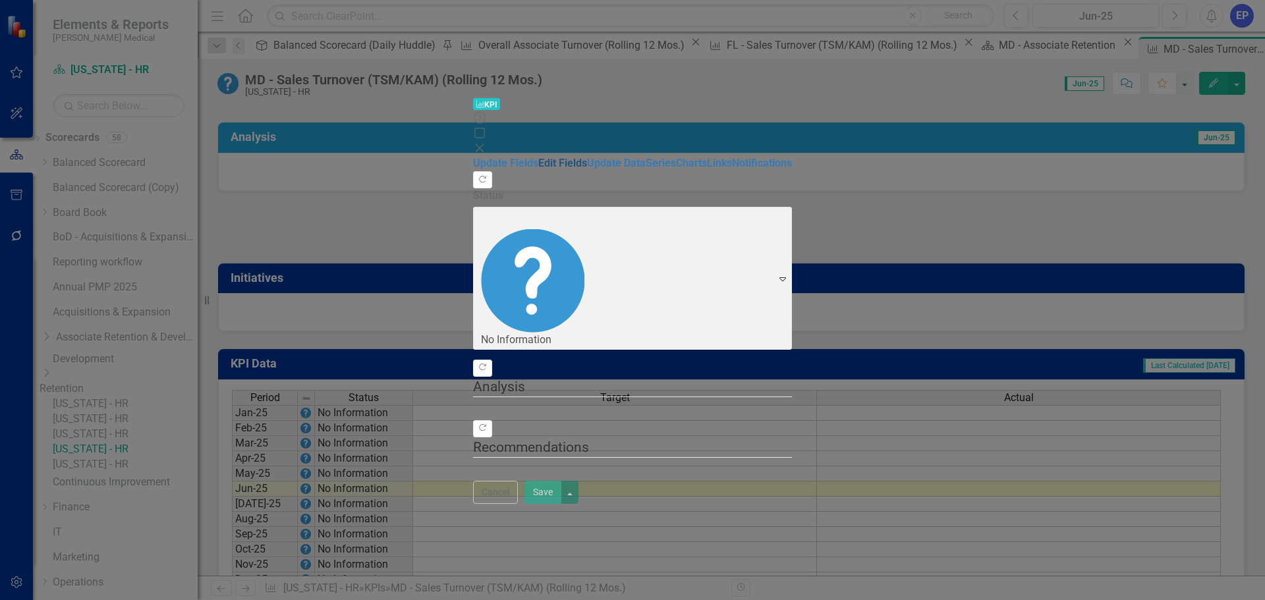
click at [538, 157] on link "Edit Fields" at bounding box center [562, 163] width 49 height 13
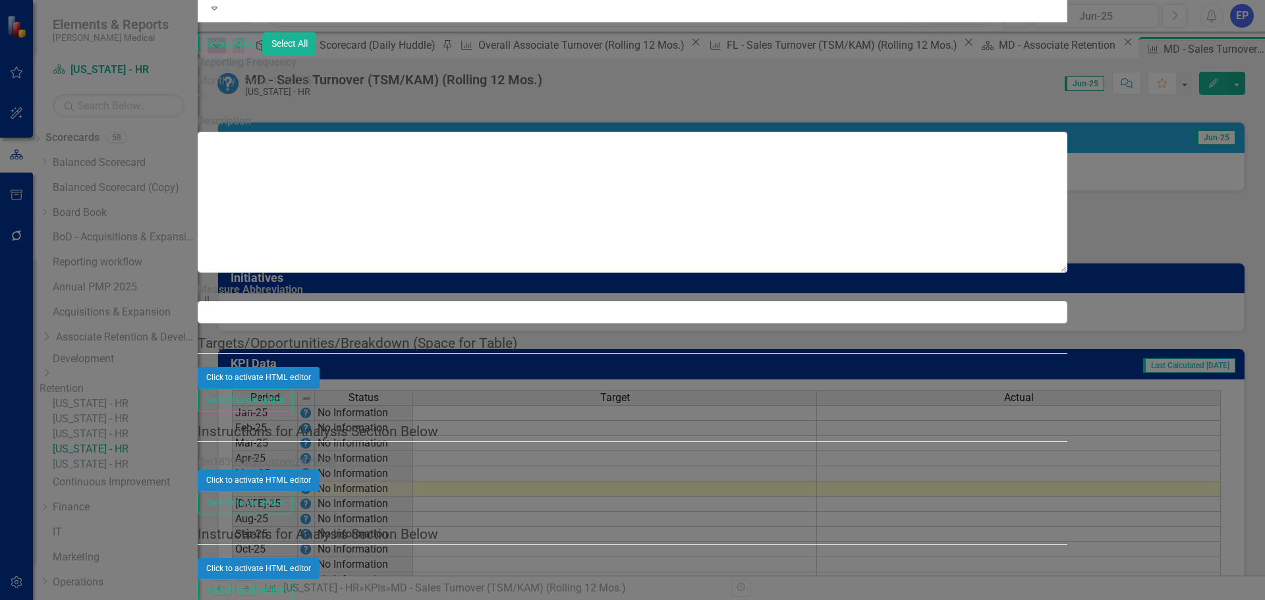
scroll to position [0, 0]
click at [388, 89] on div "Monthly - Since 1 / 2025" at bounding box center [633, 81] width 870 height 15
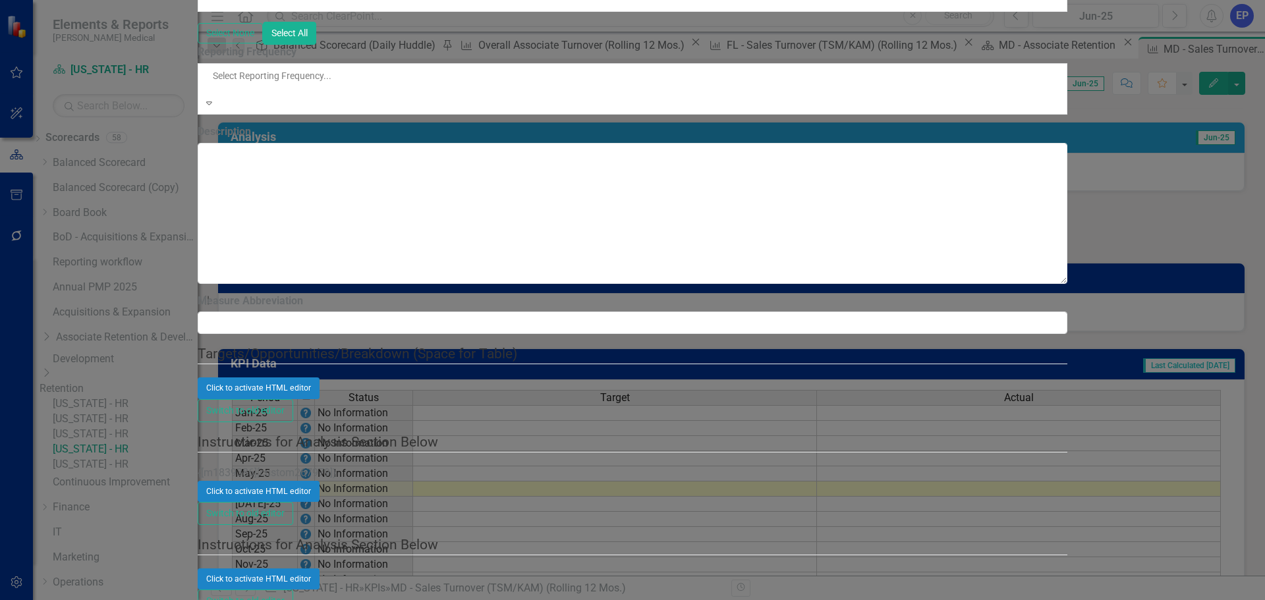
scroll to position [18, 0]
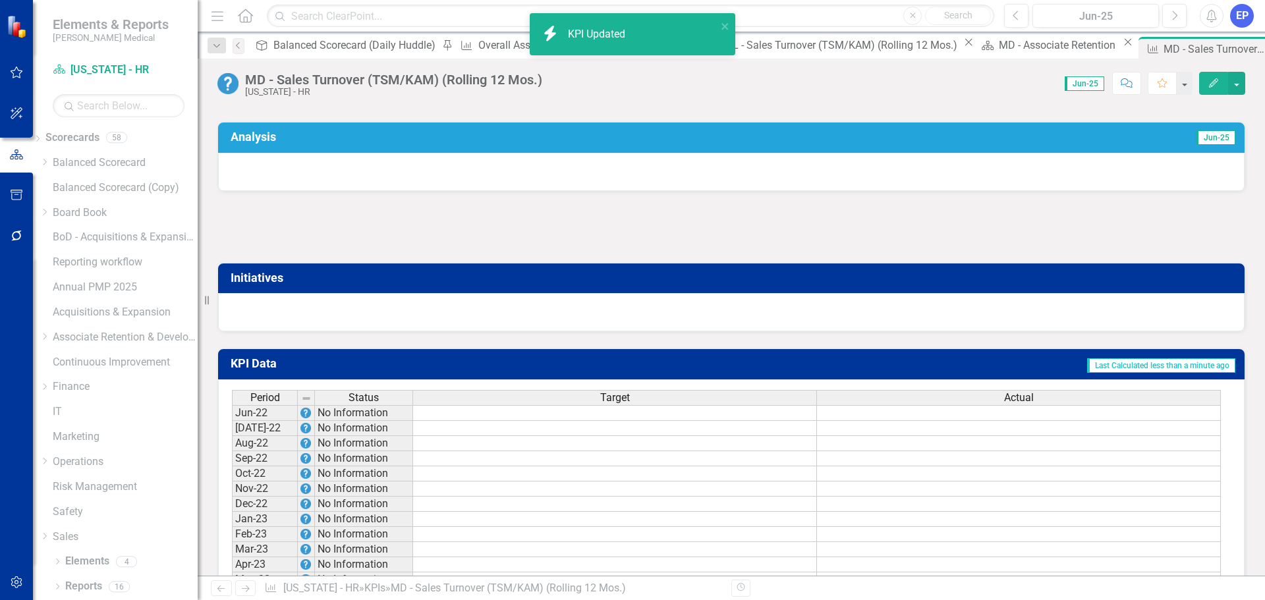
click at [476, 421] on td at bounding box center [615, 413] width 404 height 16
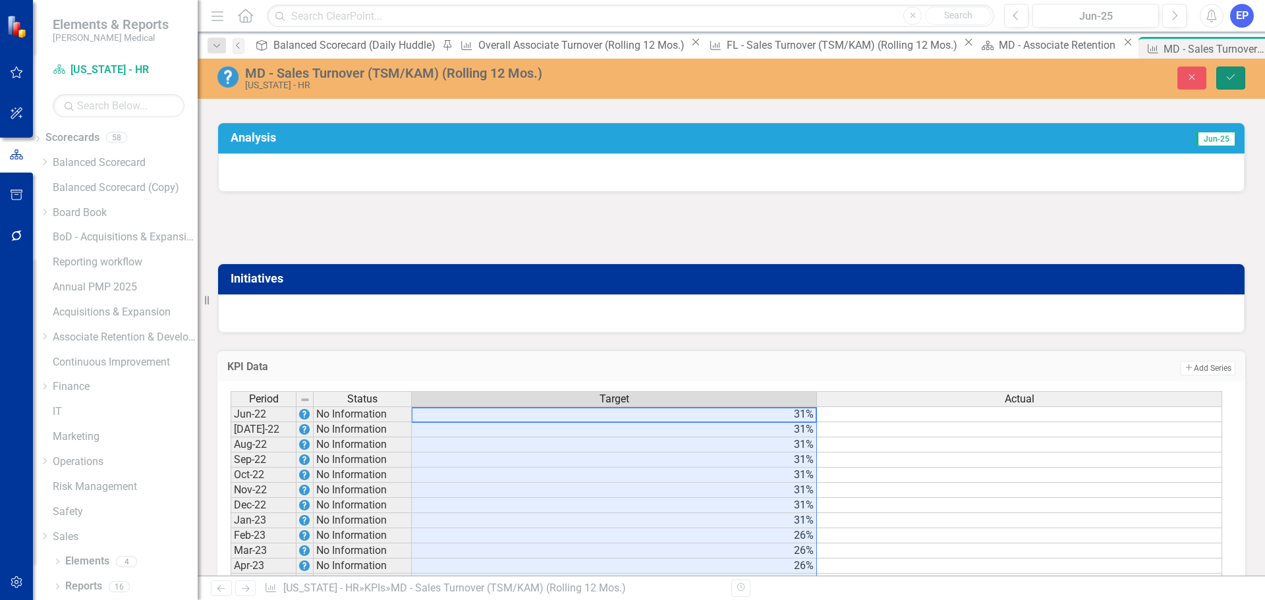
click at [1226, 75] on icon "Save" at bounding box center [1231, 76] width 12 height 9
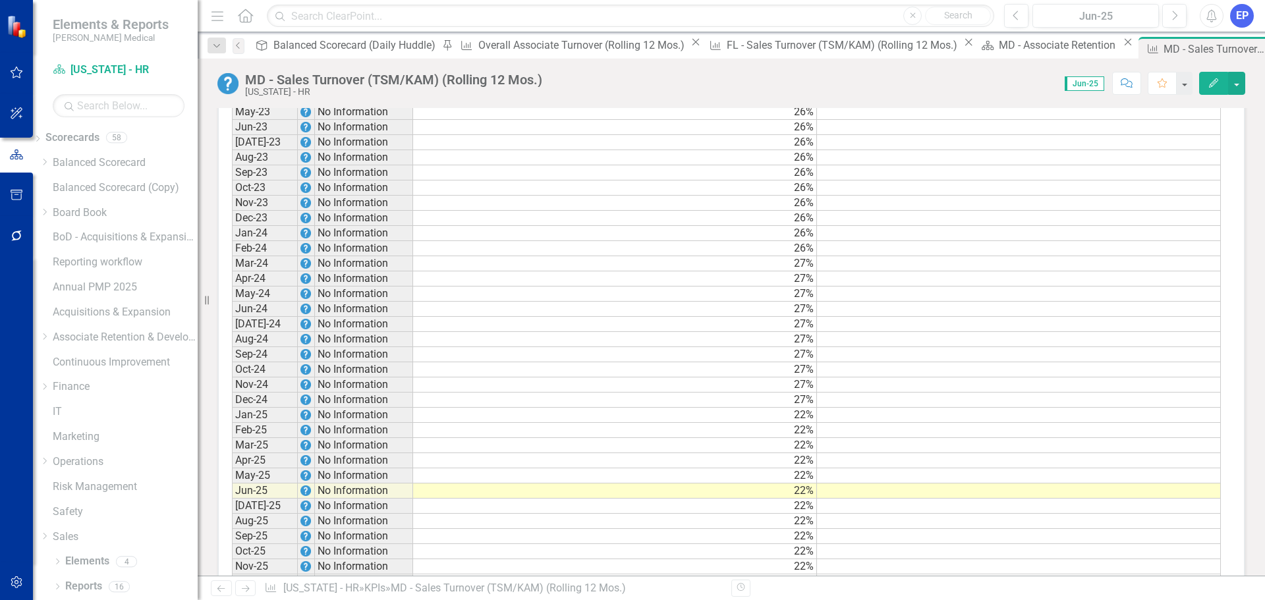
scroll to position [1187, 0]
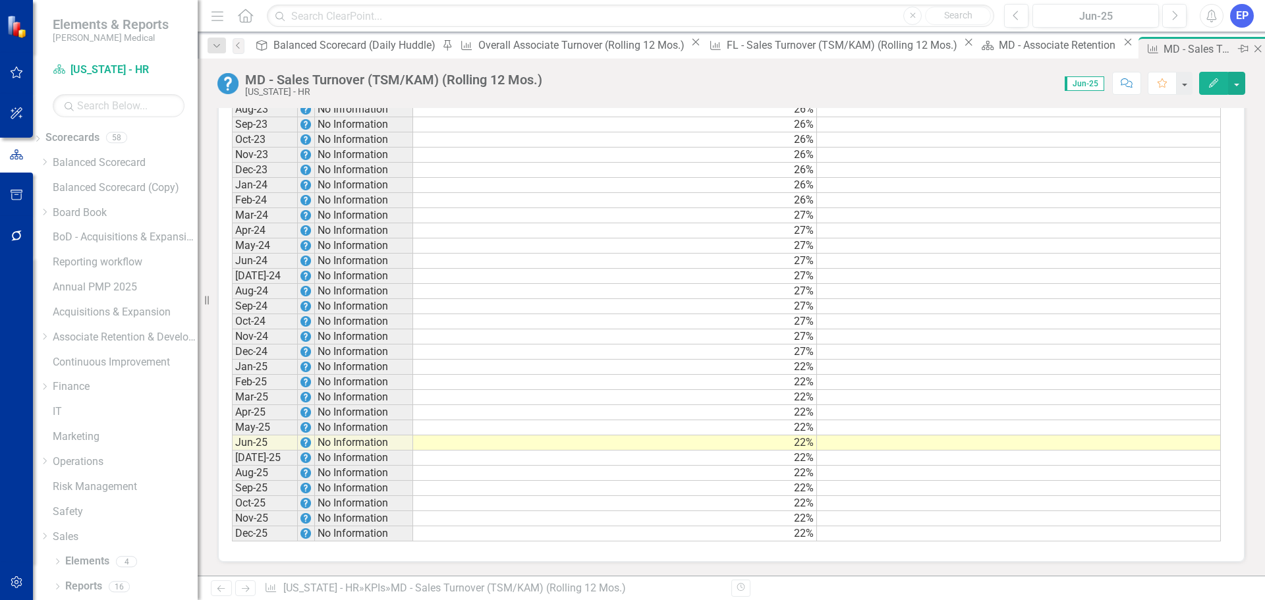
click at [1255, 48] on icon at bounding box center [1258, 48] width 7 height 7
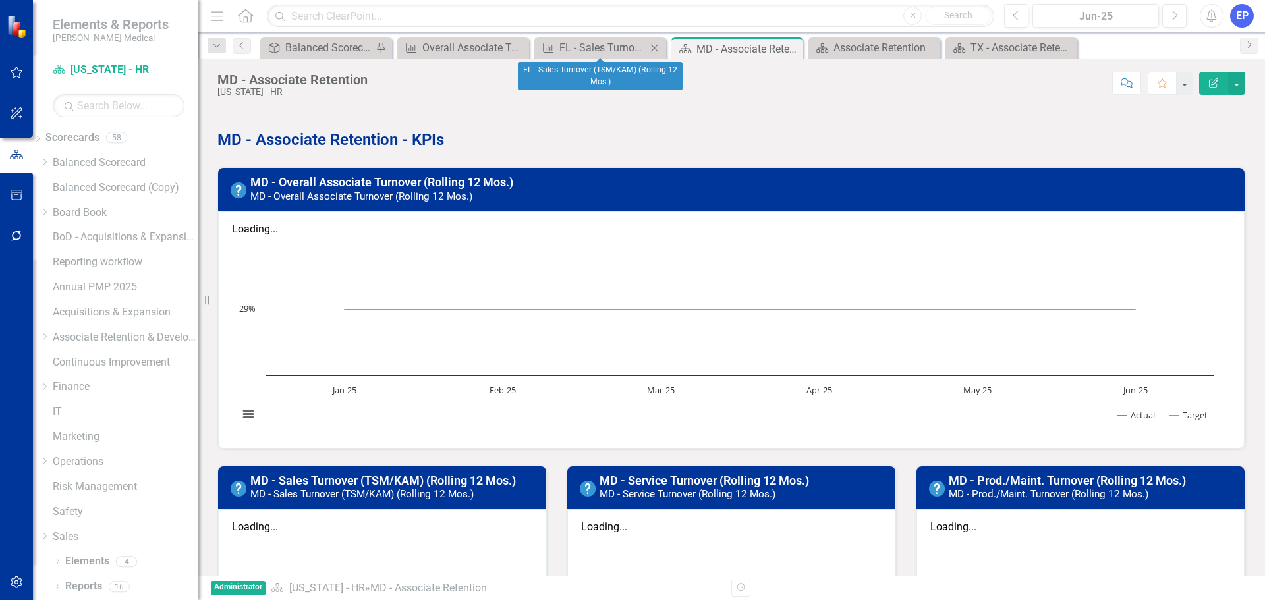
click at [654, 47] on icon "Close" at bounding box center [654, 48] width 13 height 11
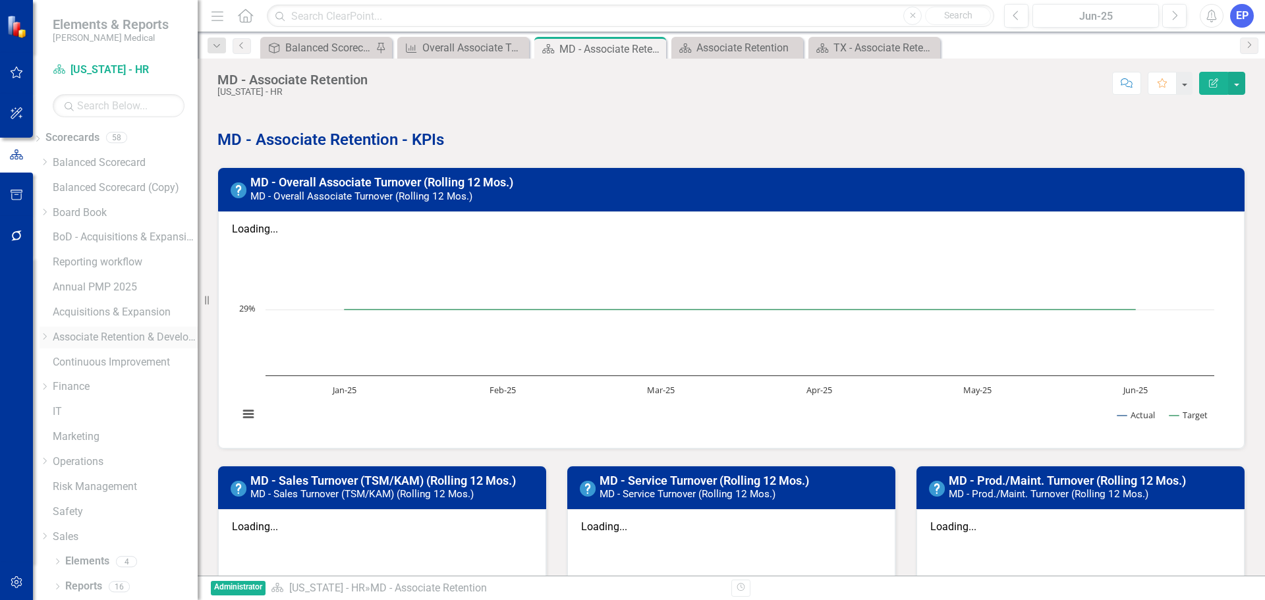
click at [49, 336] on icon "Dropdown" at bounding box center [45, 337] width 10 height 8
click at [47, 375] on icon at bounding box center [44, 371] width 3 height 7
click at [116, 472] on link "[US_STATE] - HR" at bounding box center [125, 464] width 145 height 15
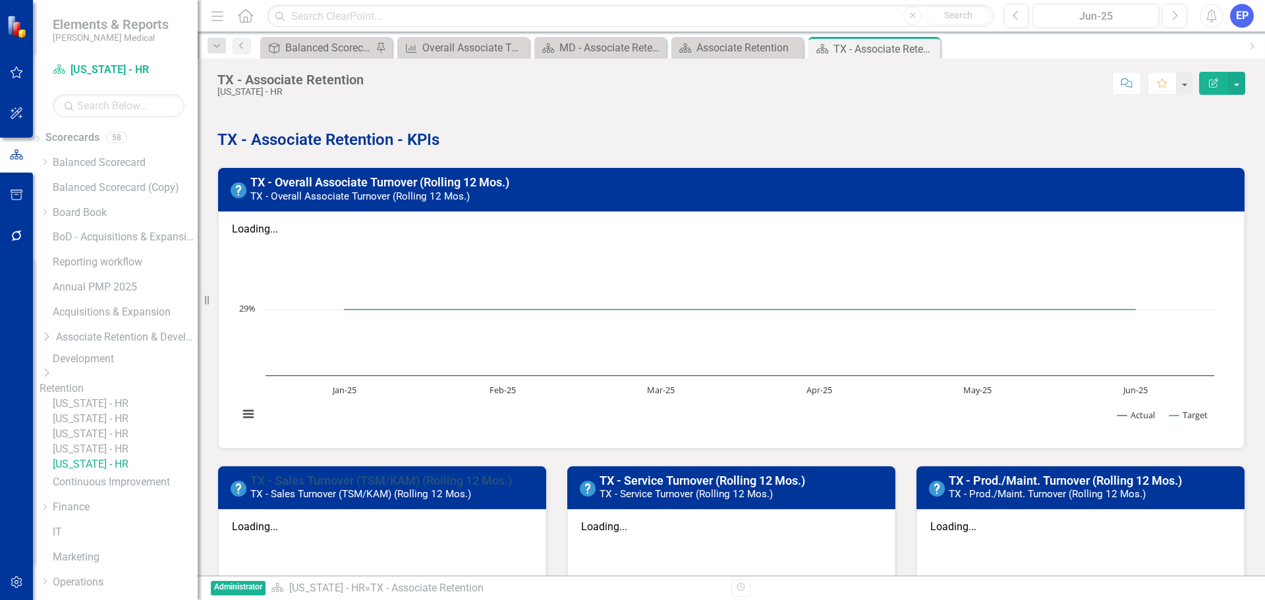
click at [338, 474] on link "TX - Sales Turnover (TSM/KAM) (Rolling 12 Mos.)" at bounding box center [381, 481] width 262 height 14
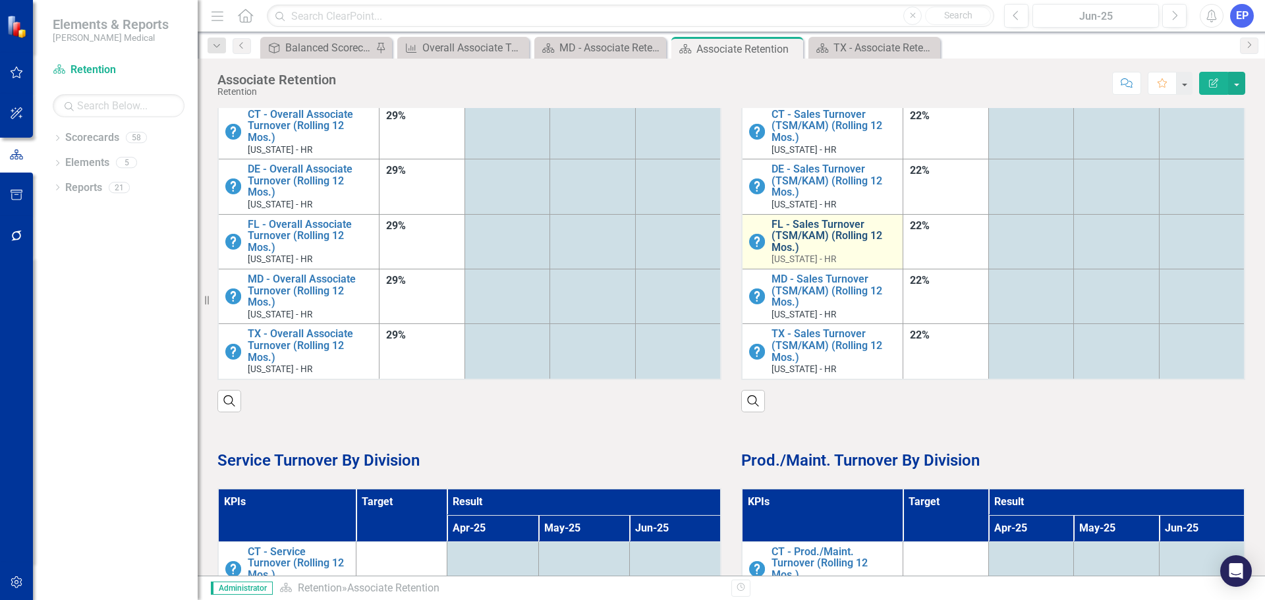
scroll to position [9, 0]
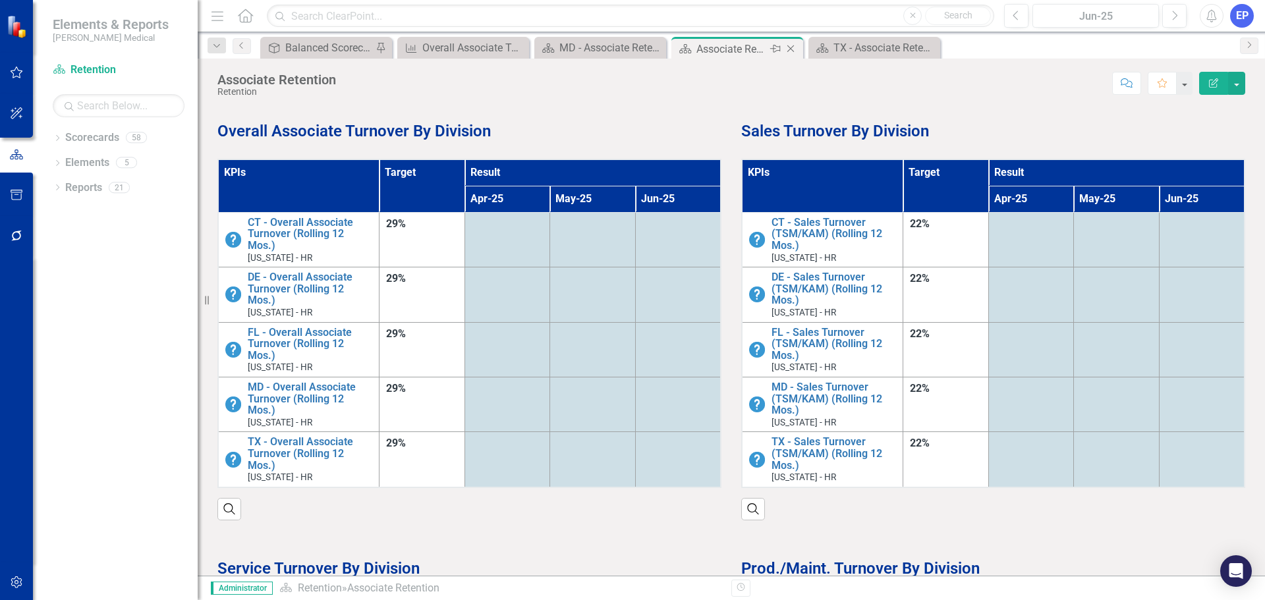
click at [791, 45] on icon "Close" at bounding box center [790, 48] width 13 height 11
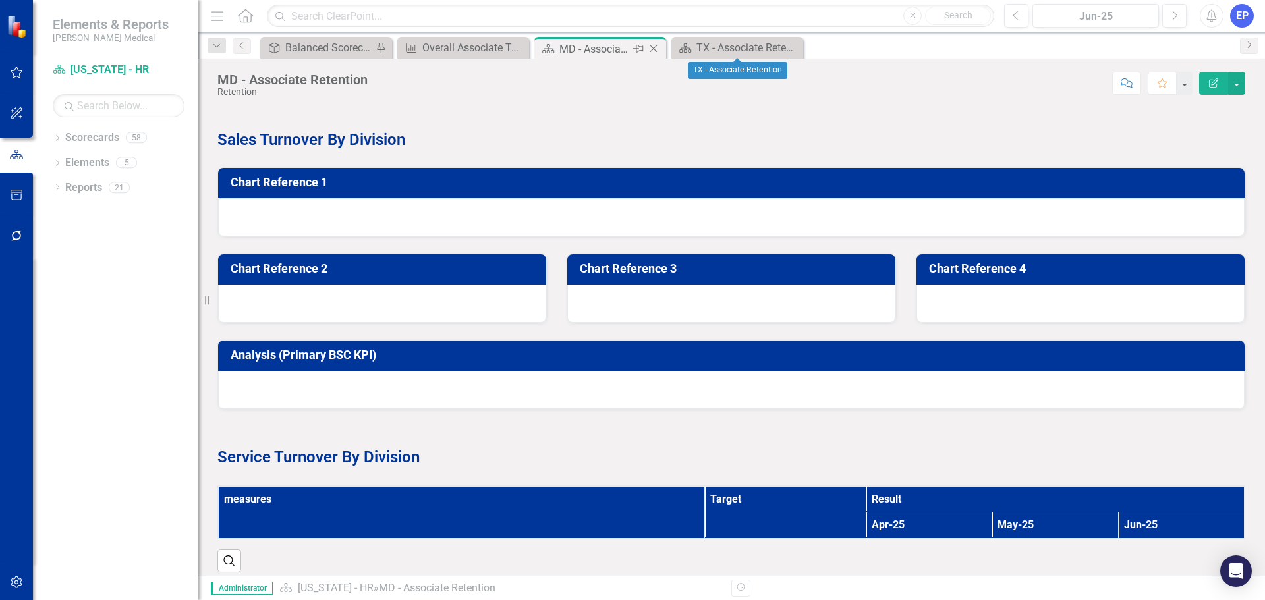
click at [561, 49] on div "MD - Associate Retention" at bounding box center [594, 49] width 71 height 16
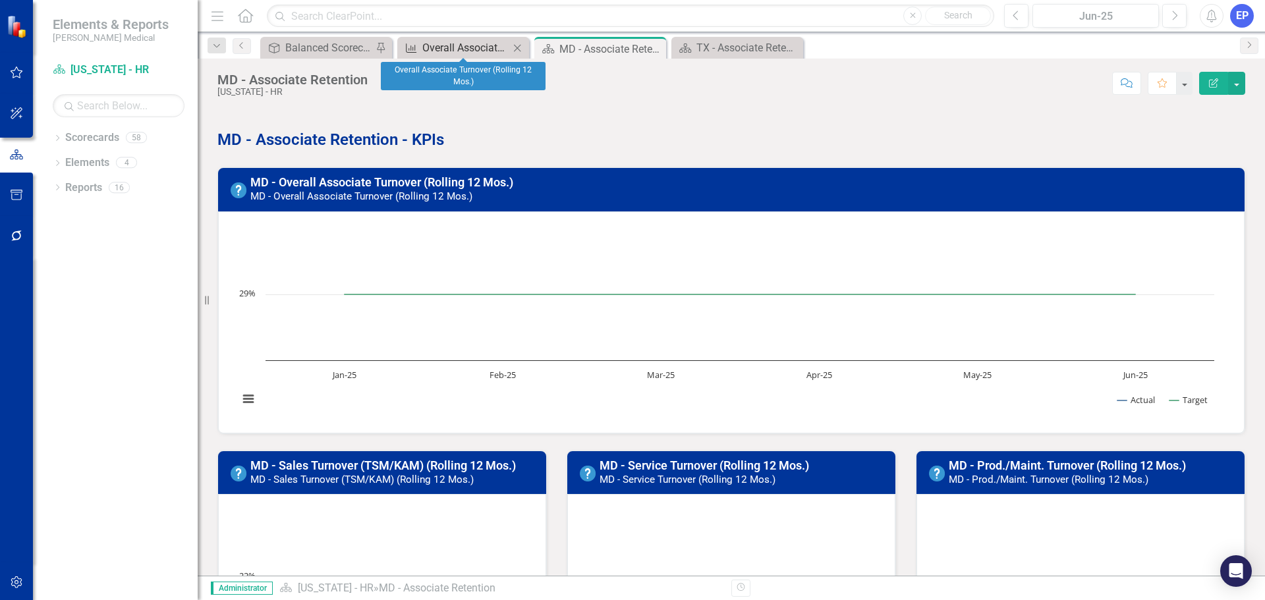
click at [471, 45] on div "Overall Associate Turnover (Rolling 12 Mos.)" at bounding box center [465, 48] width 87 height 16
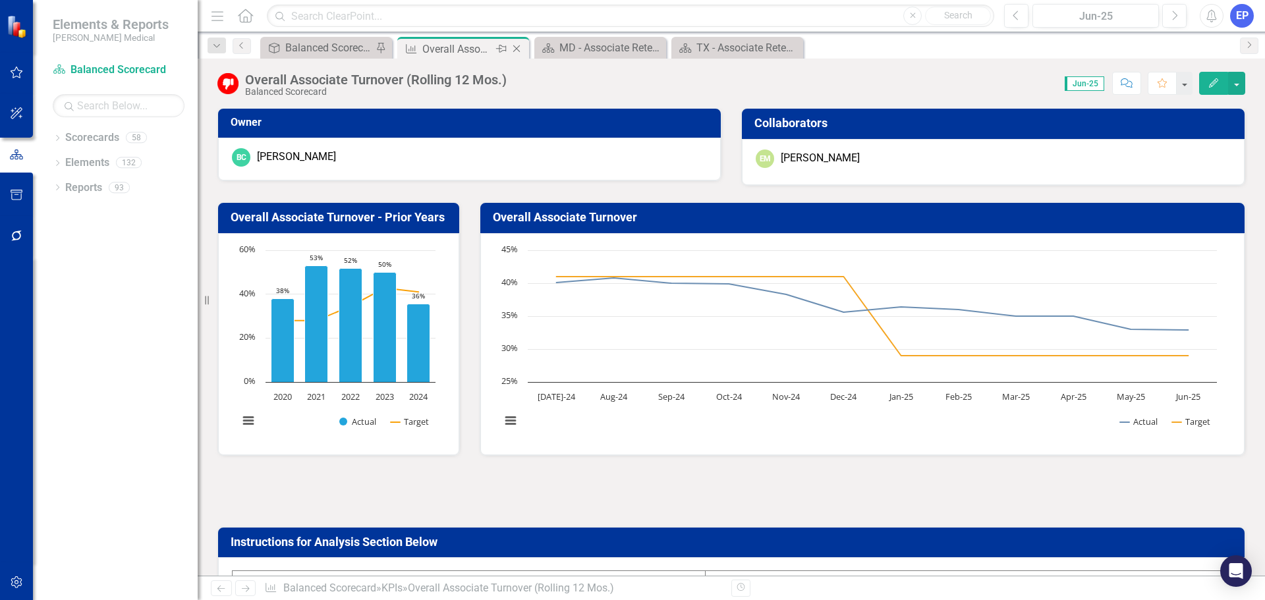
click at [517, 47] on icon "Close" at bounding box center [516, 48] width 13 height 11
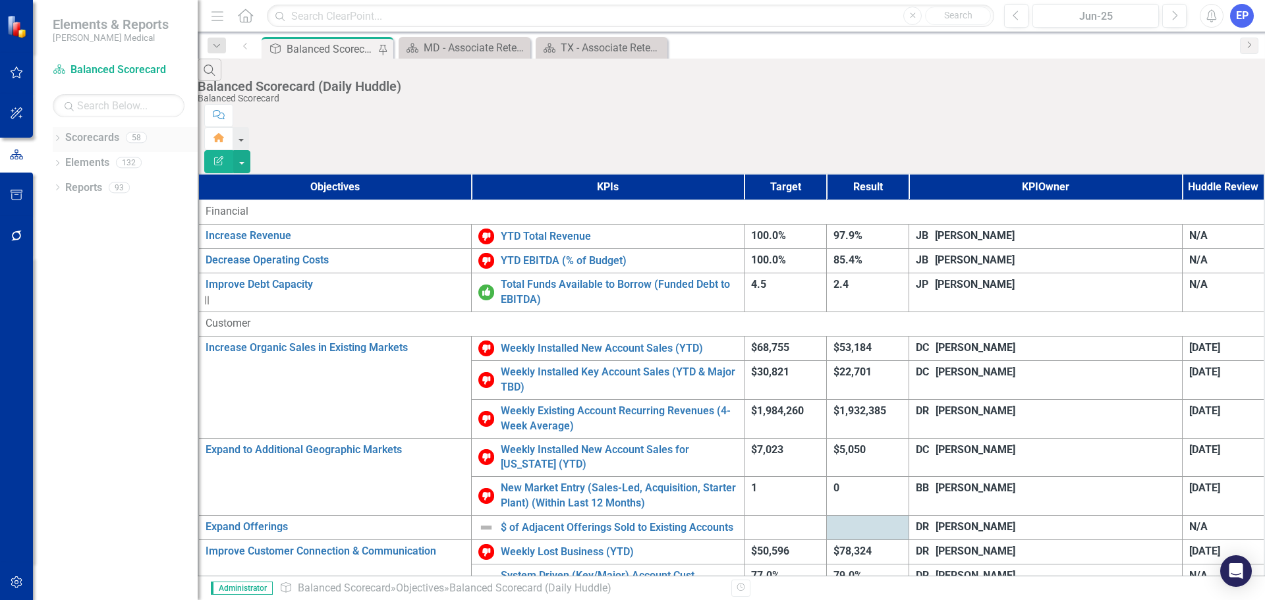
click at [55, 138] on icon "Dropdown" at bounding box center [57, 139] width 9 height 7
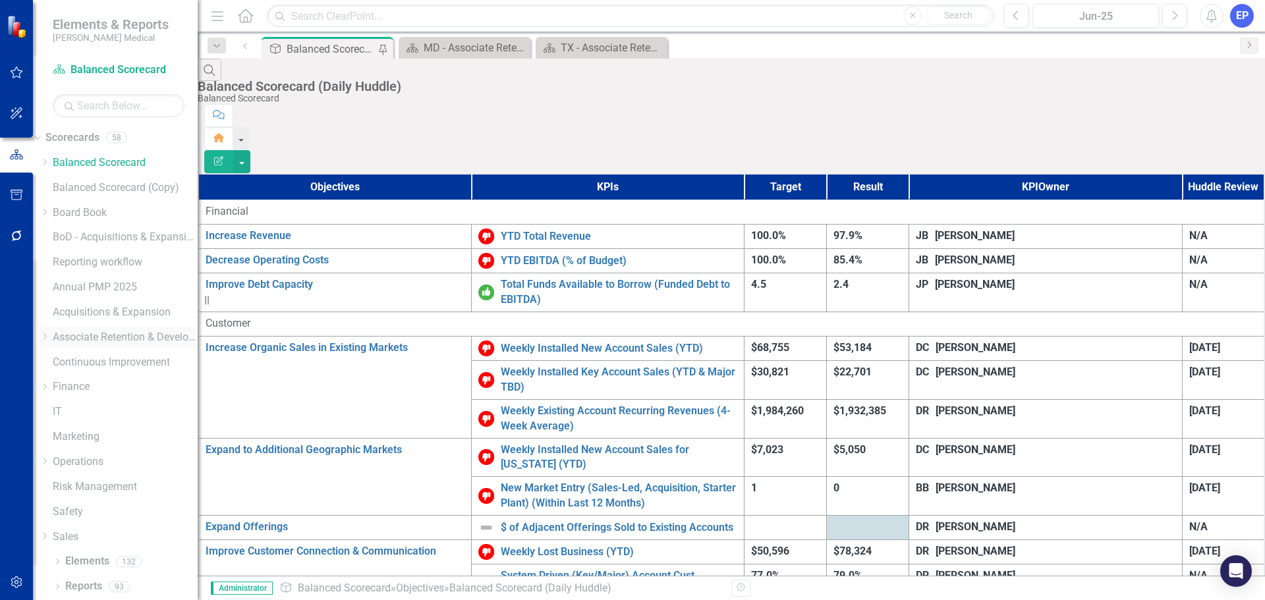
click at [49, 337] on icon "Dropdown" at bounding box center [45, 337] width 10 height 8
click at [49, 376] on icon "Dropdown" at bounding box center [45, 372] width 10 height 8
click at [113, 434] on link "[US_STATE] - HR" at bounding box center [125, 425] width 145 height 15
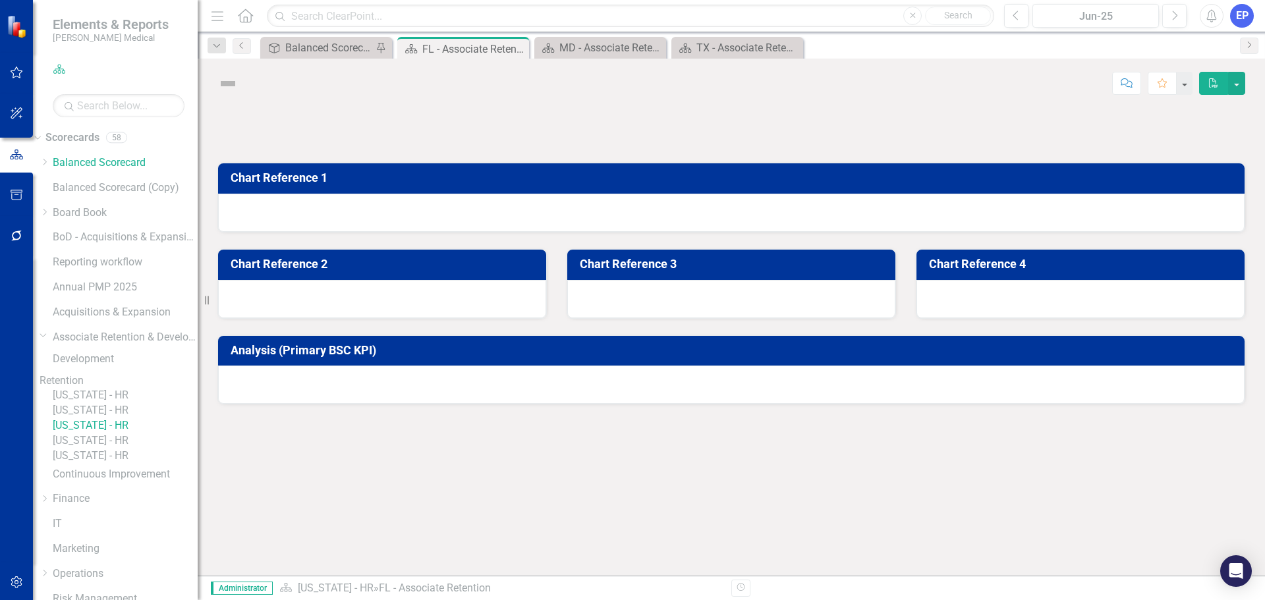
click at [114, 418] on link "[US_STATE] - HR" at bounding box center [125, 410] width 145 height 15
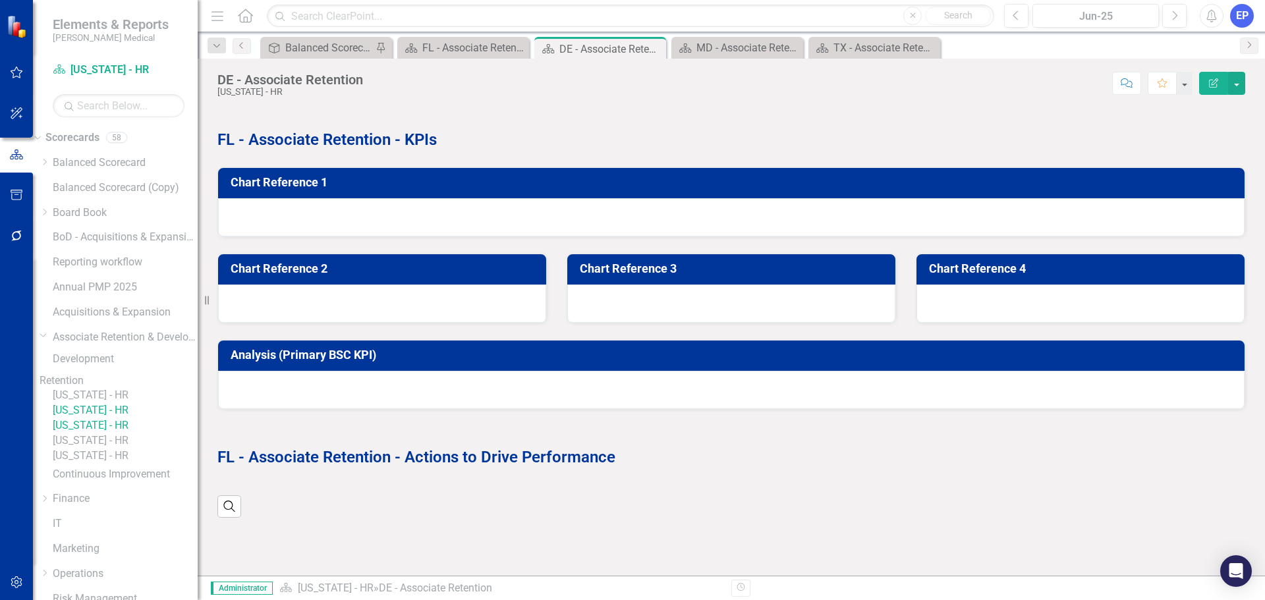
click at [117, 403] on link "[US_STATE] - HR" at bounding box center [125, 395] width 145 height 15
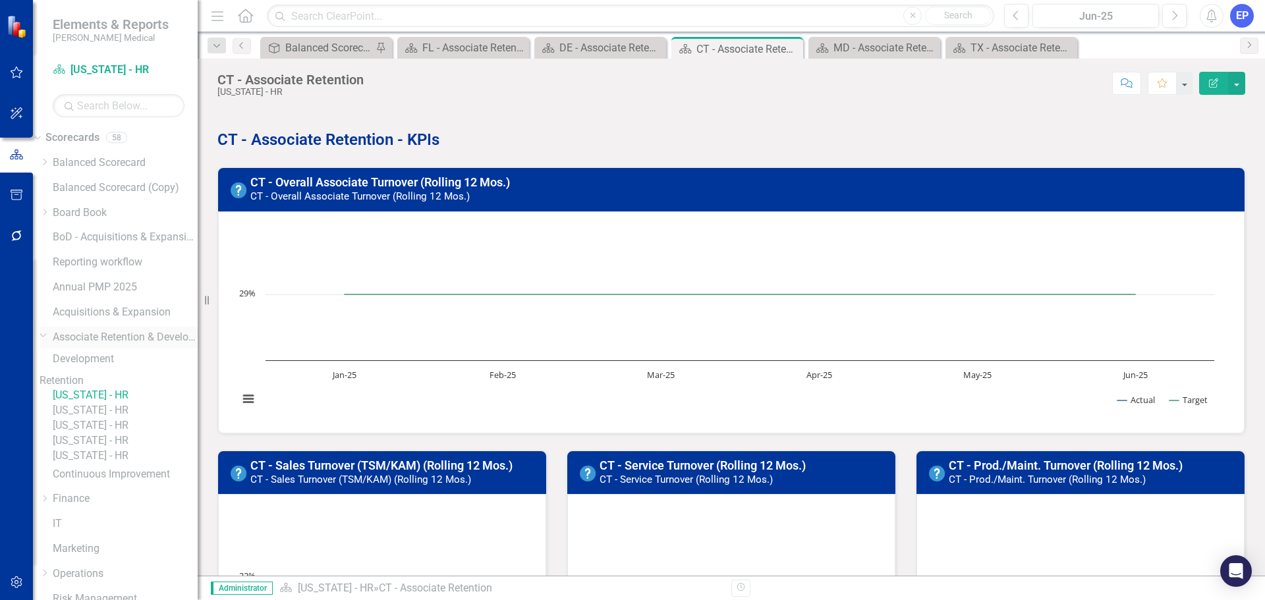
click at [47, 339] on icon "Dropdown" at bounding box center [44, 335] width 8 height 10
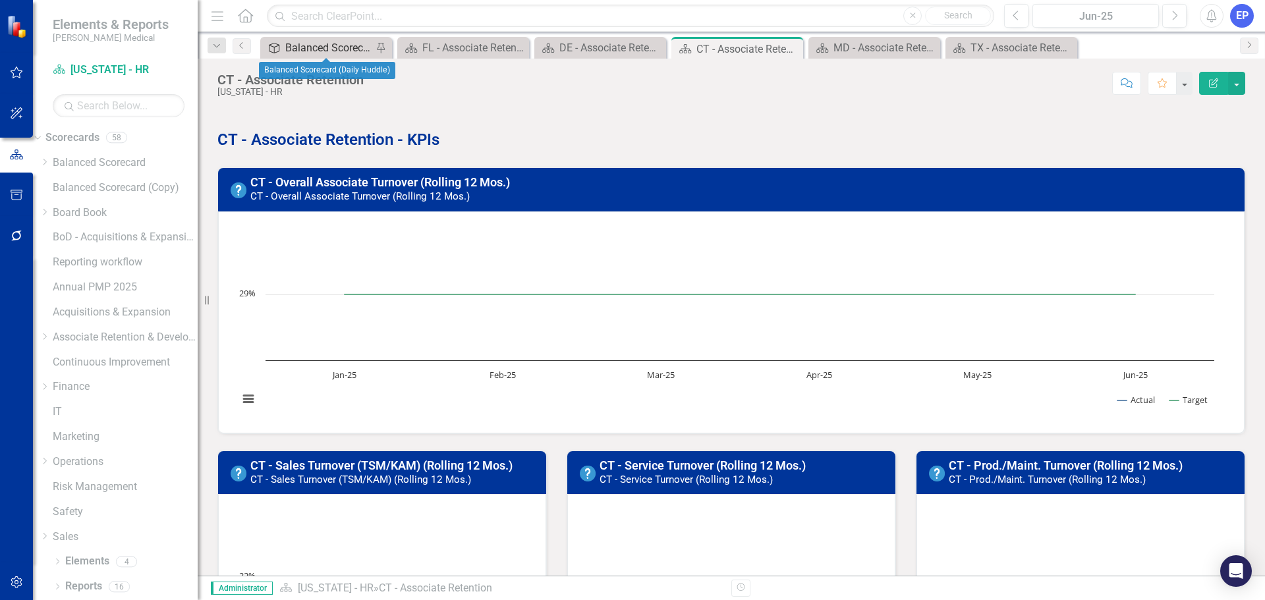
click at [331, 44] on div "Balanced Scorecard (Daily Huddle)" at bounding box center [328, 48] width 87 height 16
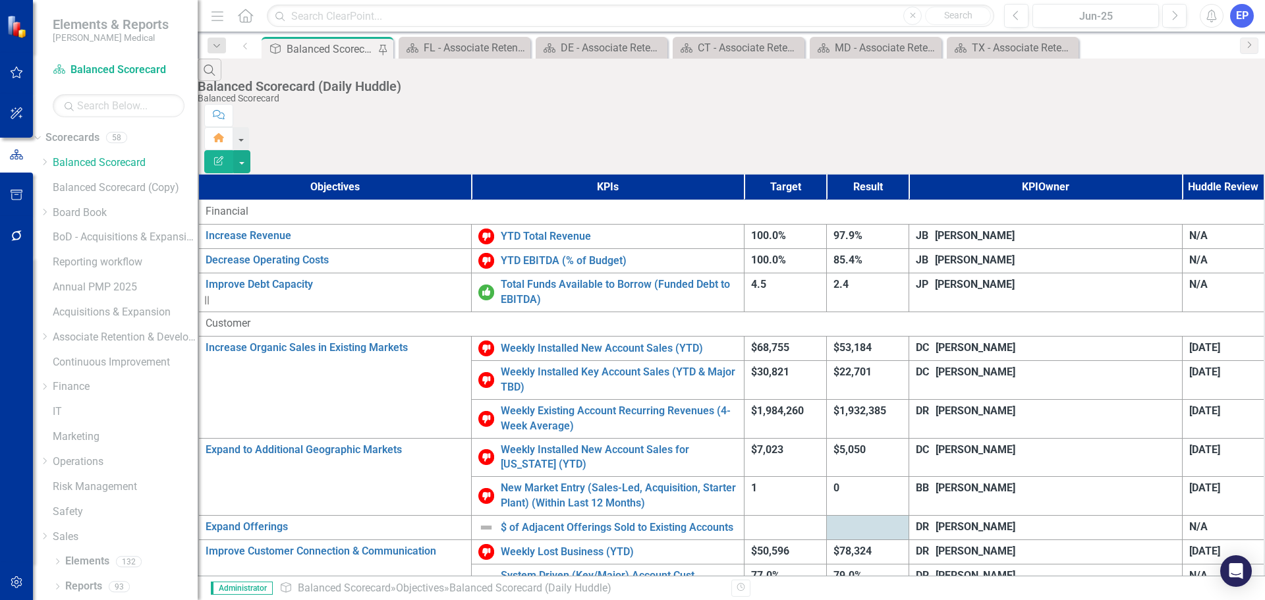
scroll to position [625, 0]
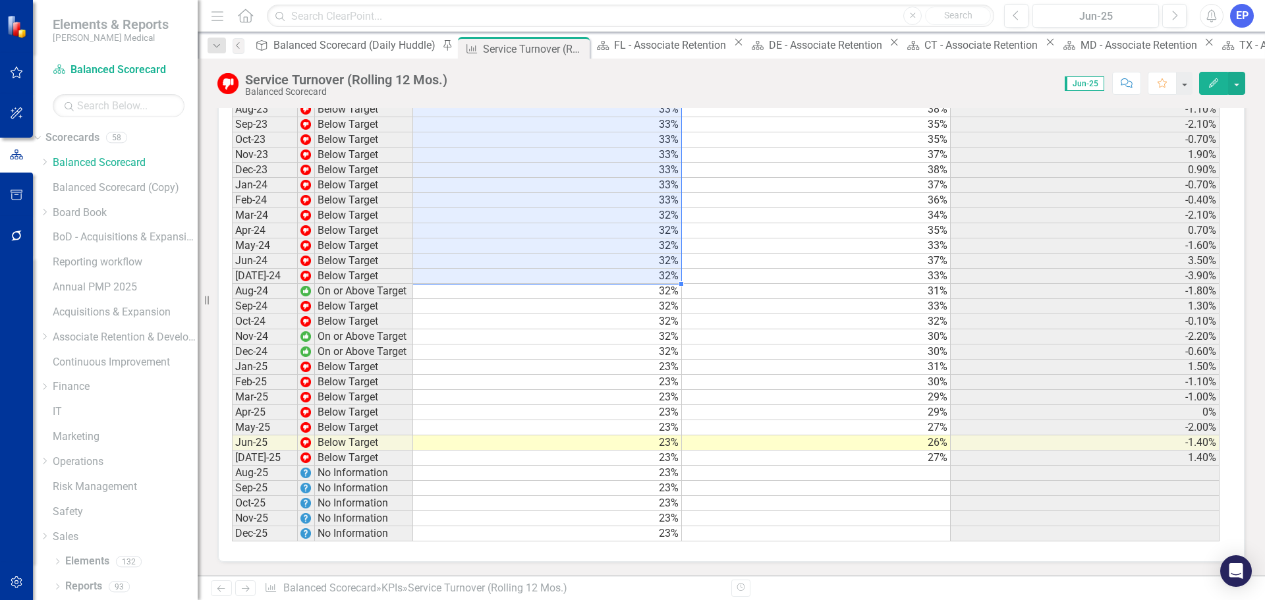
scroll to position [2023, 0]
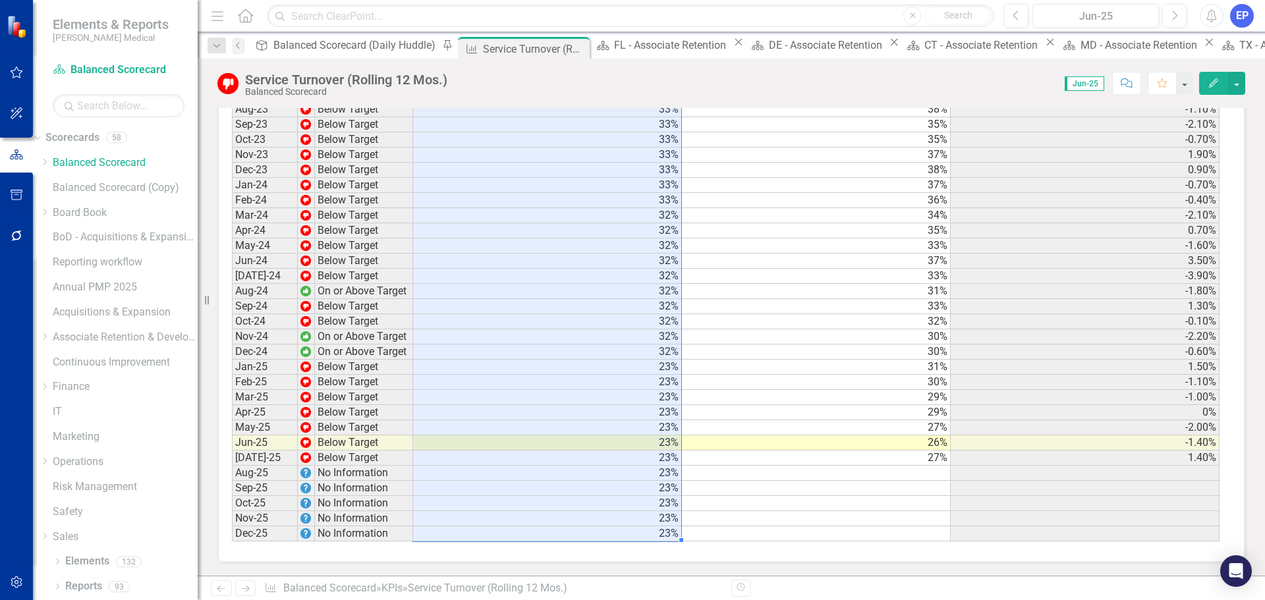
drag, startPoint x: 557, startPoint y: 198, endPoint x: 612, endPoint y: 538, distance: 344.5
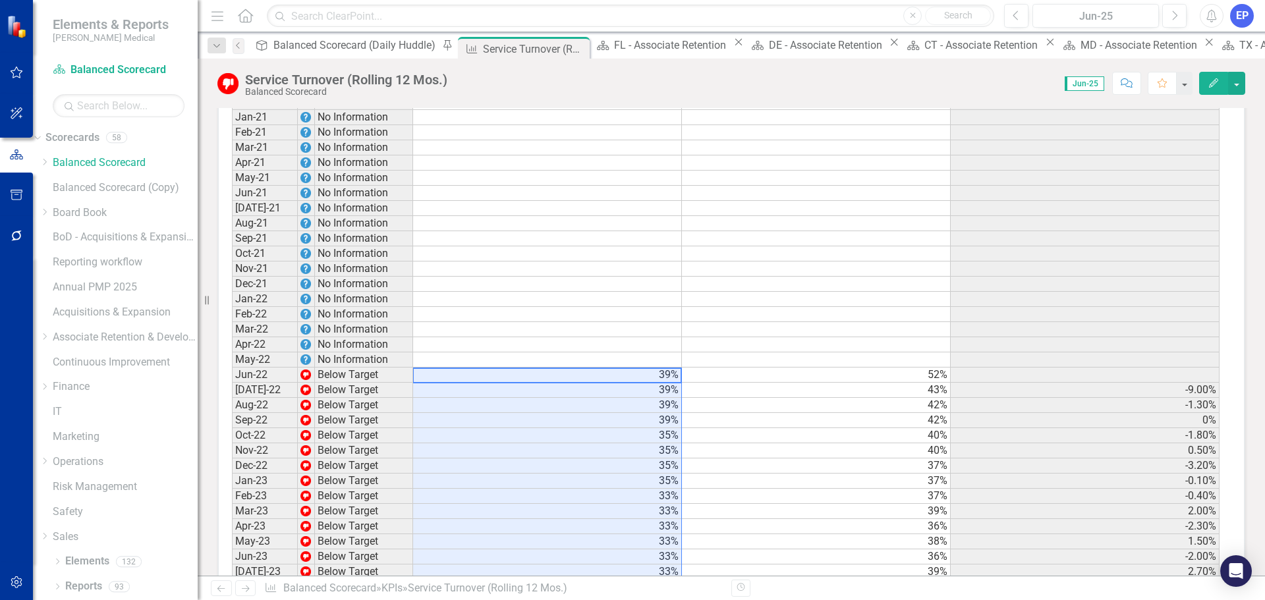
scroll to position [1496, 0]
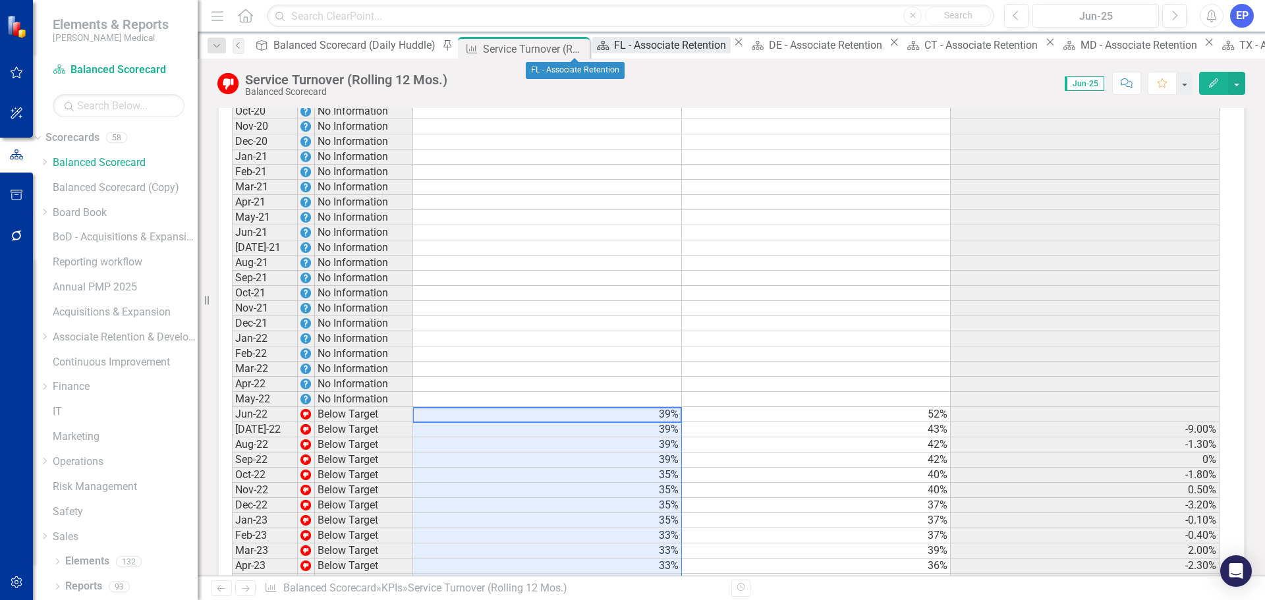
click at [614, 44] on div "FL - Associate Retention" at bounding box center [672, 45] width 116 height 16
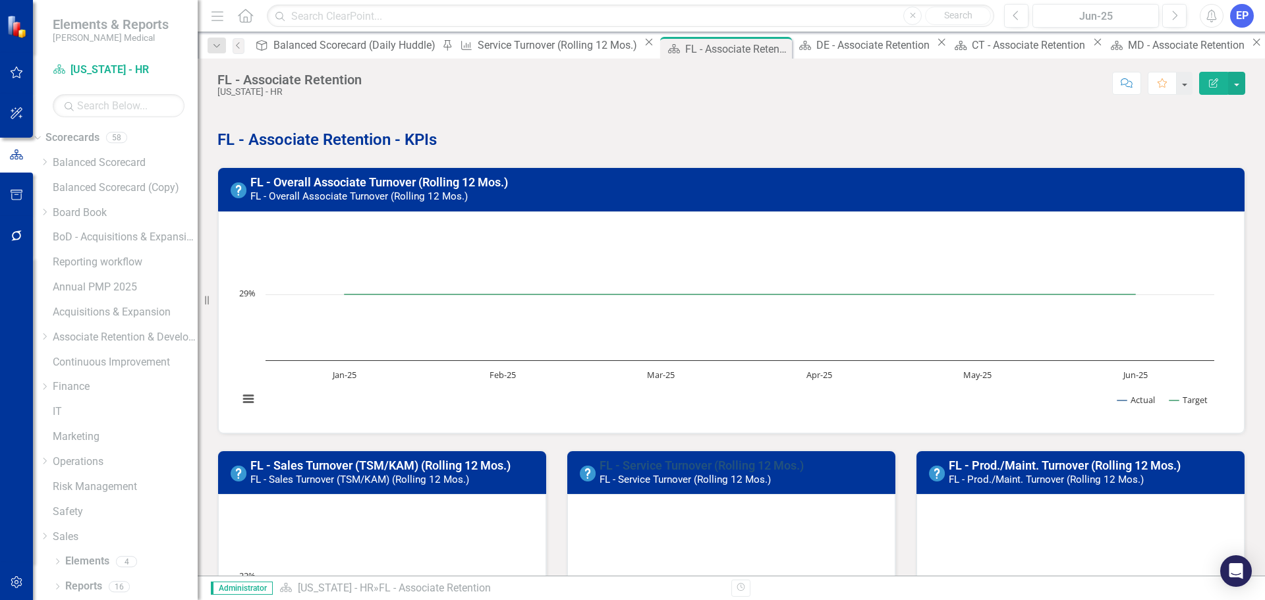
click at [631, 465] on link "FL - Service Turnover (Rolling 12 Mos.)" at bounding box center [702, 466] width 204 height 14
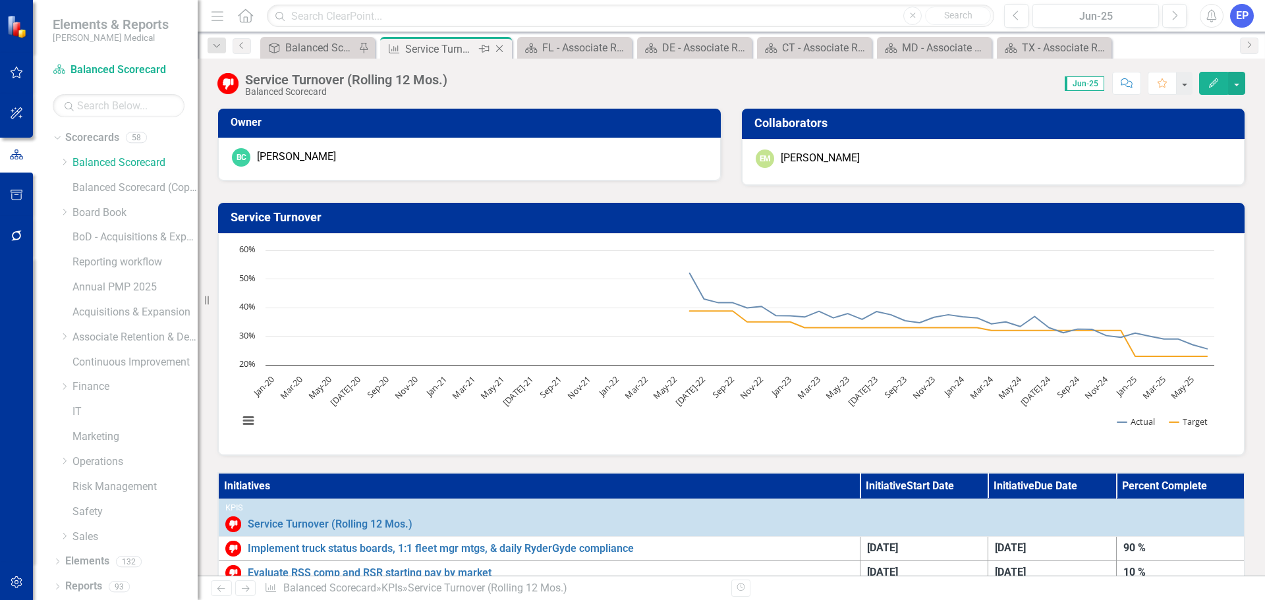
click at [502, 46] on icon at bounding box center [499, 48] width 7 height 7
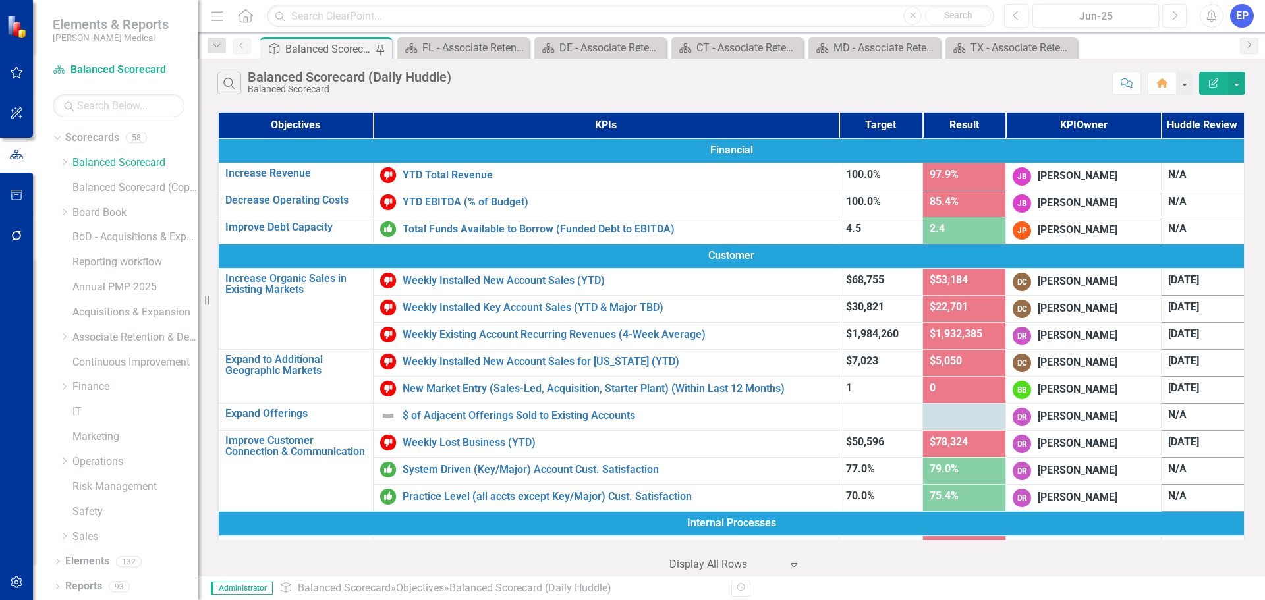
click at [308, 47] on div "Balanced Scorecard (Daily Huddle)" at bounding box center [328, 49] width 87 height 16
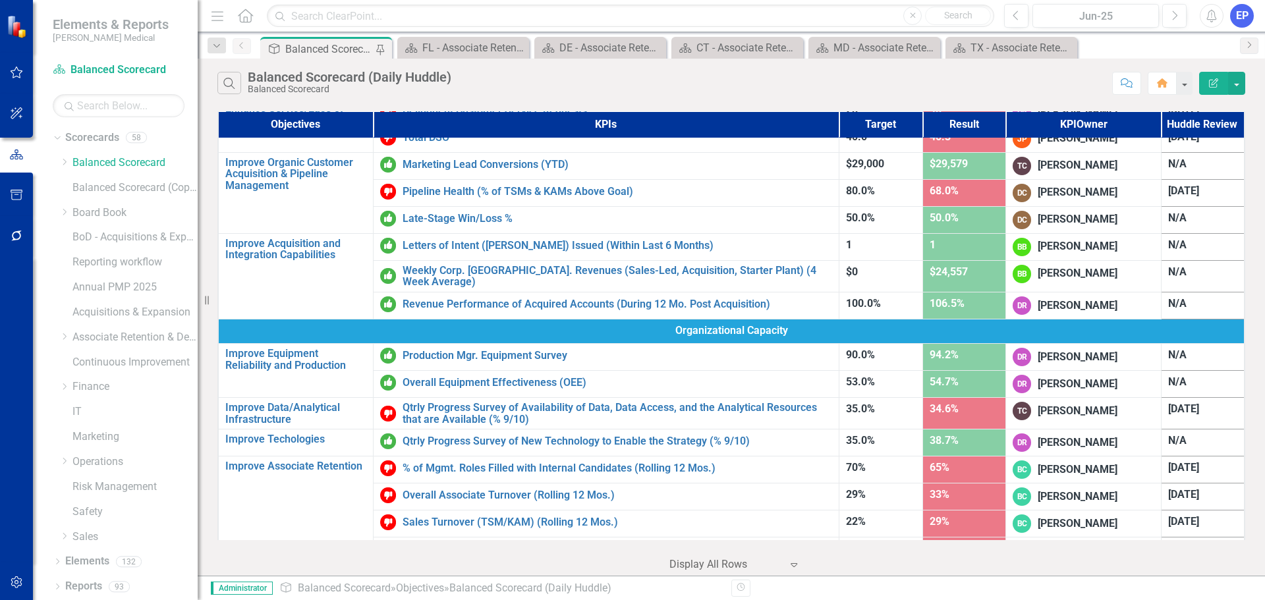
scroll to position [625, 0]
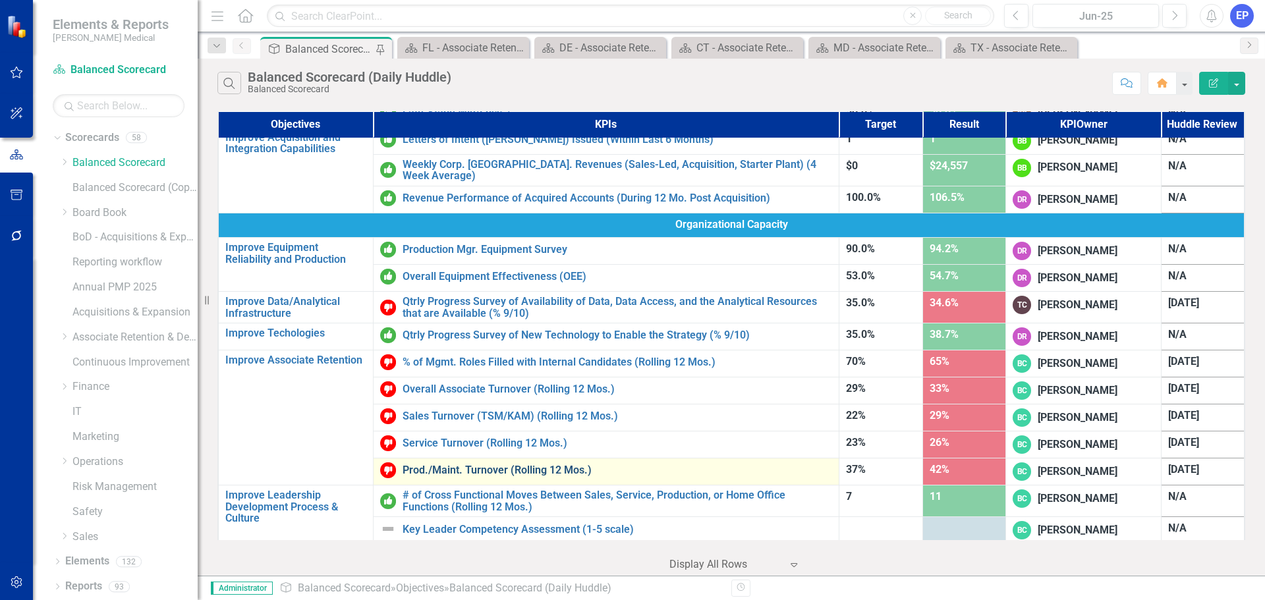
click at [447, 465] on link "Prod./Maint. Turnover (Rolling 12 Mos.)" at bounding box center [618, 471] width 430 height 12
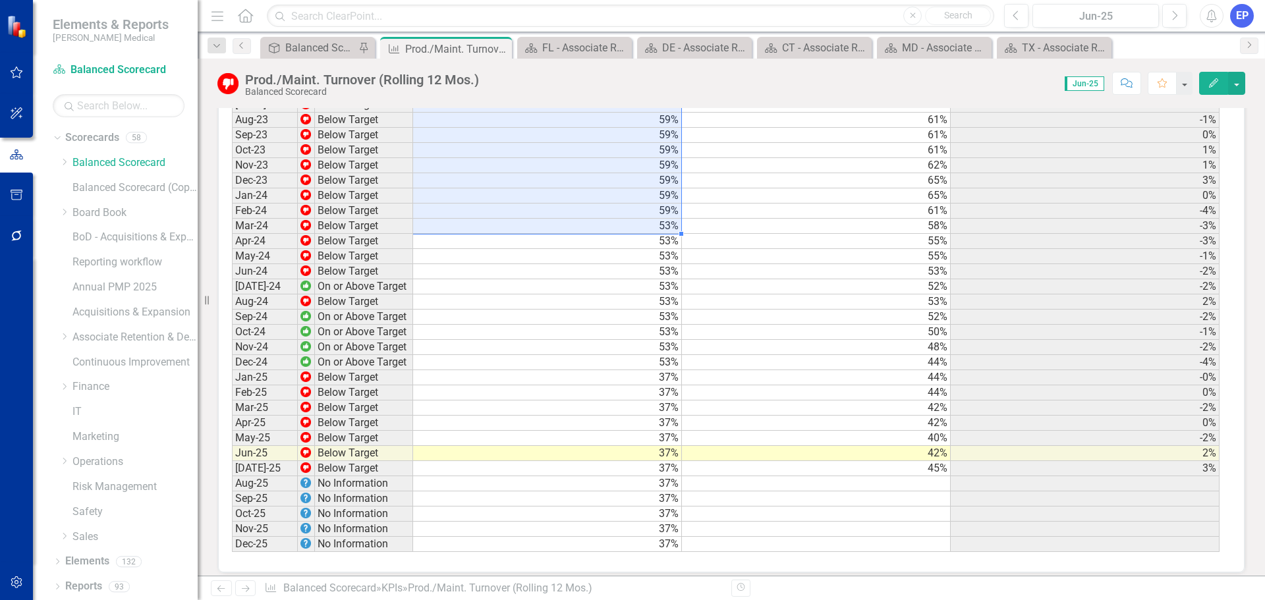
scroll to position [2248, 0]
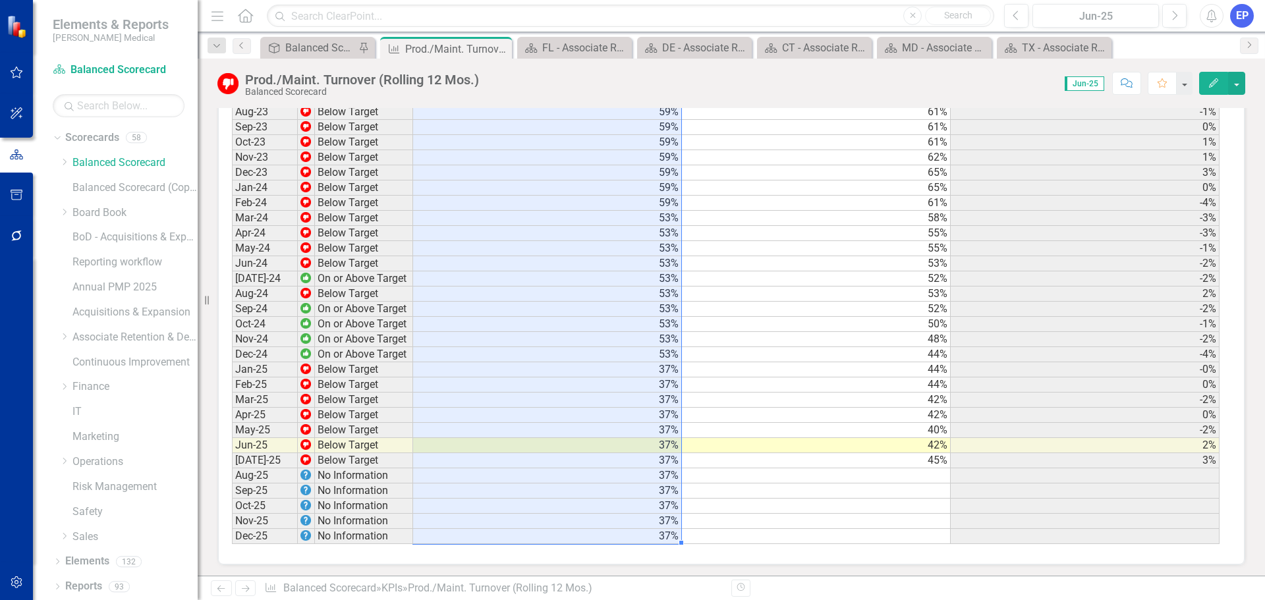
drag, startPoint x: 557, startPoint y: 237, endPoint x: 588, endPoint y: 532, distance: 296.2
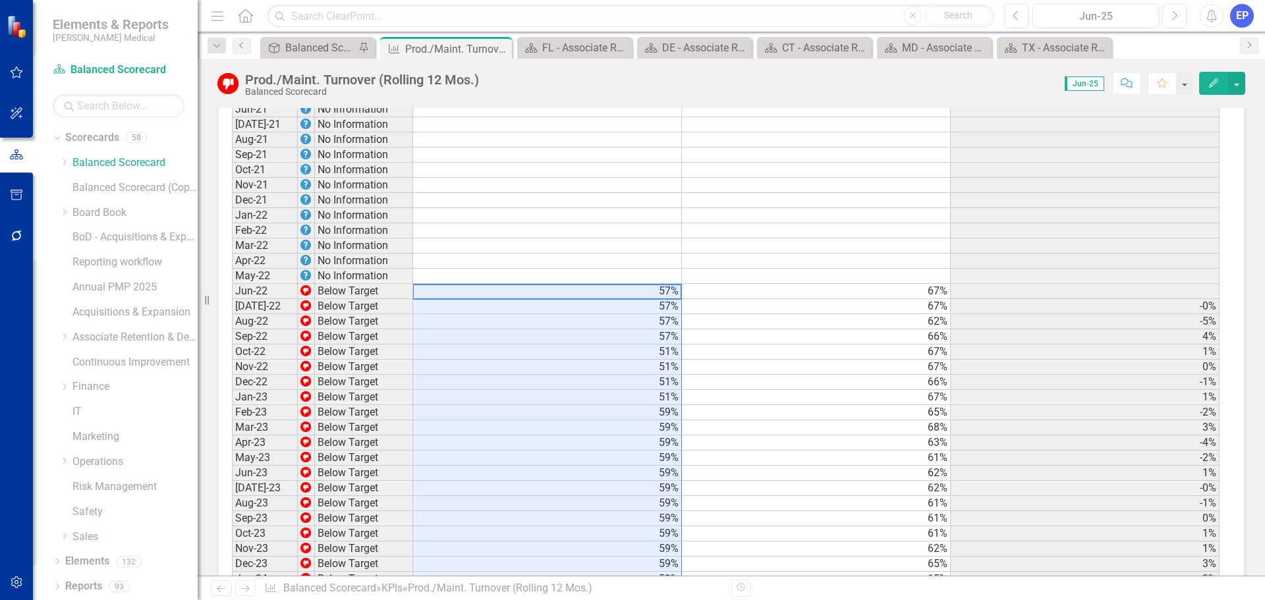
scroll to position [1787, 0]
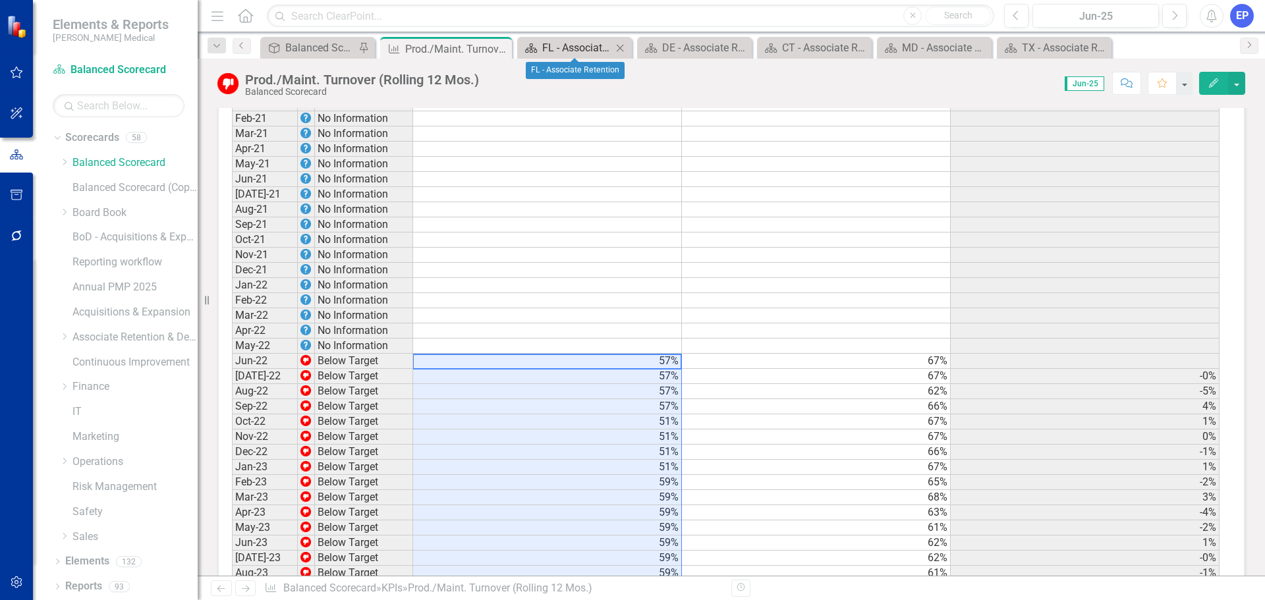
click at [550, 49] on div "FL - Associate Retention" at bounding box center [577, 48] width 70 height 16
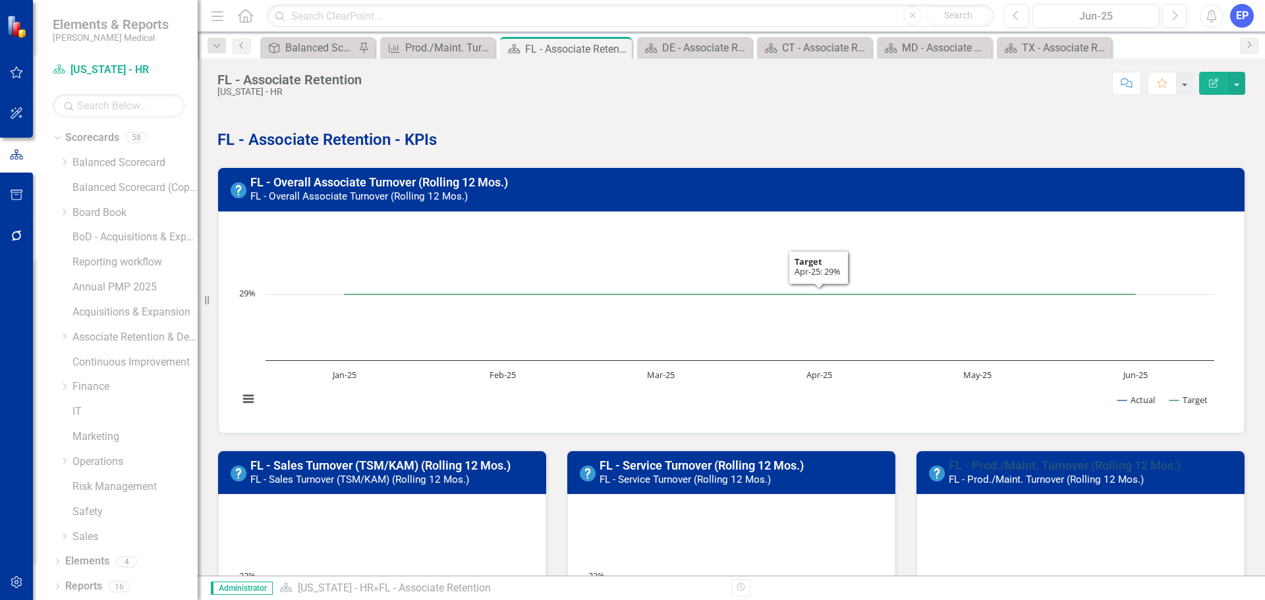
click at [993, 464] on link "FL - Prod./Maint. Turnover (Rolling 12 Mos.)" at bounding box center [1065, 466] width 232 height 14
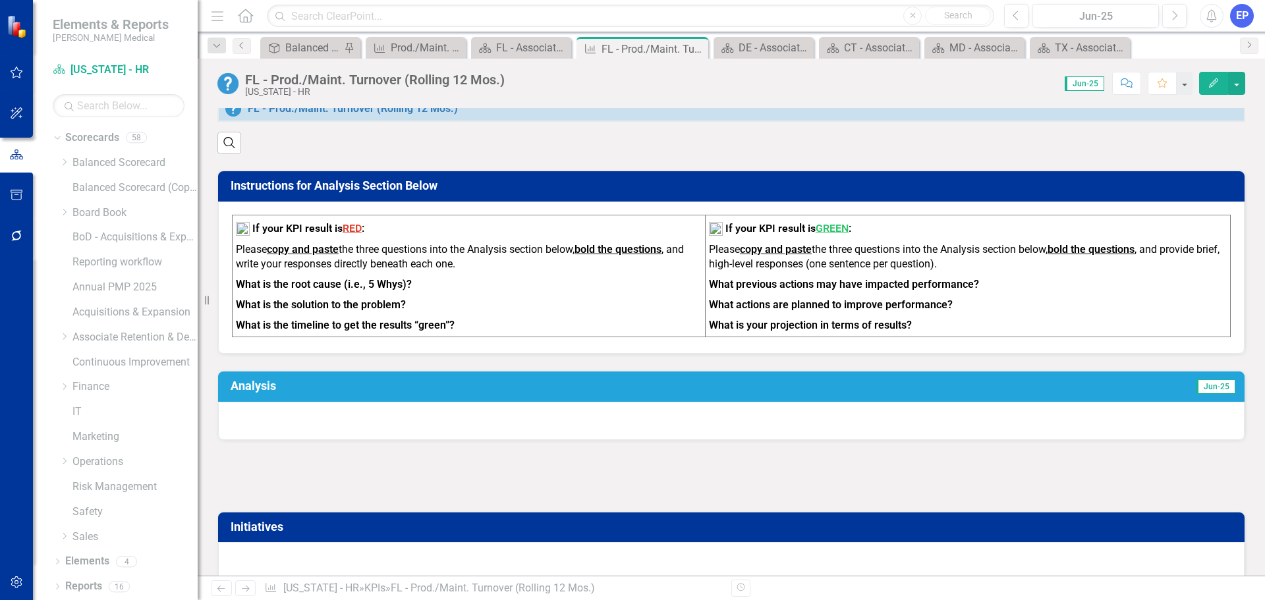
scroll to position [659, 0]
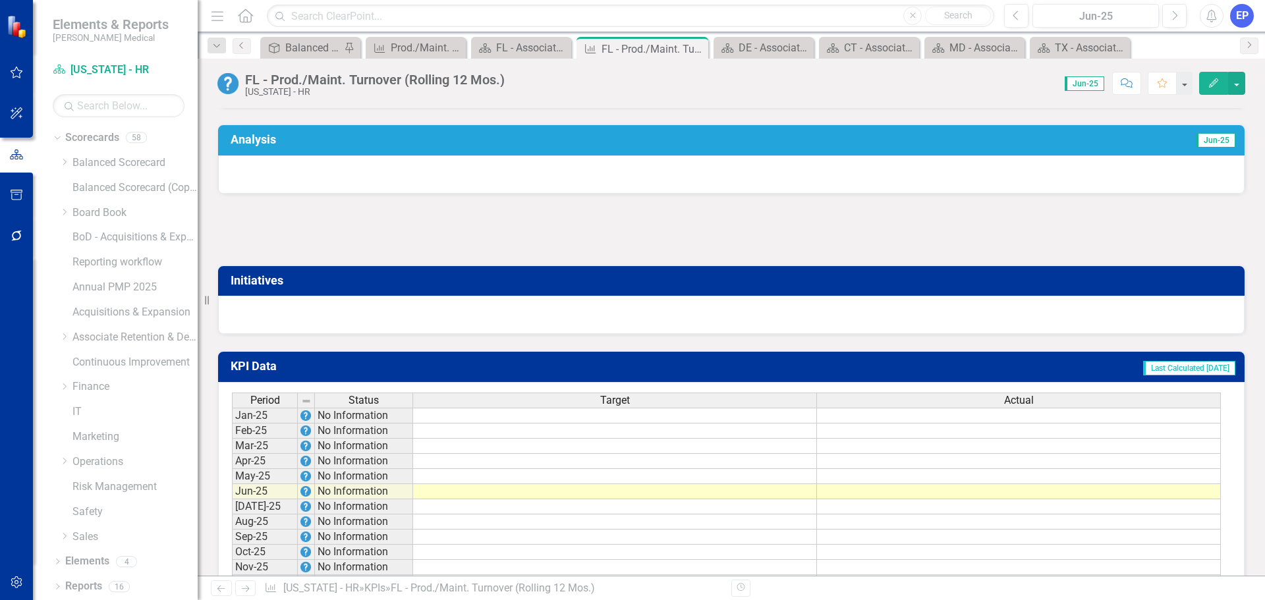
click at [1218, 84] on icon "Edit" at bounding box center [1214, 82] width 12 height 9
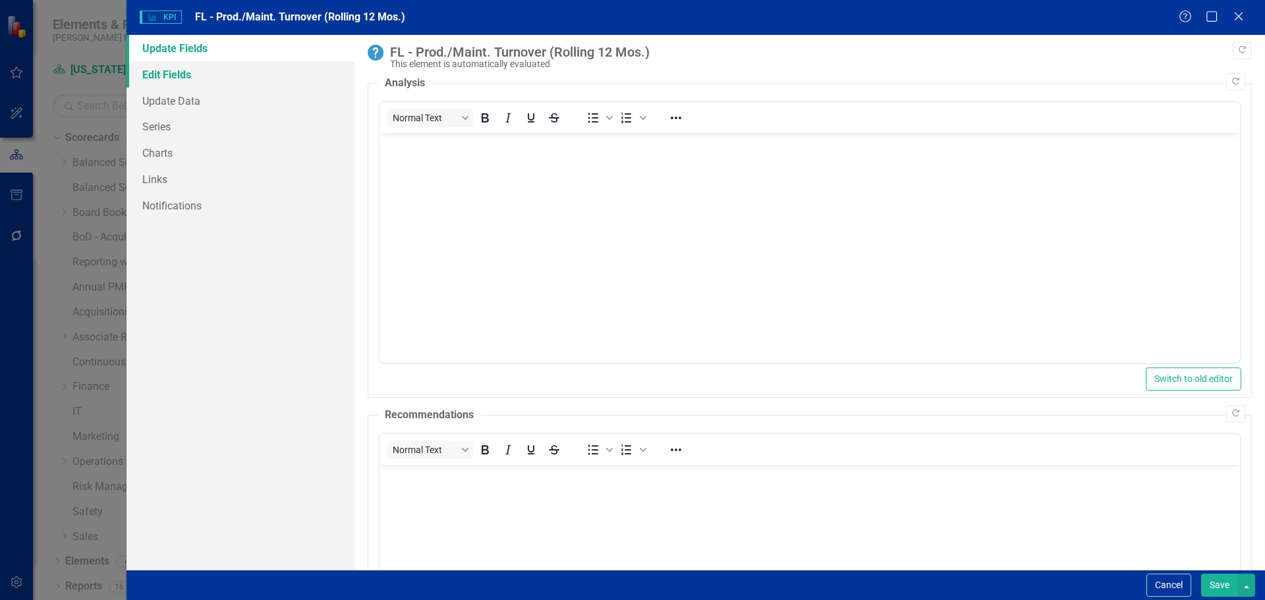
scroll to position [0, 0]
click at [156, 78] on link "Edit Fields" at bounding box center [241, 74] width 228 height 26
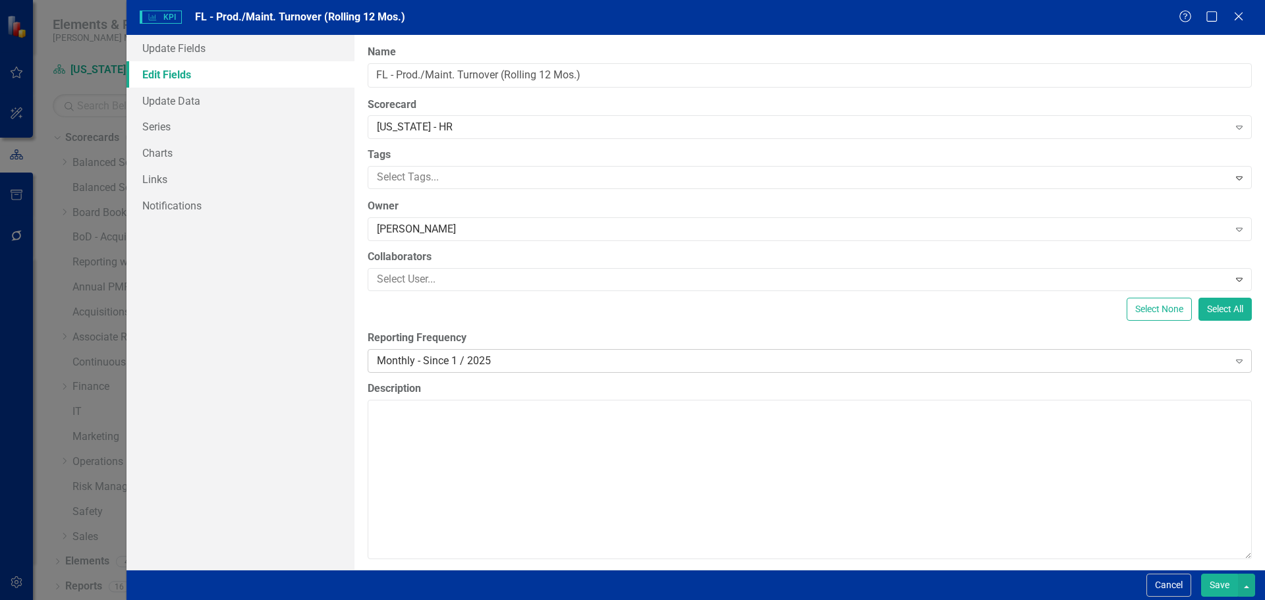
click at [479, 363] on div "Monthly - Since 1 / 2025" at bounding box center [803, 360] width 852 height 15
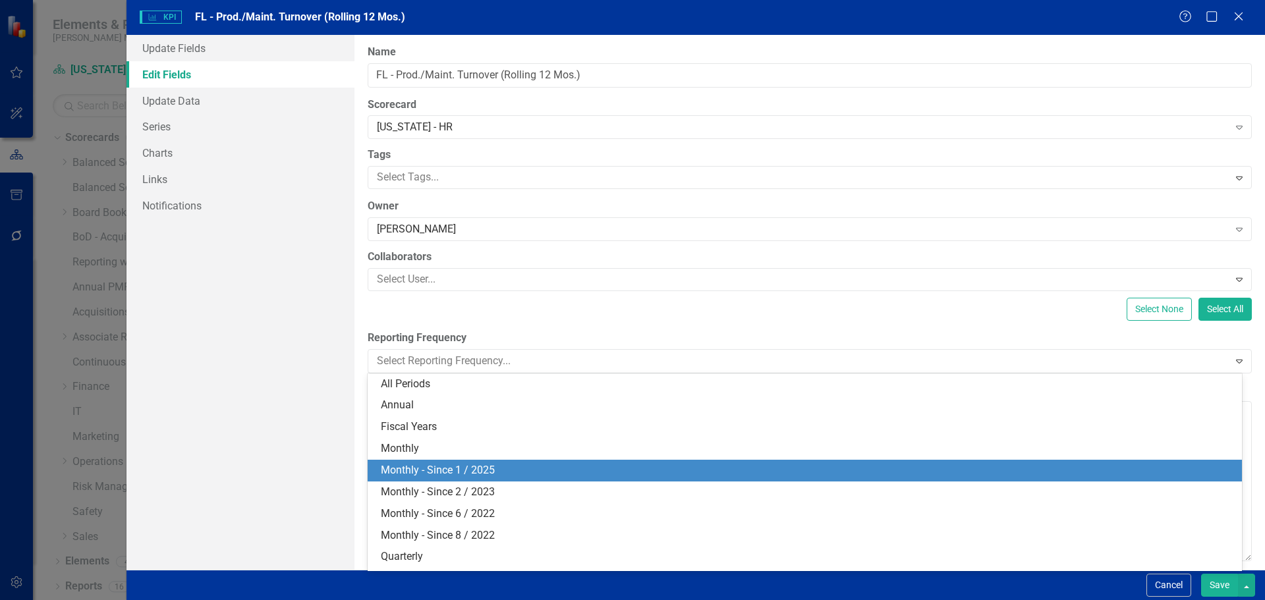
scroll to position [18, 0]
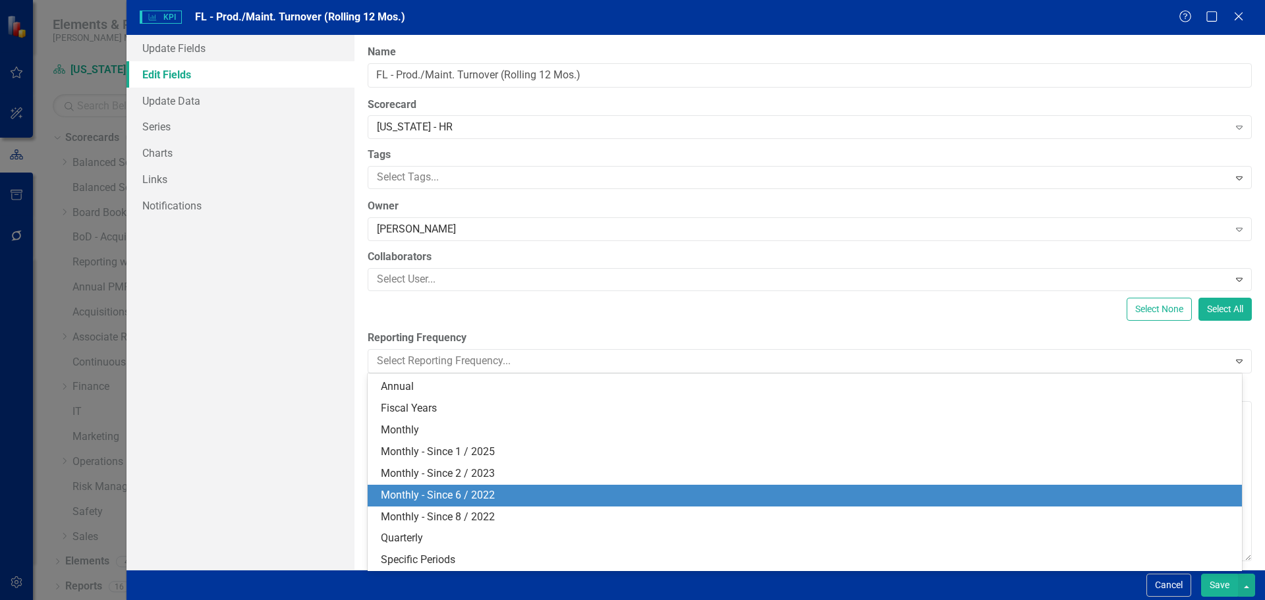
click at [474, 497] on div "Monthly - Since 6 / 2022" at bounding box center [807, 495] width 853 height 15
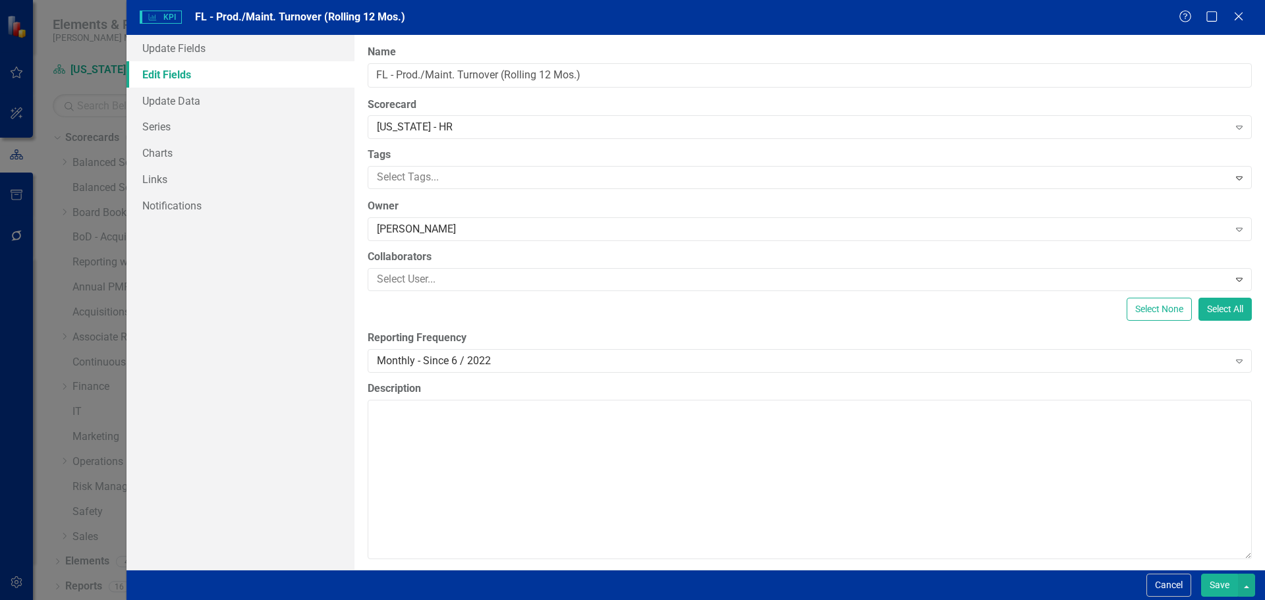
click at [1212, 579] on button "Save" at bounding box center [1219, 585] width 37 height 23
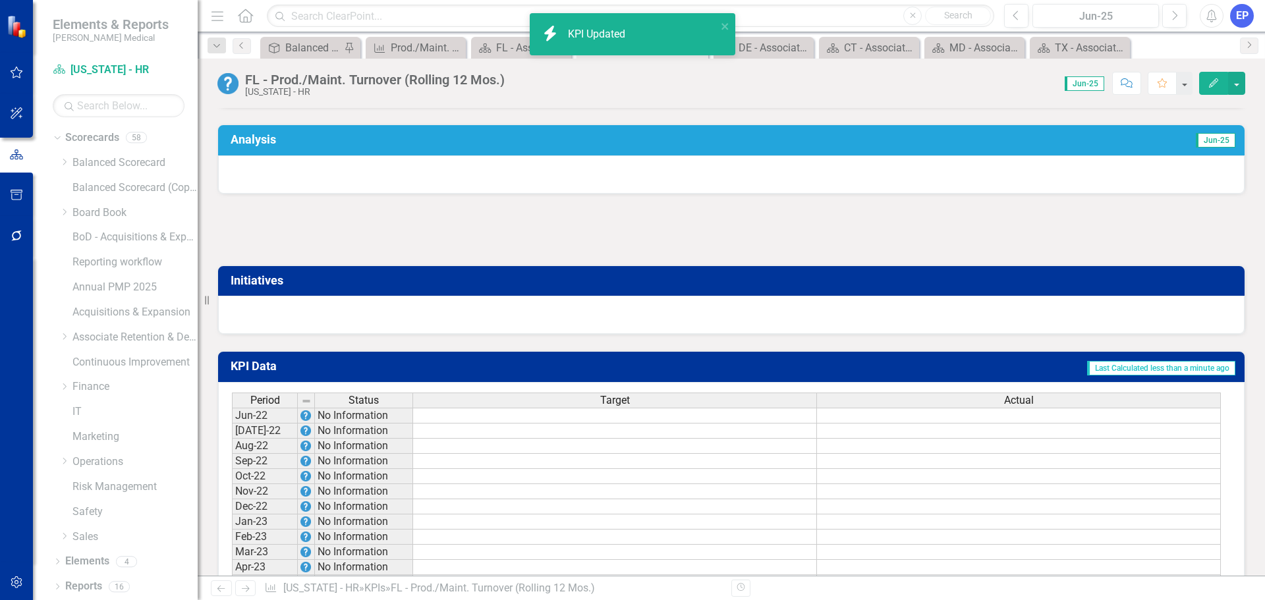
click at [662, 424] on td at bounding box center [615, 416] width 404 height 16
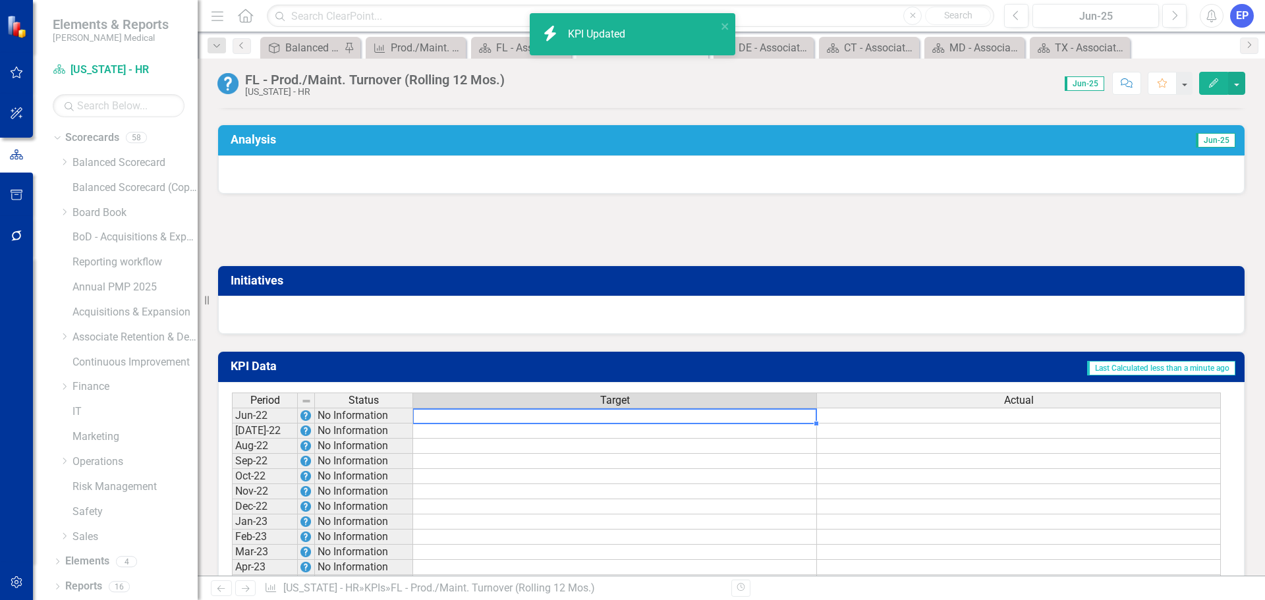
type textarea "56.9"
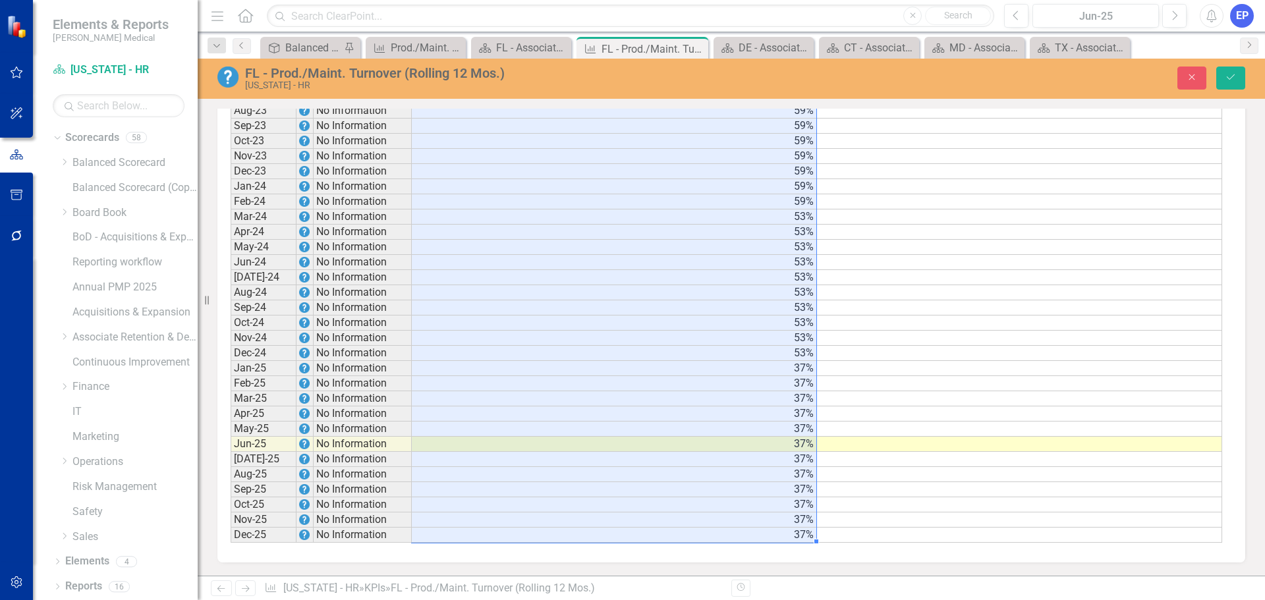
scroll to position [1187, 0]
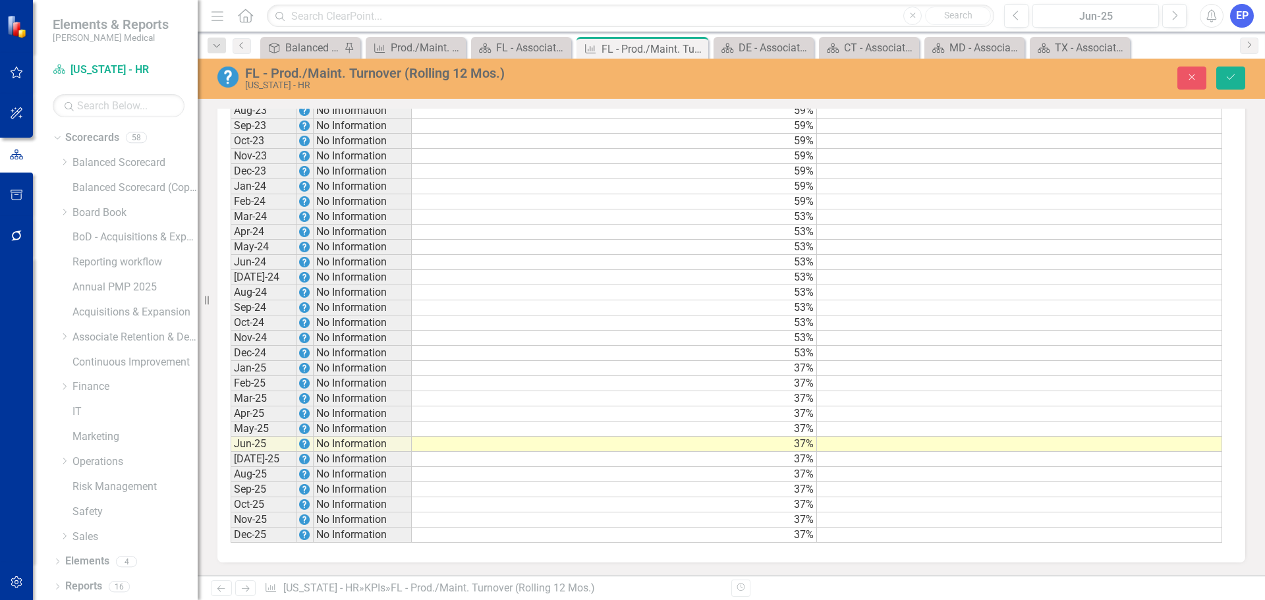
click at [1213, 76] on div "Close Save" at bounding box center [1042, 78] width 425 height 23
click at [1225, 76] on icon "Save" at bounding box center [1231, 76] width 12 height 9
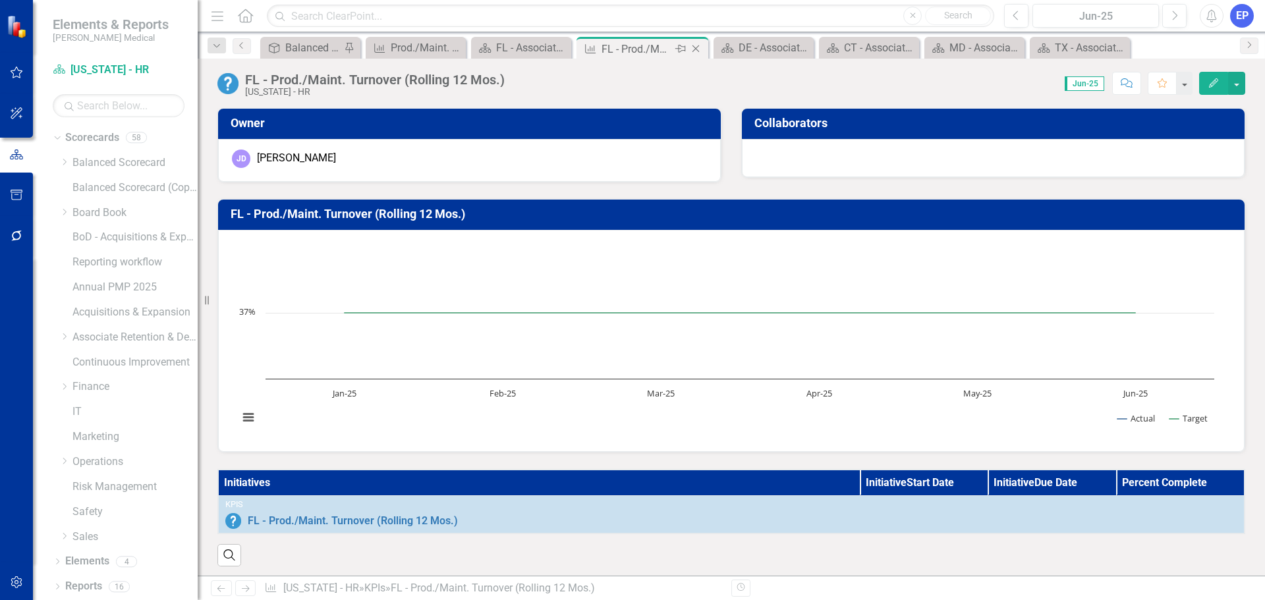
click at [697, 46] on icon "Close" at bounding box center [695, 48] width 13 height 11
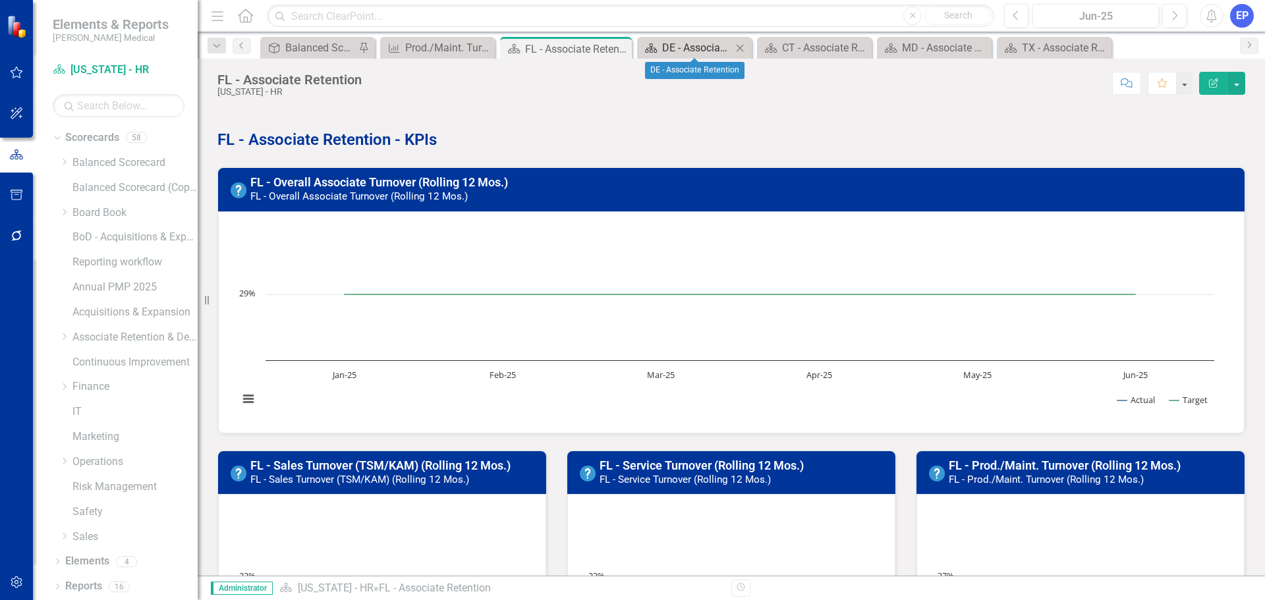
click at [697, 44] on div "DE - Associate Retention" at bounding box center [697, 48] width 70 height 16
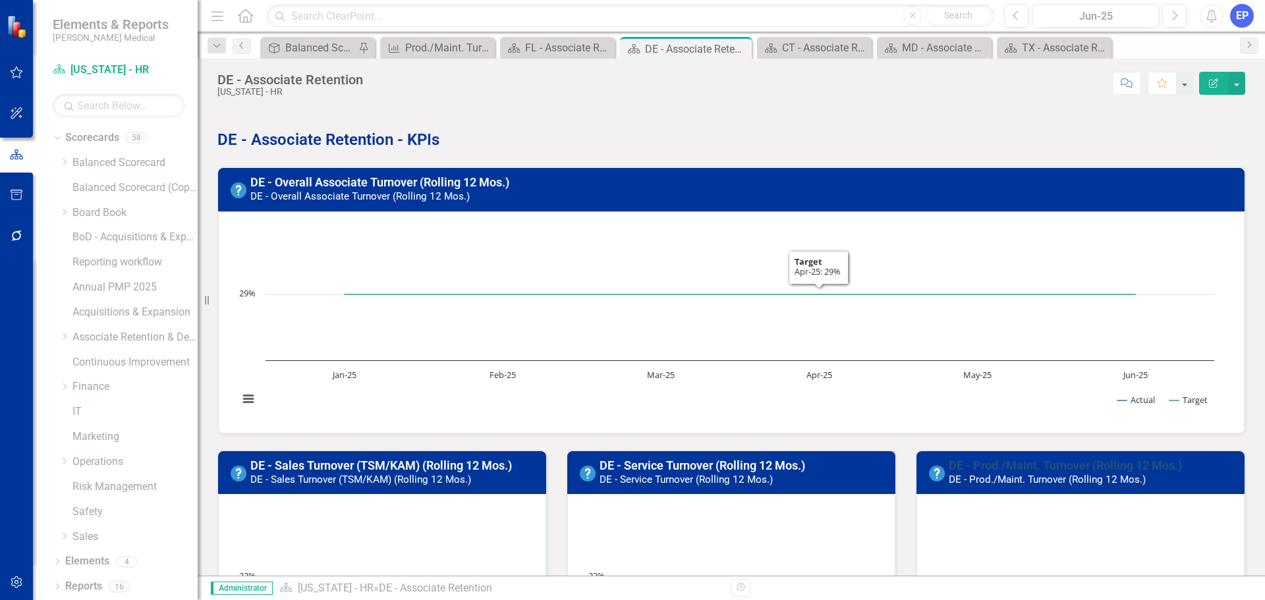
click at [975, 461] on link "DE - Prod./Maint. Turnover (Rolling 12 Mos.)" at bounding box center [1065, 466] width 233 height 14
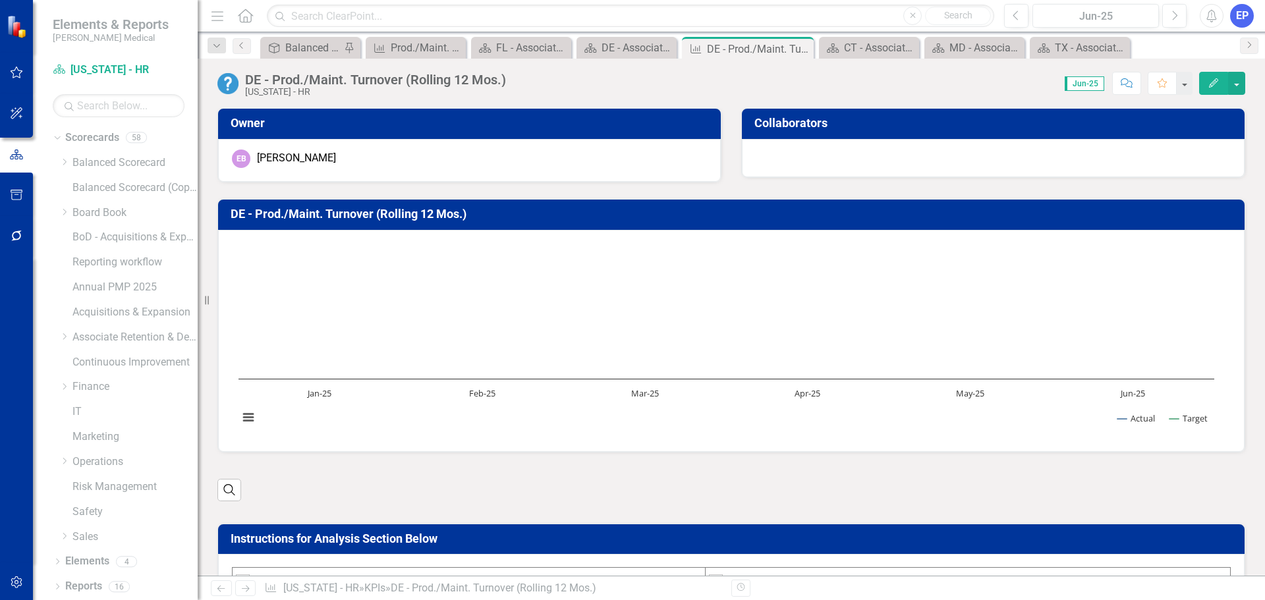
click at [1212, 83] on icon "button" at bounding box center [1213, 82] width 9 height 9
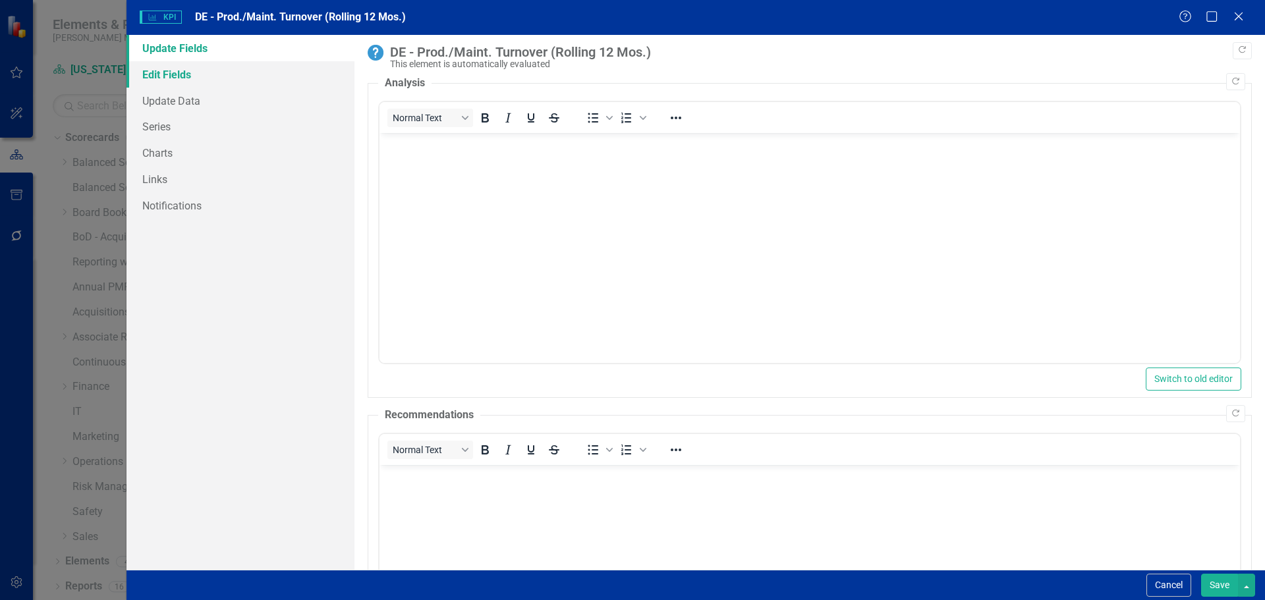
click at [151, 76] on link "Edit Fields" at bounding box center [241, 74] width 228 height 26
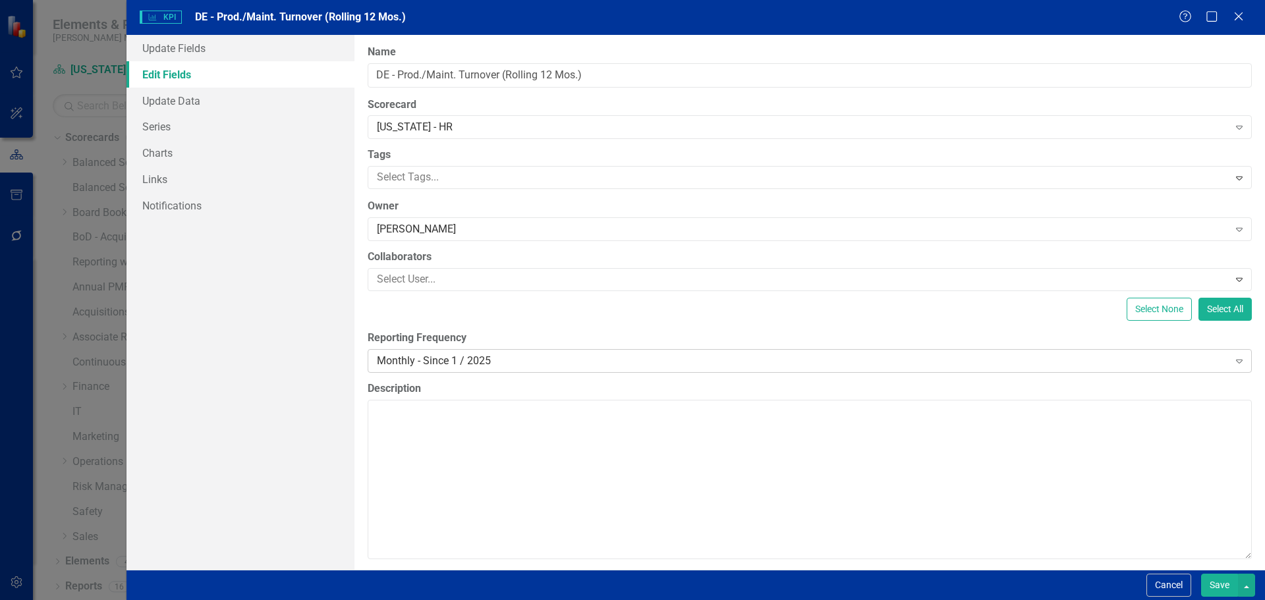
click at [433, 367] on div "Monthly - Since 1 / 2025" at bounding box center [803, 360] width 852 height 15
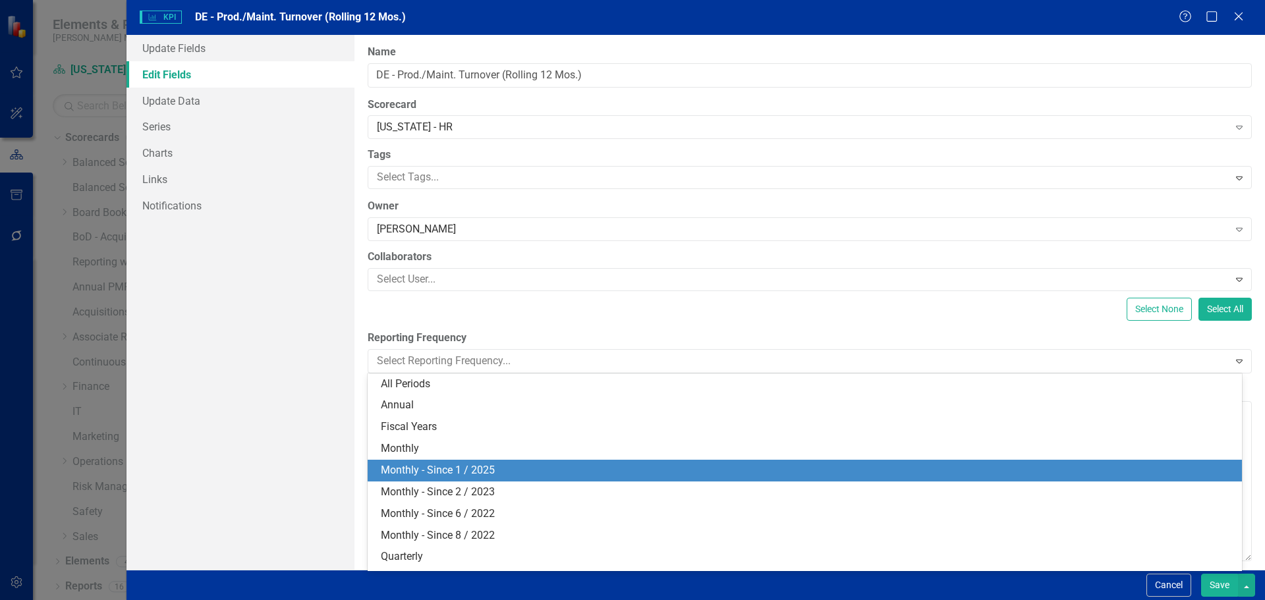
scroll to position [18, 0]
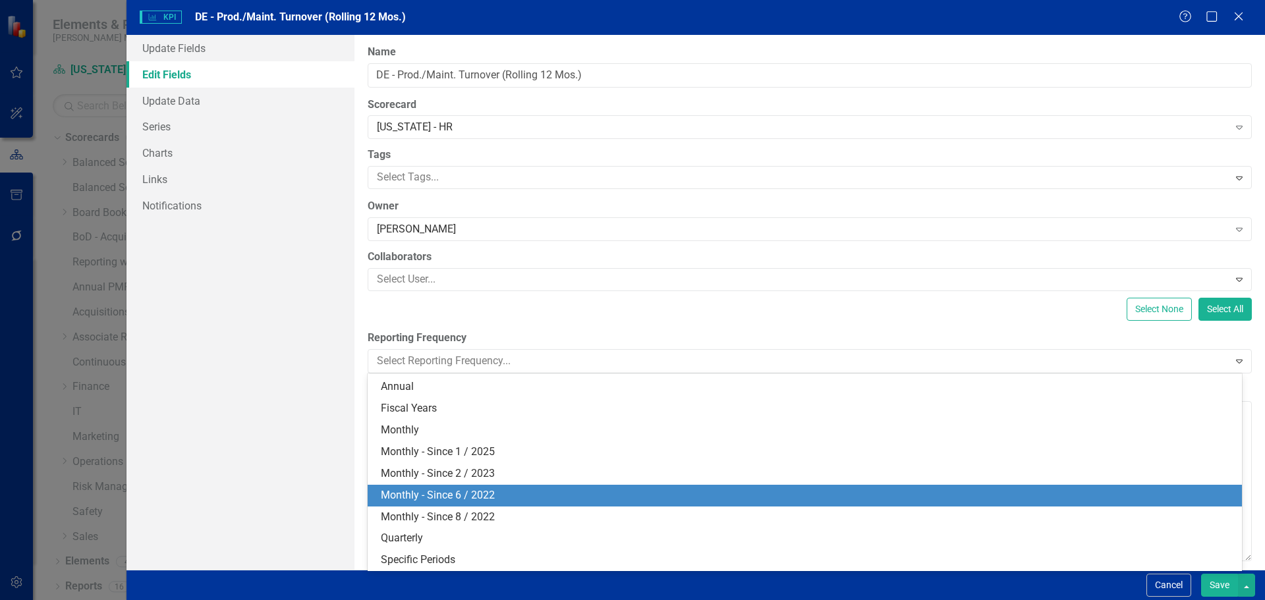
click at [443, 494] on div "Monthly - Since 6 / 2022" at bounding box center [807, 495] width 853 height 15
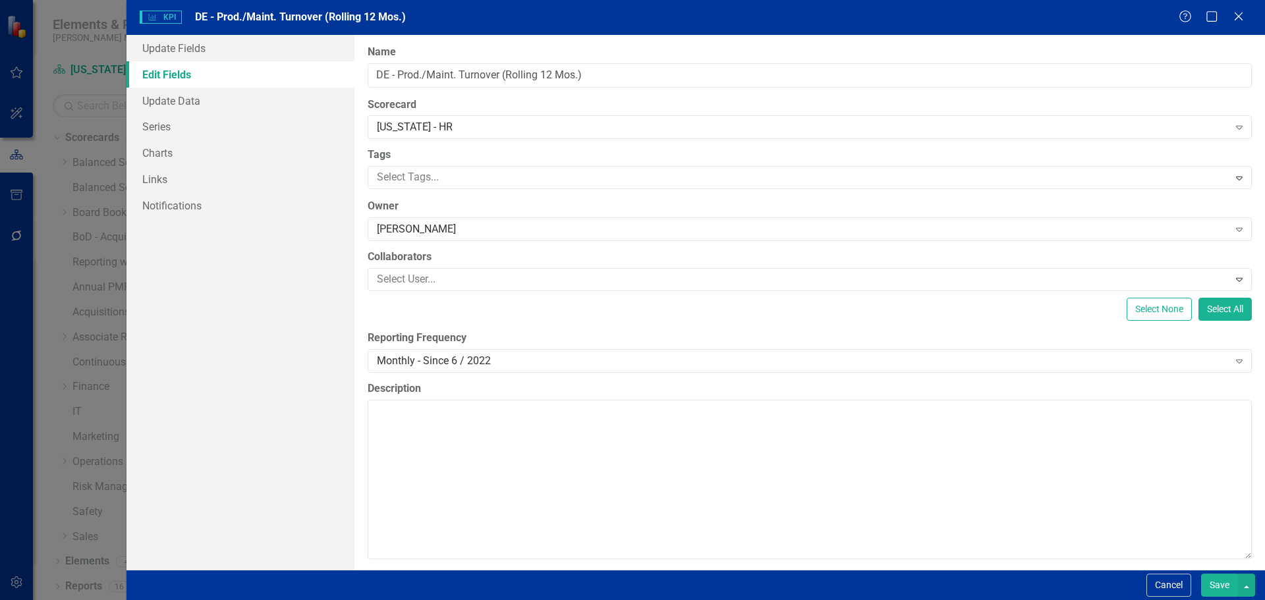
click at [1225, 583] on button "Save" at bounding box center [1219, 585] width 37 height 23
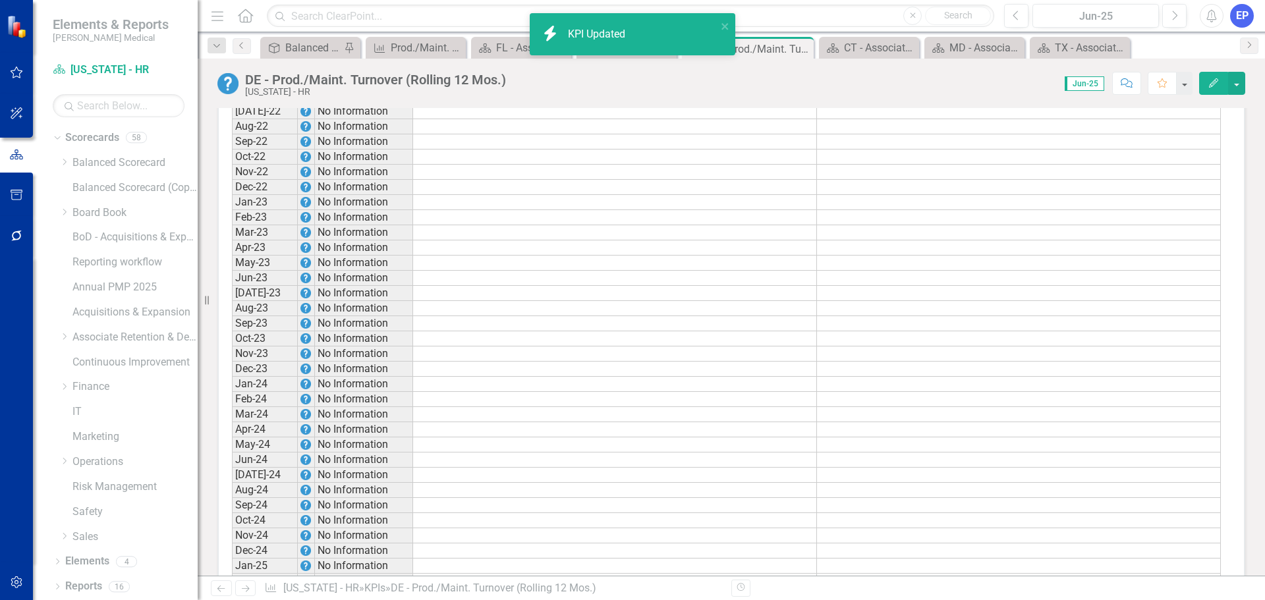
scroll to position [857, 0]
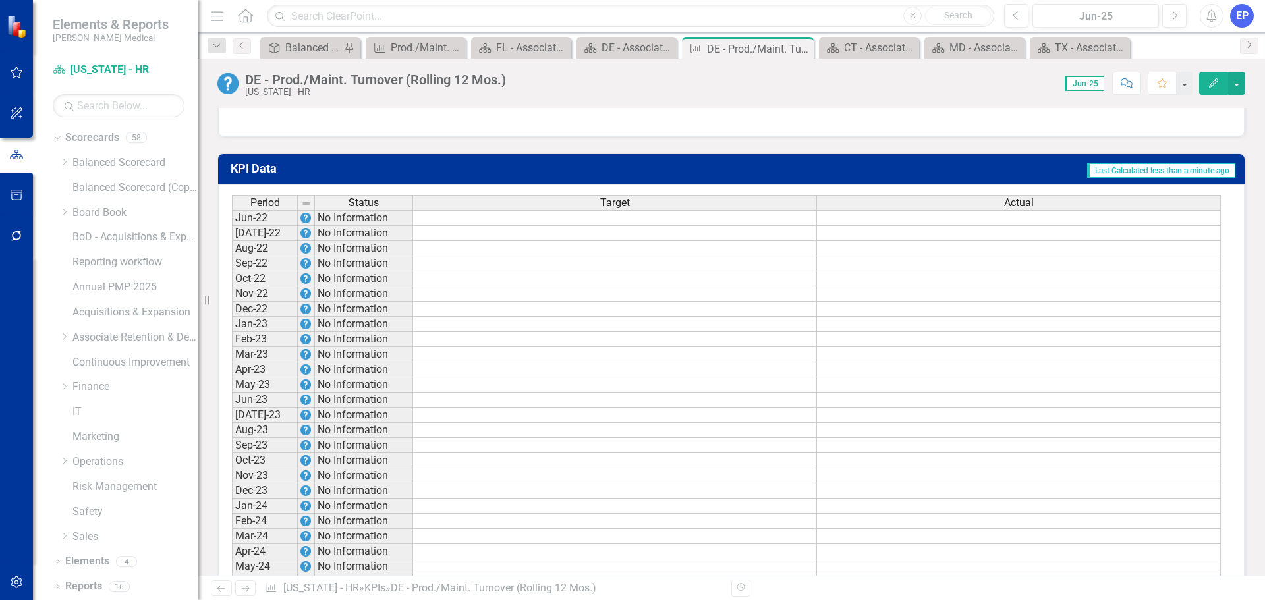
click at [654, 226] on td at bounding box center [615, 218] width 404 height 16
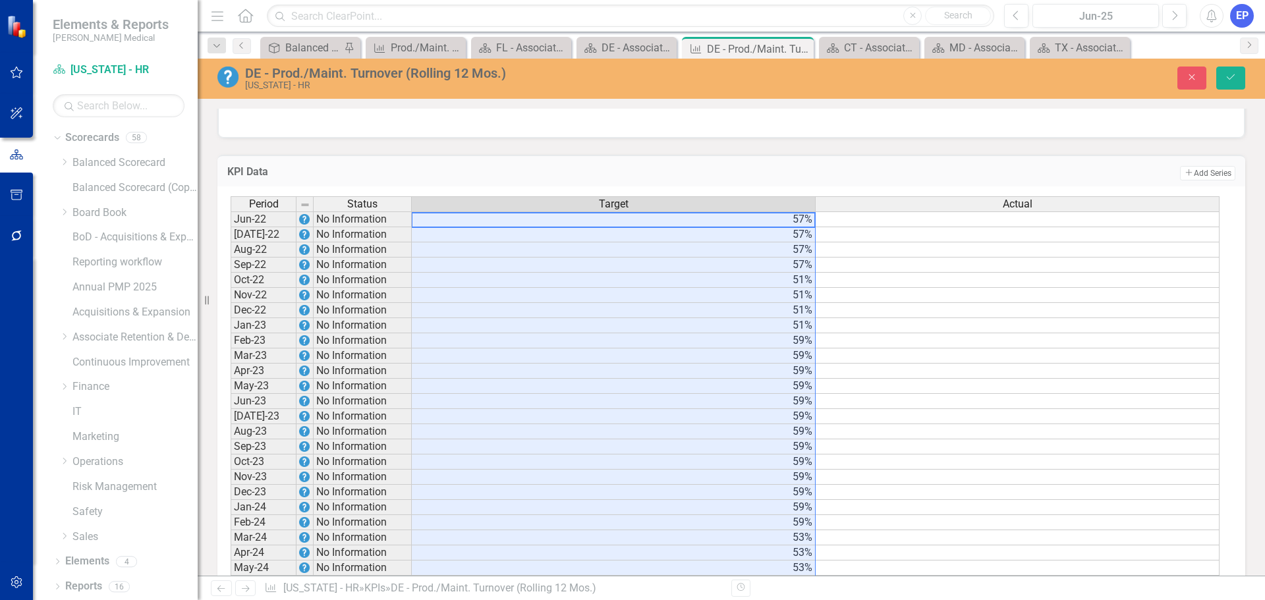
type textarea "56.9"
click at [1225, 80] on icon "Save" at bounding box center [1231, 76] width 12 height 9
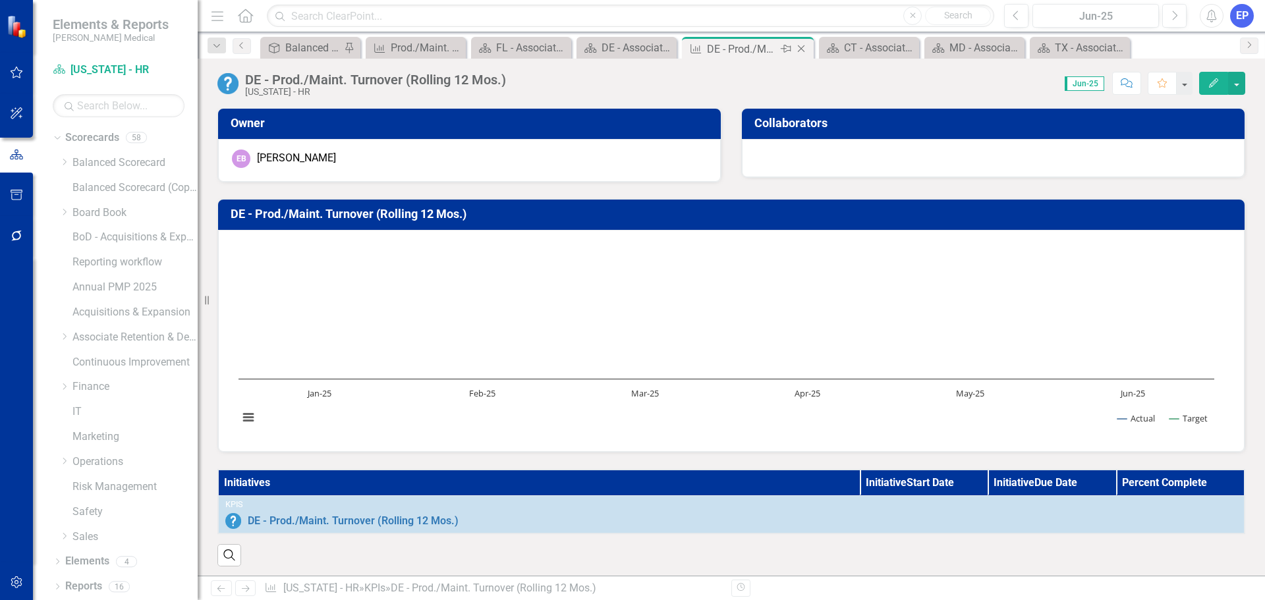
click at [802, 45] on icon "Close" at bounding box center [801, 48] width 13 height 11
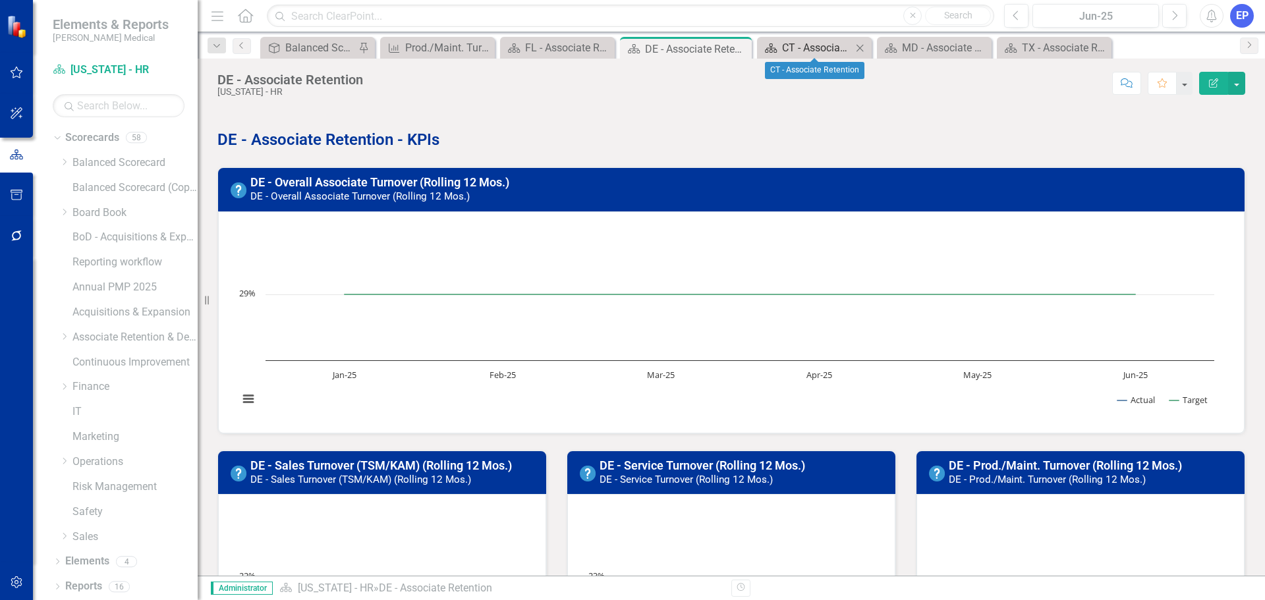
click at [791, 46] on div "CT - Associate Retention" at bounding box center [817, 48] width 70 height 16
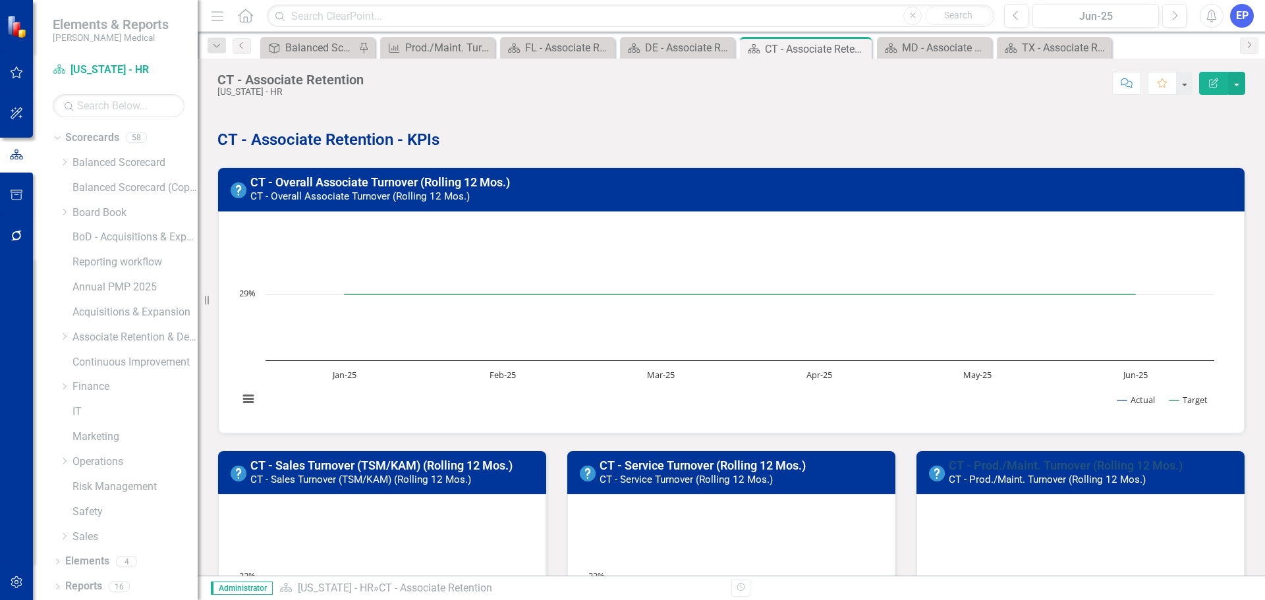
click at [957, 460] on link "CT - Prod./Maint. Turnover (Rolling 12 Mos.)" at bounding box center [1066, 466] width 234 height 14
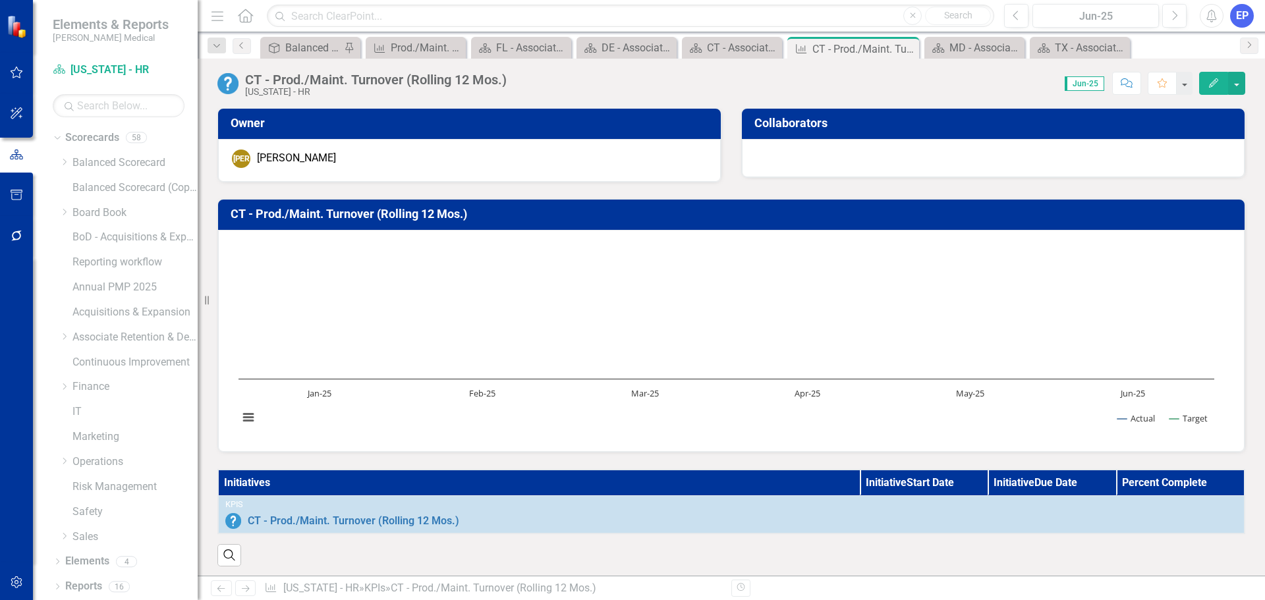
click at [1219, 78] on icon "Edit" at bounding box center [1214, 82] width 12 height 9
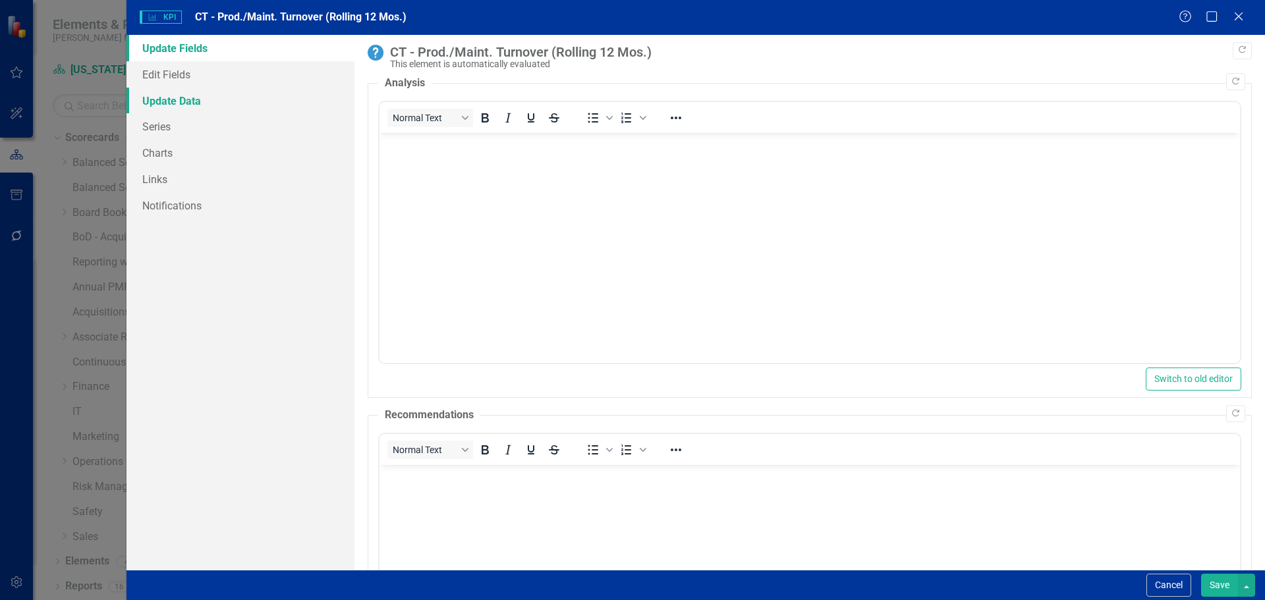
click at [252, 90] on link "Update Data" at bounding box center [241, 101] width 228 height 26
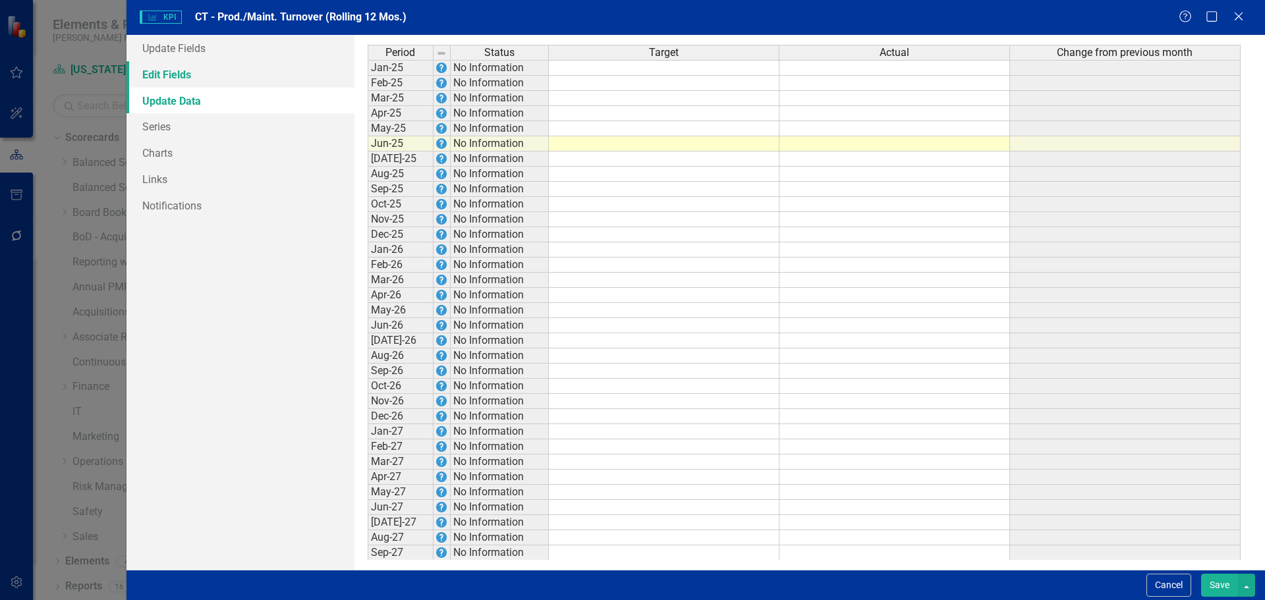
click at [188, 84] on link "Edit Fields" at bounding box center [241, 74] width 228 height 26
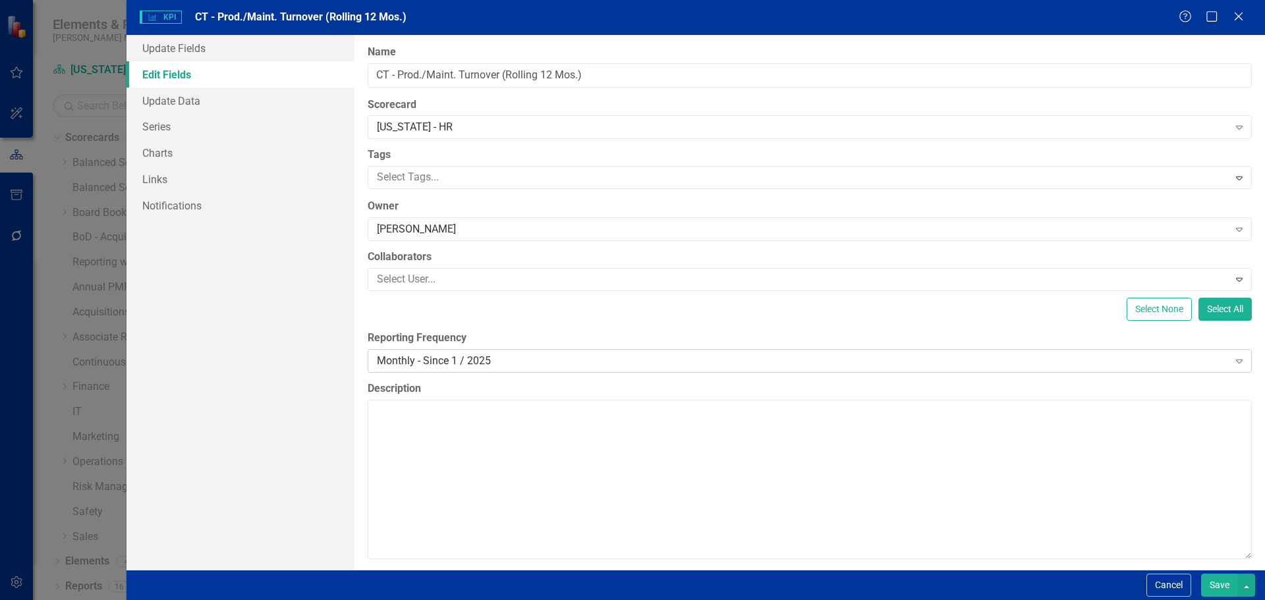
click at [385, 368] on div "Monthly - Since 1 / 2025" at bounding box center [803, 360] width 852 height 15
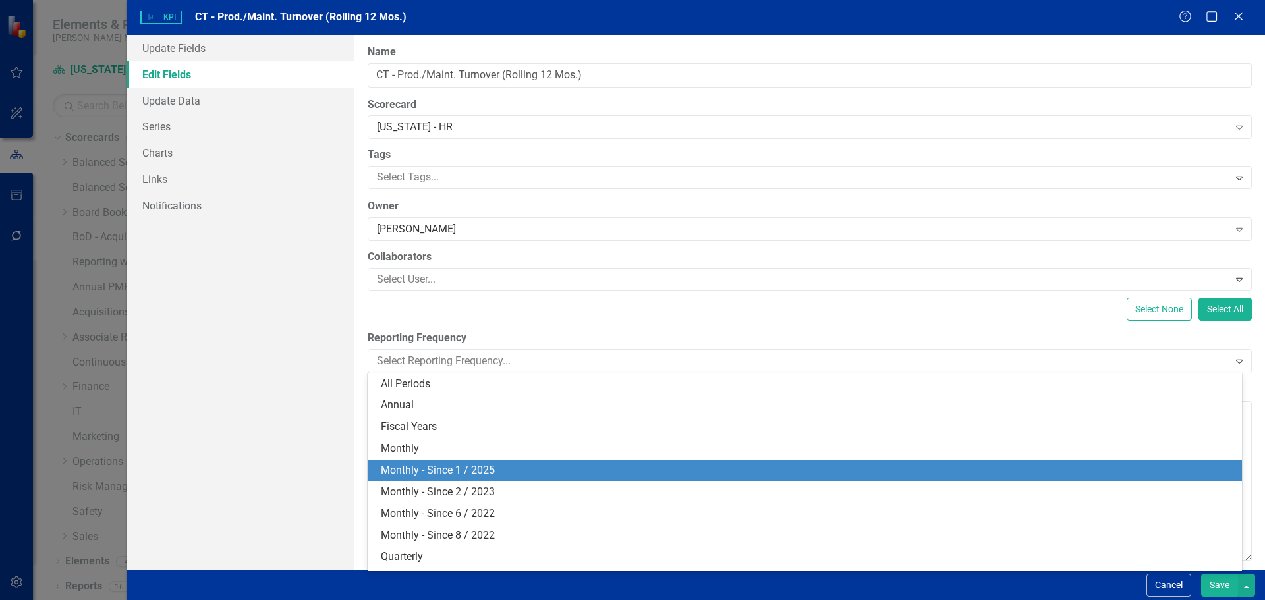
scroll to position [18, 0]
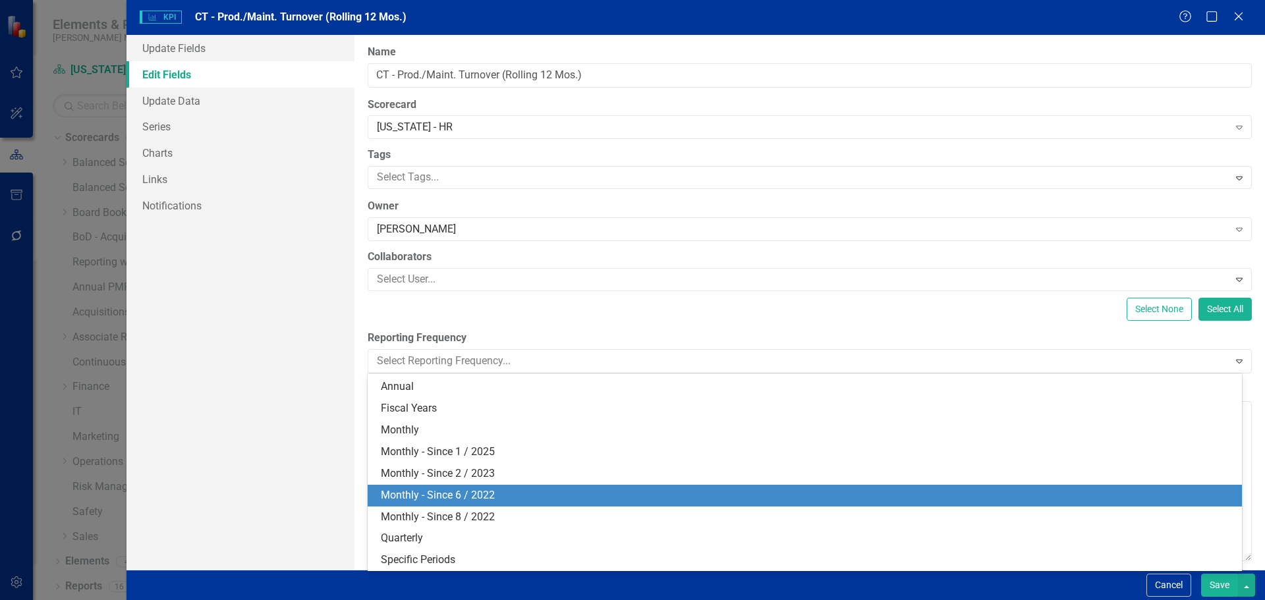
click at [422, 488] on div "Monthly - Since 6 / 2022" at bounding box center [807, 495] width 853 height 15
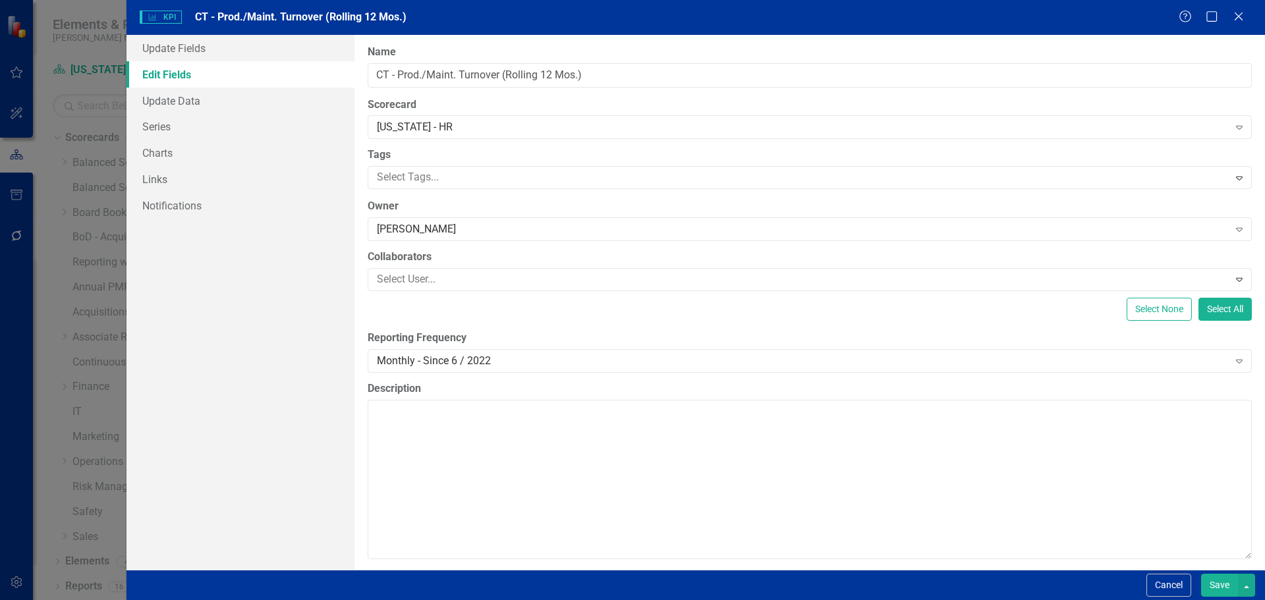
click at [1203, 585] on button "Save" at bounding box center [1219, 585] width 37 height 23
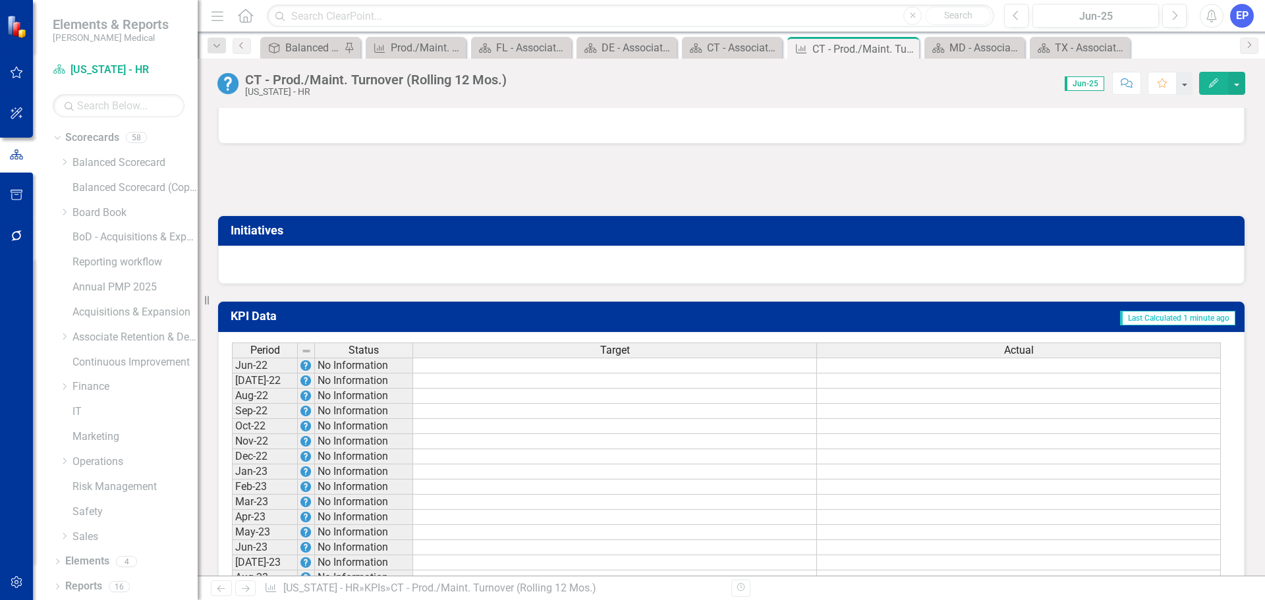
scroll to position [725, 0]
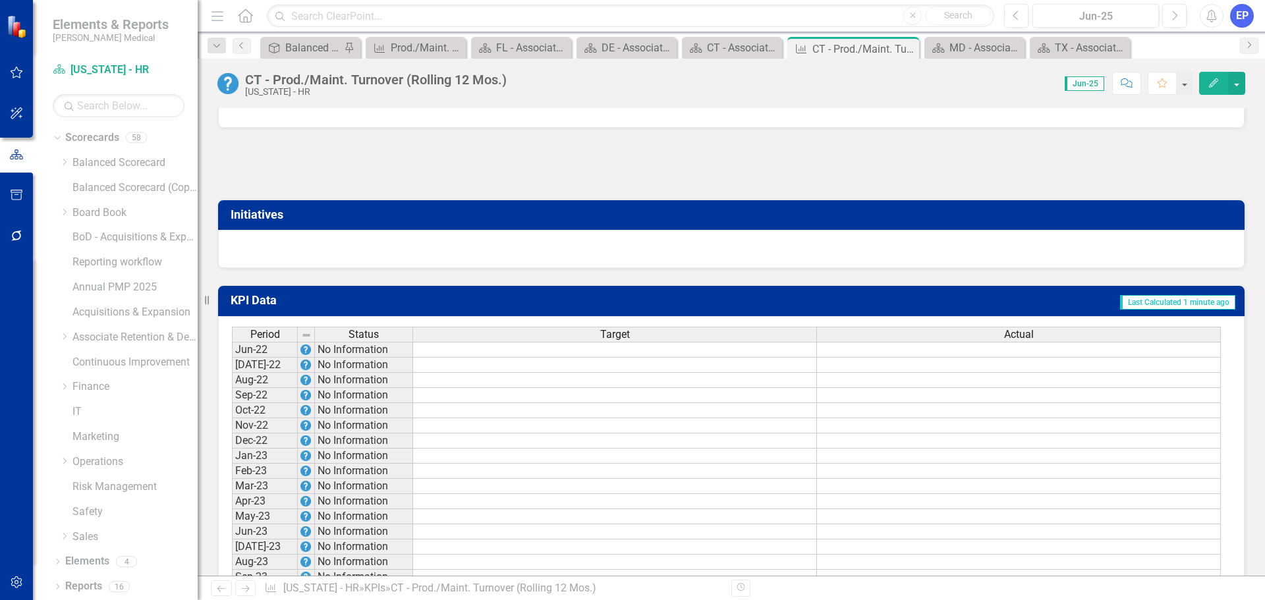
click at [704, 358] on td at bounding box center [615, 350] width 404 height 16
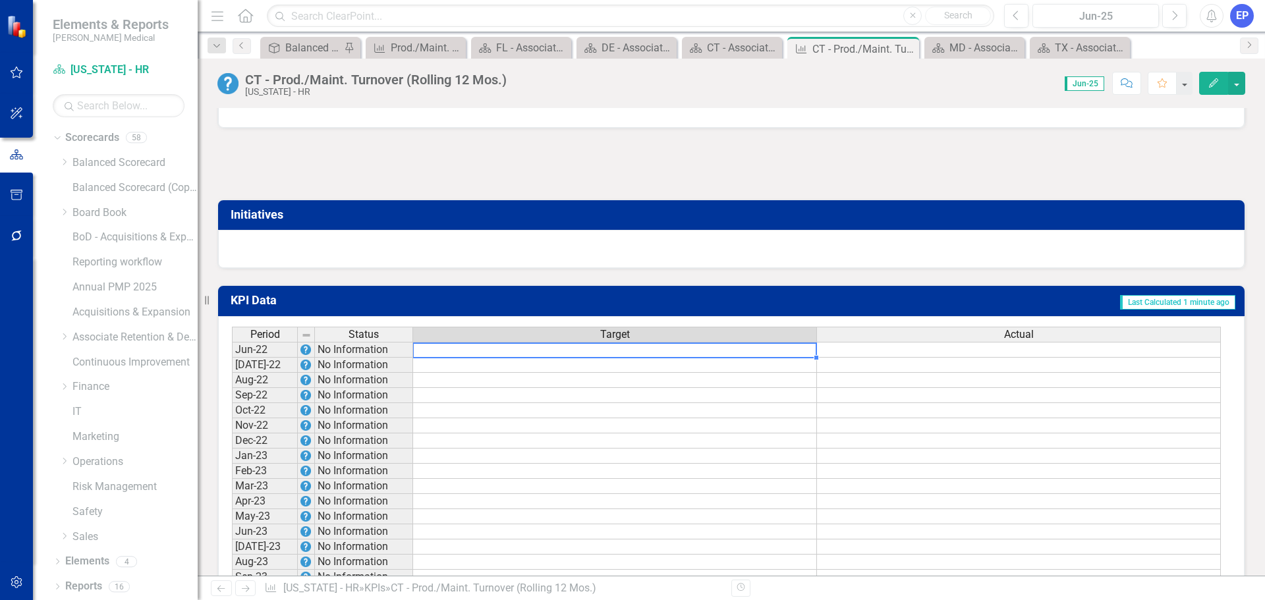
type textarea "56.9"
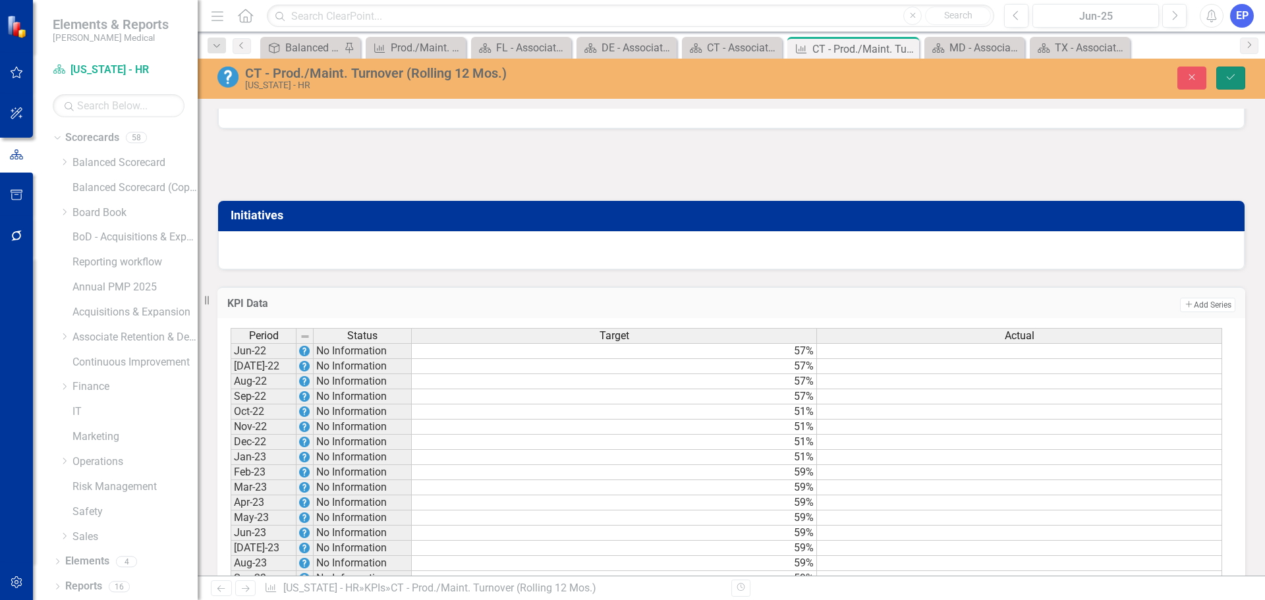
click at [1232, 80] on icon "Save" at bounding box center [1231, 76] width 12 height 9
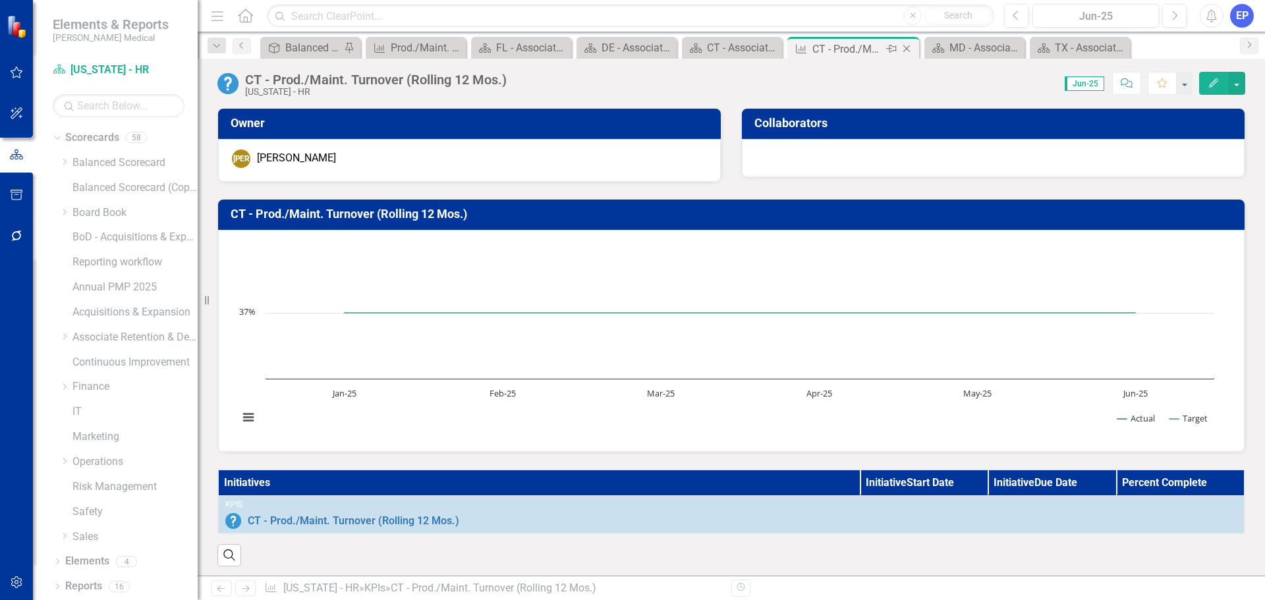
click at [911, 45] on icon "Close" at bounding box center [906, 48] width 13 height 11
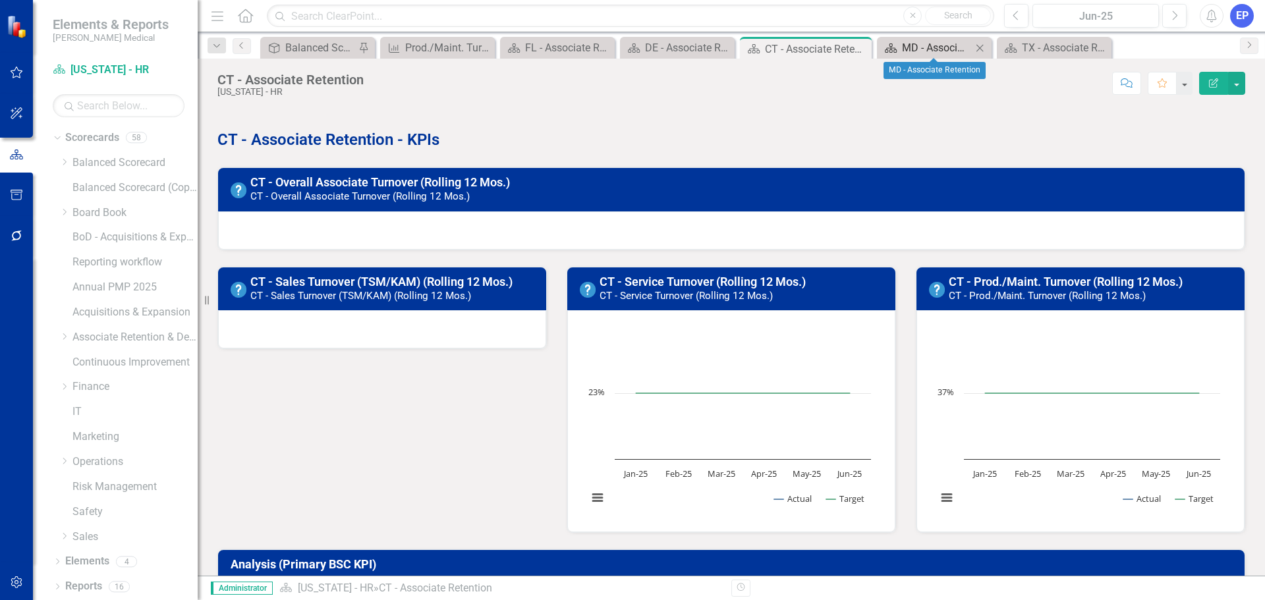
click at [912, 45] on div "MD - Associate Retention" at bounding box center [937, 48] width 70 height 16
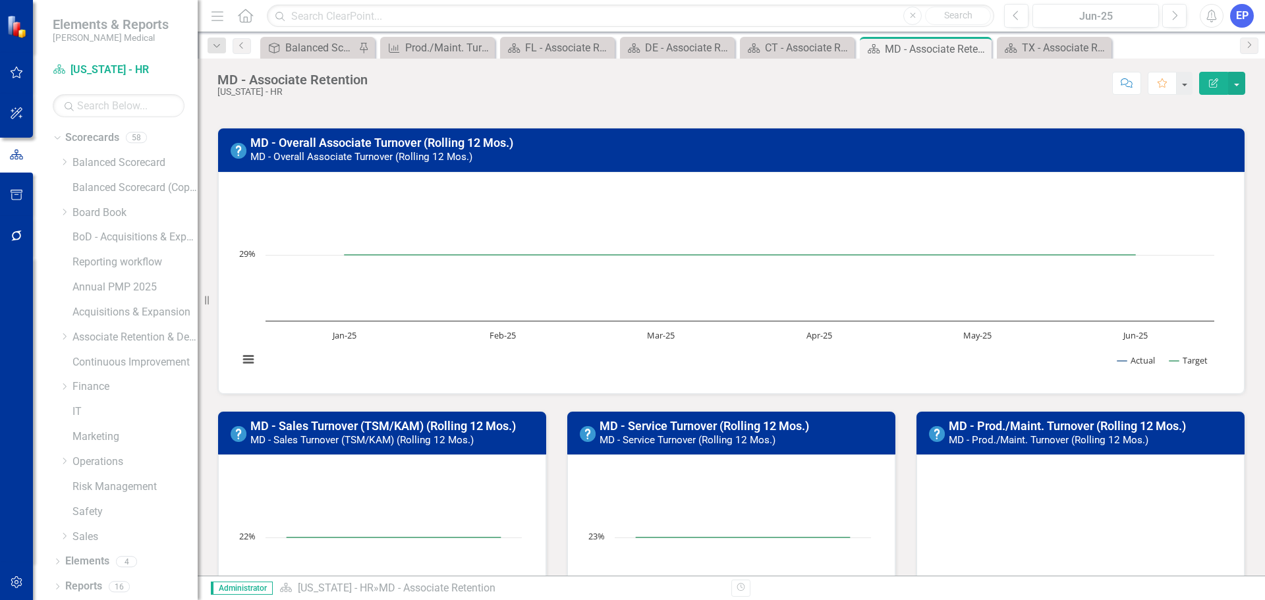
scroll to position [28, 0]
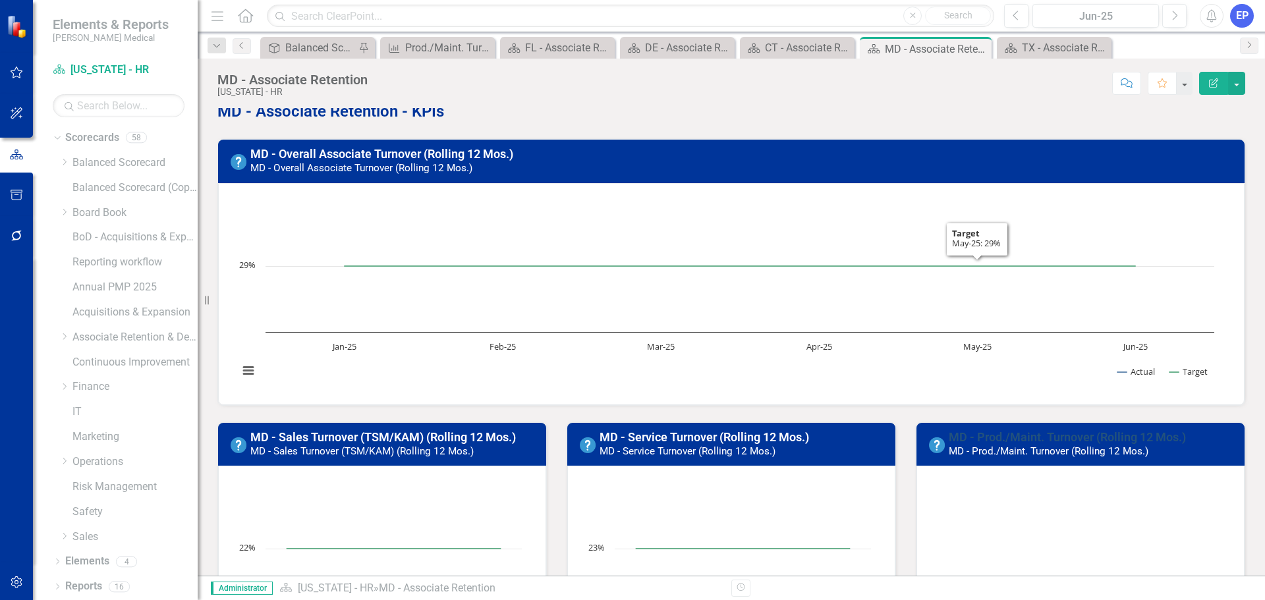
click at [1029, 433] on link "MD - Prod./Maint. Turnover (Rolling 12 Mos.)" at bounding box center [1067, 437] width 237 height 14
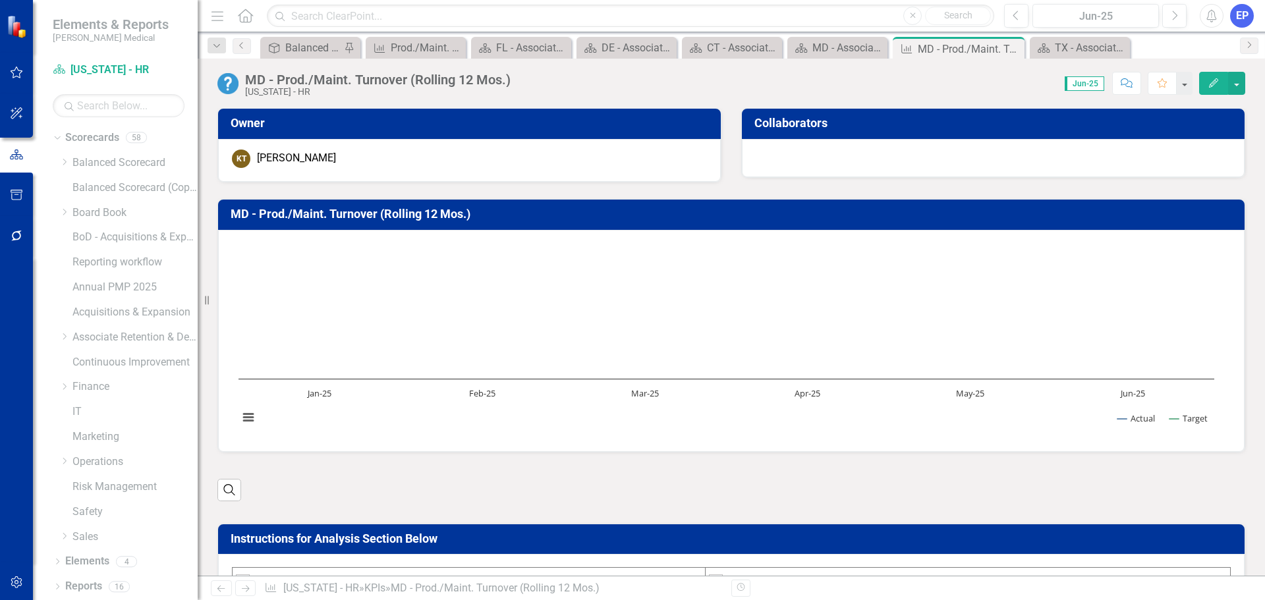
click at [1212, 84] on icon "Edit" at bounding box center [1214, 82] width 12 height 9
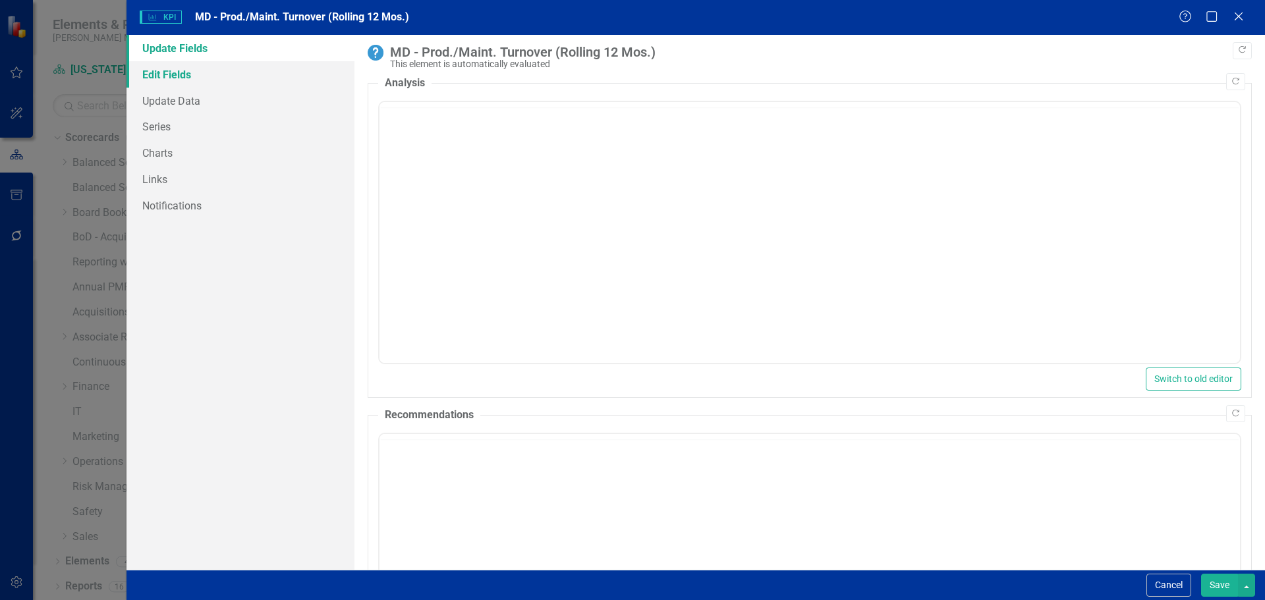
click at [248, 79] on link "Edit Fields" at bounding box center [241, 74] width 228 height 26
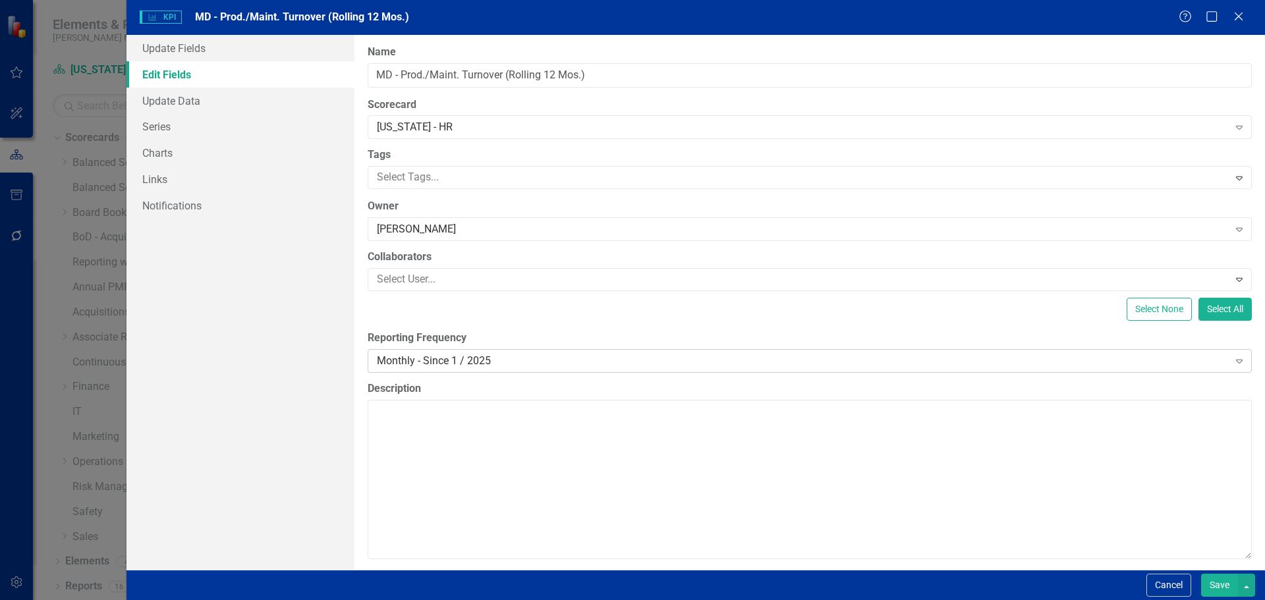
click at [462, 363] on div "Monthly - Since 1 / 2025" at bounding box center [803, 360] width 852 height 15
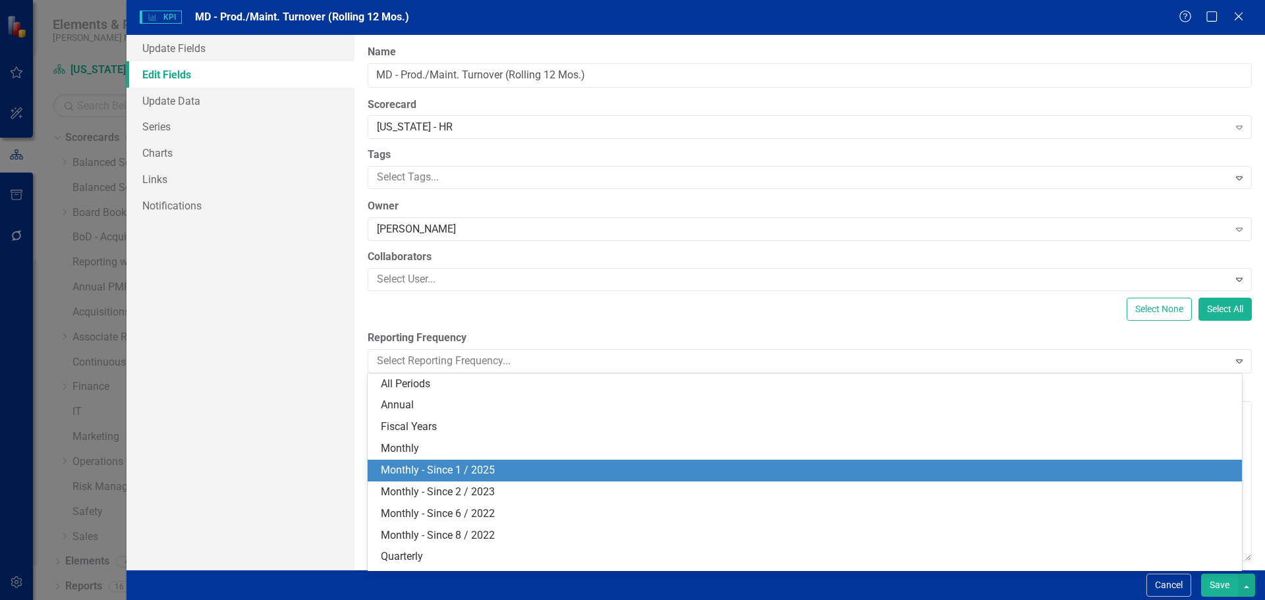
scroll to position [18, 0]
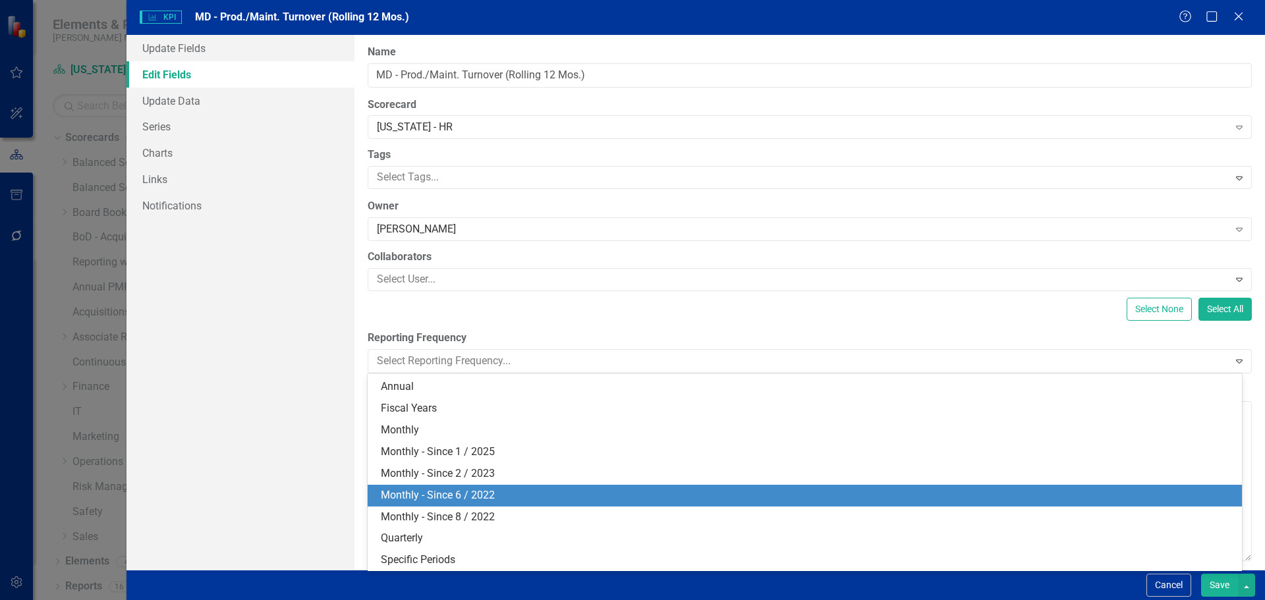
click at [473, 489] on div "Monthly - Since 6 / 2022" at bounding box center [807, 495] width 853 height 15
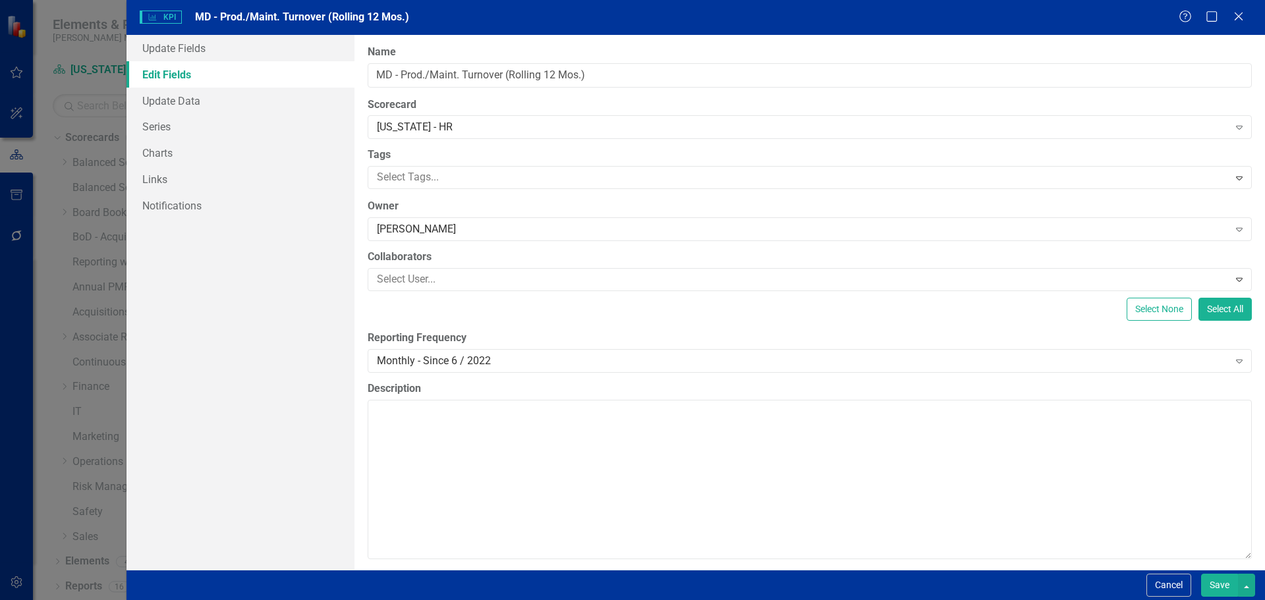
click at [1210, 590] on button "Save" at bounding box center [1219, 585] width 37 height 23
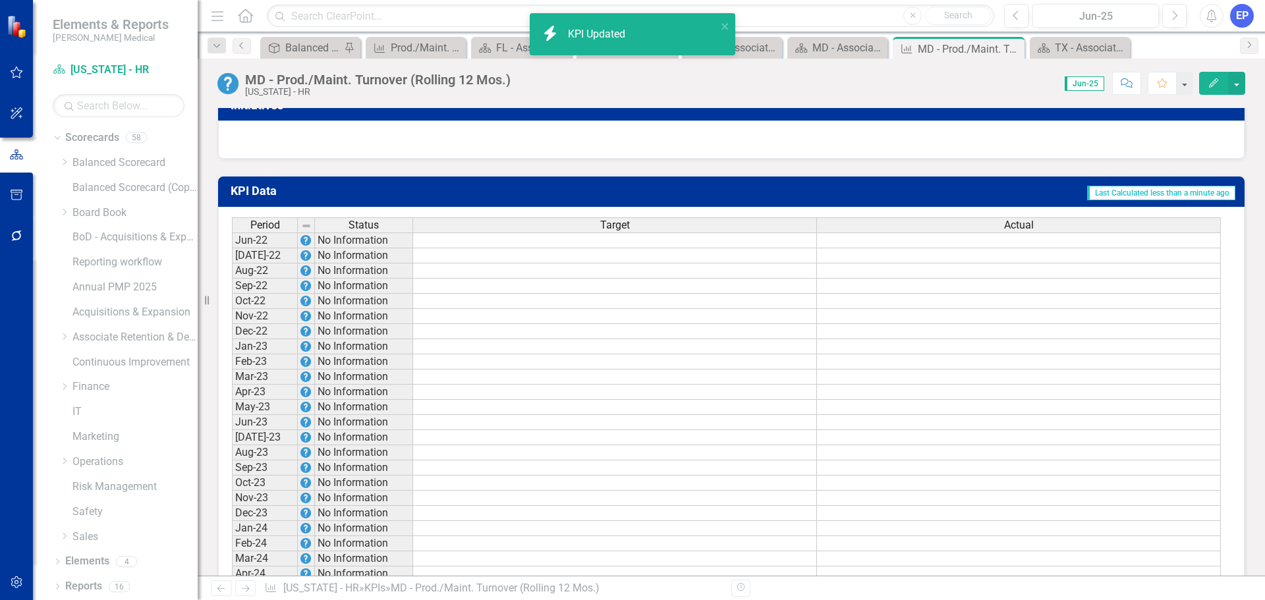
scroll to position [791, 0]
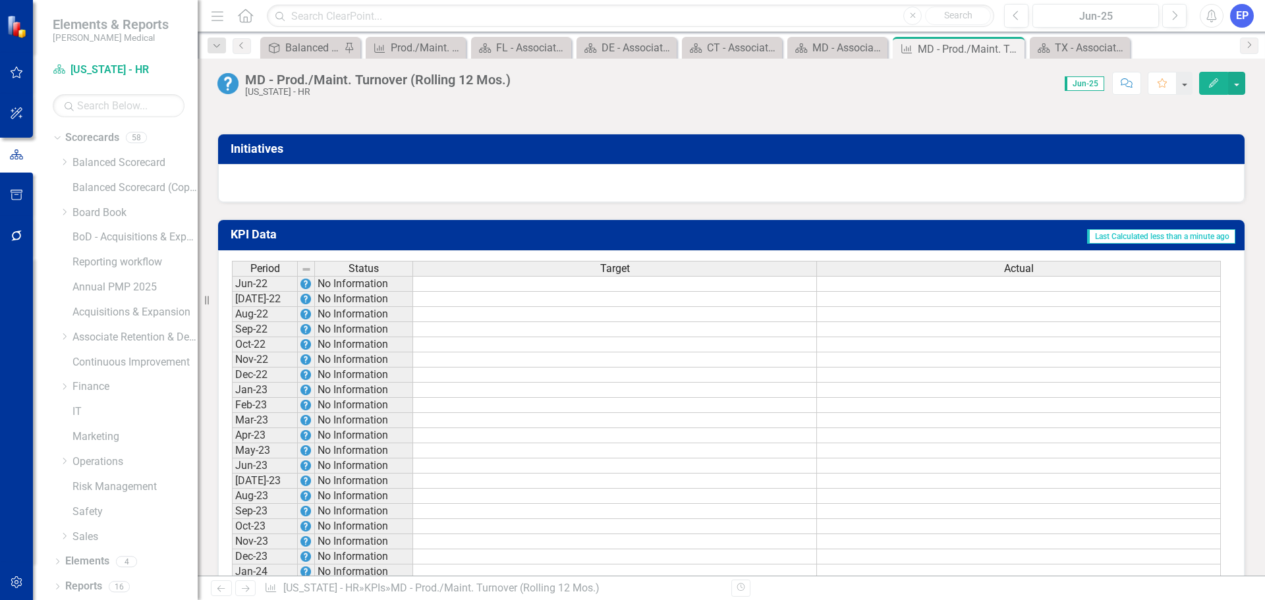
click at [623, 292] on td at bounding box center [615, 284] width 404 height 16
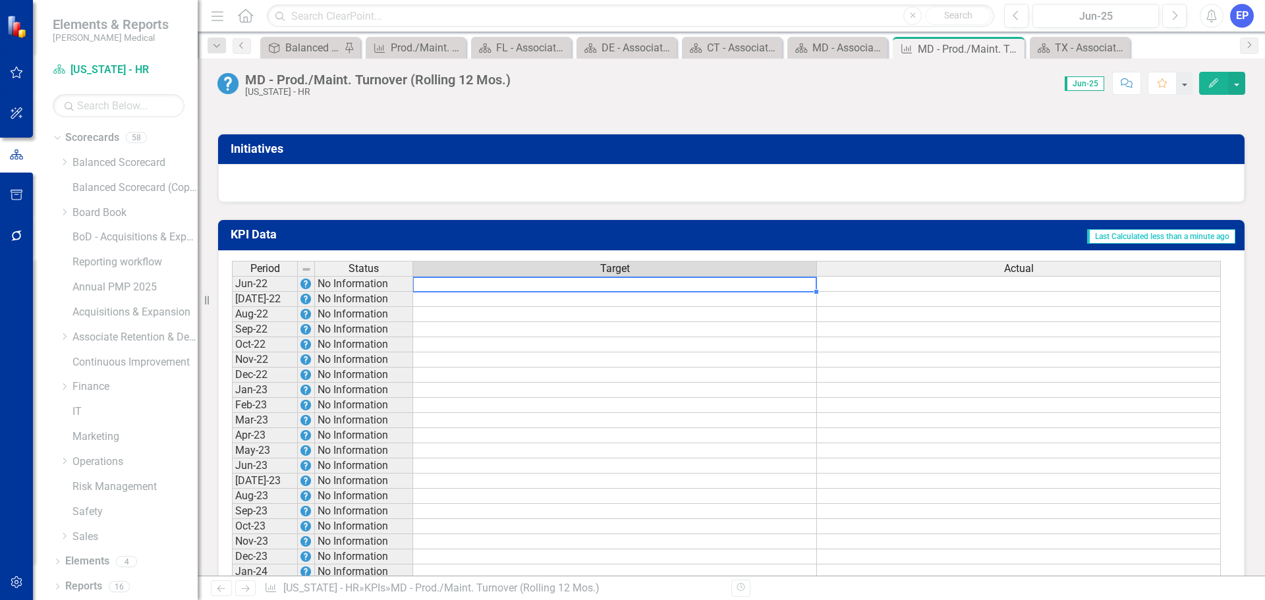
type textarea "56.9"
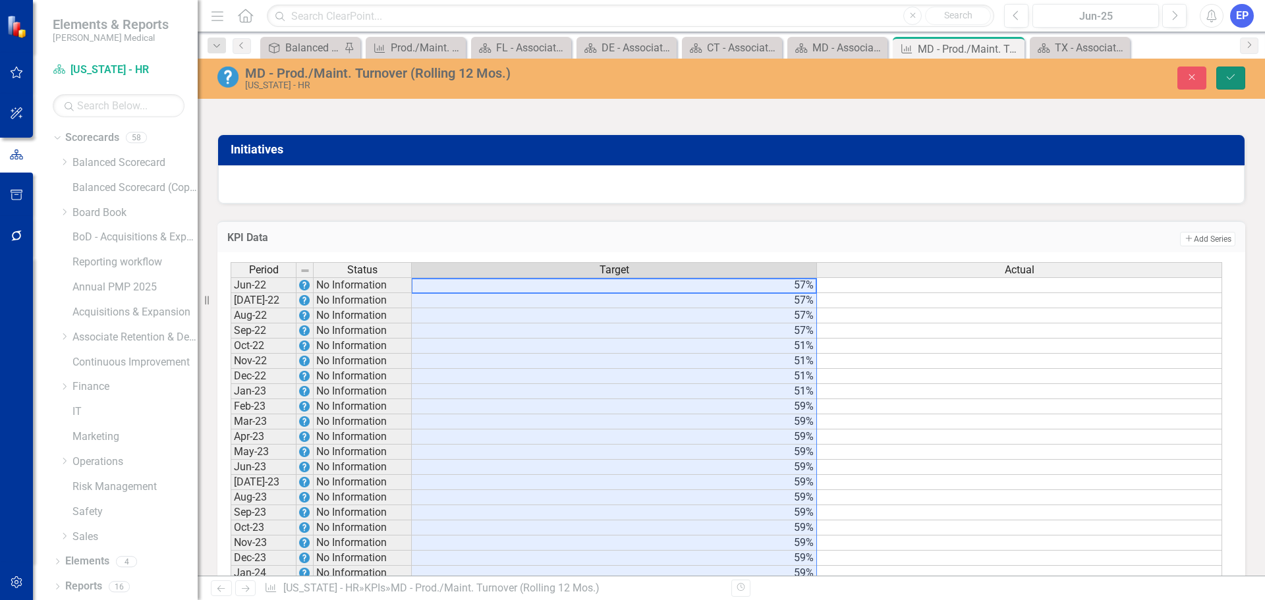
click at [1240, 77] on button "Save" at bounding box center [1230, 78] width 29 height 23
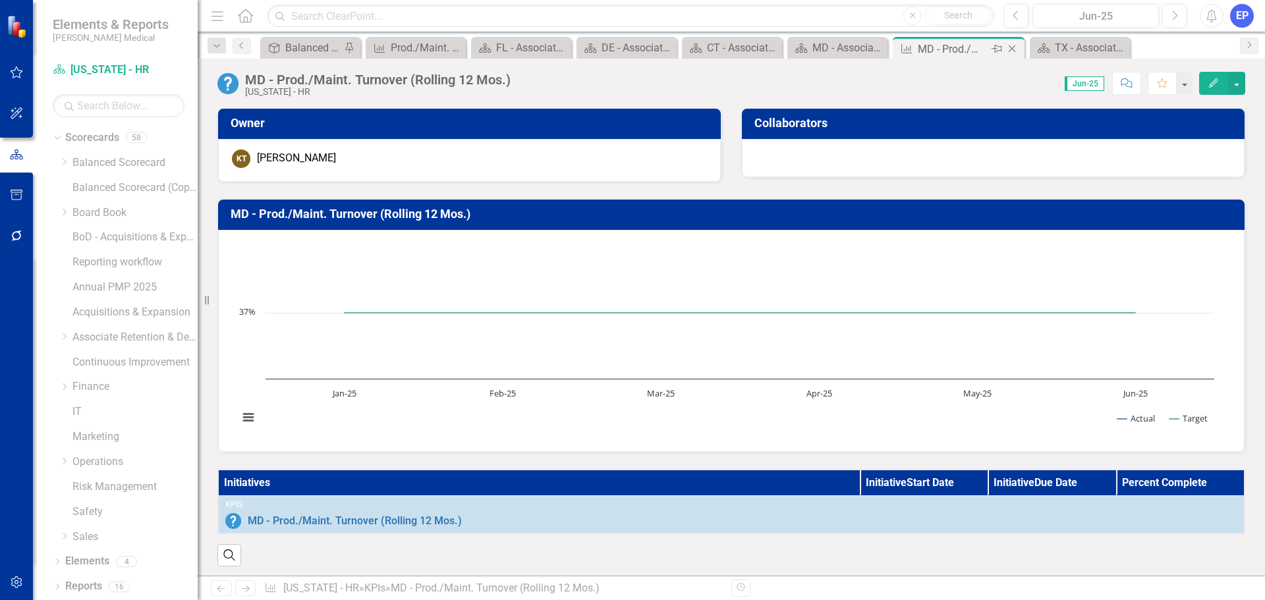
click at [1015, 46] on icon at bounding box center [1012, 48] width 7 height 7
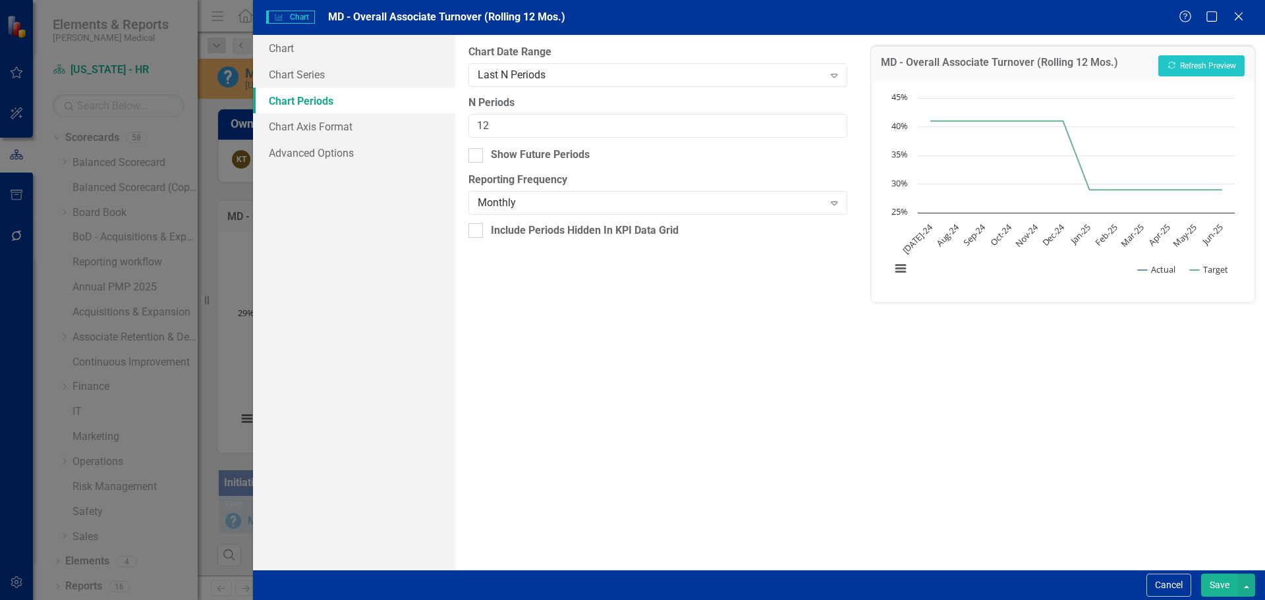
click at [1209, 587] on button "Save" at bounding box center [1219, 585] width 37 height 23
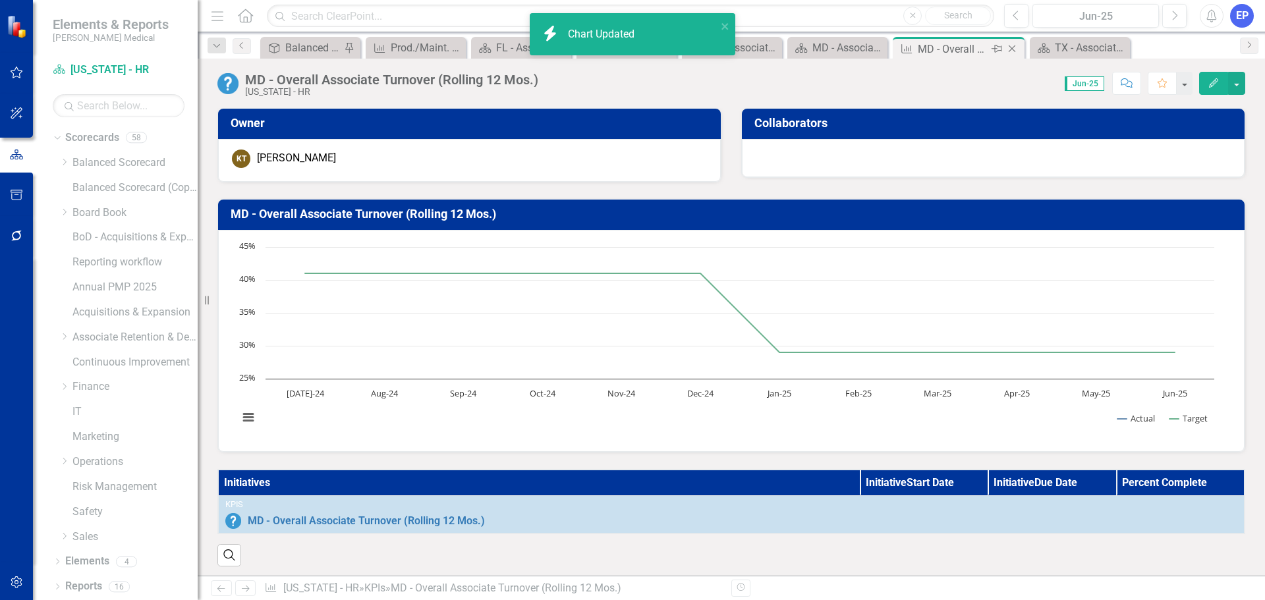
click at [1013, 48] on icon "Close" at bounding box center [1012, 48] width 13 height 11
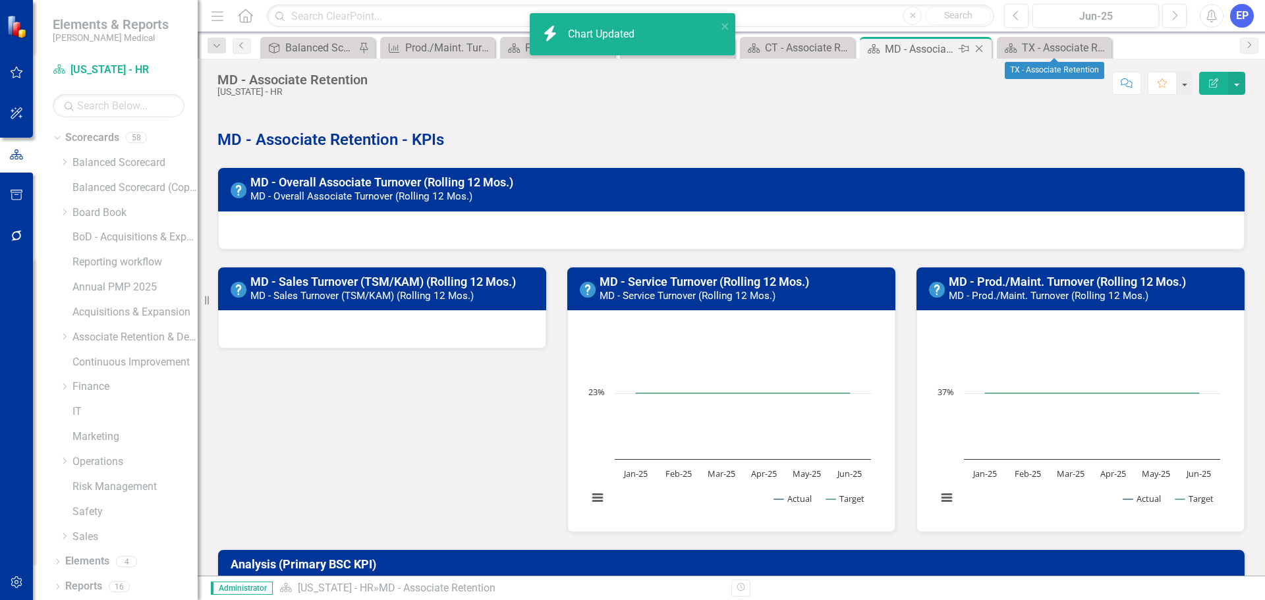
click at [929, 47] on div "MD - Associate Retention" at bounding box center [920, 49] width 71 height 16
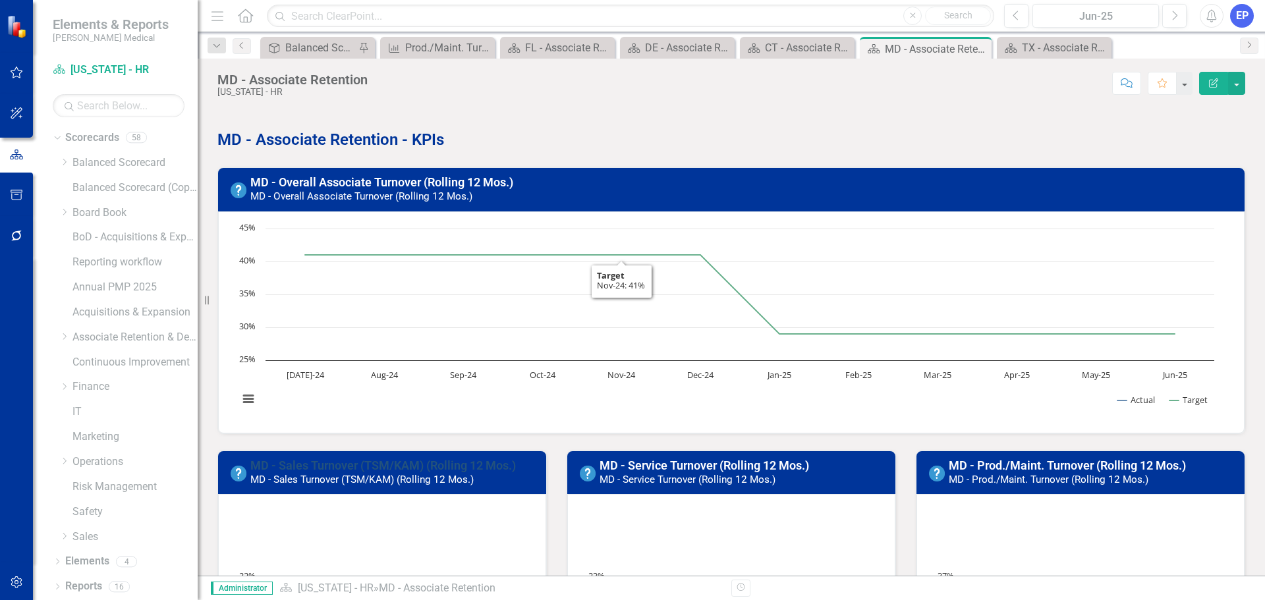
click at [438, 461] on link "MD - Sales Turnover (TSM/KAM) (Rolling 12 Mos.)" at bounding box center [383, 466] width 266 height 14
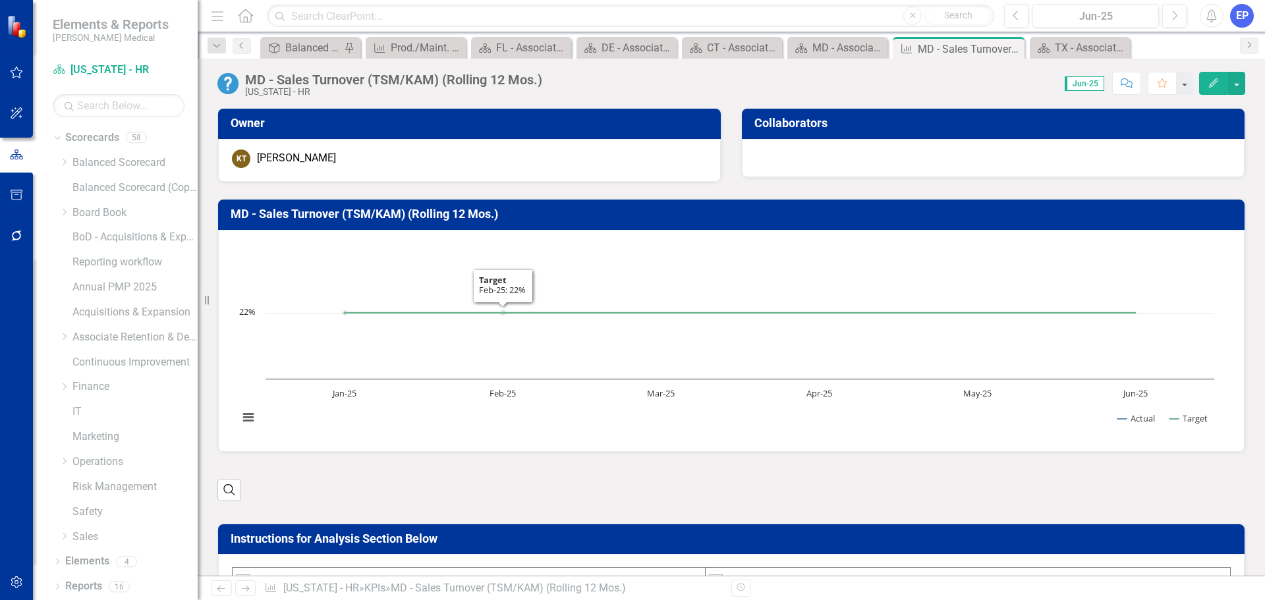
click at [426, 214] on h3 "MD - Sales Turnover (TSM/KAM) (Rolling 12 Mos.)" at bounding box center [734, 214] width 1006 height 13
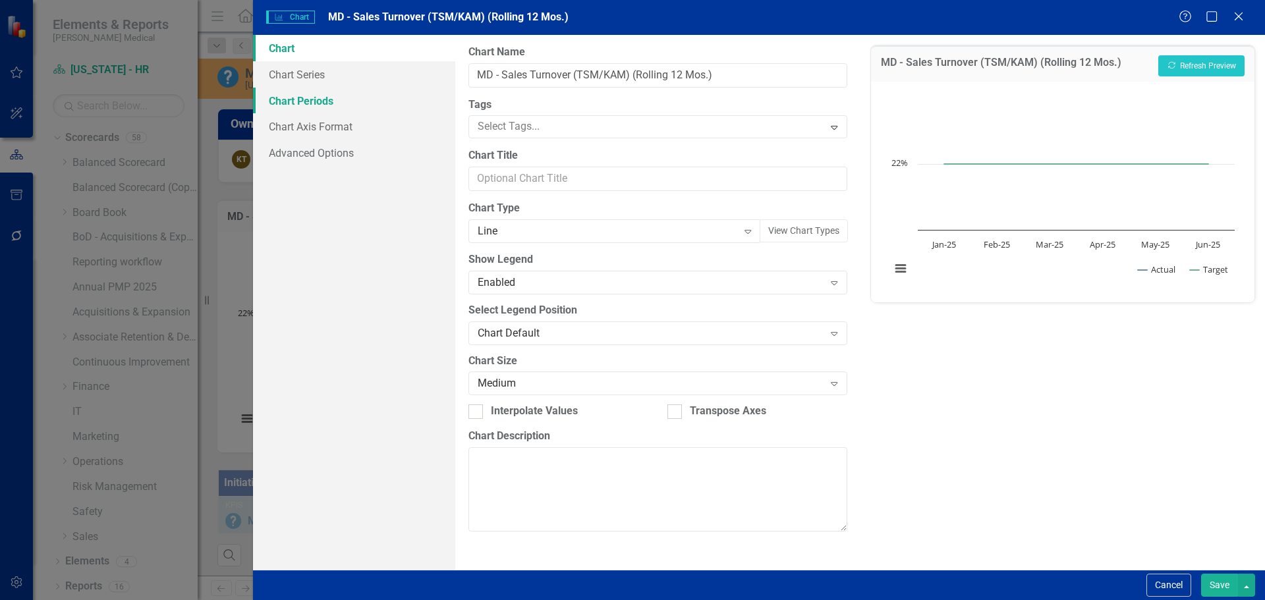
click at [309, 108] on link "Chart Periods" at bounding box center [354, 101] width 202 height 26
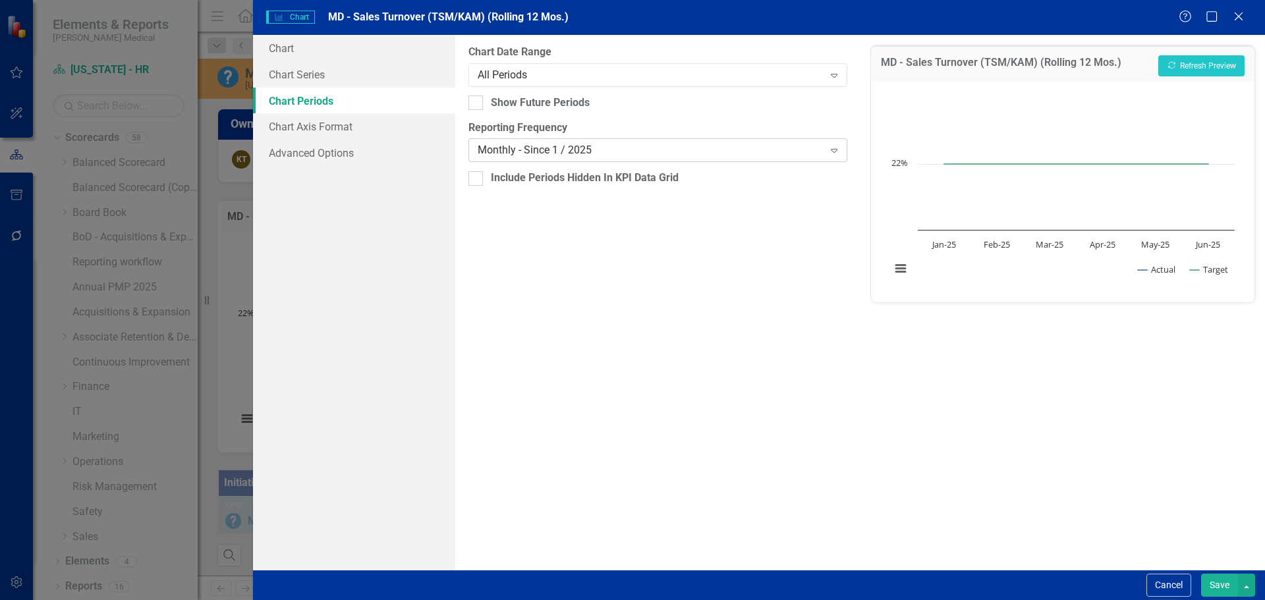
click at [489, 143] on div "Monthly - Since 1 / 2025" at bounding box center [651, 150] width 346 height 15
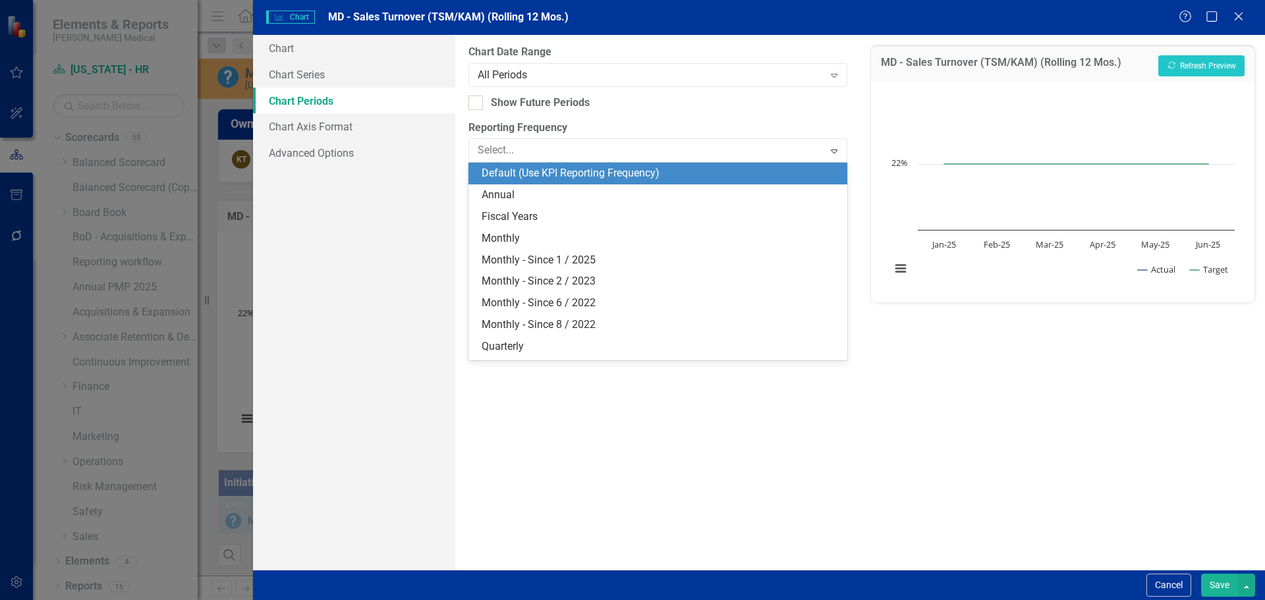
scroll to position [18, 0]
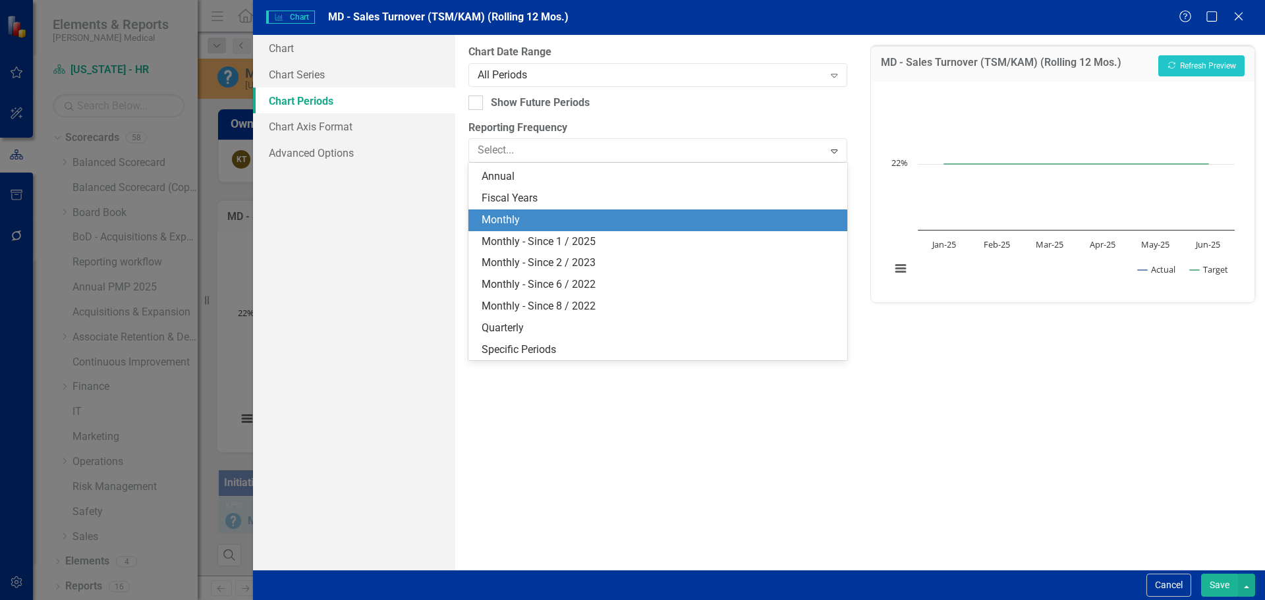
click at [497, 225] on div "Monthly" at bounding box center [660, 220] width 357 height 15
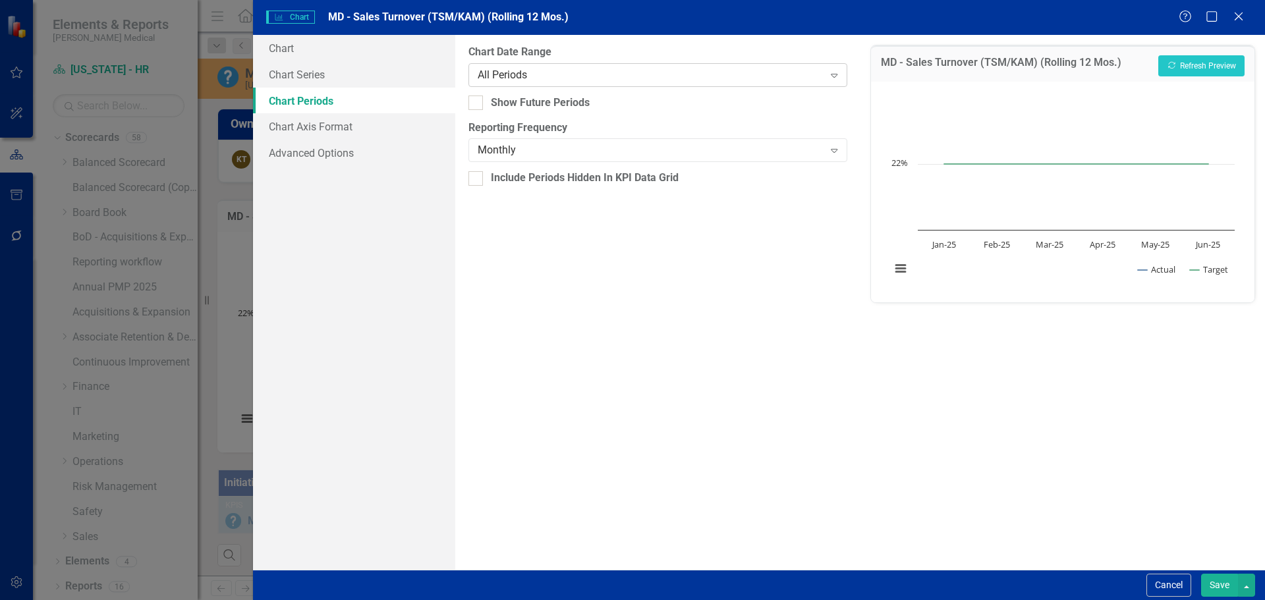
click at [516, 78] on div "All Periods" at bounding box center [651, 74] width 346 height 15
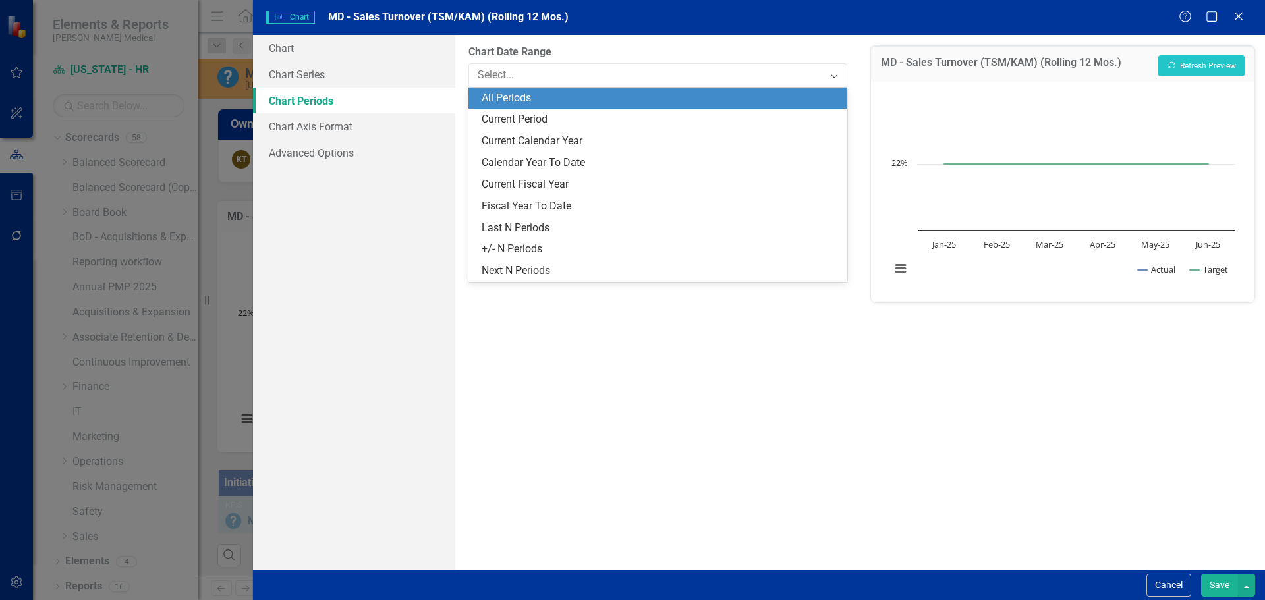
click at [516, 92] on div "All Periods" at bounding box center [660, 98] width 357 height 15
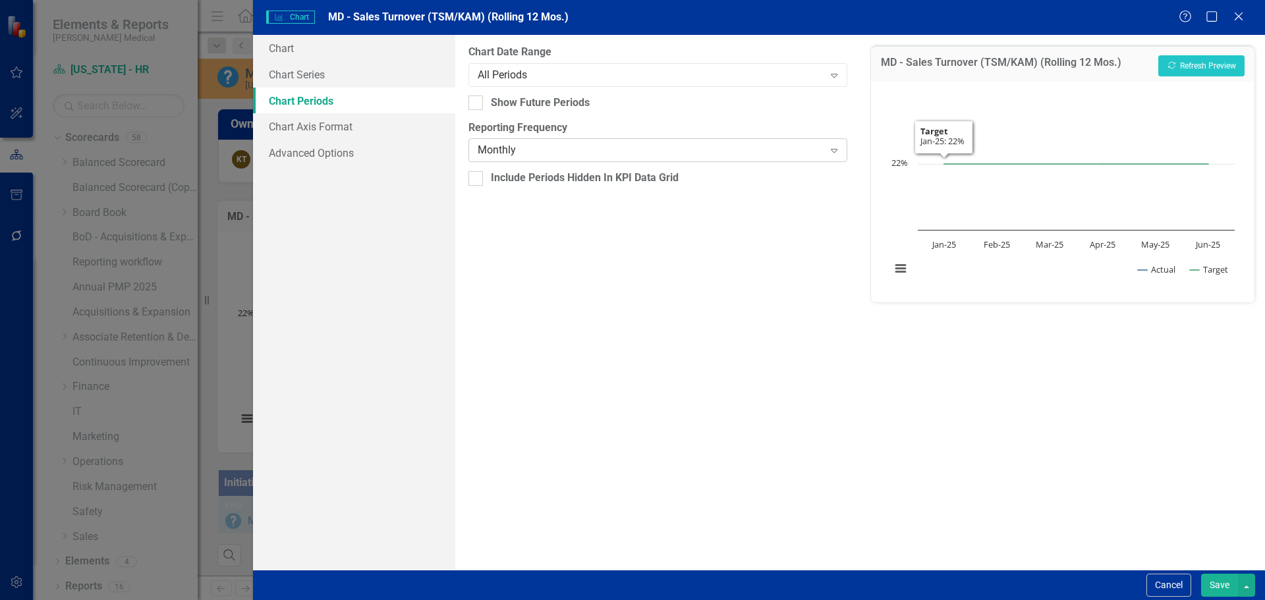
click at [565, 151] on div "Monthly" at bounding box center [651, 150] width 346 height 15
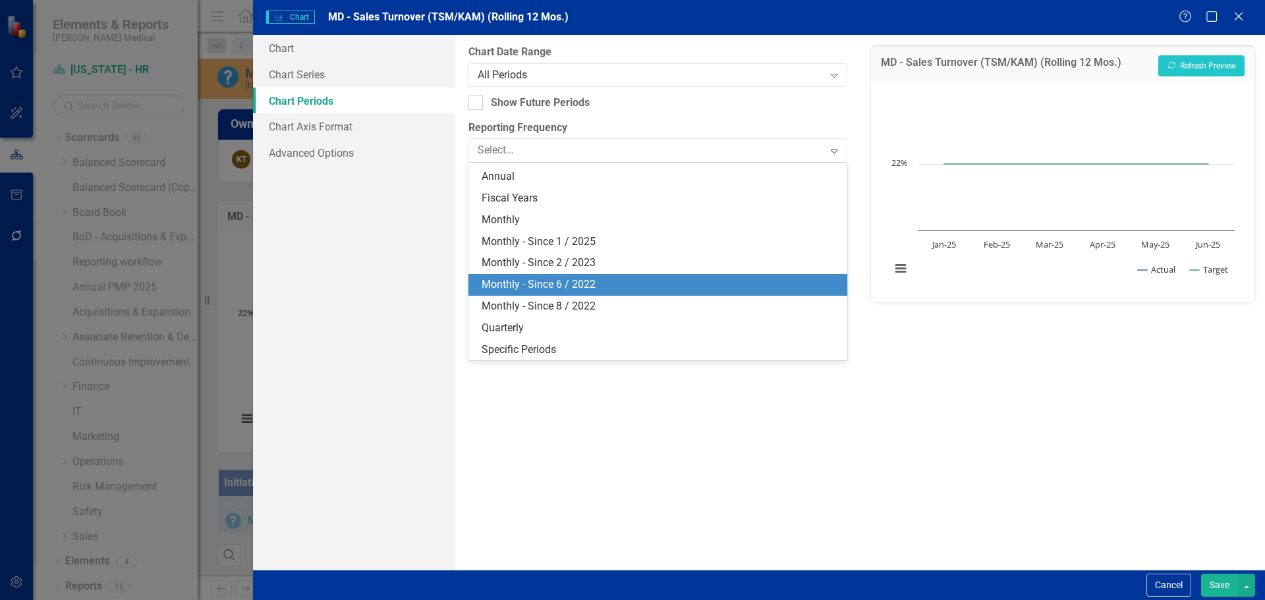
click at [531, 281] on div "Monthly - Since 6 / 2022" at bounding box center [660, 284] width 357 height 15
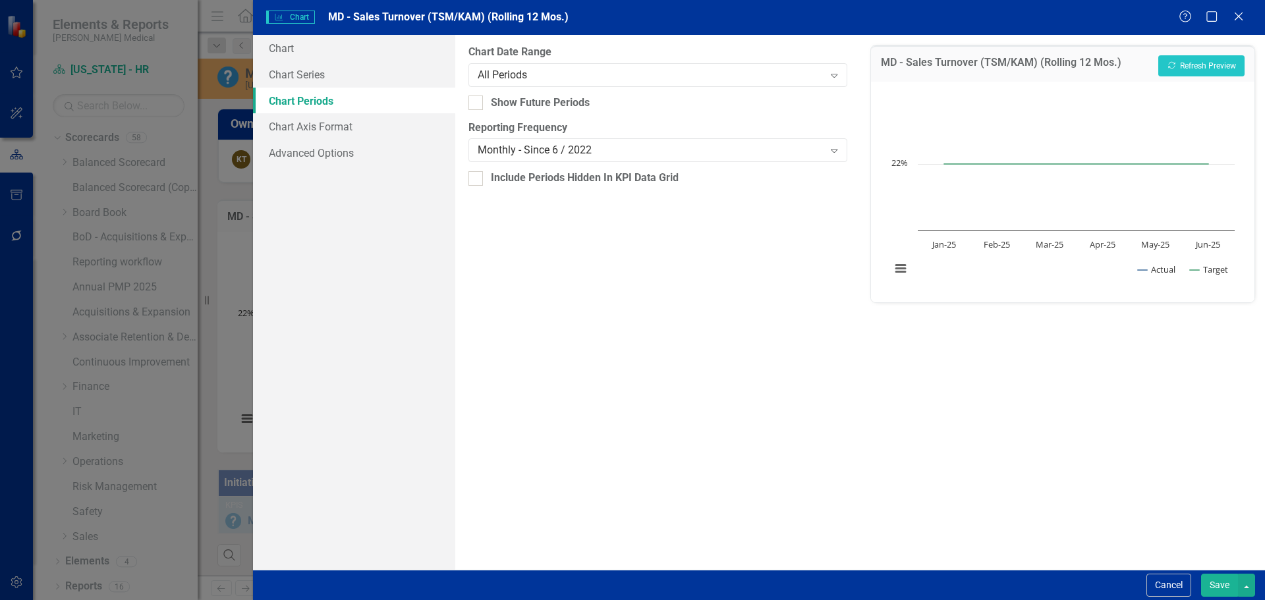
click at [1218, 584] on button "Save" at bounding box center [1219, 585] width 37 height 23
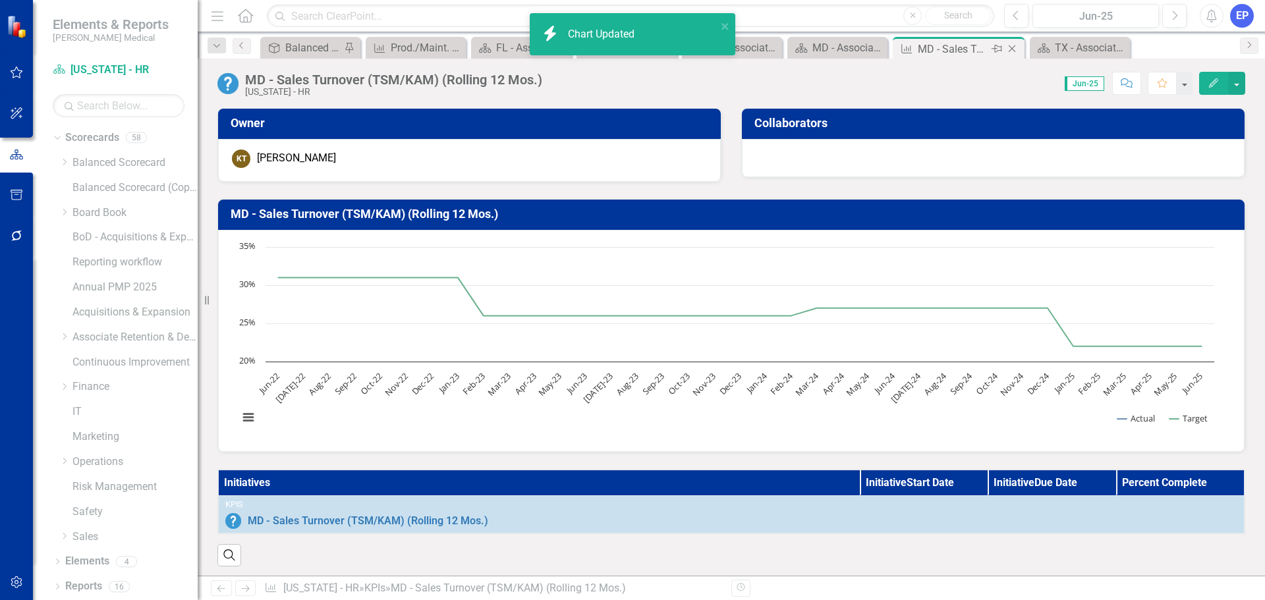
click at [1017, 45] on icon "Close" at bounding box center [1012, 48] width 13 height 11
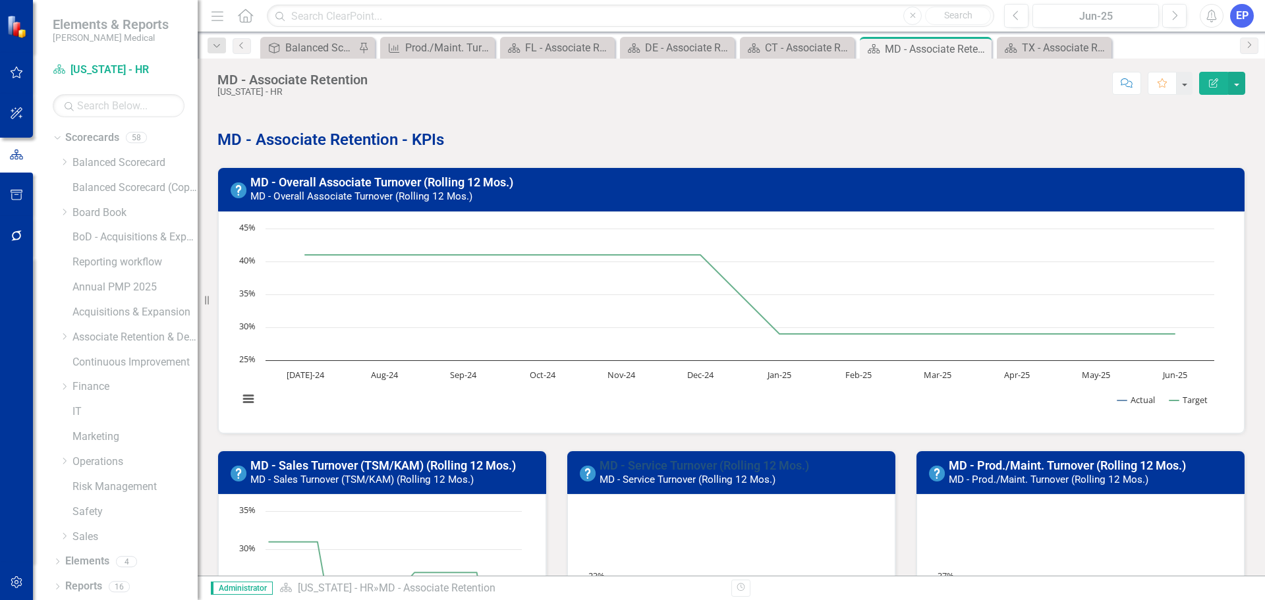
click at [673, 461] on link "MD - Service Turnover (Rolling 12 Mos.)" at bounding box center [705, 466] width 210 height 14
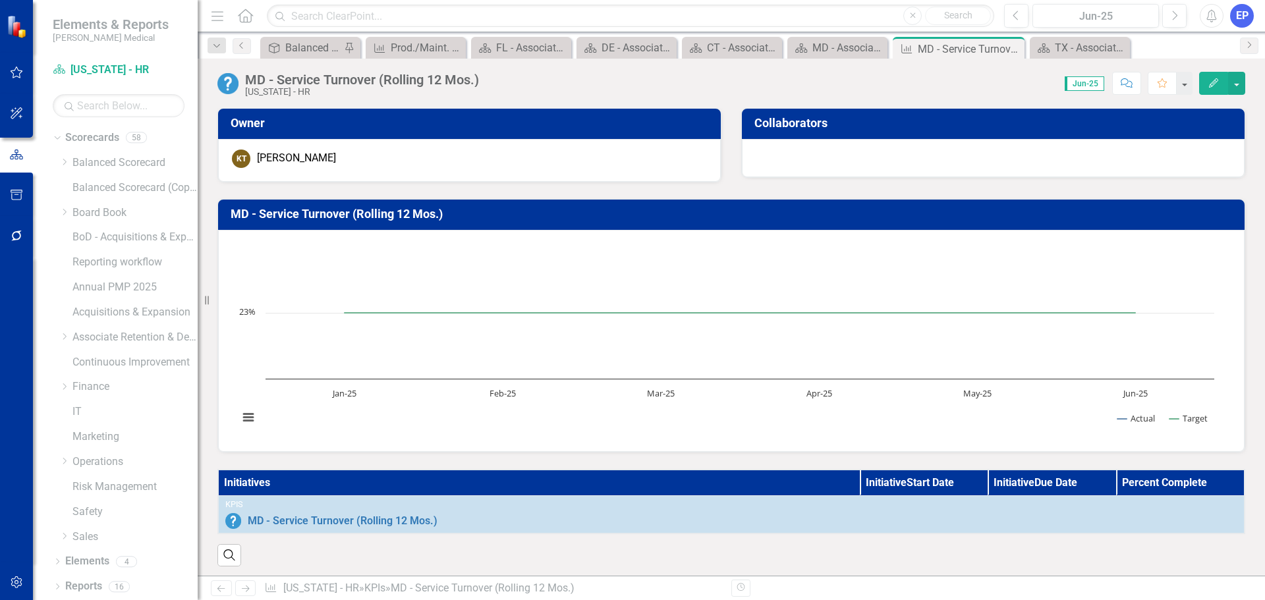
click at [662, 222] on td "MD - Service Turnover (Rolling 12 Mos.)" at bounding box center [734, 215] width 1006 height 23
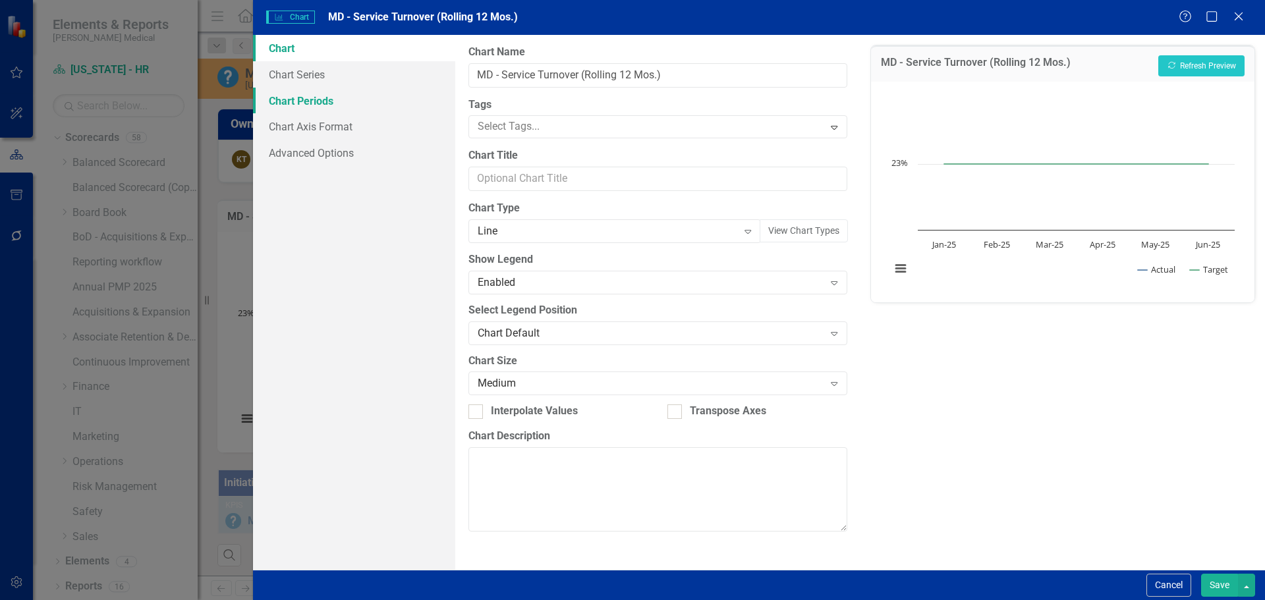
click at [338, 104] on link "Chart Periods" at bounding box center [354, 101] width 202 height 26
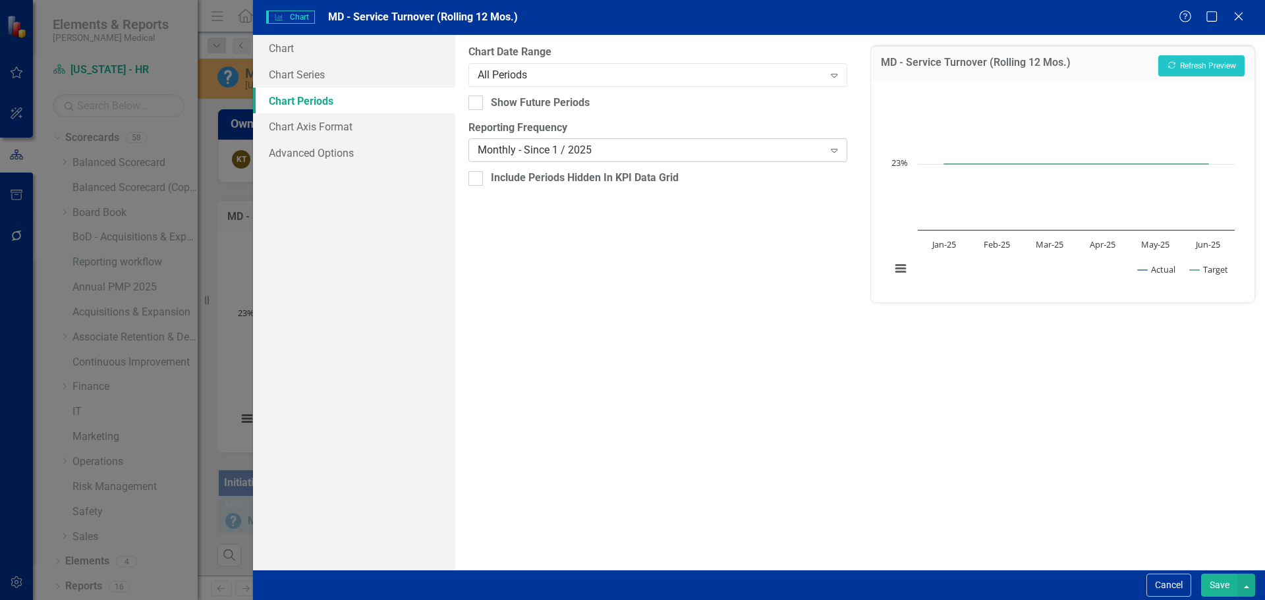
click at [478, 149] on div "Monthly - Since 1 / 2025" at bounding box center [651, 150] width 346 height 15
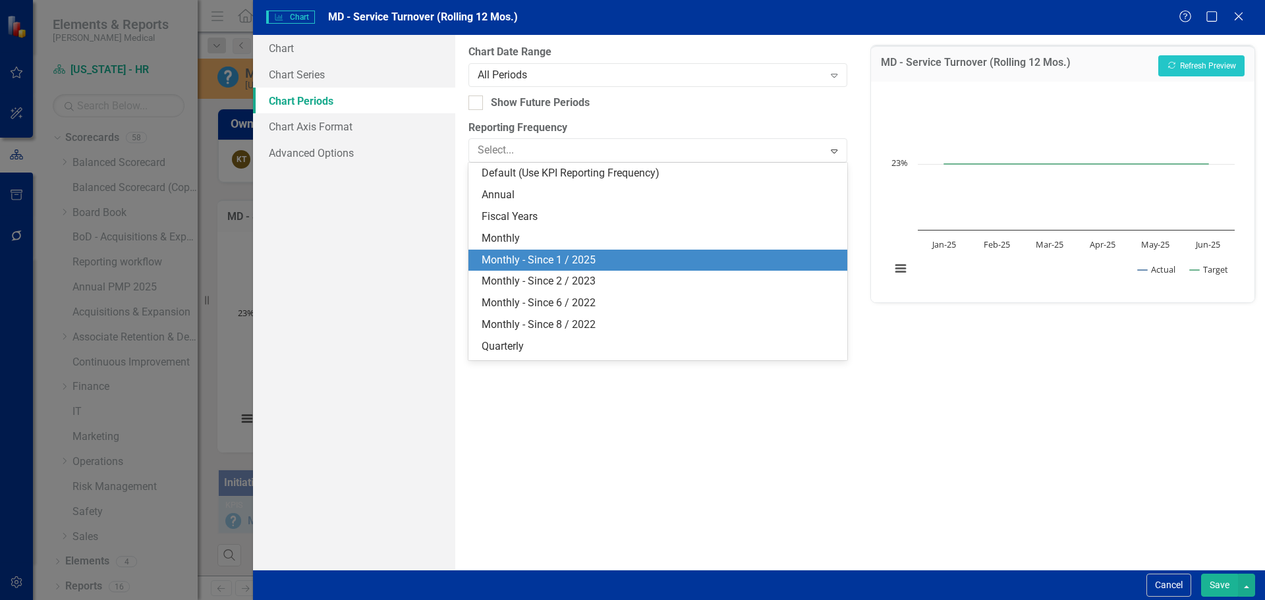
scroll to position [18, 0]
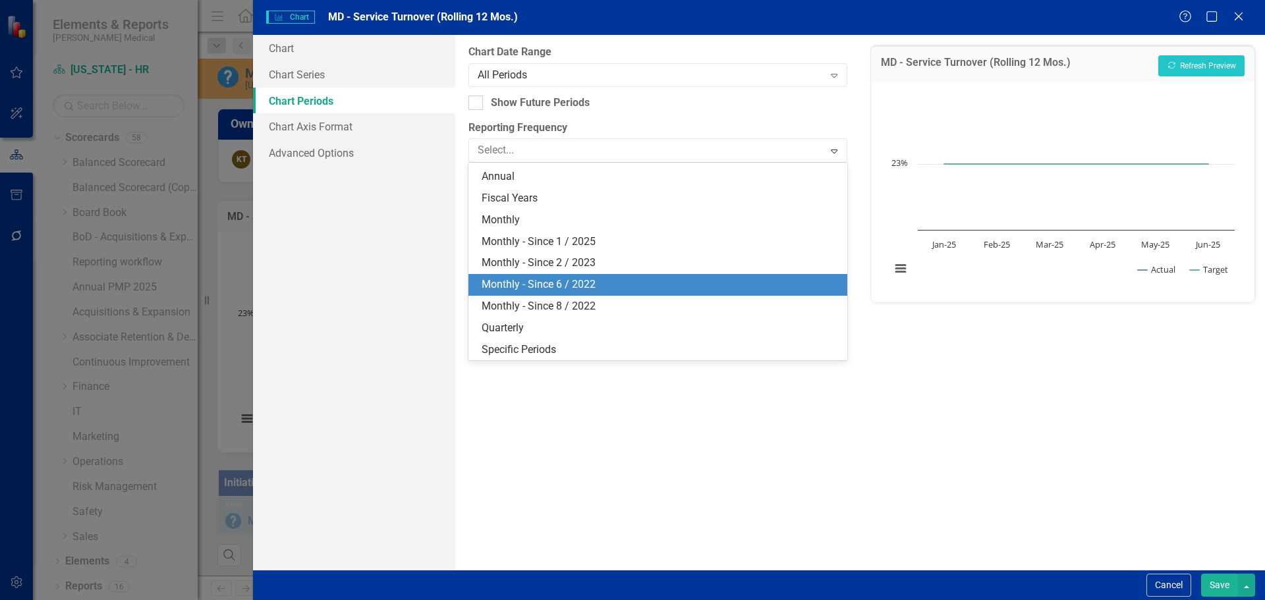
click at [515, 280] on div "Monthly - Since 6 / 2022" at bounding box center [660, 284] width 357 height 15
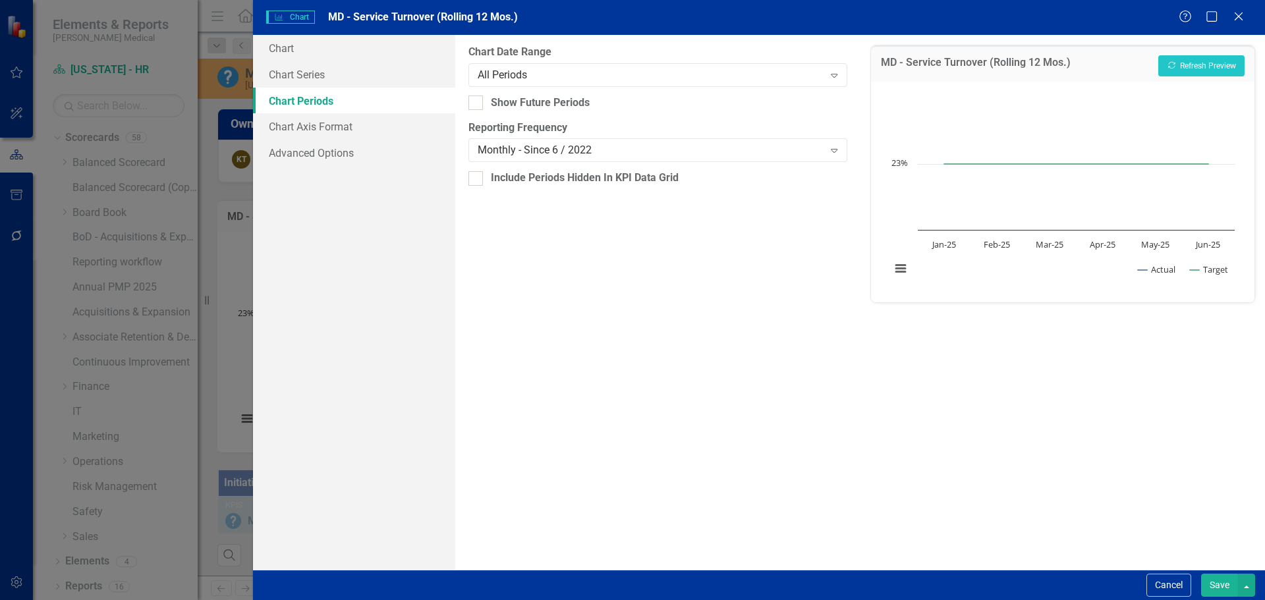
click at [1213, 577] on button "Save" at bounding box center [1219, 585] width 37 height 23
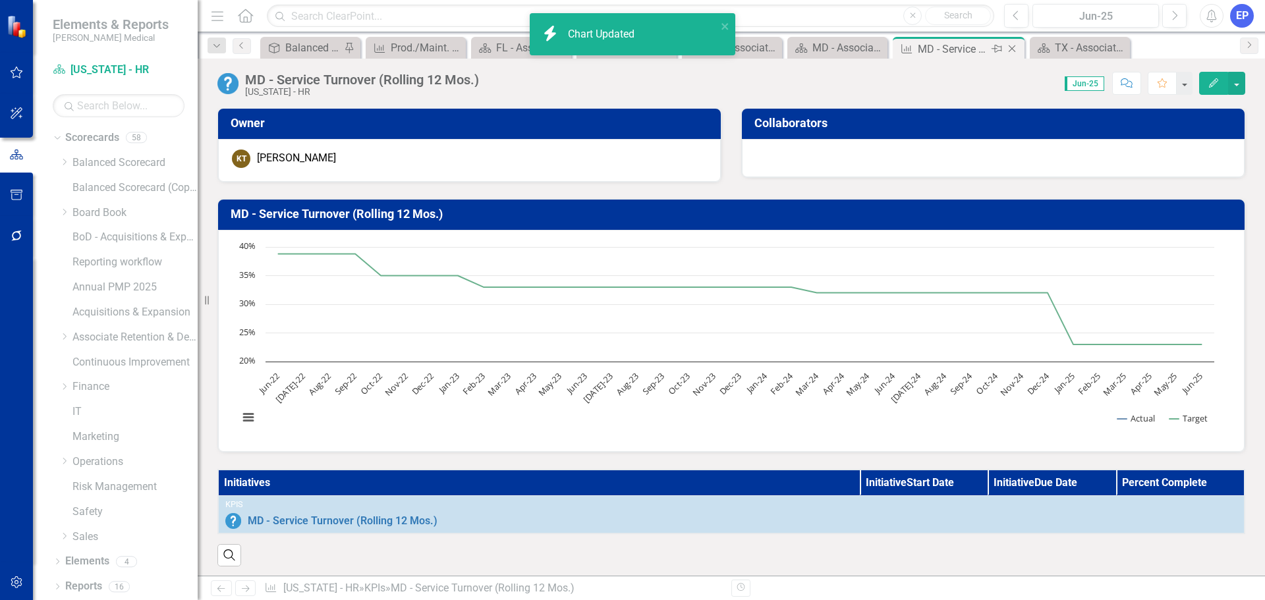
click at [1019, 49] on icon "Close" at bounding box center [1012, 48] width 13 height 11
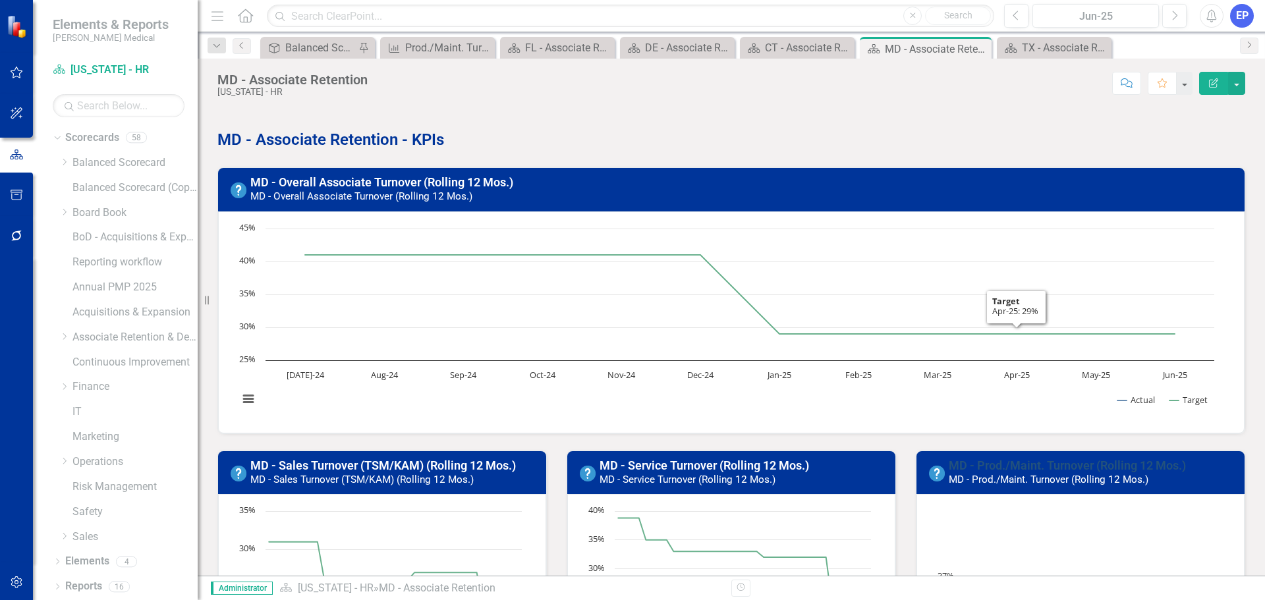
click at [983, 459] on link "MD - Prod./Maint. Turnover (Rolling 12 Mos.)" at bounding box center [1067, 466] width 237 height 14
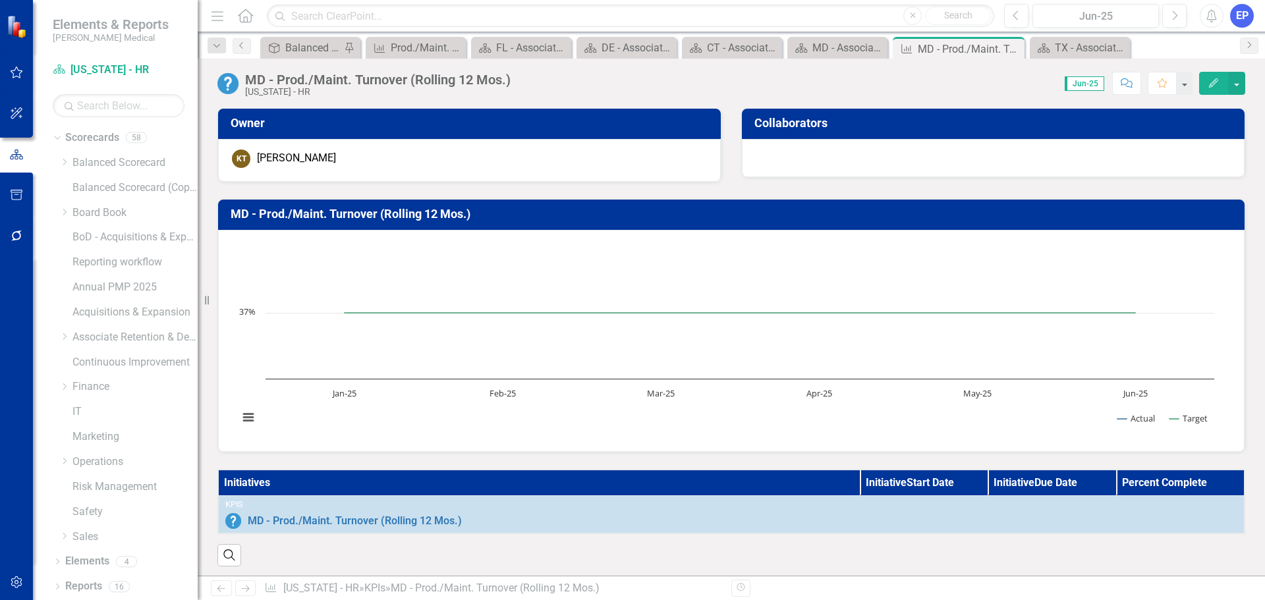
click at [862, 206] on td "MD - Prod./Maint. Turnover (Rolling 12 Mos.)" at bounding box center [734, 215] width 1006 height 23
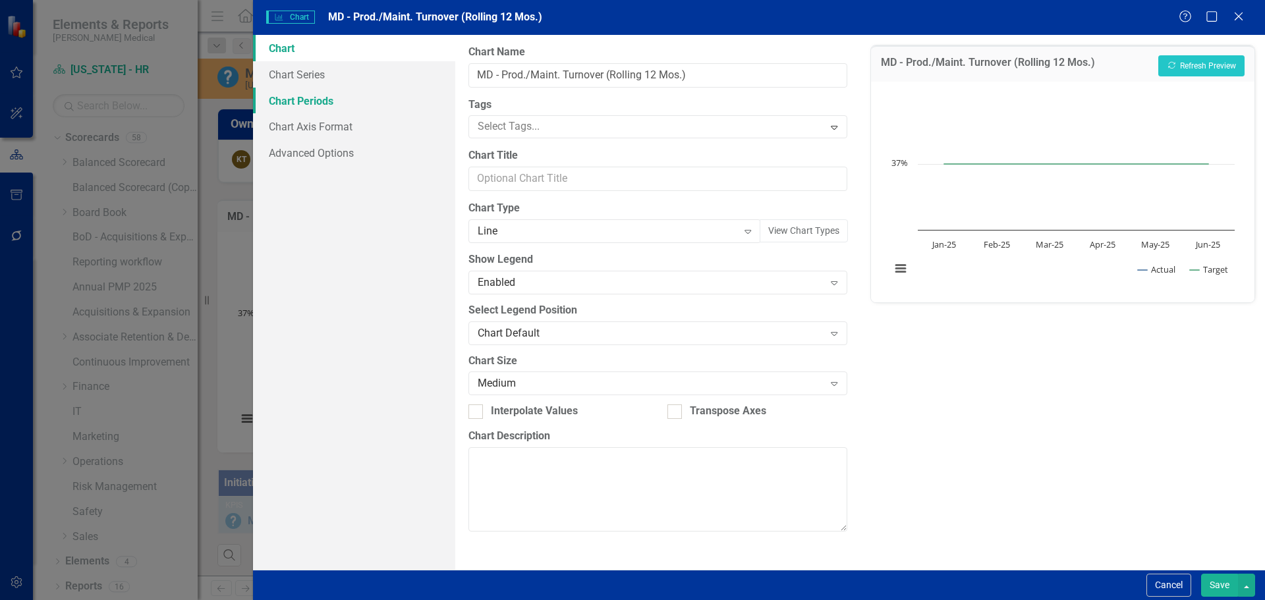
click at [321, 105] on link "Chart Periods" at bounding box center [354, 101] width 202 height 26
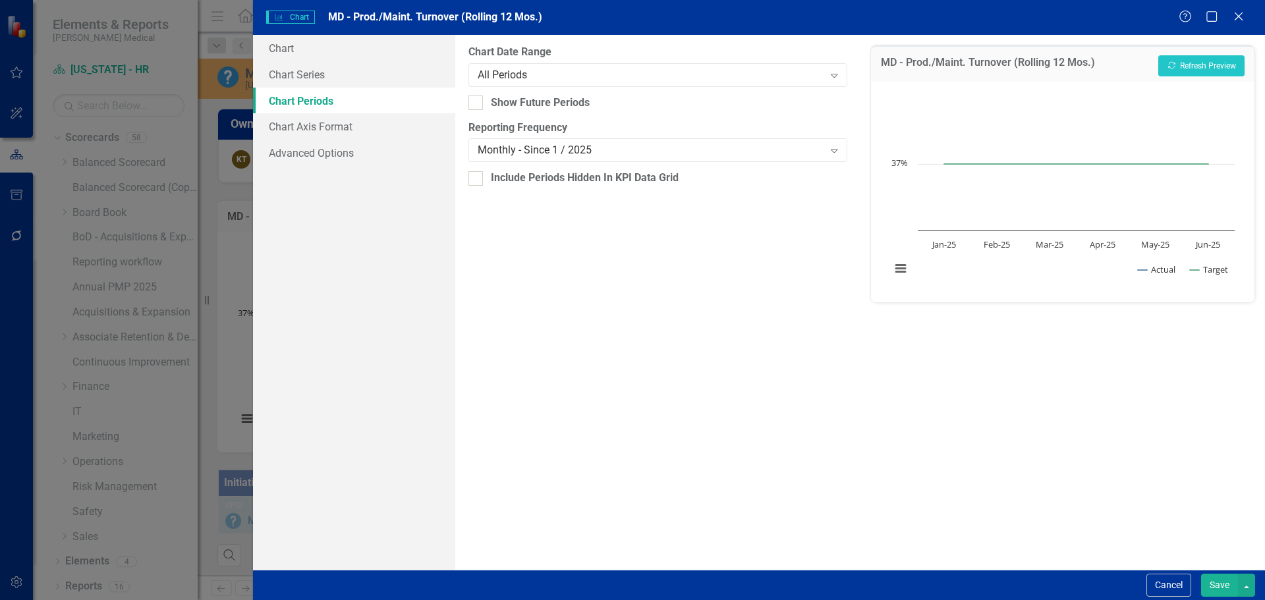
click at [525, 138] on div "Reporting Frequency Monthly - Since 1 / 2025 Expand" at bounding box center [658, 141] width 378 height 41
click at [526, 143] on div "Monthly - Since 1 / 2025" at bounding box center [651, 150] width 346 height 15
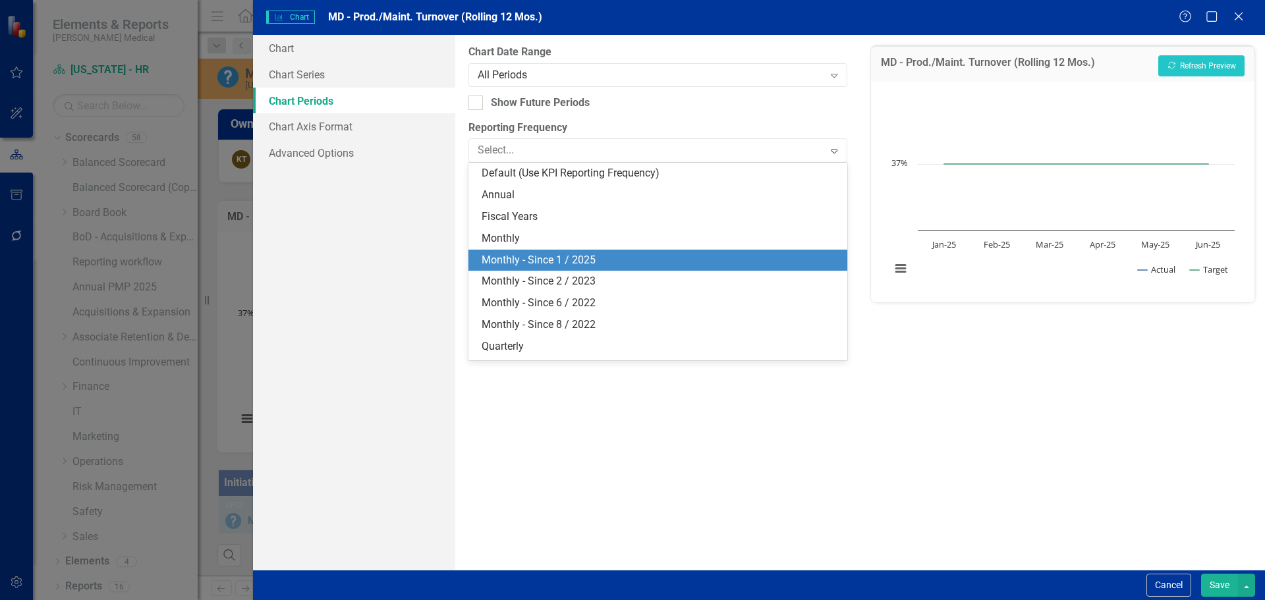
scroll to position [18, 0]
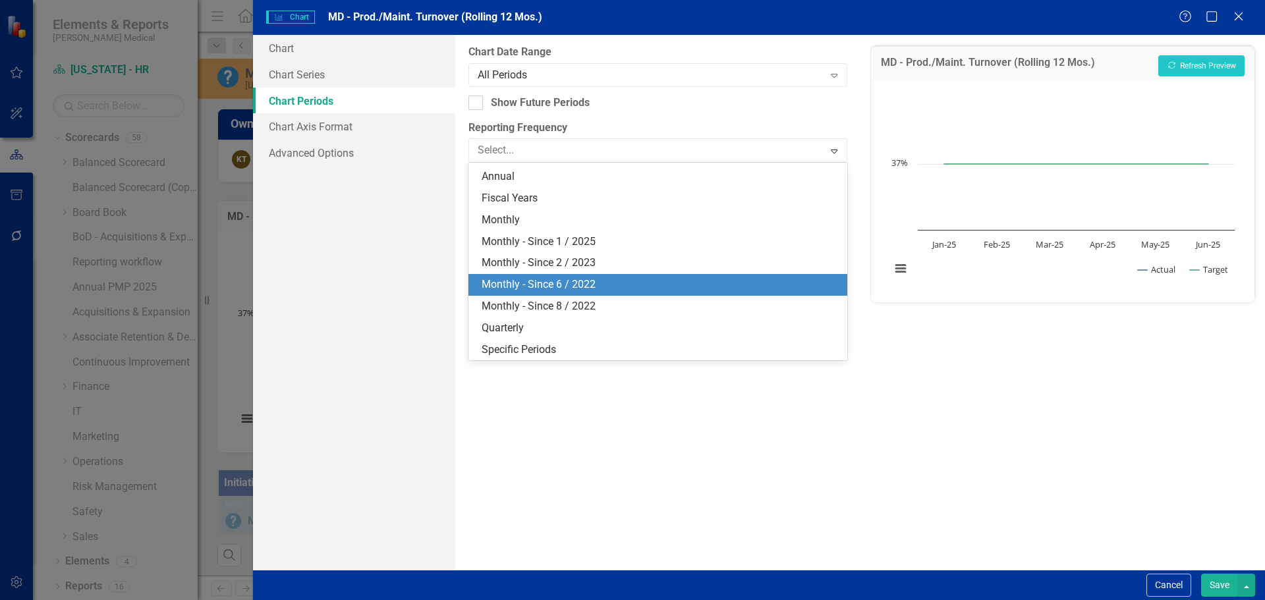
click at [527, 293] on div "Monthly - Since 6 / 2022" at bounding box center [660, 284] width 357 height 15
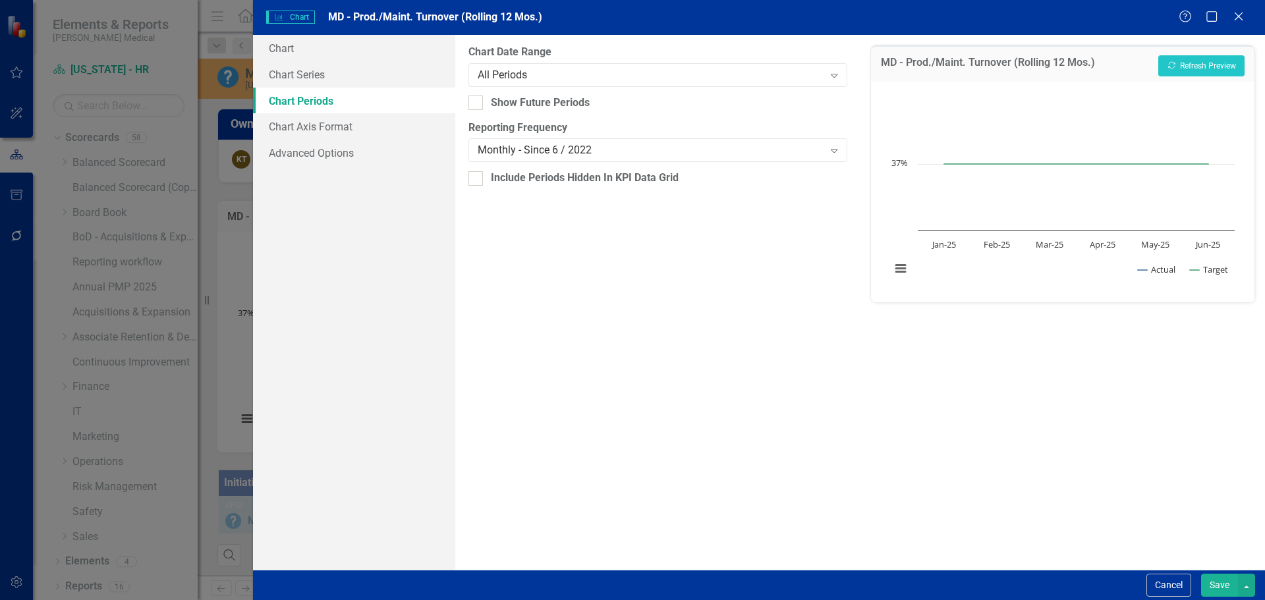
click at [1222, 583] on button "Save" at bounding box center [1219, 585] width 37 height 23
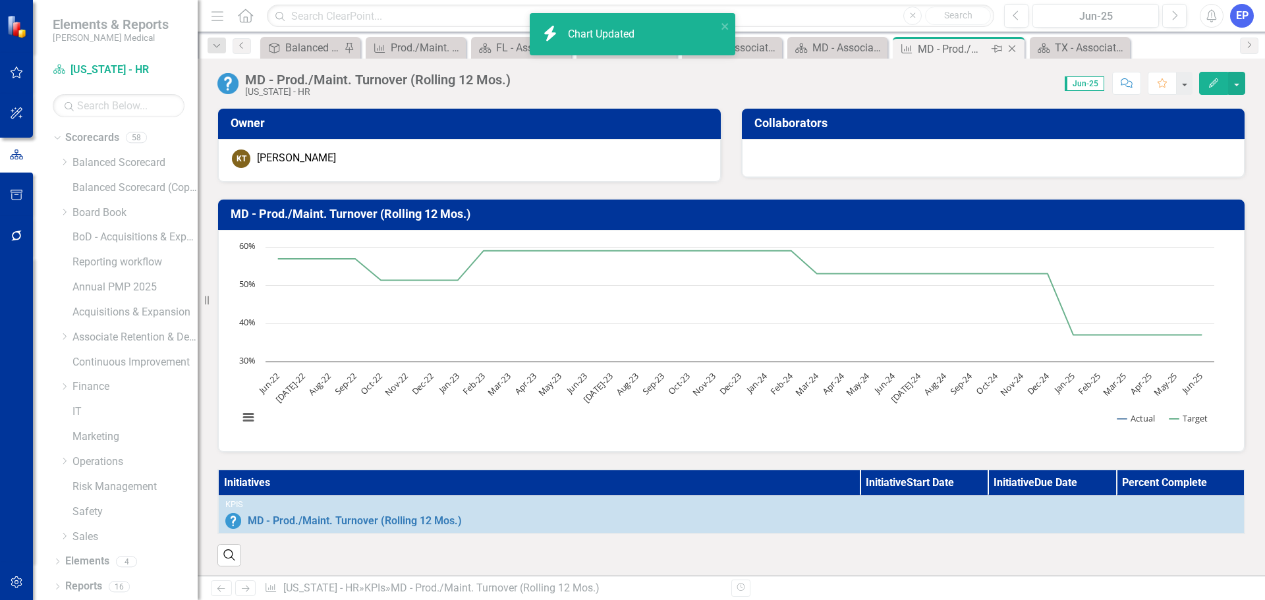
click at [1011, 46] on icon "Close" at bounding box center [1012, 48] width 13 height 11
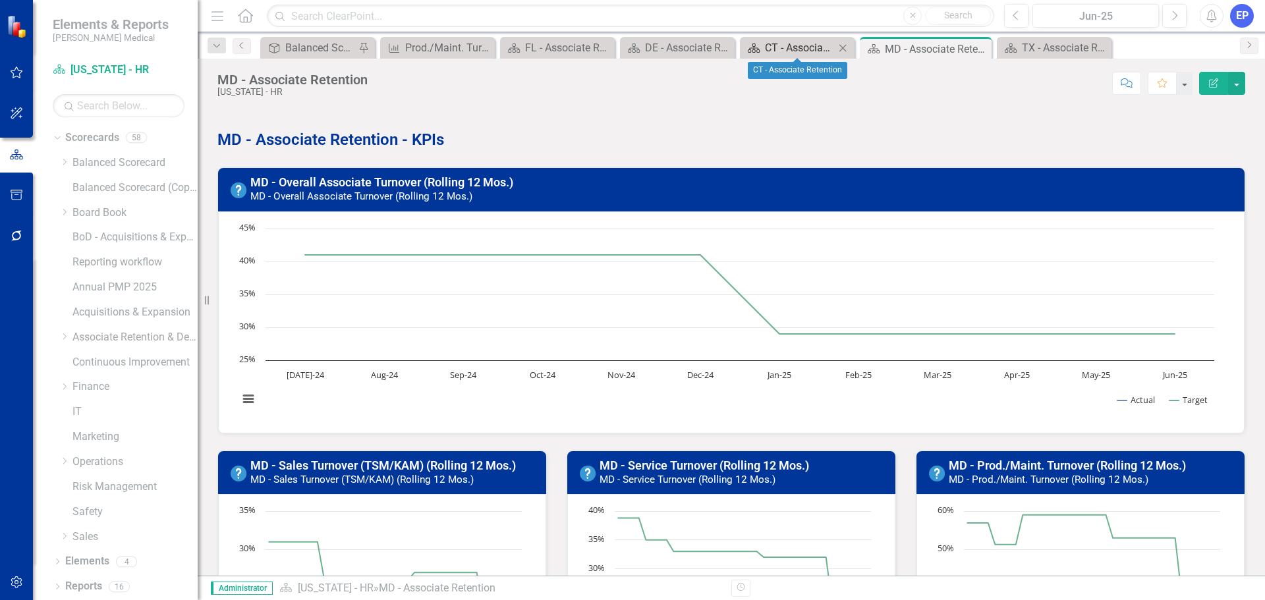
click at [797, 45] on div "CT - Associate Retention" at bounding box center [800, 48] width 70 height 16
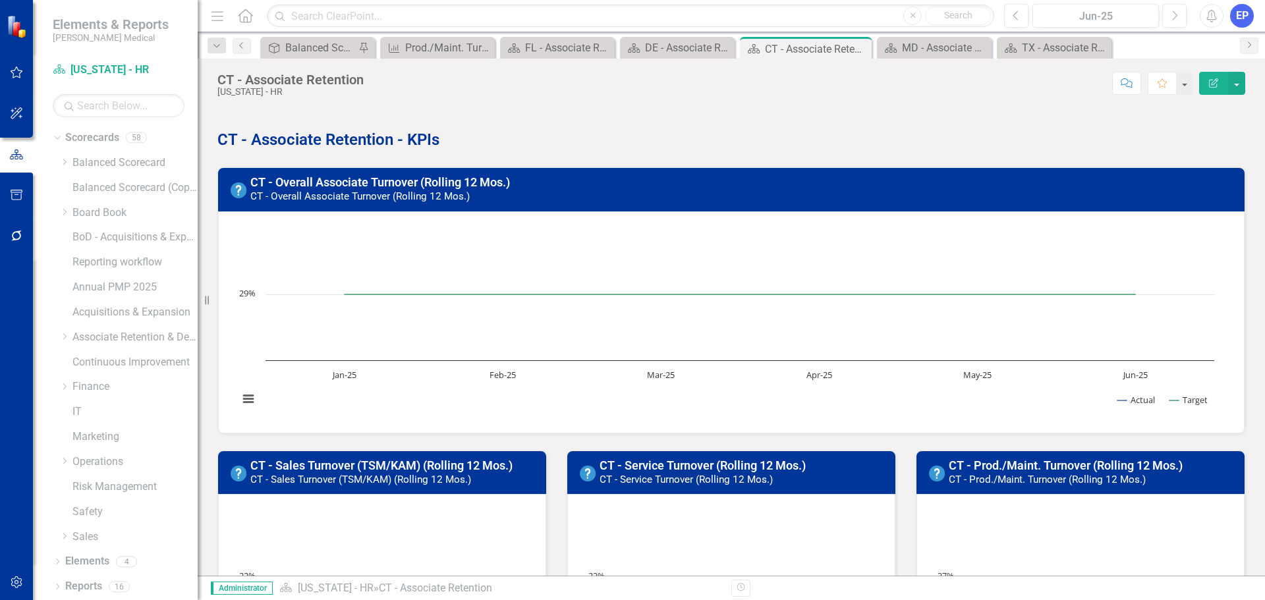
click at [625, 192] on h3 "CT - Overall Associate Turnover (Rolling 12 Mos.) CT - Overall Associate Turnov…" at bounding box center [743, 189] width 986 height 26
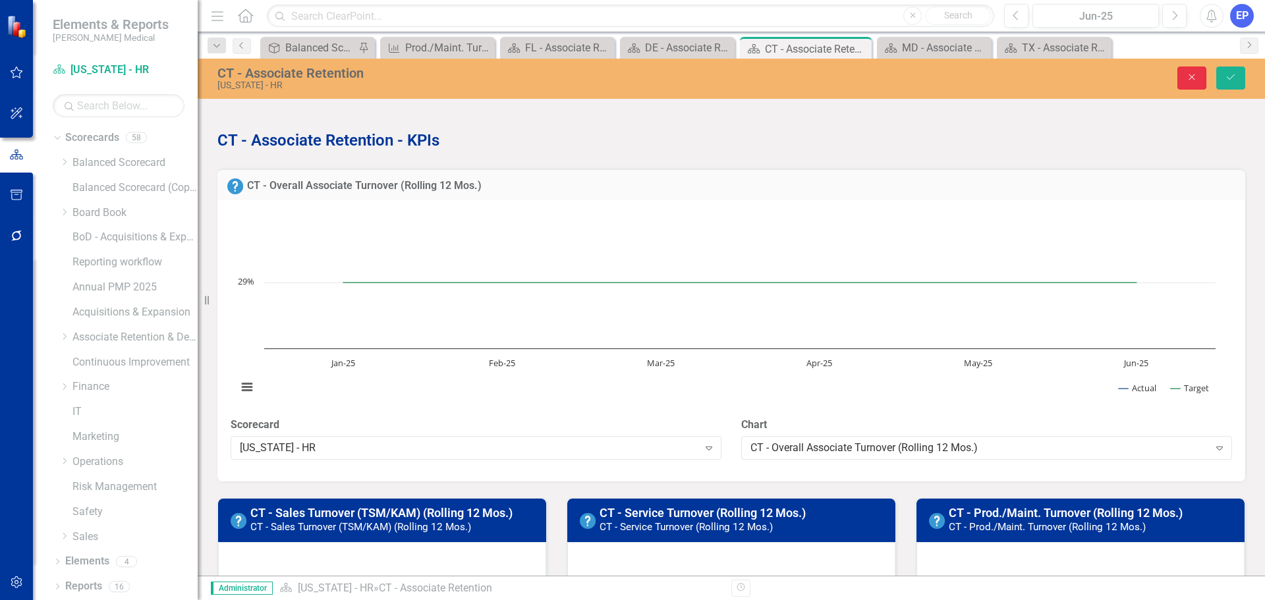
click at [1181, 76] on button "Close" at bounding box center [1192, 78] width 29 height 23
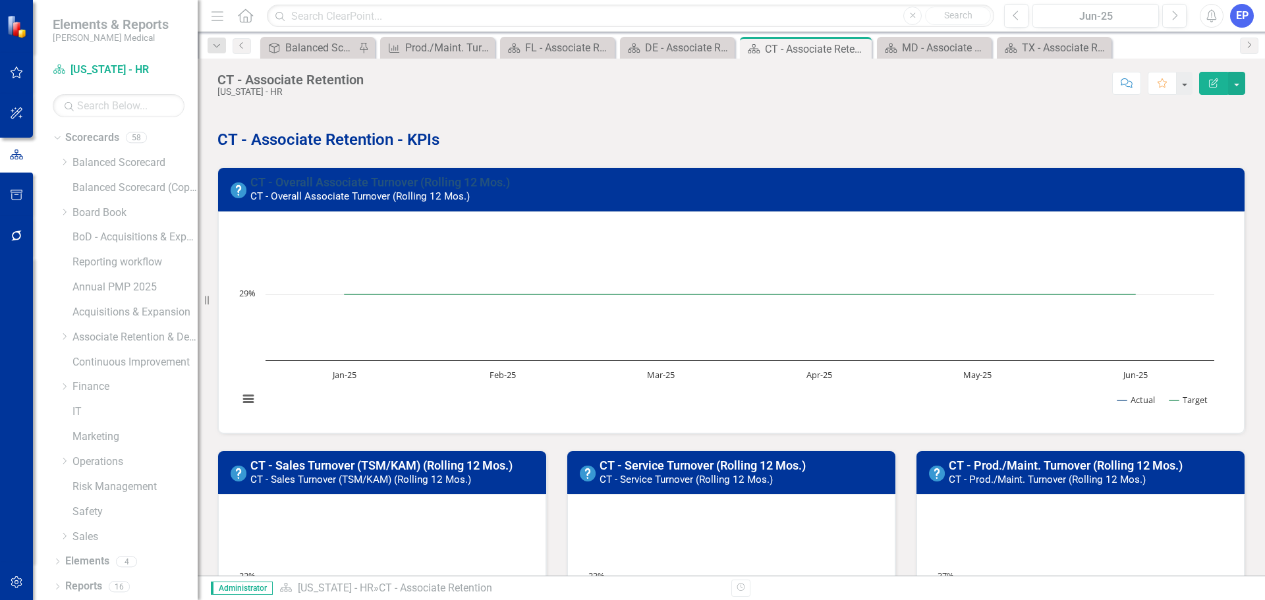
click at [384, 180] on link "CT - Overall Associate Turnover (Rolling 12 Mos.)" at bounding box center [380, 182] width 260 height 14
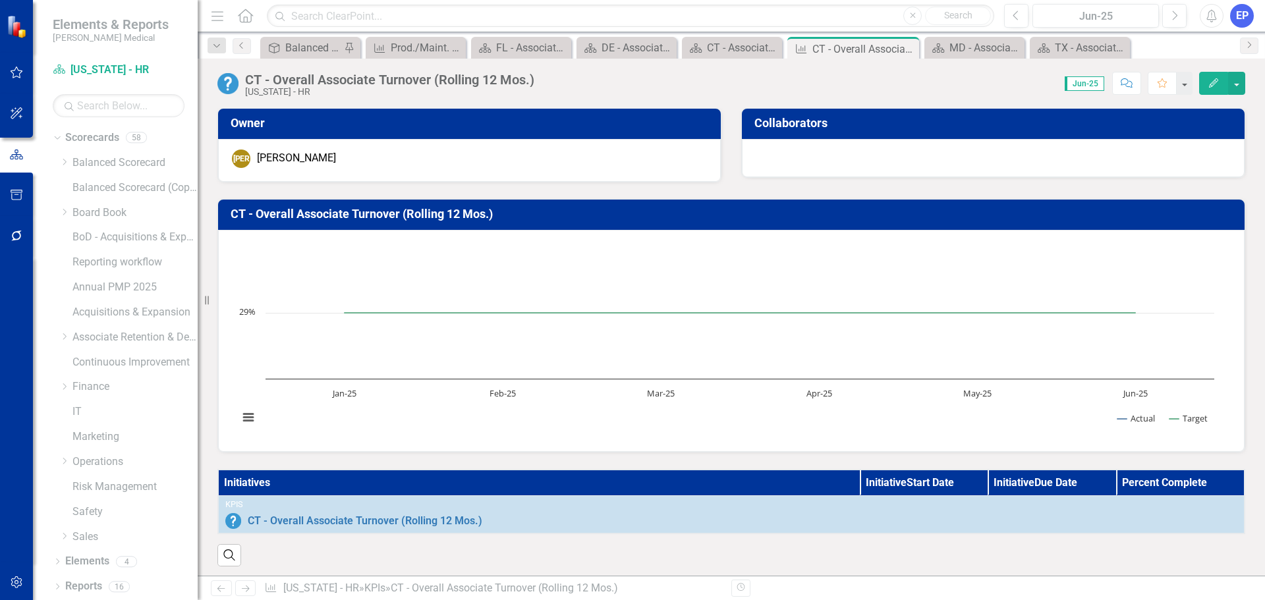
click at [465, 219] on h3 "CT - Overall Associate Turnover (Rolling 12 Mos.)" at bounding box center [734, 214] width 1006 height 13
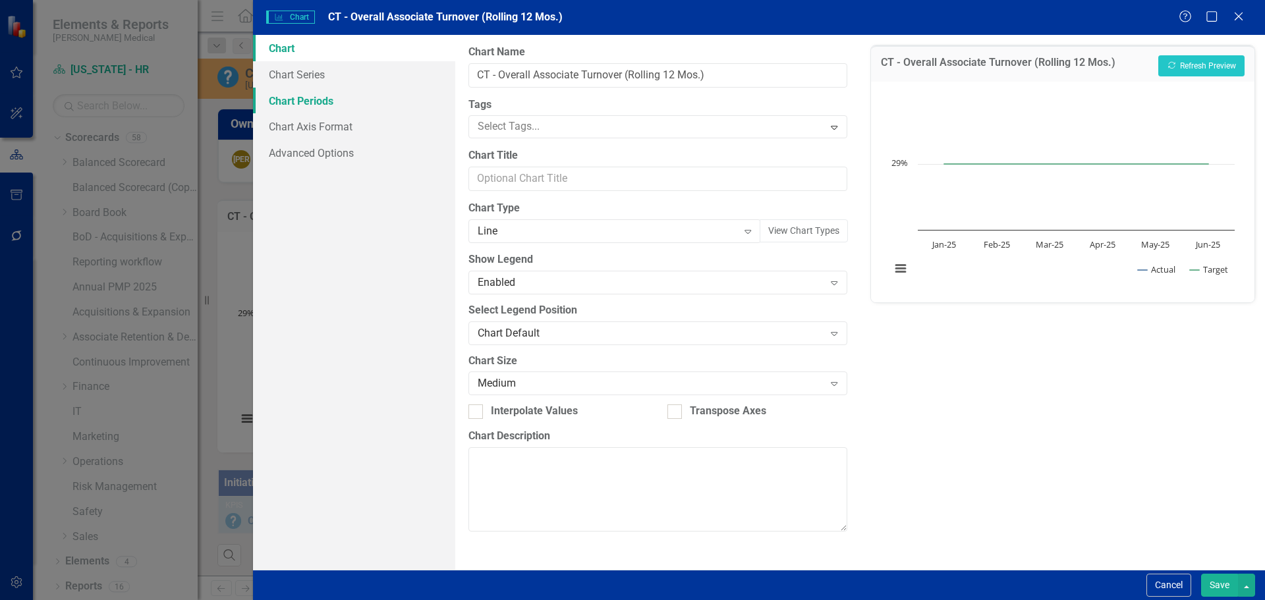
click at [335, 98] on link "Chart Periods" at bounding box center [354, 101] width 202 height 26
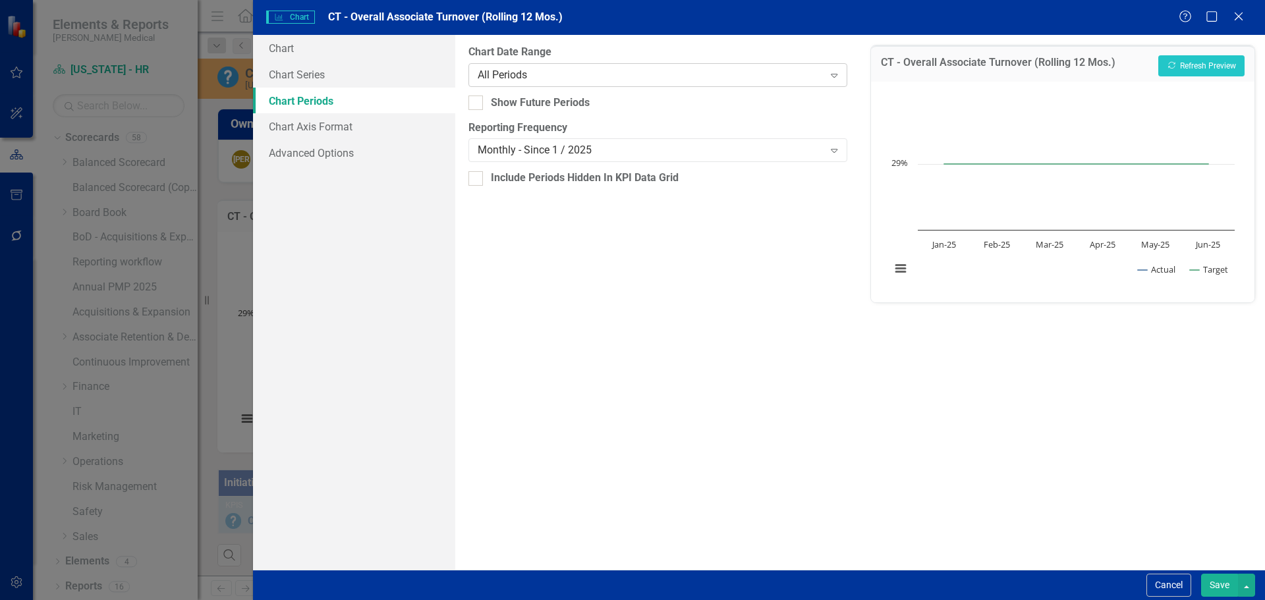
click at [498, 77] on div "All Periods" at bounding box center [651, 74] width 346 height 15
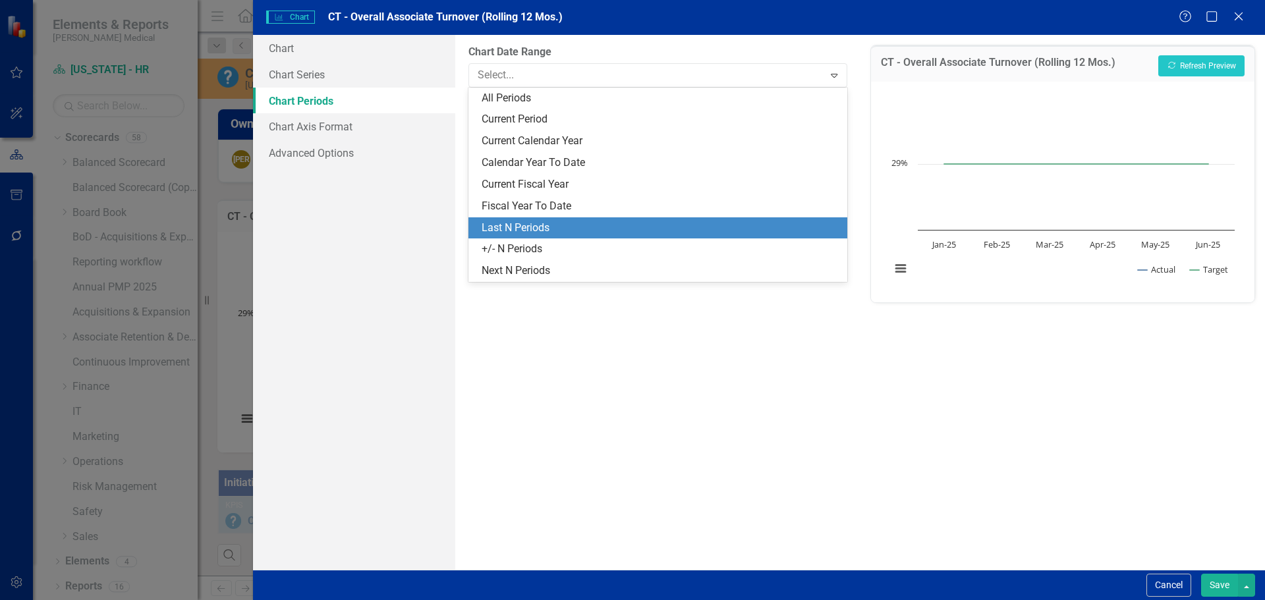
click at [514, 221] on div "Last N Periods" at bounding box center [660, 228] width 357 height 15
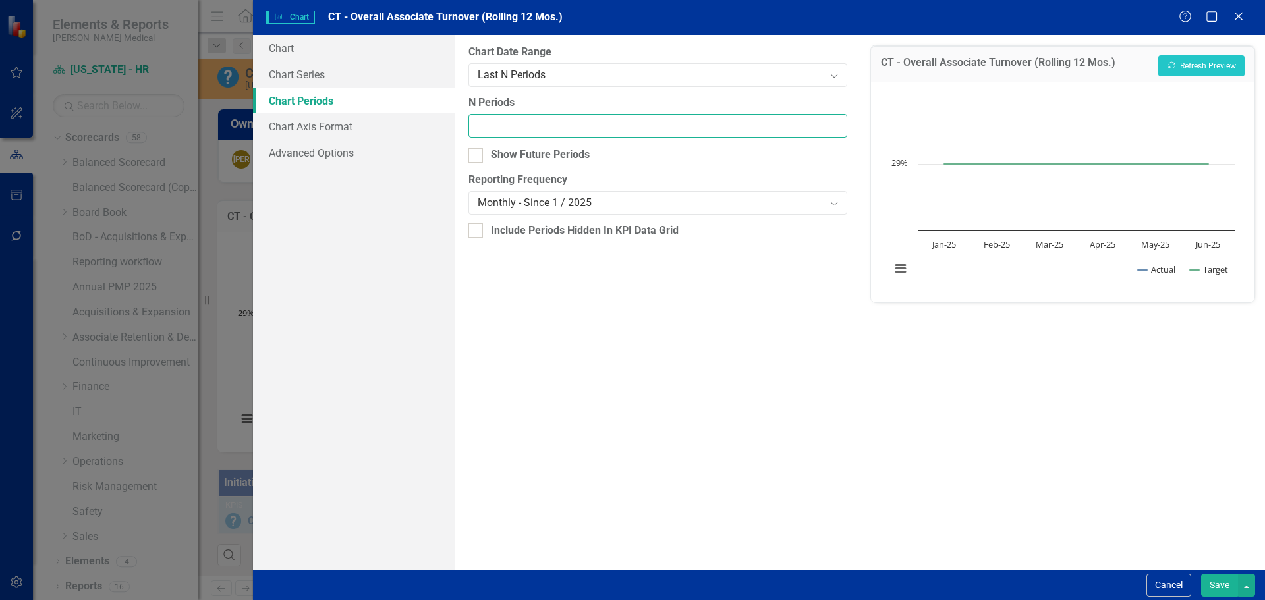
click at [515, 123] on input "N Periods" at bounding box center [658, 126] width 378 height 24
type input "12"
click at [527, 201] on div "Monthly - Since 1 / 2025" at bounding box center [651, 203] width 346 height 15
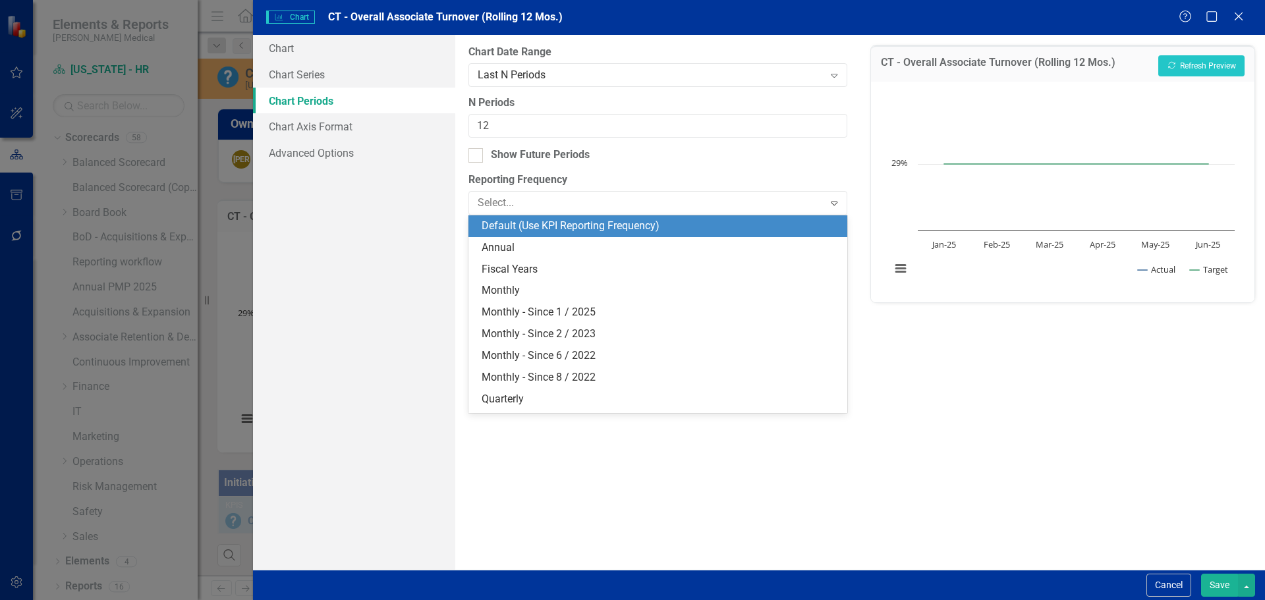
scroll to position [18, 0]
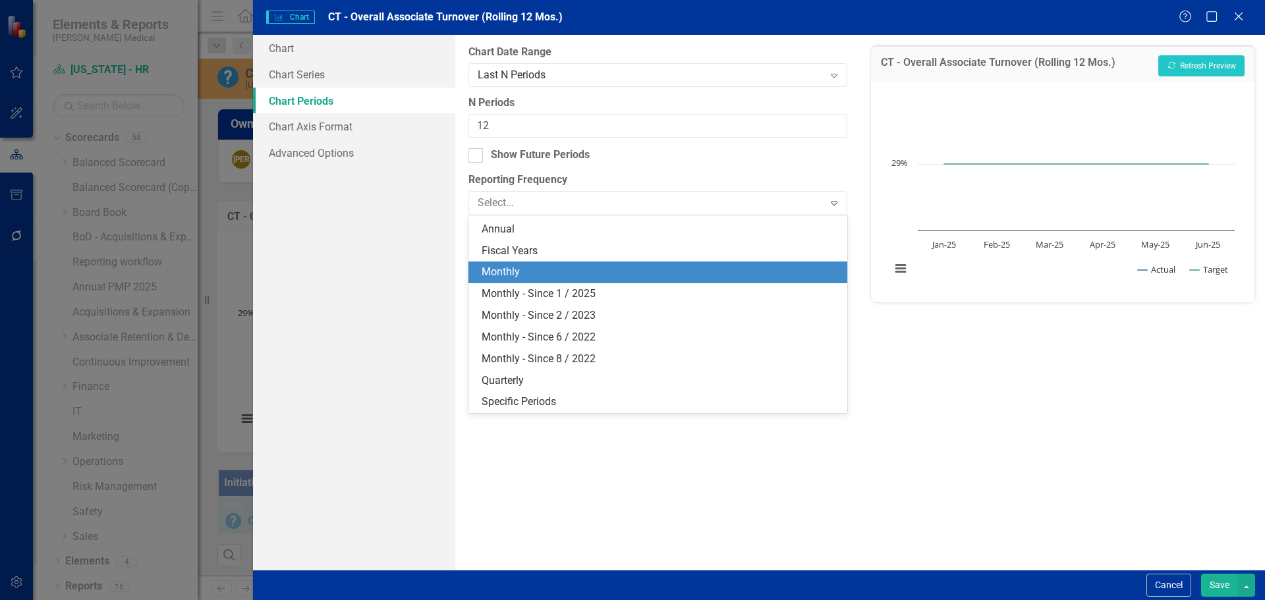
click at [526, 273] on div "Monthly" at bounding box center [660, 272] width 357 height 15
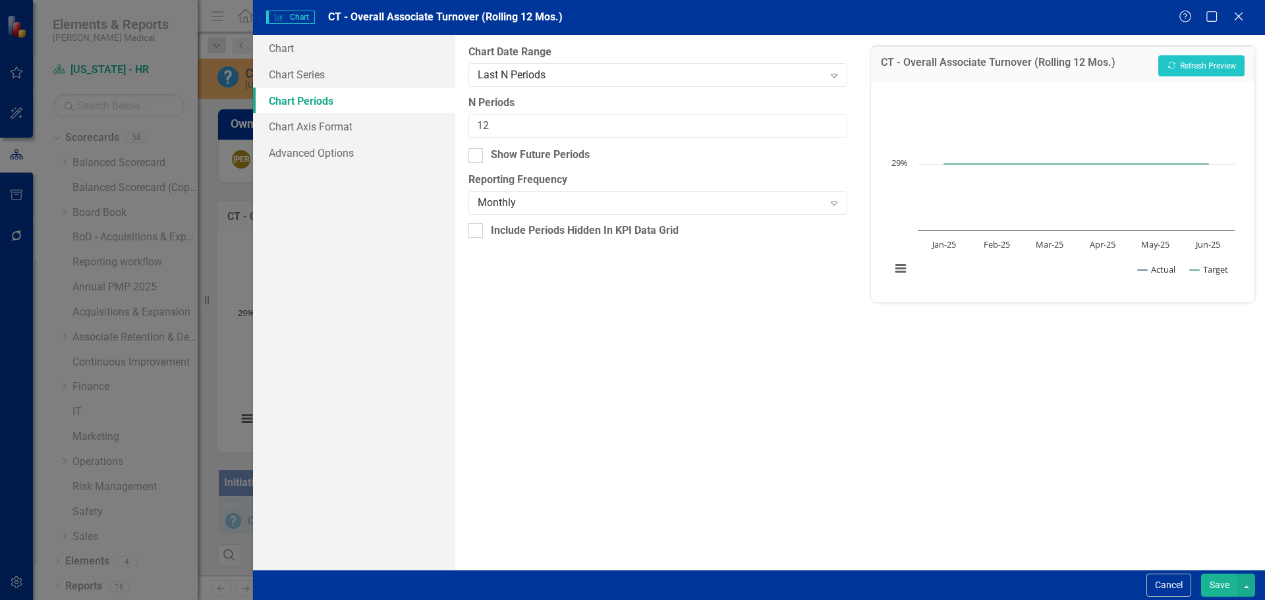
click at [1220, 581] on button "Save" at bounding box center [1219, 585] width 37 height 23
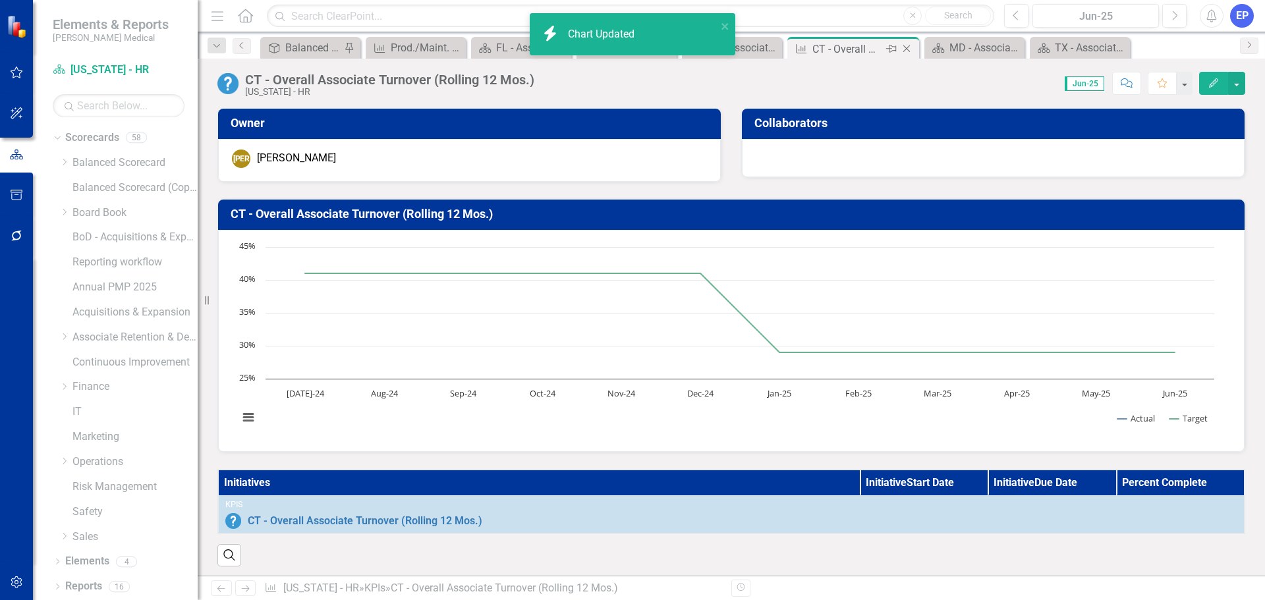
click at [909, 46] on icon at bounding box center [906, 48] width 7 height 7
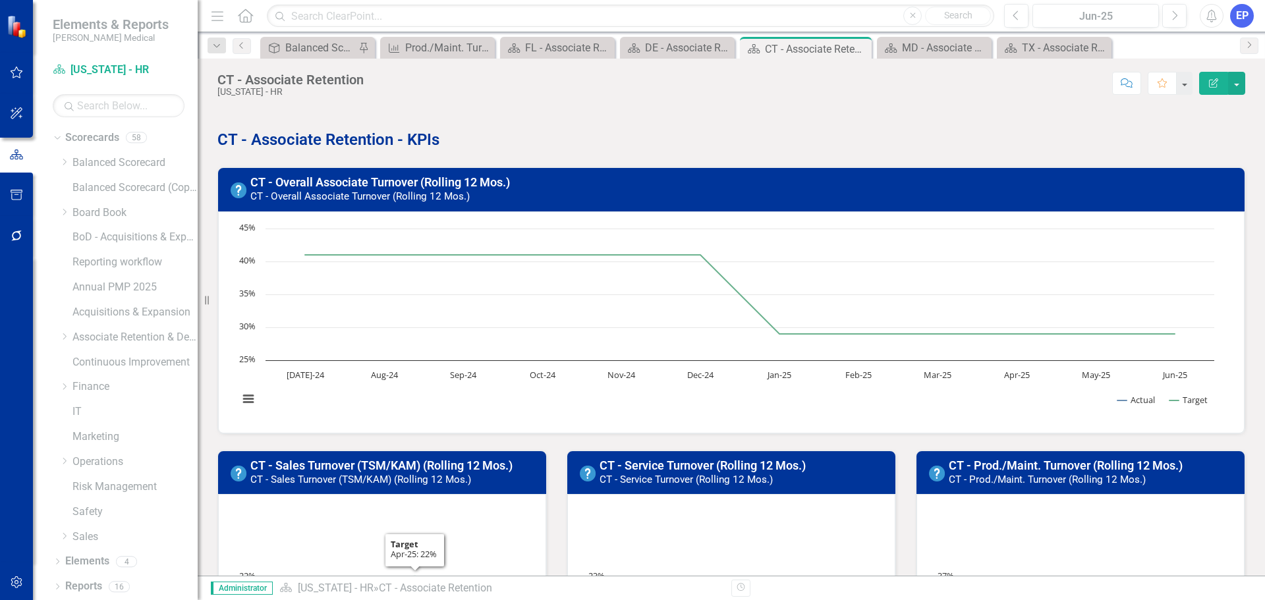
click at [416, 474] on small "CT - Sales Turnover (TSM/KAM) (Rolling 12 Mos.)" at bounding box center [360, 480] width 221 height 12
click at [416, 470] on link "CT - Sales Turnover (TSM/KAM) (Rolling 12 Mos.)" at bounding box center [381, 466] width 262 height 14
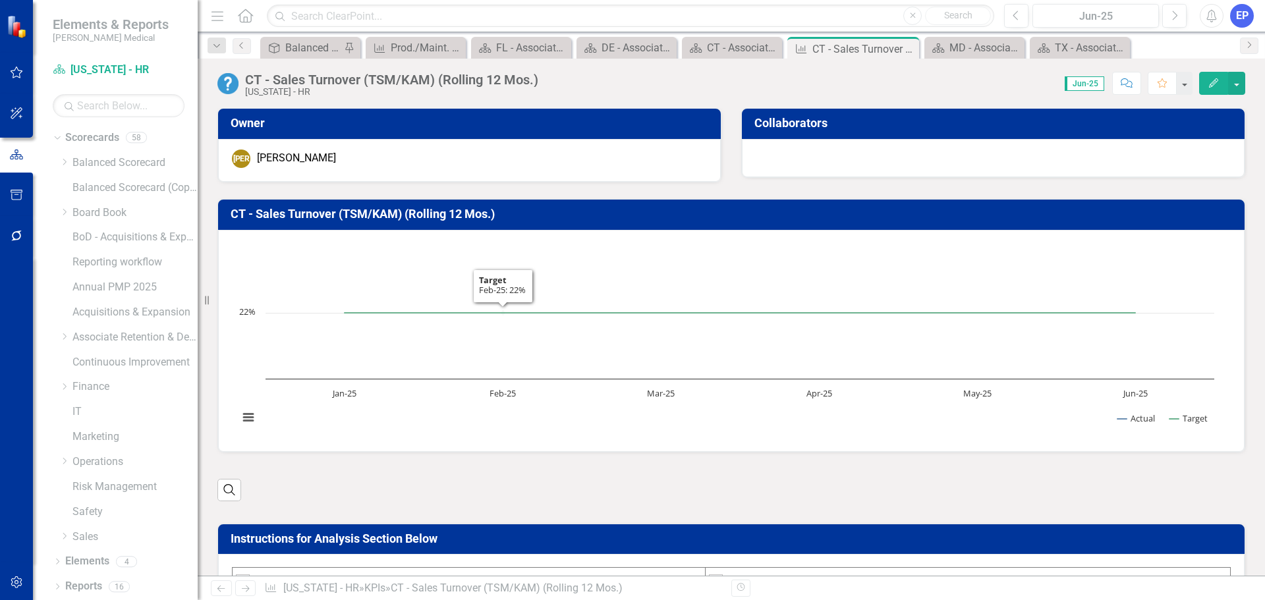
click at [457, 219] on h3 "CT - Sales Turnover (TSM/KAM) (Rolling 12 Mos.)" at bounding box center [734, 214] width 1006 height 13
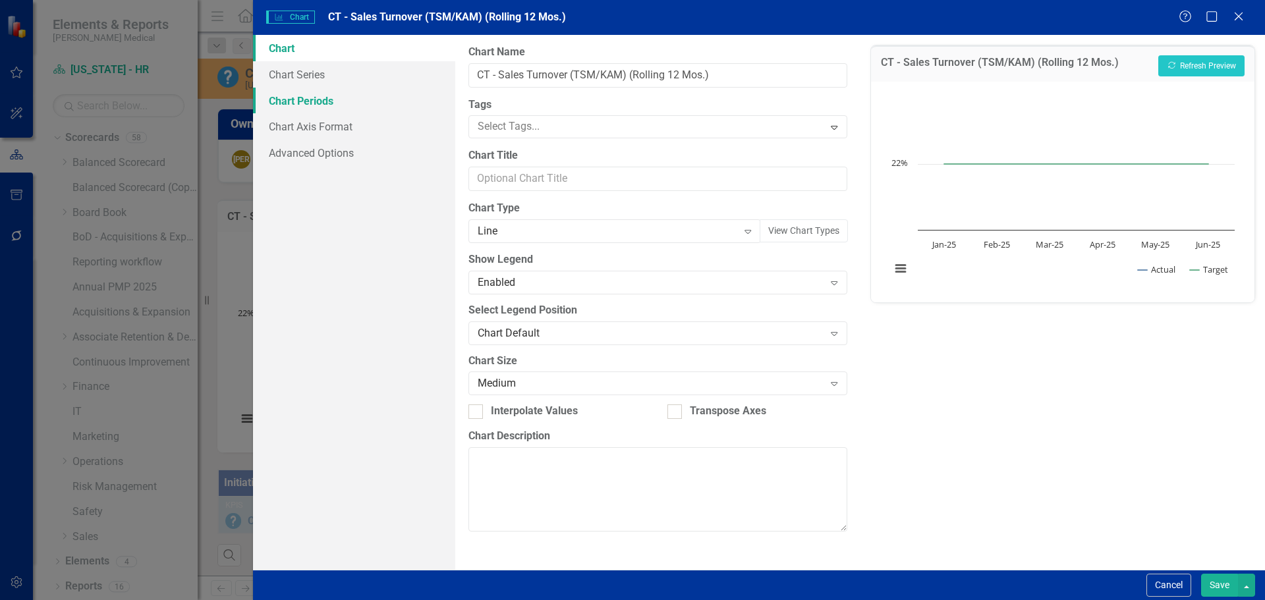
click at [314, 107] on link "Chart Periods" at bounding box center [354, 101] width 202 height 26
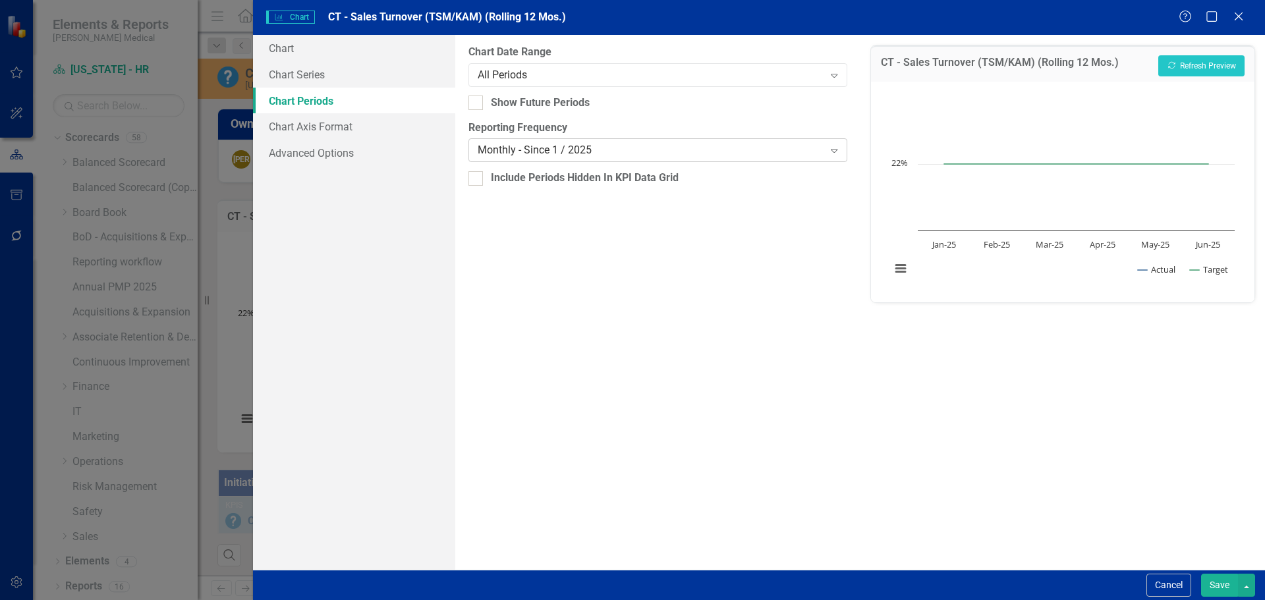
click at [521, 150] on div "Monthly - Since 1 / 2025" at bounding box center [651, 150] width 346 height 15
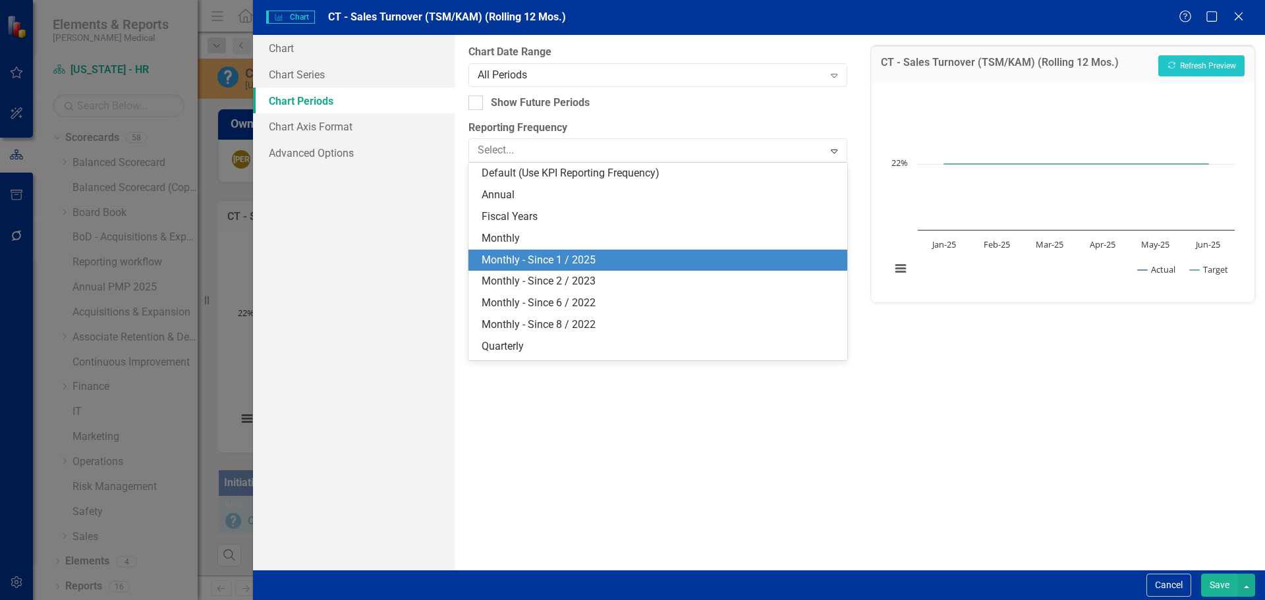
scroll to position [18, 0]
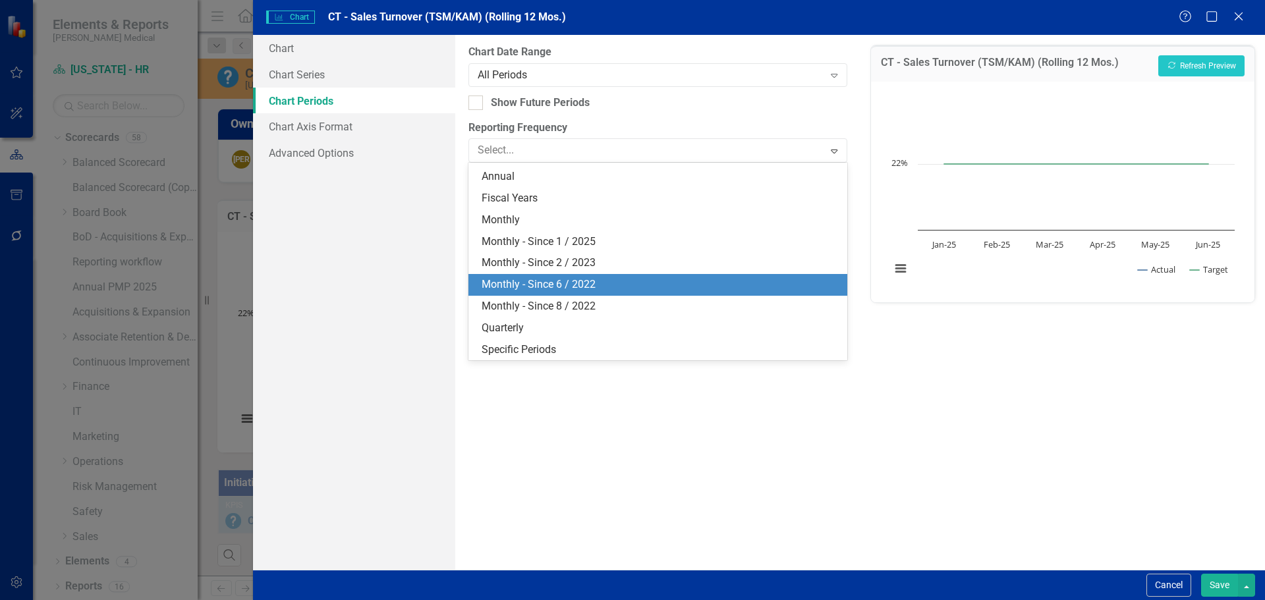
click at [522, 281] on div "Monthly - Since 6 / 2022" at bounding box center [660, 284] width 357 height 15
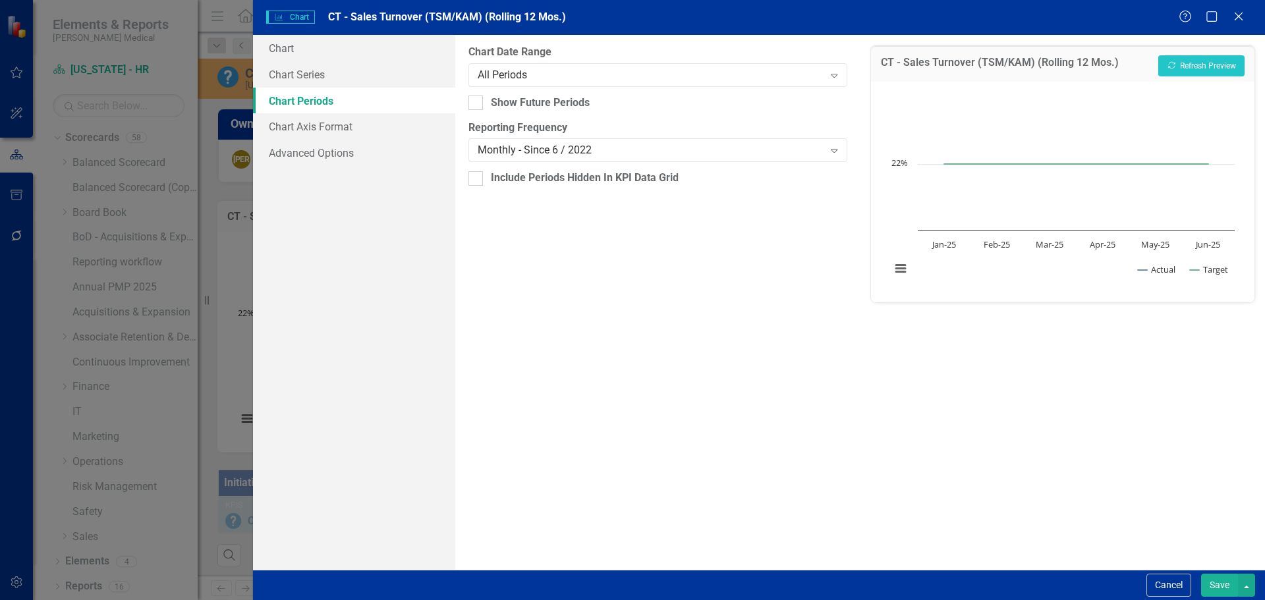
click at [1214, 593] on button "Save" at bounding box center [1219, 585] width 37 height 23
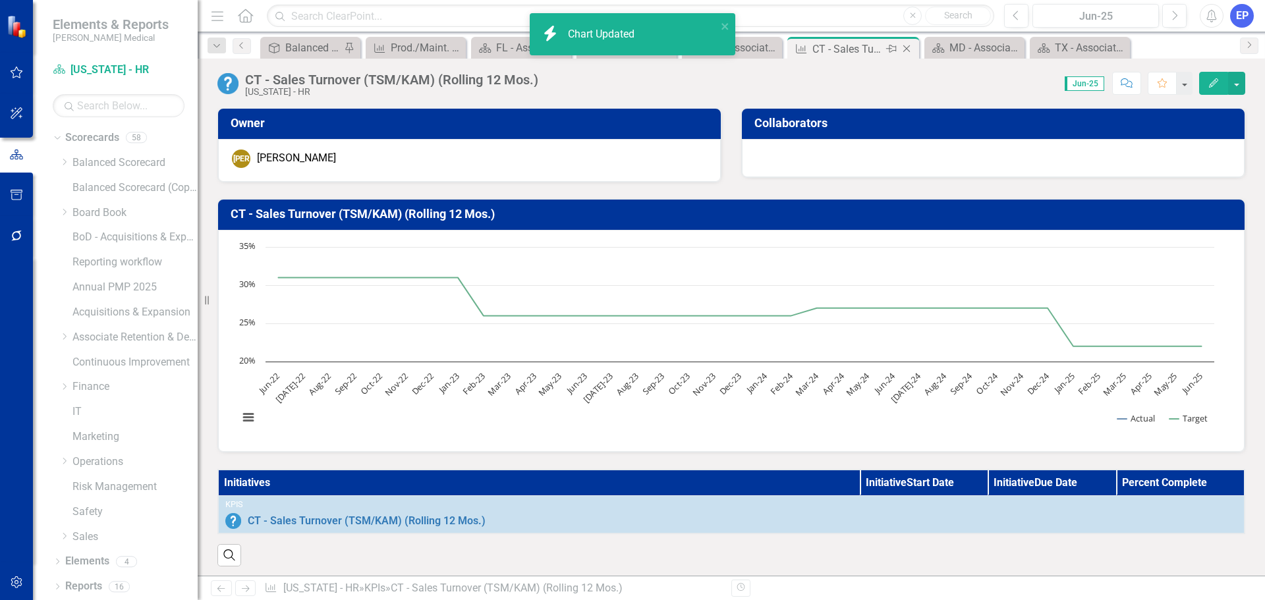
click at [909, 48] on icon "Close" at bounding box center [906, 48] width 13 height 11
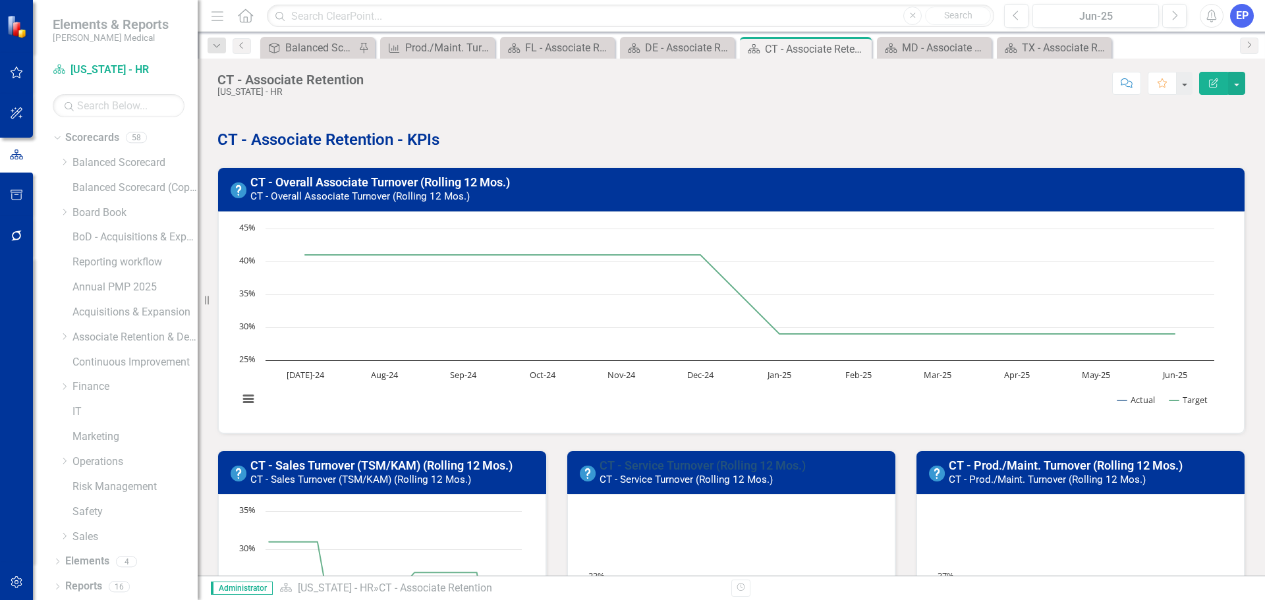
click at [694, 463] on link "CT - Service Turnover (Rolling 12 Mos.)" at bounding box center [703, 466] width 206 height 14
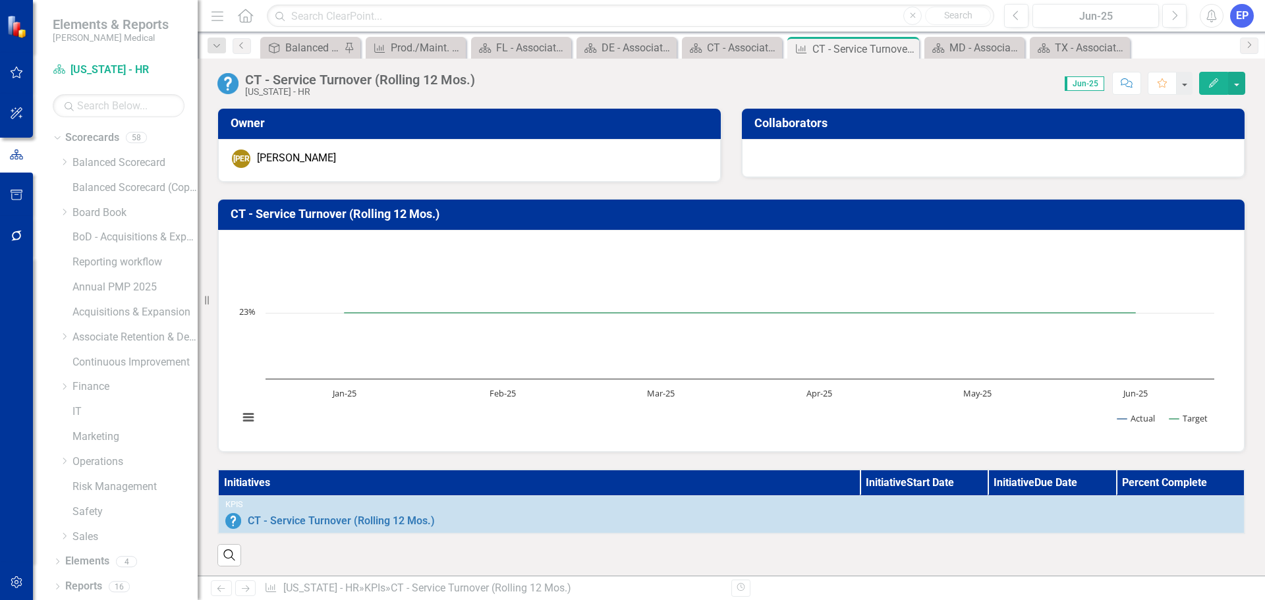
click at [689, 228] on div "CT - Service Turnover (Rolling 12 Mos.)" at bounding box center [731, 215] width 1027 height 30
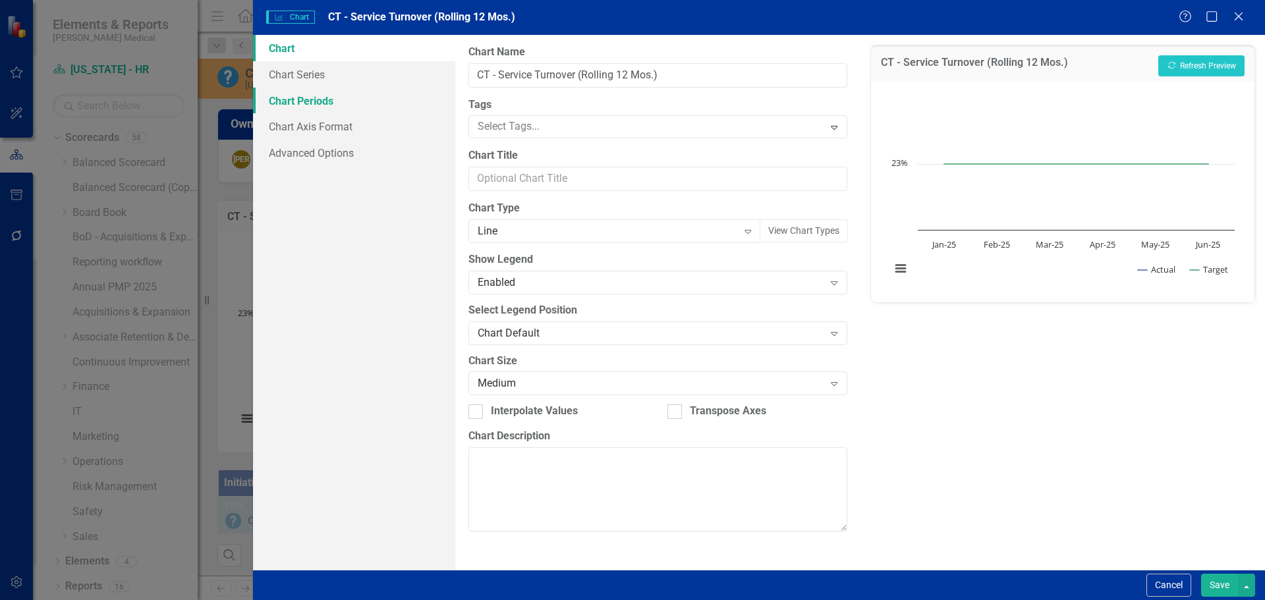
click at [316, 99] on link "Chart Periods" at bounding box center [354, 101] width 202 height 26
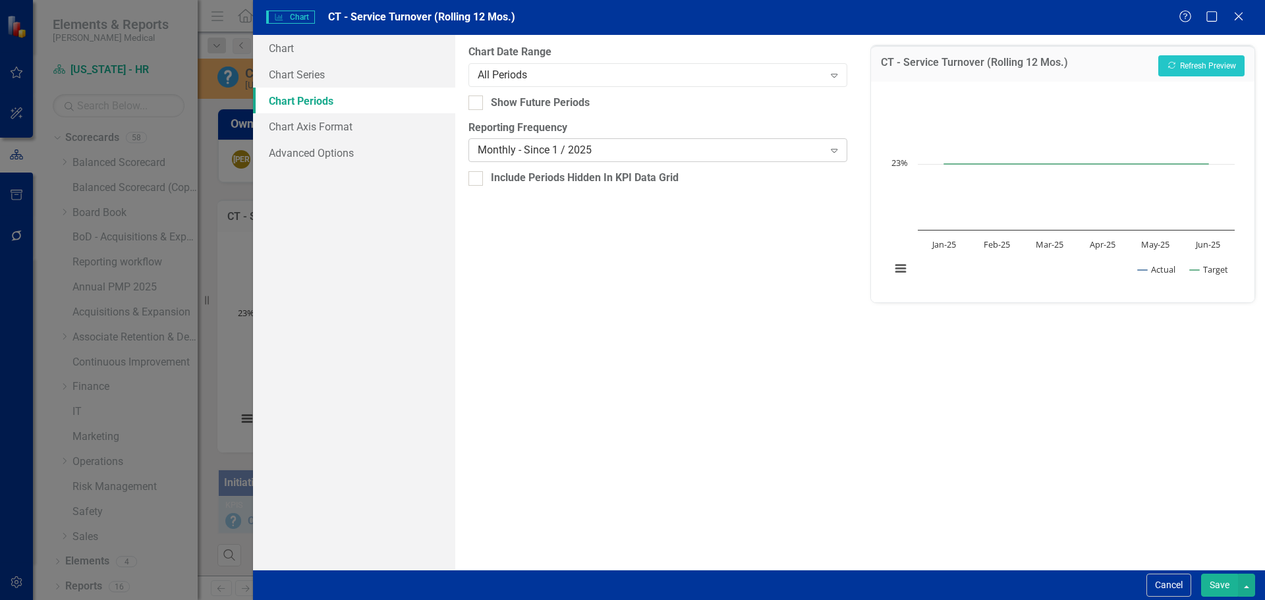
click at [546, 145] on div "Monthly - Since 1 / 2025" at bounding box center [651, 150] width 346 height 15
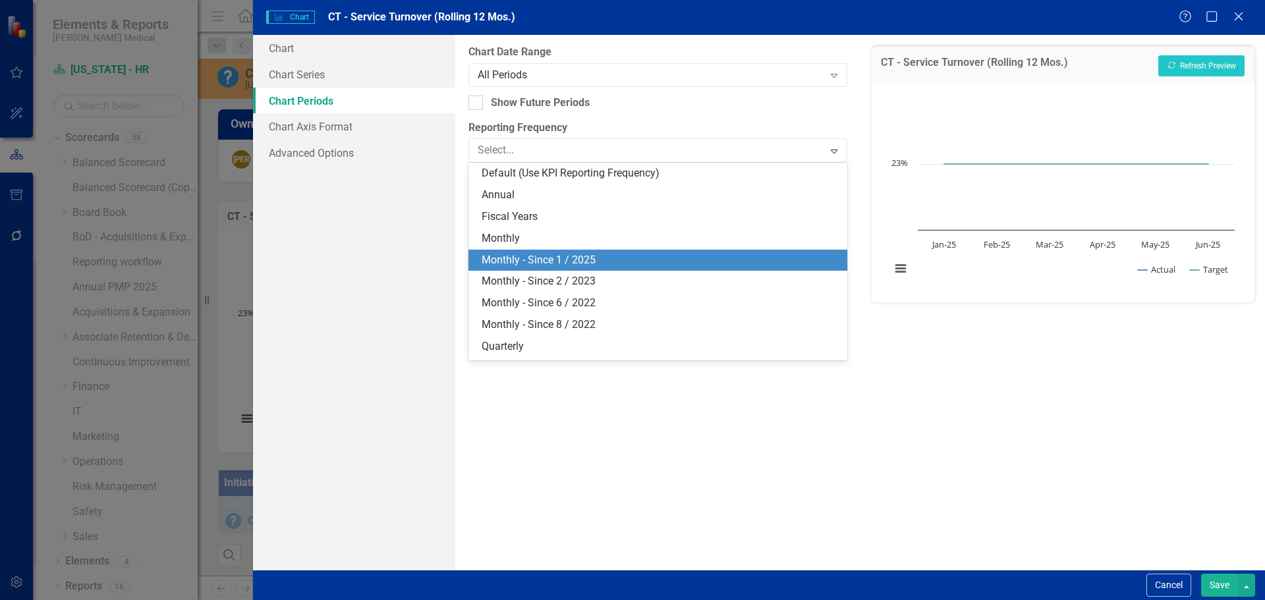
scroll to position [18, 0]
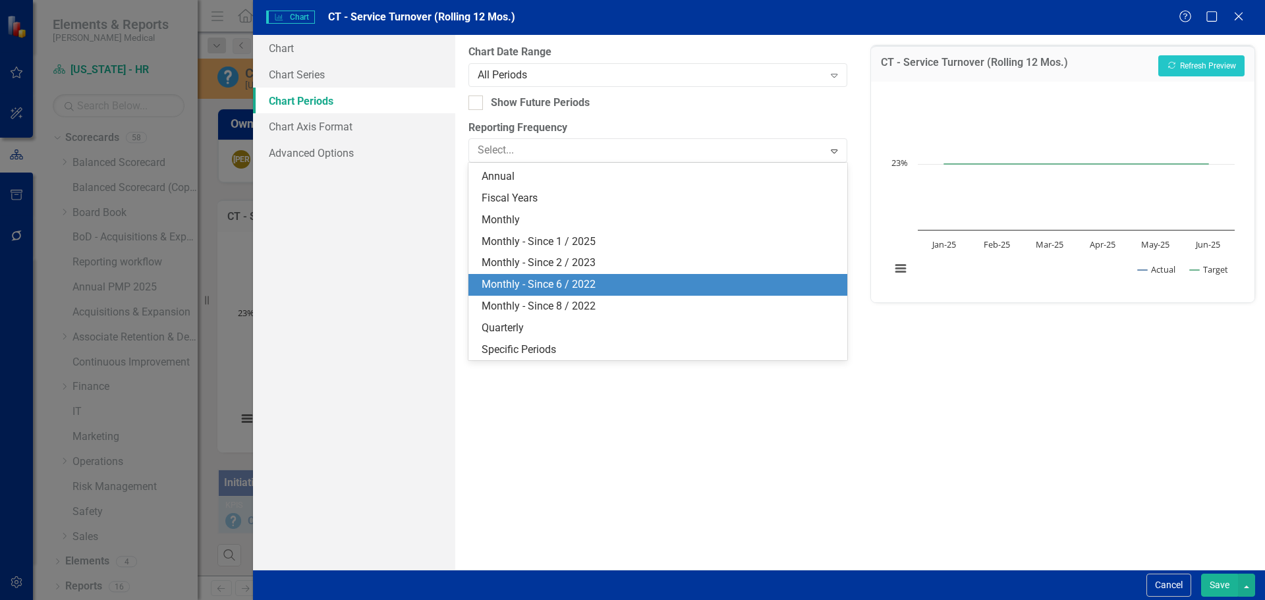
click at [551, 282] on div "Monthly - Since 6 / 2022" at bounding box center [660, 284] width 357 height 15
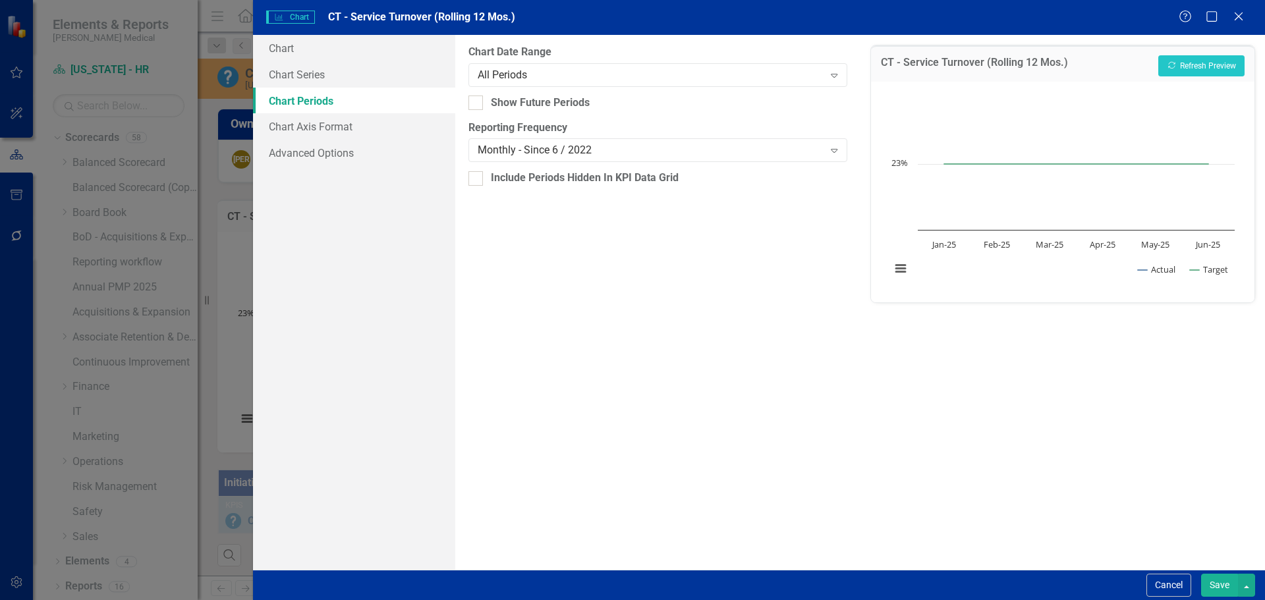
click at [1212, 588] on button "Save" at bounding box center [1219, 585] width 37 height 23
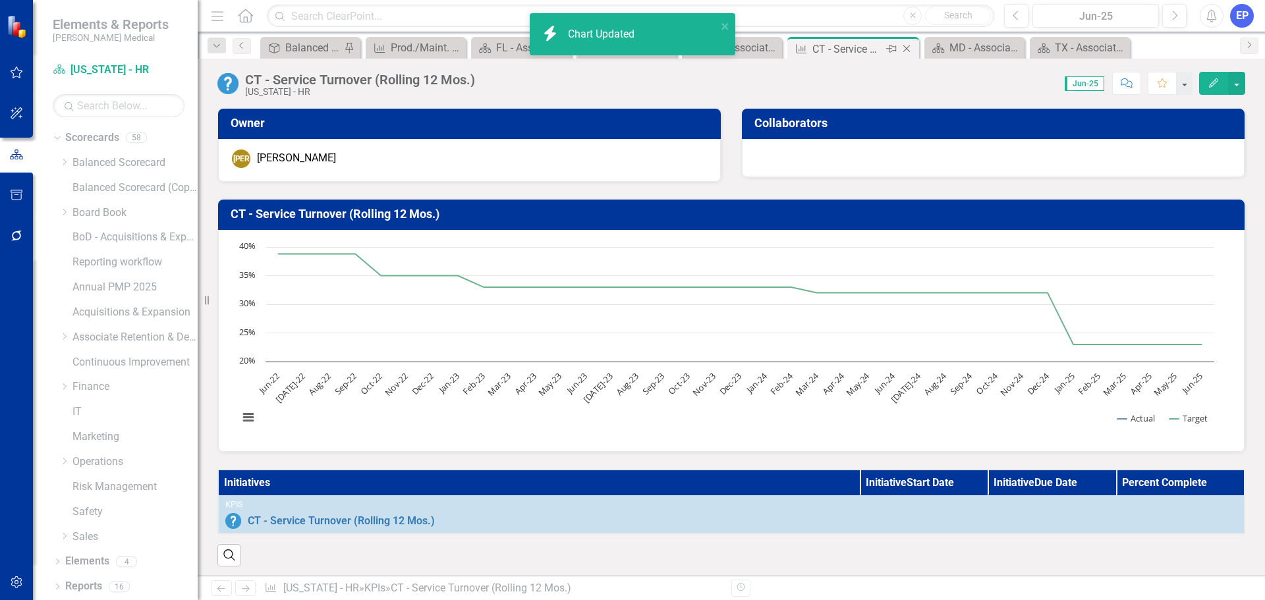
click at [909, 47] on icon "Close" at bounding box center [906, 48] width 13 height 11
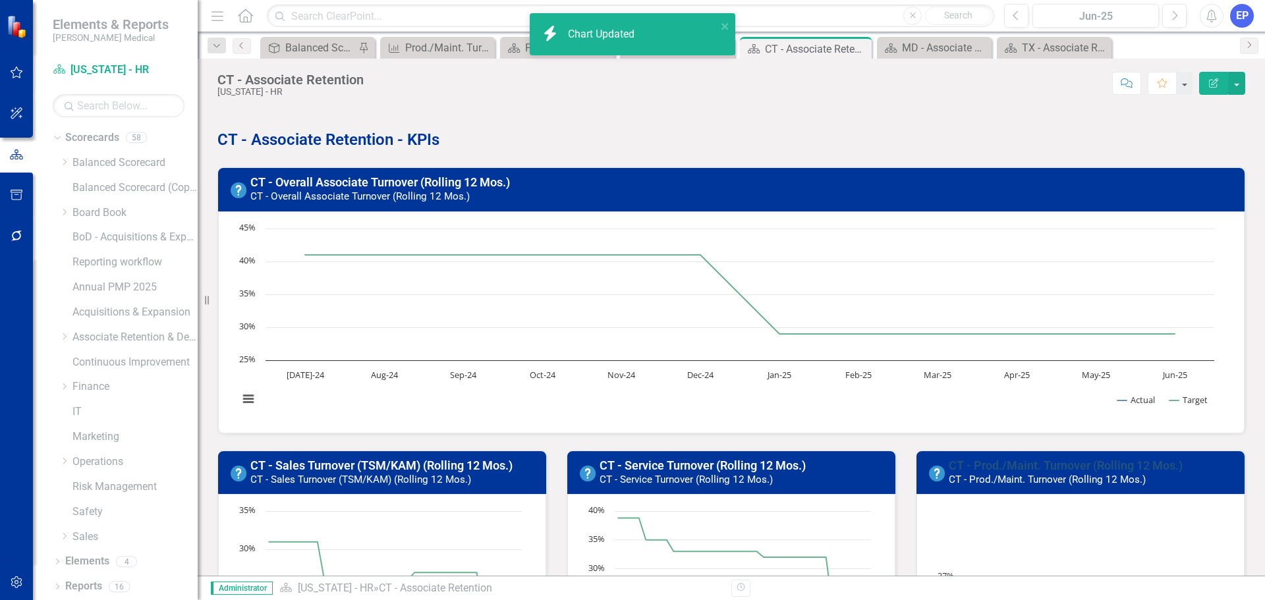
click at [1017, 462] on link "CT - Prod./Maint. Turnover (Rolling 12 Mos.)" at bounding box center [1066, 466] width 234 height 14
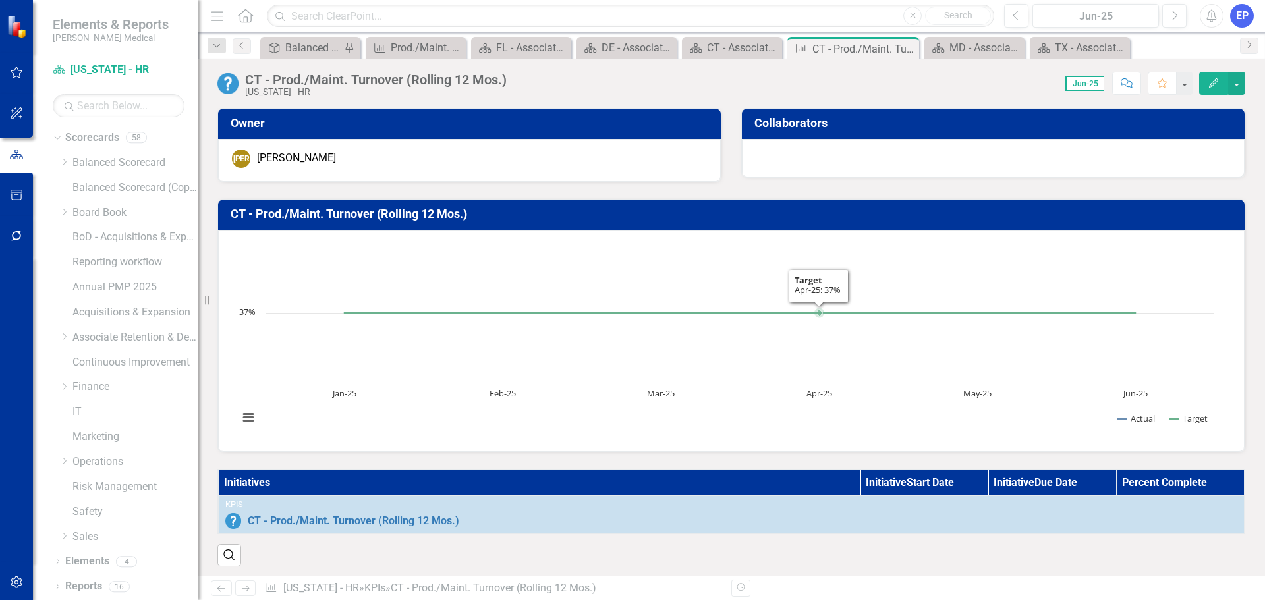
click at [779, 217] on h3 "CT - Prod./Maint. Turnover (Rolling 12 Mos.)" at bounding box center [734, 214] width 1006 height 13
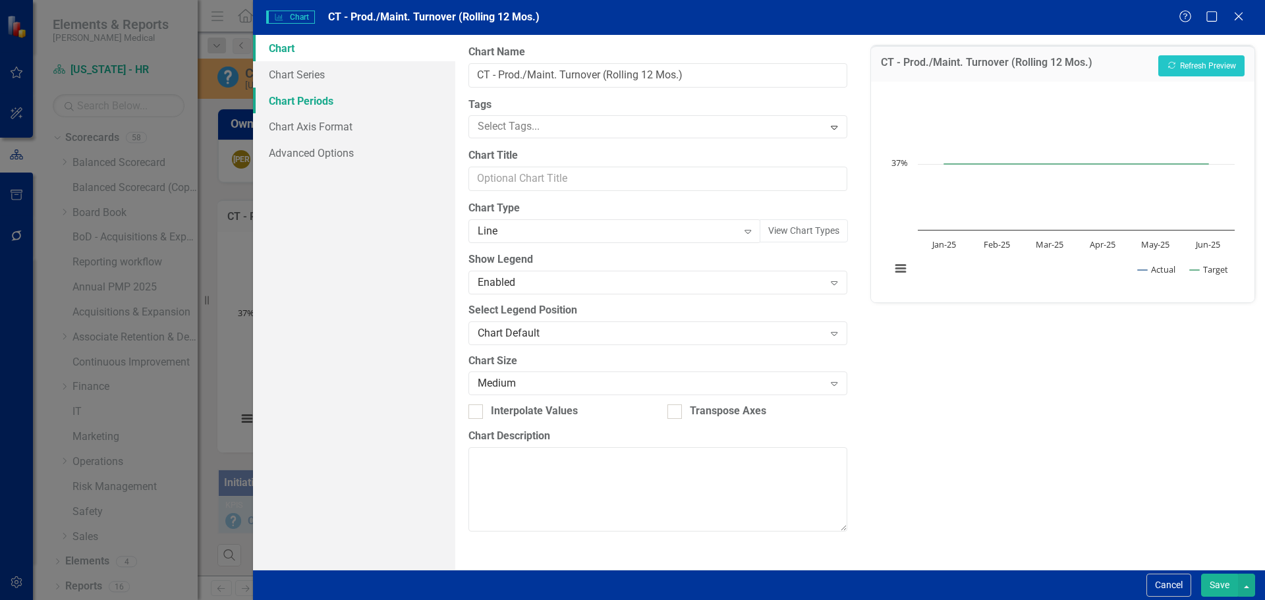
click at [323, 105] on link "Chart Periods" at bounding box center [354, 101] width 202 height 26
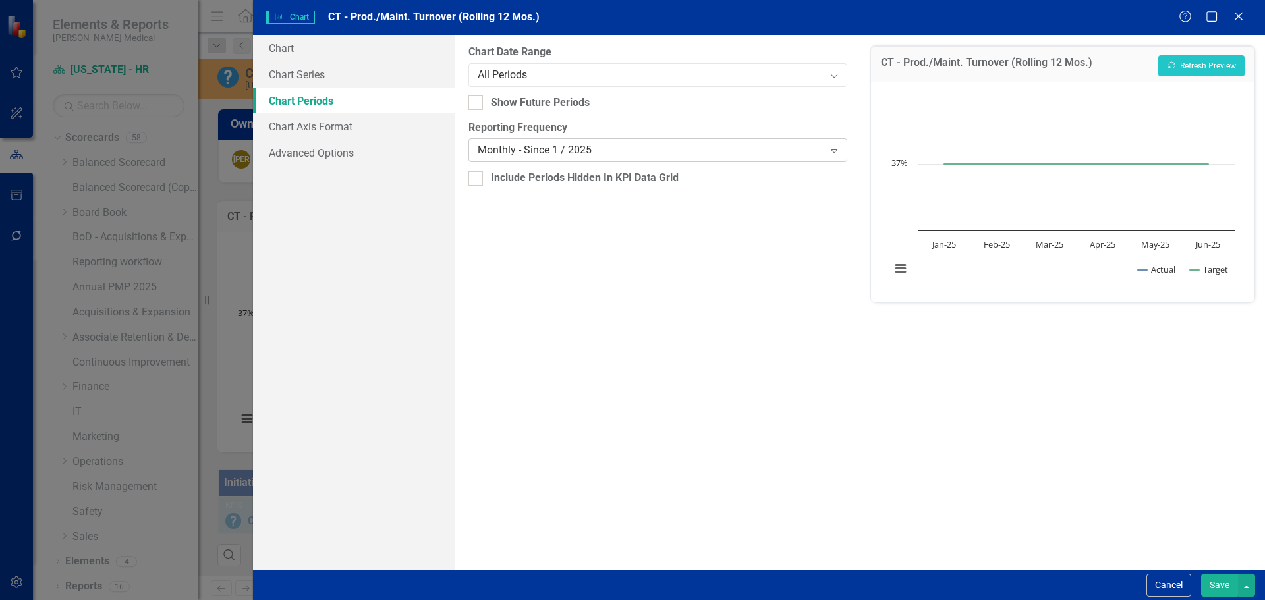
click at [492, 156] on div "Monthly - Since 1 / 2025" at bounding box center [651, 150] width 346 height 15
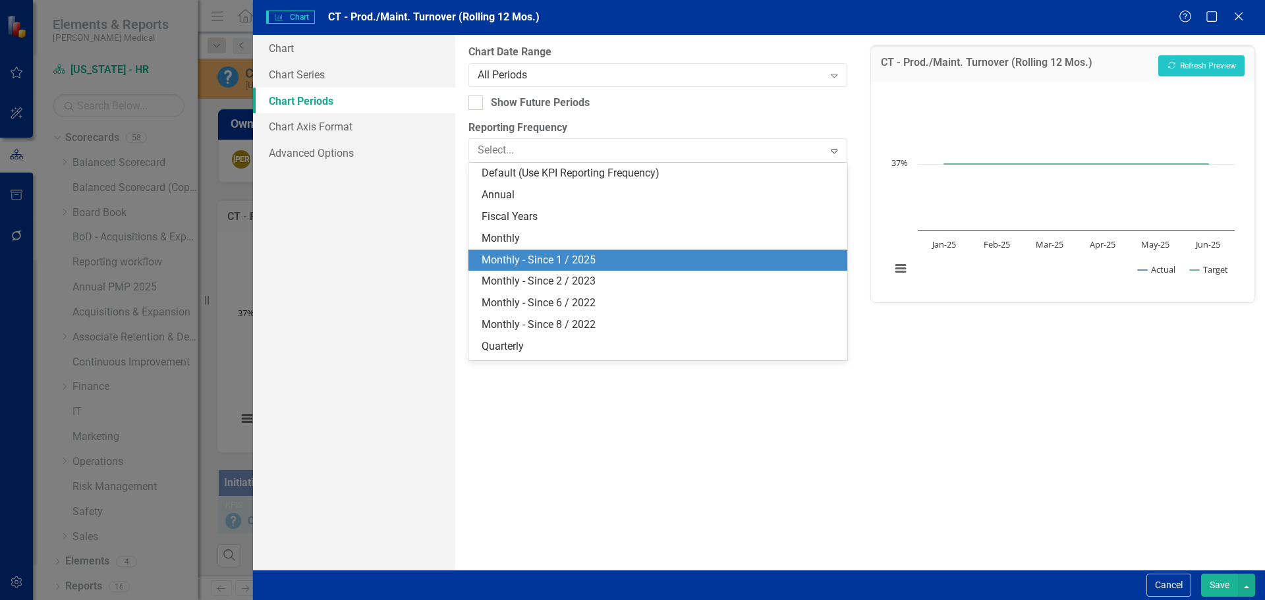
scroll to position [18, 0]
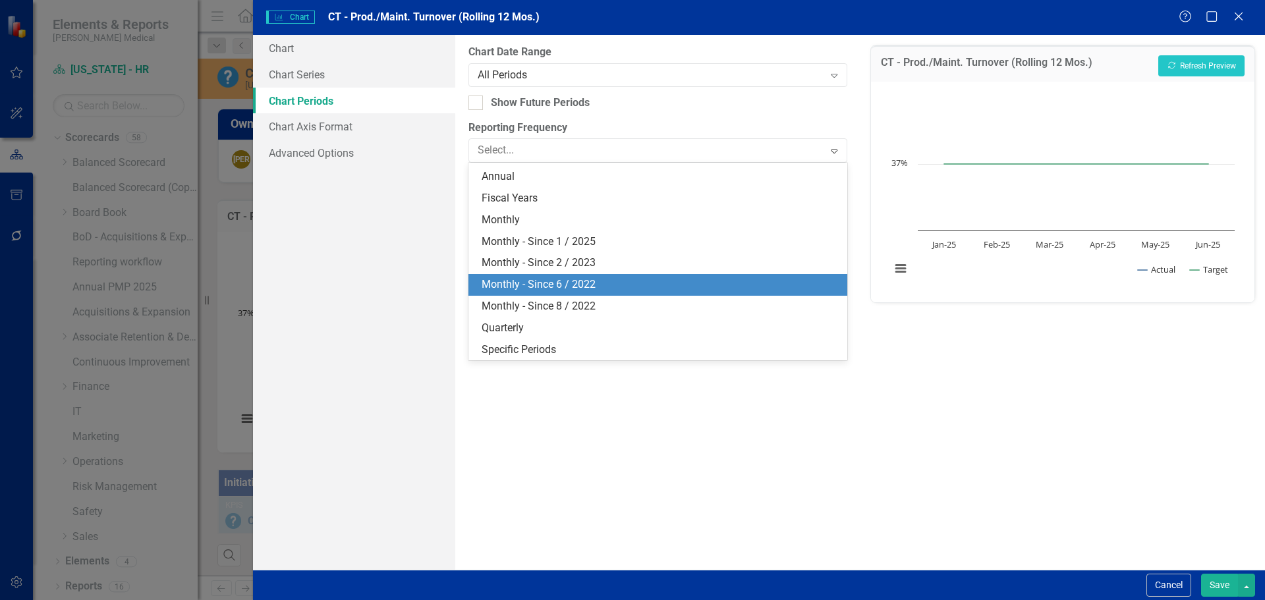
click at [528, 276] on div "Default (Use KPI Reporting Frequency) Annual Fiscal Years Monthly Monthly - Sin…" at bounding box center [658, 262] width 378 height 198
click at [527, 277] on div "Monthly - Since 6 / 2022" at bounding box center [660, 284] width 357 height 15
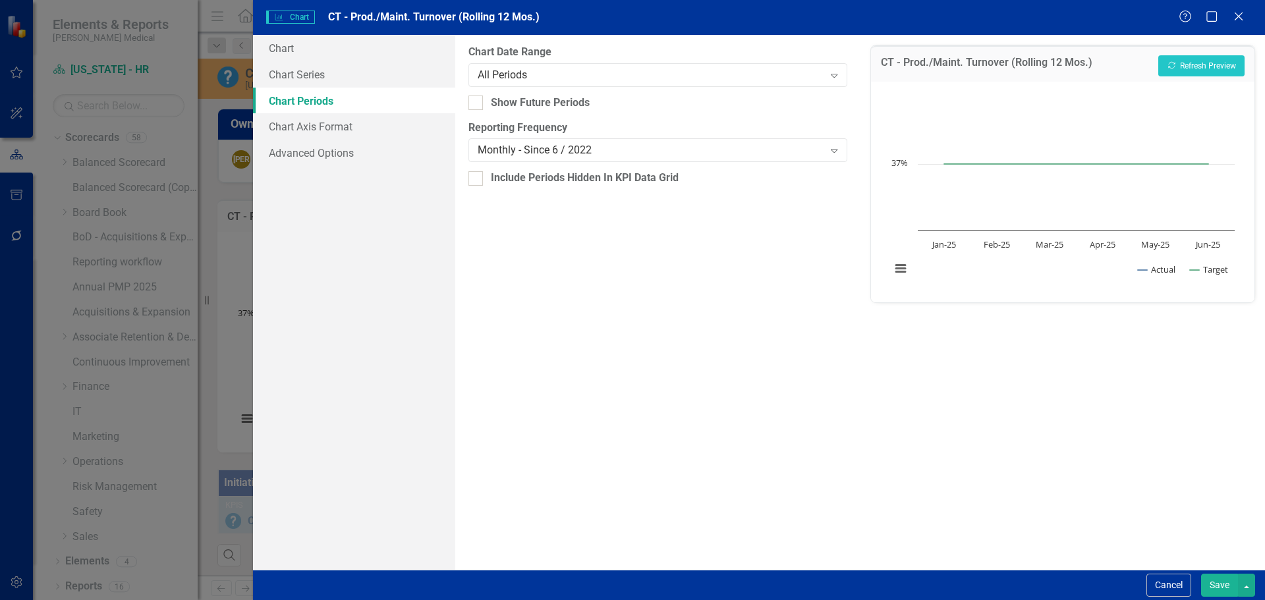
click at [1217, 581] on button "Save" at bounding box center [1219, 585] width 37 height 23
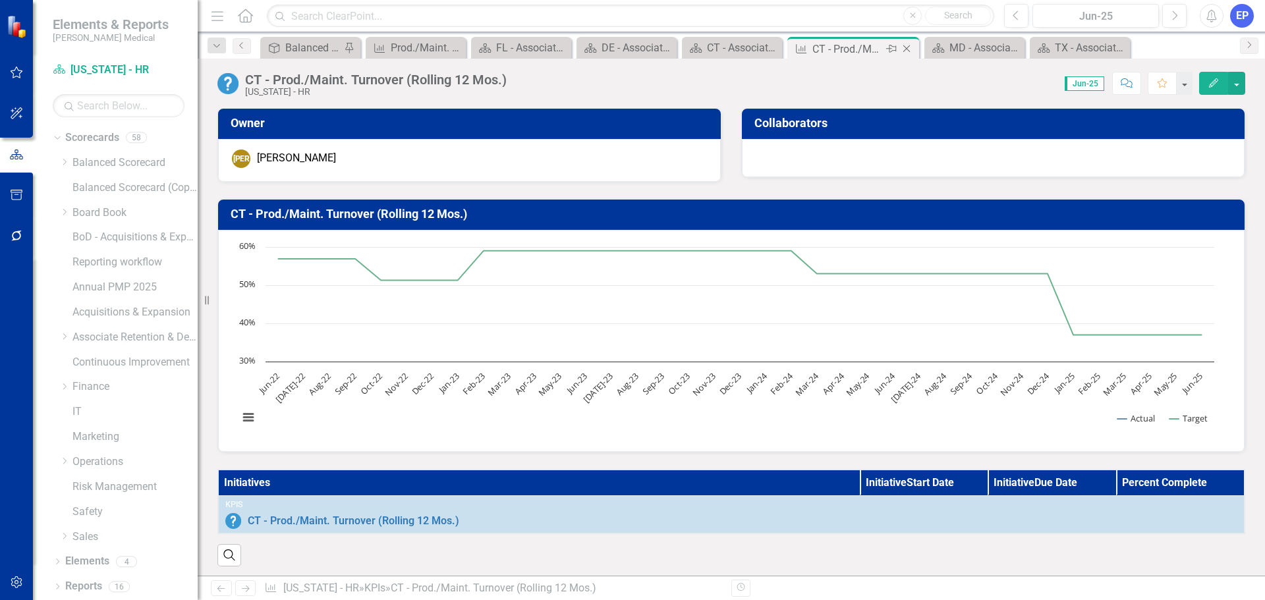
click at [905, 47] on icon "Close" at bounding box center [906, 48] width 13 height 11
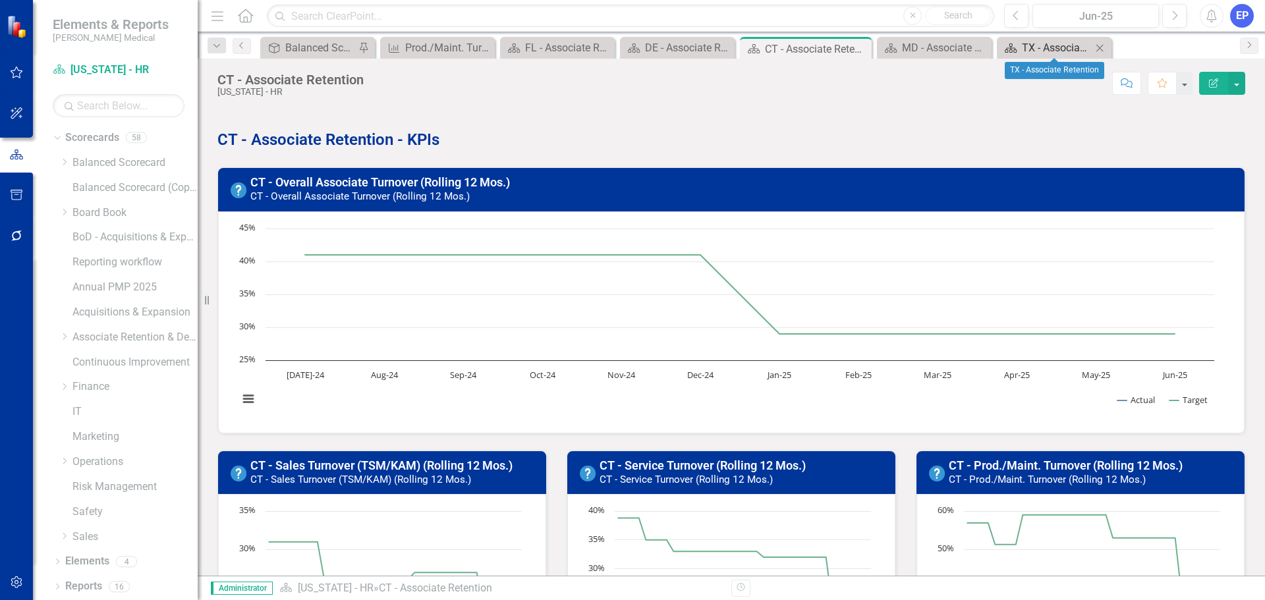
click at [1031, 51] on div "TX - Associate Retention" at bounding box center [1057, 48] width 70 height 16
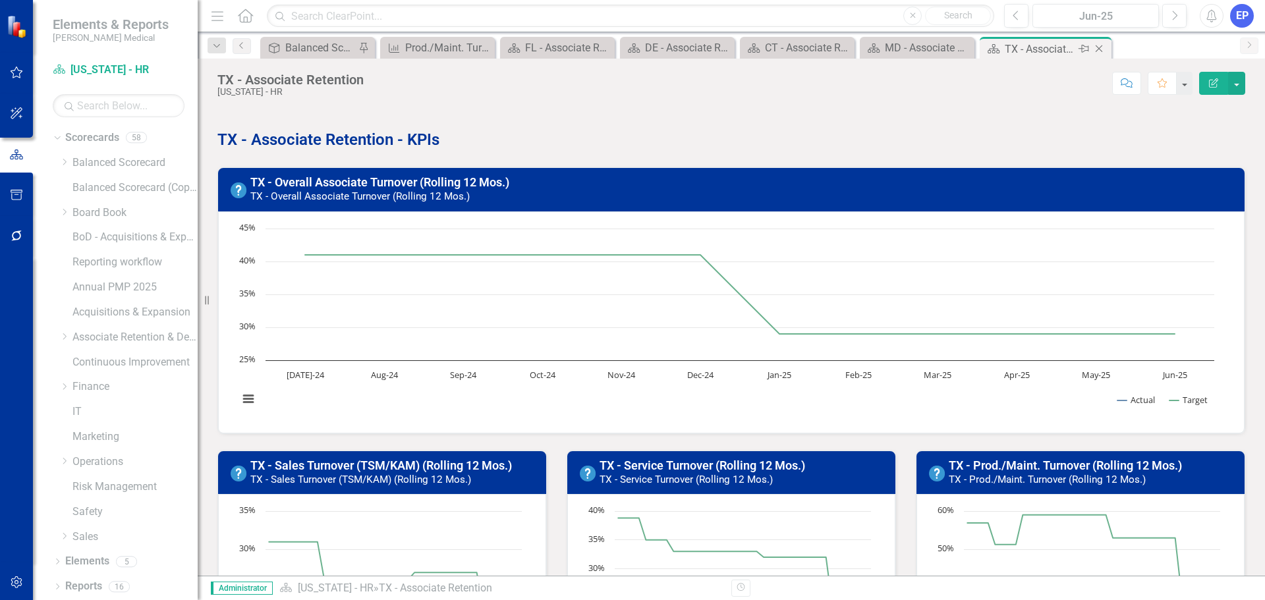
click at [1102, 49] on icon "Close" at bounding box center [1099, 48] width 13 height 11
click at [1066, 47] on icon "Close" at bounding box center [1064, 48] width 13 height 11
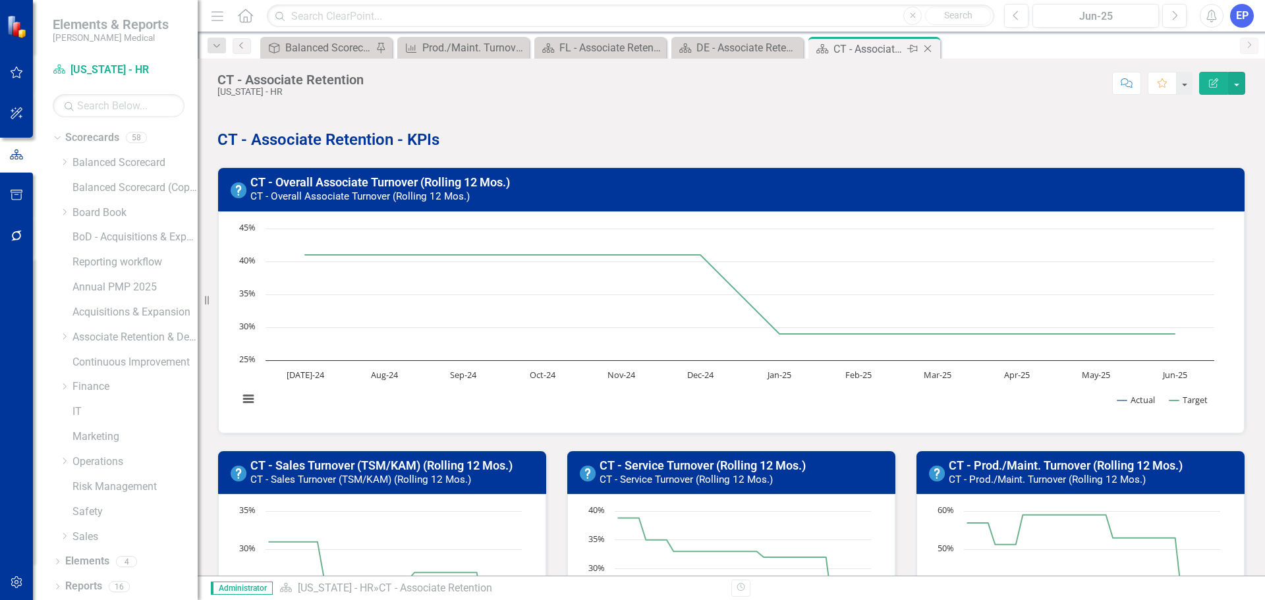
click at [927, 47] on icon "Close" at bounding box center [927, 48] width 13 height 11
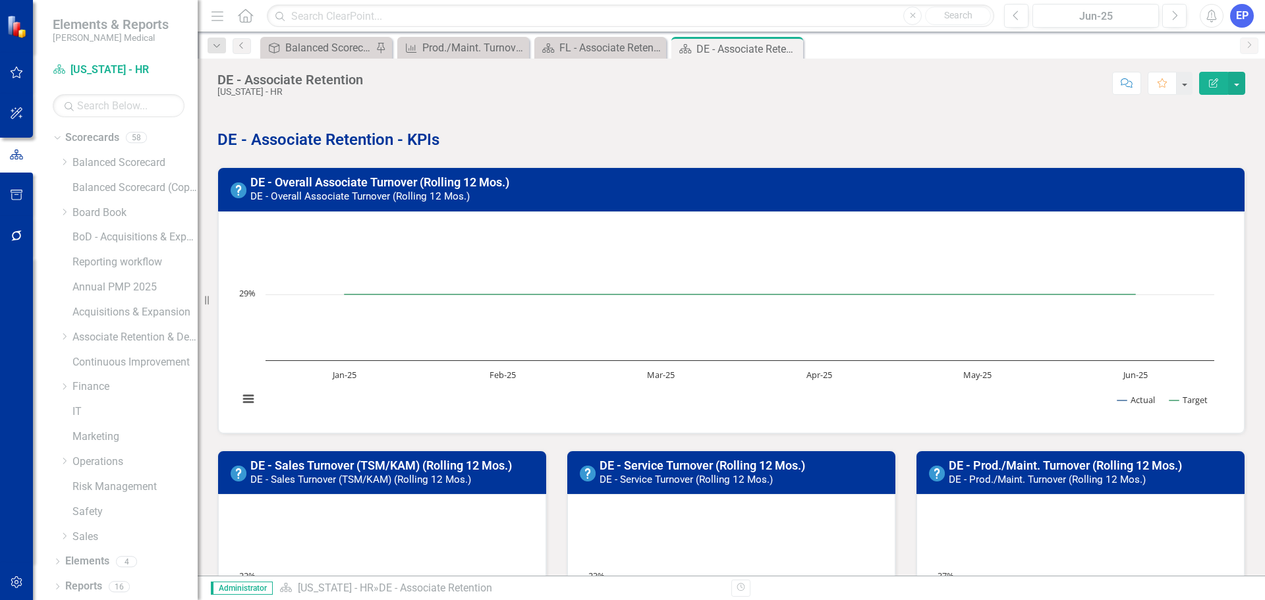
click at [529, 184] on h3 "DE - Overall Associate Turnover (Rolling 12 Mos.) DE - Overall Associate Turnov…" at bounding box center [743, 189] width 986 height 26
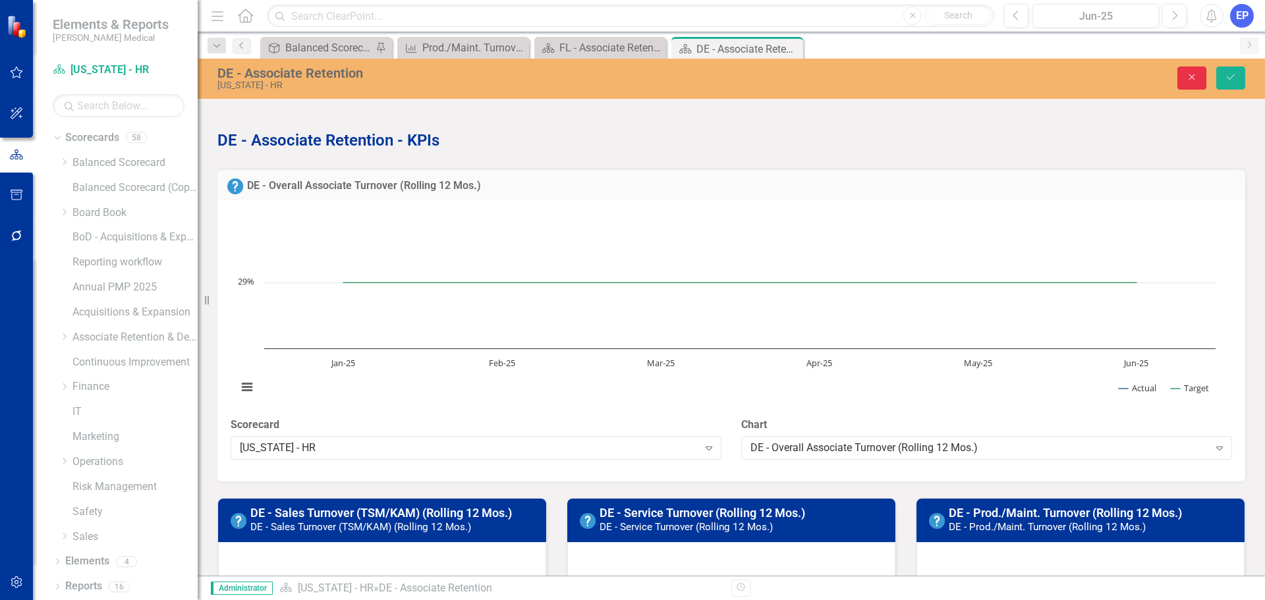
click at [1191, 80] on icon "Close" at bounding box center [1192, 76] width 12 height 9
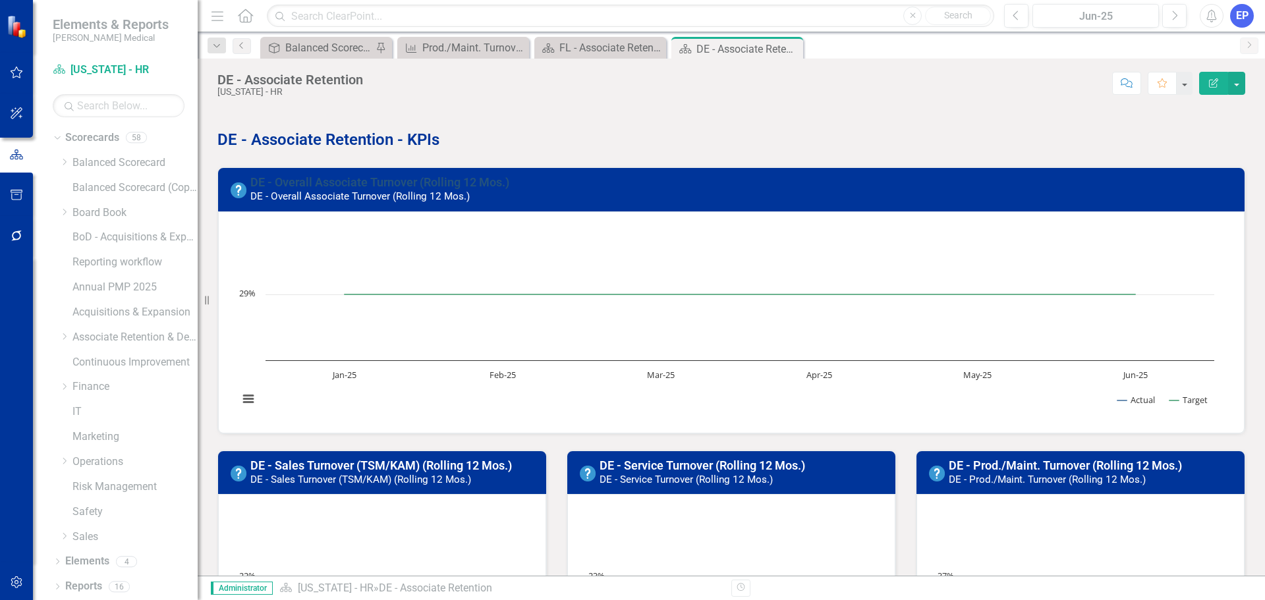
click at [355, 181] on link "DE - Overall Associate Turnover (Rolling 12 Mos.)" at bounding box center [379, 182] width 259 height 14
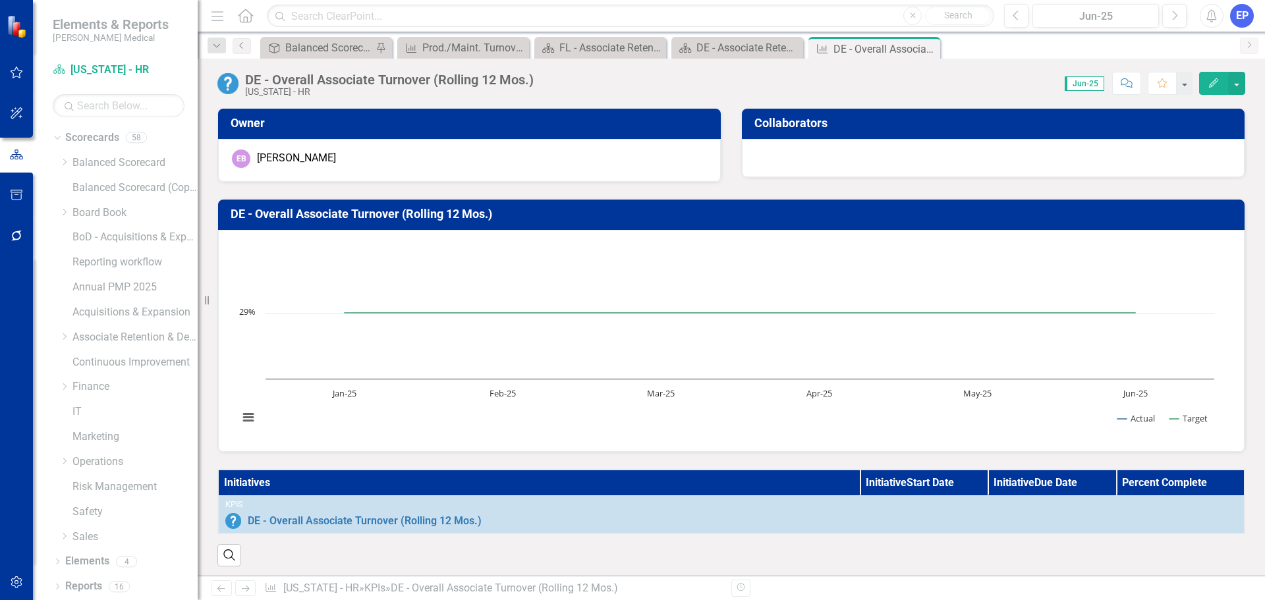
click at [409, 210] on h3 "DE - Overall Associate Turnover (Rolling 12 Mos.)" at bounding box center [734, 214] width 1006 height 13
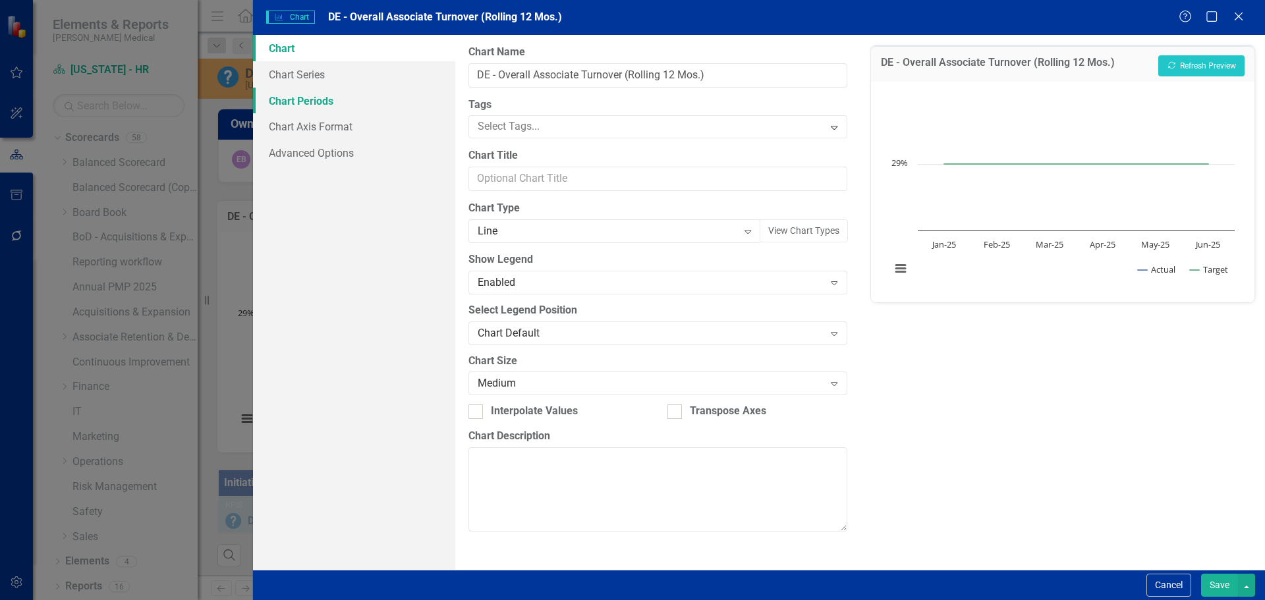
click at [331, 101] on link "Chart Periods" at bounding box center [354, 101] width 202 height 26
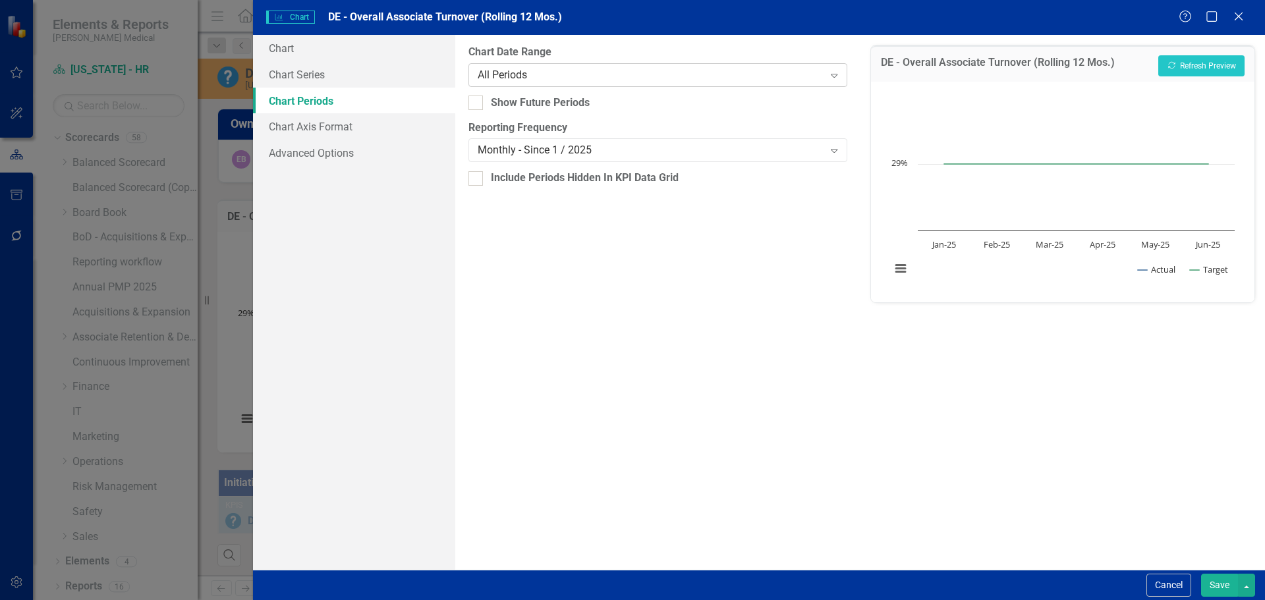
click at [505, 78] on div "All Periods" at bounding box center [651, 74] width 346 height 15
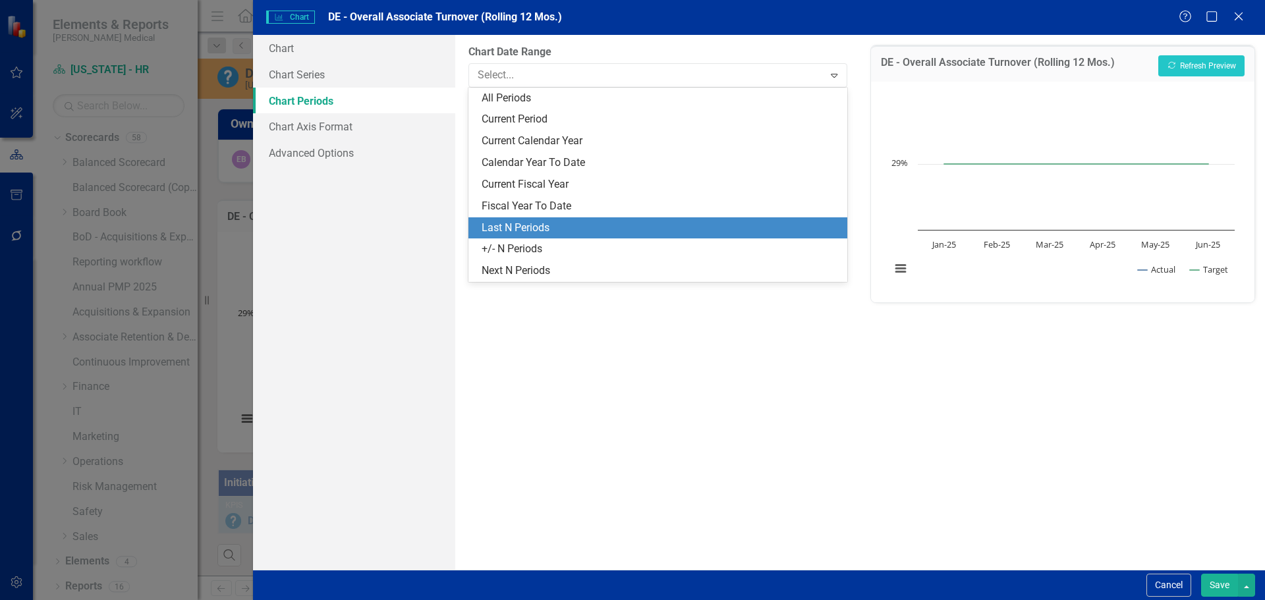
click at [521, 223] on div "Last N Periods" at bounding box center [660, 228] width 357 height 15
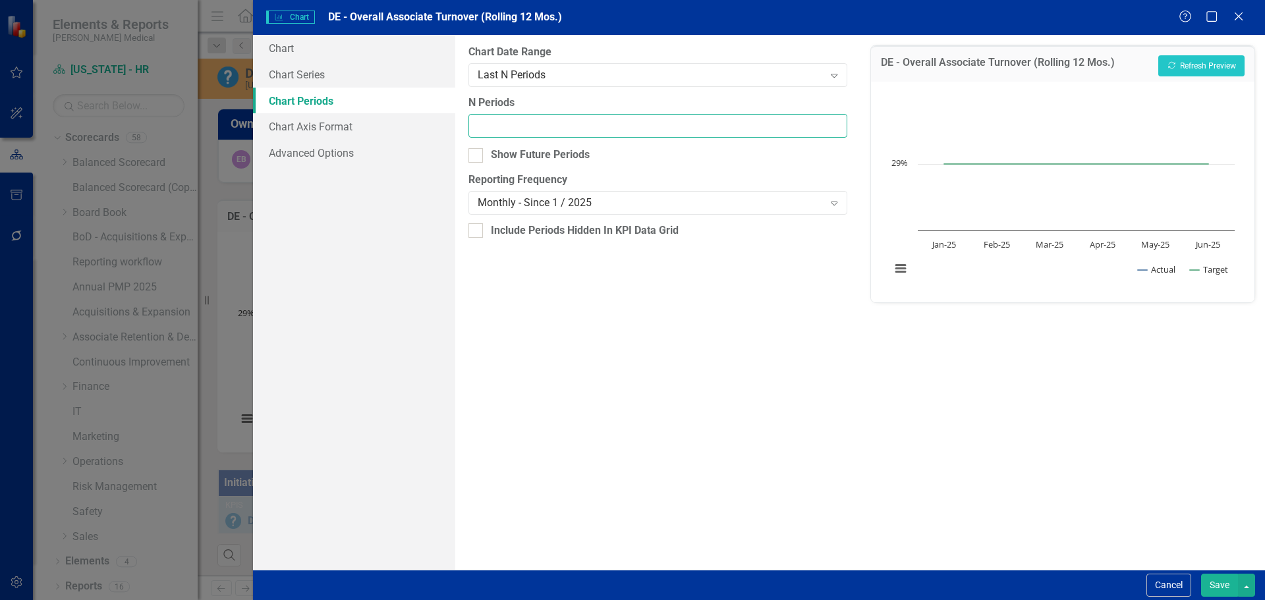
click at [514, 132] on input "N Periods" at bounding box center [658, 126] width 378 height 24
type input "12"
click at [514, 204] on div "Monthly - Since 1 / 2025" at bounding box center [651, 203] width 346 height 15
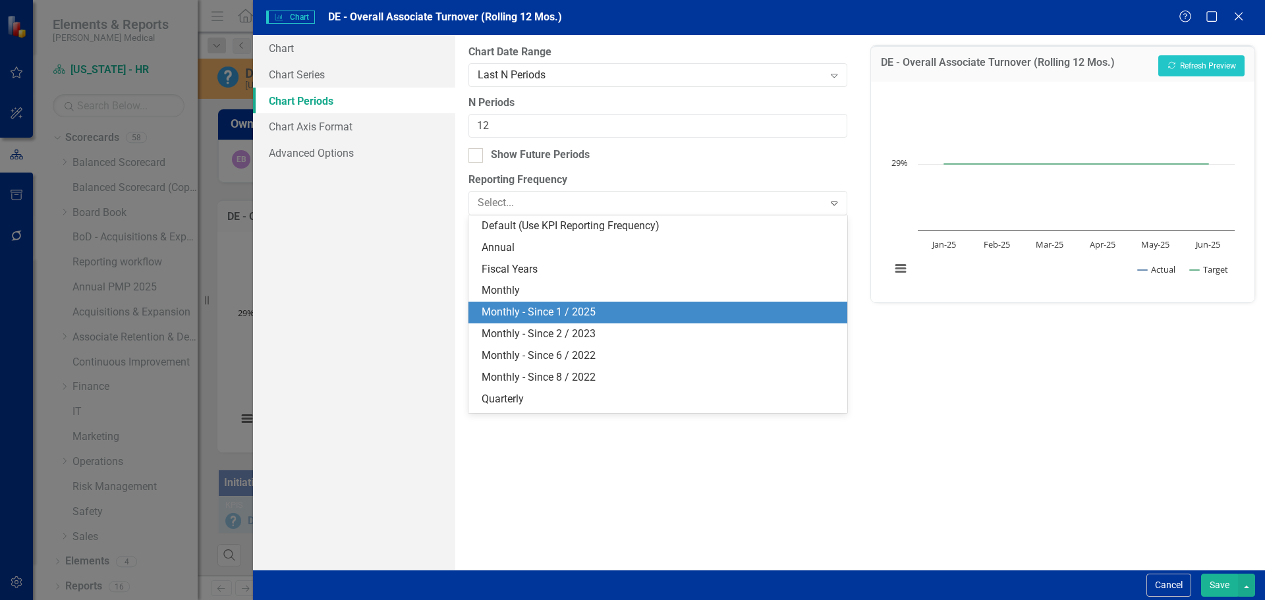
scroll to position [18, 0]
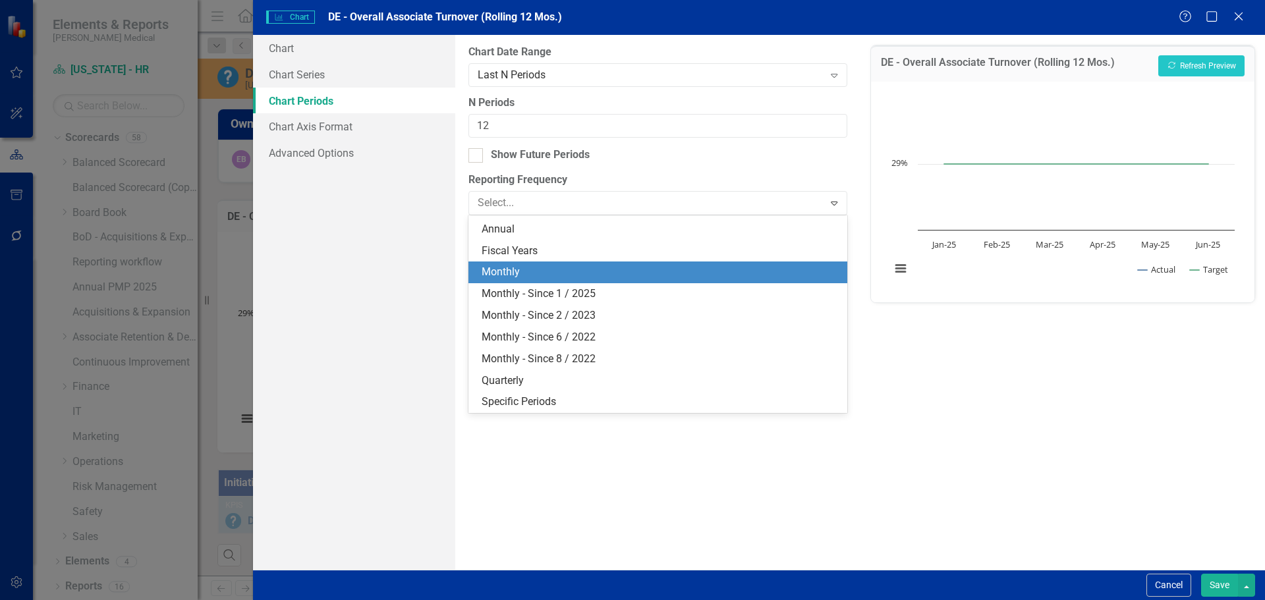
click at [517, 275] on div "Monthly" at bounding box center [660, 272] width 357 height 15
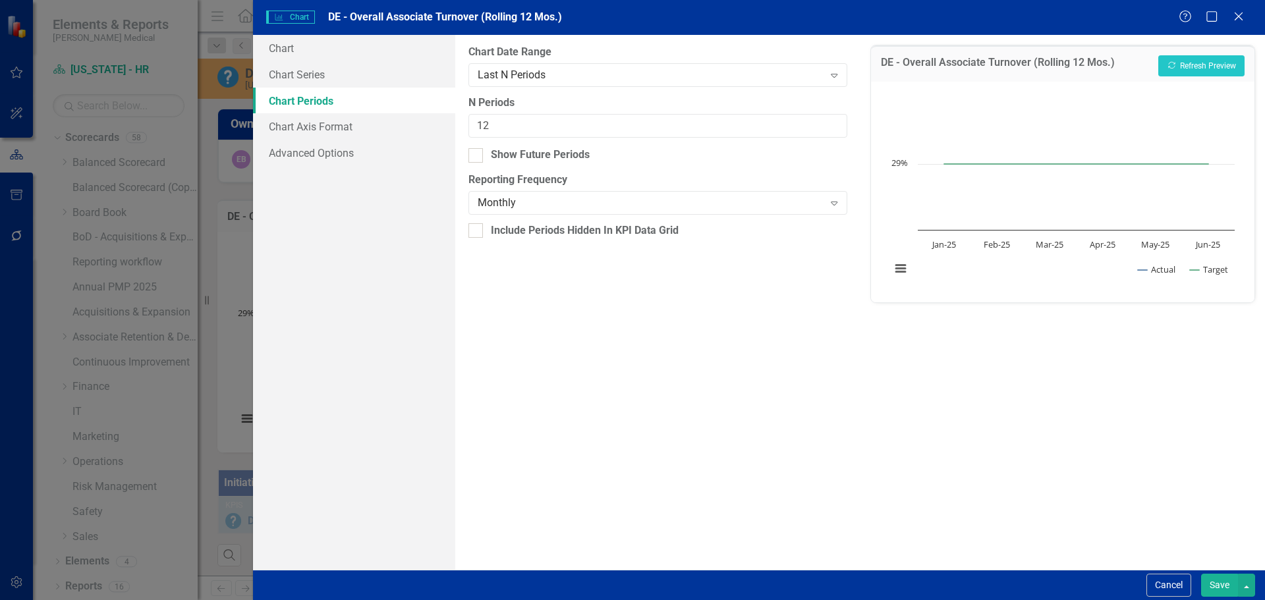
click at [1215, 588] on button "Save" at bounding box center [1219, 585] width 37 height 23
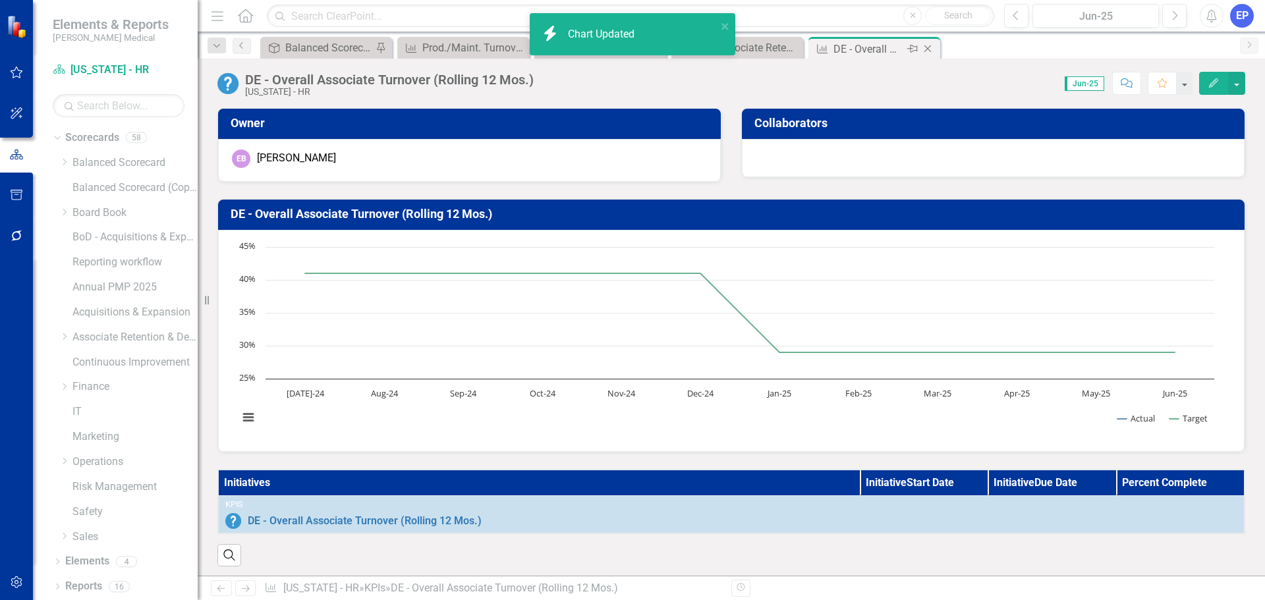
click at [929, 49] on icon "Close" at bounding box center [927, 48] width 13 height 11
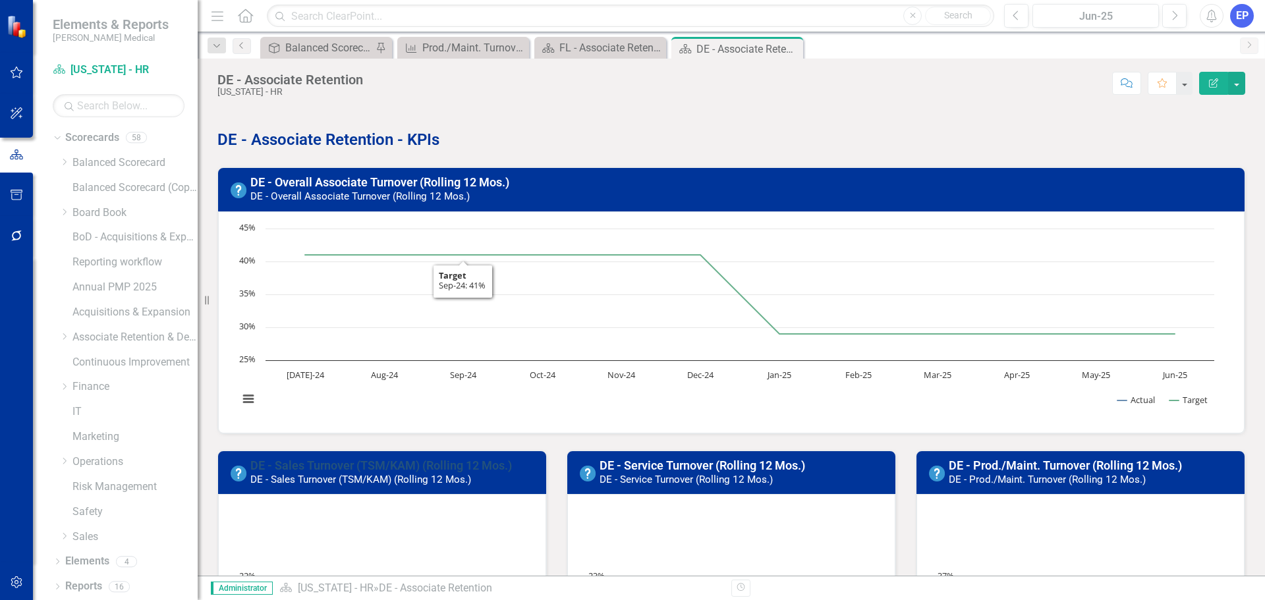
click at [426, 467] on link "DE - Sales Turnover (TSM/KAM) (Rolling 12 Mos.)" at bounding box center [381, 466] width 262 height 14
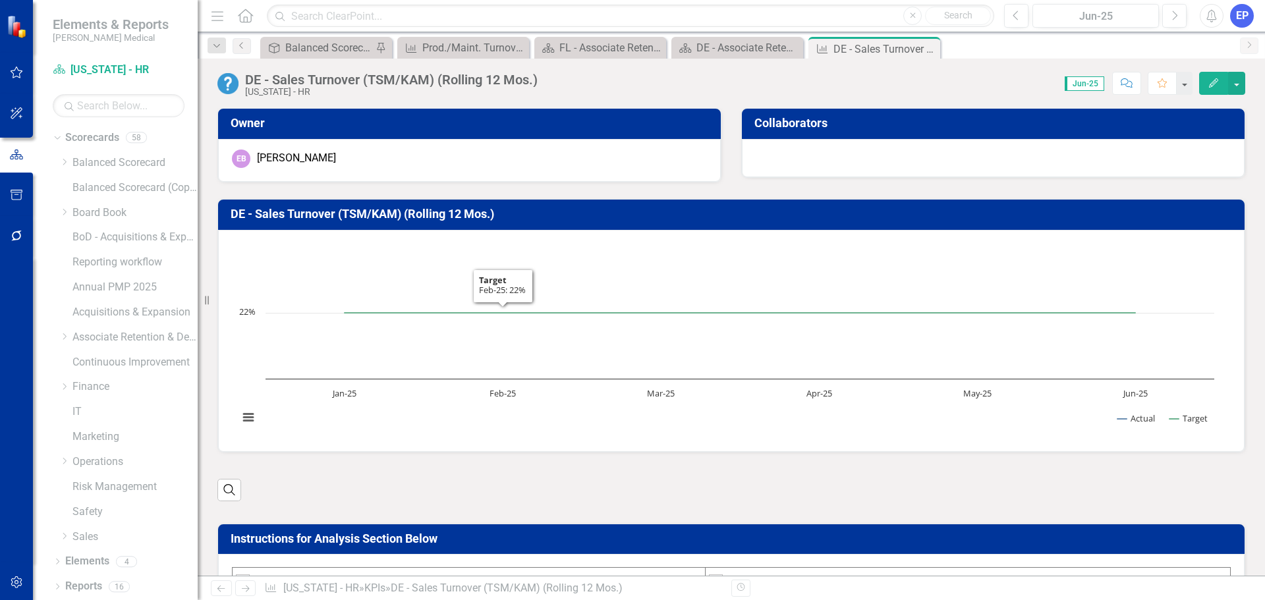
click at [479, 214] on h3 "DE - Sales Turnover (TSM/KAM) (Rolling 12 Mos.)" at bounding box center [734, 214] width 1006 height 13
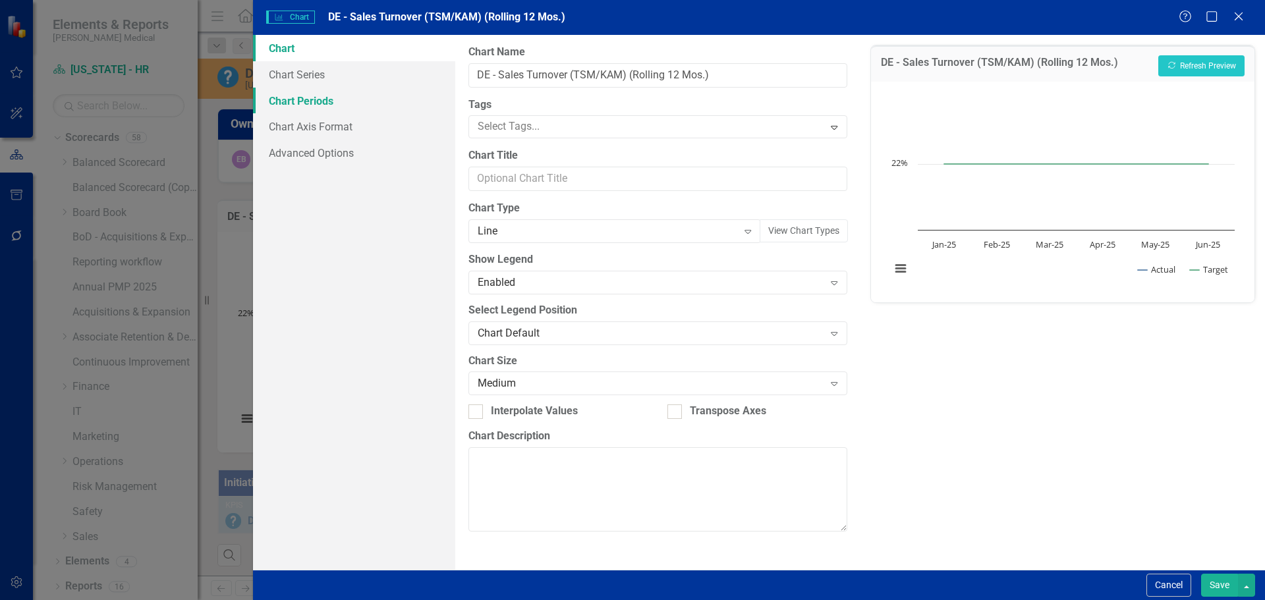
click at [328, 110] on link "Chart Periods" at bounding box center [354, 101] width 202 height 26
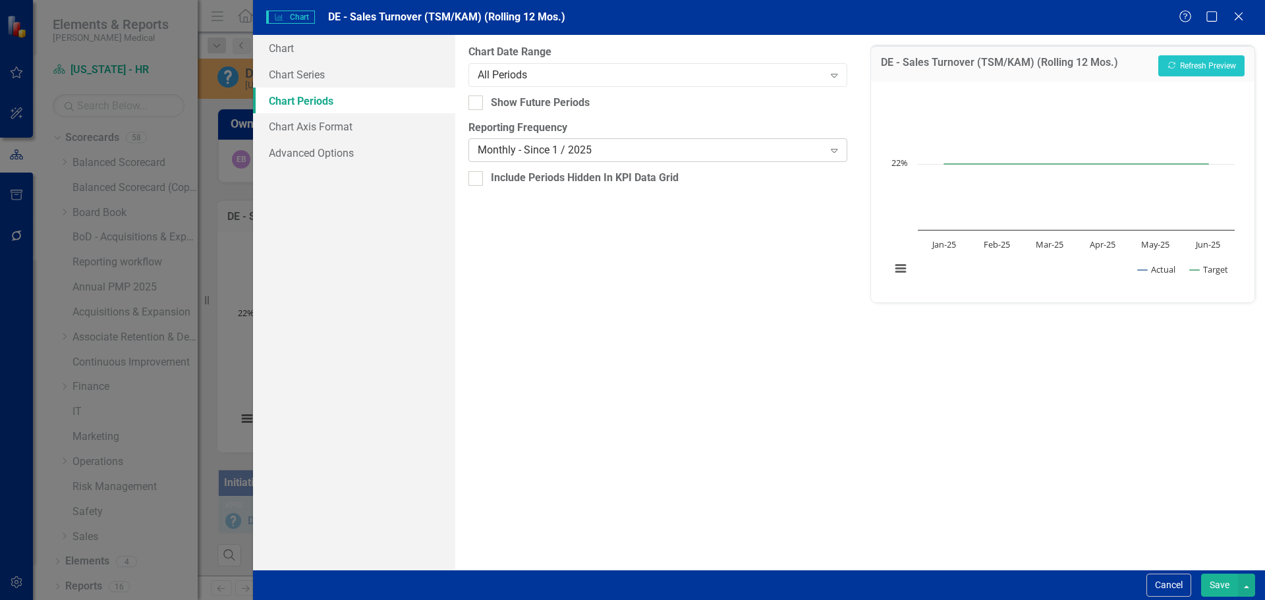
click at [536, 150] on div "Monthly - Since 1 / 2025" at bounding box center [651, 150] width 346 height 15
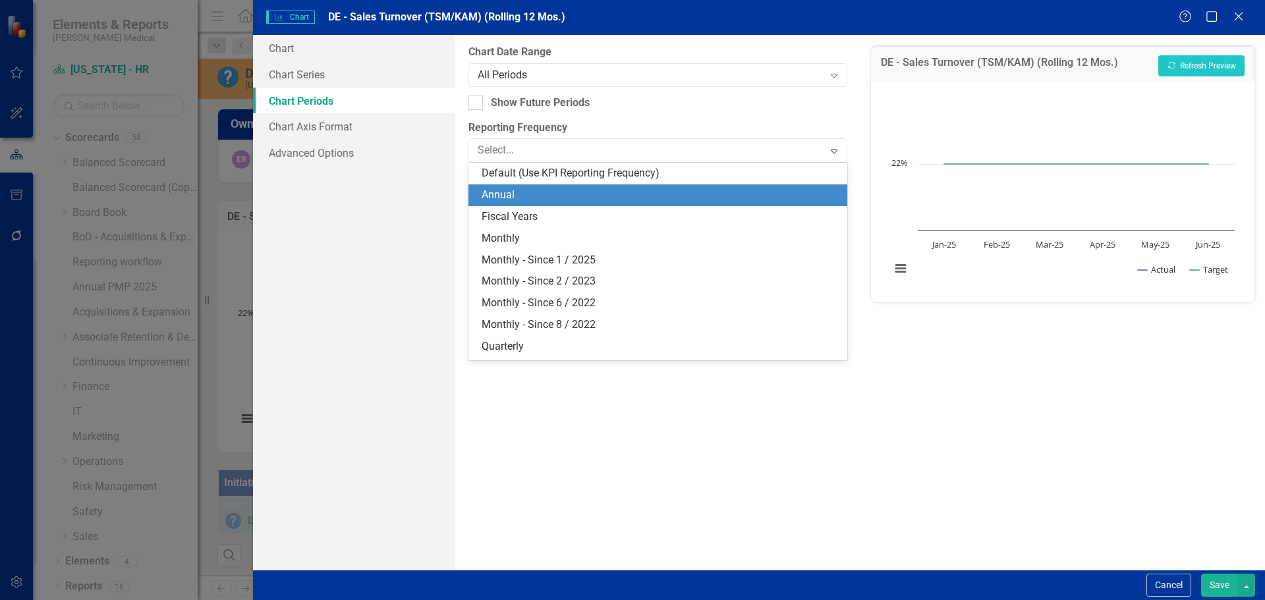
scroll to position [18, 0]
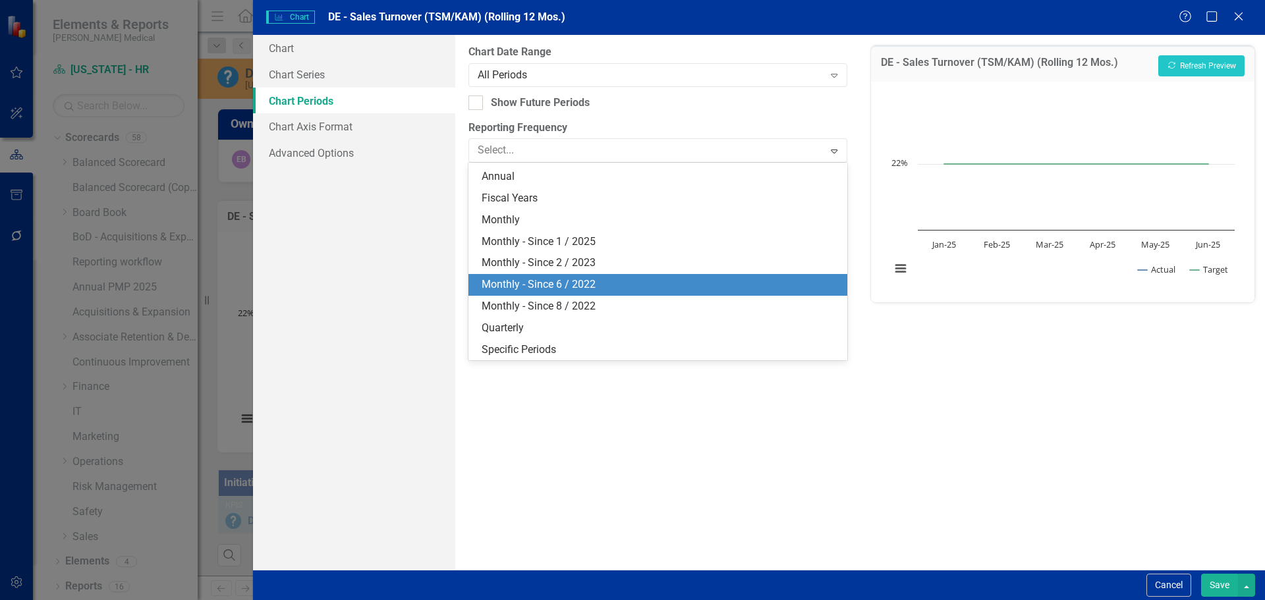
click at [544, 277] on div "Monthly - Since 6 / 2022" at bounding box center [658, 285] width 378 height 22
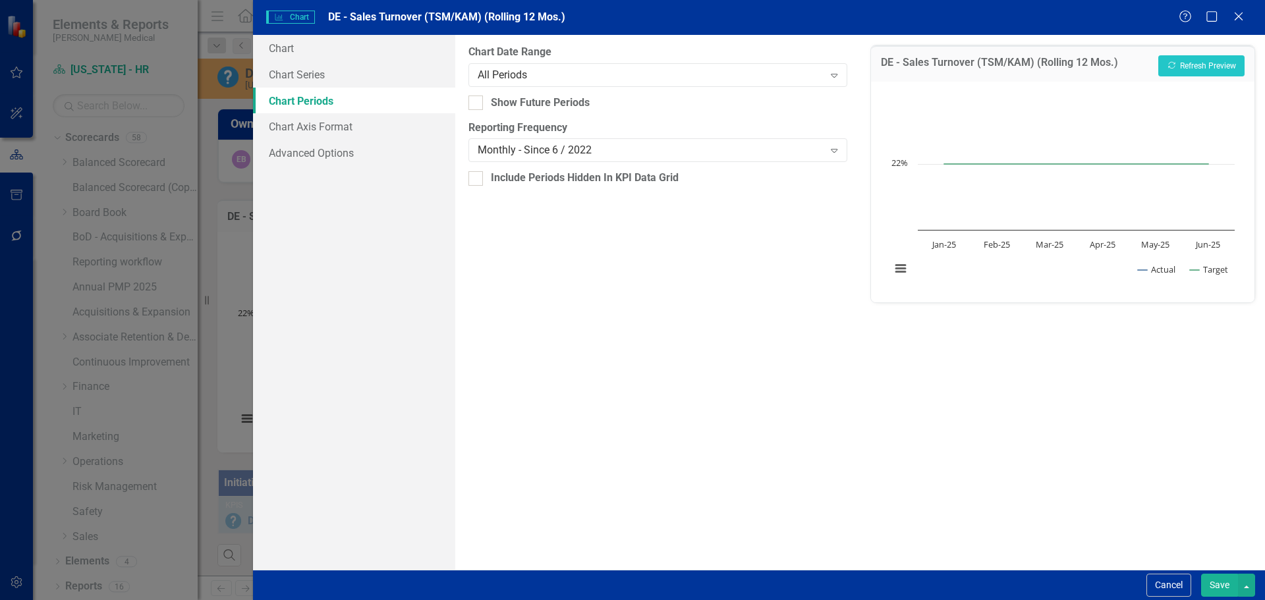
click at [1211, 586] on button "Save" at bounding box center [1219, 585] width 37 height 23
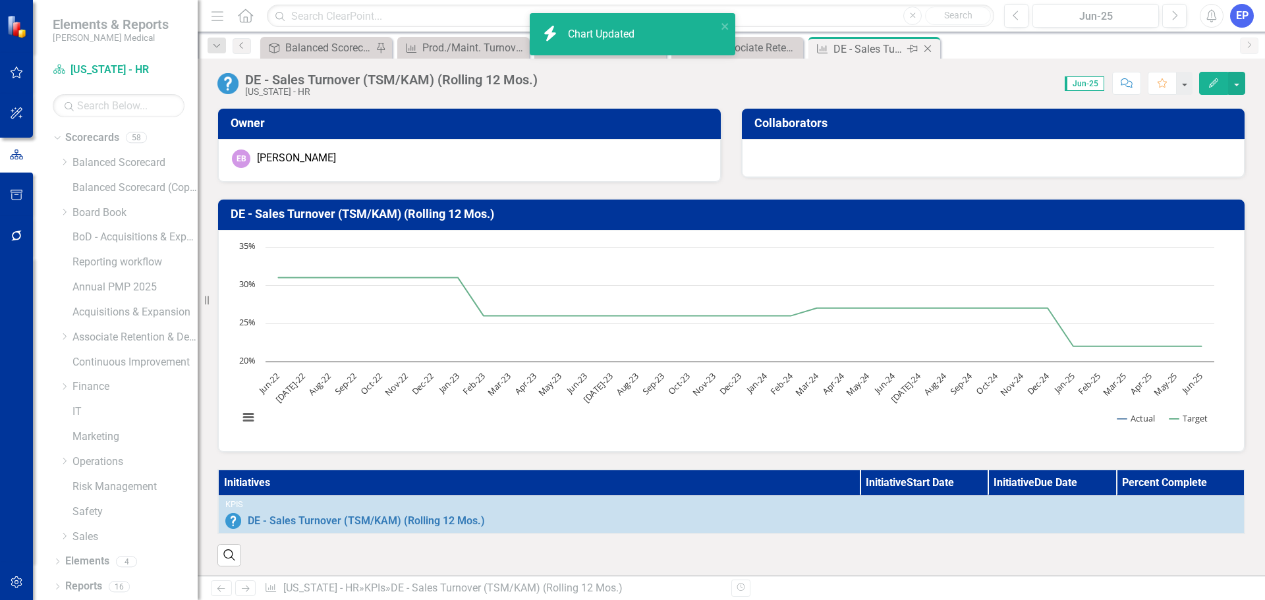
click at [930, 49] on icon "Close" at bounding box center [927, 48] width 13 height 11
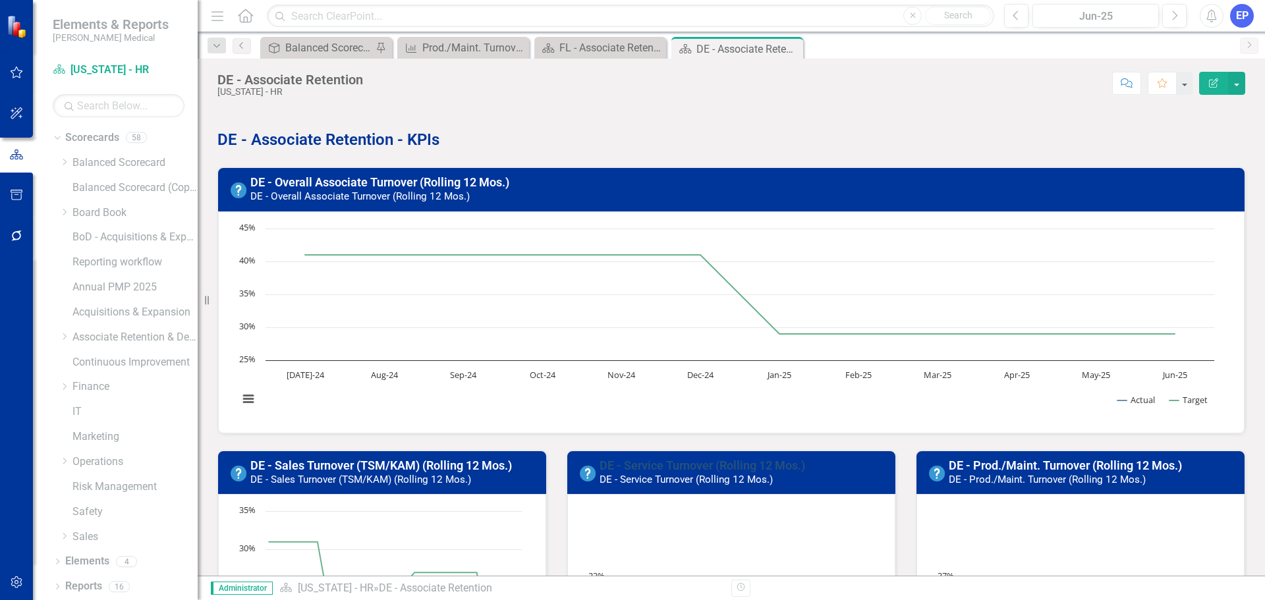
click at [673, 465] on link "DE - Service Turnover (Rolling 12 Mos.)" at bounding box center [703, 466] width 206 height 14
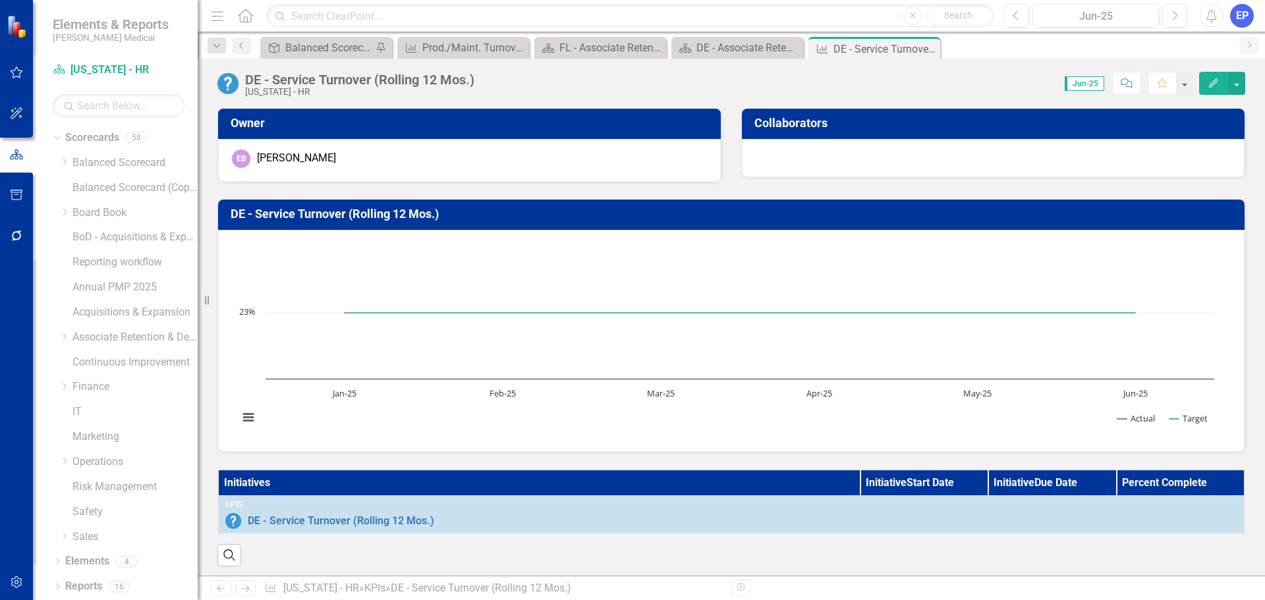
click at [467, 211] on h3 "DE - Service Turnover (Rolling 12 Mos.)" at bounding box center [734, 214] width 1006 height 13
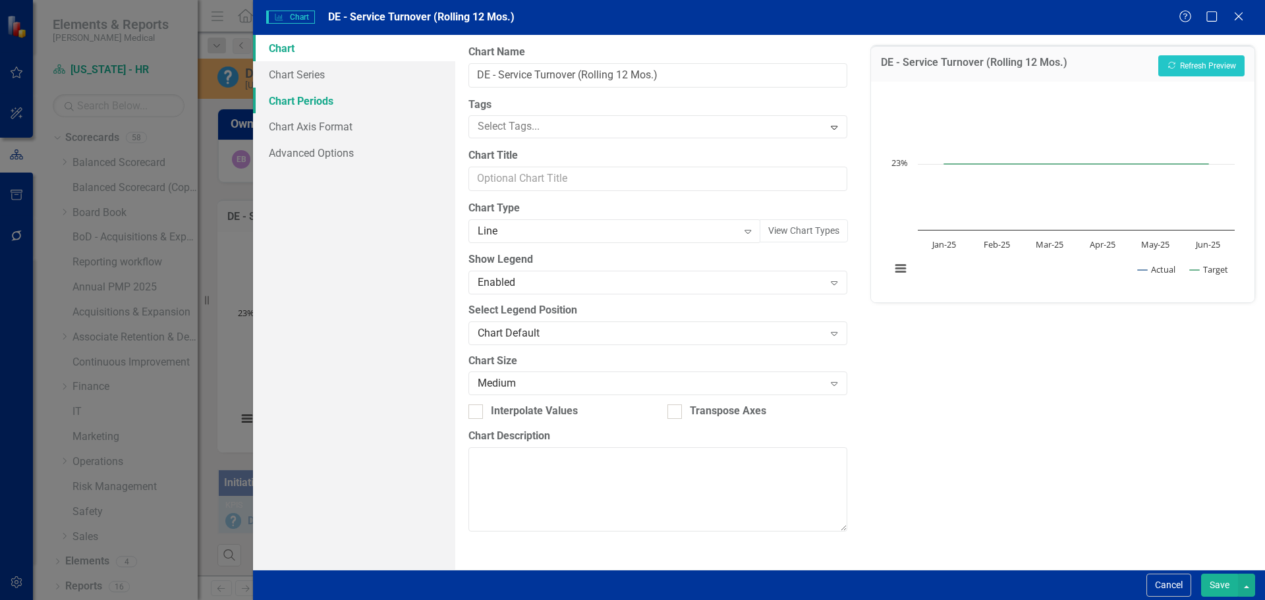
click at [314, 108] on link "Chart Periods" at bounding box center [354, 101] width 202 height 26
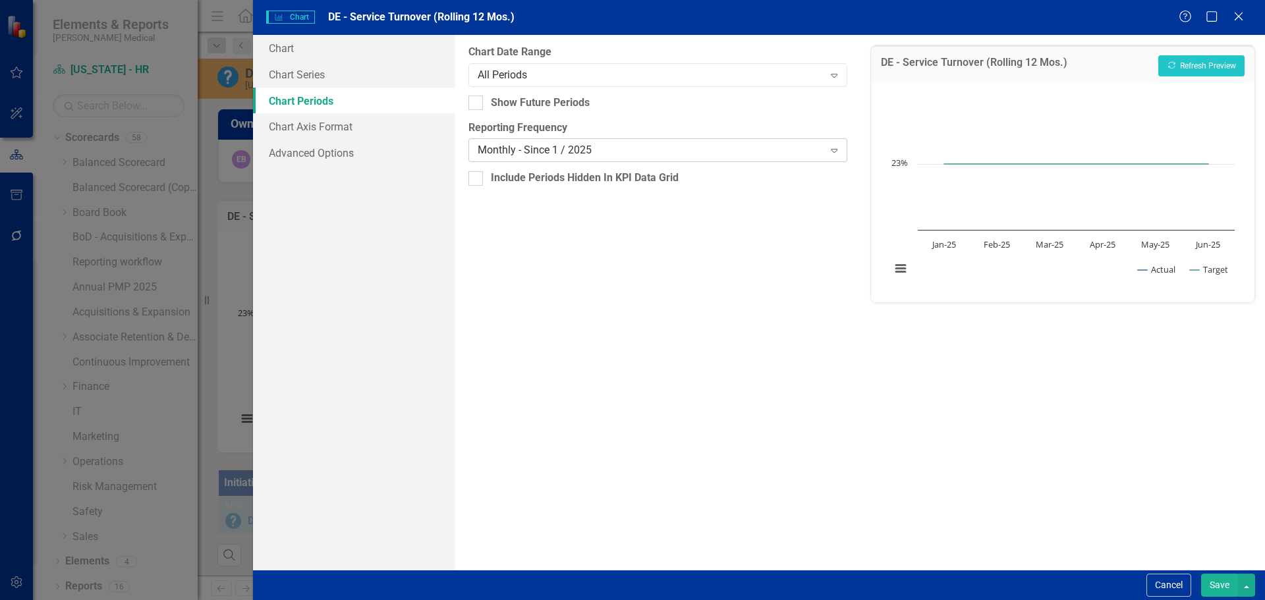
click at [523, 150] on div "Monthly - Since 1 / 2025" at bounding box center [651, 150] width 346 height 15
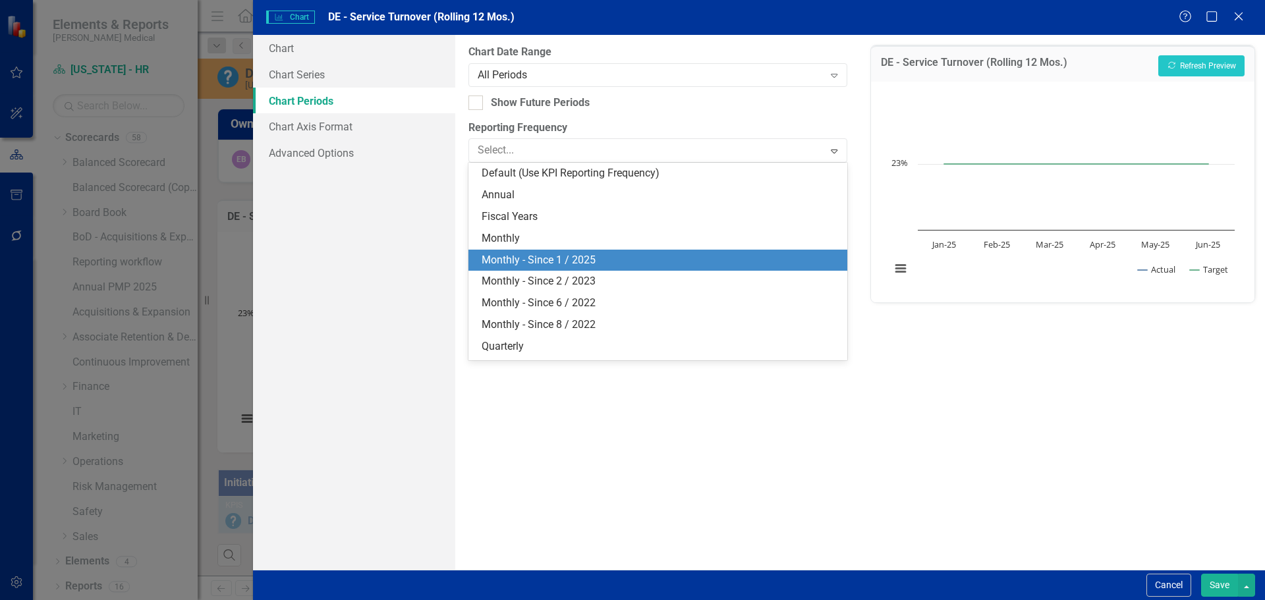
scroll to position [18, 0]
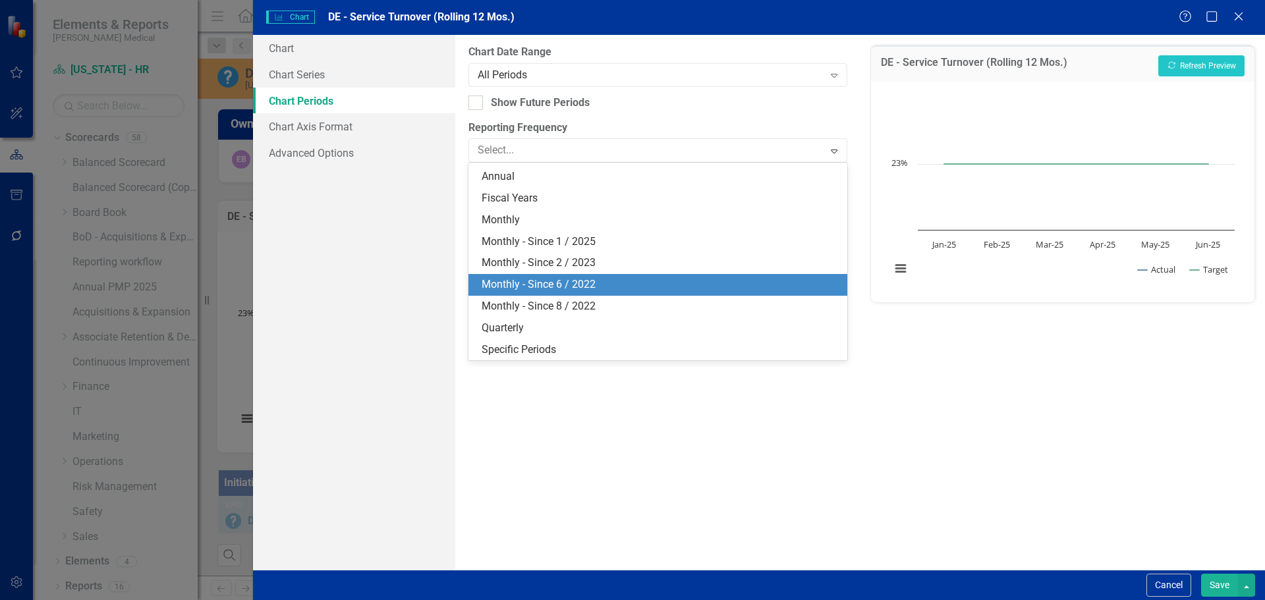
click at [528, 285] on div "Monthly - Since 6 / 2022" at bounding box center [660, 284] width 357 height 15
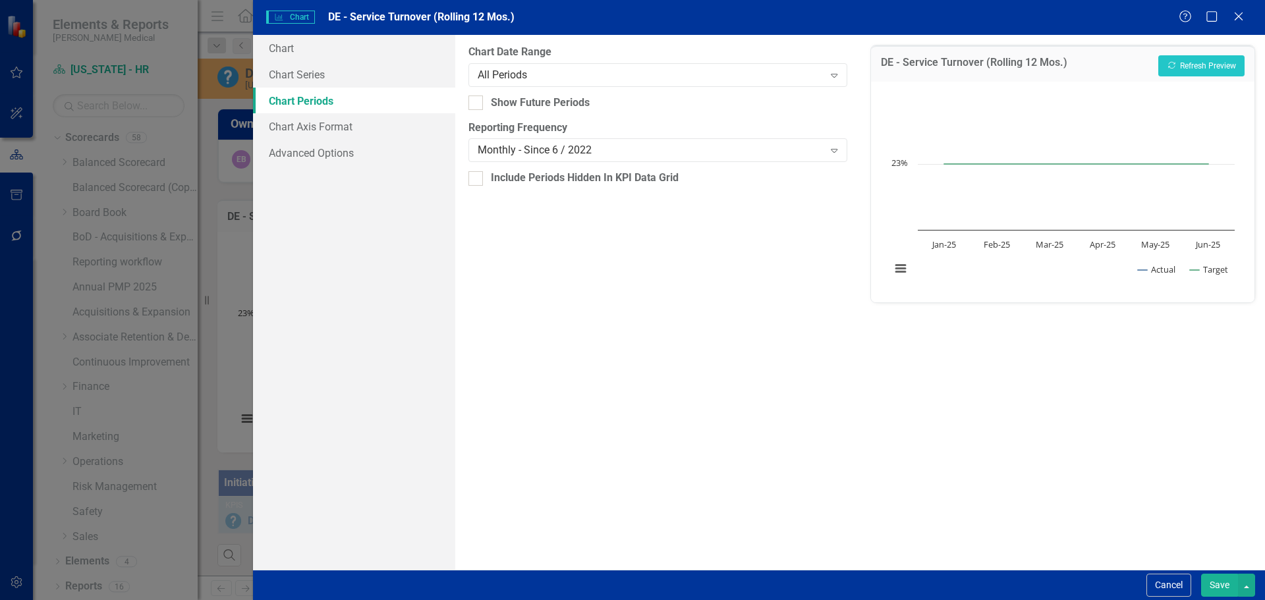
click at [1218, 585] on button "Save" at bounding box center [1219, 585] width 37 height 23
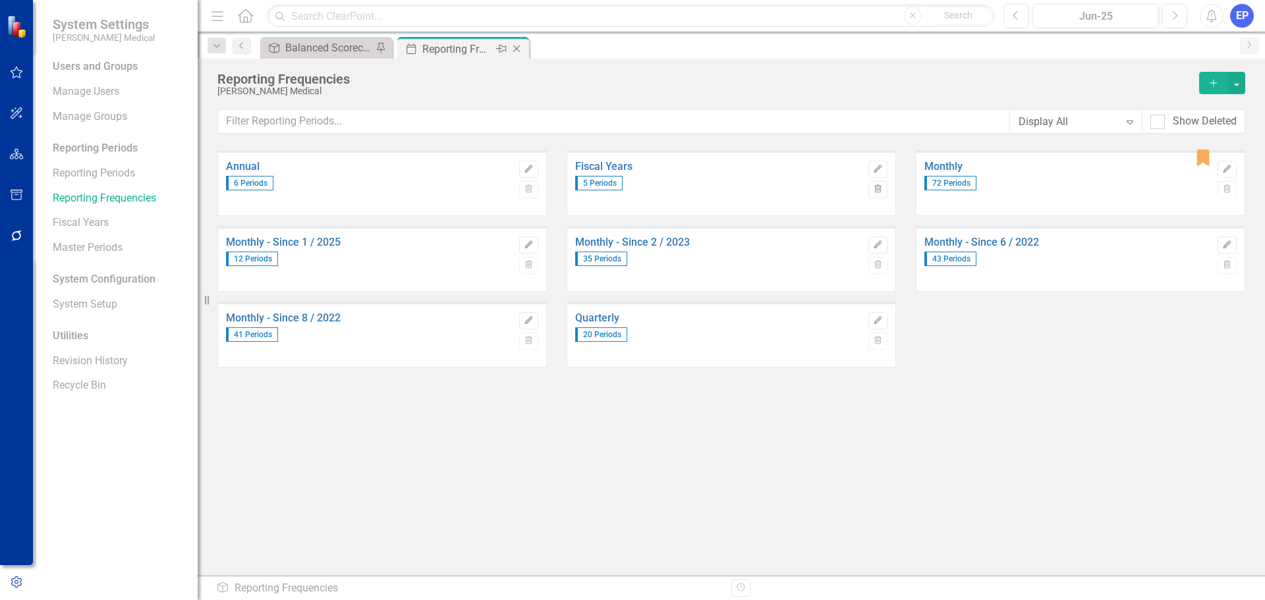
click at [522, 47] on icon "Close" at bounding box center [516, 48] width 13 height 11
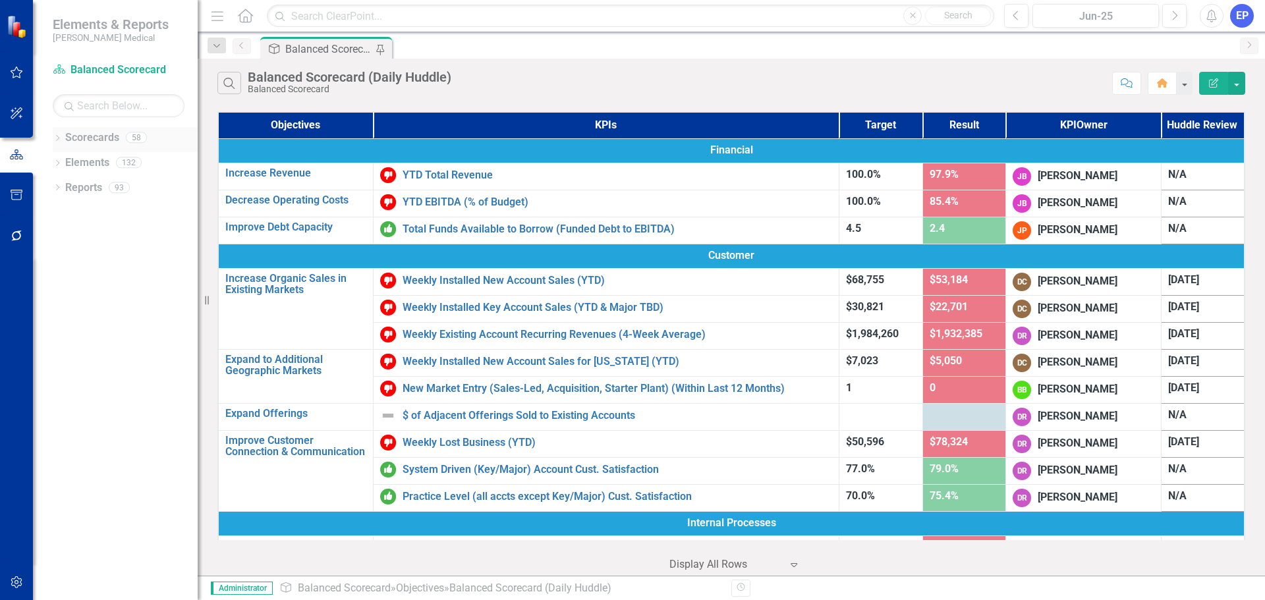
click at [57, 140] on icon "Dropdown" at bounding box center [57, 139] width 9 height 7
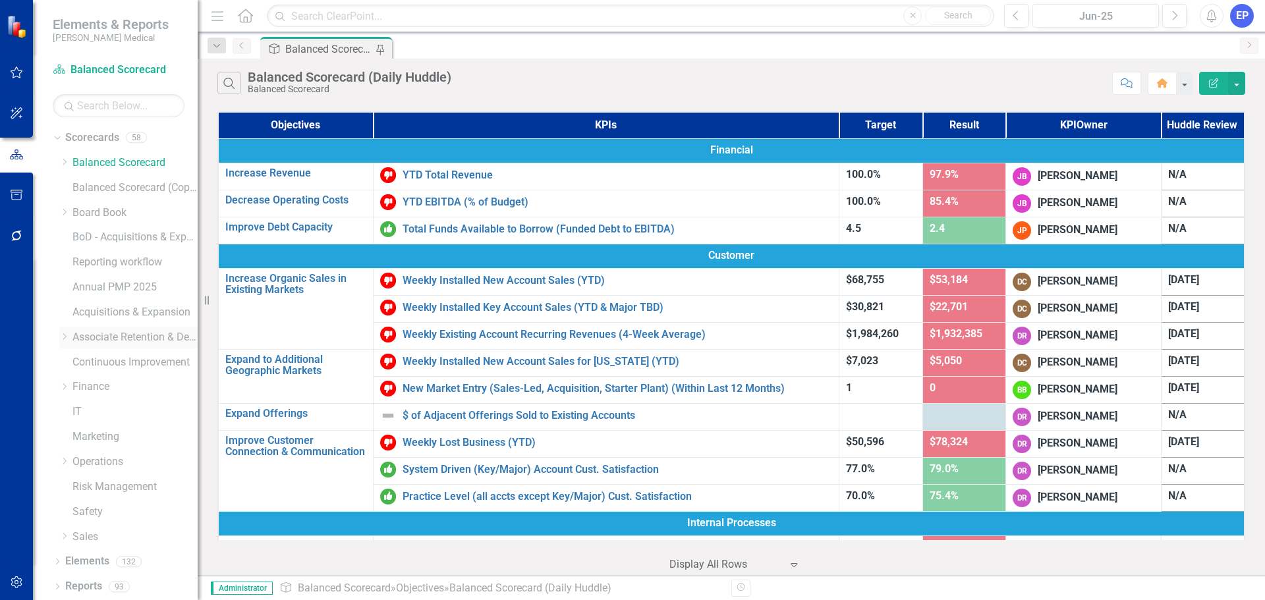
click at [59, 340] on icon "Dropdown" at bounding box center [64, 337] width 10 height 8
click at [78, 386] on icon "Dropdown" at bounding box center [77, 387] width 10 height 8
click at [117, 409] on link "[US_STATE] - HR" at bounding box center [148, 412] width 99 height 15
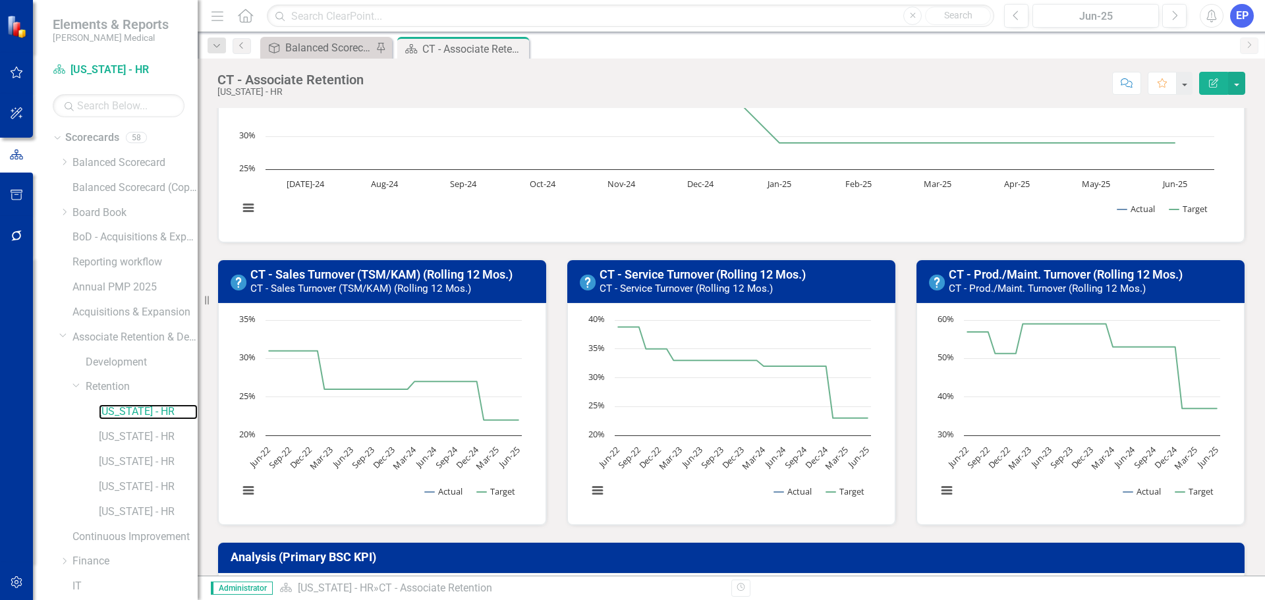
scroll to position [198, 0]
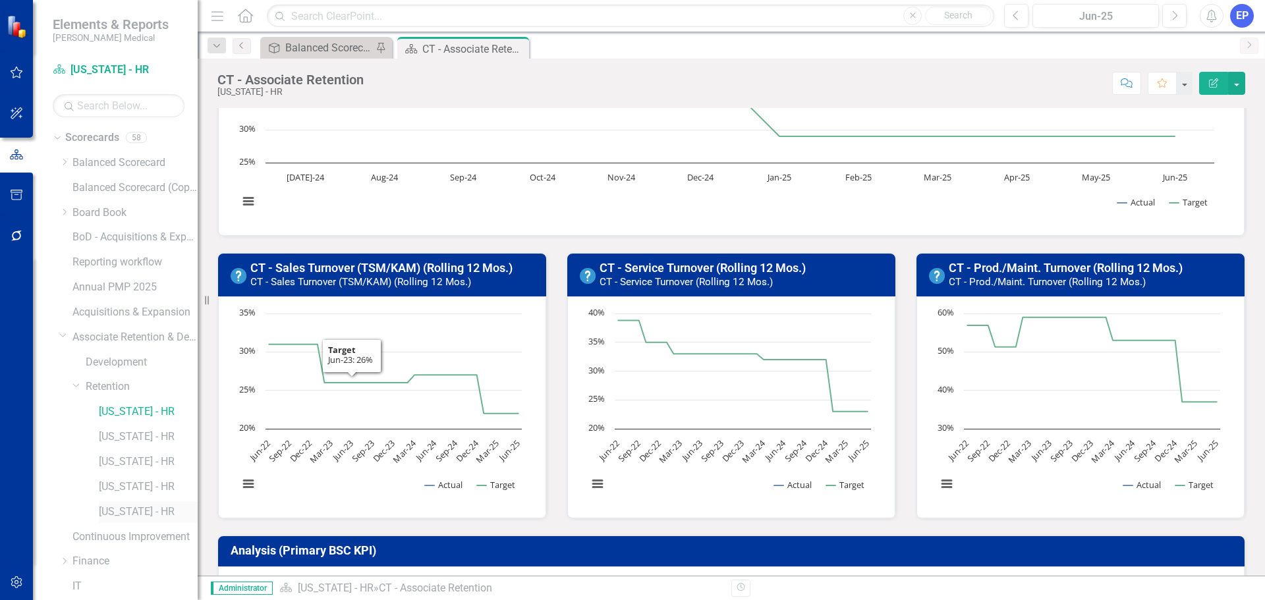
click at [145, 513] on link "[US_STATE] - HR" at bounding box center [148, 512] width 99 height 15
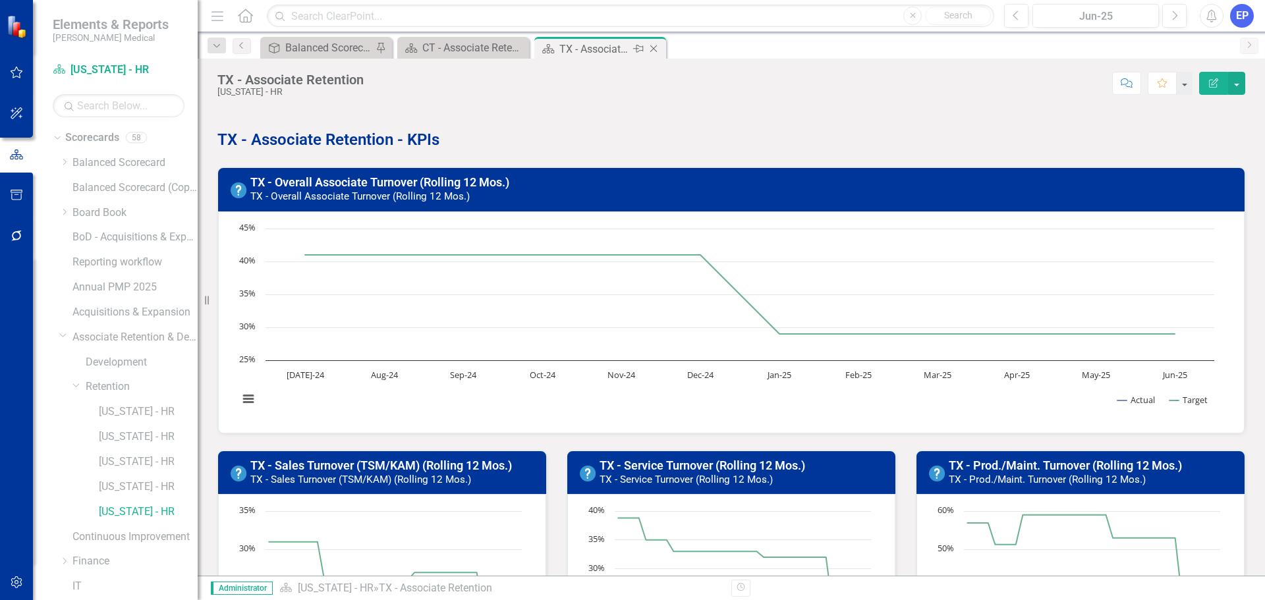
click at [658, 49] on icon "Close" at bounding box center [653, 48] width 13 height 11
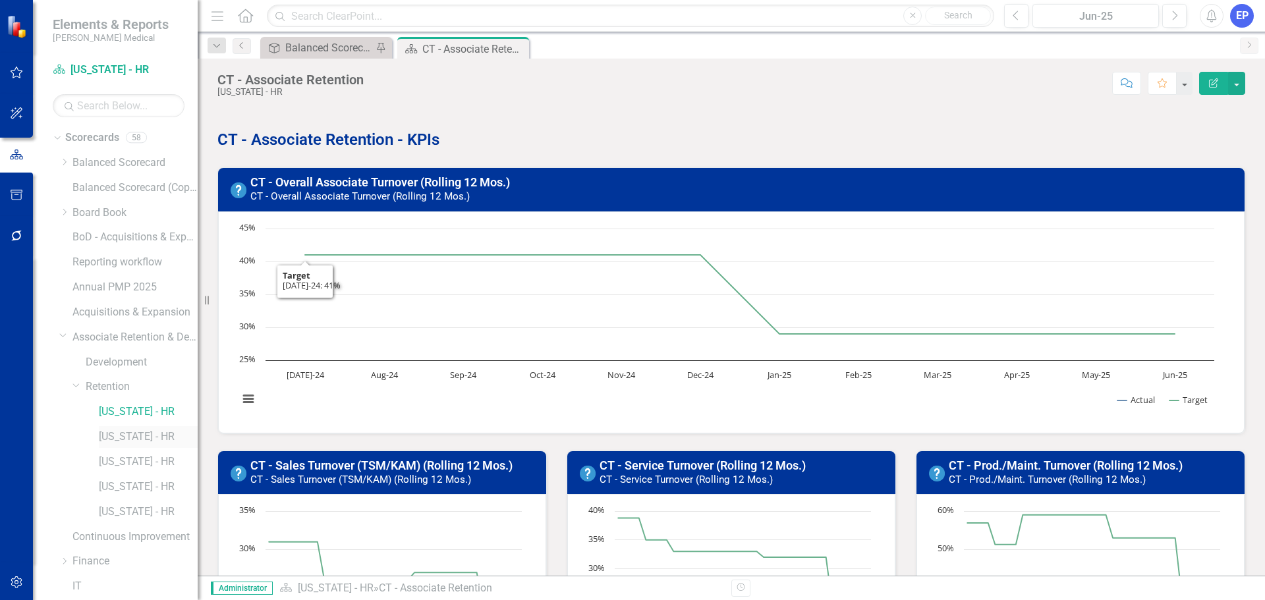
click at [147, 438] on link "[US_STATE] - HR" at bounding box center [148, 437] width 99 height 15
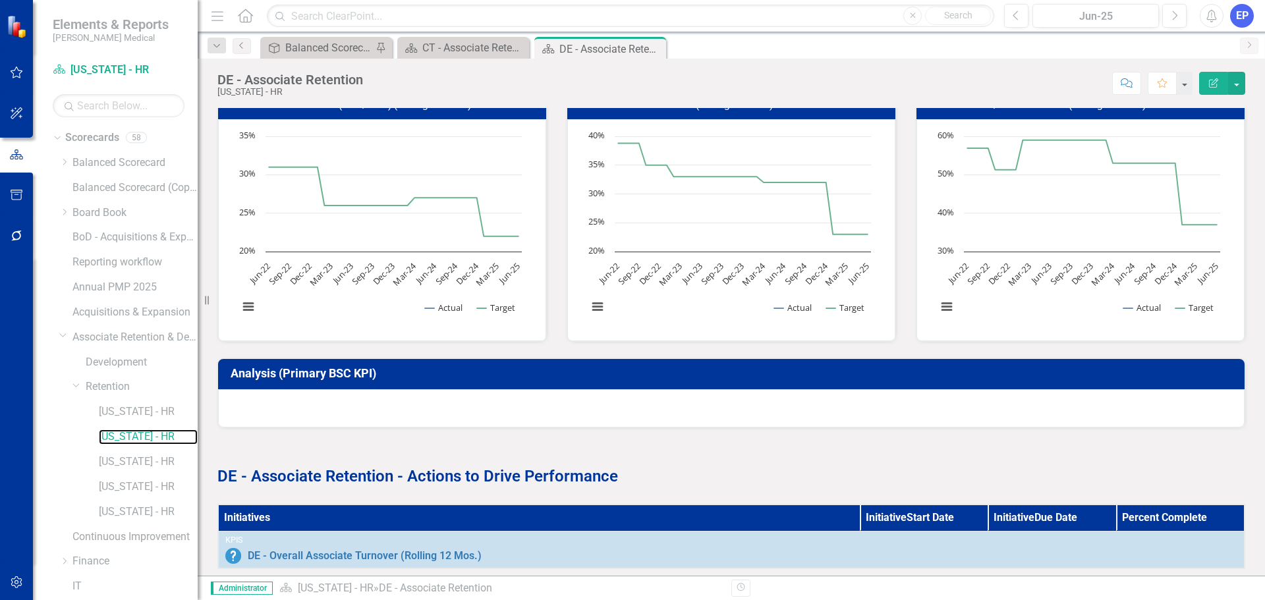
scroll to position [424, 0]
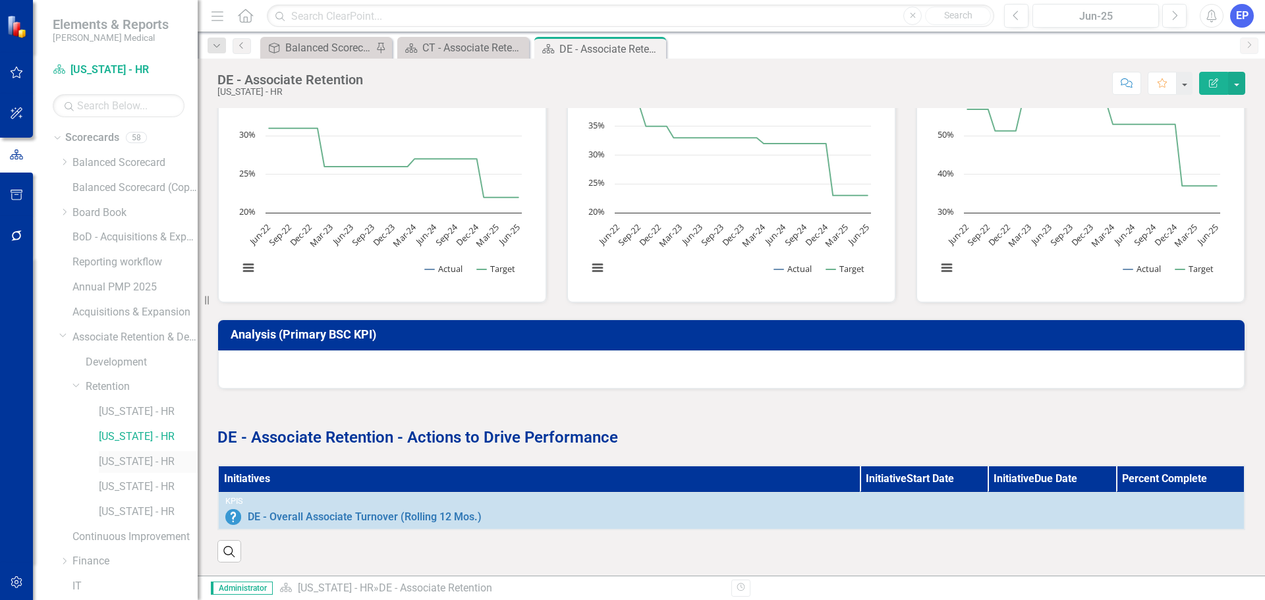
click at [118, 467] on link "[US_STATE] - HR" at bounding box center [148, 462] width 99 height 15
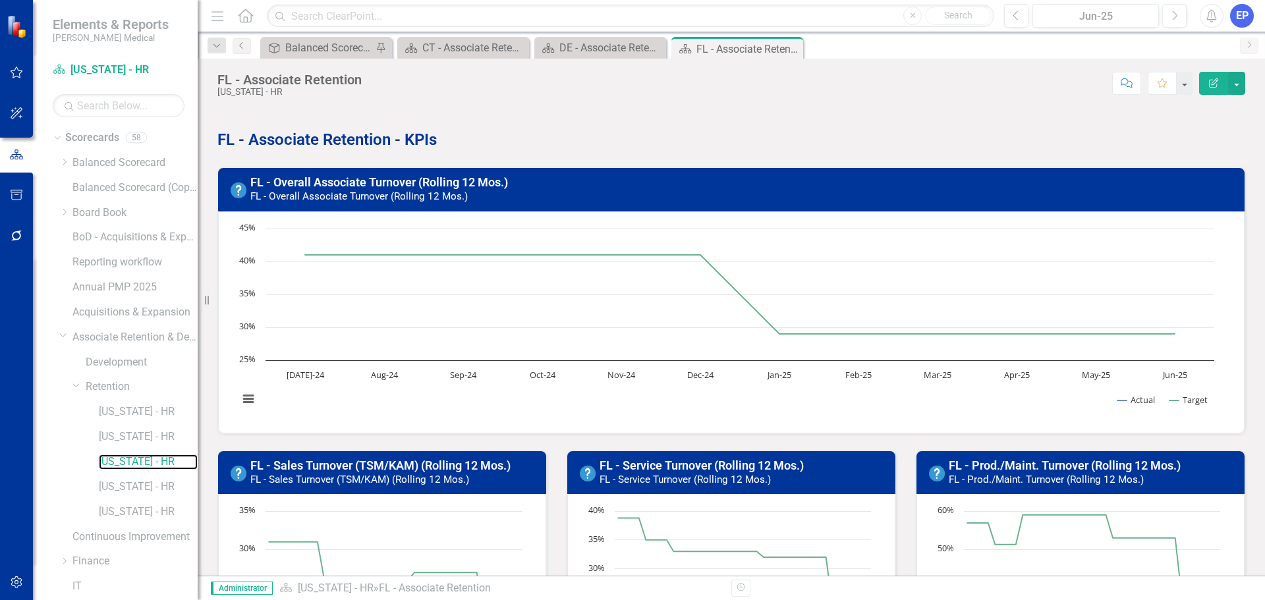
scroll to position [198, 0]
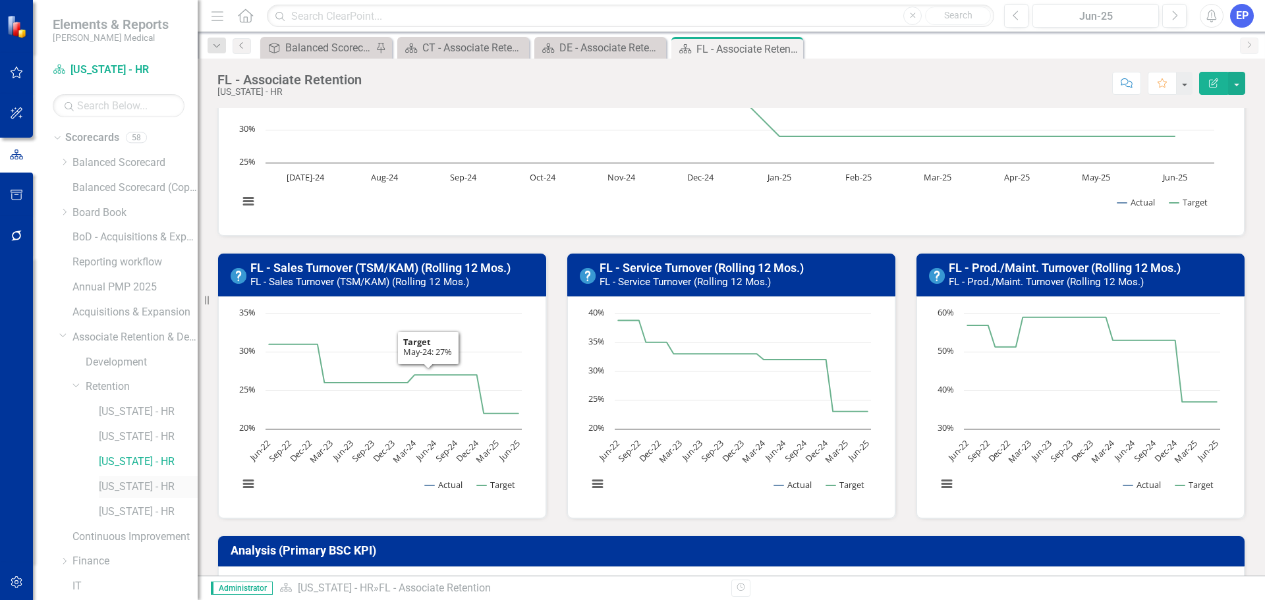
click at [154, 480] on link "[US_STATE] - HR" at bounding box center [148, 487] width 99 height 15
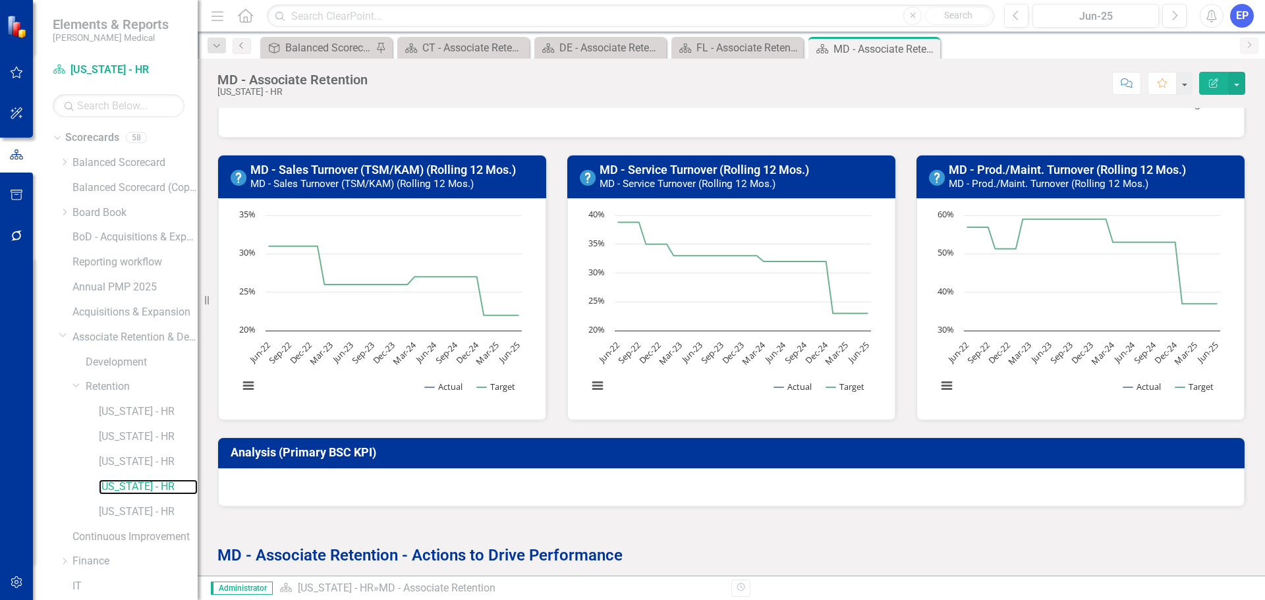
scroll to position [395, 0]
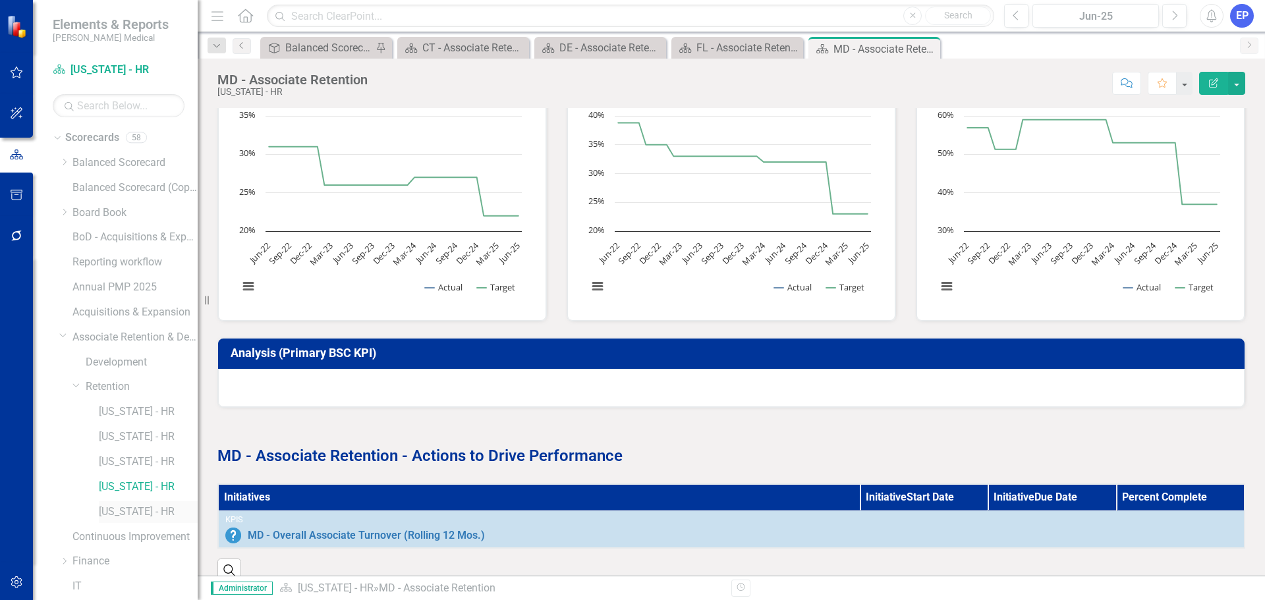
click at [136, 510] on link "[US_STATE] - HR" at bounding box center [148, 512] width 99 height 15
